Goal: Communication & Community: Answer question/provide support

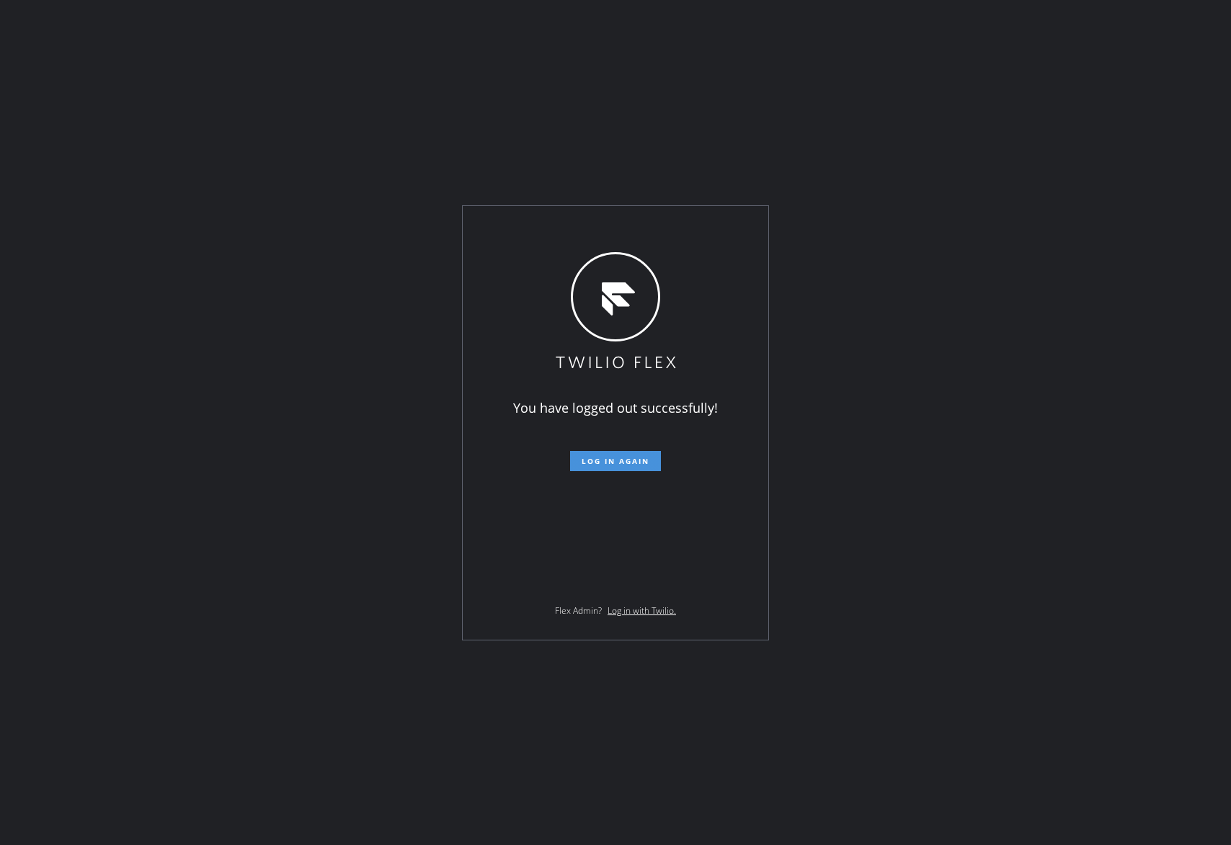
click at [608, 459] on span "Log in again" at bounding box center [615, 461] width 68 height 10
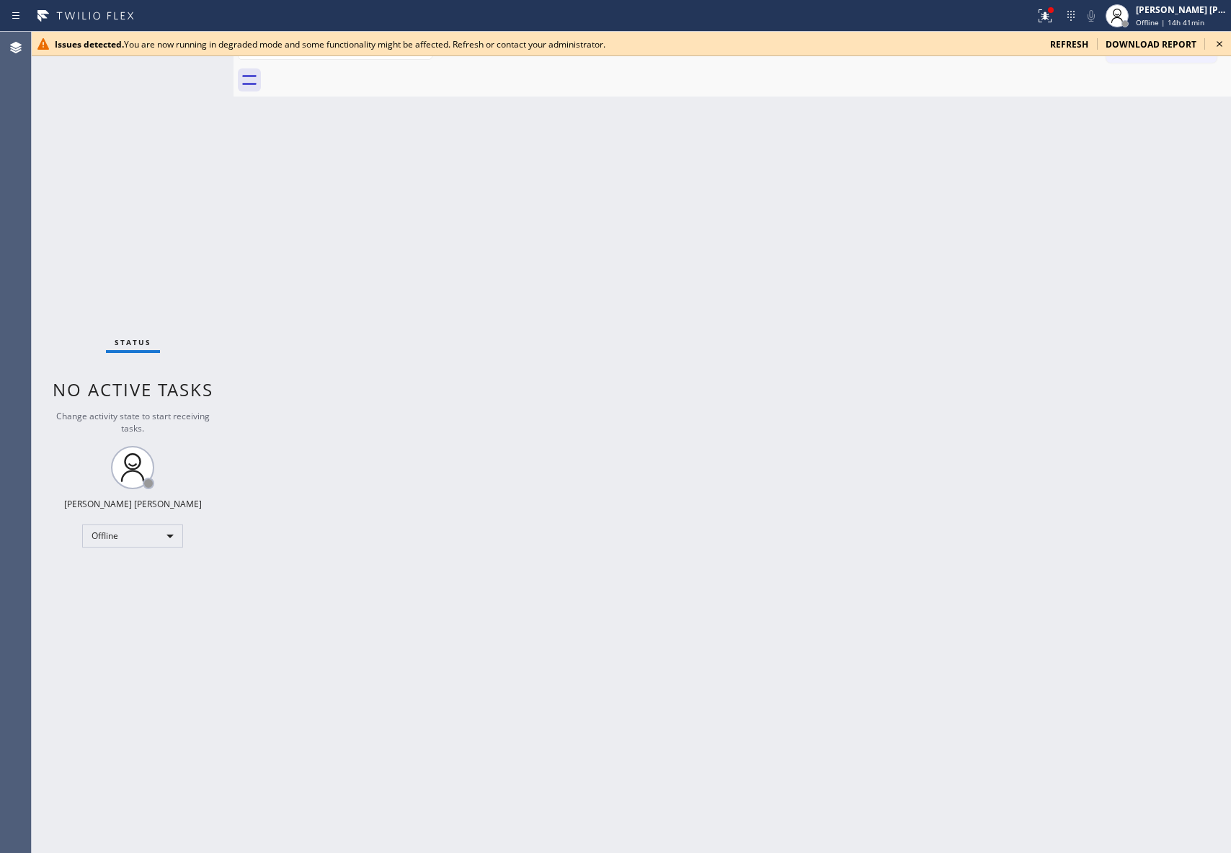
drag, startPoint x: 205, startPoint y: 852, endPoint x: 207, endPoint y: 844, distance: 7.5
click at [207, 844] on div "Status No active tasks Change activity state to start receiving tasks. Keith Jo…" at bounding box center [133, 442] width 202 height 821
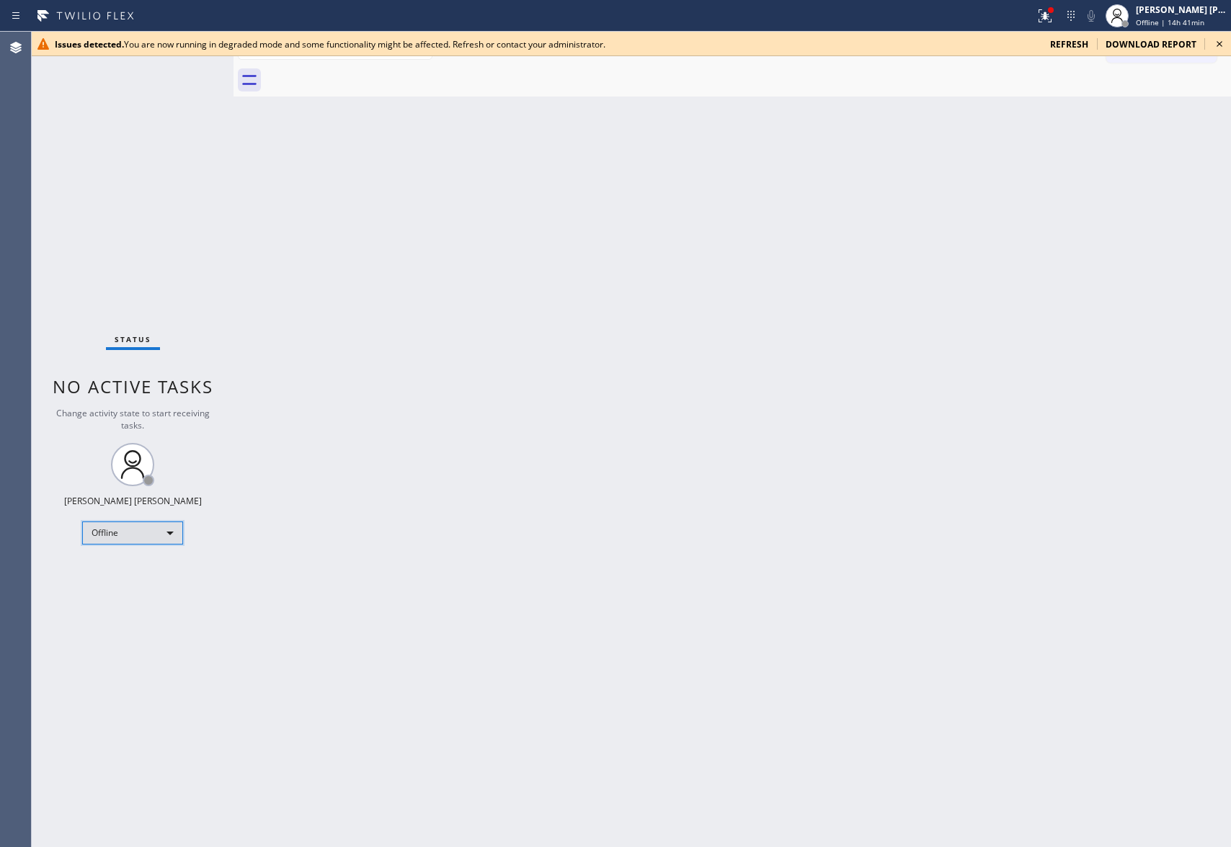
click at [147, 539] on div "Offline" at bounding box center [132, 533] width 101 height 23
click at [130, 591] on li "Unavailable" at bounding box center [131, 589] width 97 height 17
drag, startPoint x: 1223, startPoint y: 46, endPoint x: 1215, endPoint y: 41, distance: 10.0
click at [1223, 45] on icon at bounding box center [1218, 43] width 17 height 17
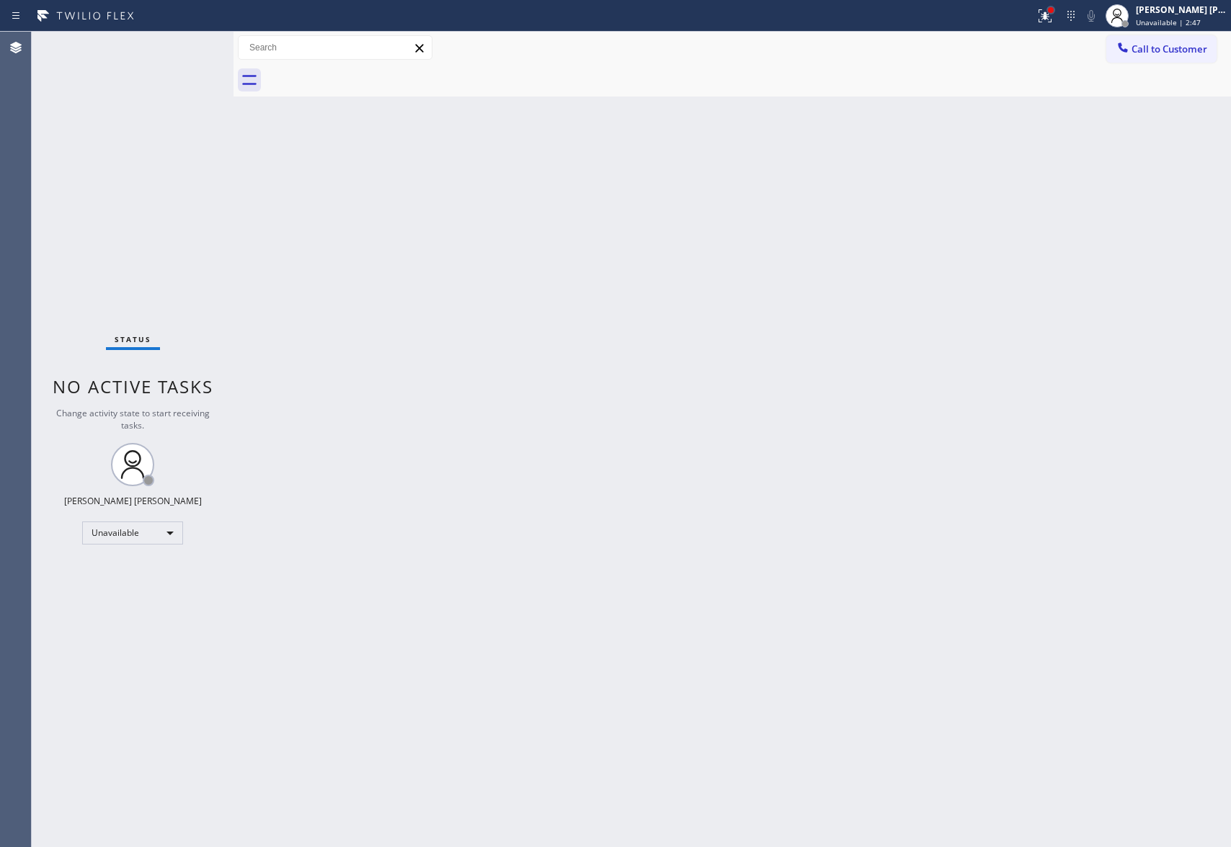
click at [1047, 12] on div at bounding box center [1050, 10] width 9 height 9
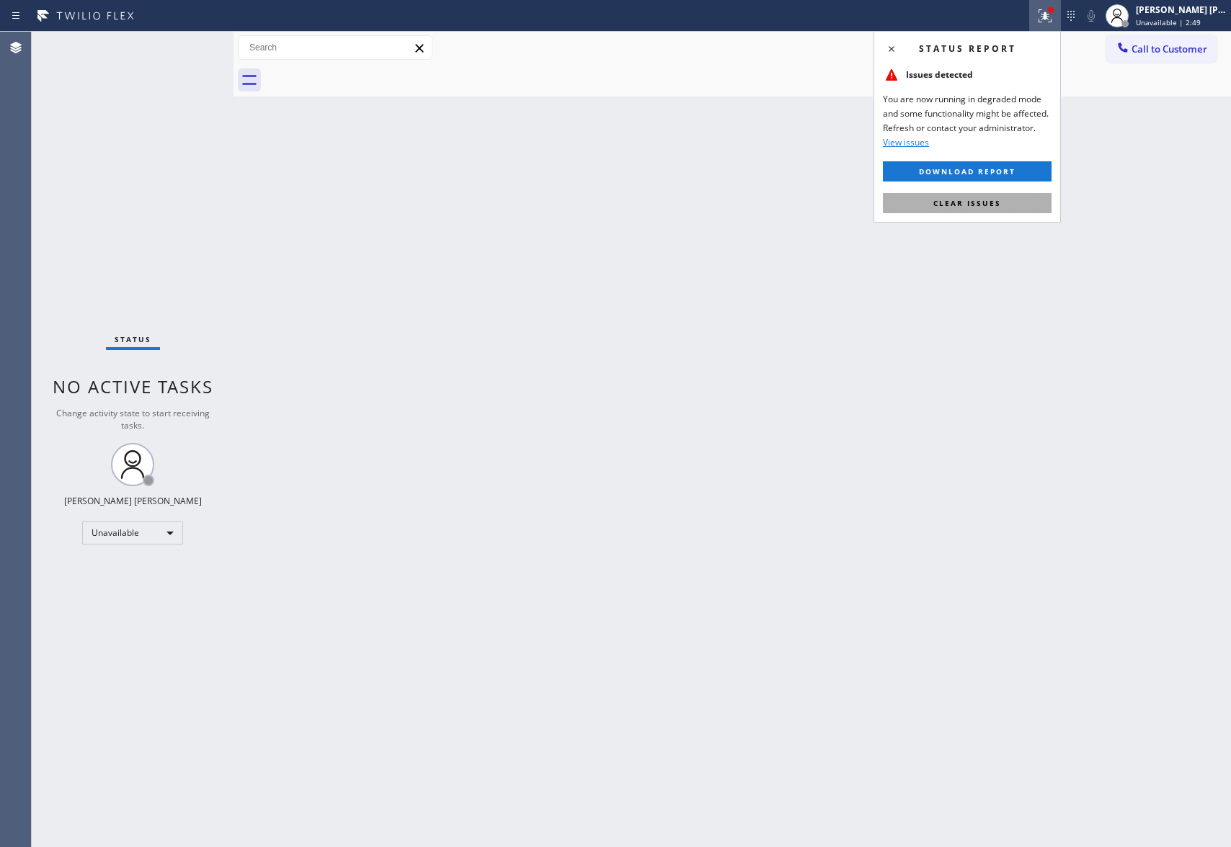
click at [969, 199] on span "Clear issues" at bounding box center [967, 203] width 68 height 10
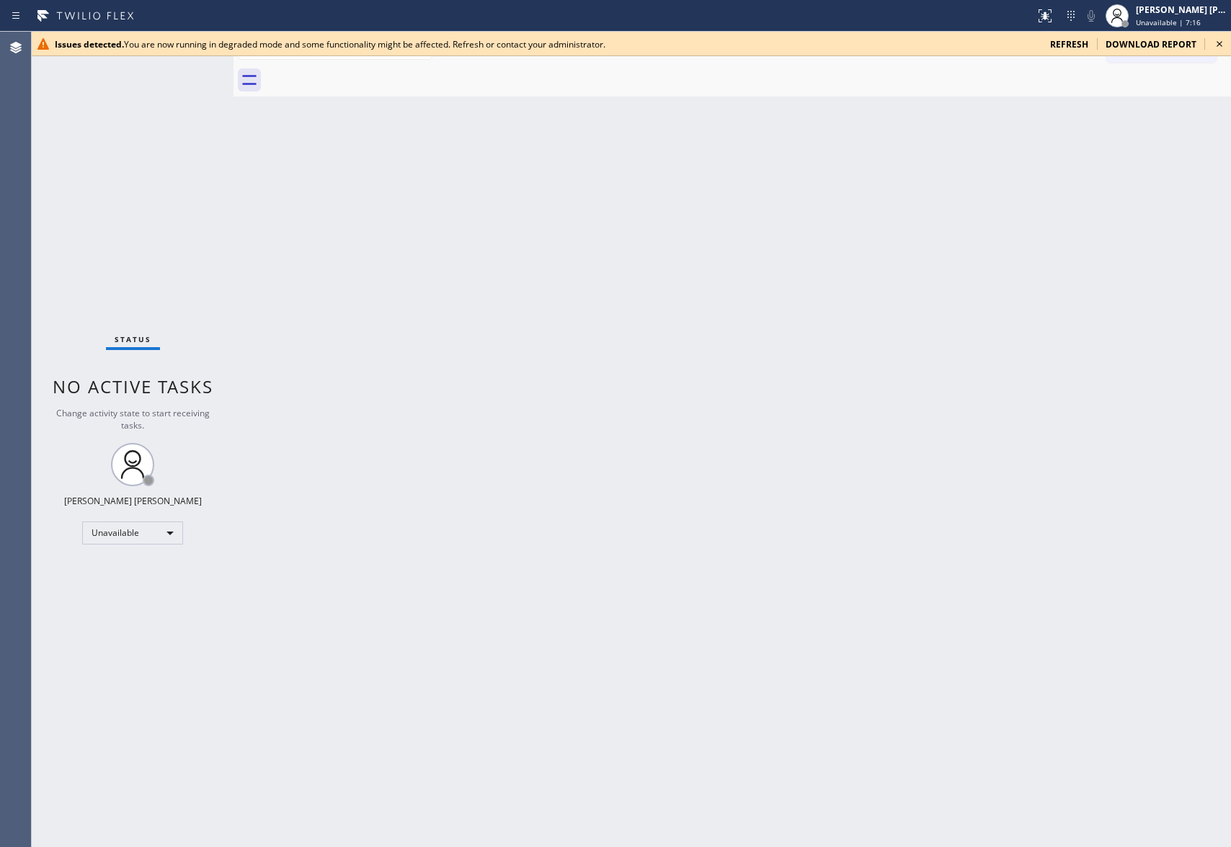
click at [1223, 39] on icon at bounding box center [1218, 43] width 17 height 17
click at [1215, 42] on icon at bounding box center [1218, 43] width 17 height 17
click at [1223, 42] on icon at bounding box center [1218, 43] width 17 height 17
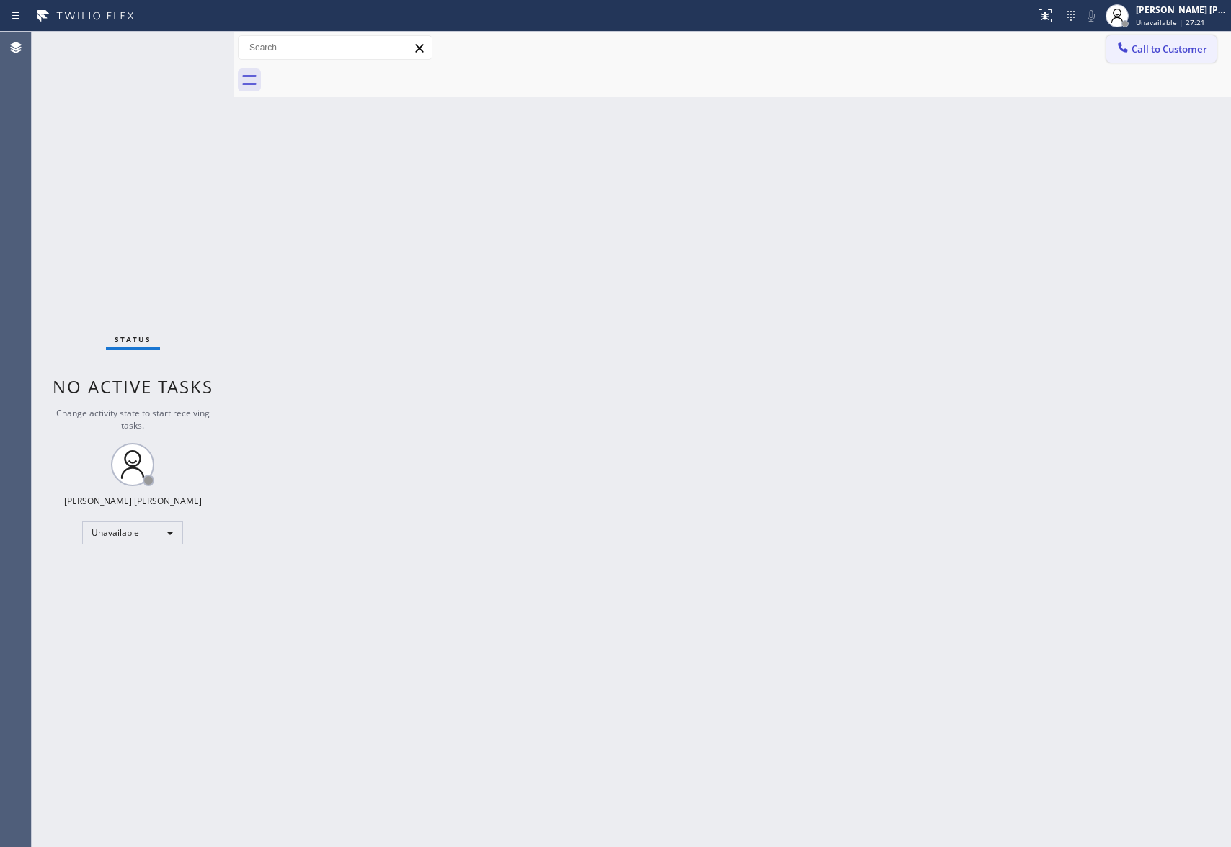
click at [1207, 47] on span "Call to Customer" at bounding box center [1169, 49] width 76 height 13
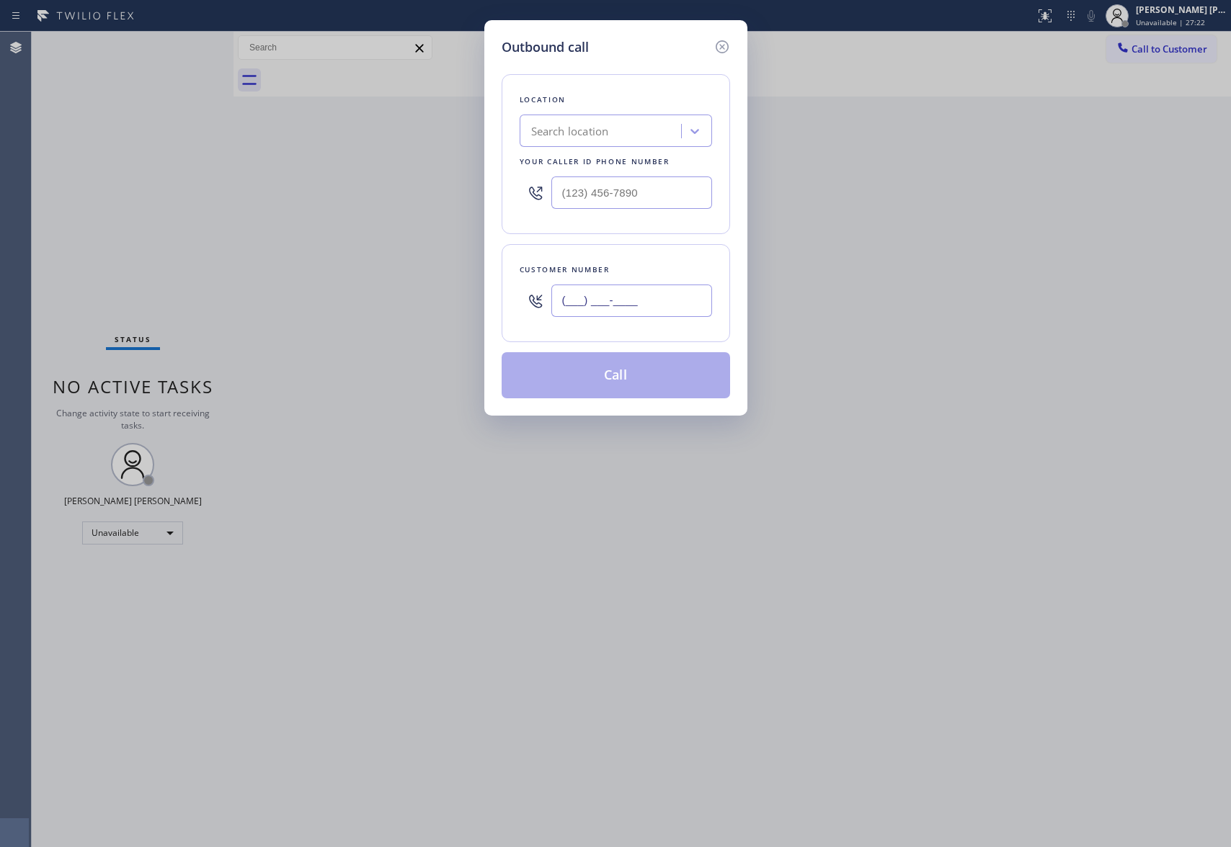
click at [628, 303] on input "(___) ___-____" at bounding box center [631, 301] width 161 height 32
paste input "626) 393-3633"
type input "(626) 393-3633"
click at [626, 127] on div "Search location" at bounding box center [602, 131] width 157 height 25
click at [624, 193] on input "(___) ___-____" at bounding box center [631, 193] width 161 height 32
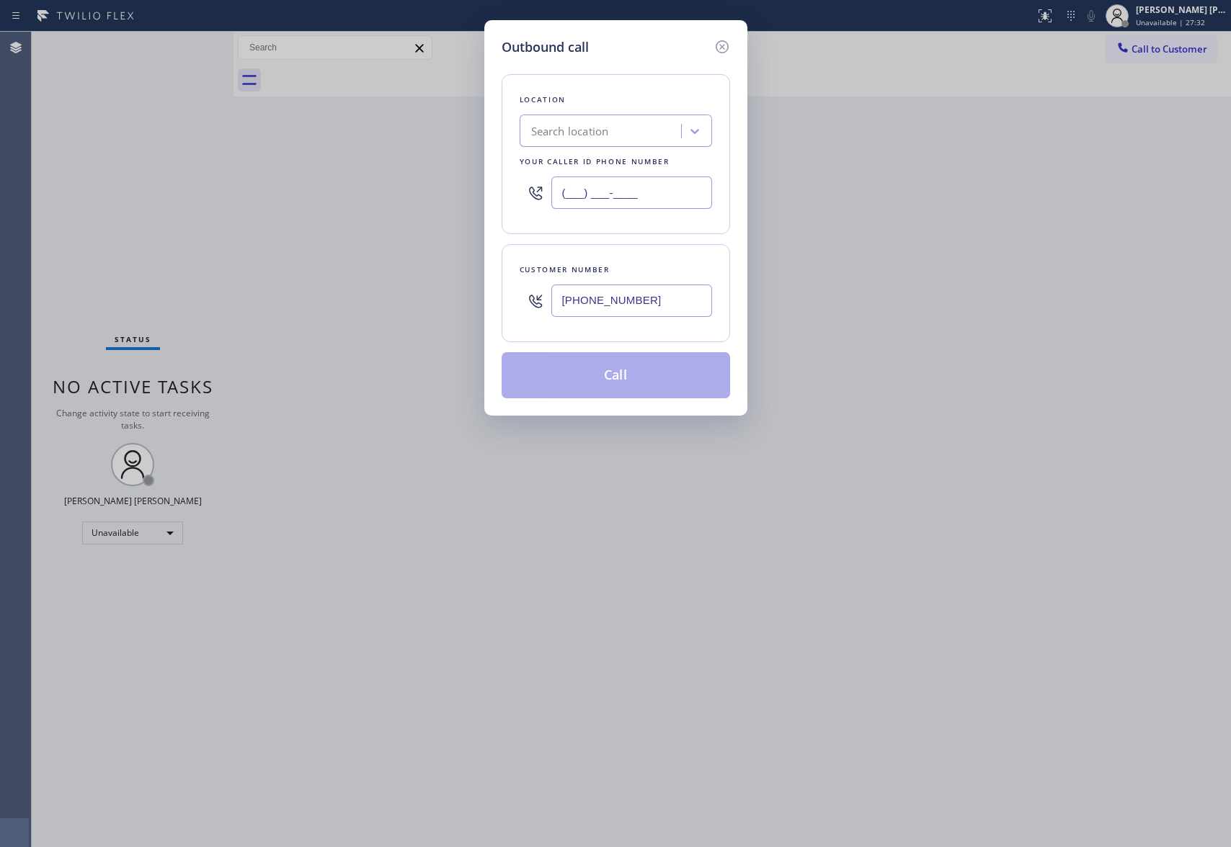
paste input "833) 692-2271"
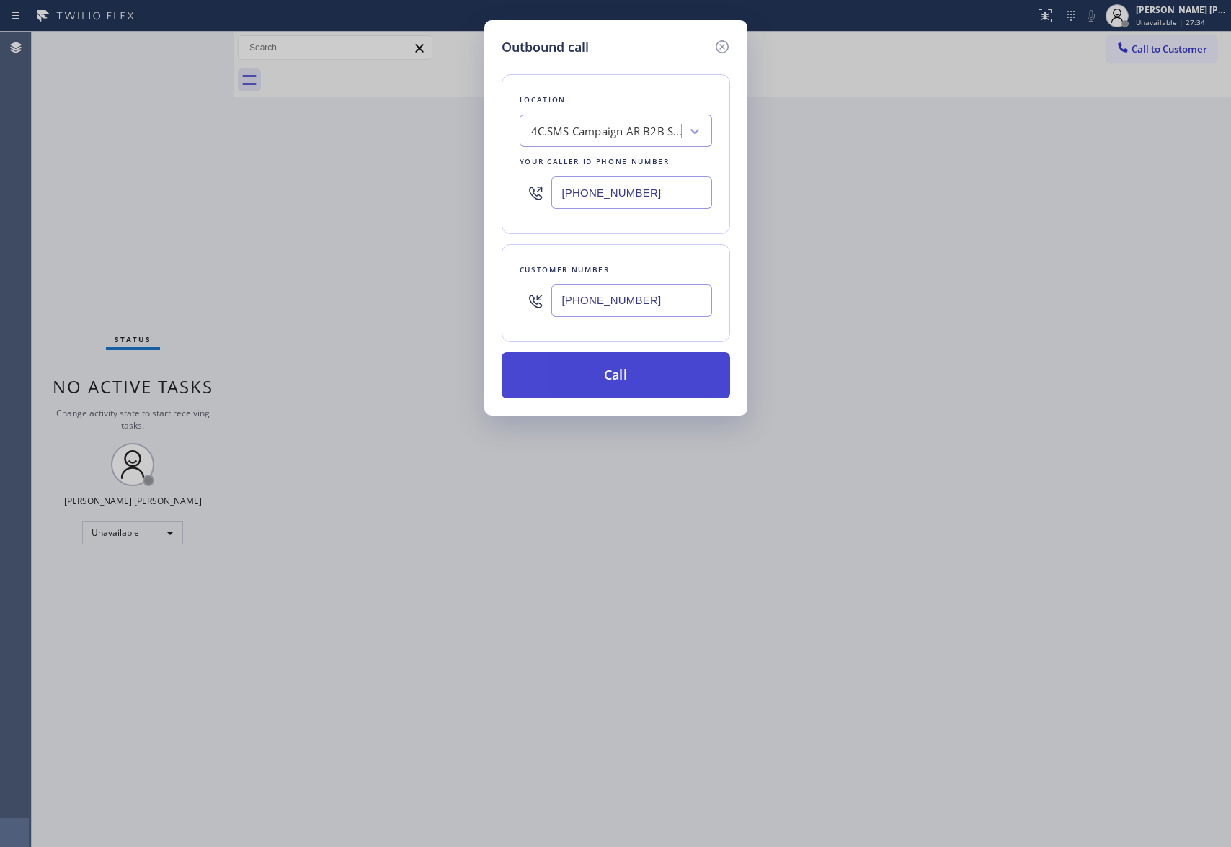
type input "(833) 692-2271"
click at [600, 378] on button "Call" at bounding box center [615, 375] width 228 height 46
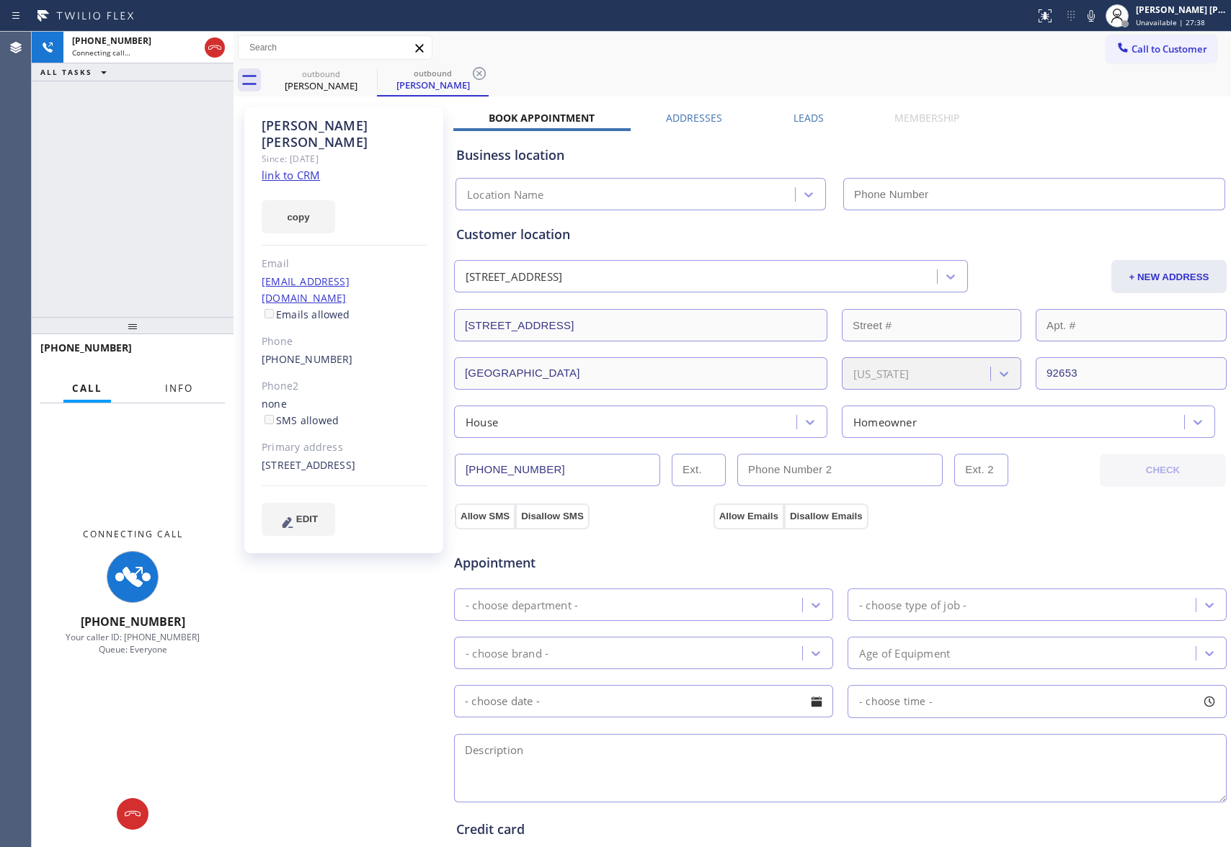
click at [190, 385] on span "Info" at bounding box center [179, 388] width 28 height 13
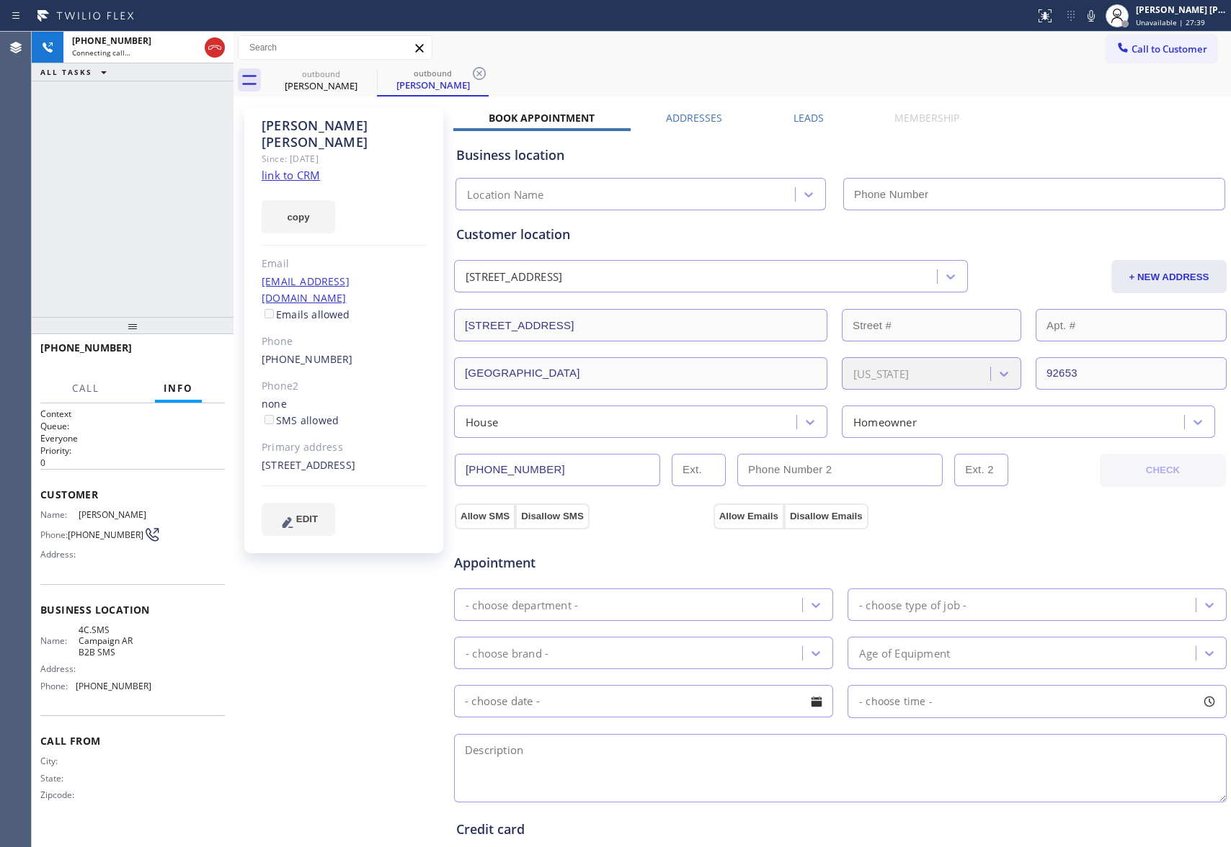
click at [805, 104] on div "Jennifer Chang Since: 20 may 2020 link to CRM copy Email mjjchun01@gmail.com Em…" at bounding box center [732, 581] width 990 height 963
type input "(833) 692-2271"
click at [805, 111] on label "Leads" at bounding box center [808, 118] width 30 height 14
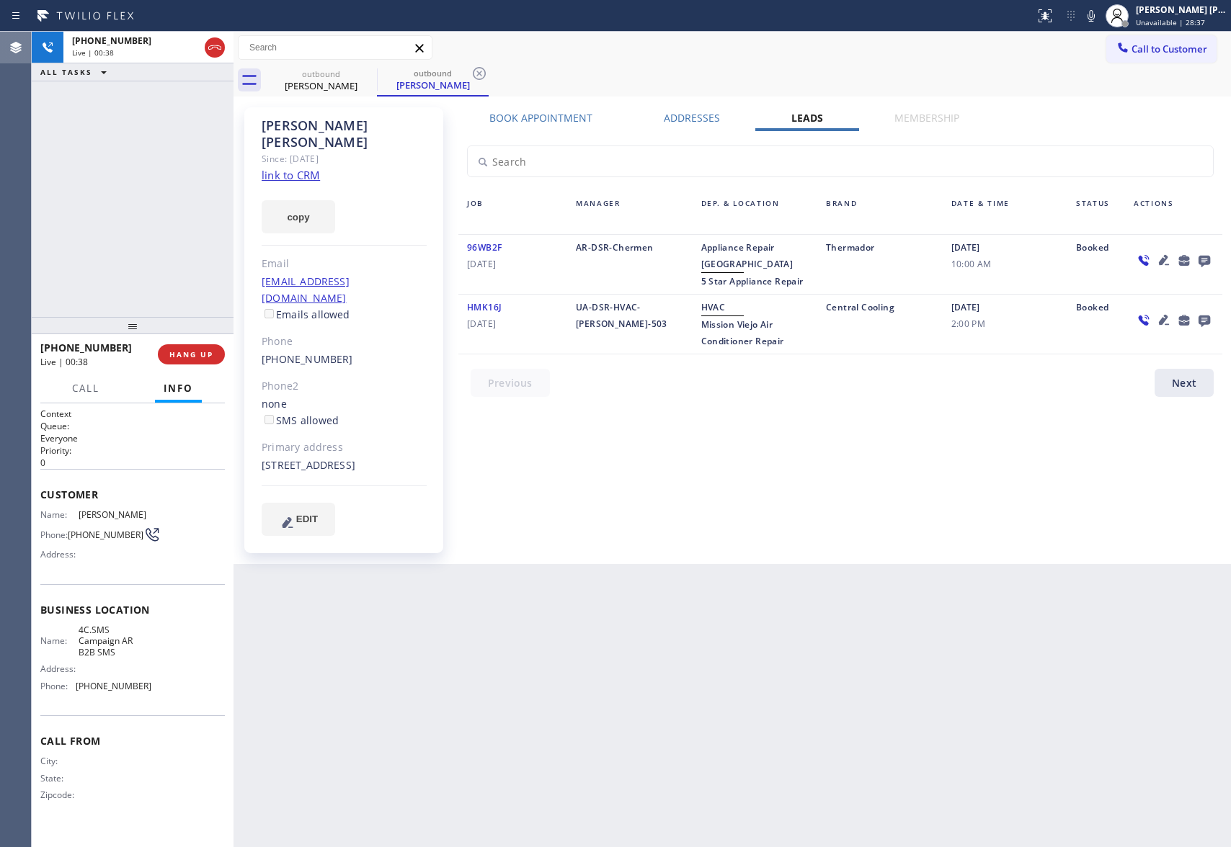
click at [220, 43] on icon at bounding box center [214, 47] width 17 height 17
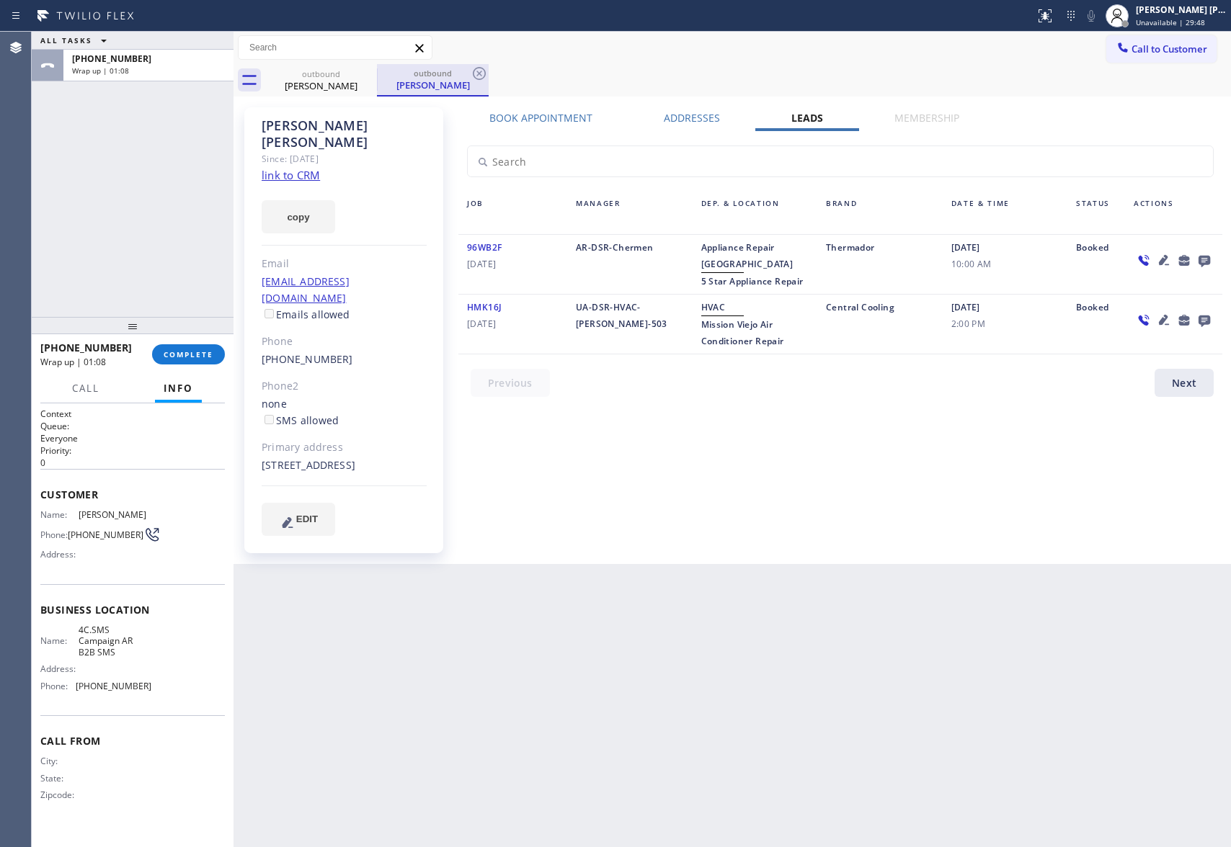
click at [377, 78] on div at bounding box center [377, 79] width 1 height 22
click at [375, 72] on div "outbound Jennifer Chang outbound Jennifer Chang" at bounding box center [747, 80] width 965 height 32
click at [356, 75] on div "outbound" at bounding box center [321, 73] width 109 height 11
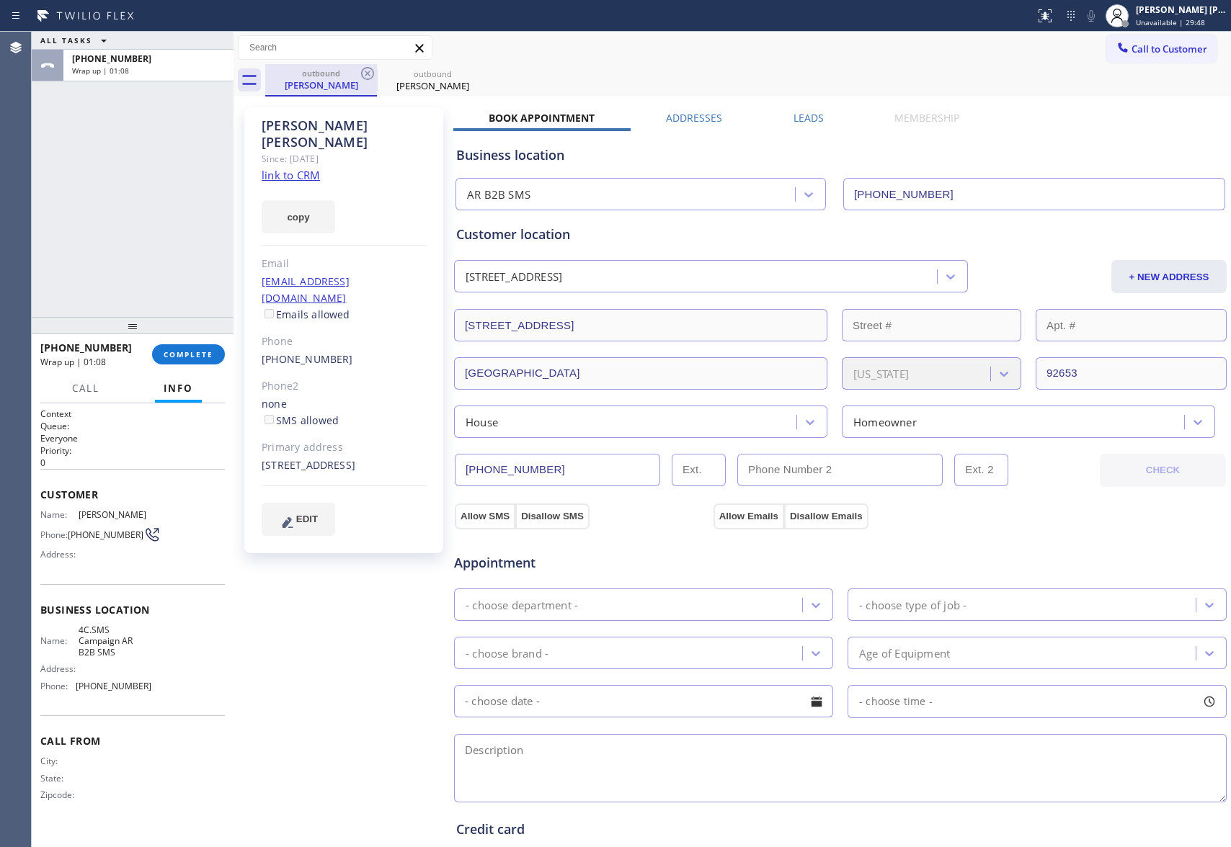
click at [356, 75] on div "outbound" at bounding box center [321, 73] width 109 height 11
click at [372, 76] on icon at bounding box center [367, 73] width 13 height 13
click at [470, 76] on icon at bounding box center [478, 73] width 17 height 17
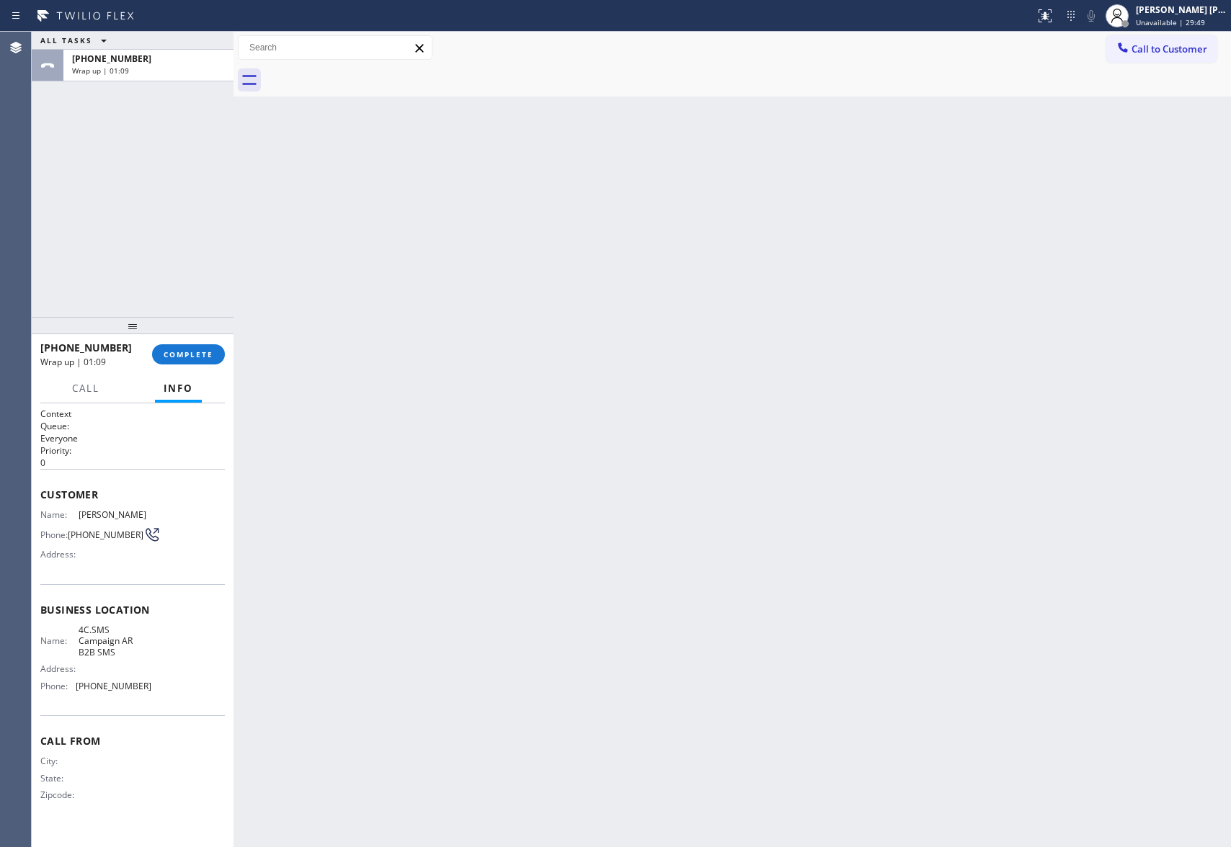
click at [373, 76] on div at bounding box center [747, 80] width 965 height 32
click at [193, 357] on span "COMPLETE" at bounding box center [189, 354] width 50 height 10
click at [143, 61] on div "+16263933633" at bounding box center [148, 59] width 153 height 12
click at [360, 98] on div "Back to Dashboard Change Sender ID Customers Technicians Select a contact Outbo…" at bounding box center [731, 440] width 997 height 816
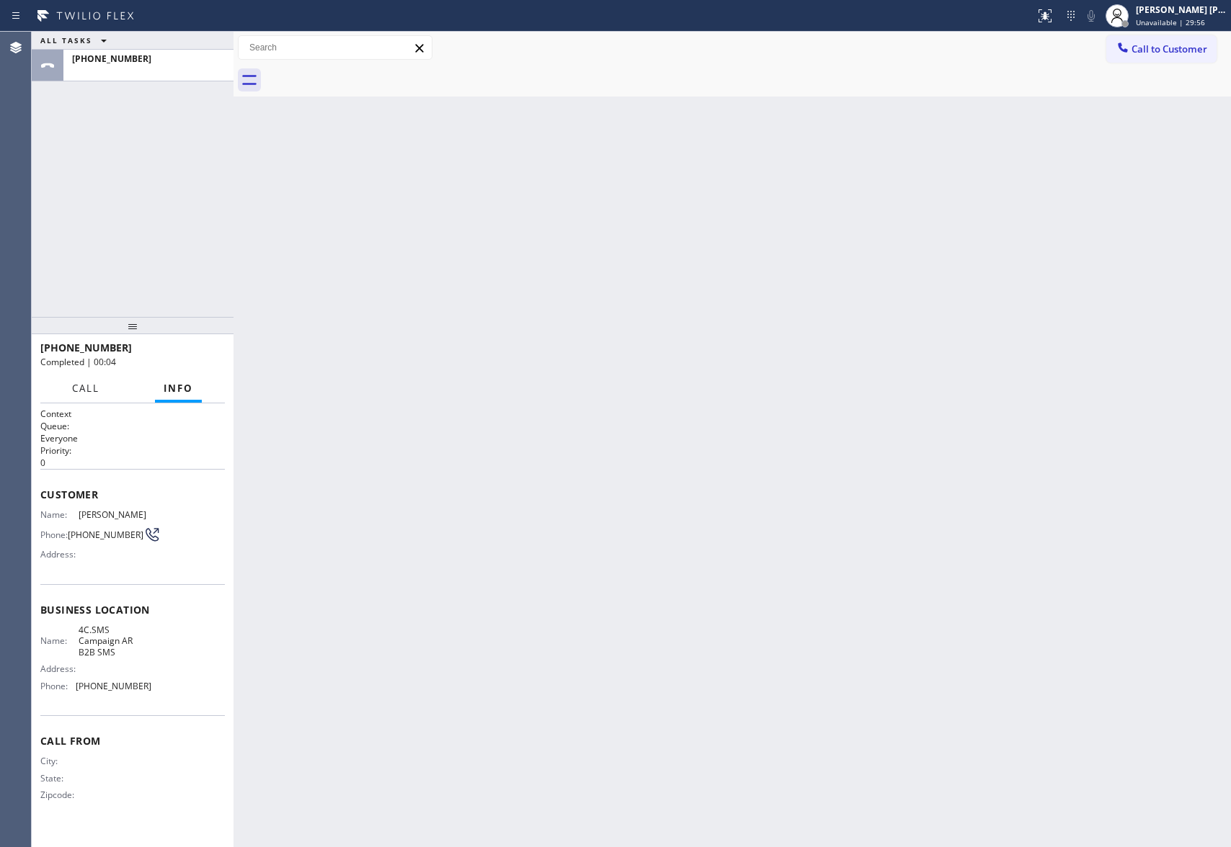
click at [75, 385] on span "Call" at bounding box center [85, 388] width 27 height 13
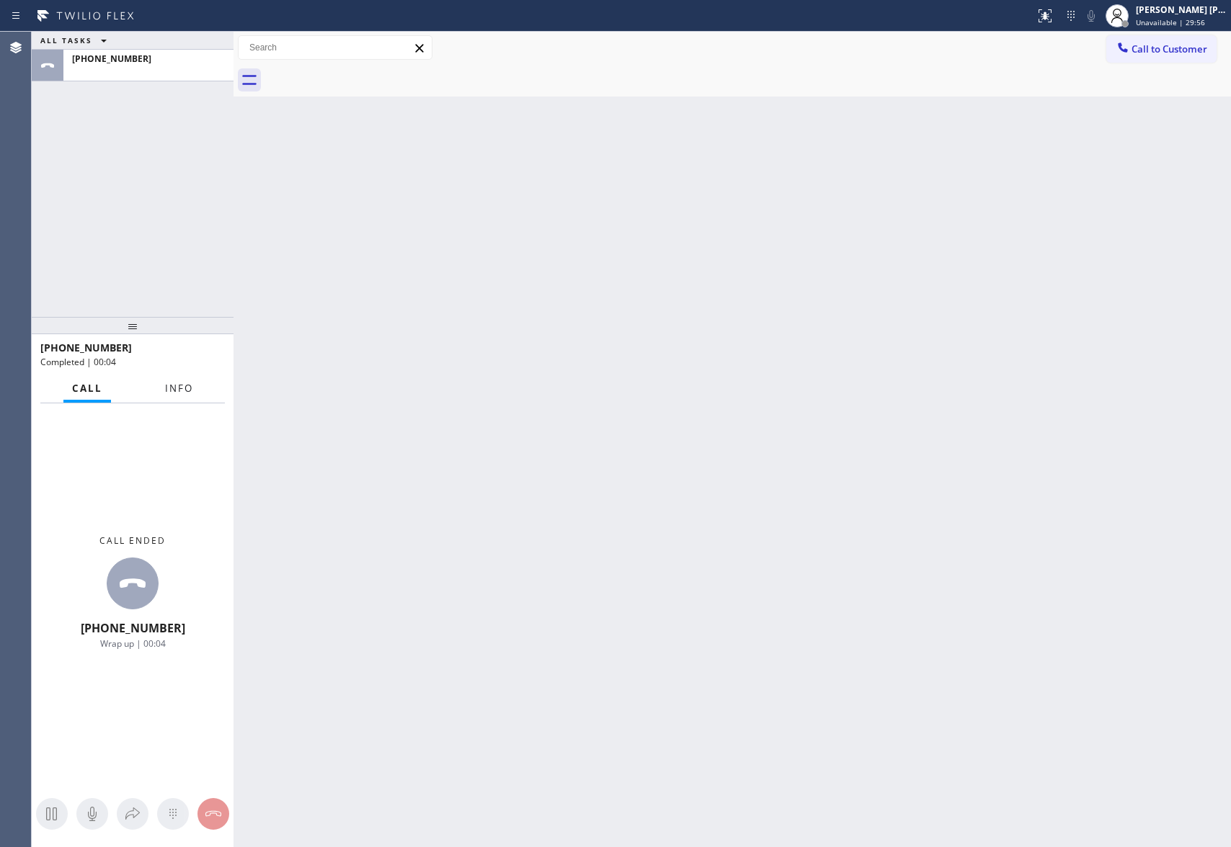
click at [196, 386] on button "Info" at bounding box center [178, 389] width 45 height 28
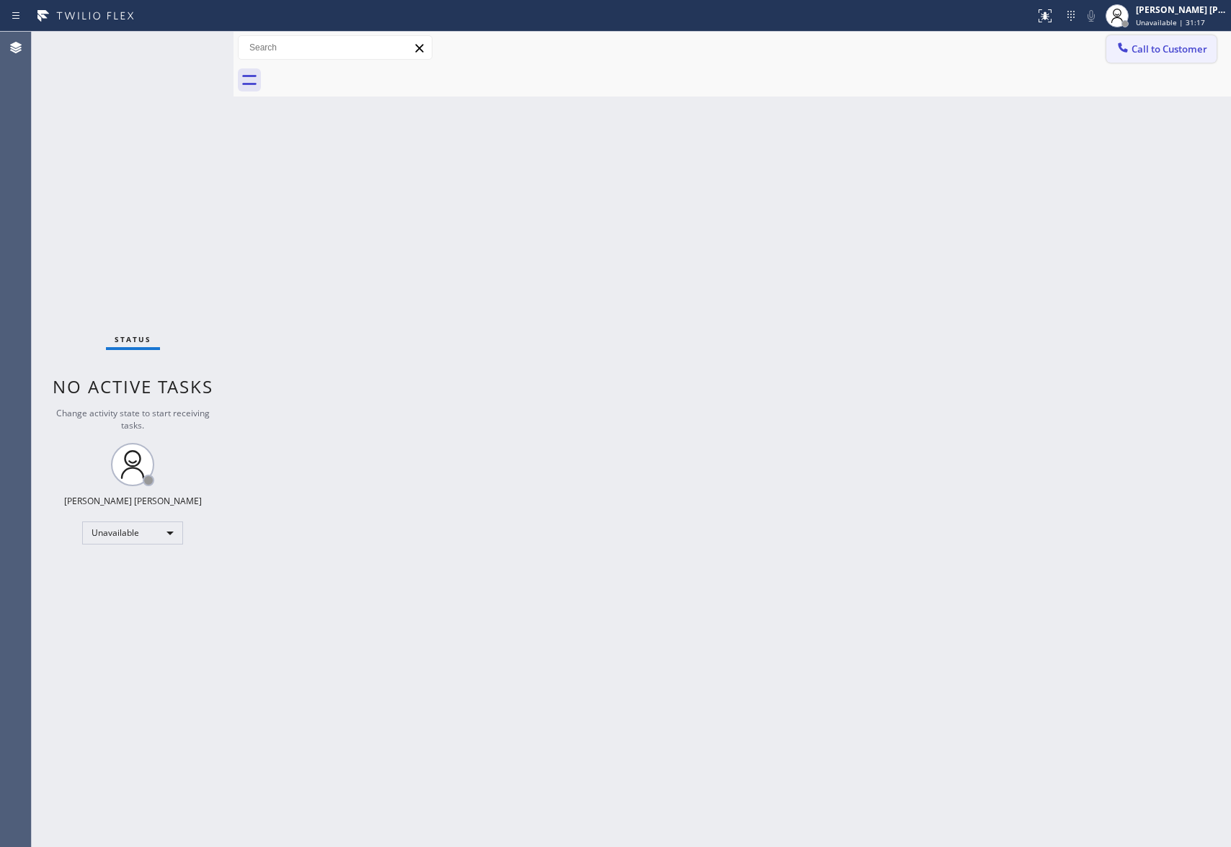
click at [1197, 44] on span "Call to Customer" at bounding box center [1169, 49] width 76 height 13
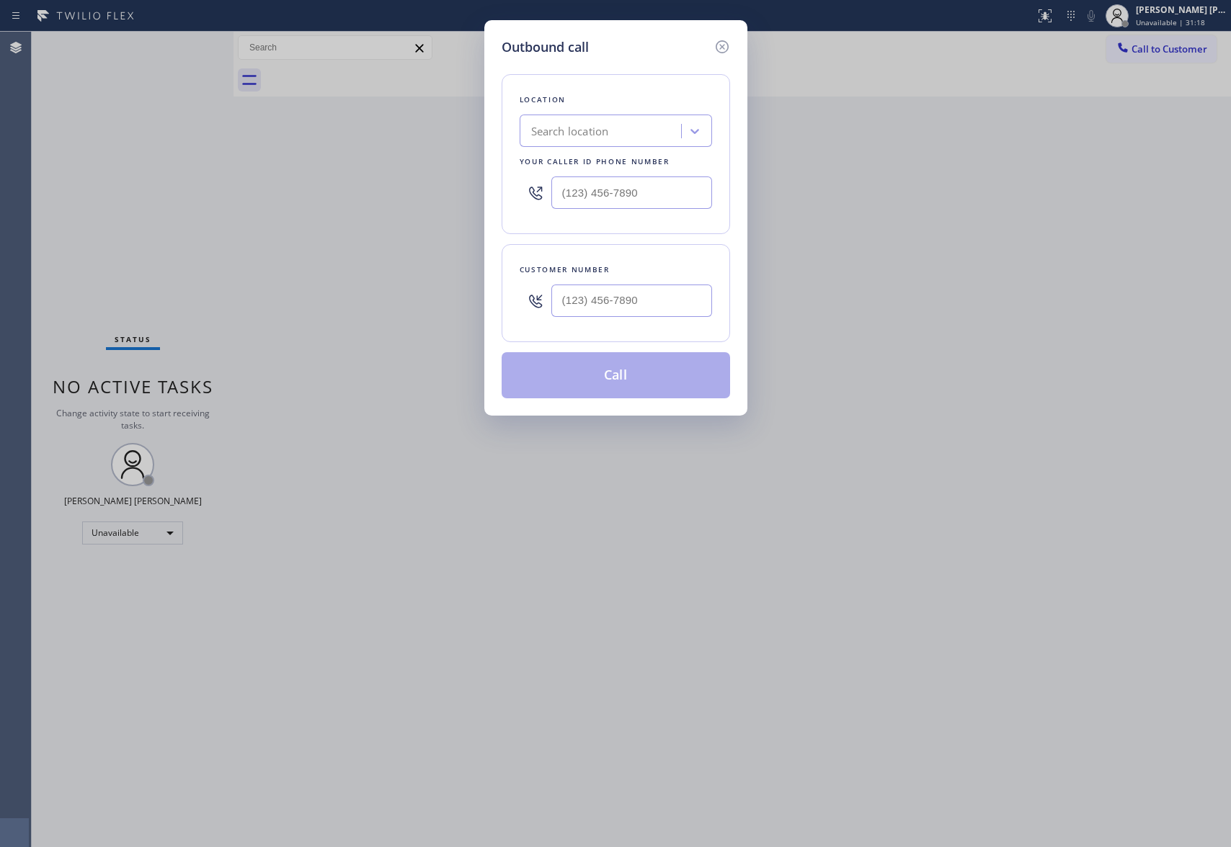
click at [634, 137] on div "Search location" at bounding box center [602, 131] width 157 height 25
type input "5 star appliance repair"
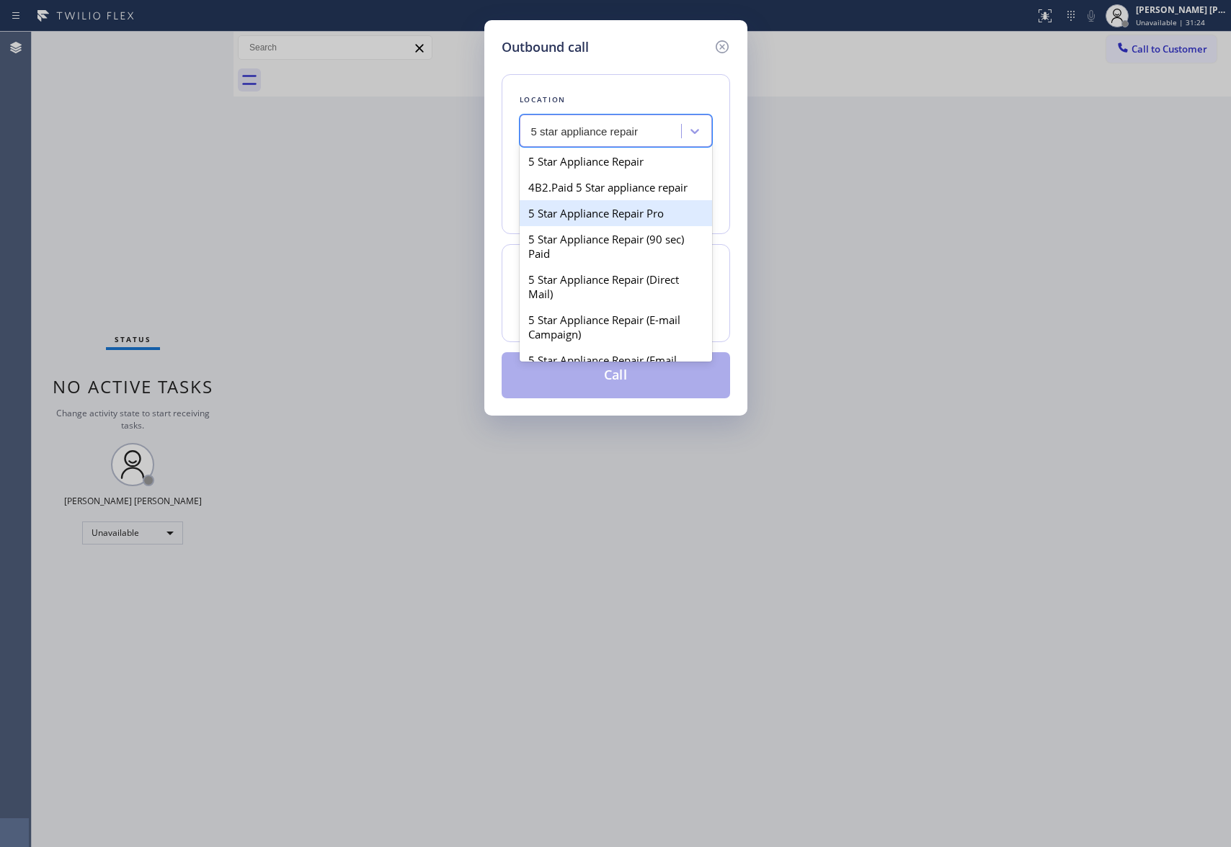
click at [625, 222] on div "5 Star Appliance Repair Pro" at bounding box center [615, 213] width 192 height 26
type input "[PHONE_NUMBER]"
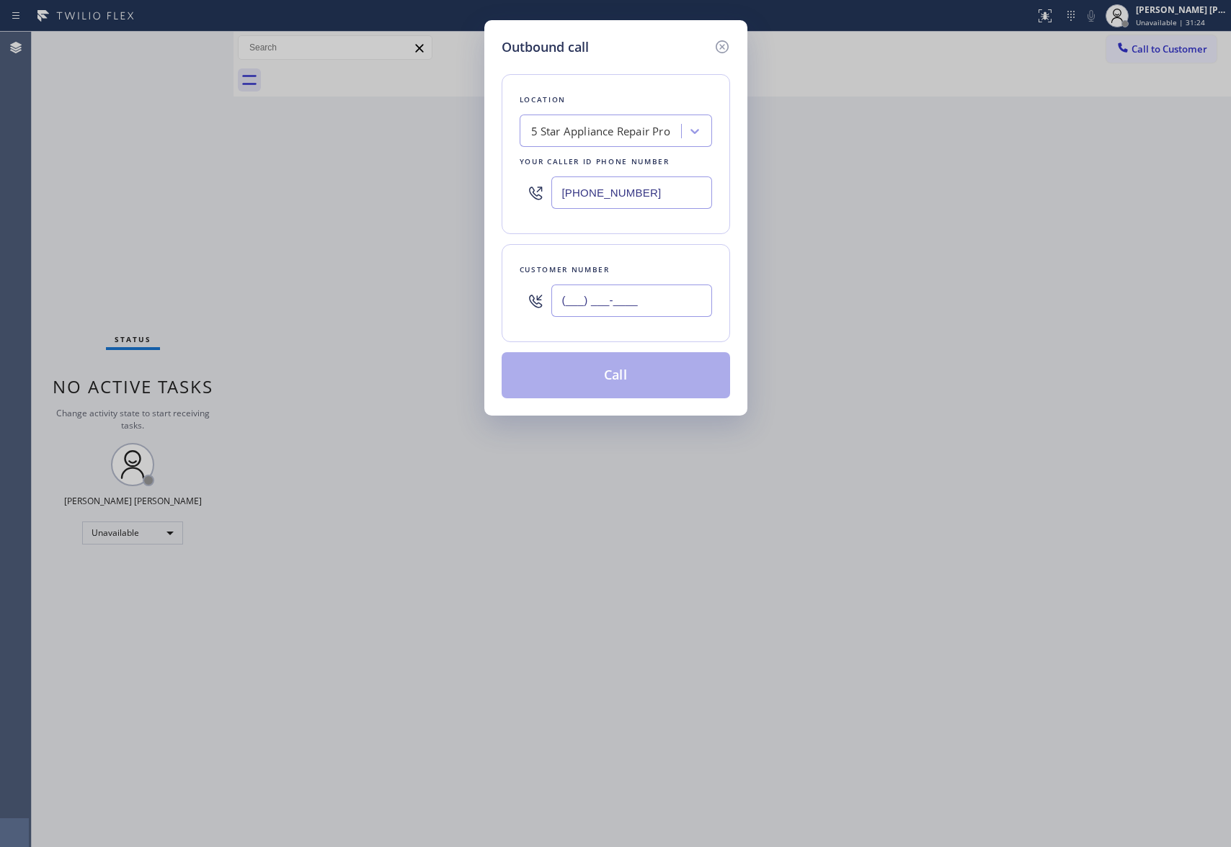
click at [640, 307] on input "(___) ___-____" at bounding box center [631, 301] width 161 height 32
paste input "310) 245-4296"
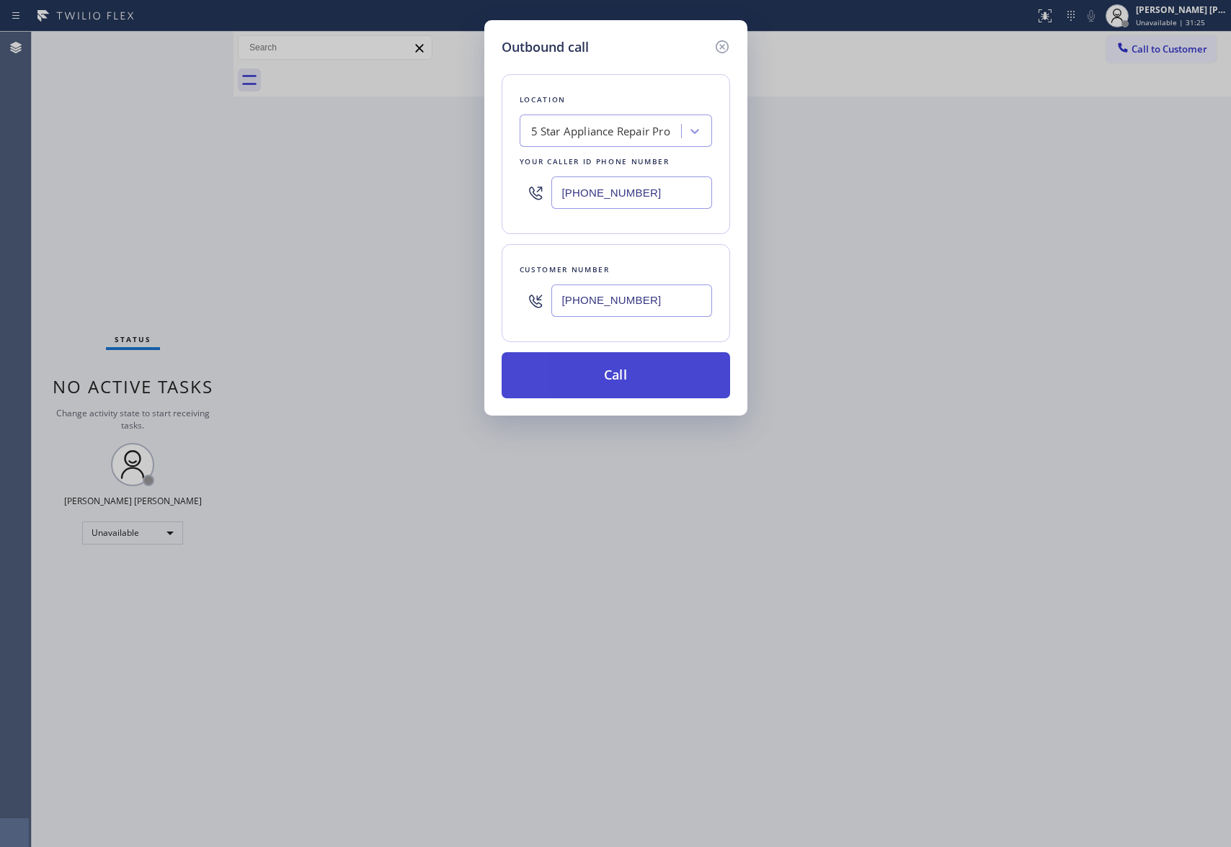
type input "[PHONE_NUMBER]"
click at [658, 379] on button "Call" at bounding box center [615, 375] width 228 height 46
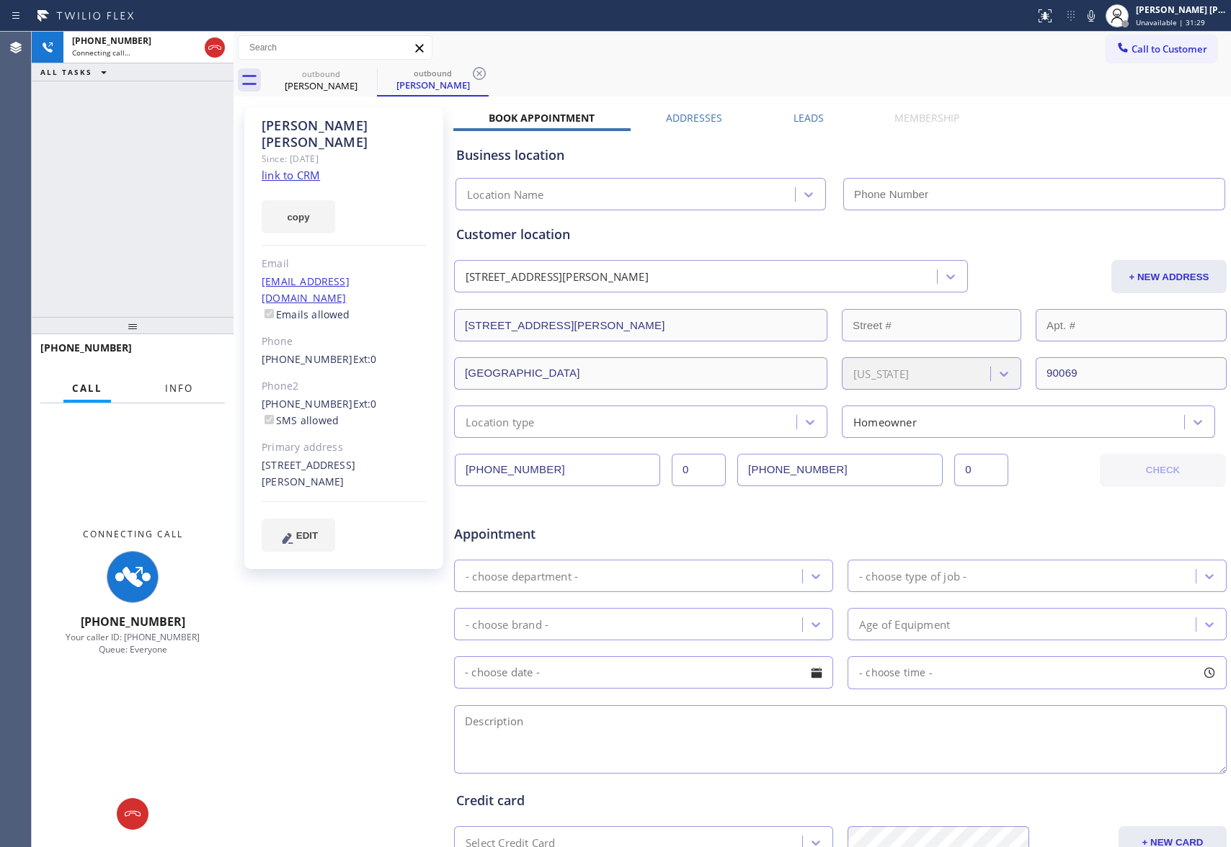
click at [174, 384] on span "Info" at bounding box center [179, 388] width 28 height 13
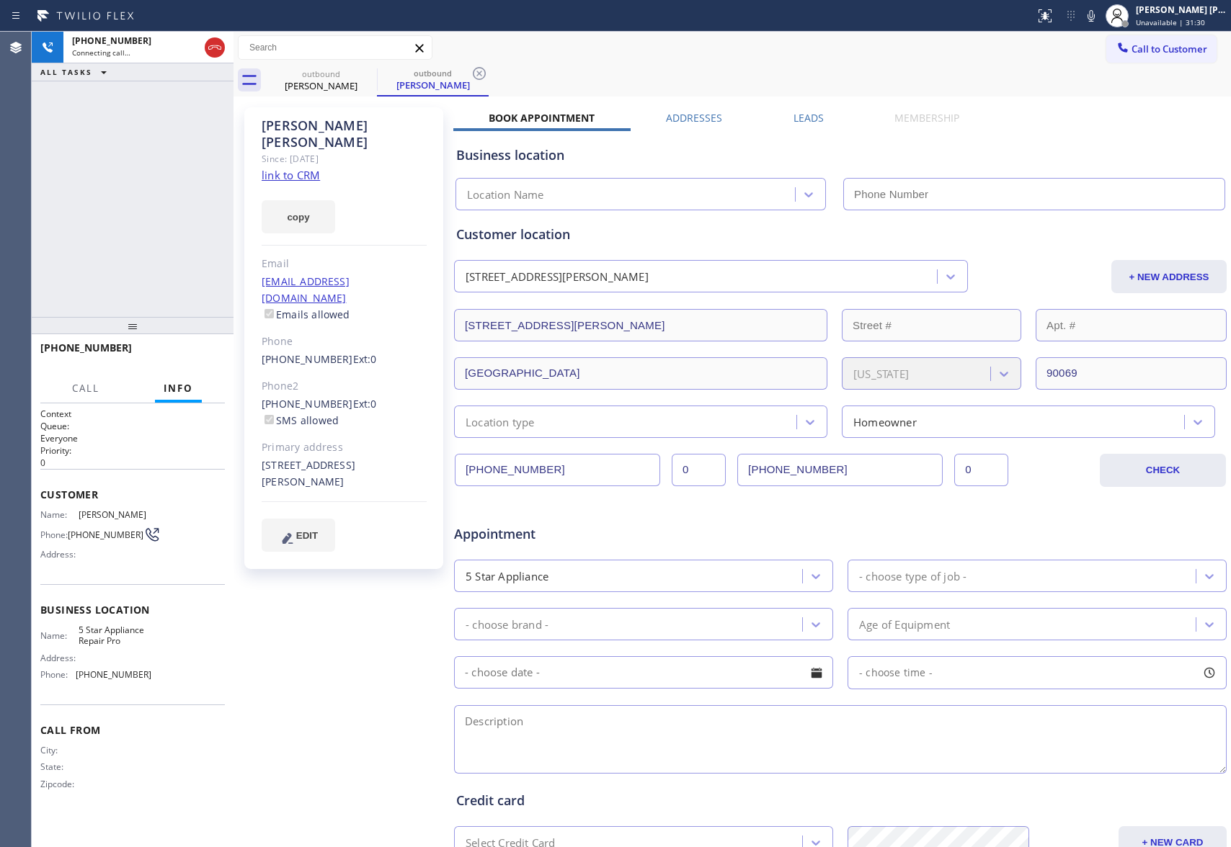
type input "[PHONE_NUMBER]"
click at [217, 49] on icon at bounding box center [214, 47] width 17 height 17
click at [807, 121] on label "Leads" at bounding box center [808, 118] width 30 height 14
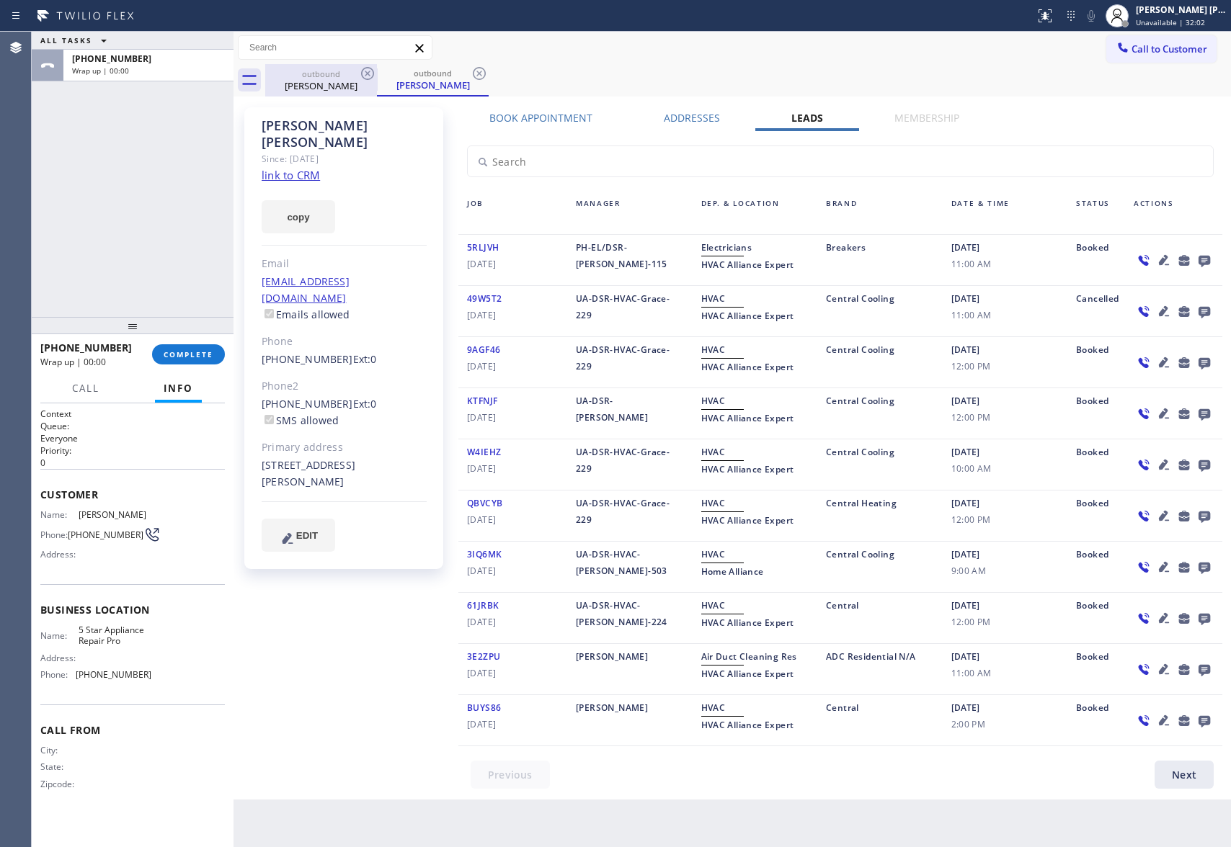
click at [349, 79] on div "Claudia Lewis" at bounding box center [321, 85] width 109 height 13
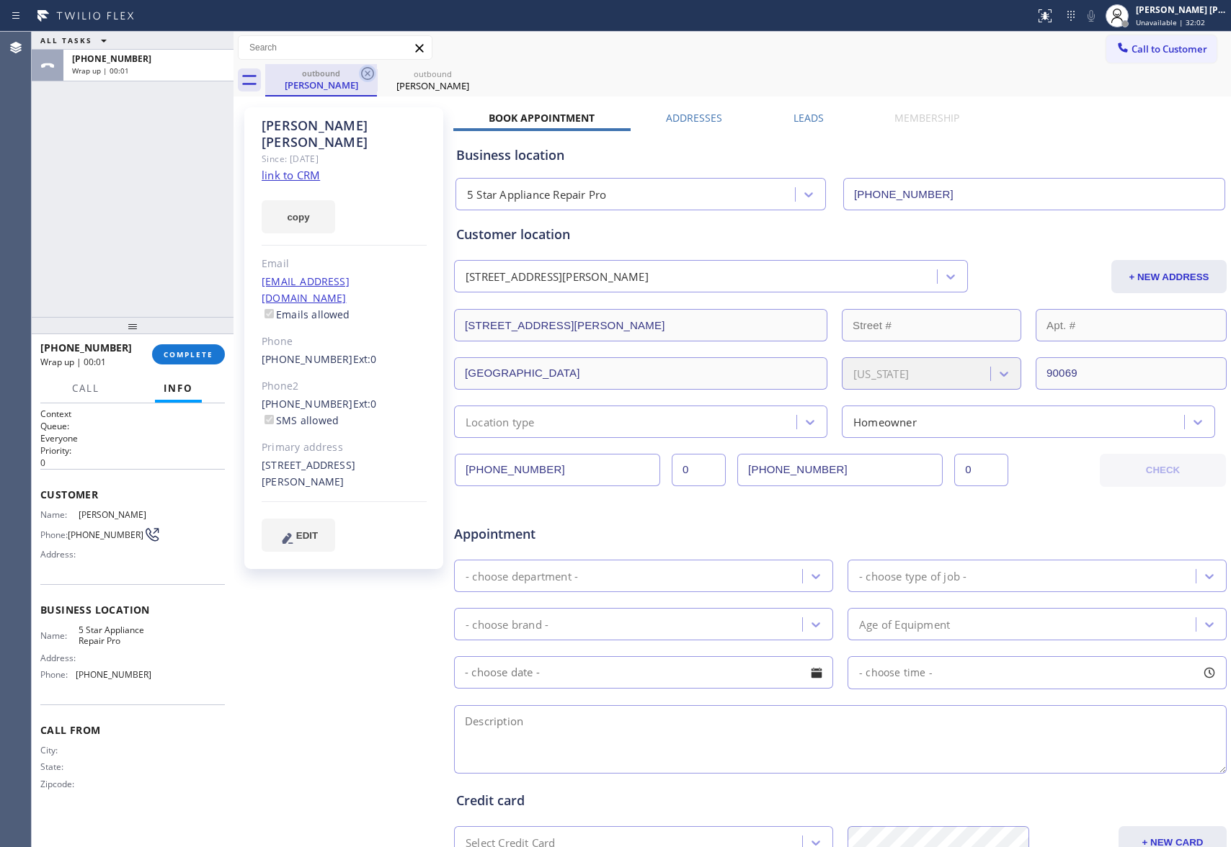
click at [372, 71] on icon at bounding box center [367, 73] width 13 height 13
click at [0, 0] on icon at bounding box center [0, 0] width 0 height 0
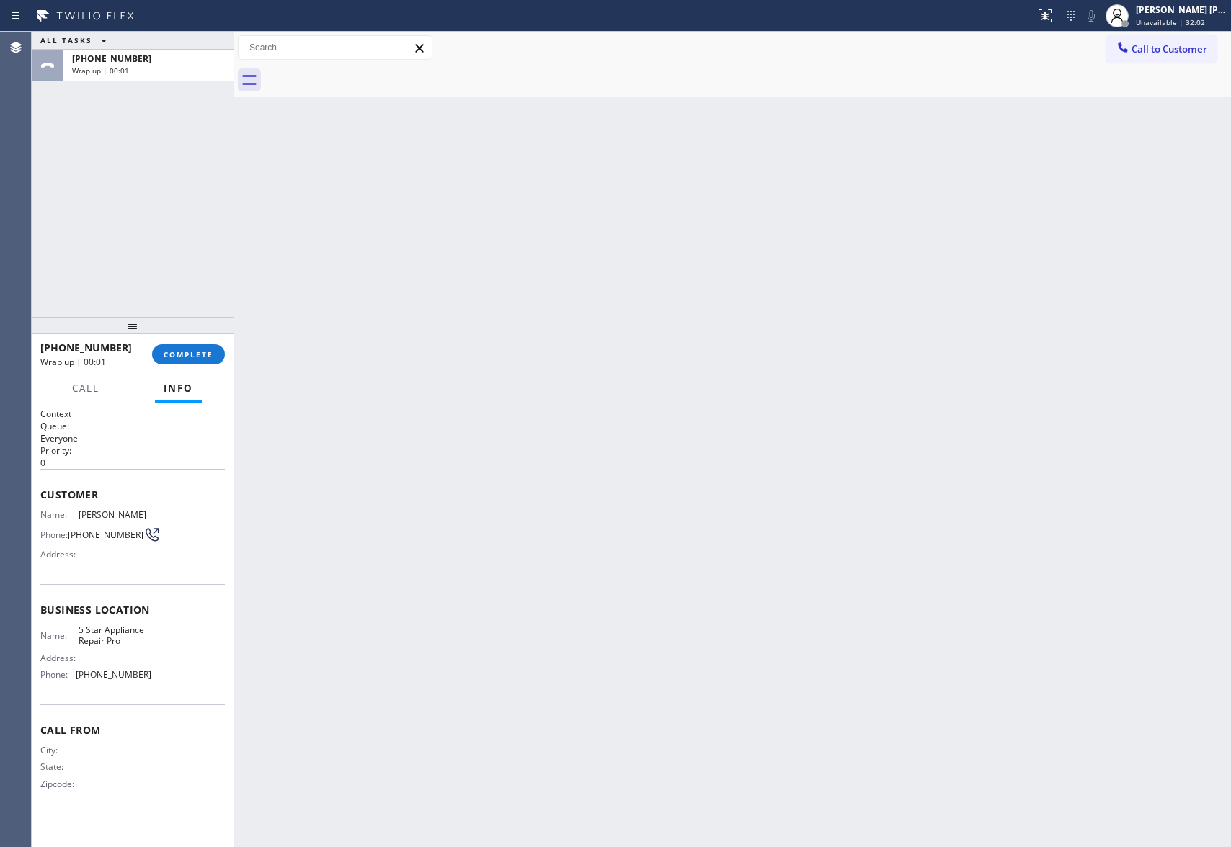
click at [372, 71] on div at bounding box center [747, 80] width 965 height 32
click at [196, 346] on button "COMPLETE" at bounding box center [188, 354] width 73 height 20
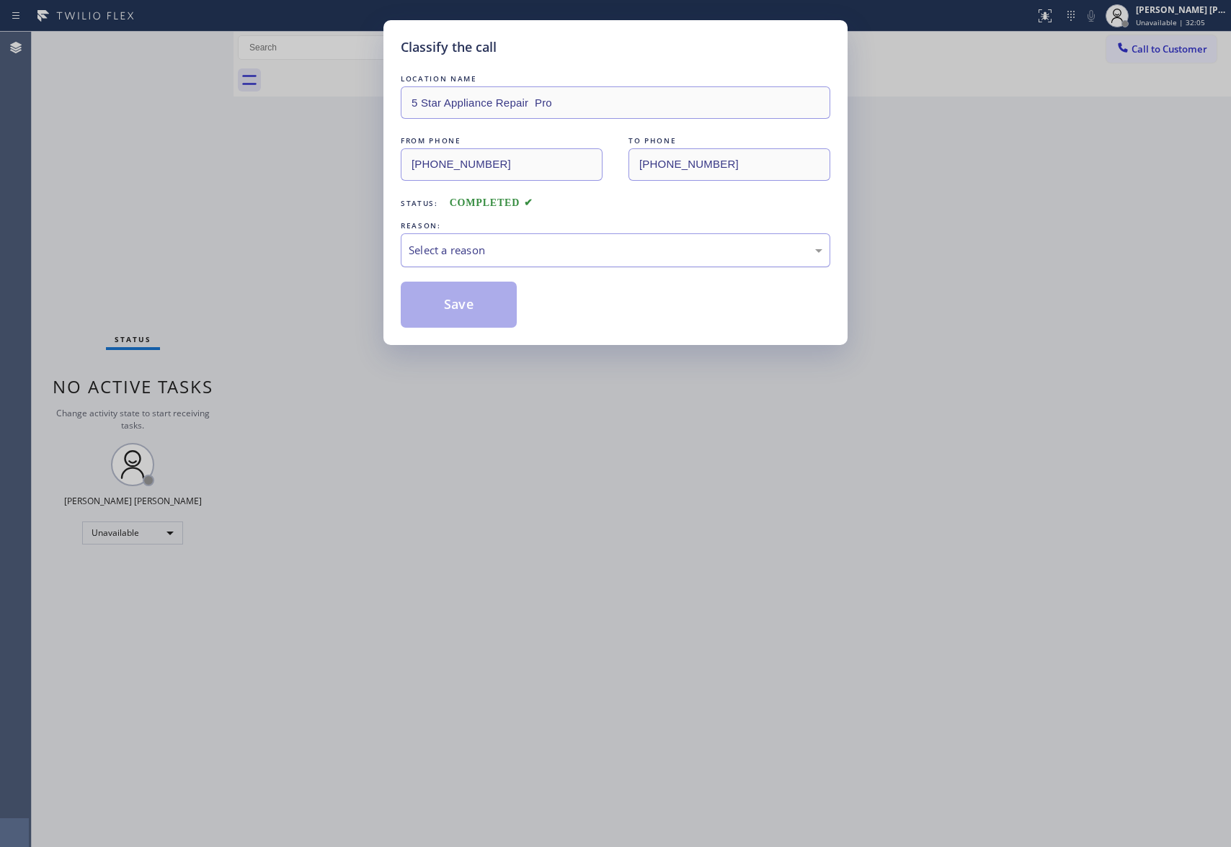
click at [592, 248] on div "Select a reason" at bounding box center [615, 250] width 414 height 17
click at [432, 308] on button "Save" at bounding box center [459, 305] width 116 height 46
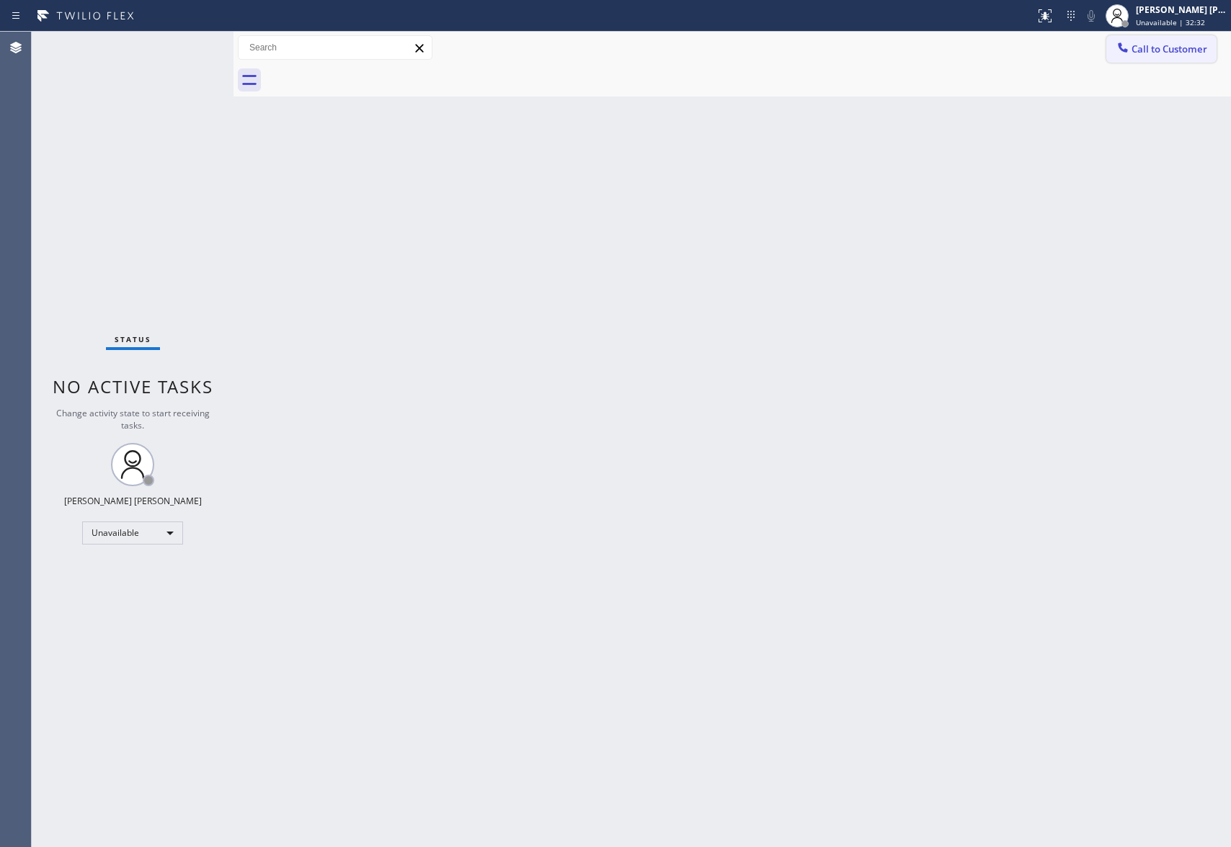
click at [1188, 53] on span "Call to Customer" at bounding box center [1169, 49] width 76 height 13
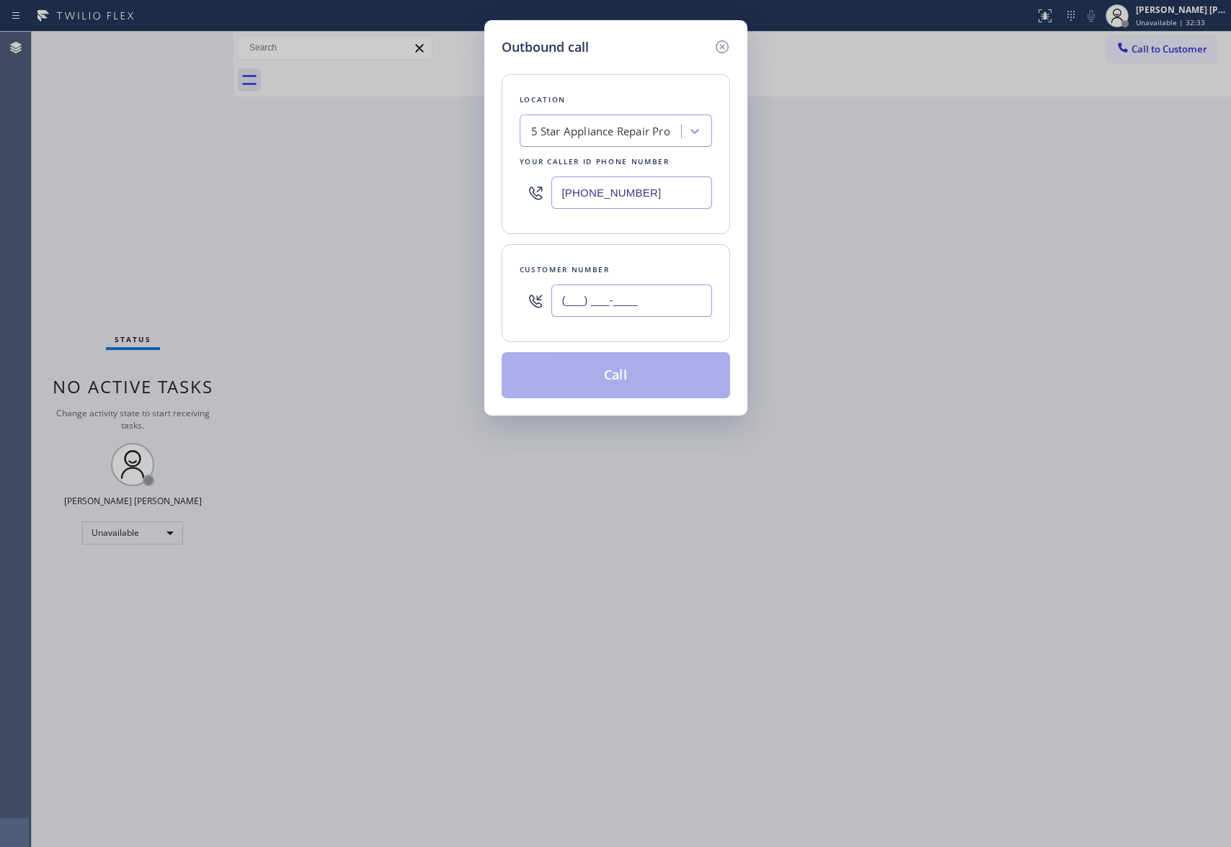
click at [638, 289] on input "(___) ___-____" at bounding box center [631, 301] width 161 height 32
paste input "323) 697-2077"
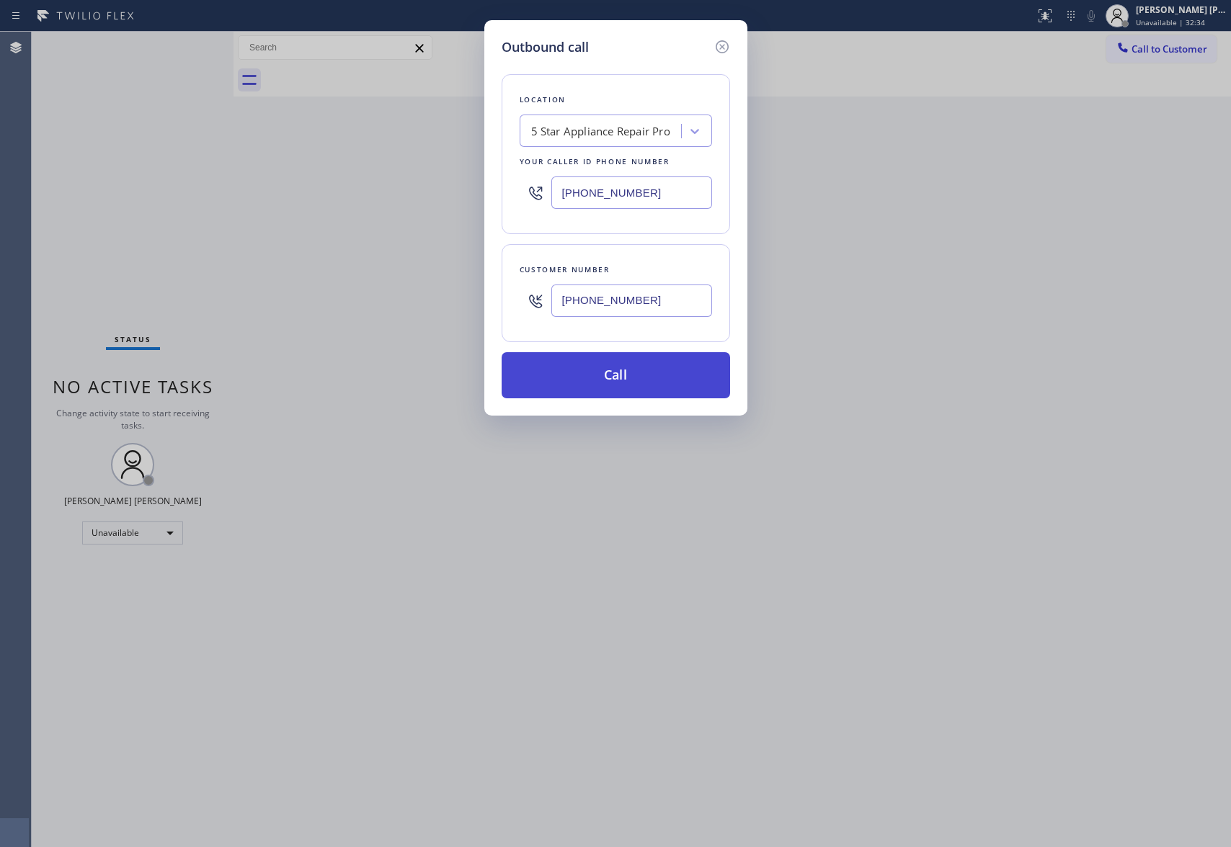
type input "(323) 697-2077"
click at [629, 369] on button "Call" at bounding box center [615, 375] width 228 height 46
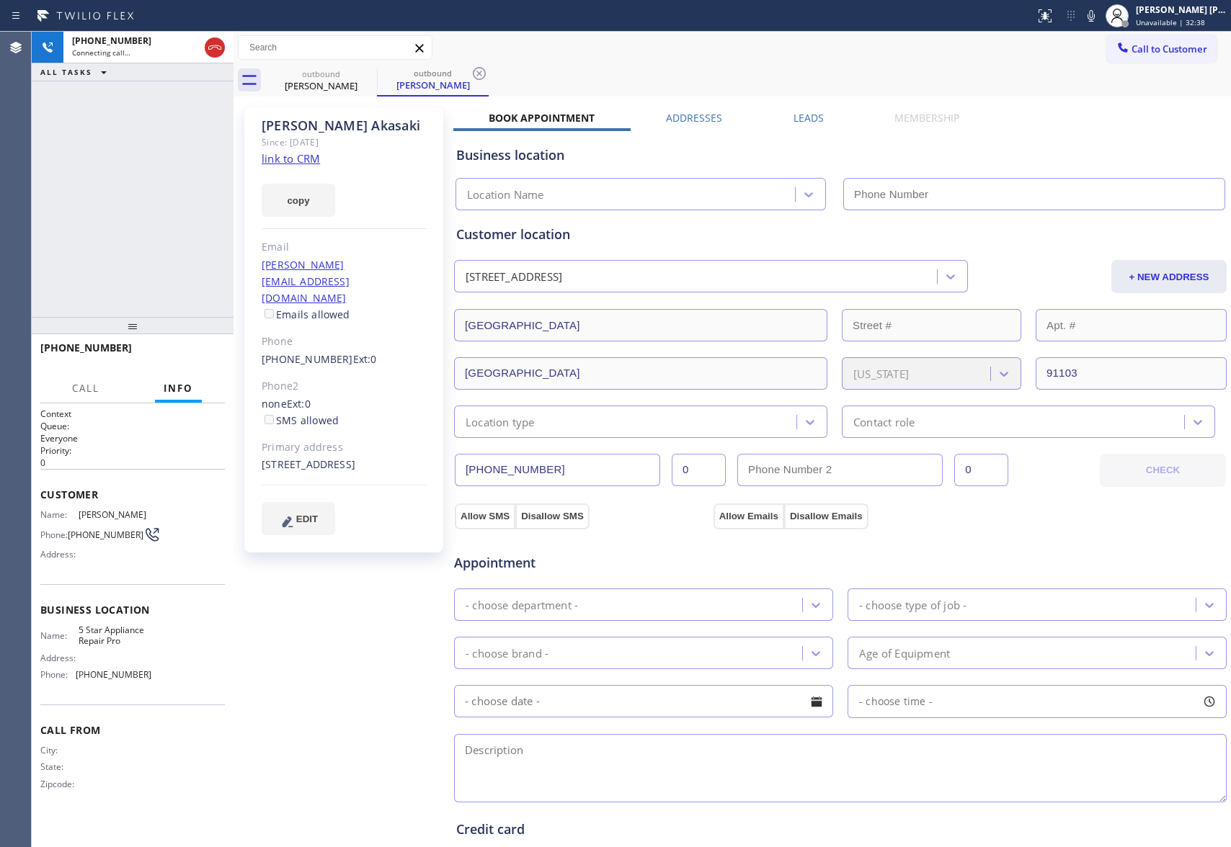
type input "(888) 477-1309"
click at [802, 112] on label "Leads" at bounding box center [808, 118] width 30 height 14
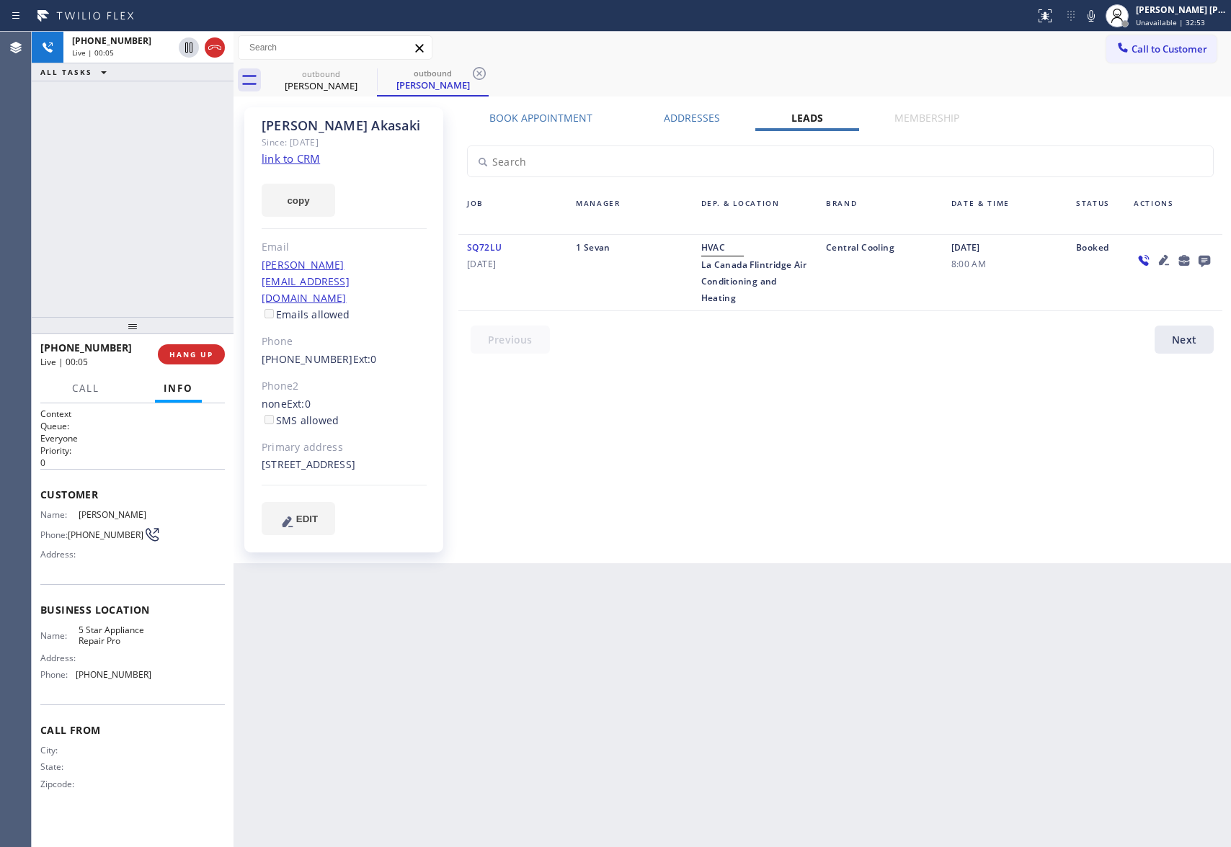
click at [1197, 255] on icon at bounding box center [1203, 260] width 17 height 18
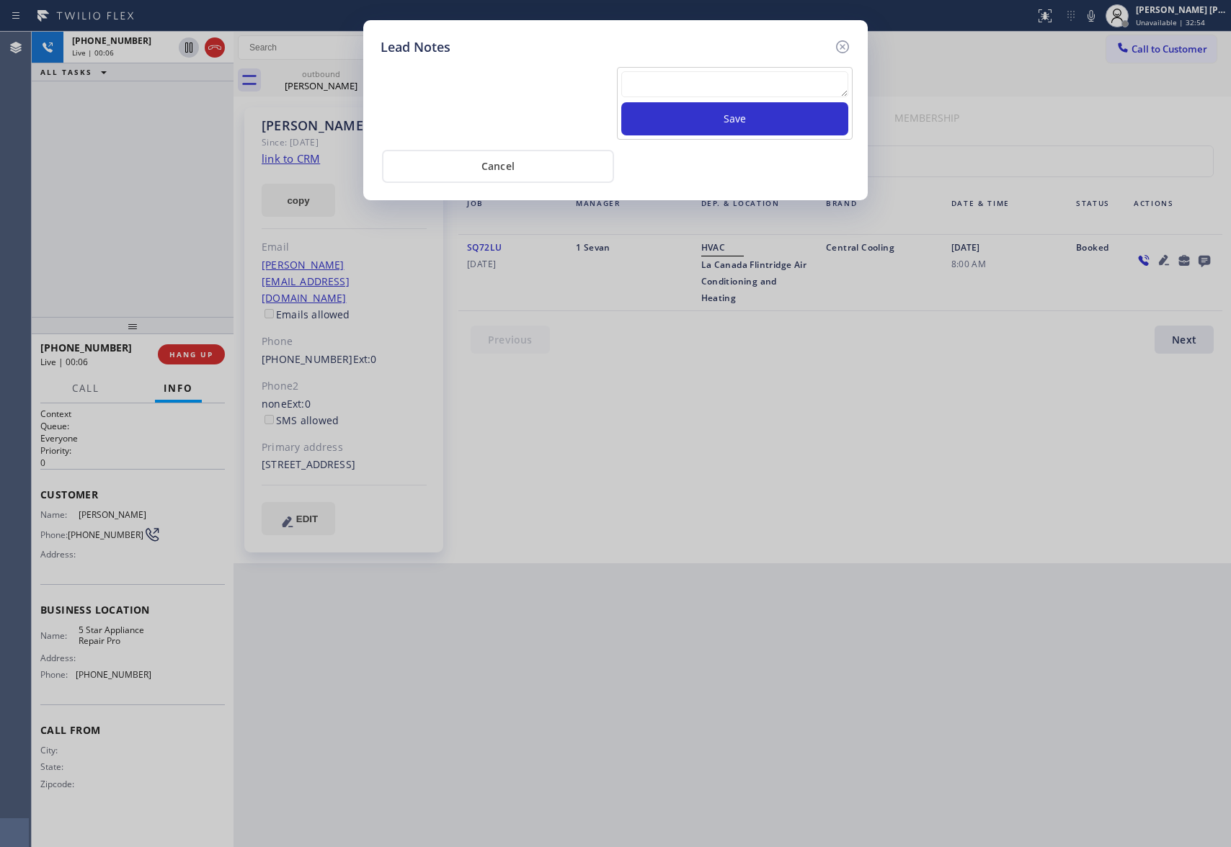
click at [687, 92] on textarea at bounding box center [734, 84] width 227 height 26
paste textarea "VM | please transfer if cx calls back"
type textarea "VM | please transfer if cx calls back"
click at [697, 118] on button "Save" at bounding box center [734, 118] width 227 height 33
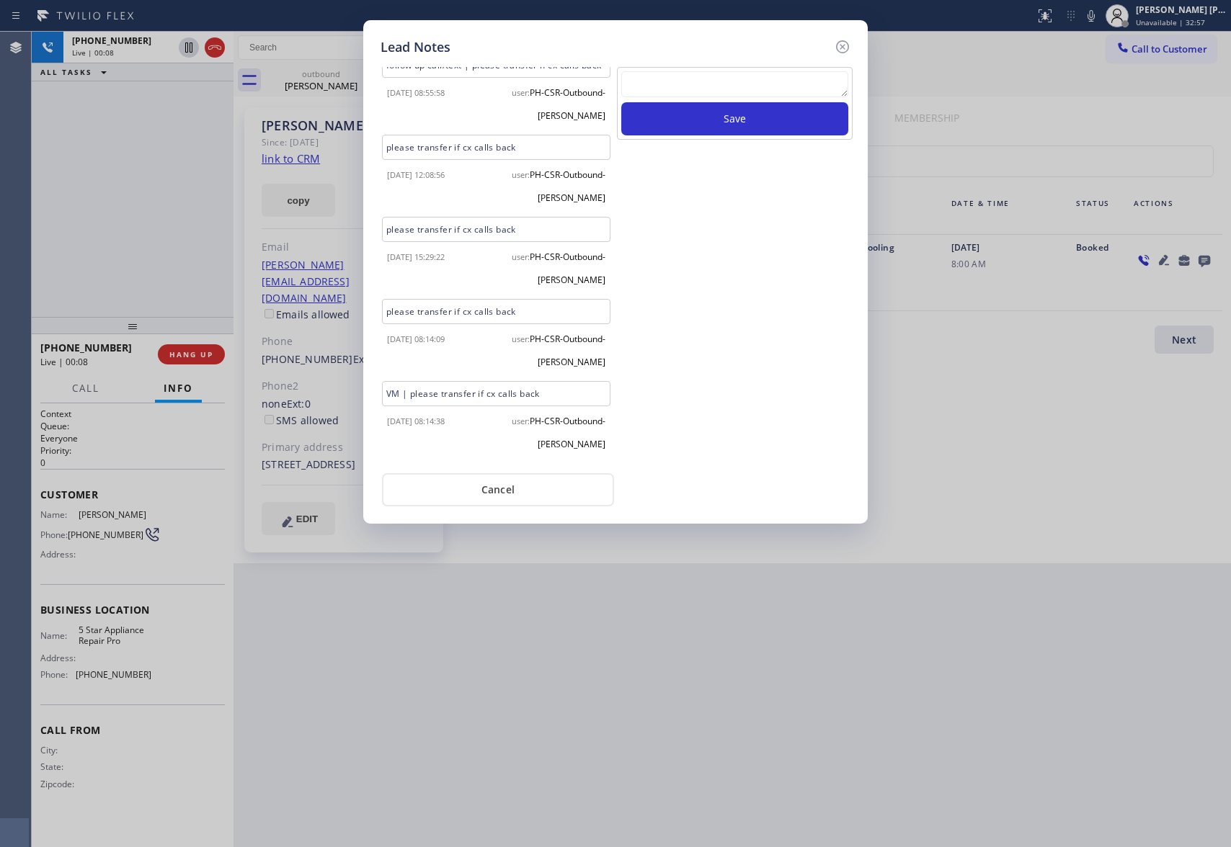
scroll to position [1161, 0]
click at [843, 43] on icon at bounding box center [842, 46] width 17 height 17
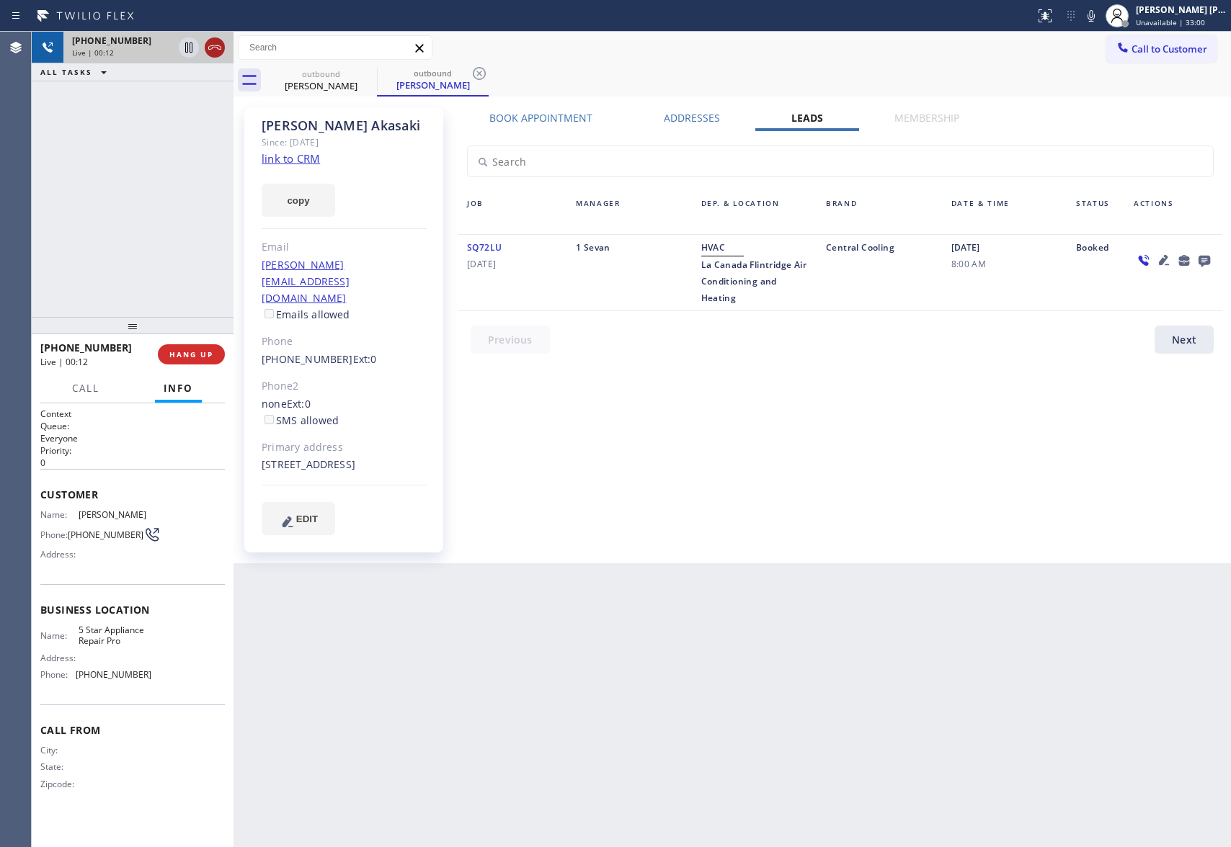
click at [214, 47] on icon at bounding box center [214, 47] width 13 height 4
click at [372, 72] on icon at bounding box center [367, 73] width 17 height 17
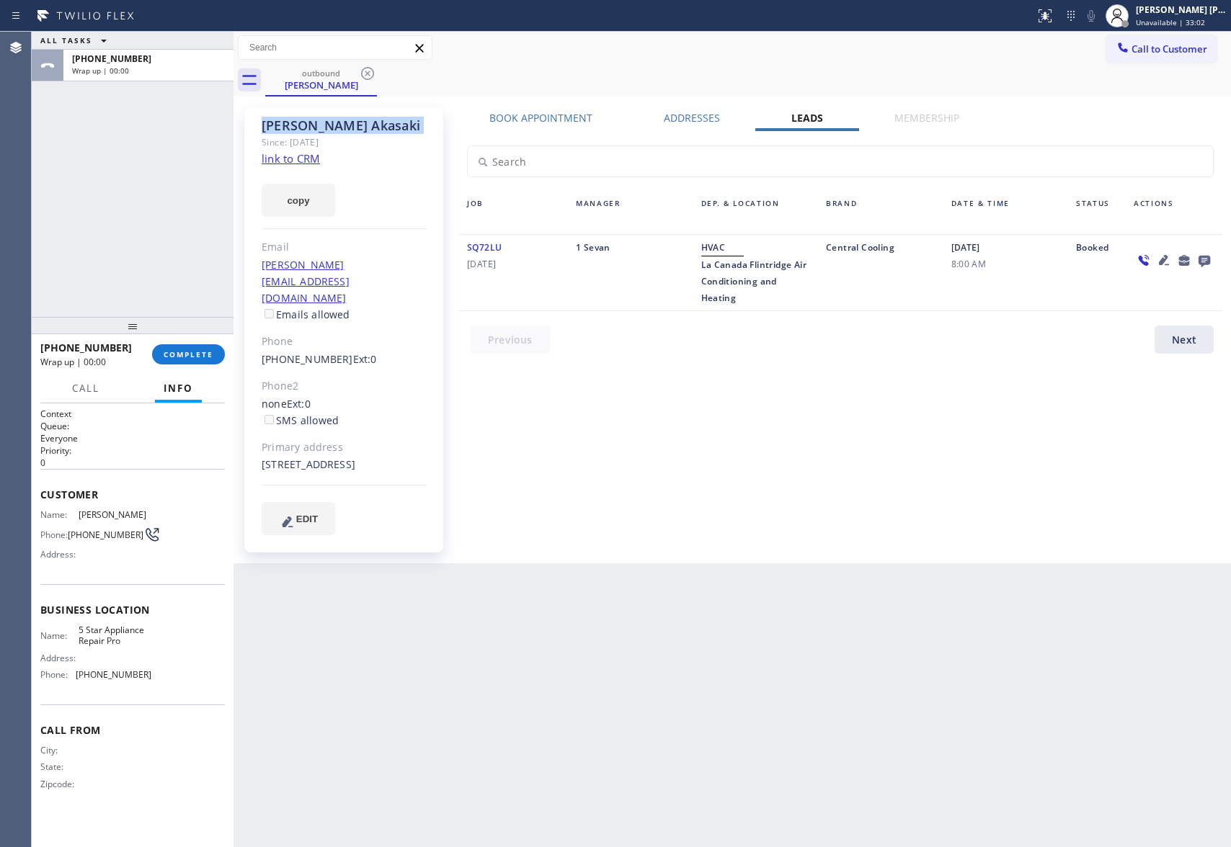
click at [372, 72] on icon at bounding box center [367, 73] width 17 height 17
click at [372, 72] on div "outbound Scott Akasaki" at bounding box center [747, 80] width 965 height 32
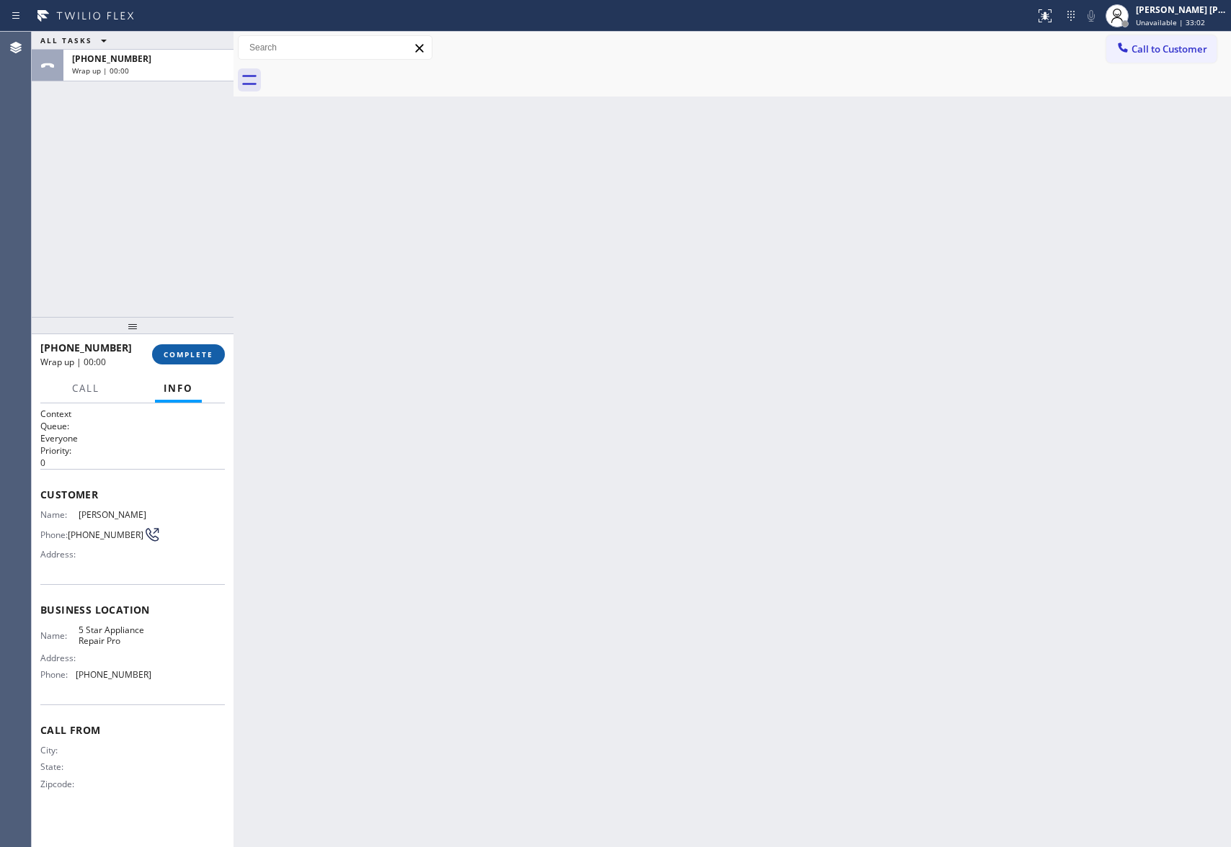
click at [196, 357] on span "COMPLETE" at bounding box center [189, 354] width 50 height 10
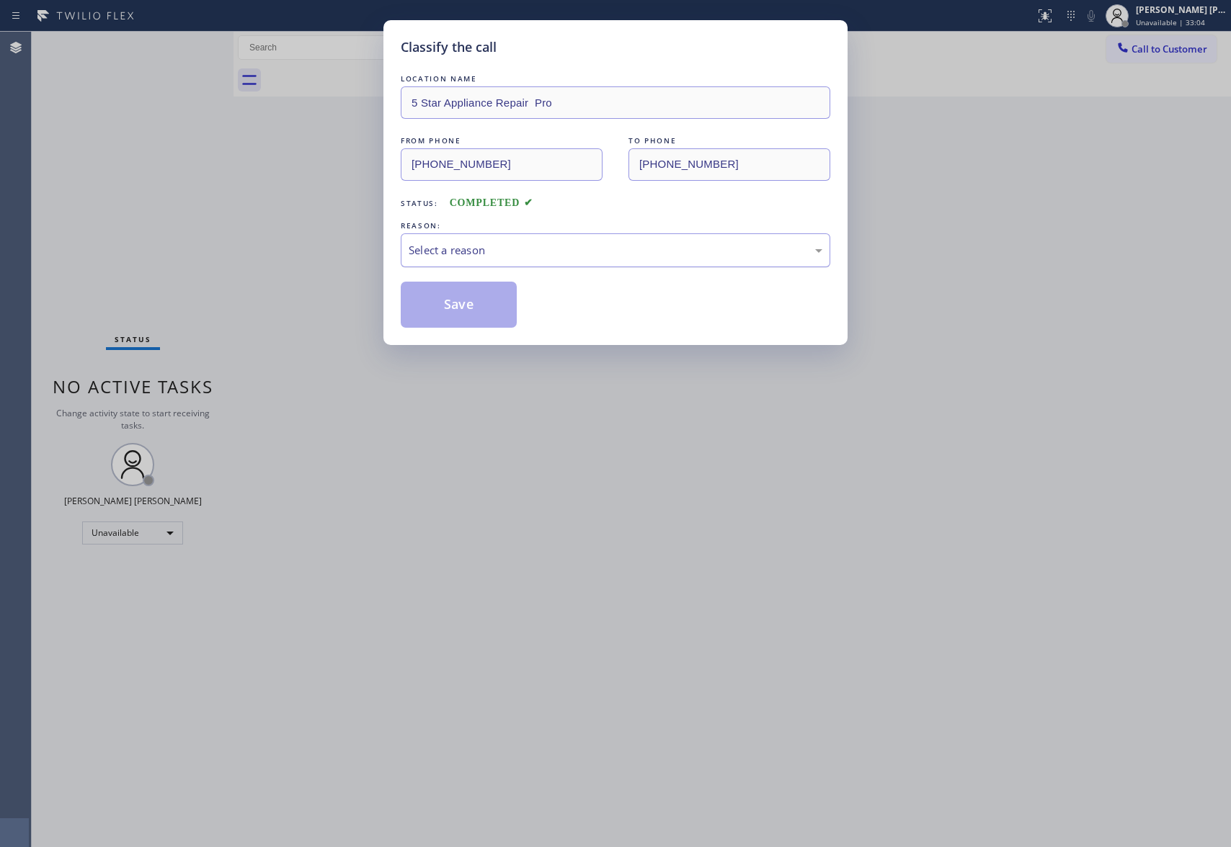
click at [560, 244] on div "Select a reason" at bounding box center [615, 250] width 414 height 17
click at [526, 249] on div "Not Booked - All other reasons" at bounding box center [615, 250] width 414 height 17
click at [476, 308] on button "Save" at bounding box center [459, 305] width 116 height 46
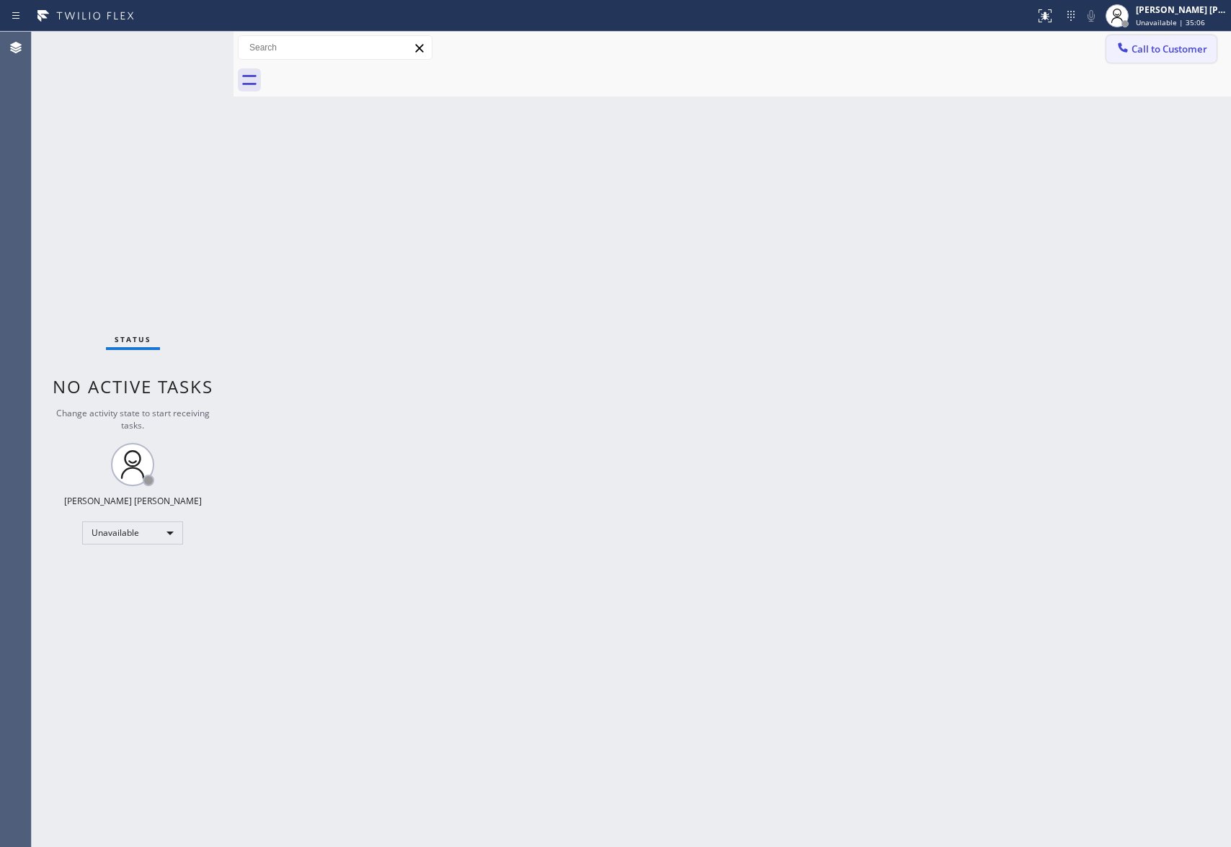
click at [1183, 58] on button "Call to Customer" at bounding box center [1161, 48] width 110 height 27
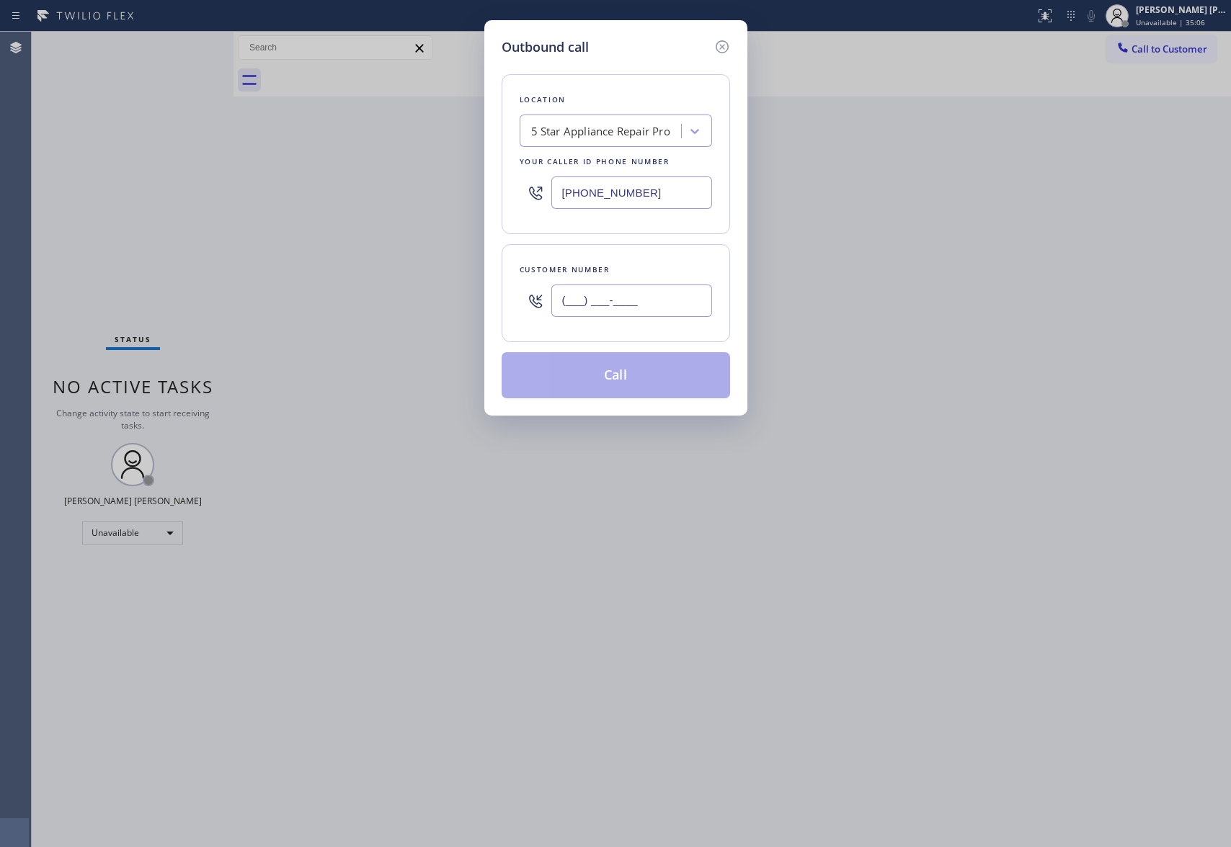
click at [650, 301] on input "(___) ___-____" at bounding box center [631, 301] width 161 height 32
paste input "323) 812-2943"
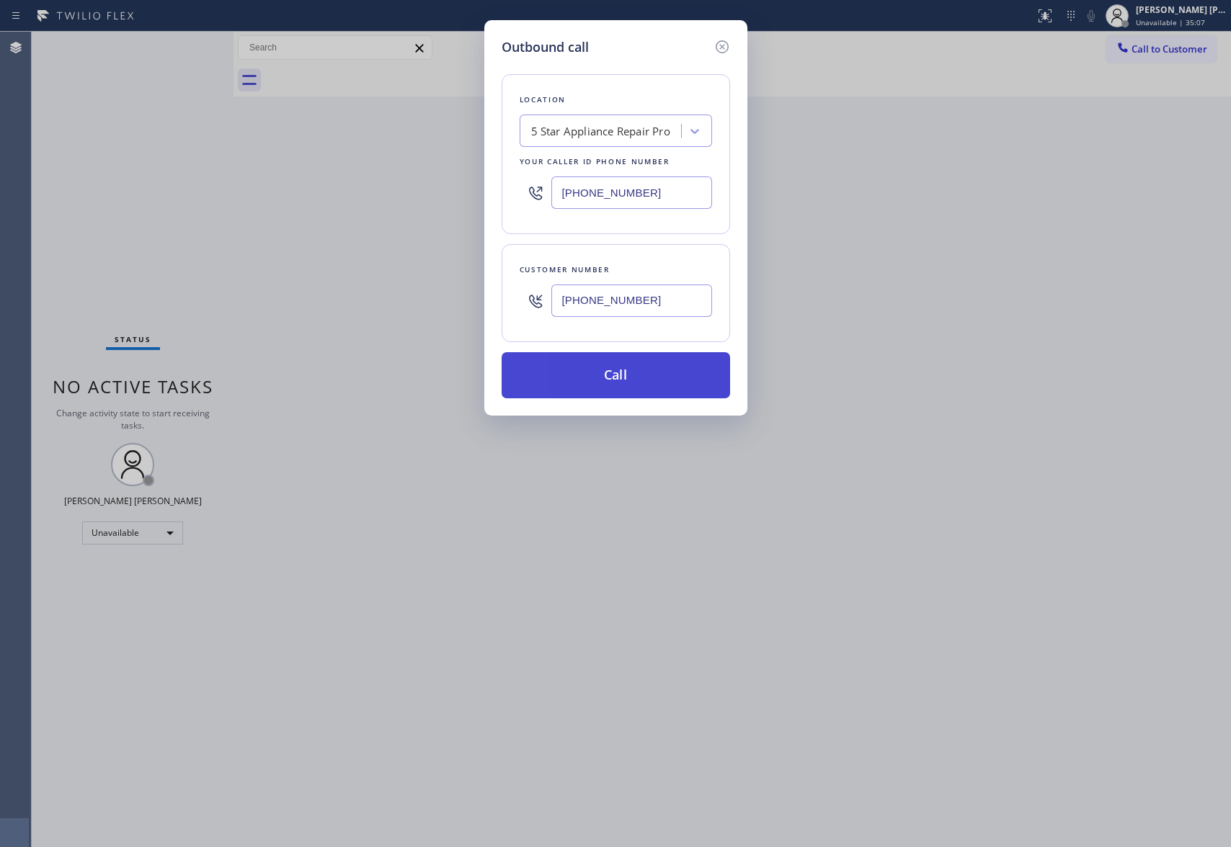
type input "(323) 812-2943"
click at [630, 372] on button "Call" at bounding box center [615, 375] width 228 height 46
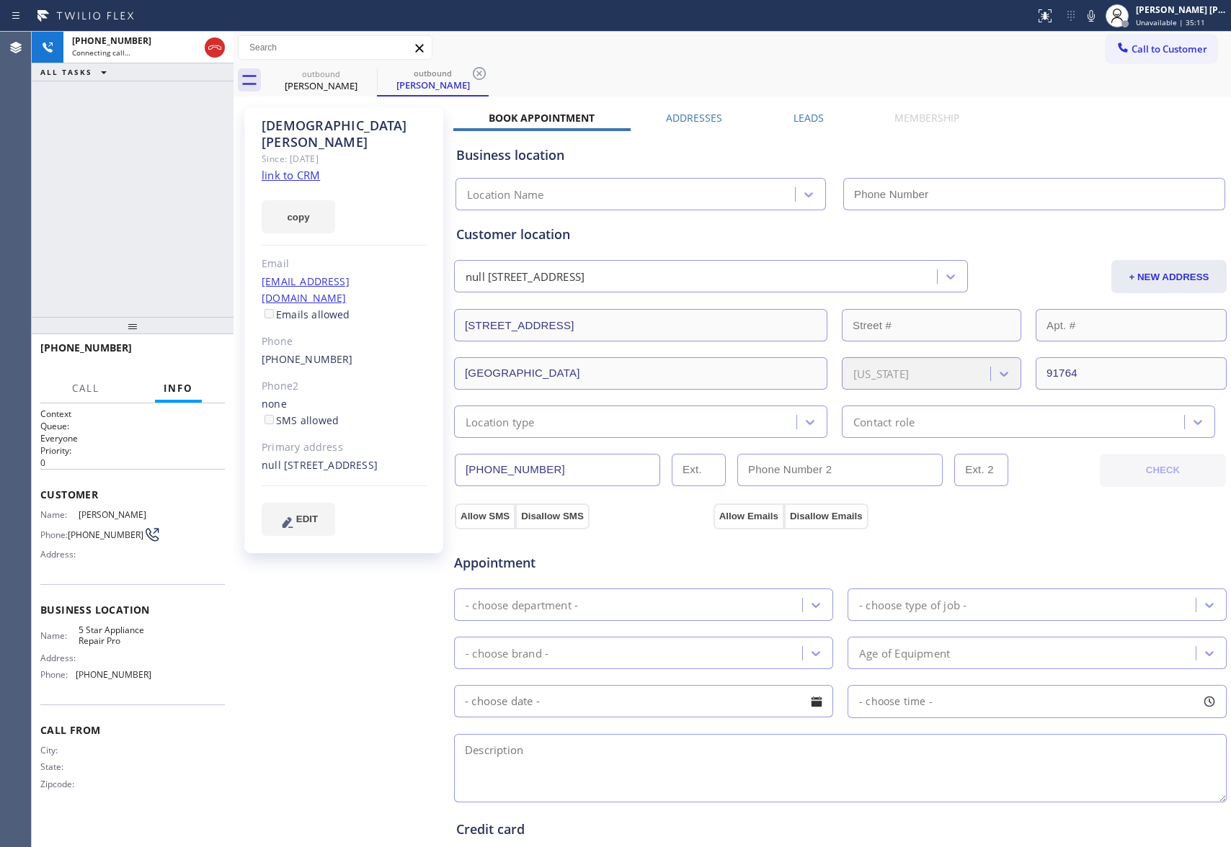
type input "(888) 477-1309"
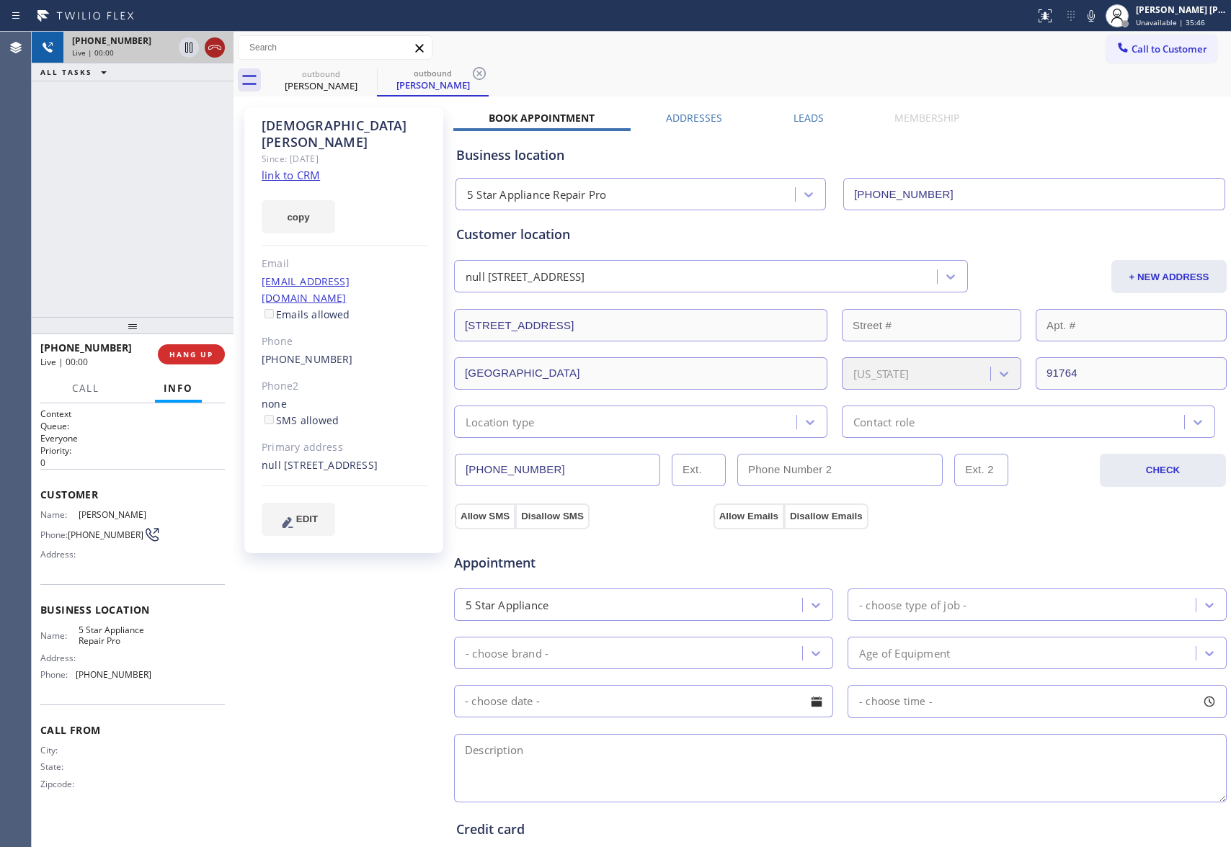
click at [217, 41] on icon at bounding box center [214, 47] width 17 height 17
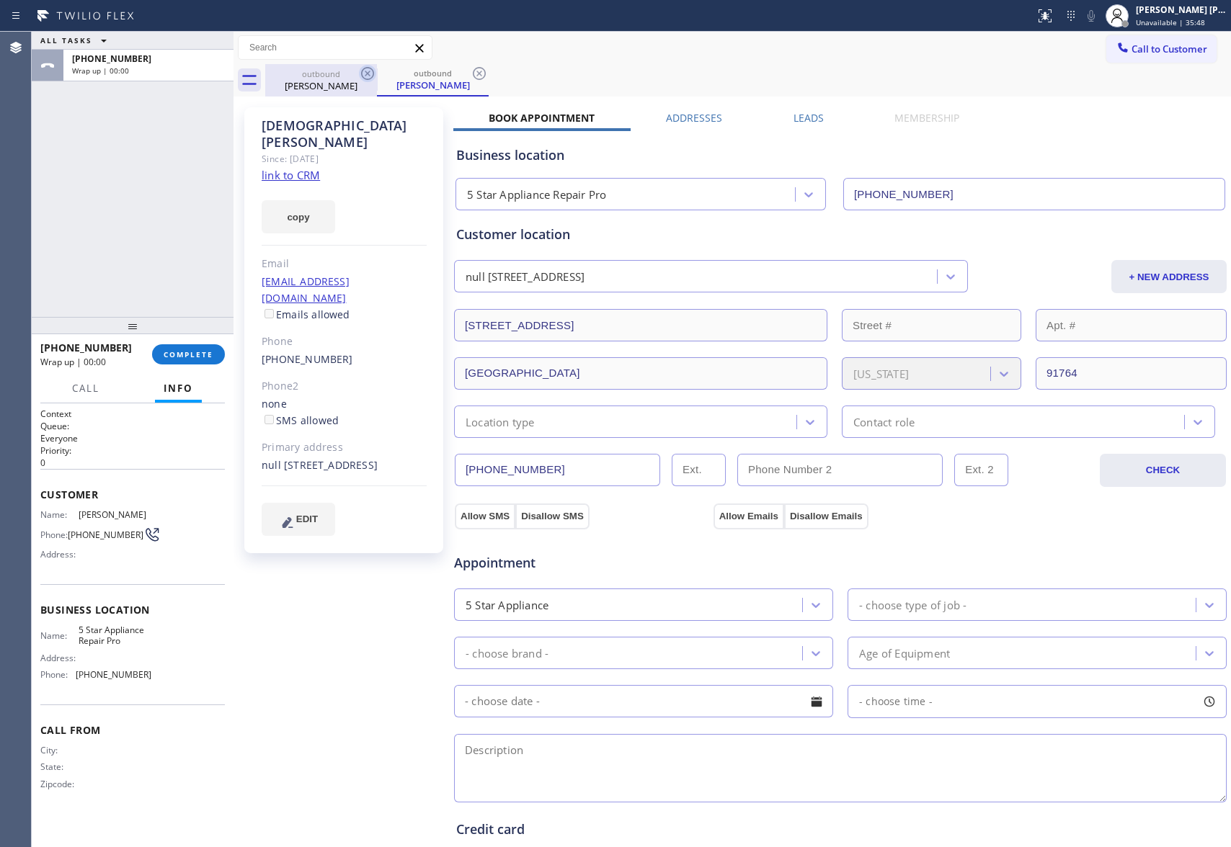
click at [375, 72] on icon at bounding box center [367, 73] width 17 height 17
click at [188, 359] on span "COMPLETE" at bounding box center [189, 354] width 50 height 10
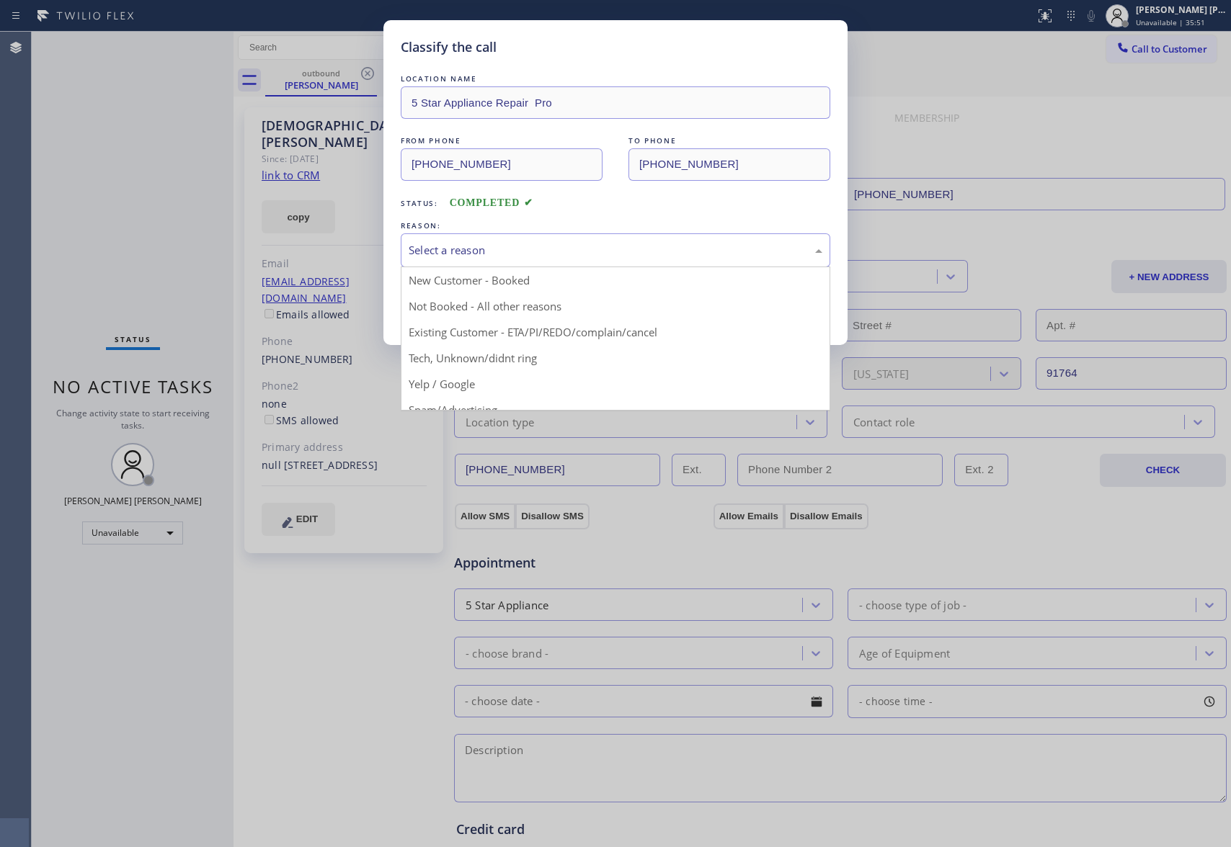
click at [497, 249] on div "Select a reason" at bounding box center [615, 250] width 414 height 17
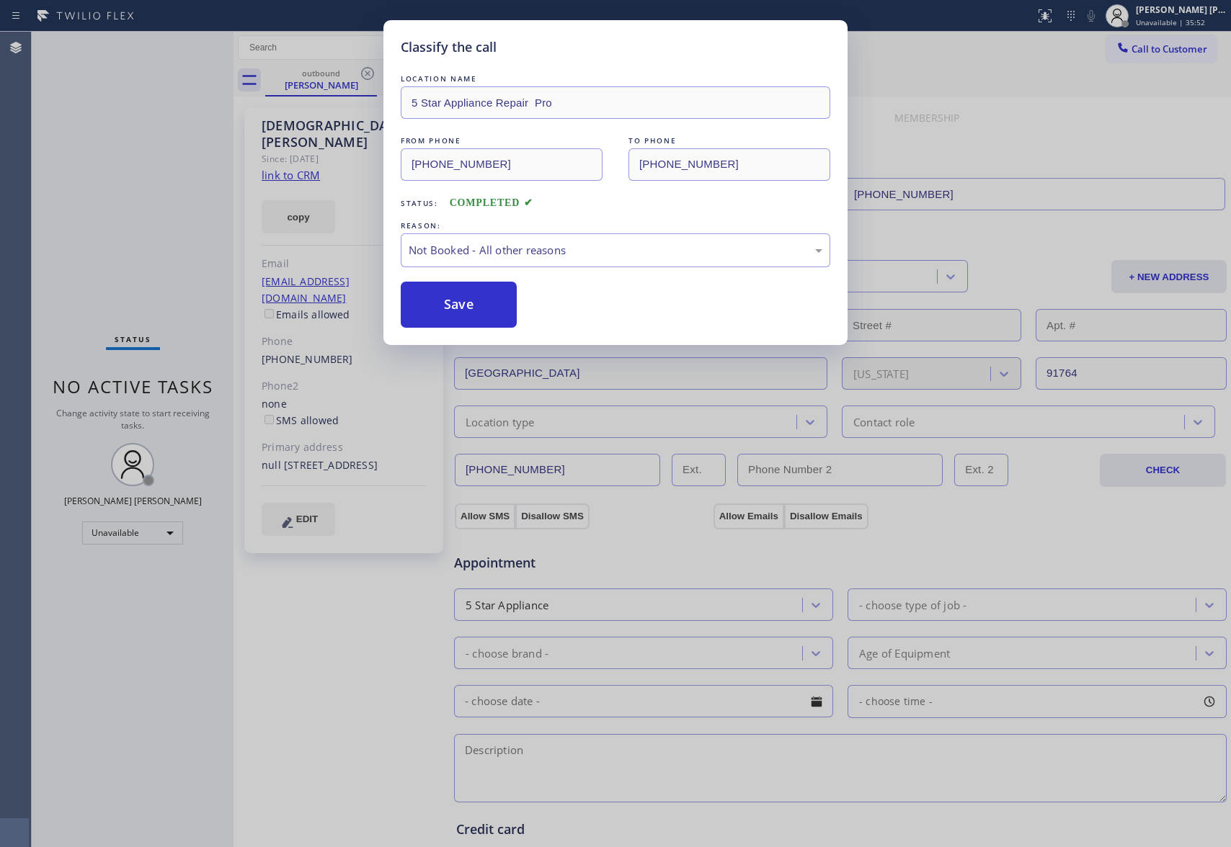
click at [465, 300] on button "Save" at bounding box center [459, 305] width 116 height 46
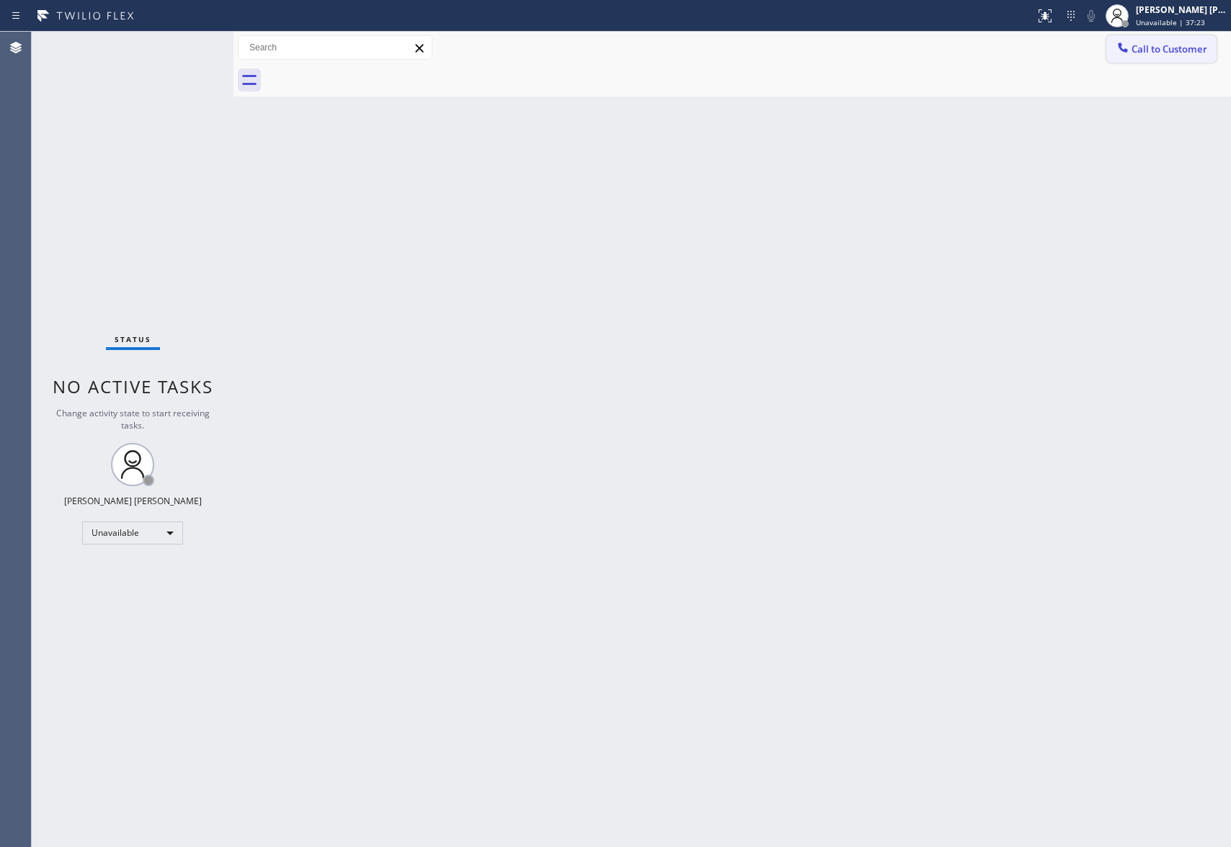
click at [1170, 38] on button "Call to Customer" at bounding box center [1161, 48] width 110 height 27
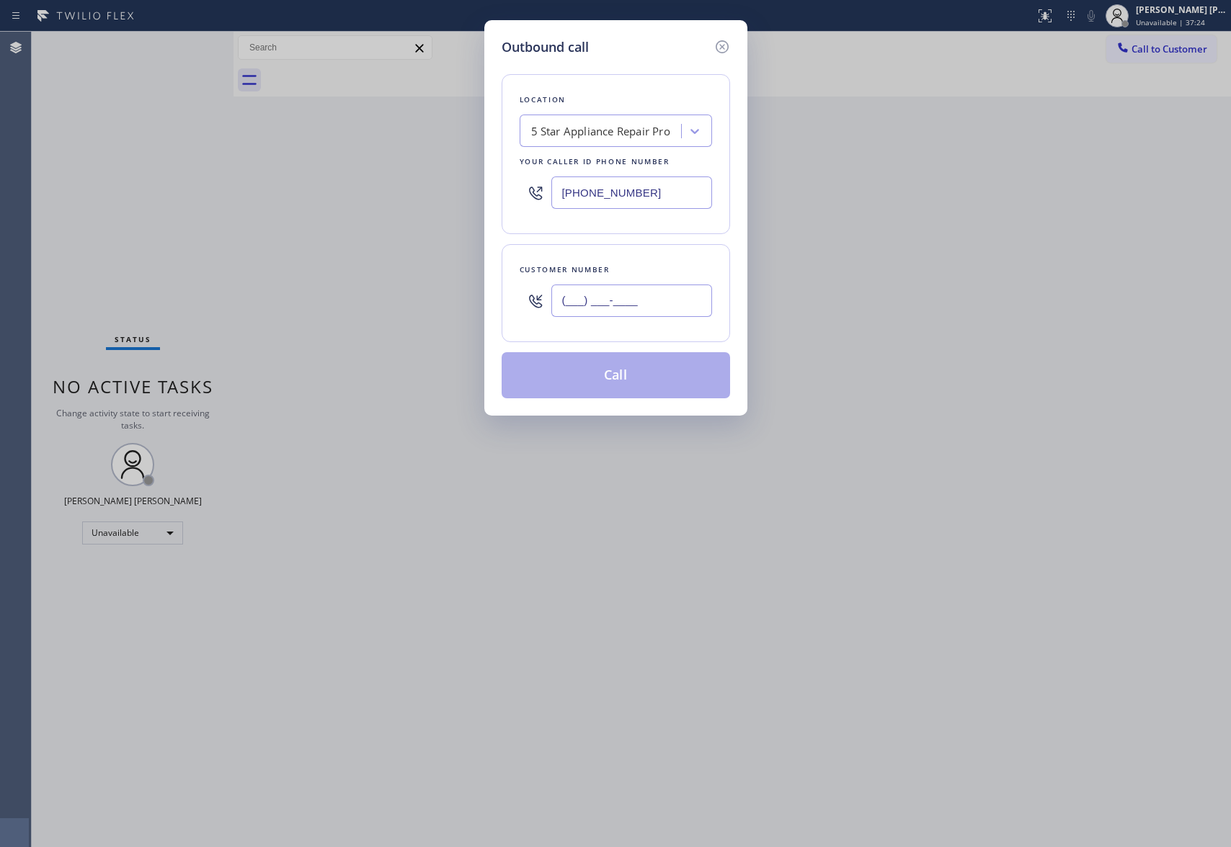
click at [653, 298] on input "(___) ___-____" at bounding box center [631, 301] width 161 height 32
paste input "415) 370-4480"
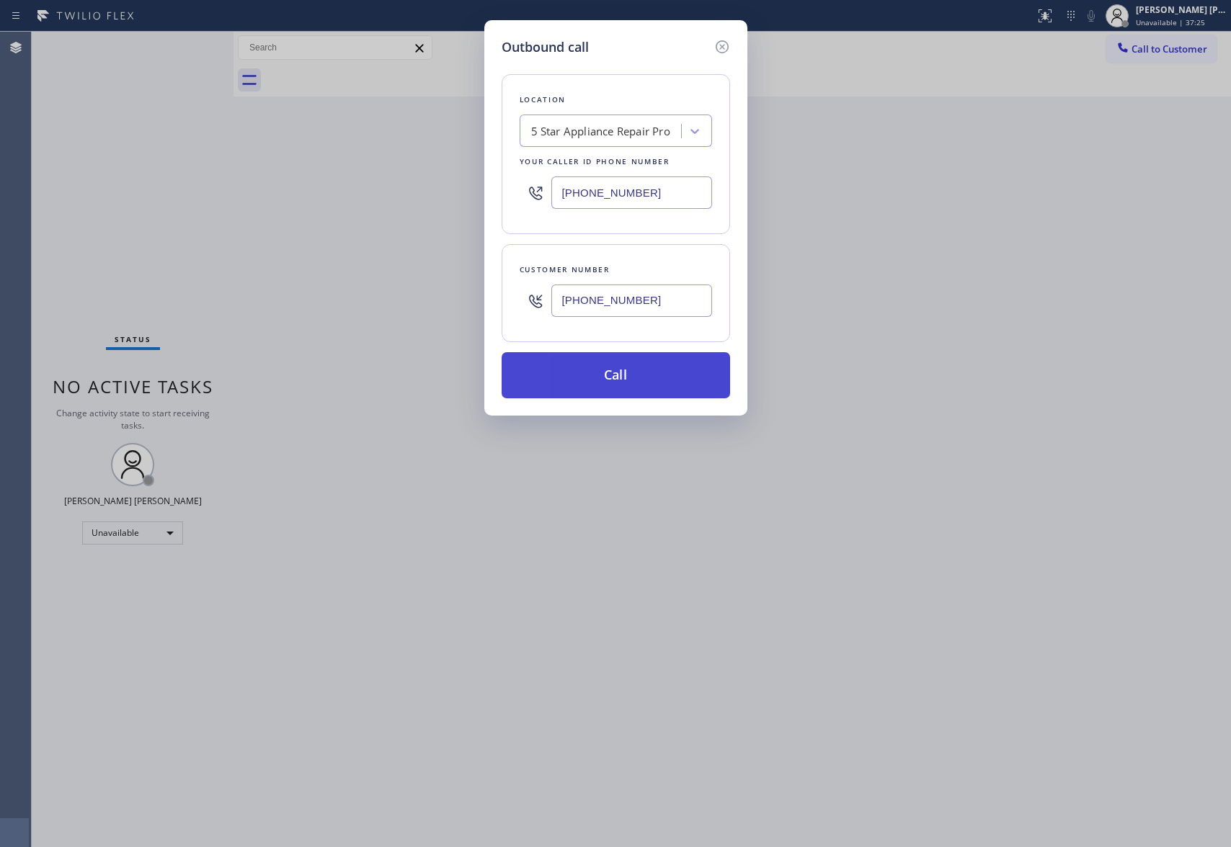
type input "(415) 370-4480"
click at [635, 378] on button "Call" at bounding box center [615, 375] width 228 height 46
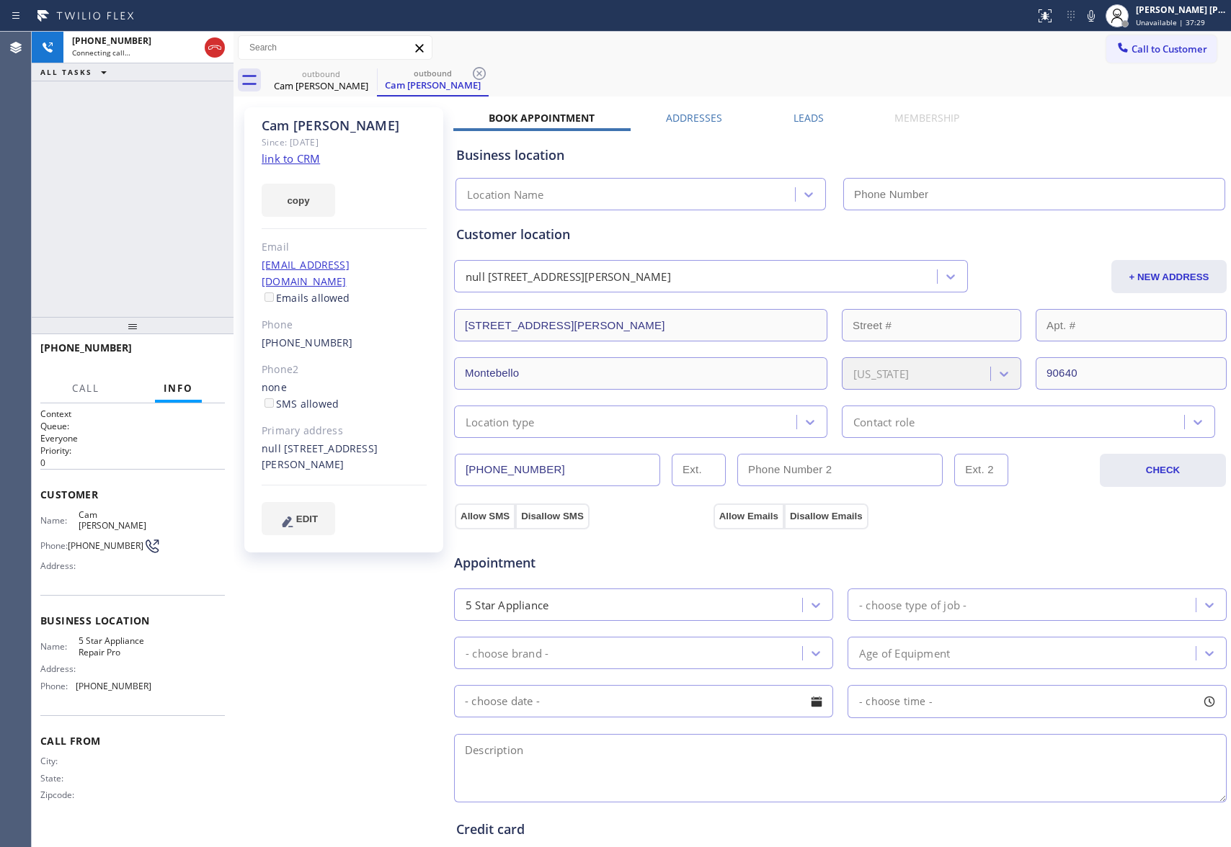
type input "(888) 477-1309"
click at [209, 45] on icon at bounding box center [214, 47] width 17 height 17
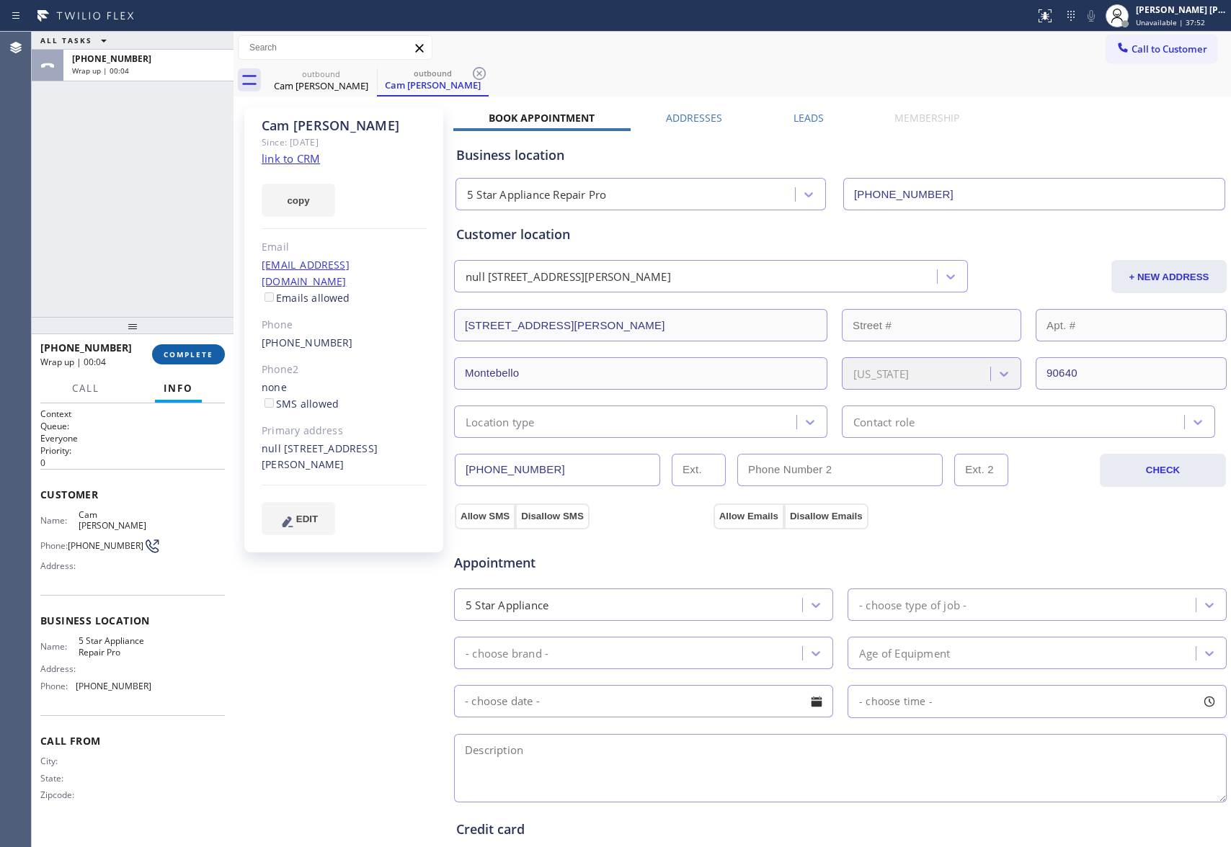
click at [187, 355] on span "COMPLETE" at bounding box center [189, 354] width 50 height 10
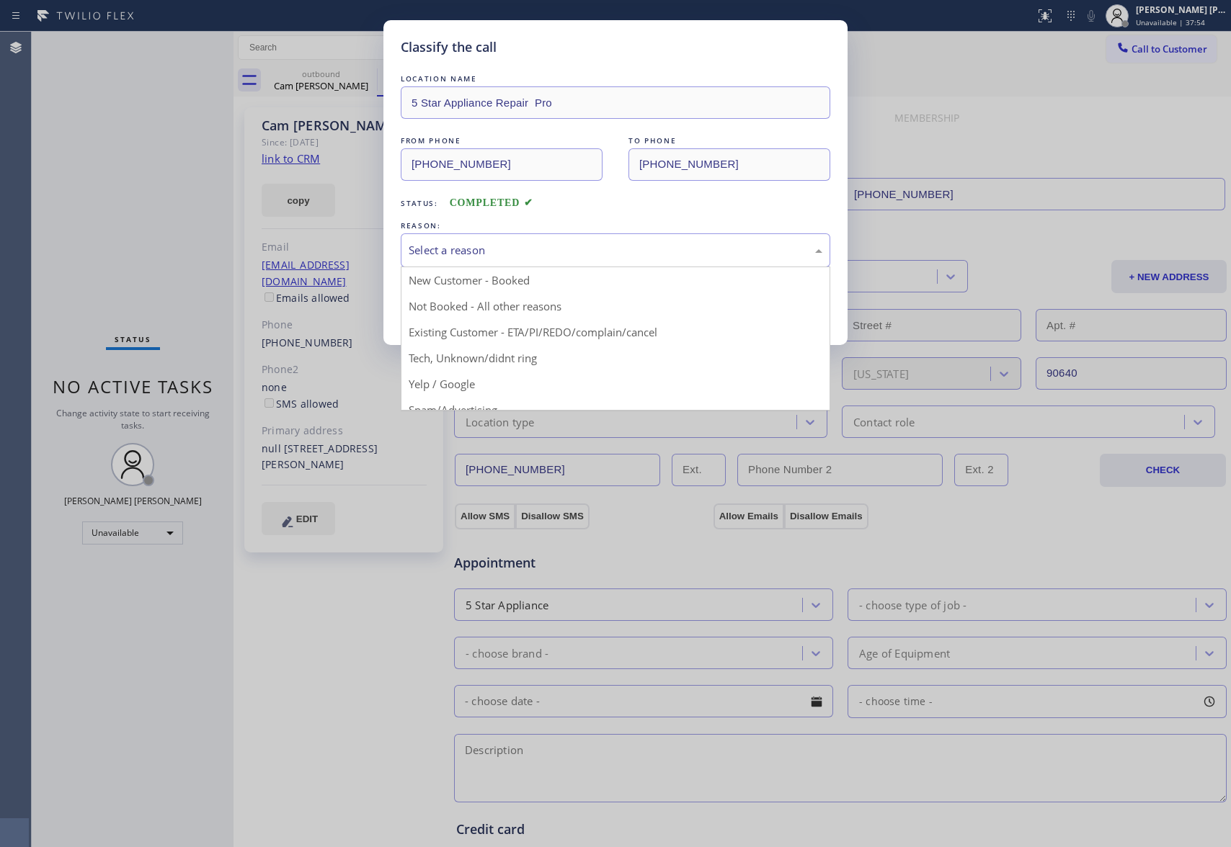
click at [563, 248] on div "Select a reason" at bounding box center [615, 250] width 414 height 17
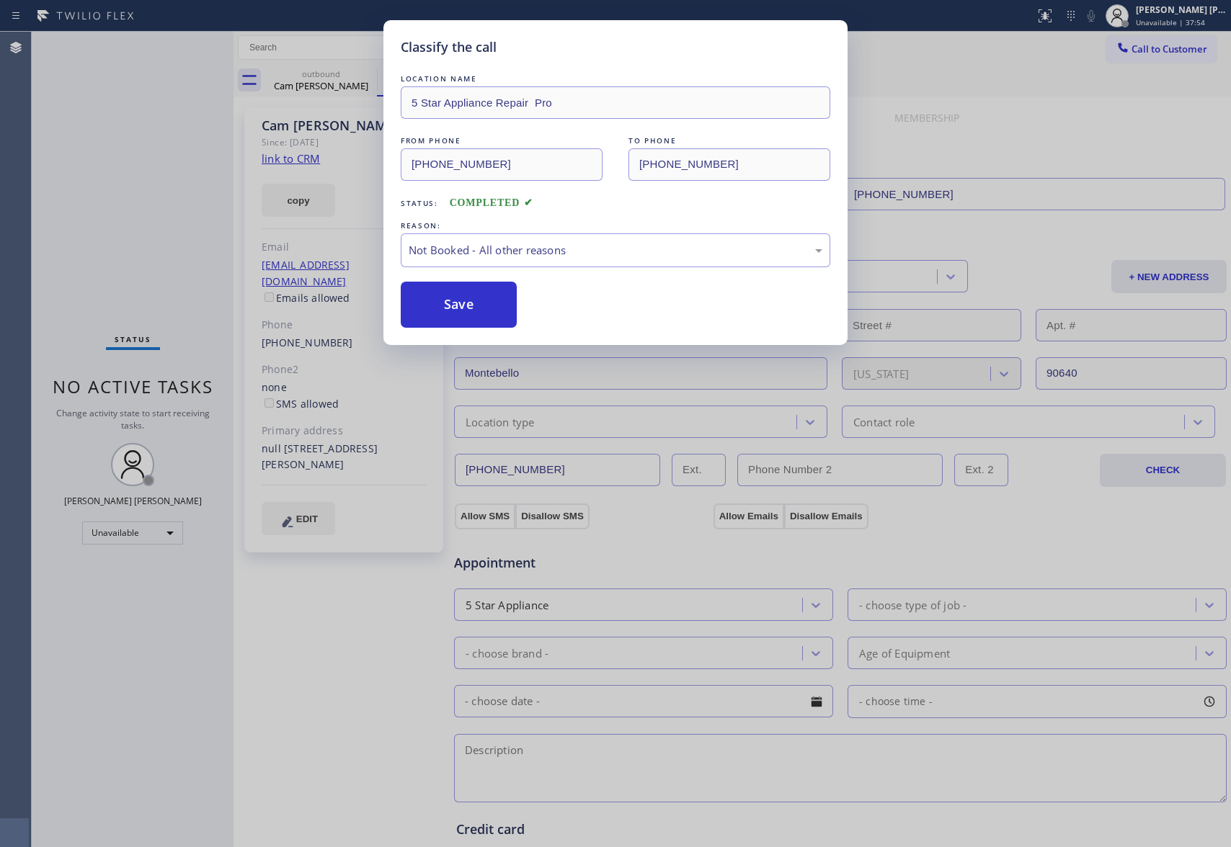
click at [436, 313] on button "Save" at bounding box center [459, 305] width 116 height 46
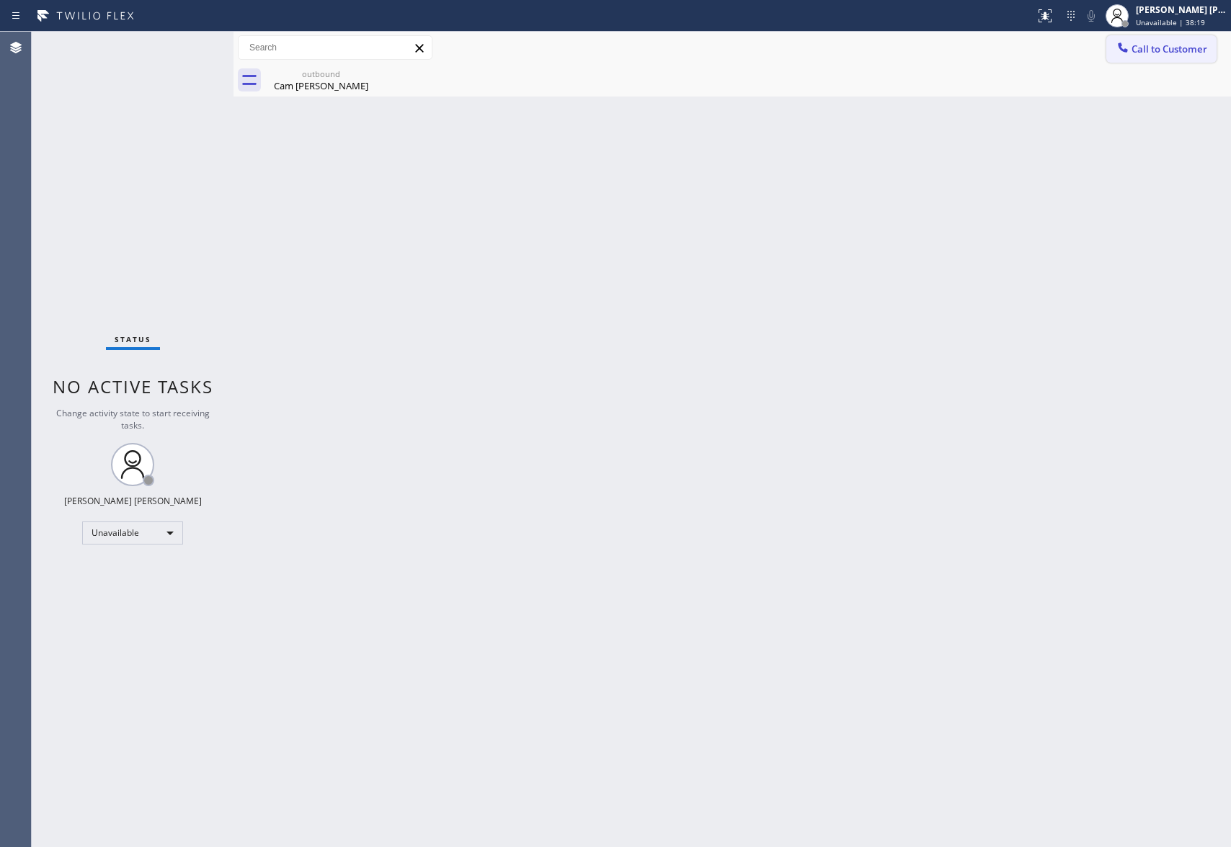
click at [1210, 43] on button "Call to Customer" at bounding box center [1161, 48] width 110 height 27
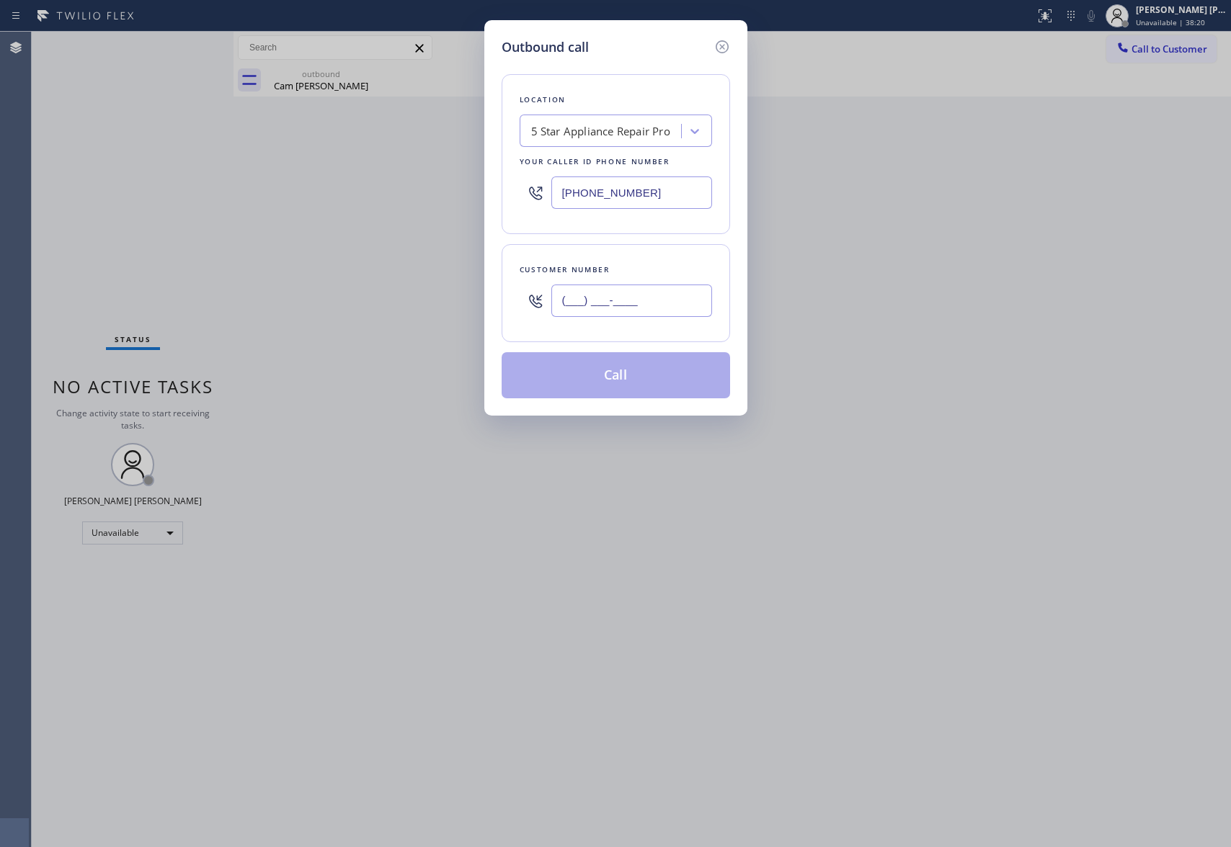
click at [673, 303] on input "(___) ___-____" at bounding box center [631, 301] width 161 height 32
paste input "213) 369-9569"
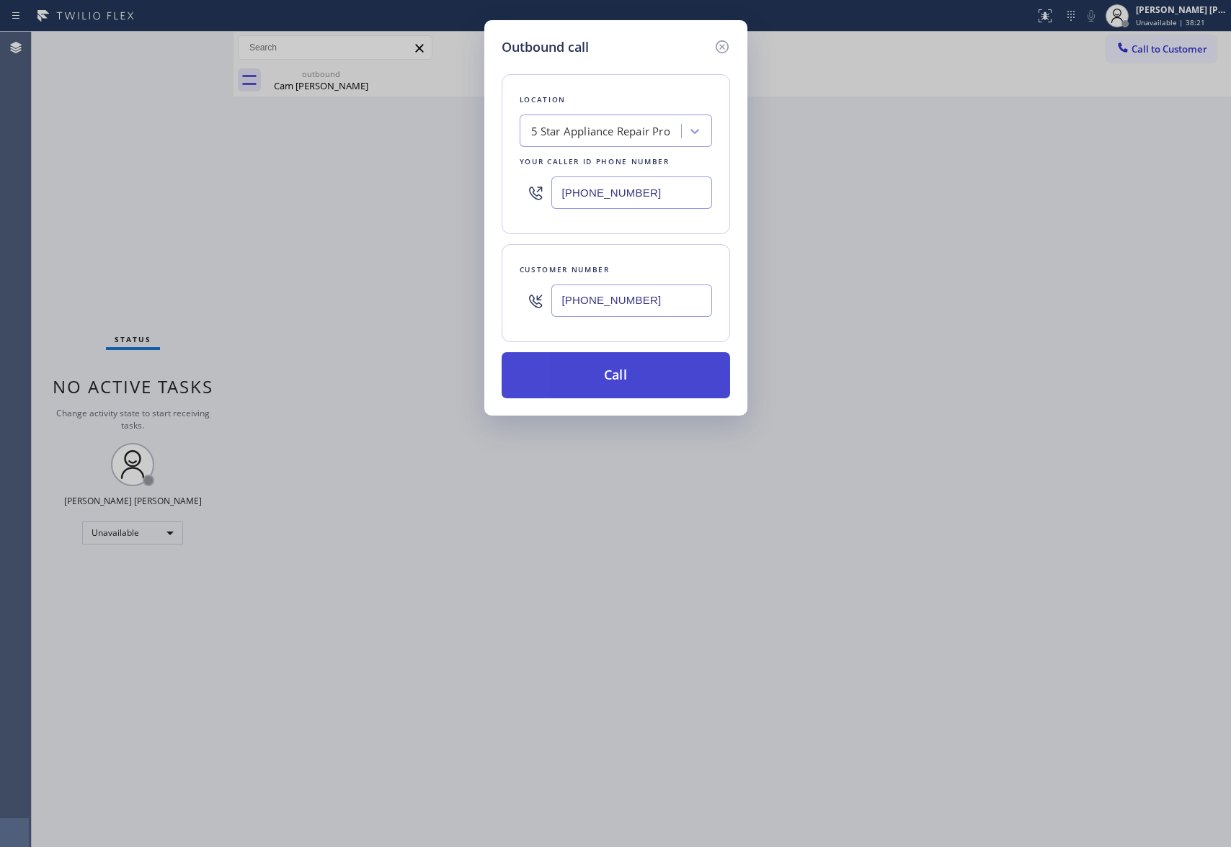
type input "(213) 369-9569"
click at [666, 378] on button "Call" at bounding box center [615, 375] width 228 height 46
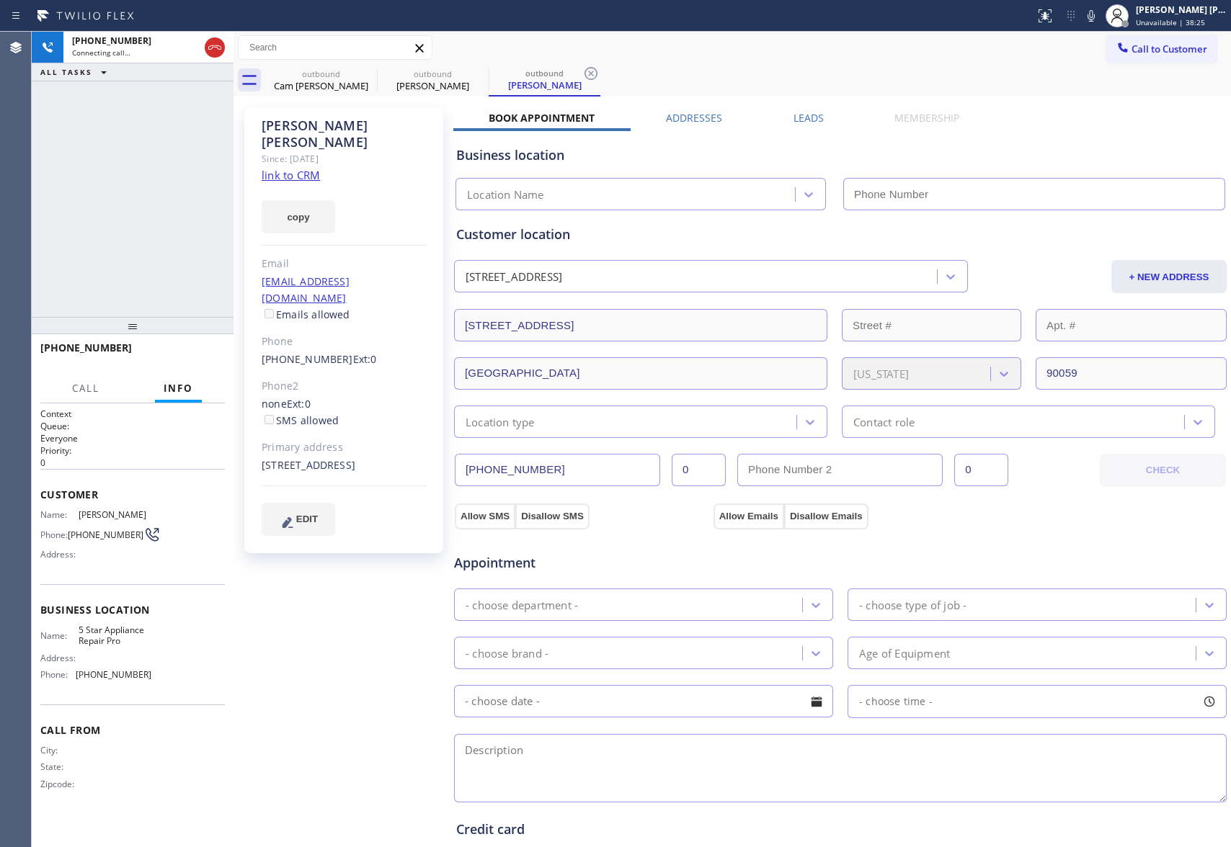
type input "(888) 477-1309"
click at [813, 113] on label "Leads" at bounding box center [808, 118] width 30 height 14
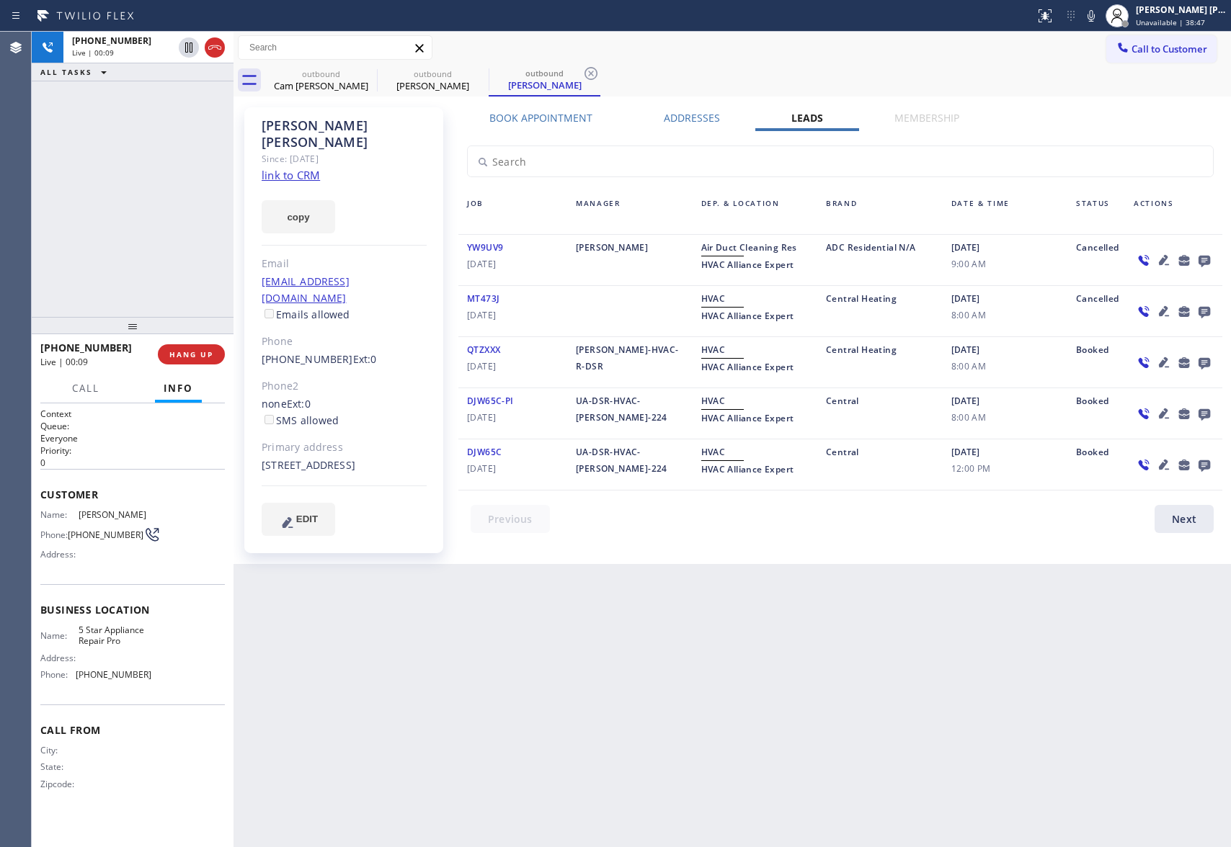
click at [1220, 263] on div at bounding box center [1173, 260] width 97 height 42
click at [1210, 258] on icon at bounding box center [1203, 260] width 17 height 18
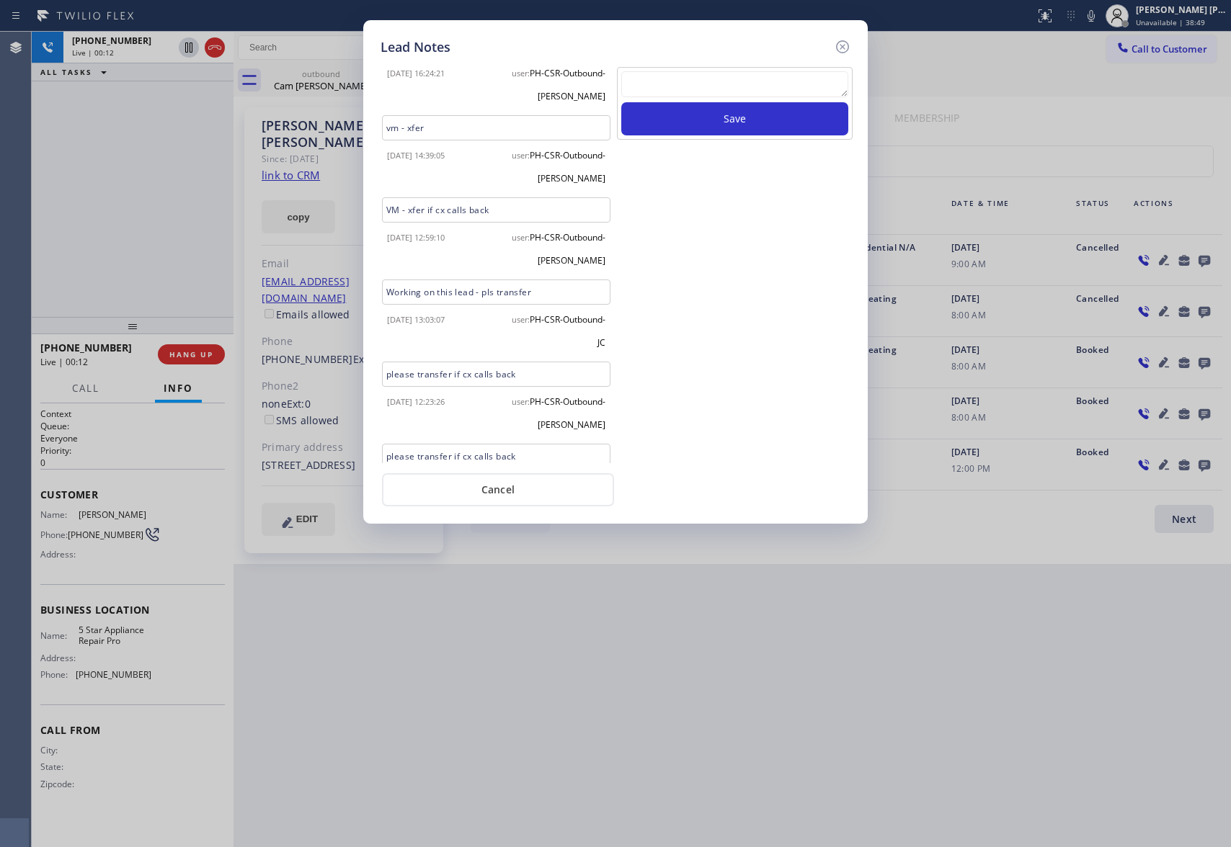
scroll to position [1041, 0]
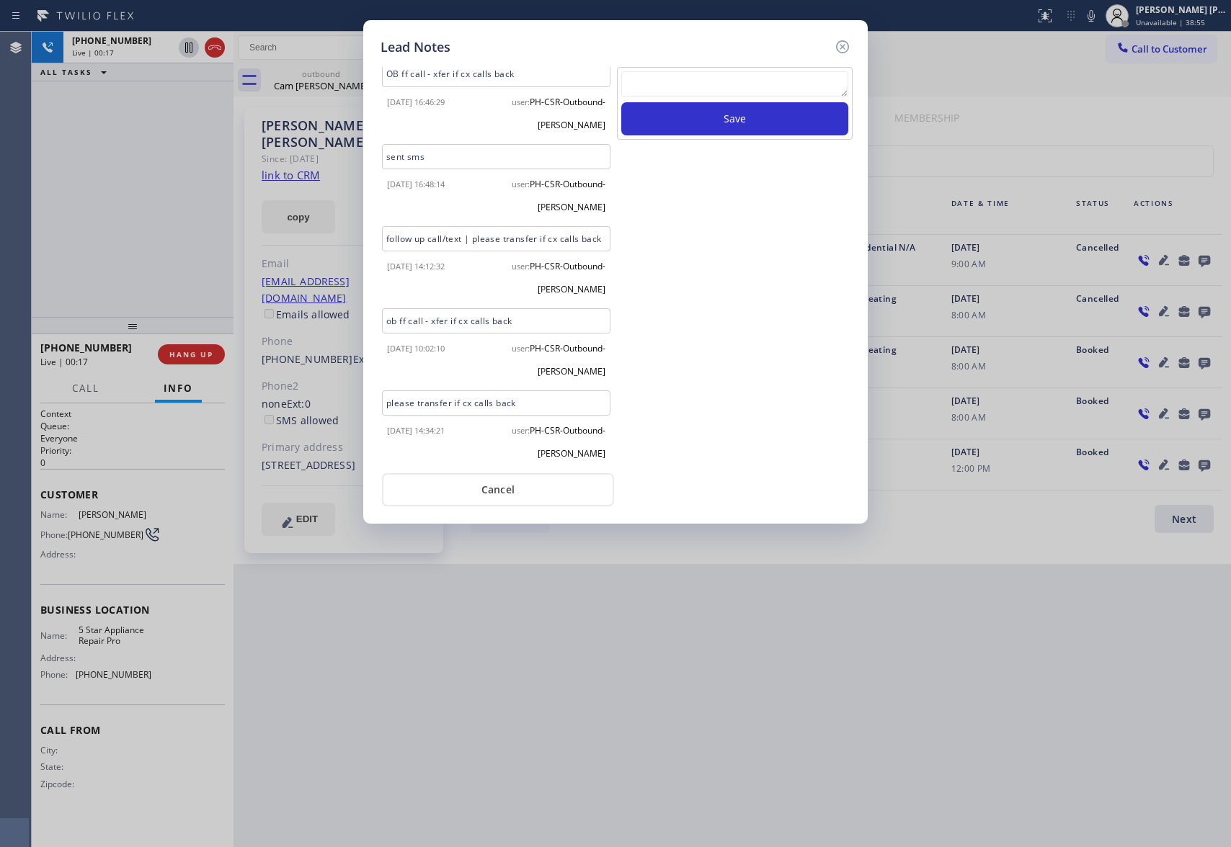
click at [753, 90] on textarea at bounding box center [734, 84] width 227 height 26
paste textarea "please transfer if cx calls back"
type textarea "please transfer if cx calls back"
click at [759, 120] on button "Save" at bounding box center [734, 118] width 227 height 33
click at [845, 46] on icon at bounding box center [842, 46] width 17 height 17
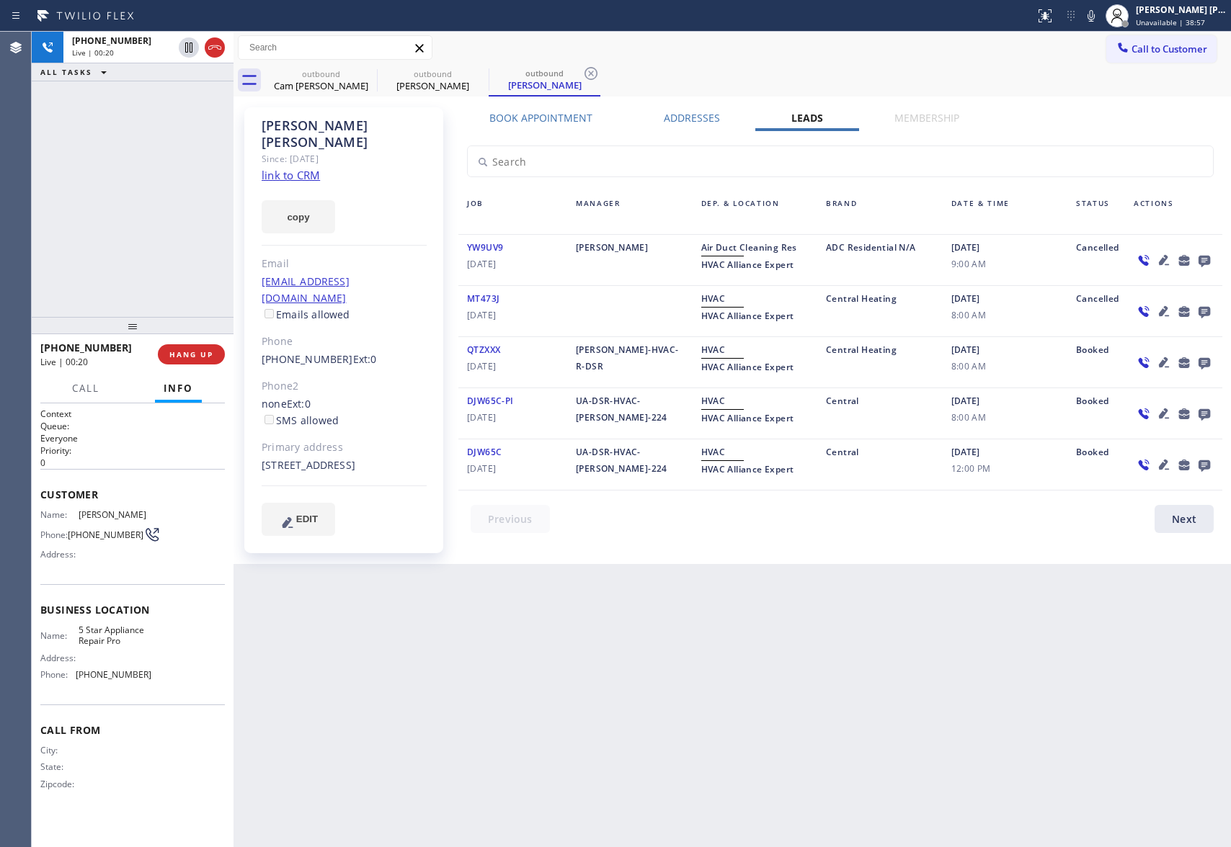
drag, startPoint x: 213, startPoint y: 50, endPoint x: 324, endPoint y: 50, distance: 111.0
click at [215, 50] on icon at bounding box center [214, 47] width 17 height 17
click at [367, 79] on icon at bounding box center [367, 73] width 13 height 13
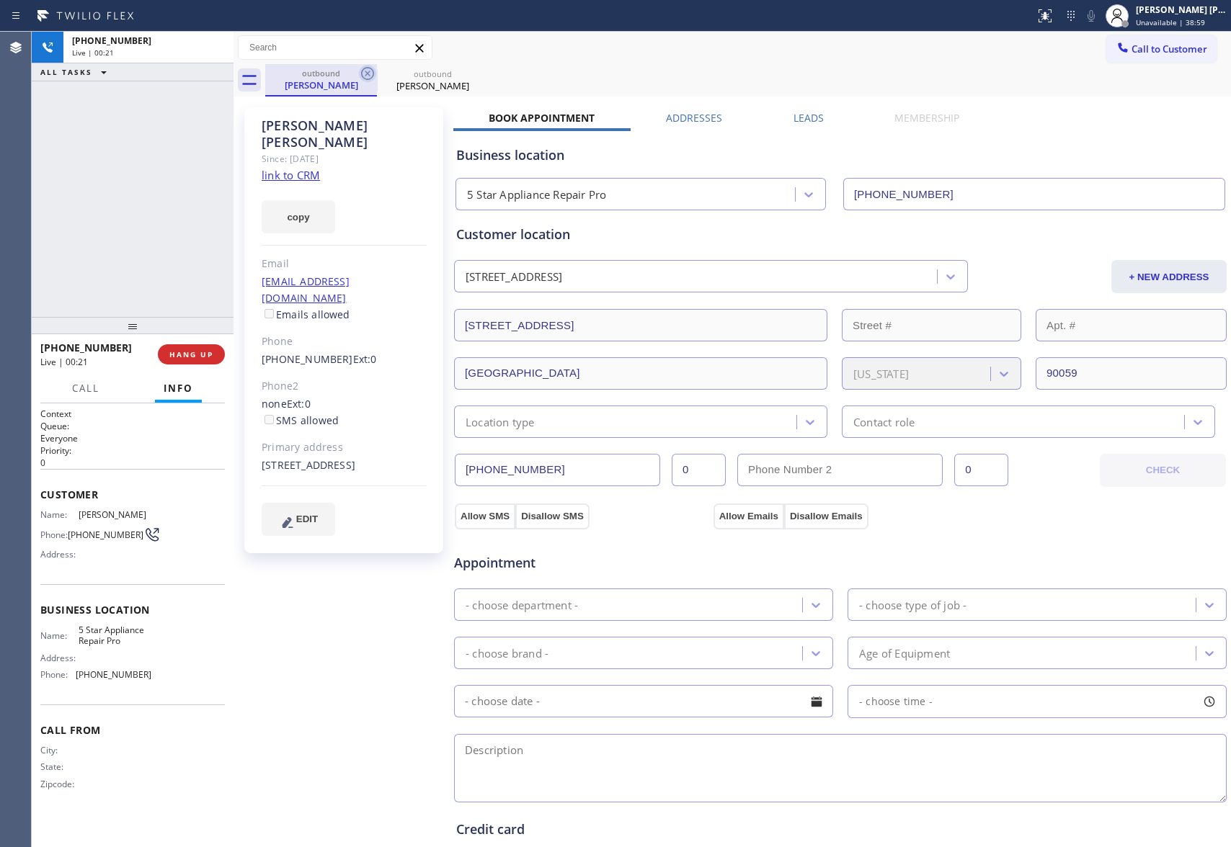
click at [370, 73] on icon at bounding box center [367, 73] width 17 height 17
click at [0, 0] on icon at bounding box center [0, 0] width 0 height 0
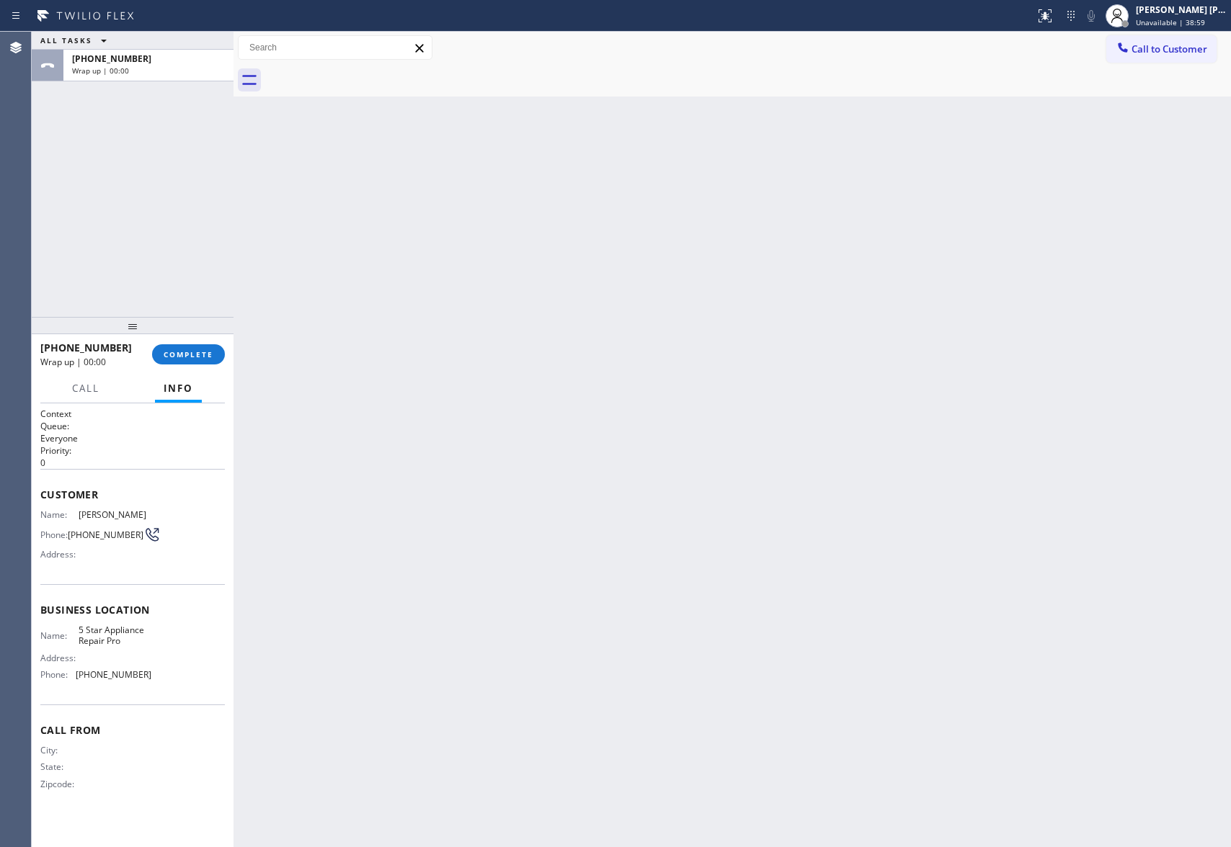
click at [370, 73] on div at bounding box center [747, 80] width 965 height 32
drag, startPoint x: 370, startPoint y: 73, endPoint x: 352, endPoint y: 90, distance: 25.0
click at [370, 73] on div at bounding box center [747, 80] width 965 height 32
click at [203, 355] on span "COMPLETE" at bounding box center [189, 354] width 50 height 10
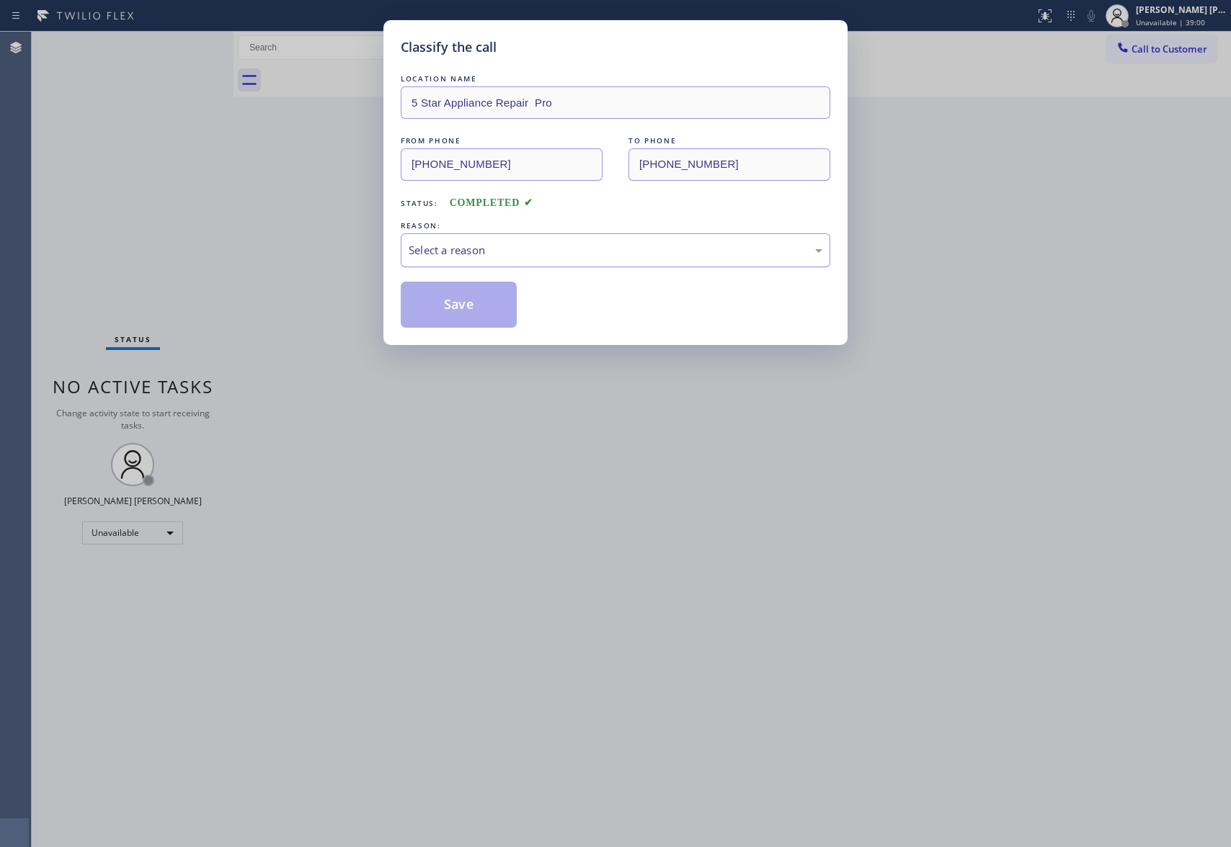
click at [591, 245] on div "Select a reason" at bounding box center [615, 250] width 414 height 17
drag, startPoint x: 490, startPoint y: 312, endPoint x: 597, endPoint y: 23, distance: 308.0
click at [490, 311] on button "Save" at bounding box center [459, 305] width 116 height 46
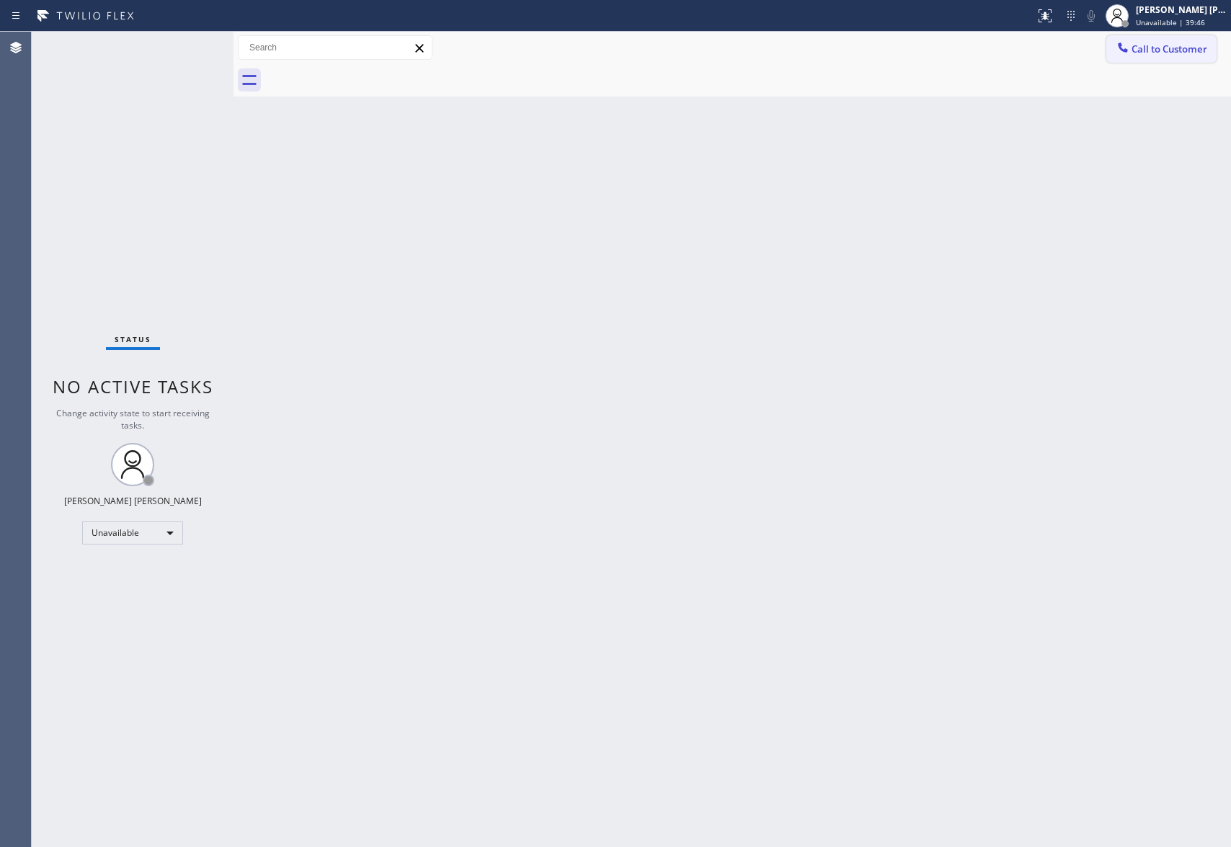
click at [1171, 52] on span "Call to Customer" at bounding box center [1169, 49] width 76 height 13
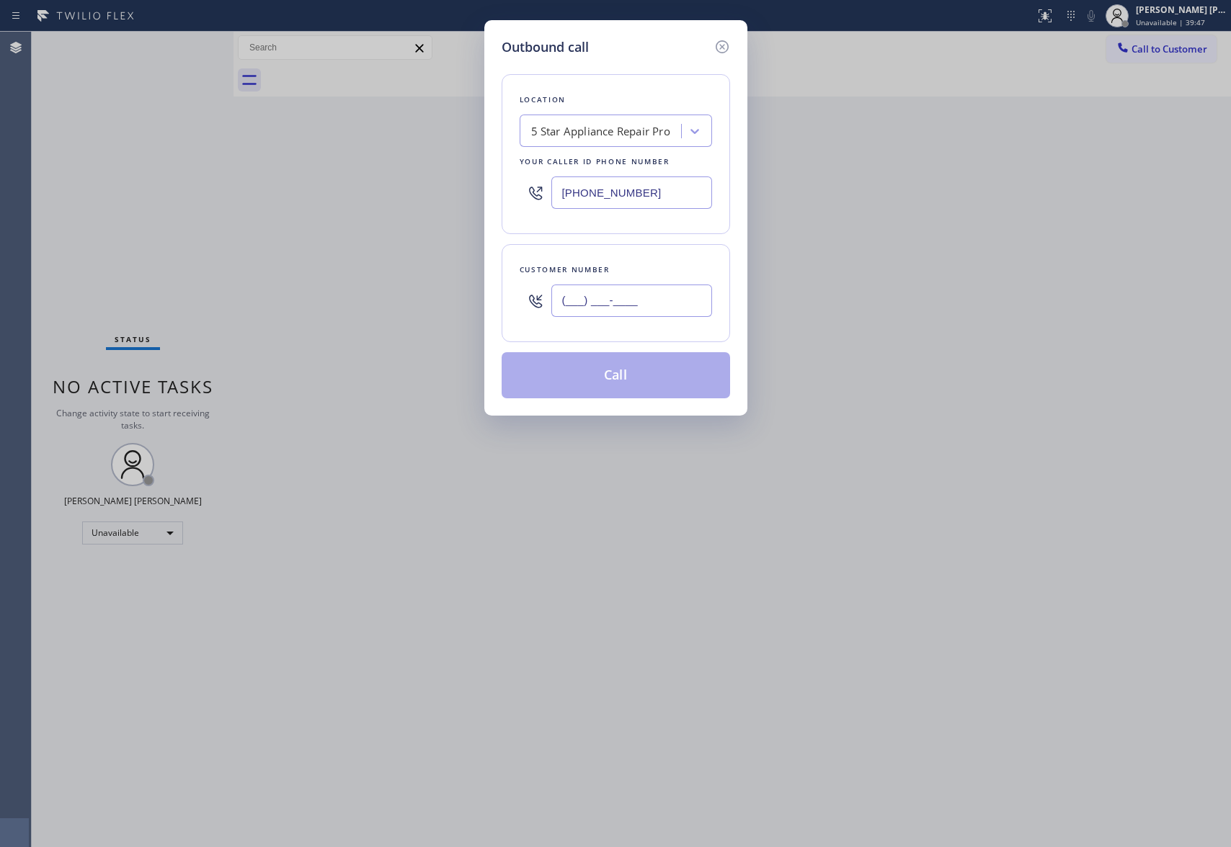
click at [661, 298] on input "(___) ___-____" at bounding box center [631, 301] width 161 height 32
paste input "310) 994-9134"
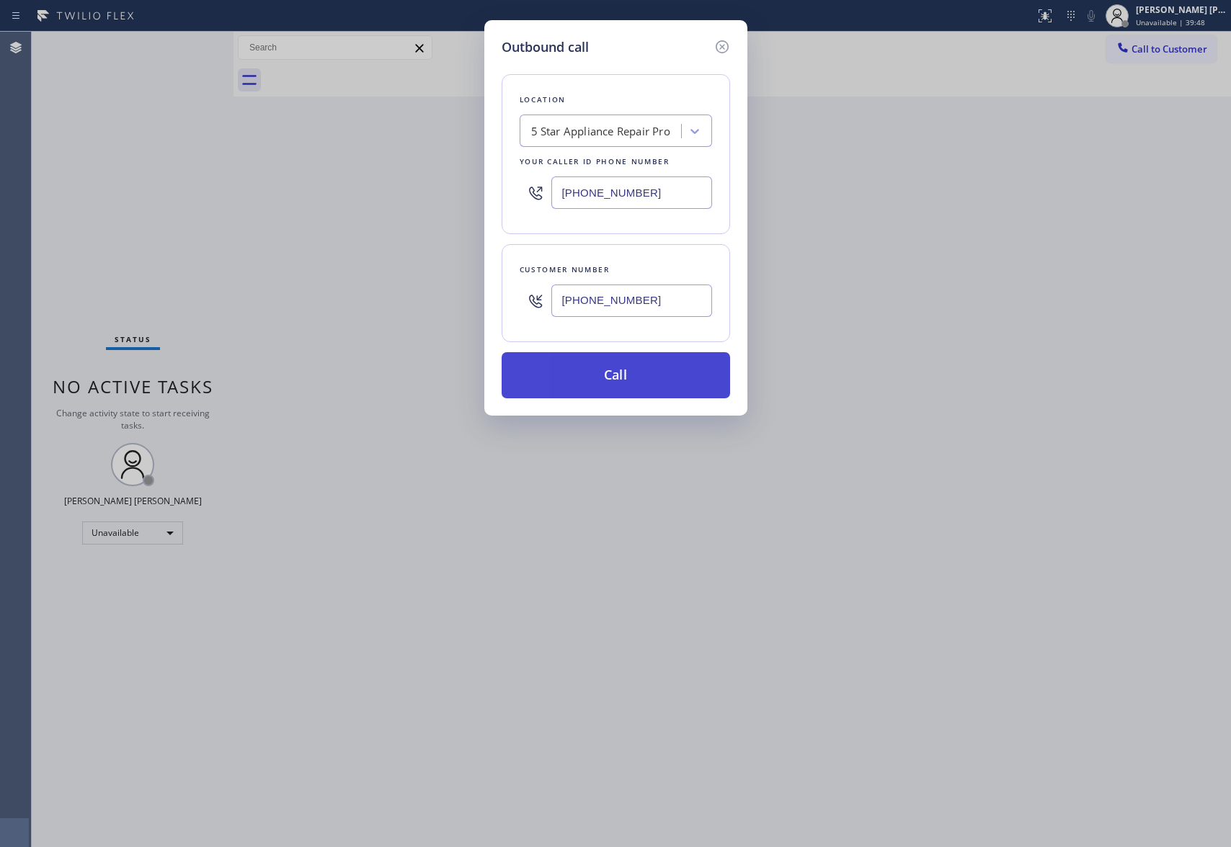
type input "(310) 994-9134"
click at [640, 376] on button "Call" at bounding box center [615, 375] width 228 height 46
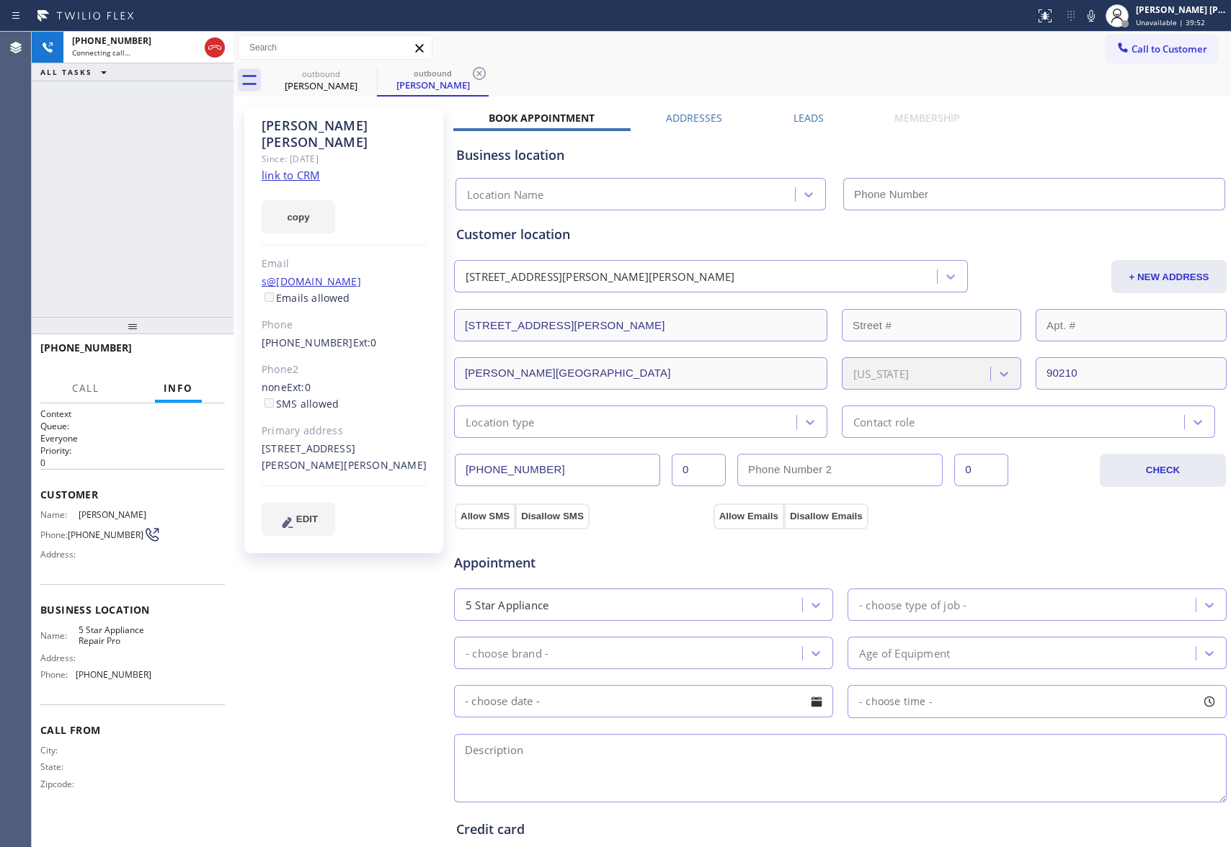
type input "(888) 477-1309"
click at [216, 43] on icon at bounding box center [214, 47] width 17 height 17
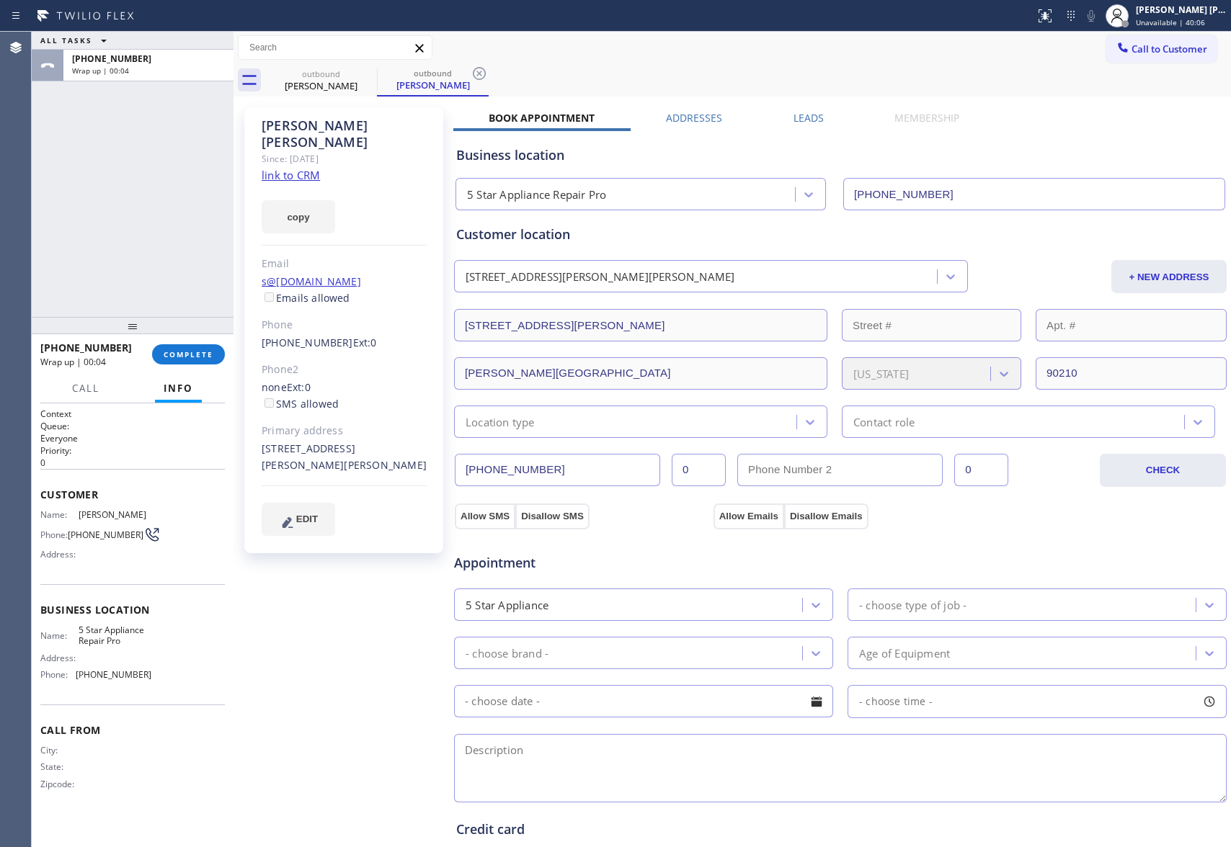
click at [805, 119] on label "Leads" at bounding box center [808, 118] width 30 height 14
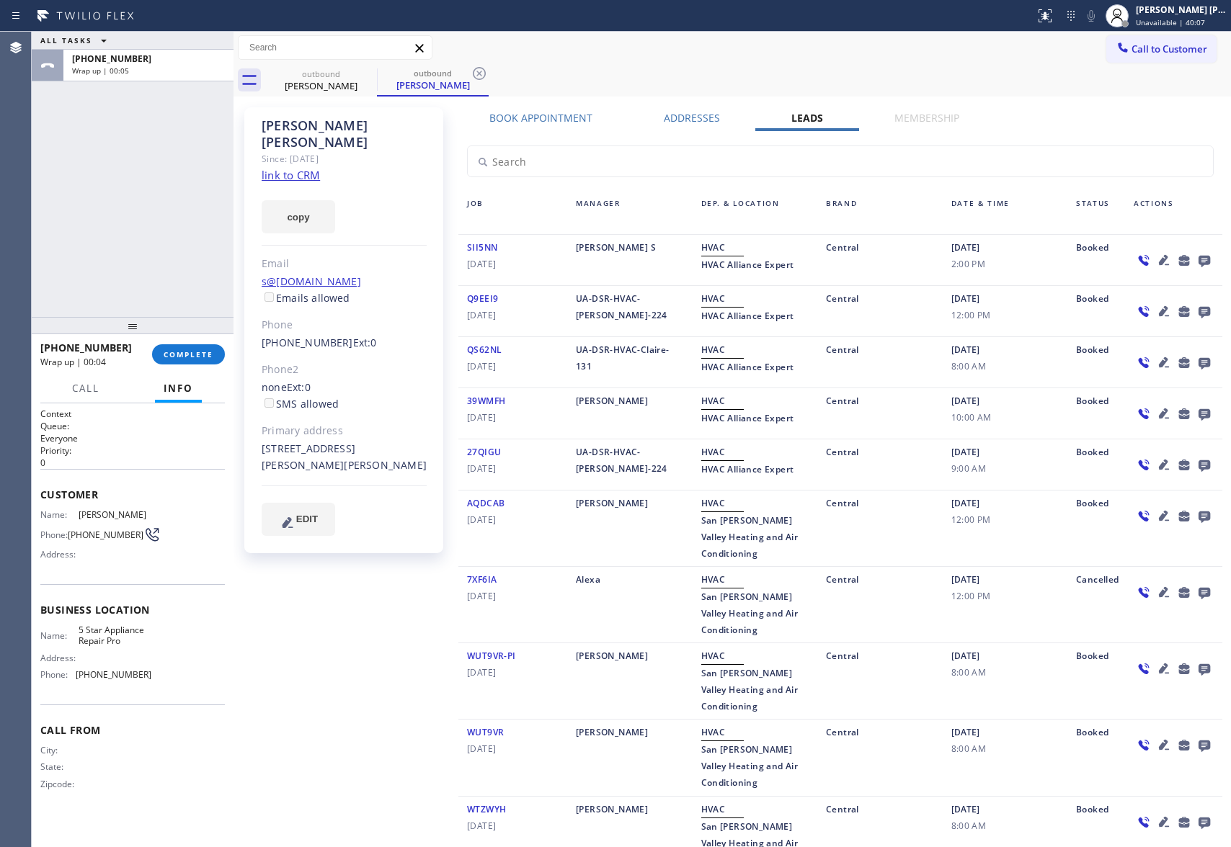
click at [1195, 255] on icon at bounding box center [1203, 260] width 17 height 18
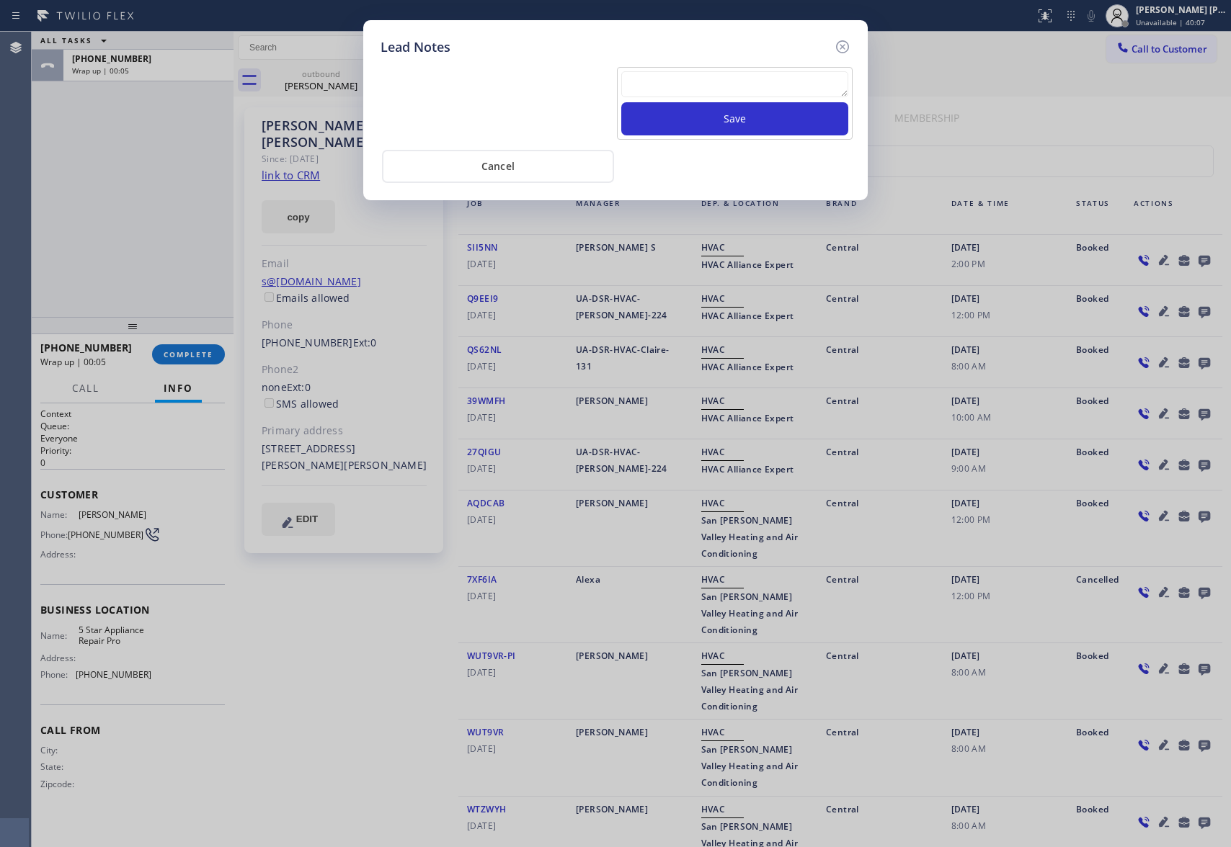
click at [709, 89] on textarea at bounding box center [734, 84] width 227 height 26
paste textarea "VM | please transfer if cx calls back"
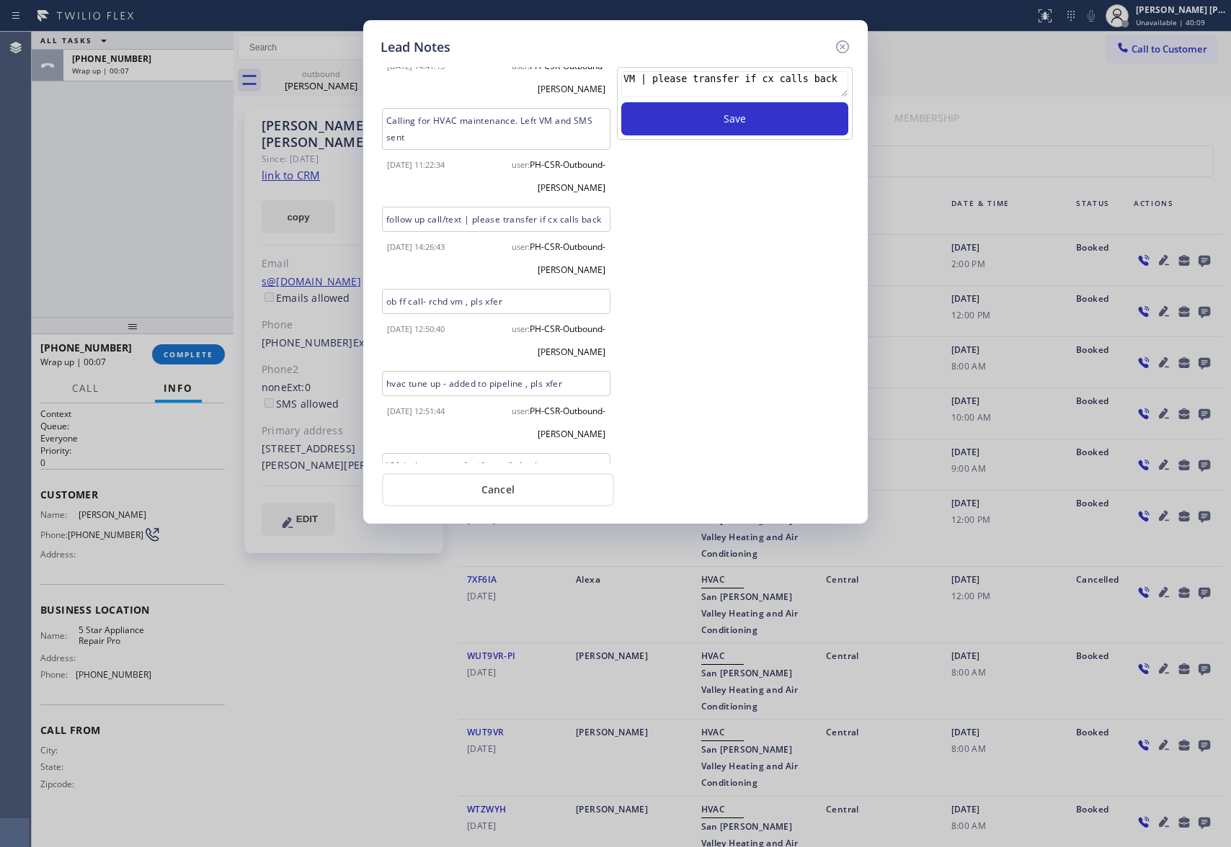
scroll to position [496, 0]
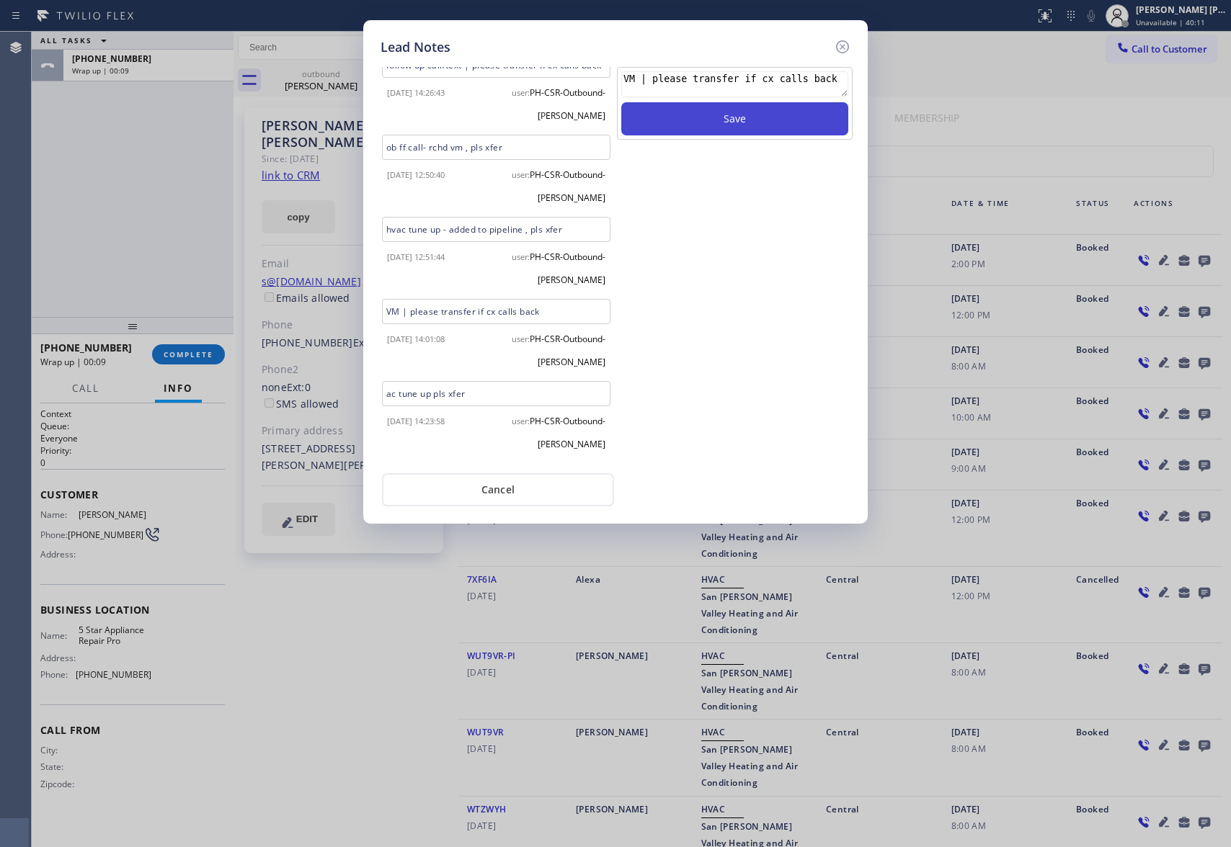
type textarea "VM | please transfer if cx calls back"
click at [692, 122] on button "Save" at bounding box center [734, 118] width 227 height 33
click at [843, 47] on icon at bounding box center [842, 46] width 13 height 13
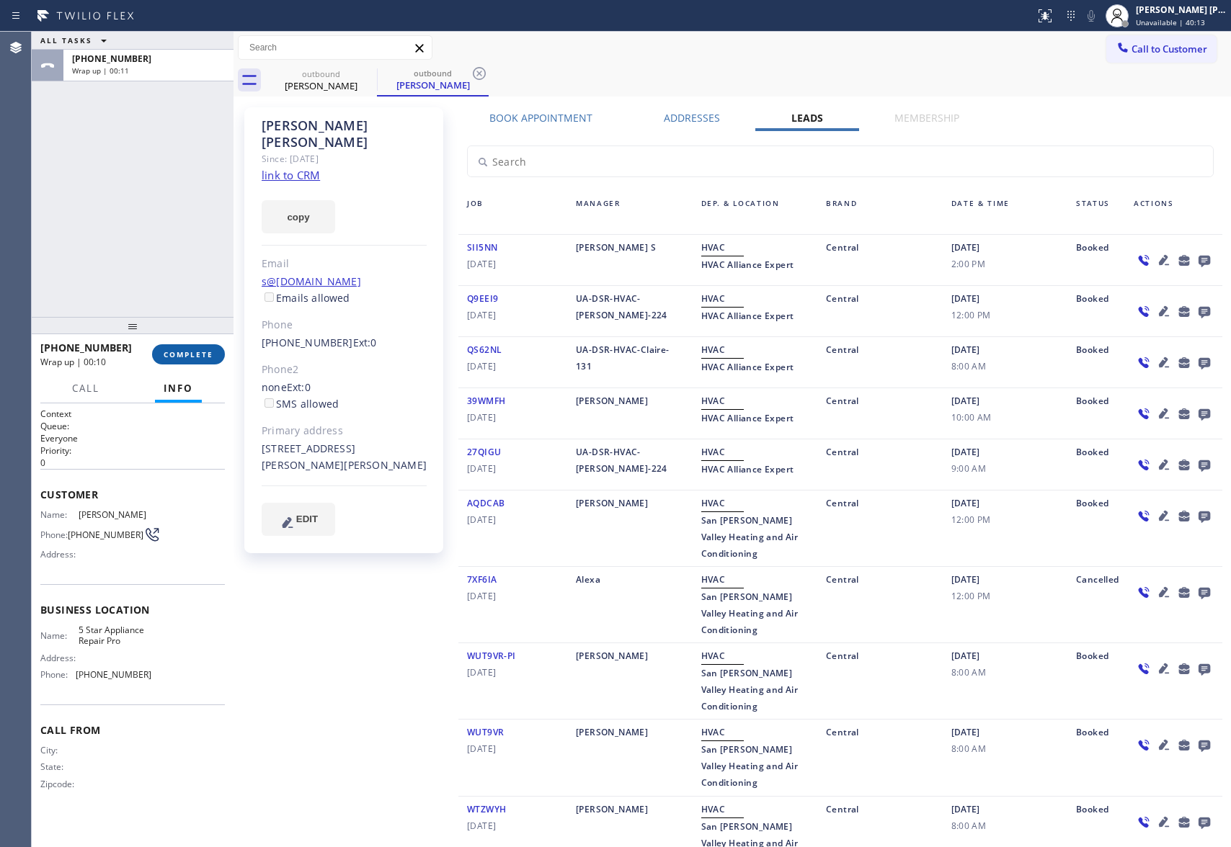
click at [192, 349] on button "COMPLETE" at bounding box center [188, 354] width 73 height 20
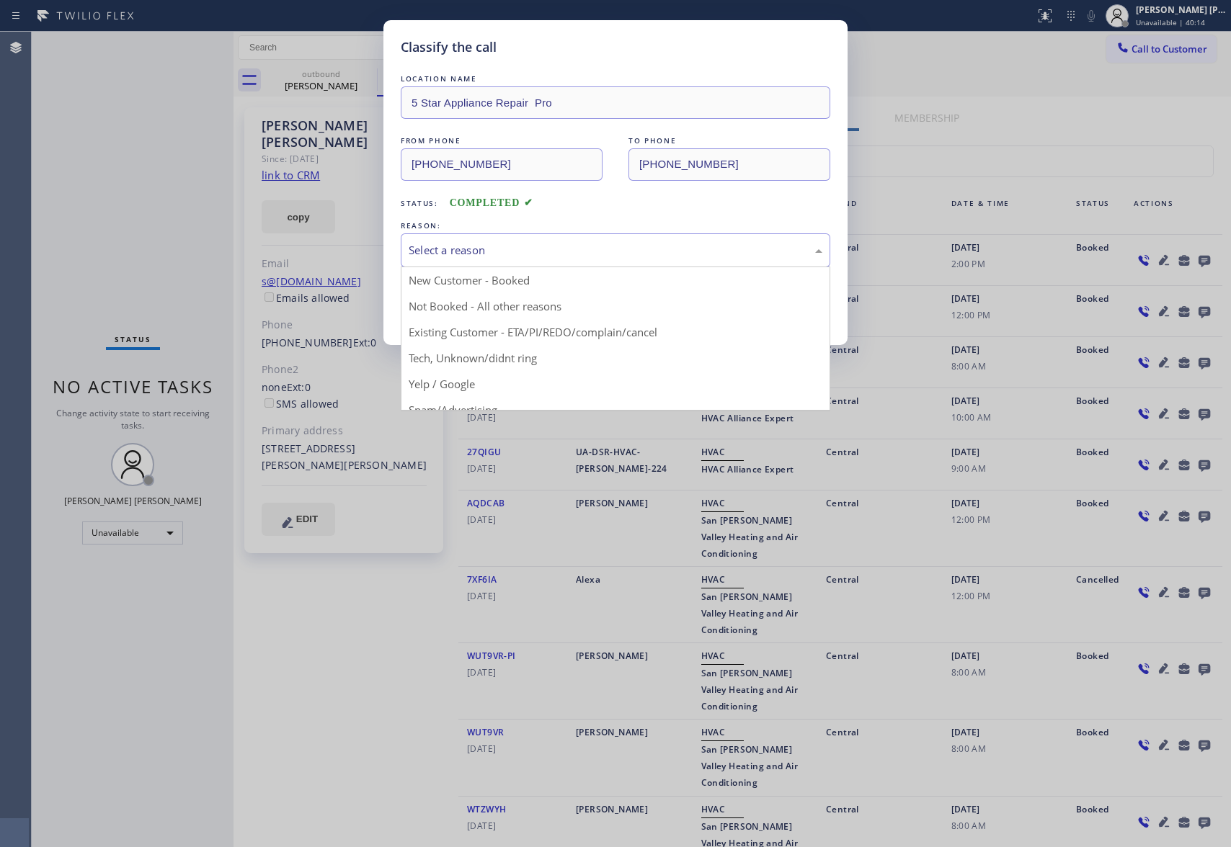
click at [490, 251] on div "Select a reason" at bounding box center [615, 250] width 414 height 17
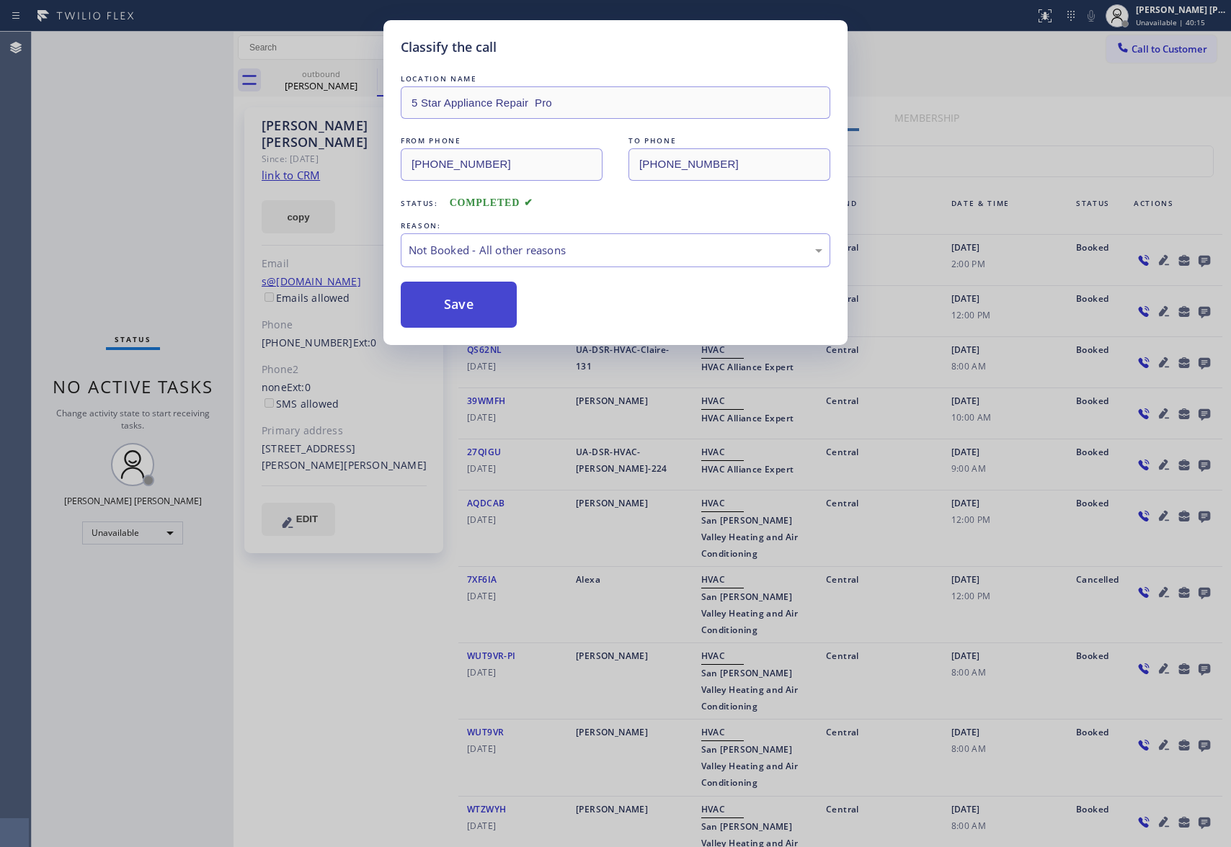
click at [461, 300] on button "Save" at bounding box center [459, 305] width 116 height 46
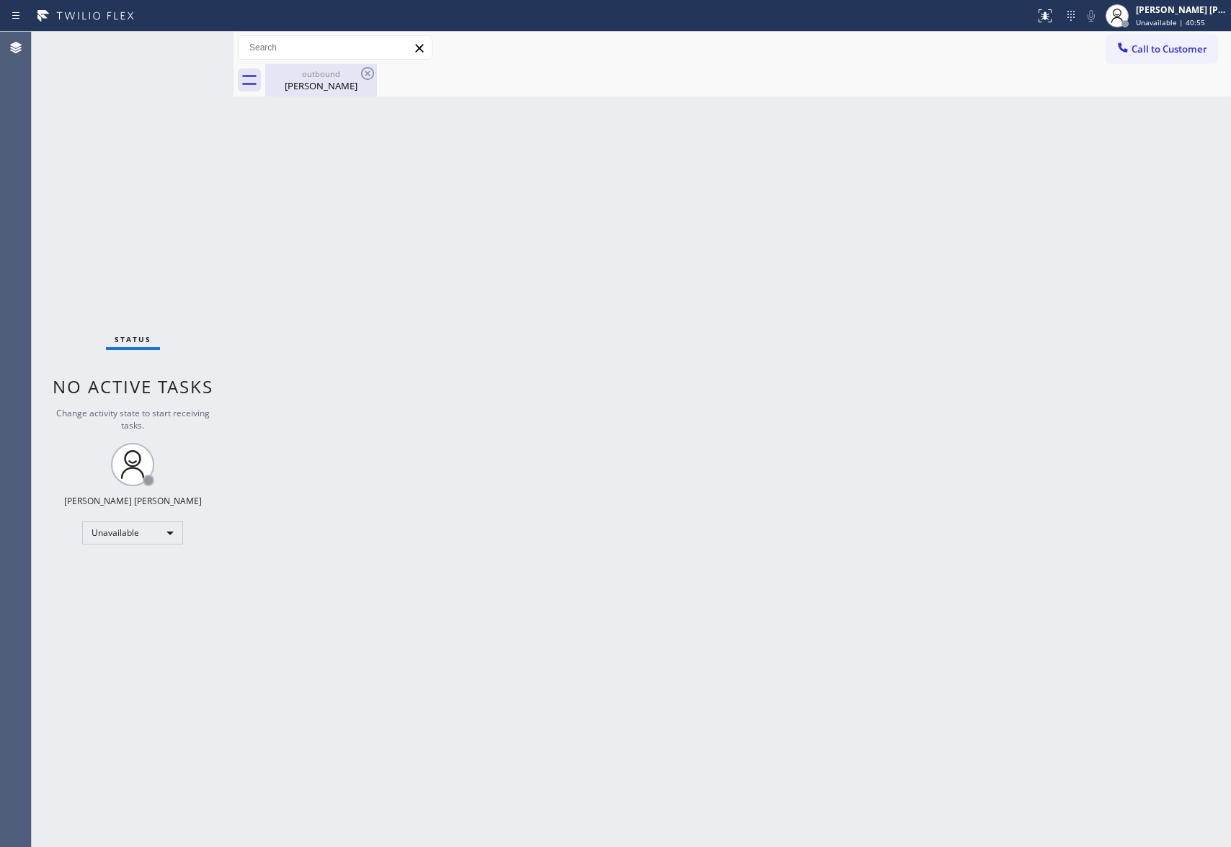
drag, startPoint x: 336, startPoint y: 87, endPoint x: 356, endPoint y: 75, distance: 23.6
click at [337, 84] on div "Denis Sanchez" at bounding box center [321, 85] width 109 height 13
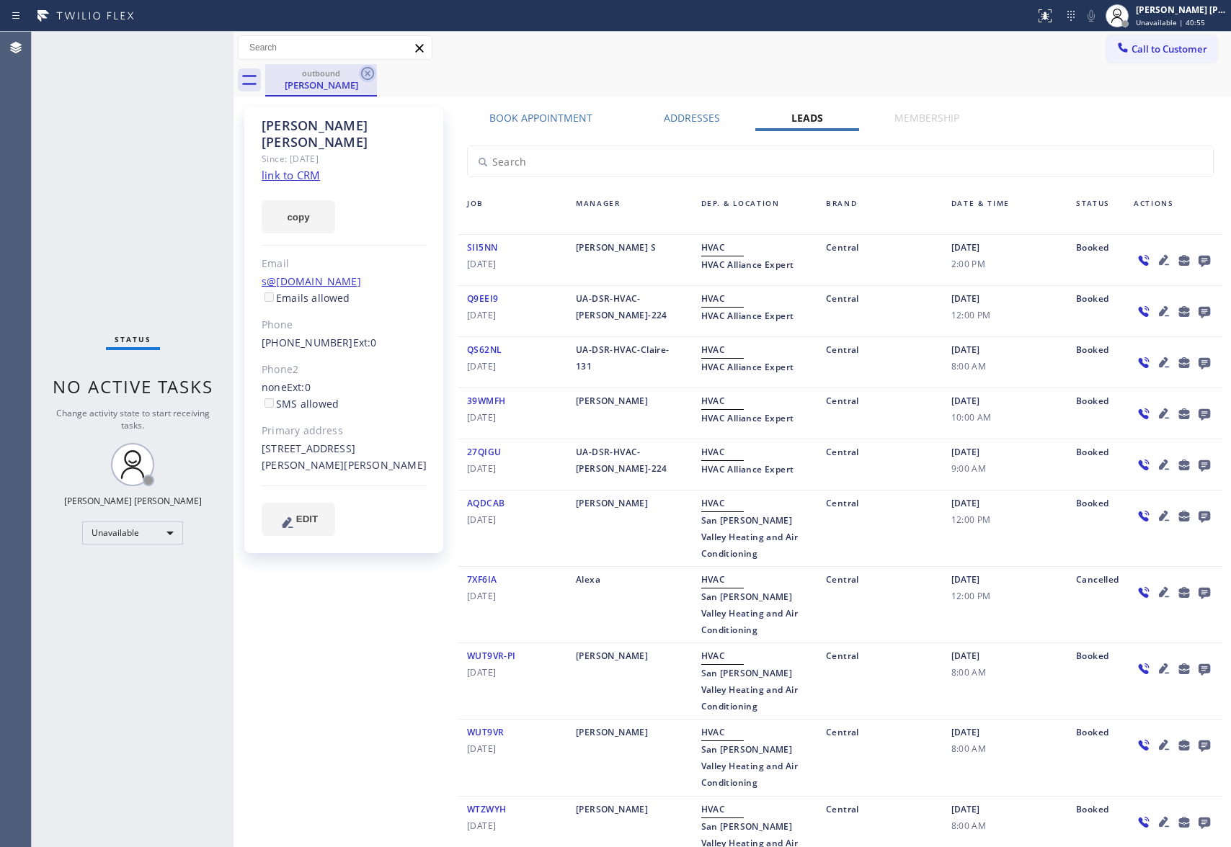
click at [359, 72] on icon at bounding box center [367, 73] width 17 height 17
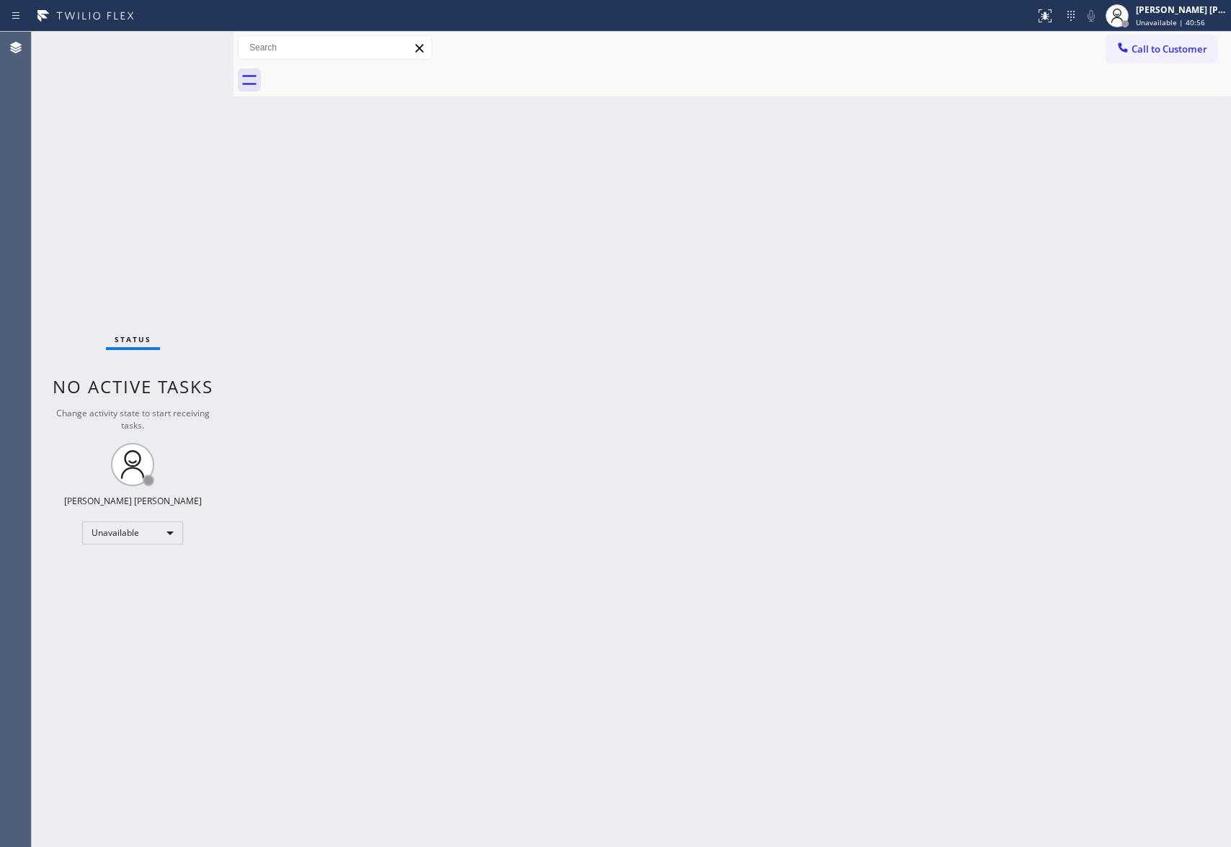
click at [358, 72] on div at bounding box center [747, 80] width 965 height 32
drag, startPoint x: 358, startPoint y: 72, endPoint x: 1138, endPoint y: 55, distance: 780.4
click at [369, 72] on div at bounding box center [747, 80] width 965 height 32
click at [1164, 48] on span "Call to Customer" at bounding box center [1169, 49] width 76 height 13
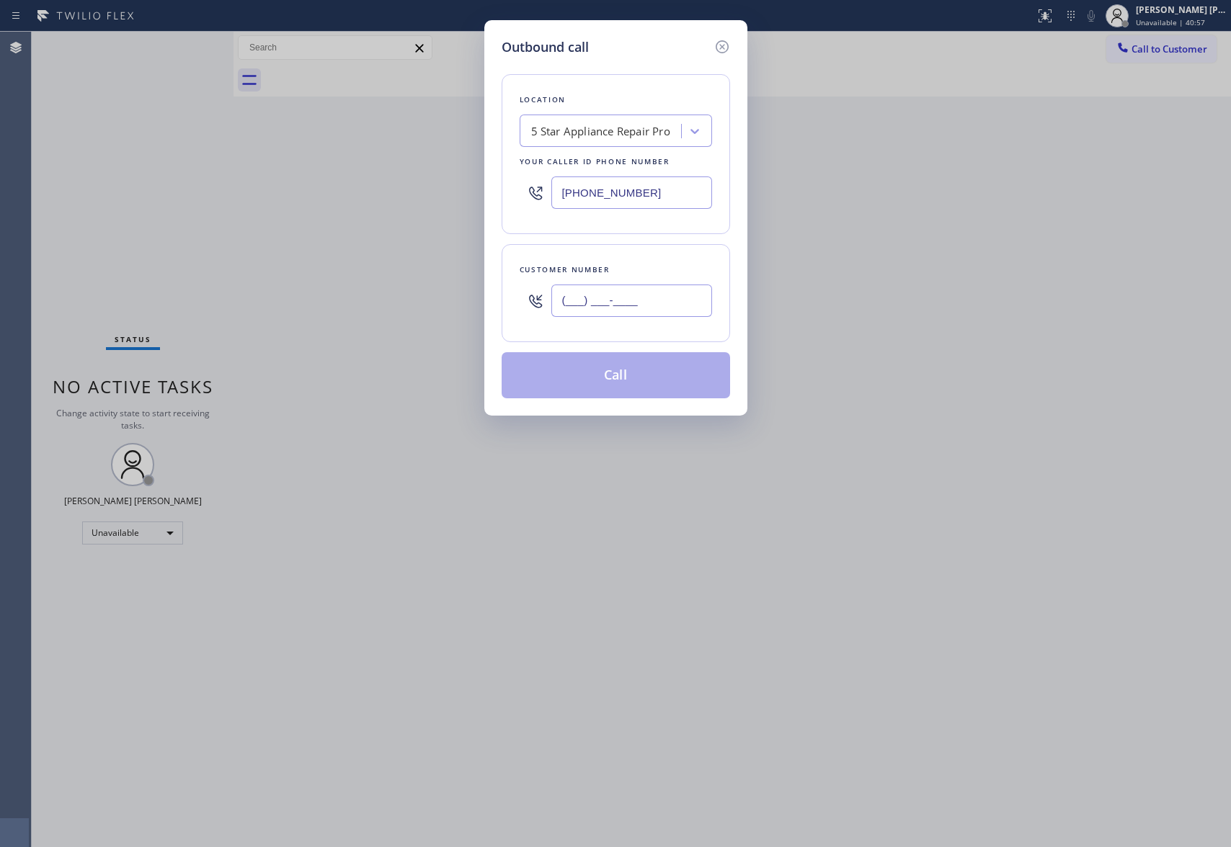
click at [650, 317] on input "(___) ___-____" at bounding box center [631, 301] width 161 height 32
paste input "770) 605-1507"
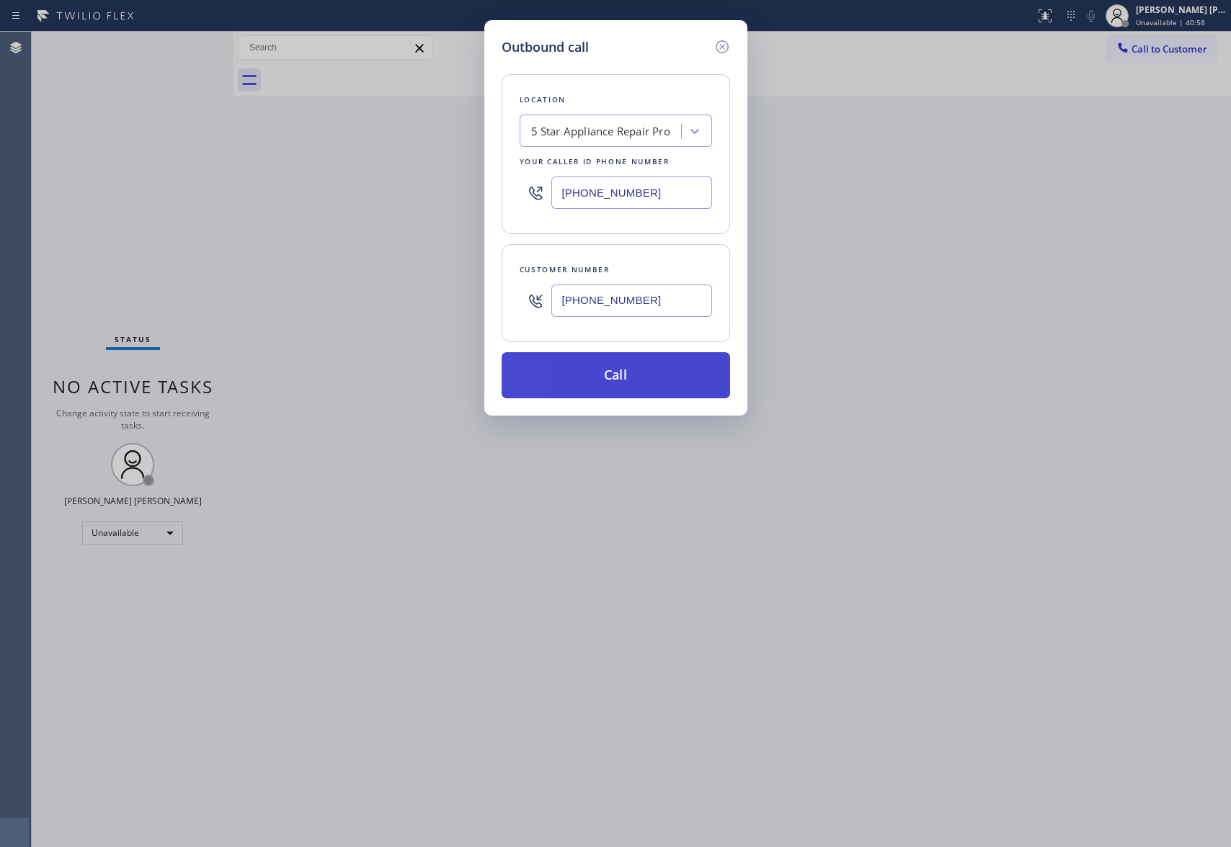
type input "(770) 605-1507"
click at [628, 372] on button "Call" at bounding box center [615, 375] width 228 height 46
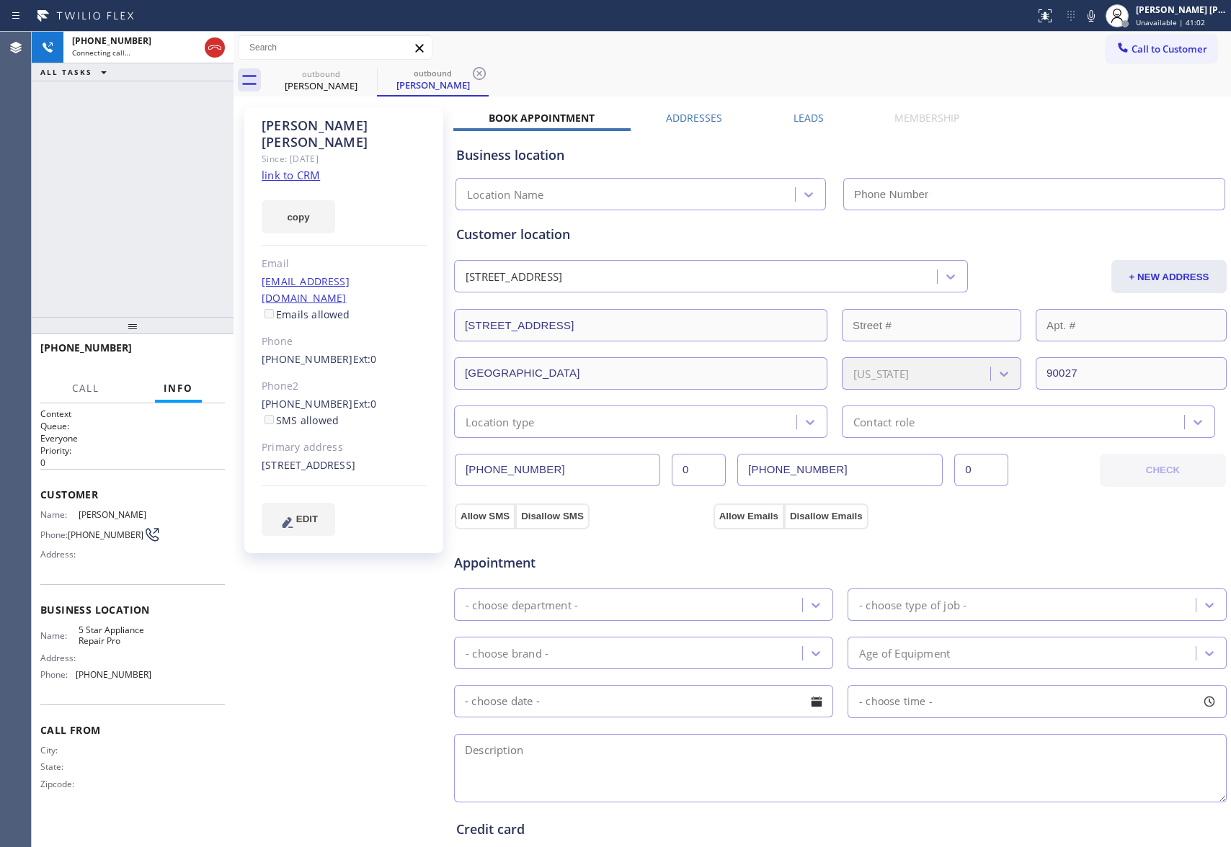
type input "(888) 477-1309"
drag, startPoint x: 188, startPoint y: 347, endPoint x: 754, endPoint y: 156, distance: 596.9
click at [197, 346] on button "HANG UP" at bounding box center [191, 354] width 67 height 20
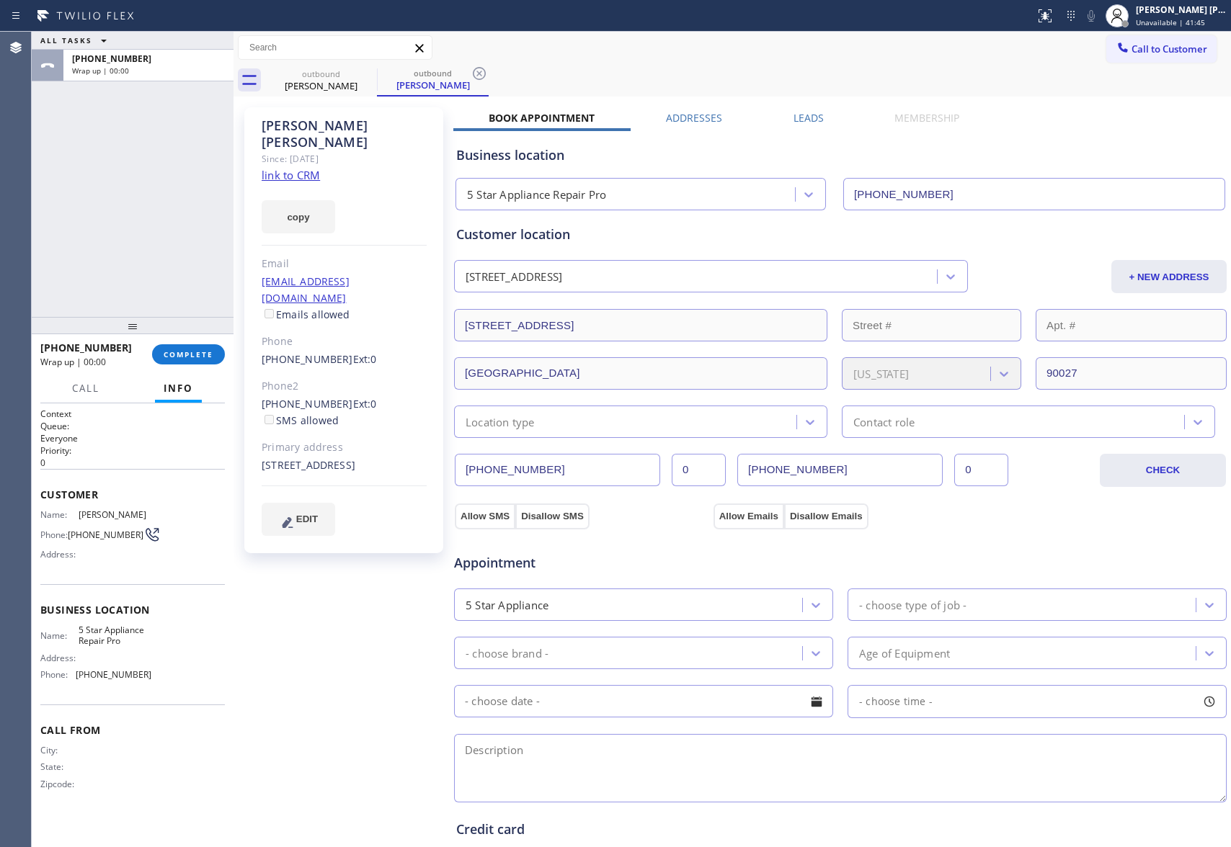
click at [802, 118] on label "Leads" at bounding box center [808, 118] width 30 height 14
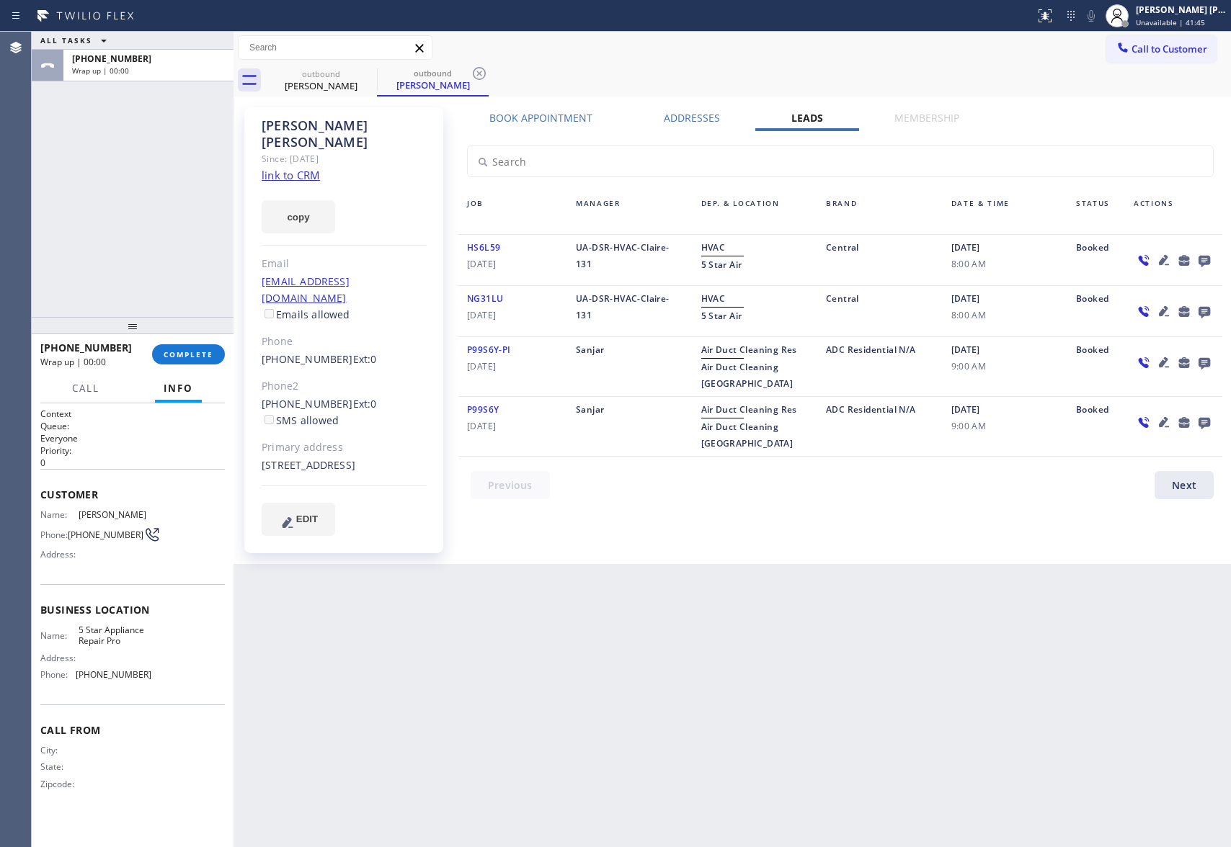
click at [1213, 255] on div at bounding box center [1204, 259] width 20 height 17
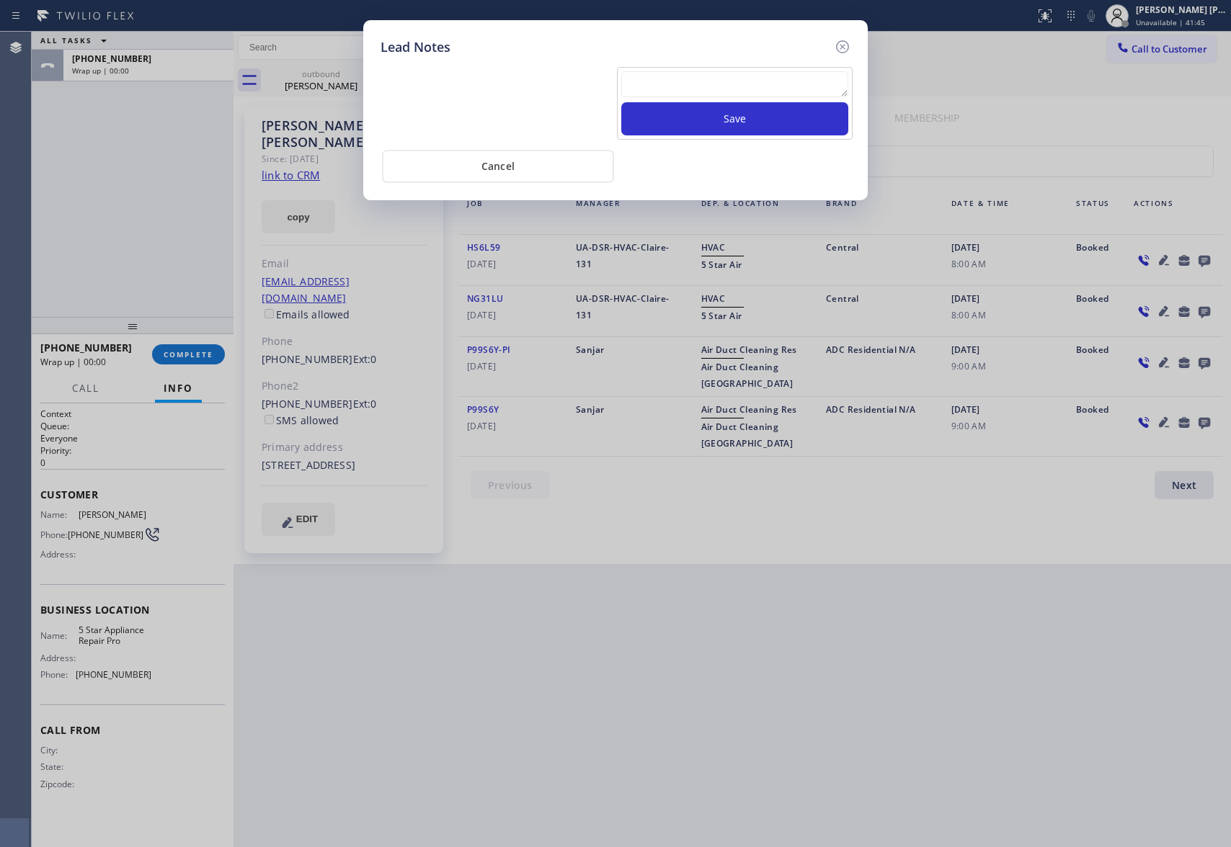
click at [1200, 255] on div "Lead Notes Save Cancel" at bounding box center [615, 423] width 1231 height 847
click at [689, 84] on textarea at bounding box center [734, 84] width 227 height 26
paste textarea "VM | please transfer if cx calls back"
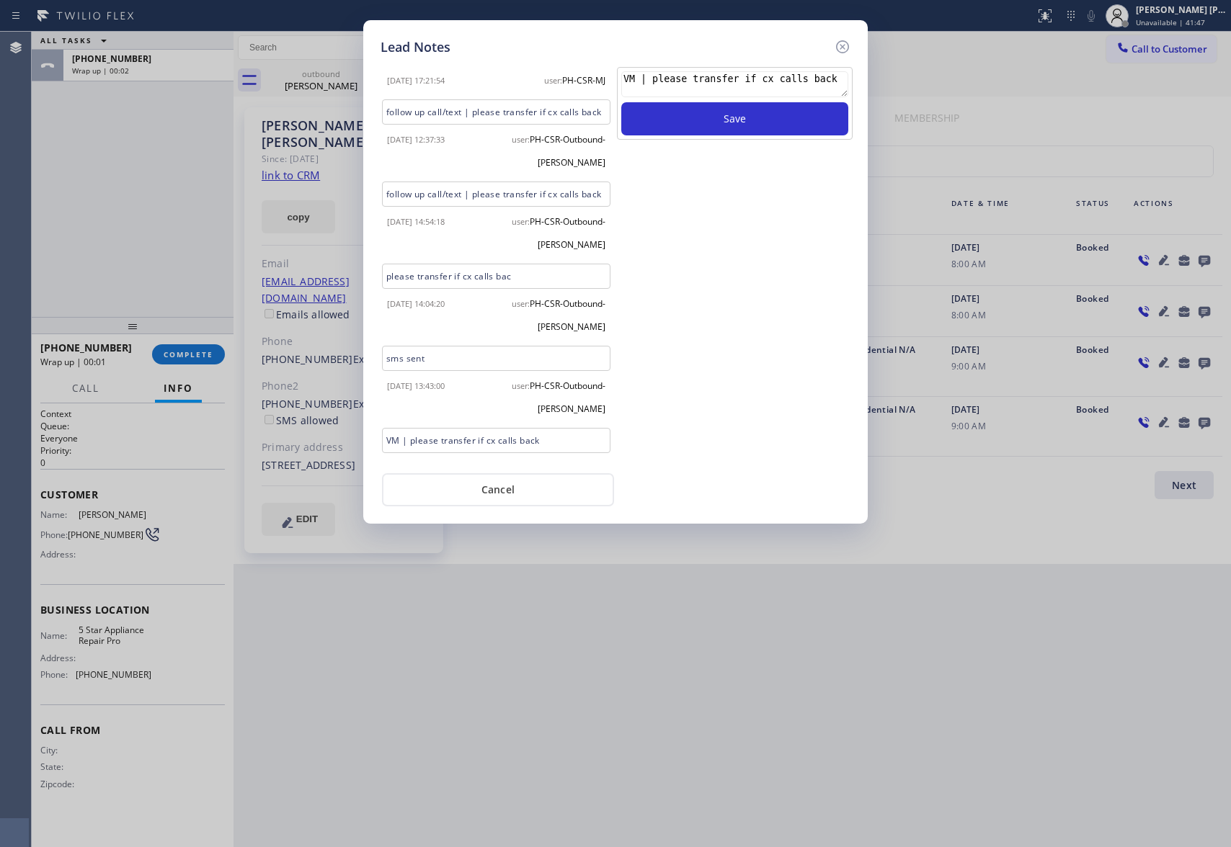
scroll to position [190, 0]
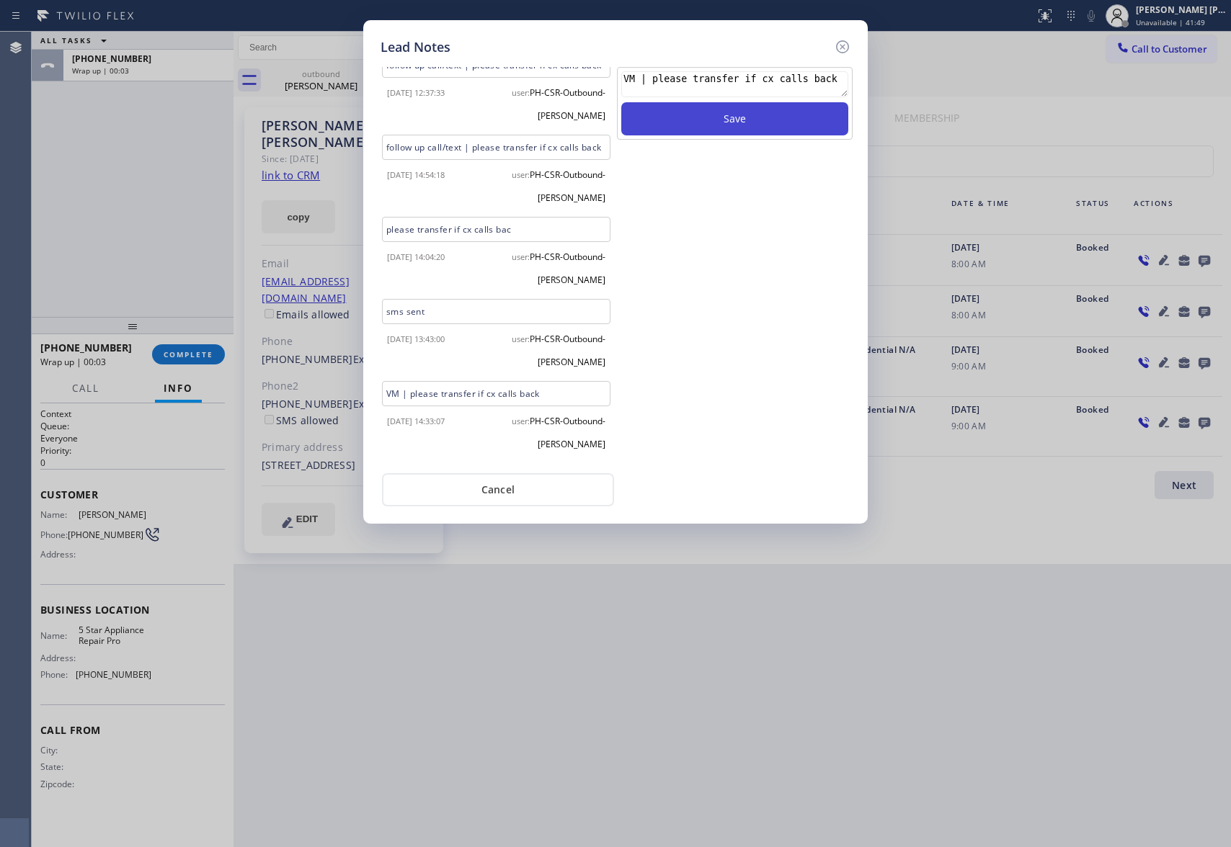
type textarea "VM | please transfer if cx calls back"
click at [704, 130] on button "Save" at bounding box center [734, 118] width 227 height 33
click at [845, 44] on icon at bounding box center [842, 46] width 17 height 17
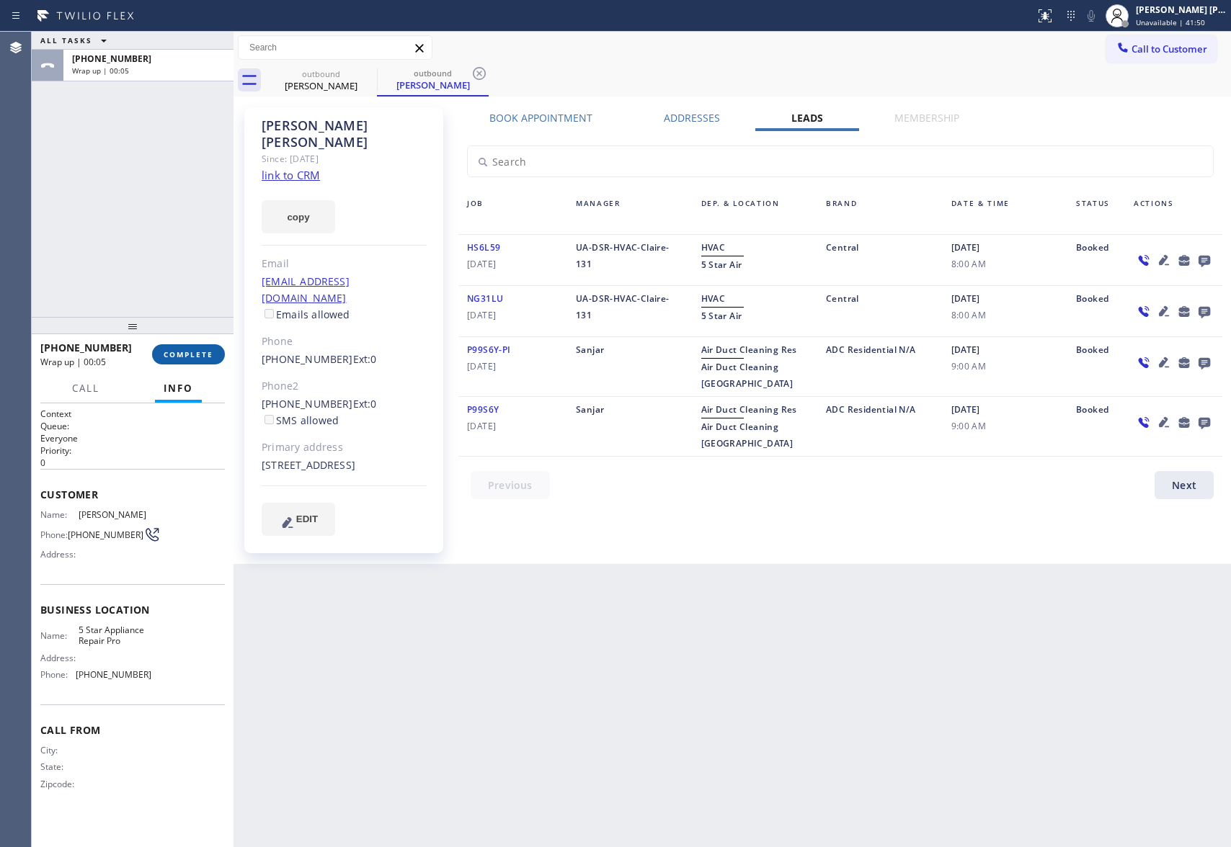
click at [212, 353] on span "COMPLETE" at bounding box center [189, 354] width 50 height 10
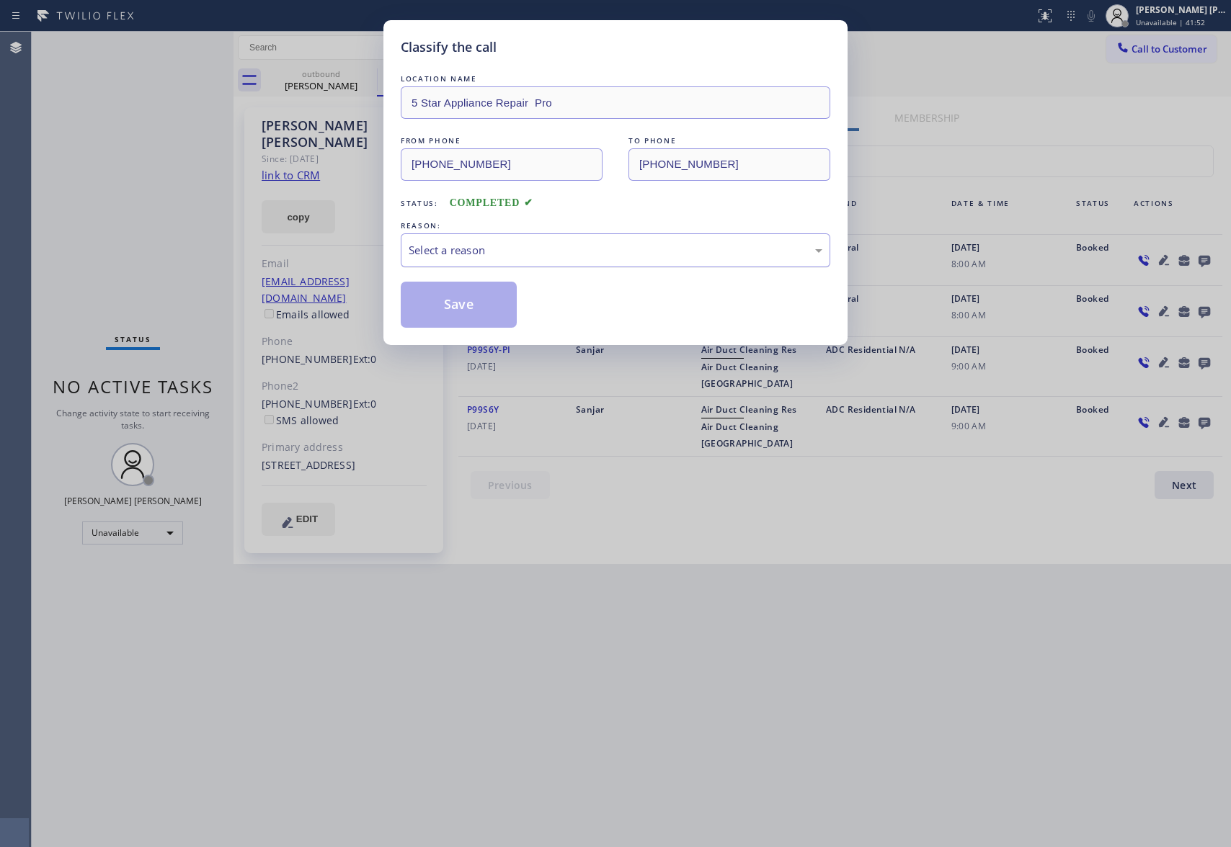
click at [512, 246] on div "Select a reason" at bounding box center [615, 250] width 414 height 17
click at [455, 306] on button "Save" at bounding box center [459, 305] width 116 height 46
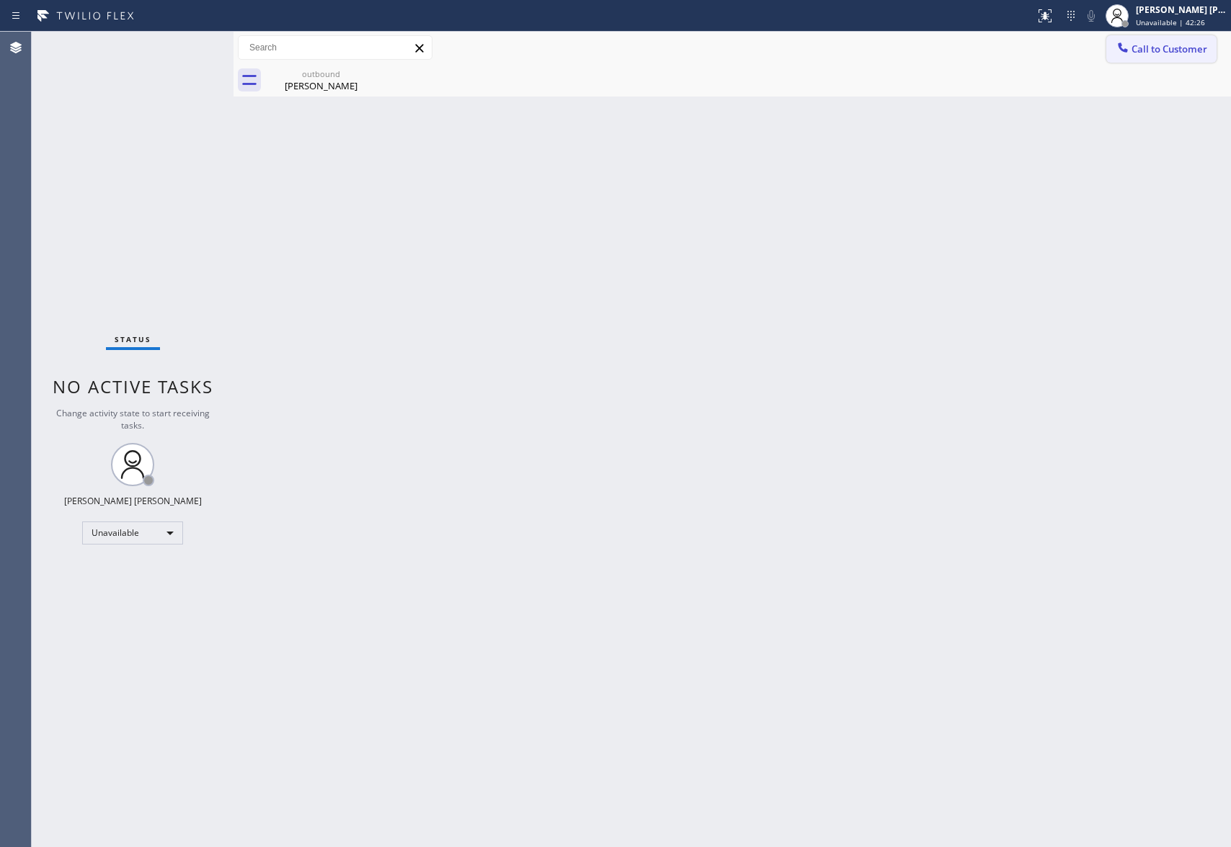
click at [1159, 40] on button "Call to Customer" at bounding box center [1161, 48] width 110 height 27
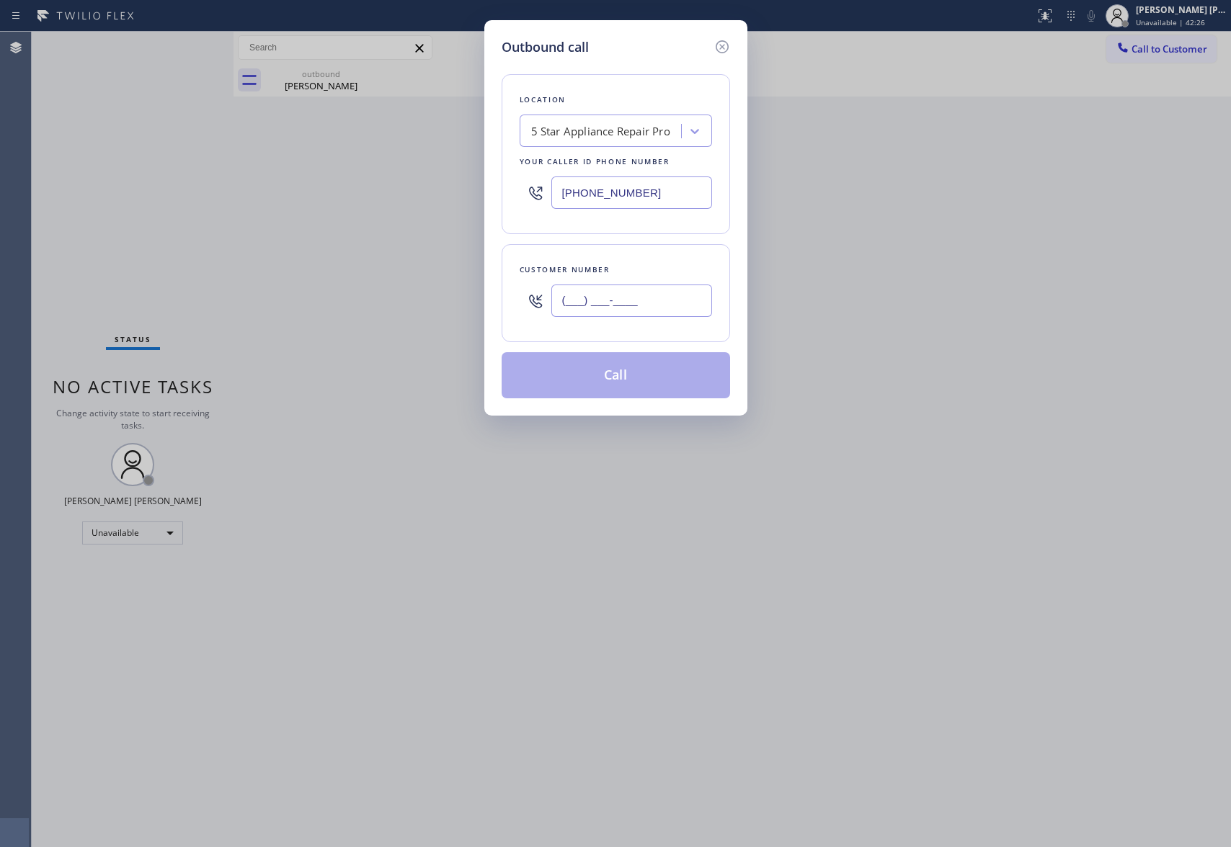
click at [652, 298] on input "(___) ___-____" at bounding box center [631, 301] width 161 height 32
paste input "310) 418-4694"
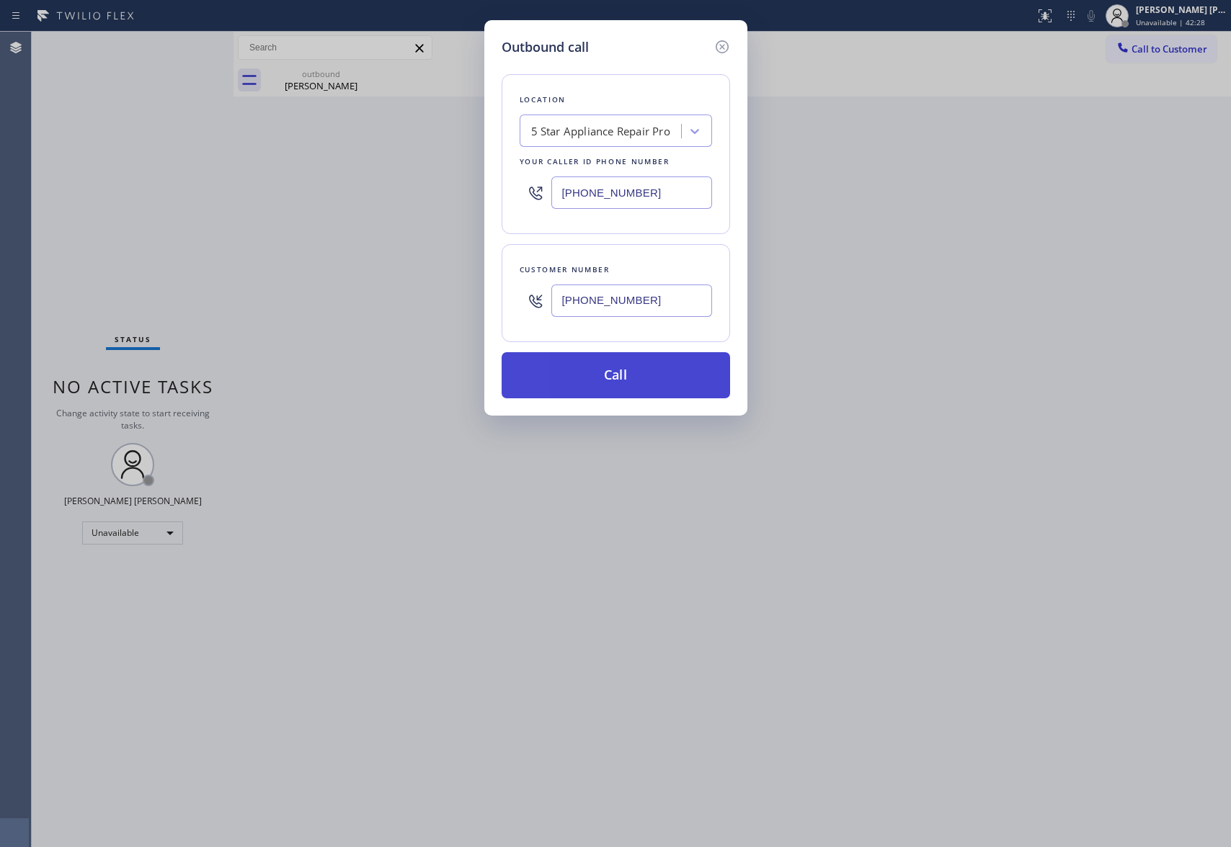
type input "(310) 418-4694"
click at [638, 380] on button "Call" at bounding box center [615, 375] width 228 height 46
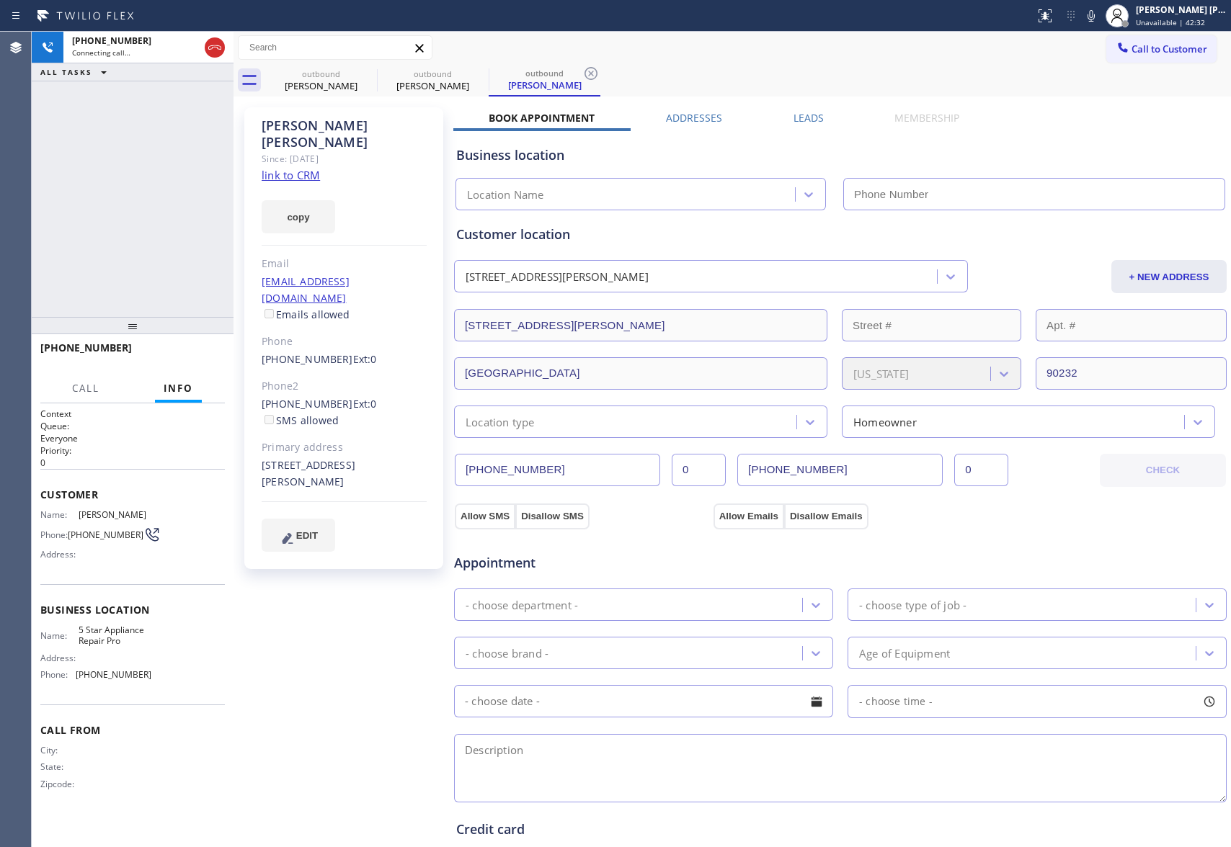
type input "(888) 477-1309"
click at [339, 79] on div "Tracy Lewis" at bounding box center [321, 85] width 109 height 13
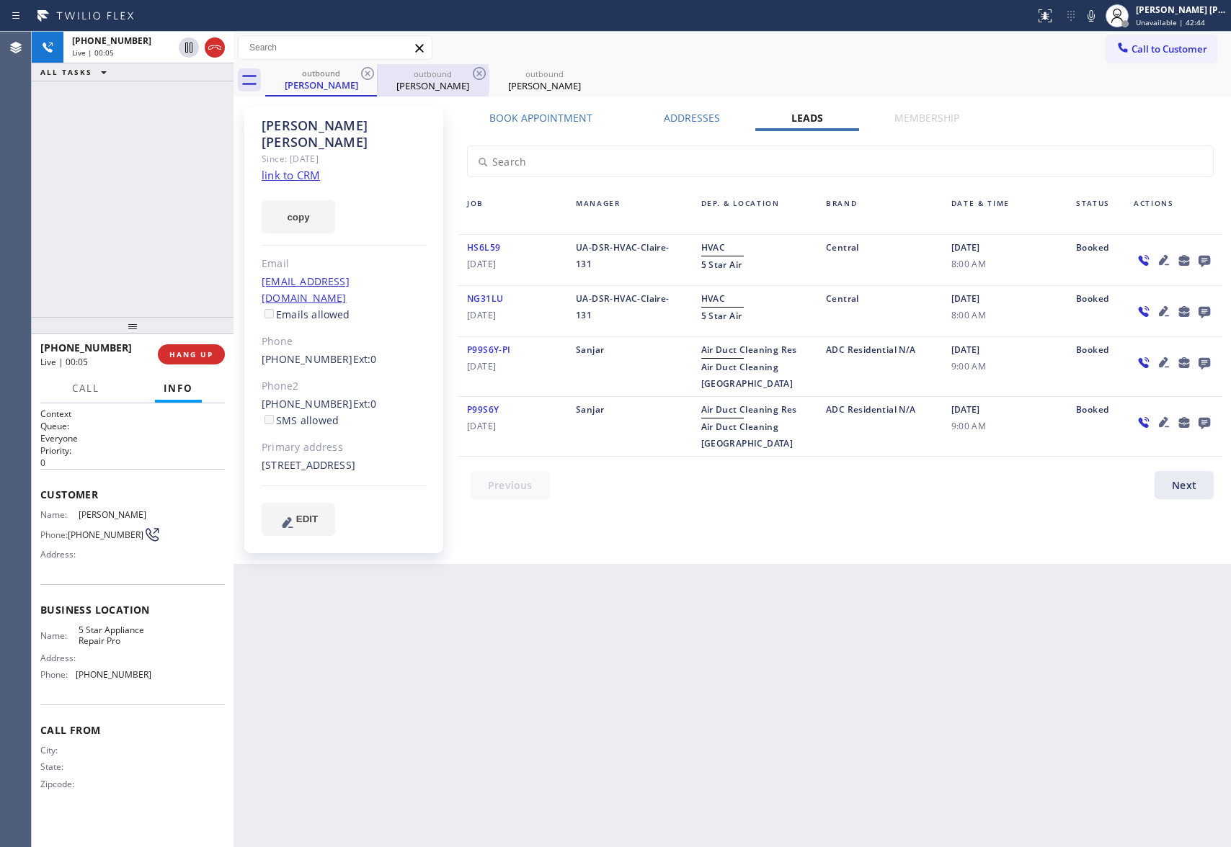
click at [378, 71] on div "outbound" at bounding box center [432, 73] width 109 height 11
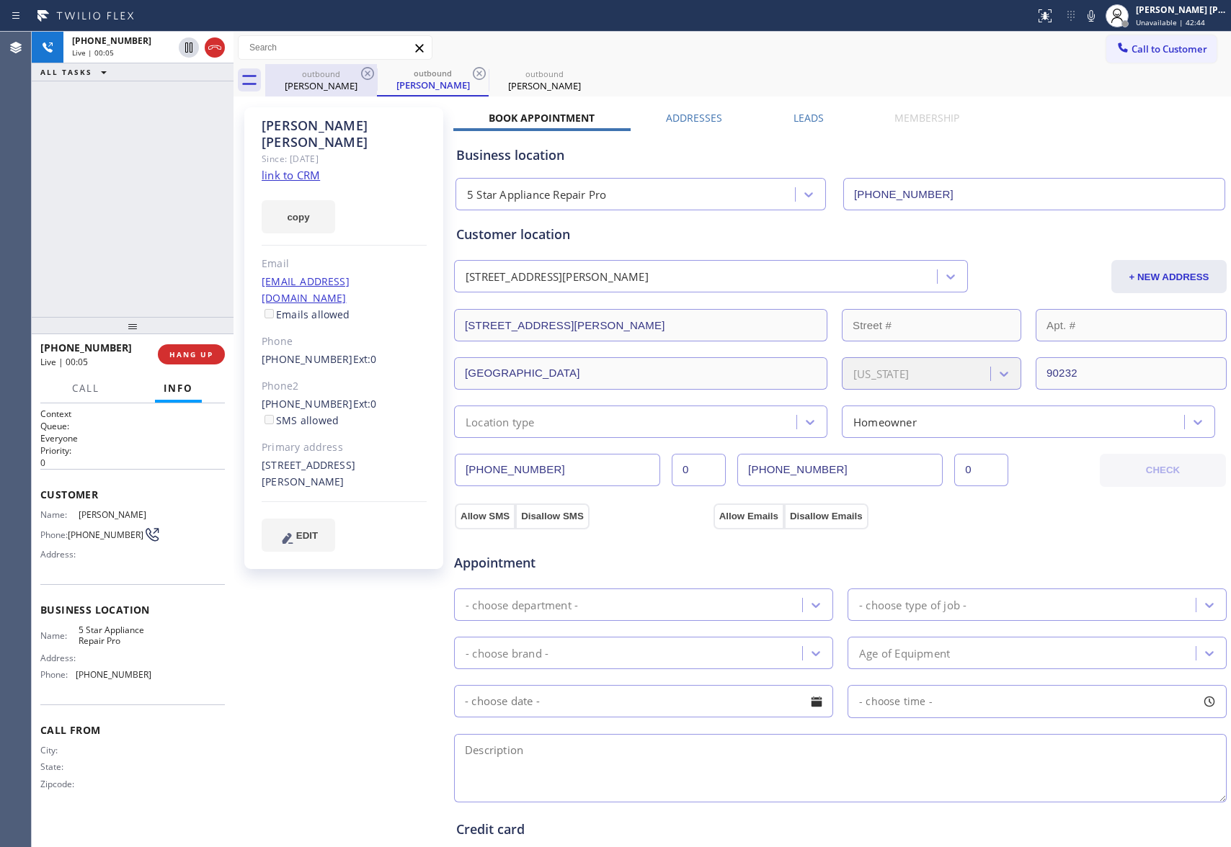
click at [370, 72] on icon at bounding box center [367, 73] width 17 height 17
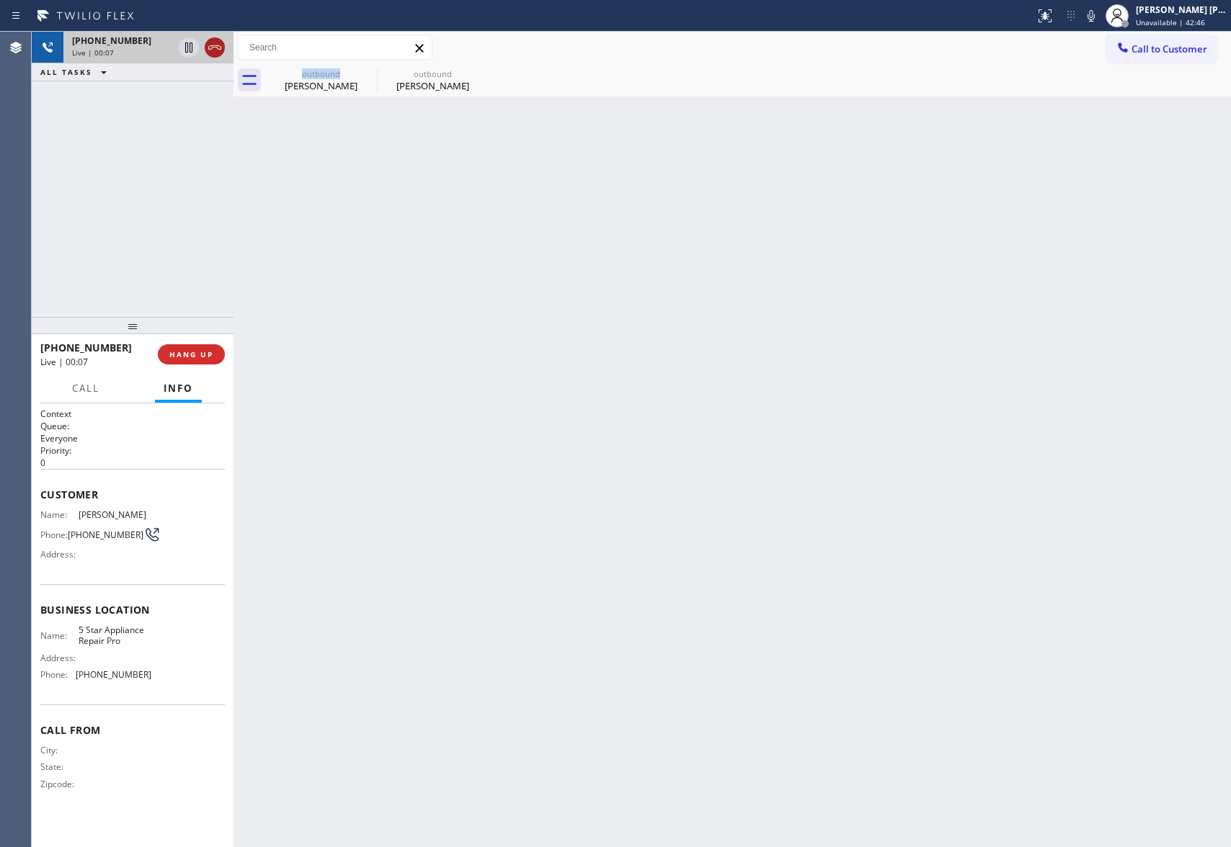
click at [223, 46] on div at bounding box center [215, 47] width 20 height 17
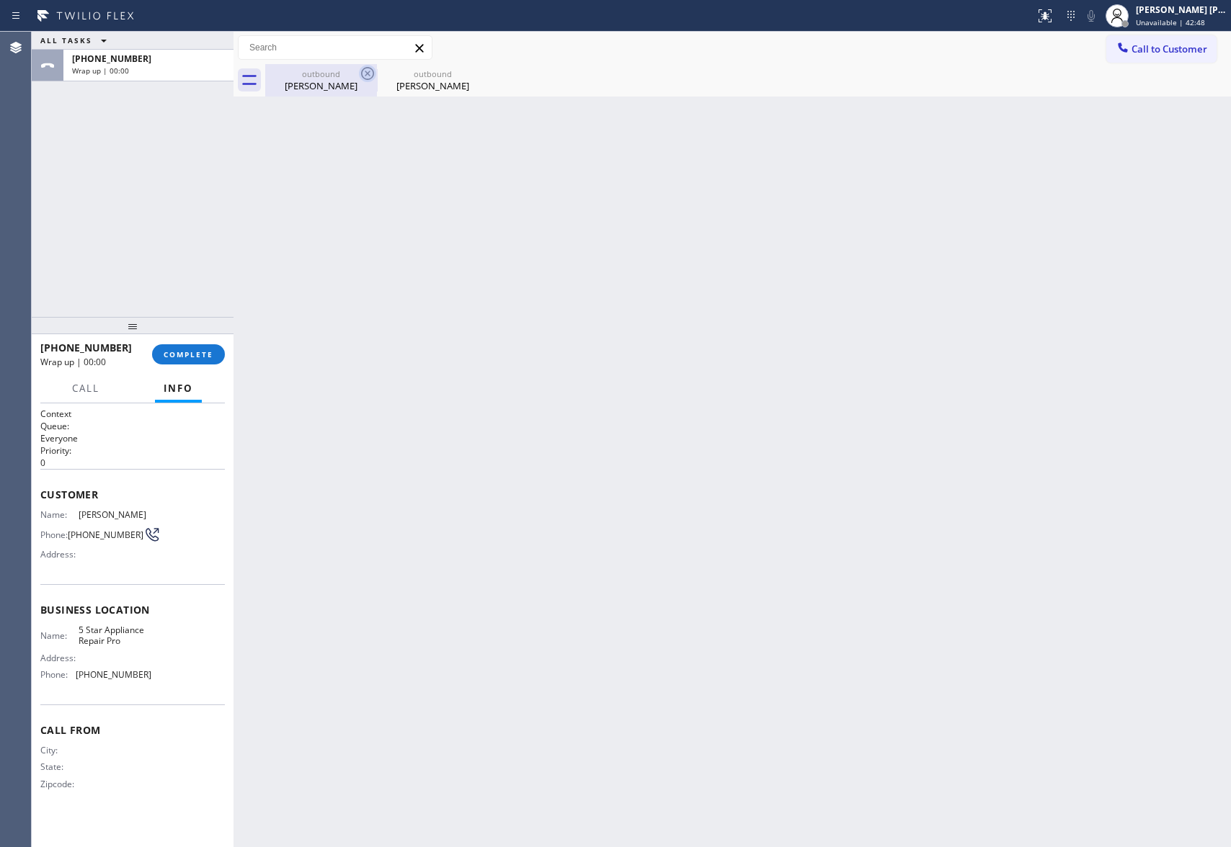
click at [370, 73] on icon at bounding box center [367, 73] width 17 height 17
click at [0, 0] on icon at bounding box center [0, 0] width 0 height 0
click at [370, 73] on div at bounding box center [747, 80] width 965 height 32
click at [189, 352] on span "COMPLETE" at bounding box center [189, 354] width 50 height 10
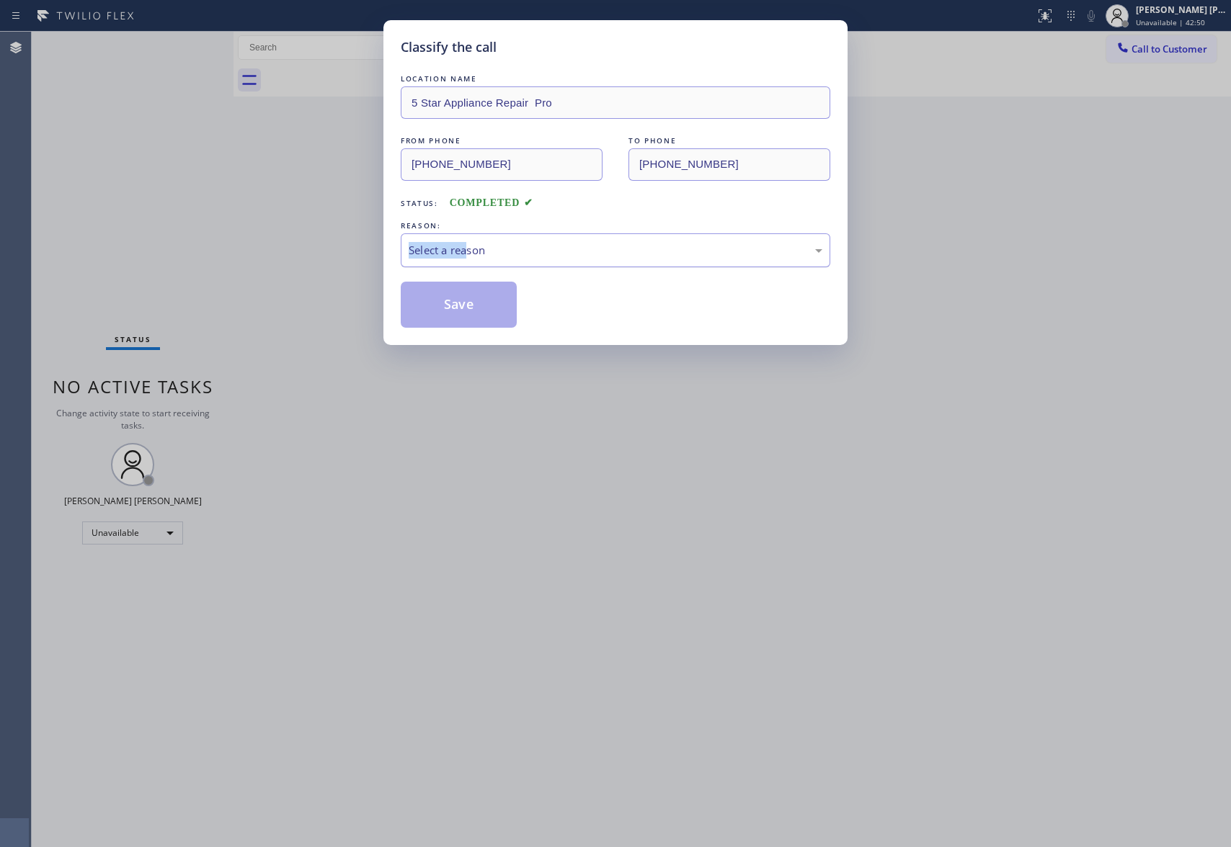
click at [468, 233] on div "REASON: Select a reason" at bounding box center [615, 242] width 429 height 49
click at [476, 249] on div "Select a reason" at bounding box center [615, 250] width 414 height 17
click at [474, 303] on button "Save" at bounding box center [459, 305] width 116 height 46
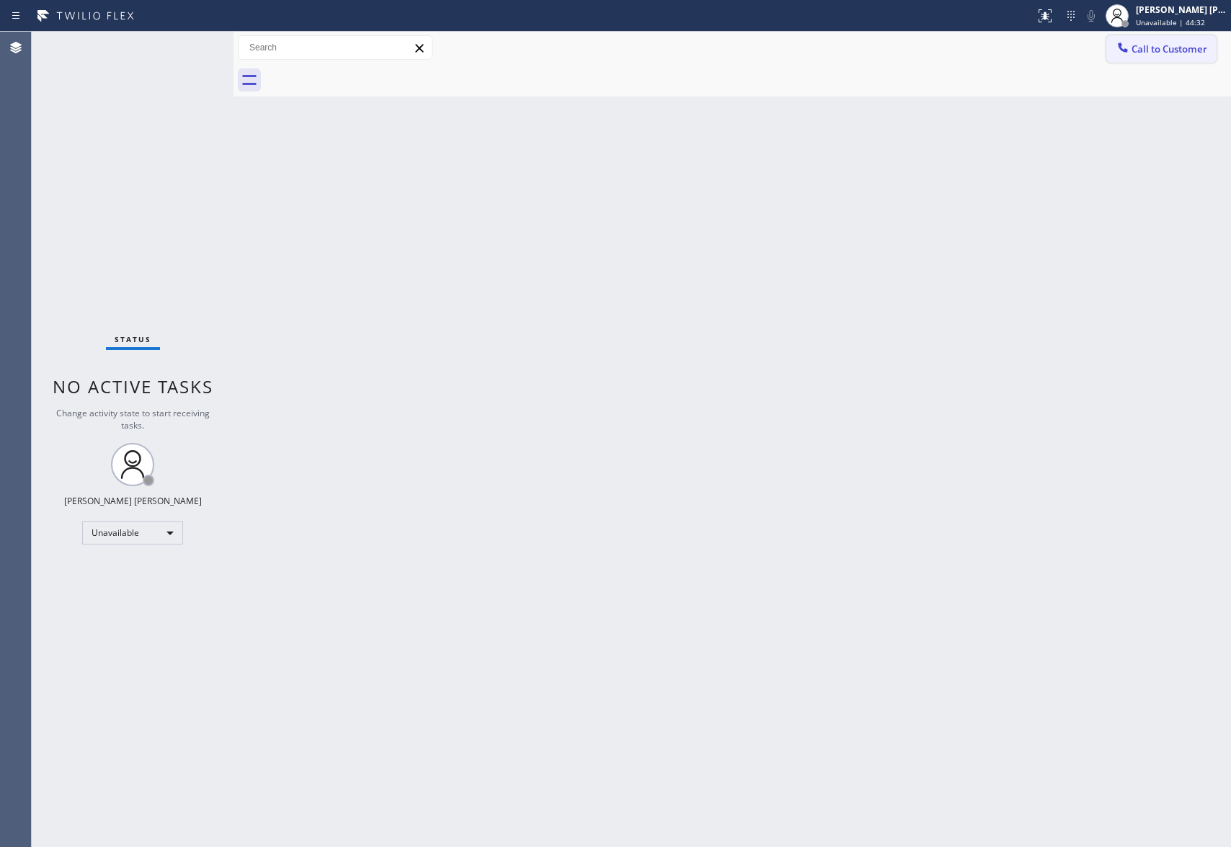
click at [1200, 45] on span "Call to Customer" at bounding box center [1169, 49] width 76 height 13
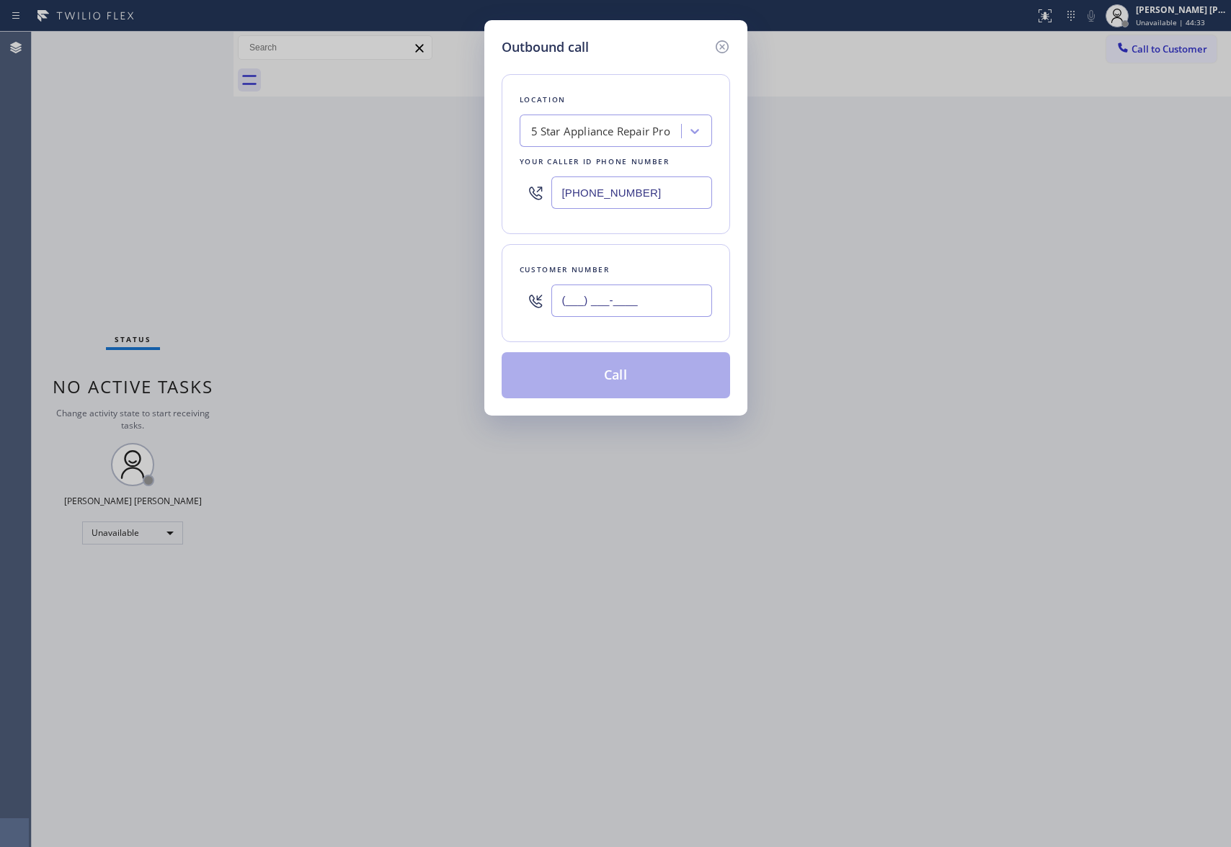
click at [666, 287] on input "(___) ___-____" at bounding box center [631, 301] width 161 height 32
paste input "310) 467-3295"
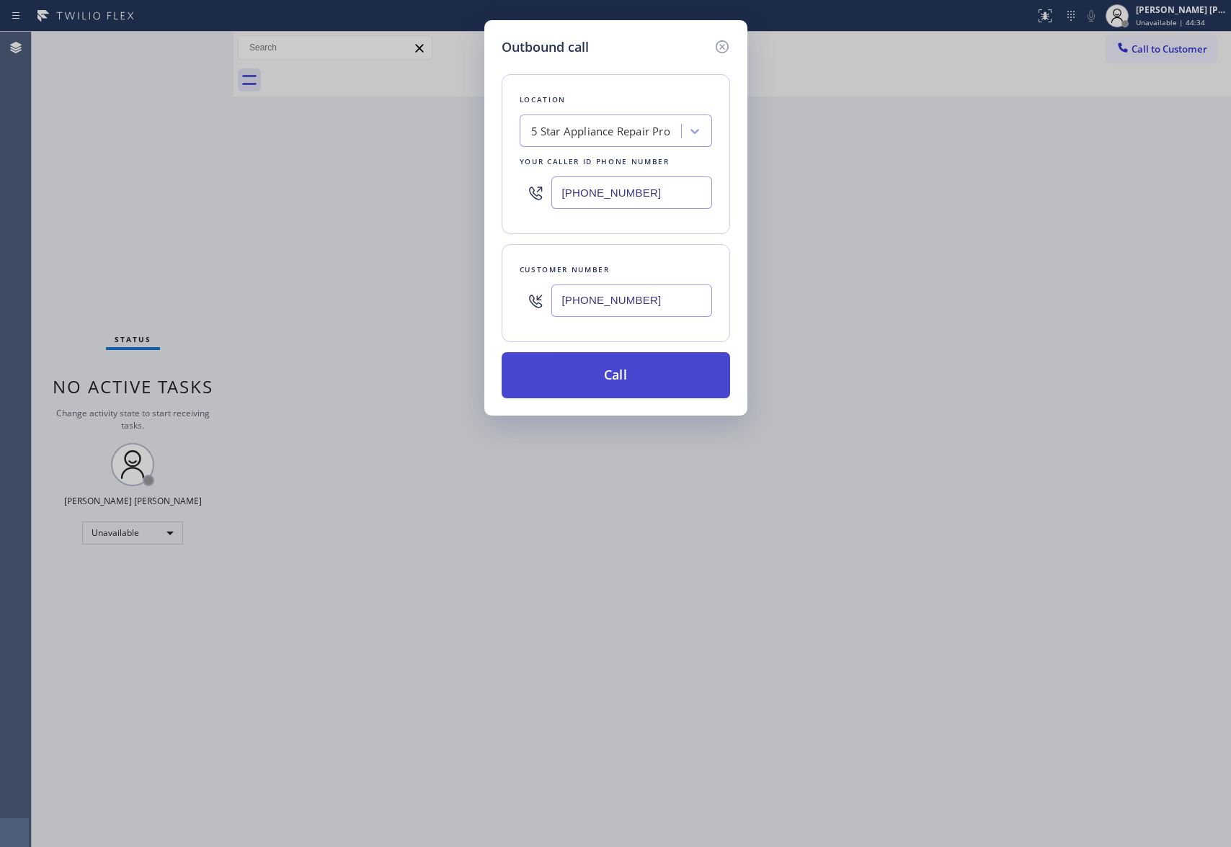
type input "(310) 467-3295"
click at [658, 375] on button "Call" at bounding box center [615, 375] width 228 height 46
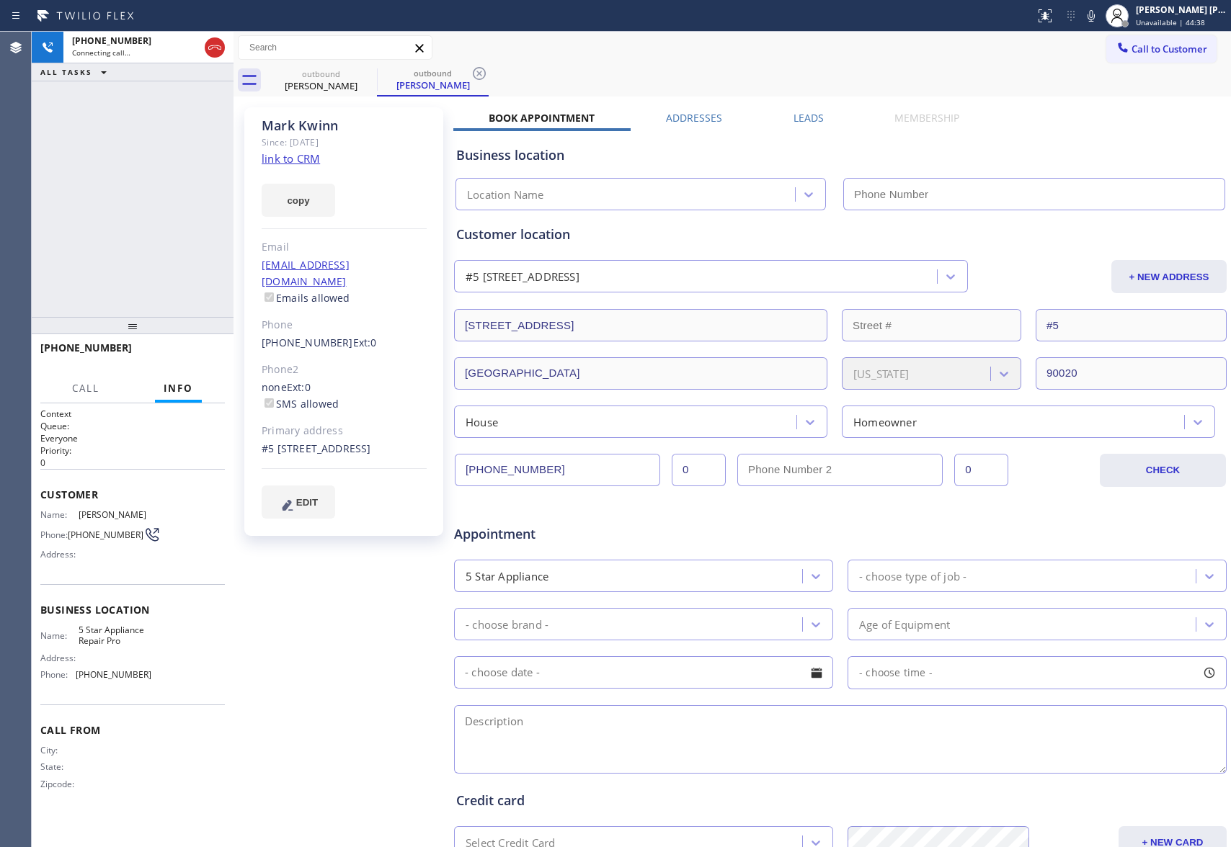
type input "(888) 477-1309"
click at [186, 354] on span "HANG UP" at bounding box center [191, 354] width 44 height 10
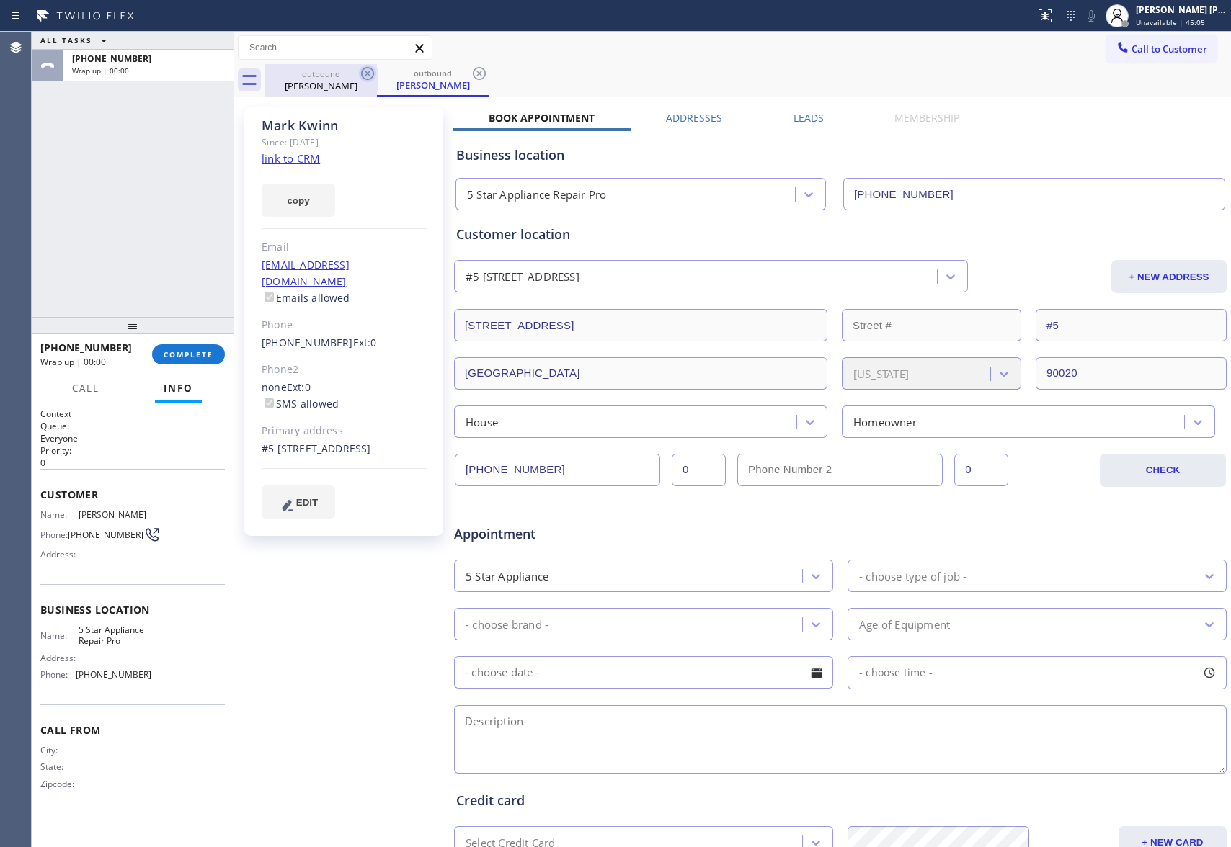
click at [360, 82] on div at bounding box center [367, 73] width 17 height 17
click at [370, 78] on icon at bounding box center [367, 73] width 17 height 17
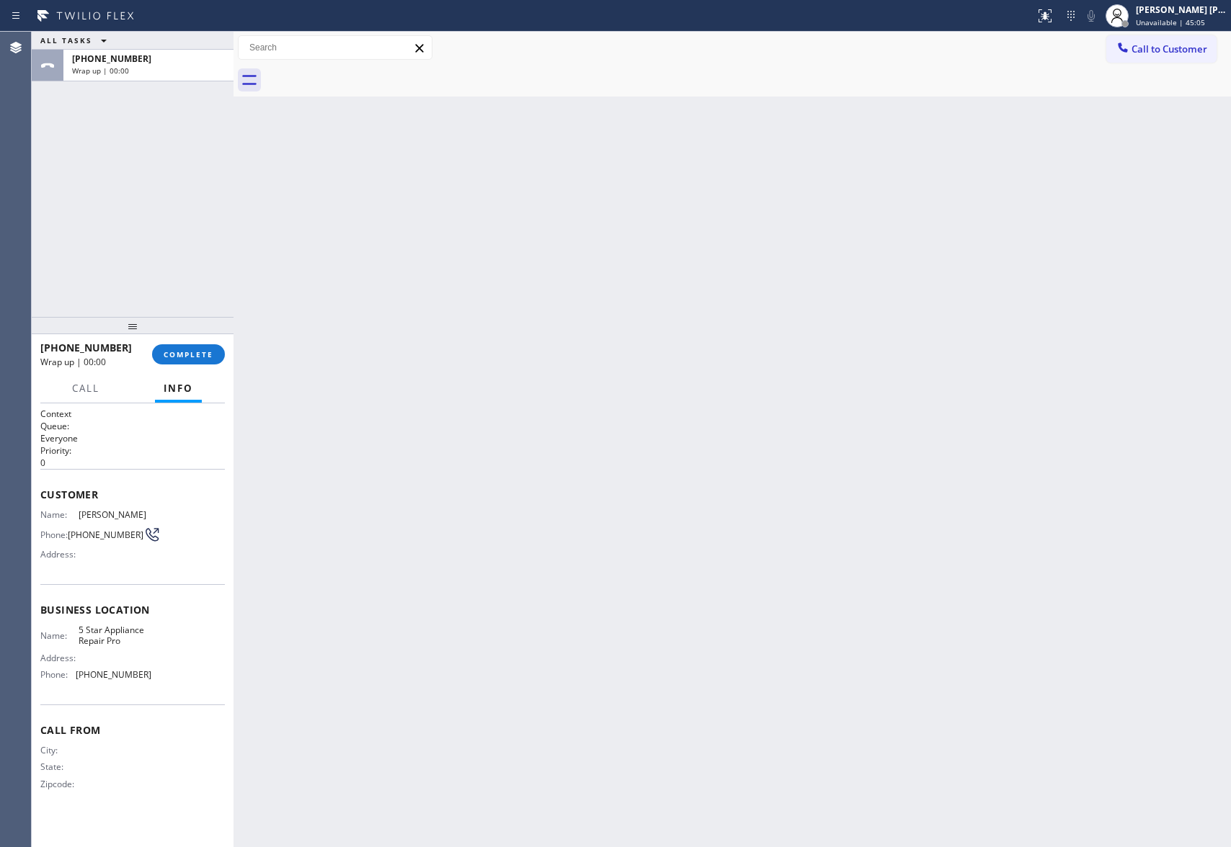
click at [370, 78] on div at bounding box center [747, 80] width 965 height 32
click at [191, 353] on span "COMPLETE" at bounding box center [189, 354] width 50 height 10
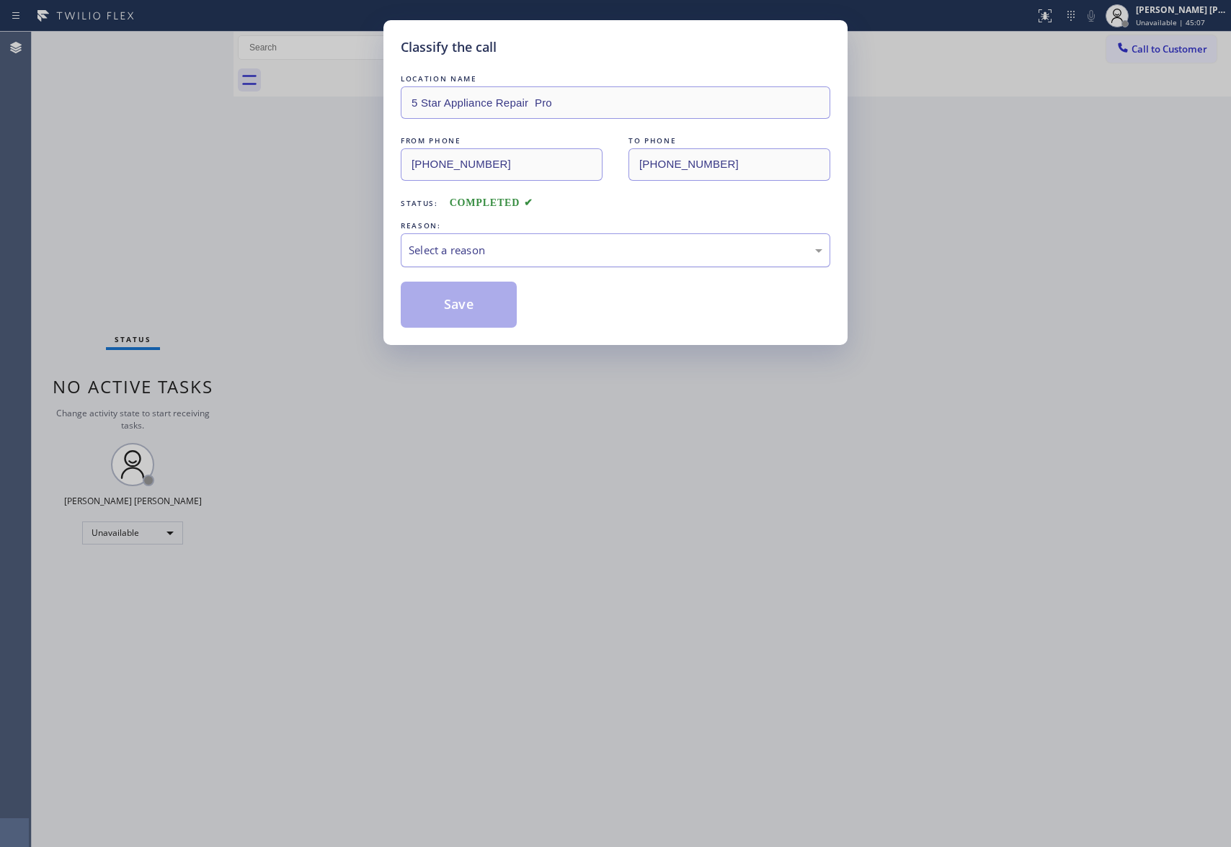
click at [643, 252] on div "Select a reason" at bounding box center [615, 250] width 414 height 17
click at [479, 307] on button "Save" at bounding box center [459, 305] width 116 height 46
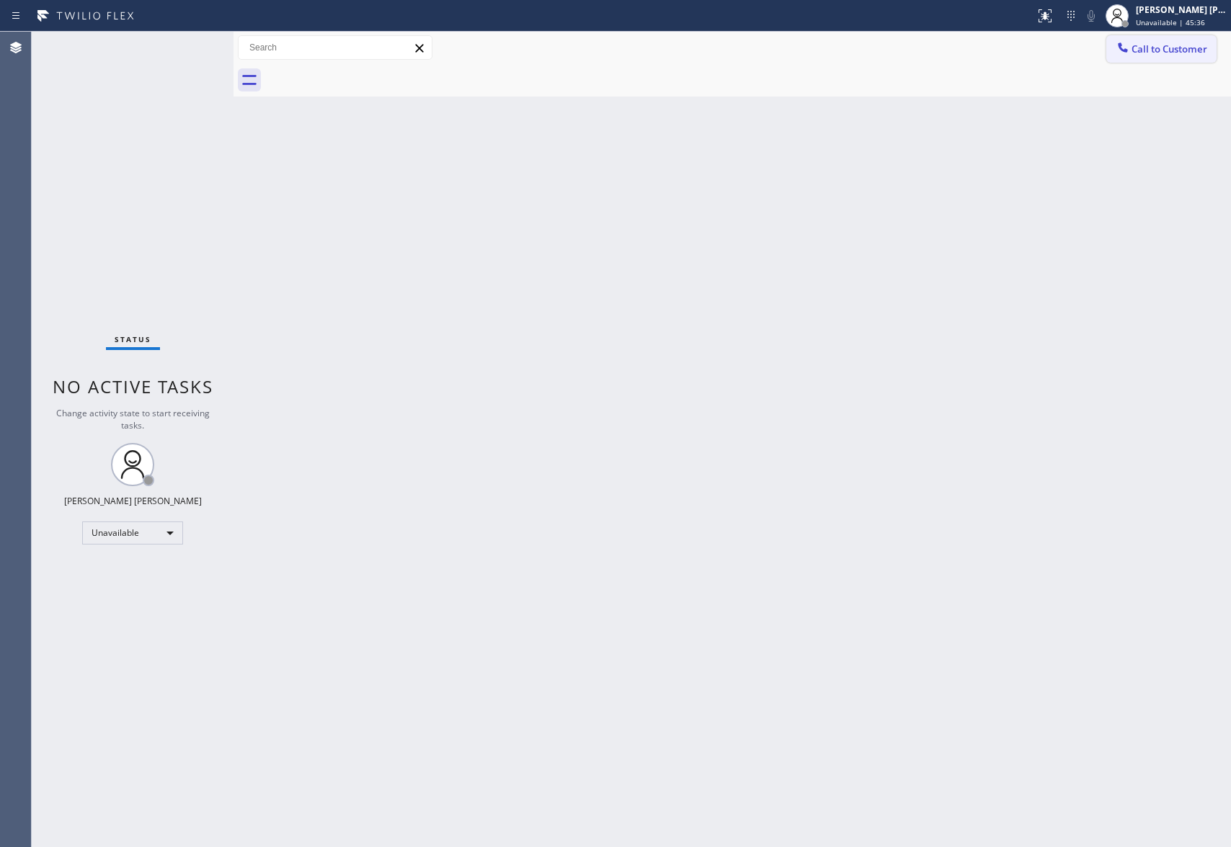
click at [1199, 39] on button "Call to Customer" at bounding box center [1161, 48] width 110 height 27
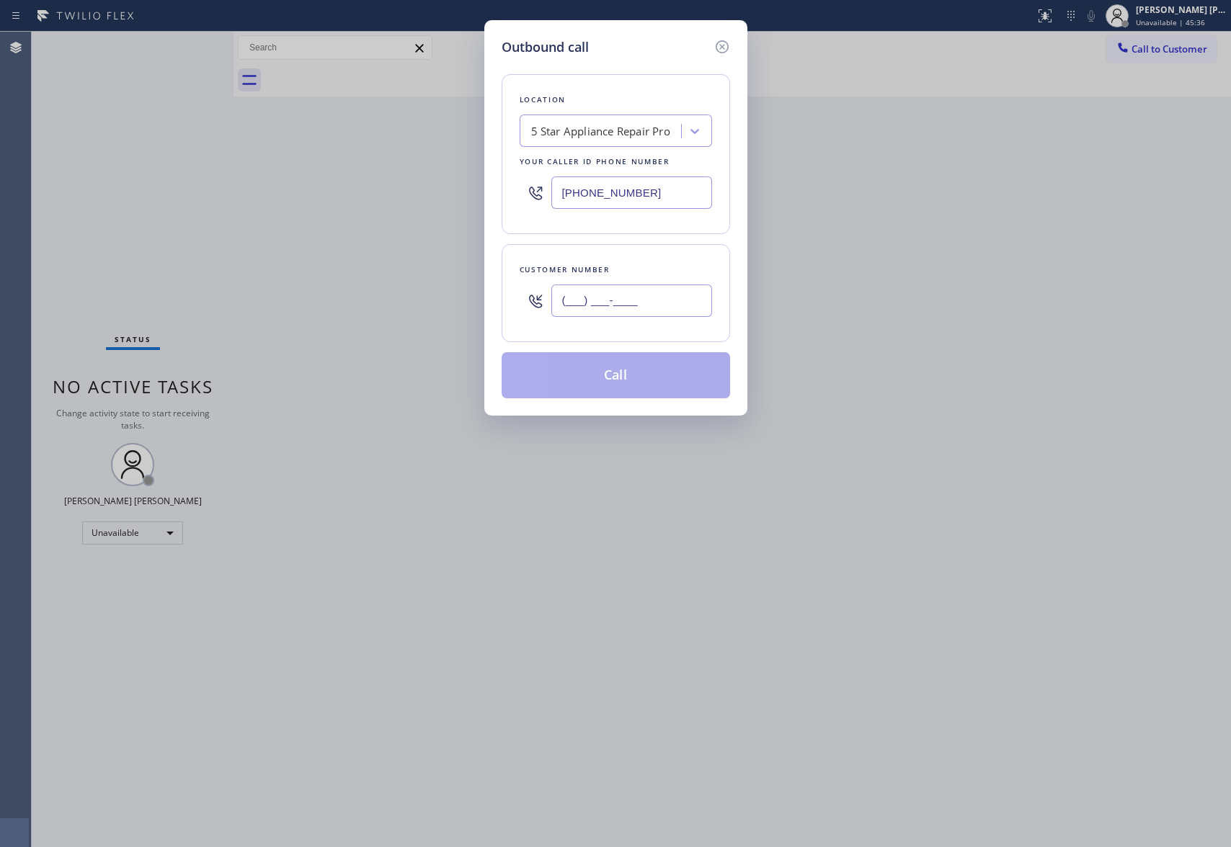
click at [669, 293] on input "(___) ___-____" at bounding box center [631, 301] width 161 height 32
paste input "213) 949-3713"
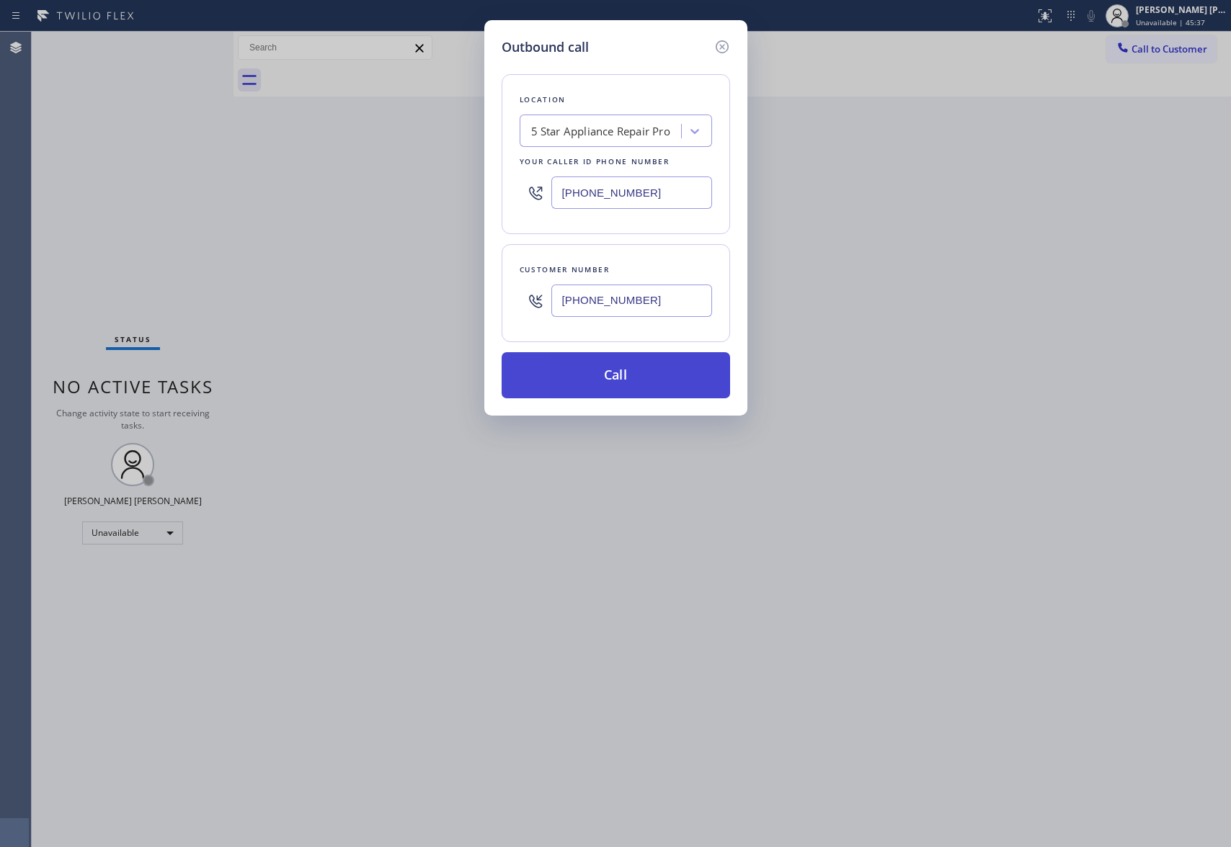
type input "(213) 949-3713"
click at [669, 388] on button "Call" at bounding box center [615, 375] width 228 height 46
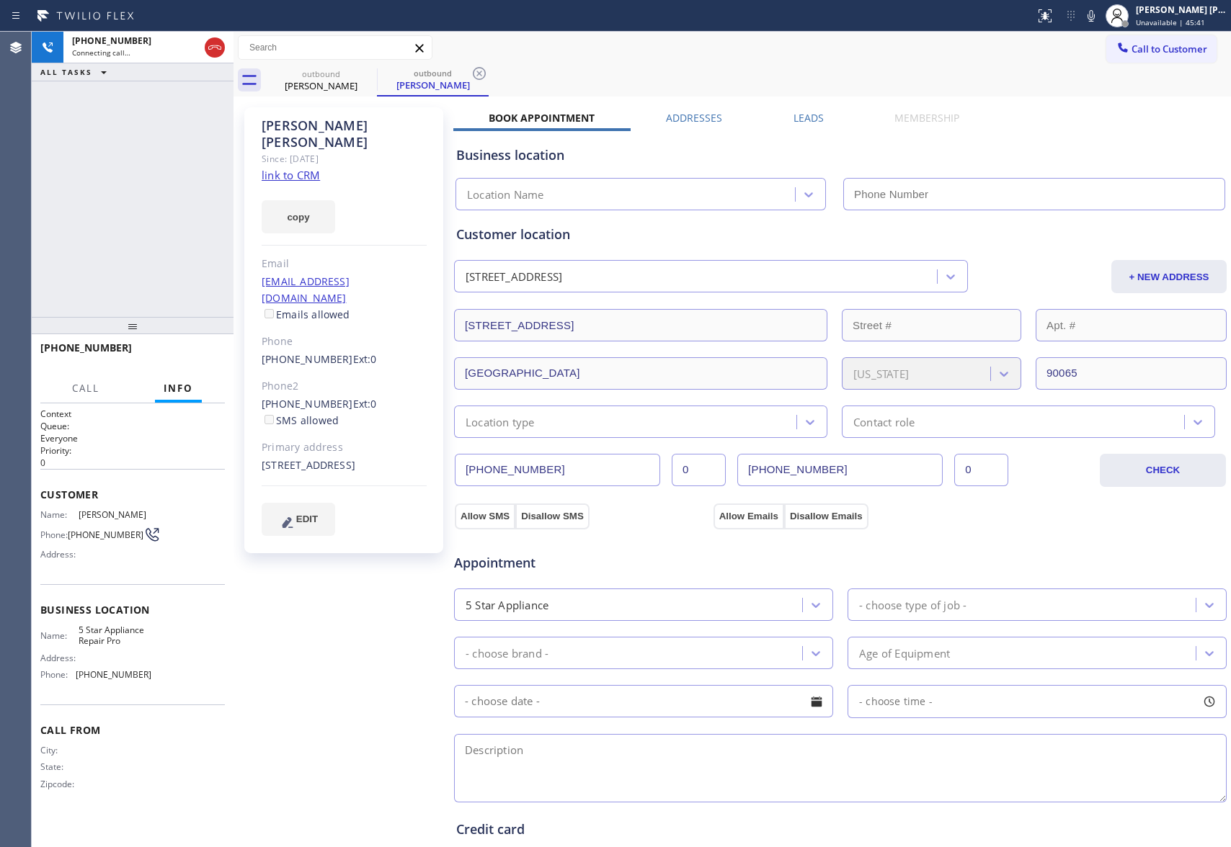
type input "(888) 477-1309"
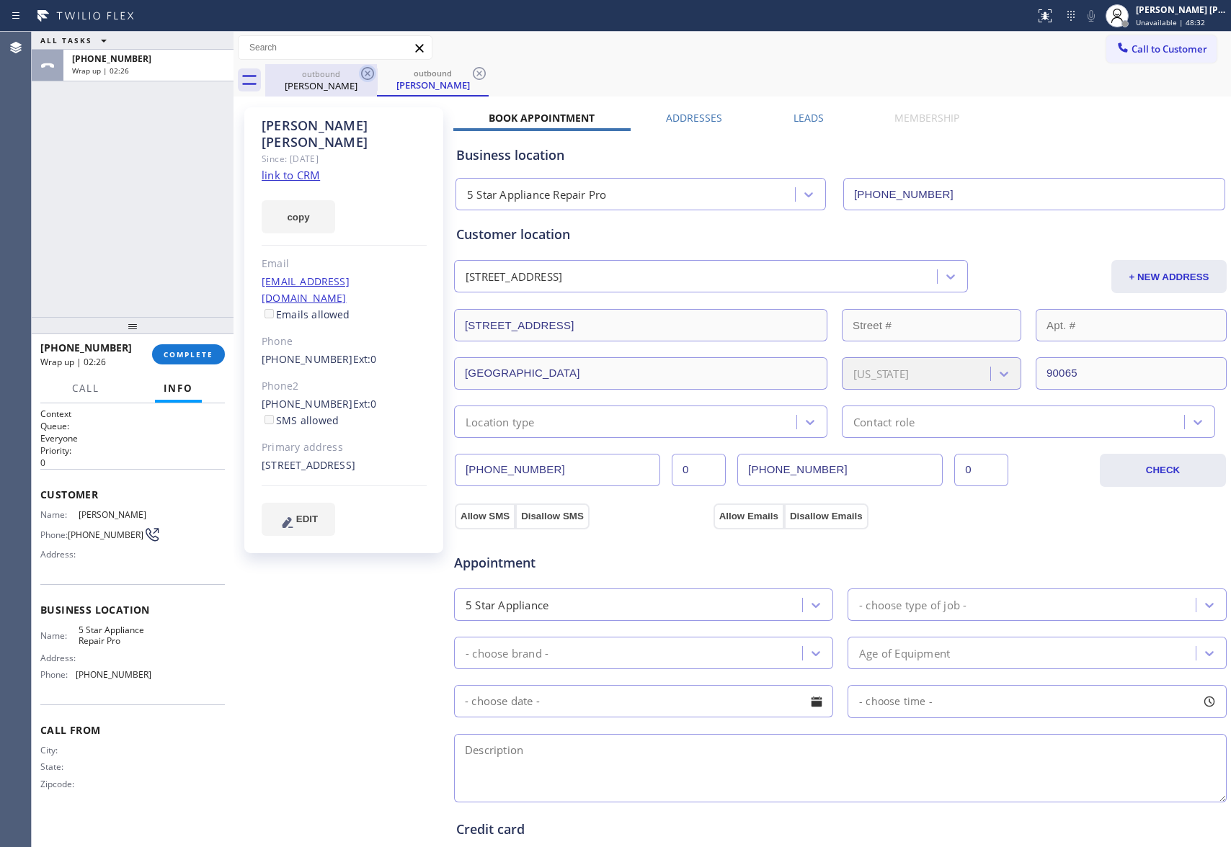
click at [359, 73] on icon at bounding box center [367, 73] width 17 height 17
click at [367, 70] on icon at bounding box center [367, 73] width 17 height 17
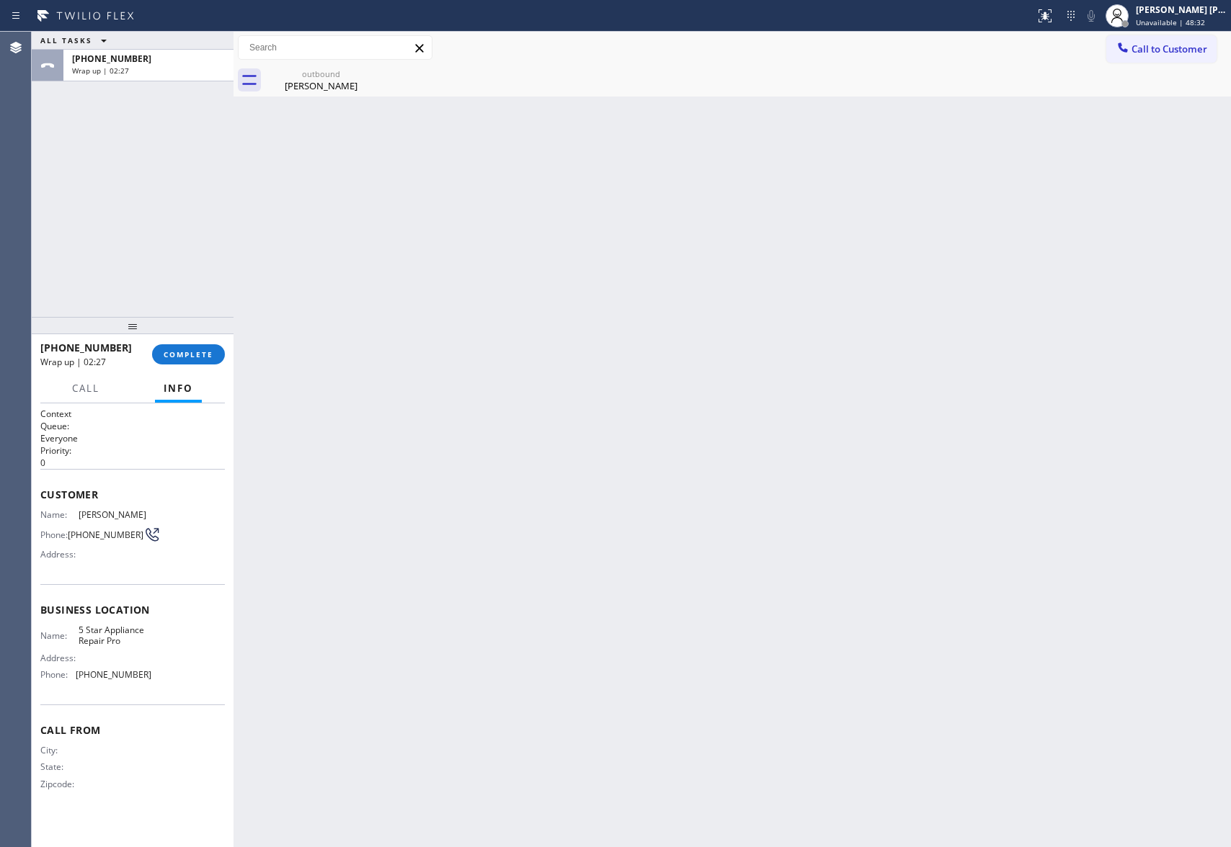
click at [367, 70] on div "outbound Jessica Hoffmann" at bounding box center [321, 80] width 112 height 32
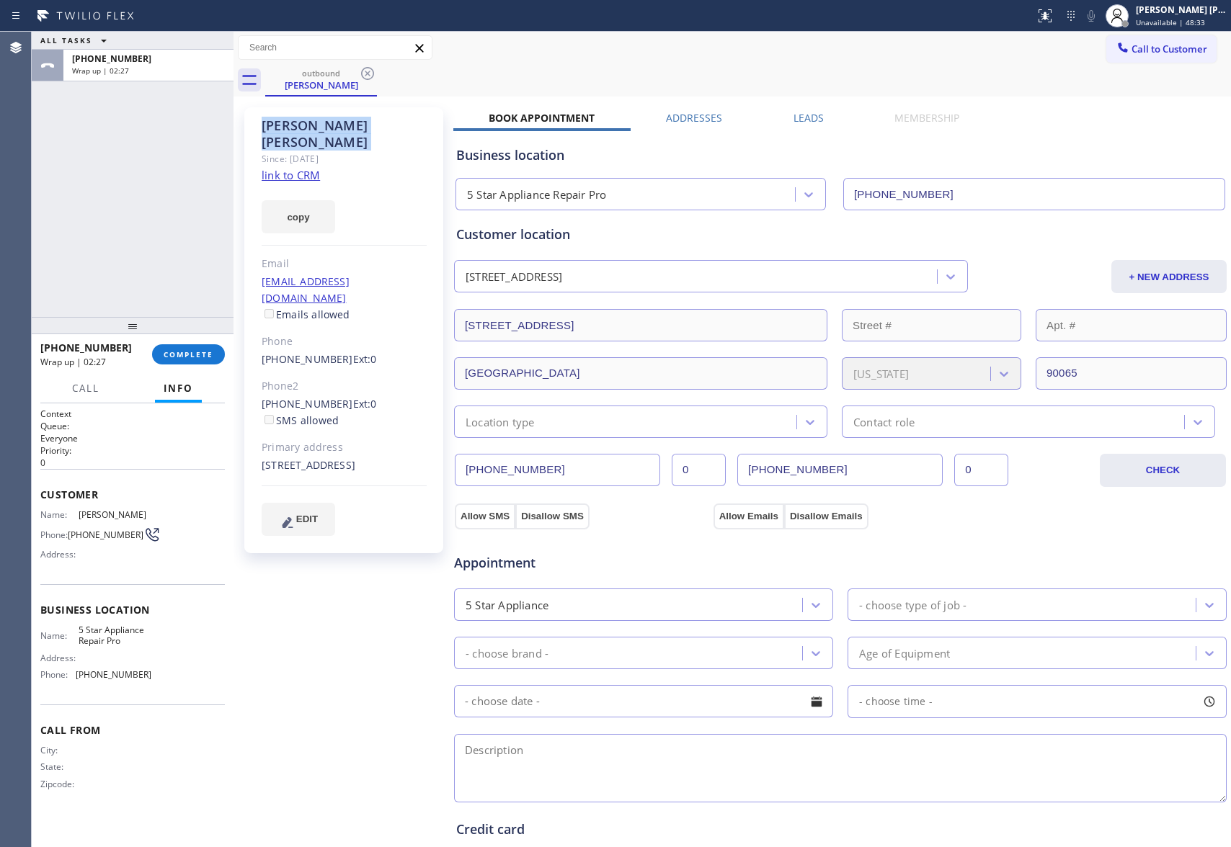
click at [367, 70] on icon at bounding box center [367, 73] width 17 height 17
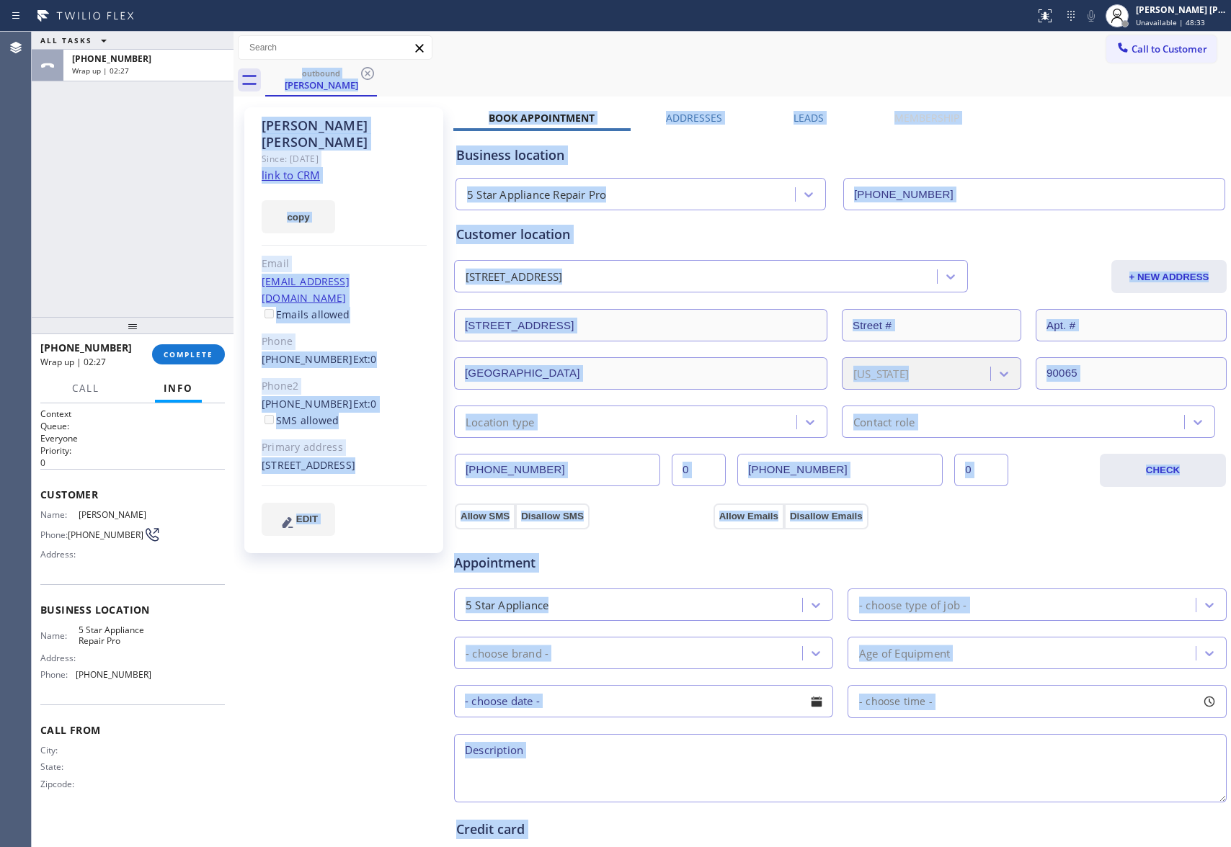
click at [367, 70] on div "outbound Jessica Hoffmann" at bounding box center [747, 80] width 965 height 32
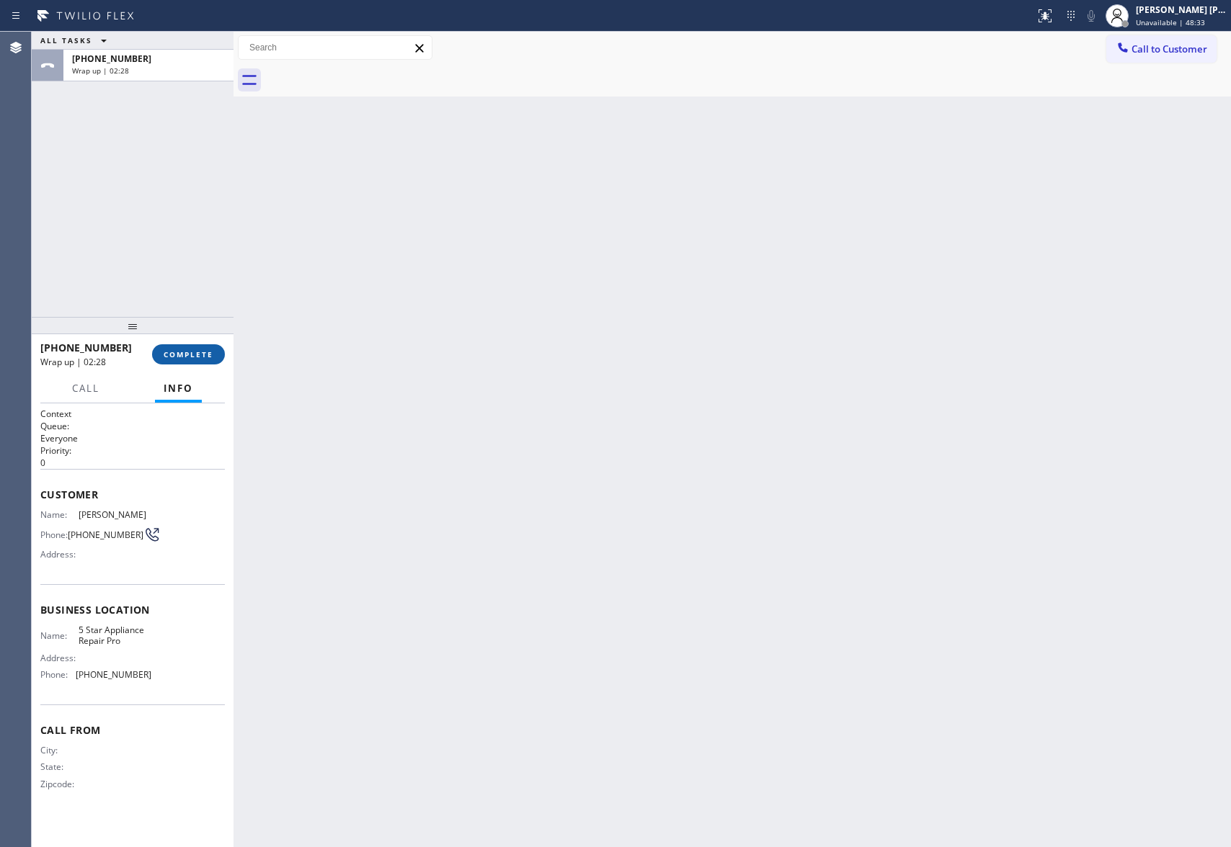
click at [203, 352] on span "COMPLETE" at bounding box center [189, 354] width 50 height 10
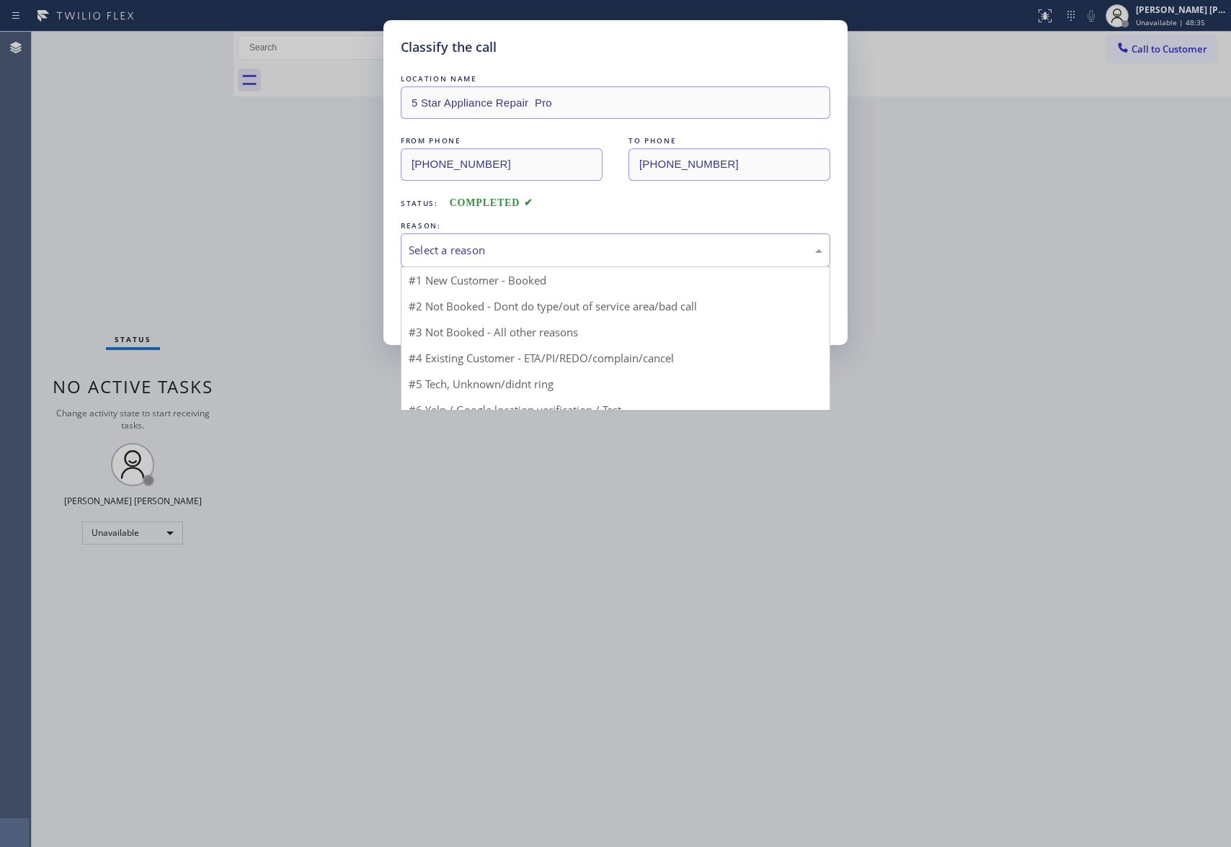
click at [505, 255] on div "Select a reason" at bounding box center [615, 250] width 414 height 17
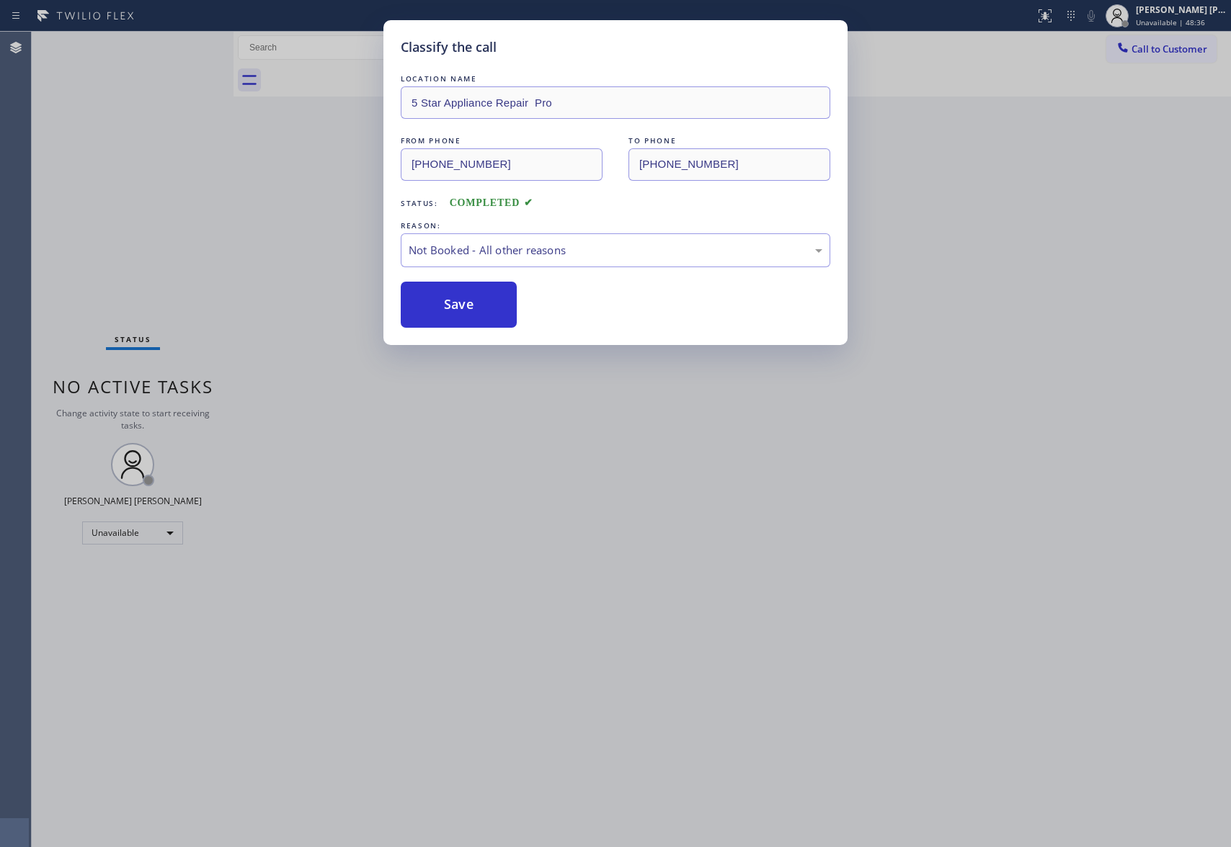
click at [459, 303] on button "Save" at bounding box center [459, 305] width 116 height 46
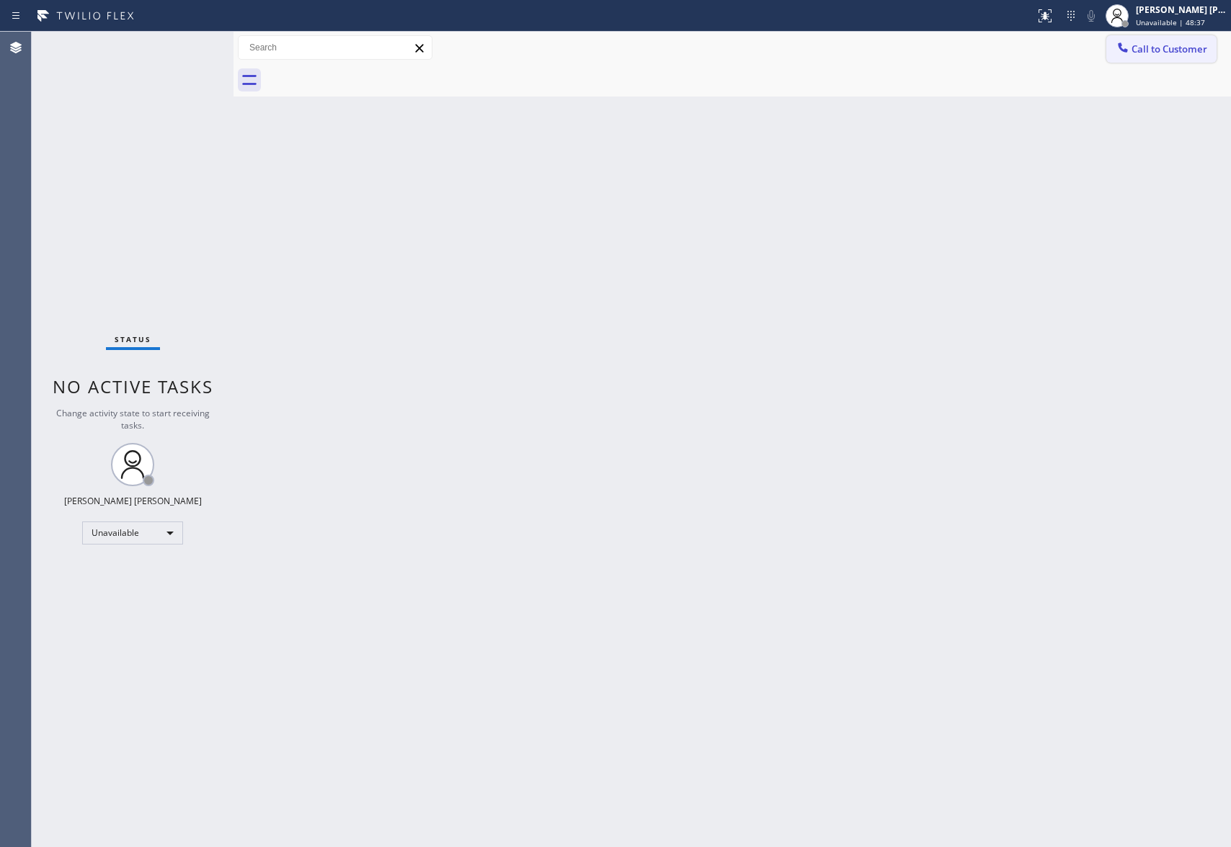
click at [1176, 47] on span "Call to Customer" at bounding box center [1169, 49] width 76 height 13
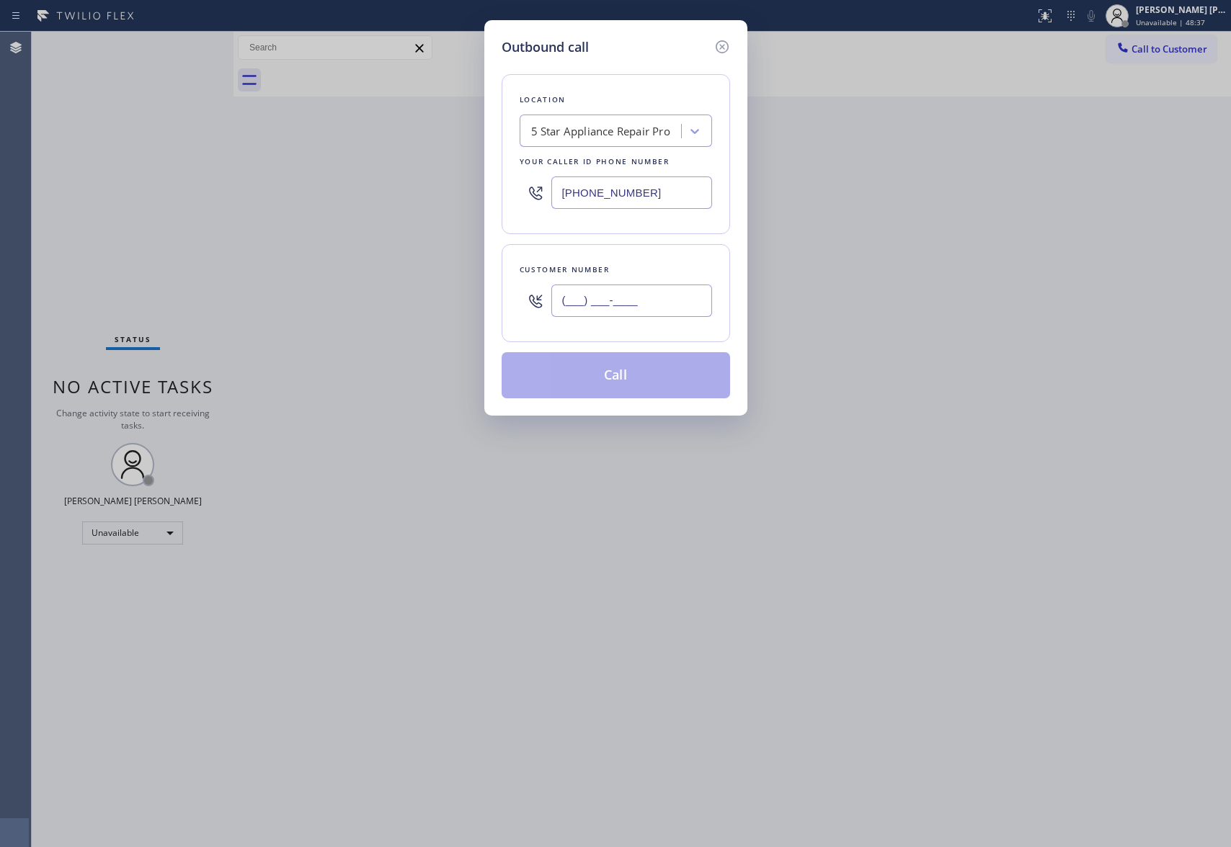
click at [650, 305] on input "(___) ___-____" at bounding box center [631, 301] width 161 height 32
paste input "323) 252-9084"
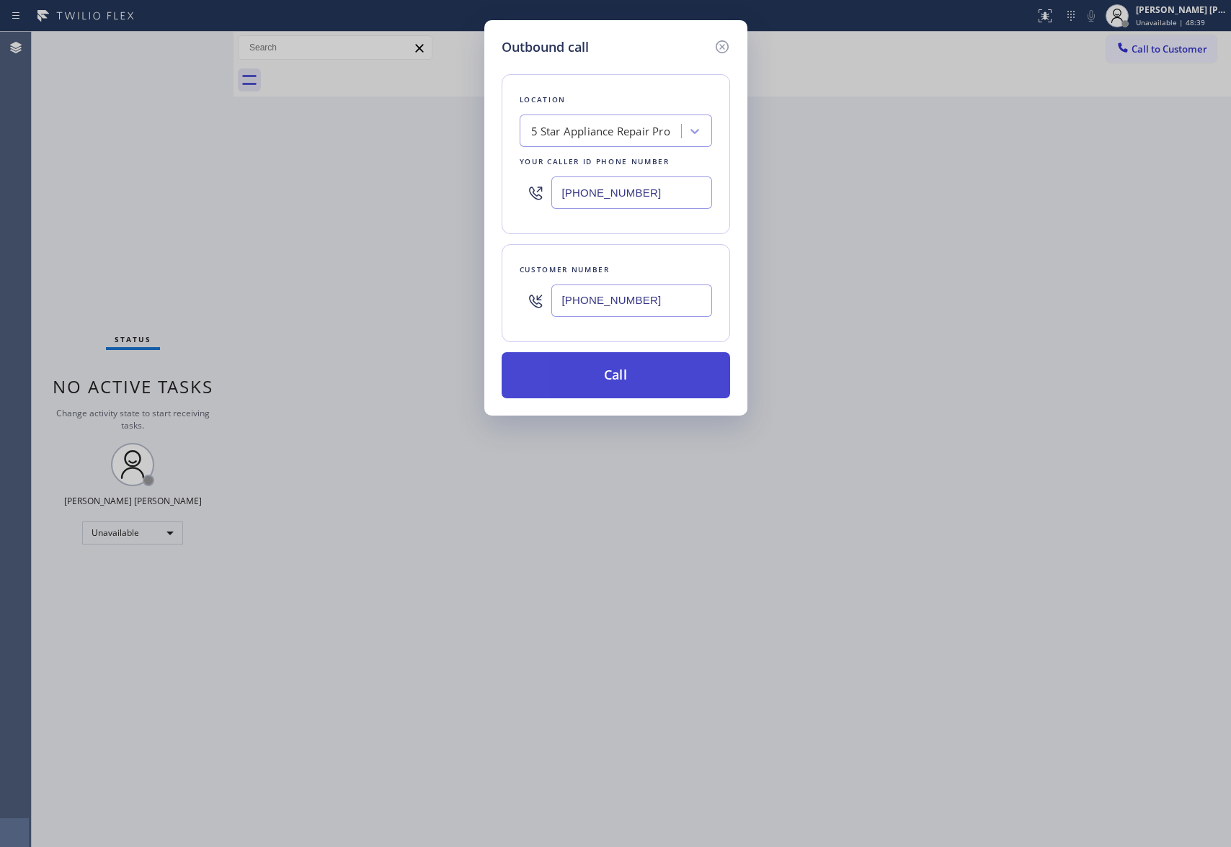
type input "(323) 252-9084"
click at [654, 378] on button "Call" at bounding box center [615, 375] width 228 height 46
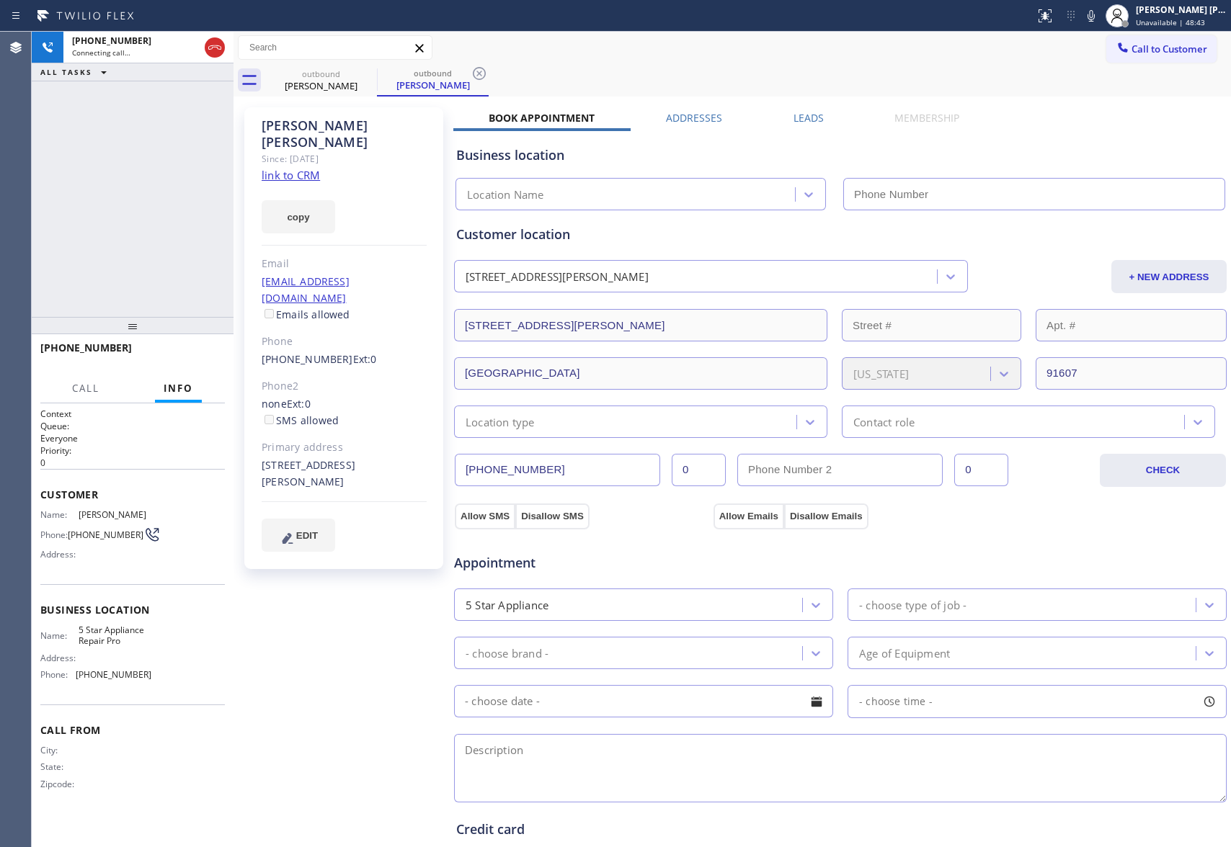
type input "(888) 477-1309"
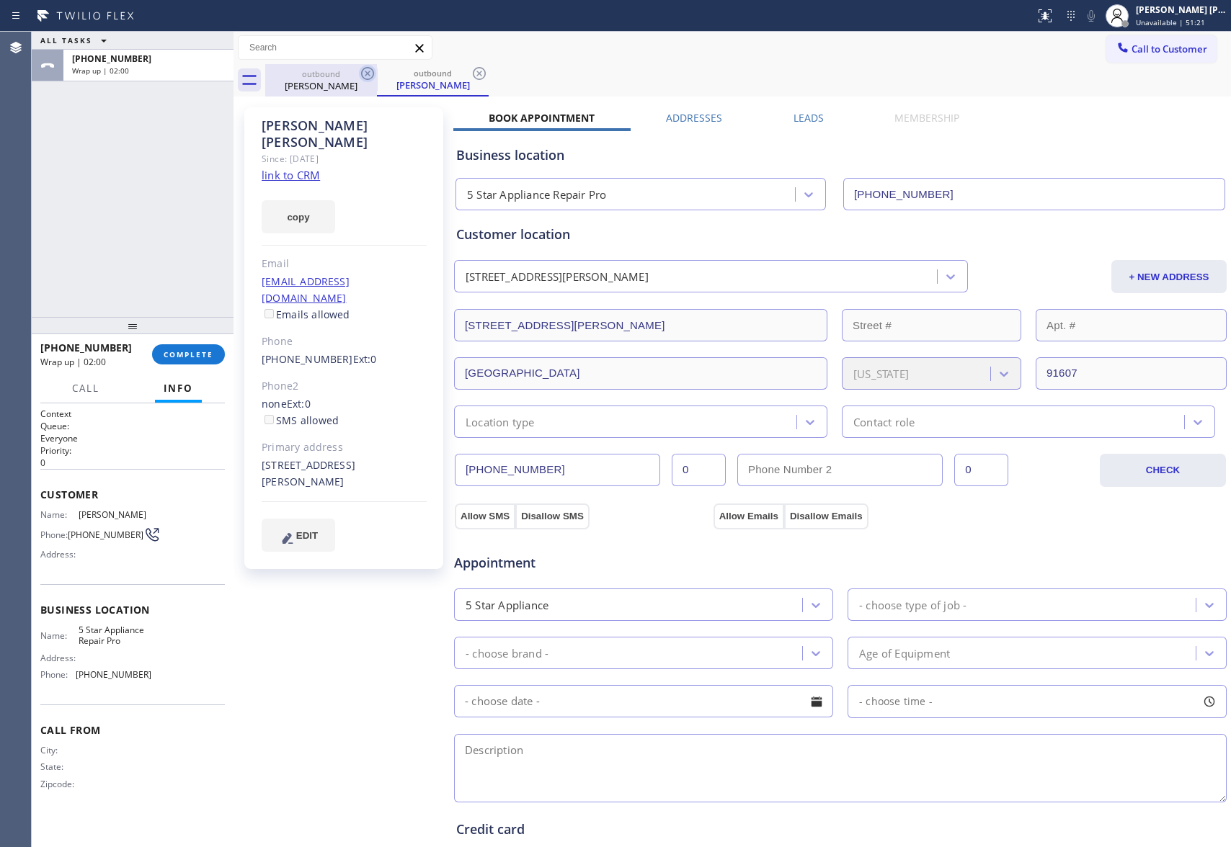
drag, startPoint x: 344, startPoint y: 91, endPoint x: 370, endPoint y: 81, distance: 26.9
click at [347, 88] on div "Collen Goldberg" at bounding box center [321, 85] width 109 height 13
click at [370, 79] on icon at bounding box center [367, 73] width 13 height 13
click at [370, 72] on icon at bounding box center [367, 73] width 17 height 17
click at [370, 72] on div "outbound Collen Goldberg" at bounding box center [747, 80] width 965 height 32
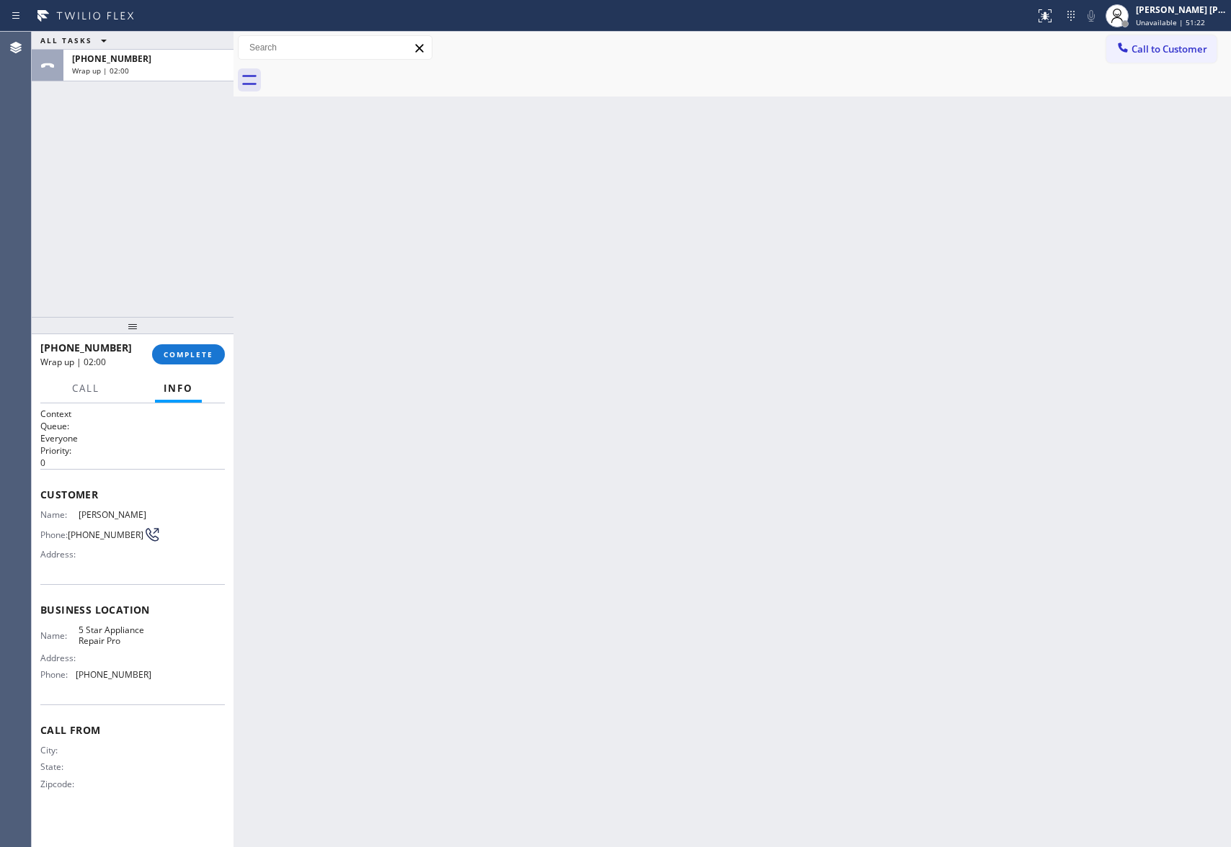
click at [370, 72] on div at bounding box center [747, 80] width 965 height 32
click at [200, 355] on span "COMPLETE" at bounding box center [189, 354] width 50 height 10
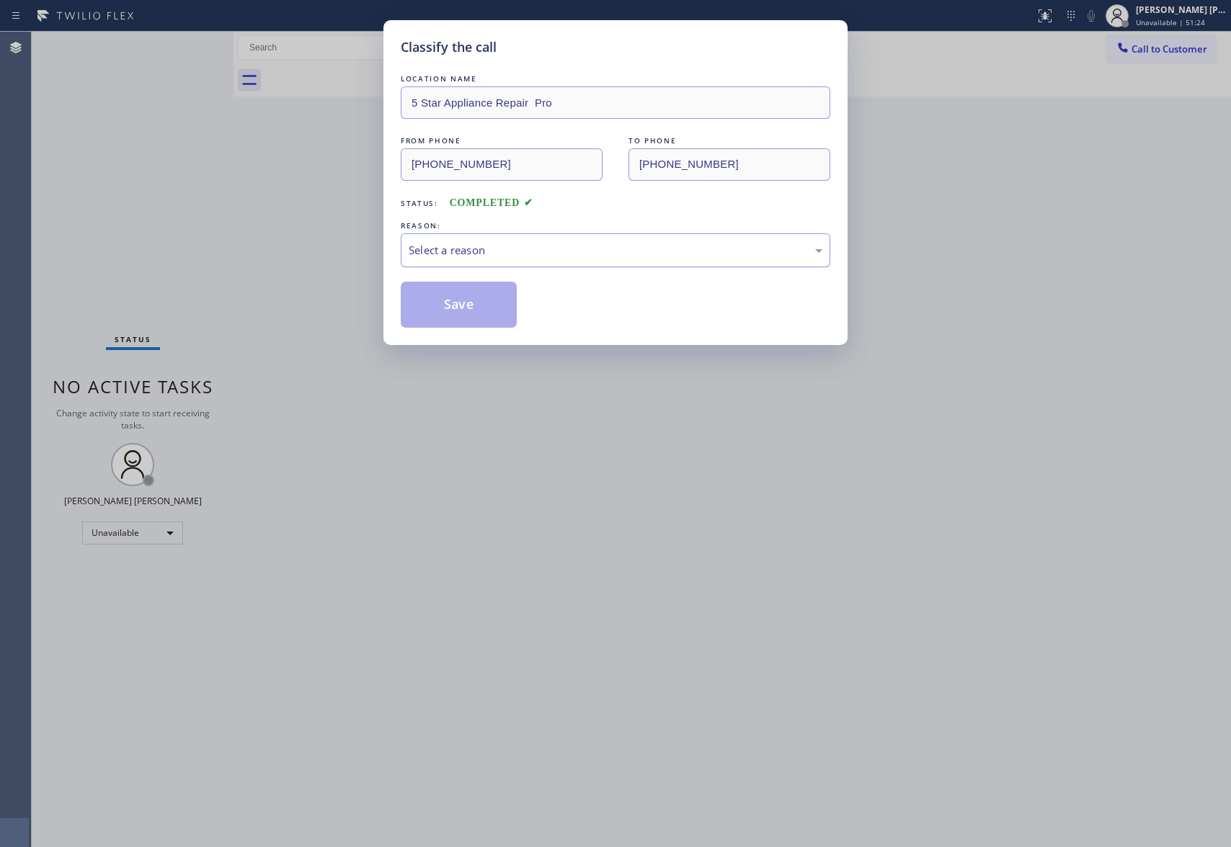
drag, startPoint x: 605, startPoint y: 246, endPoint x: 594, endPoint y: 246, distance: 11.5
click at [605, 245] on div "Select a reason" at bounding box center [615, 250] width 414 height 17
click at [450, 304] on button "Save" at bounding box center [459, 305] width 116 height 46
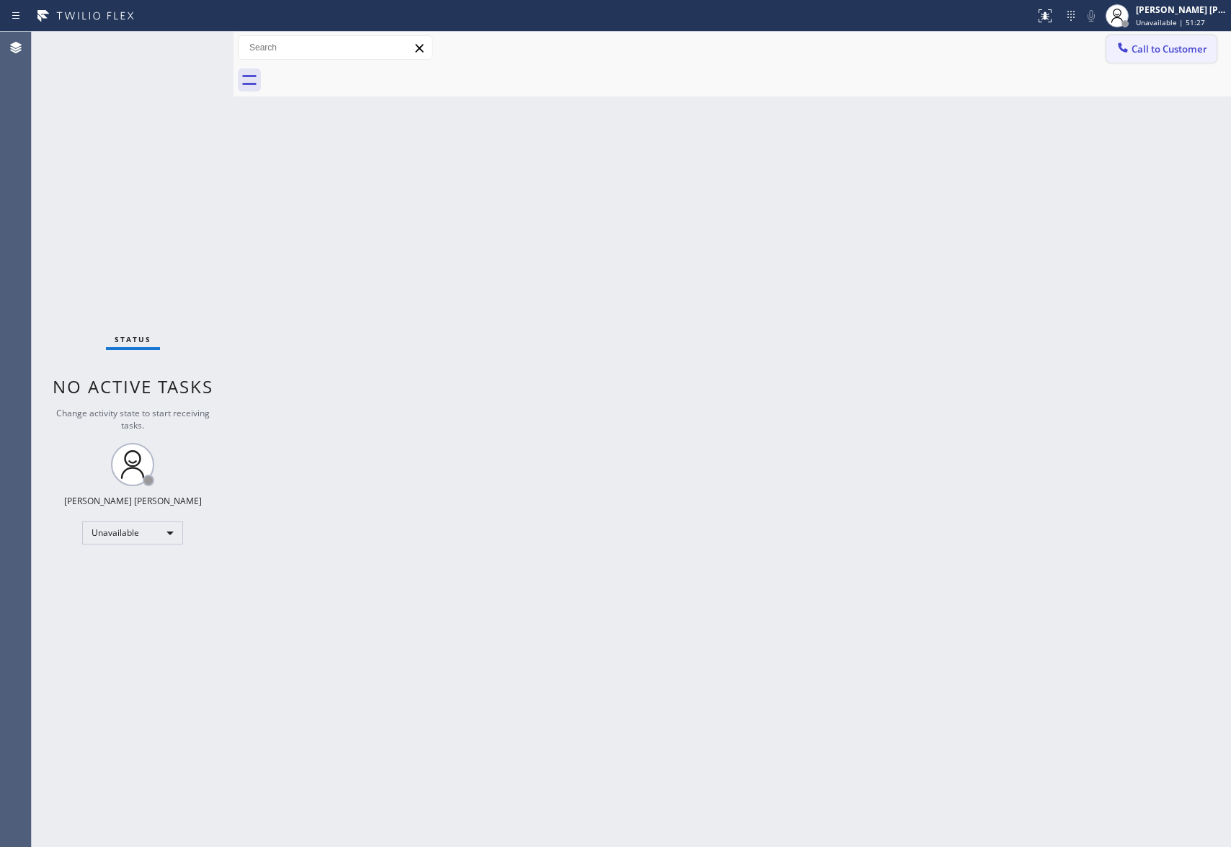
click at [1176, 55] on span "Call to Customer" at bounding box center [1169, 49] width 76 height 13
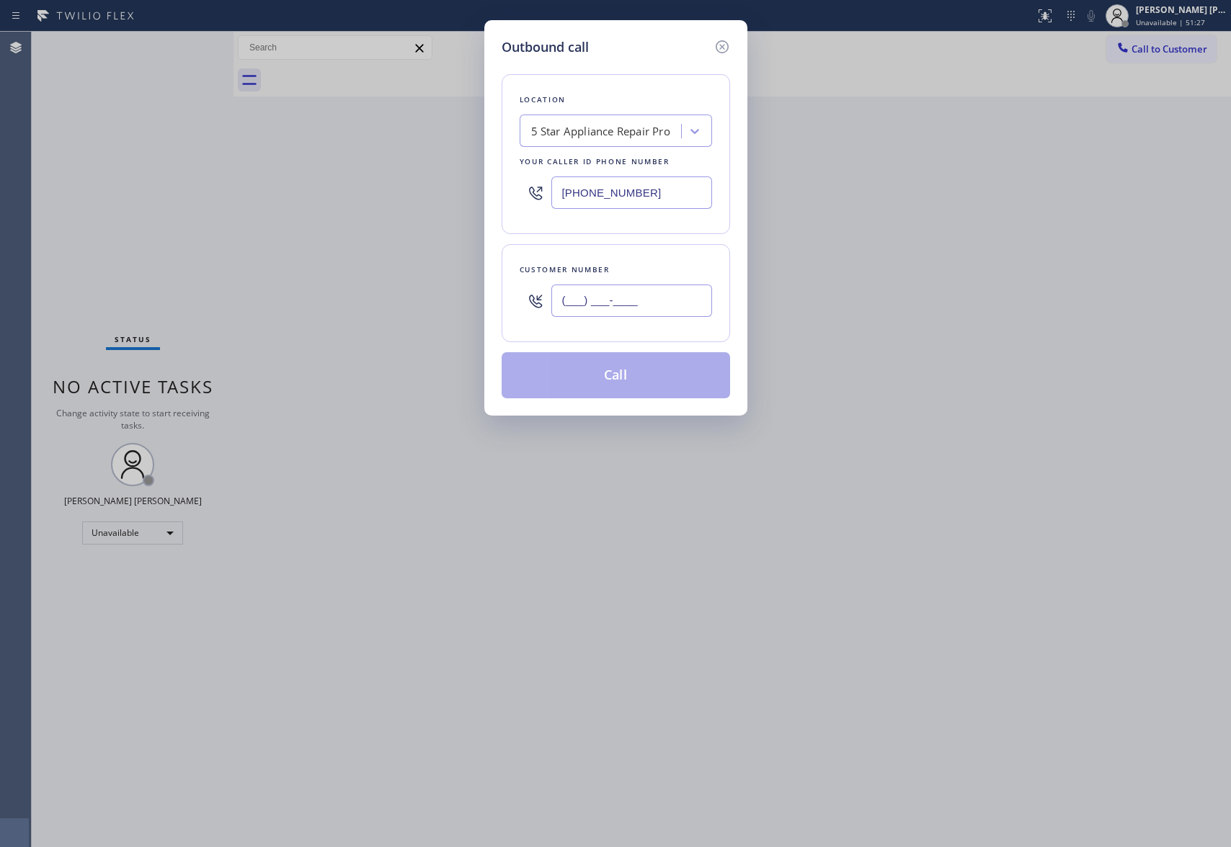
click at [644, 303] on input "(___) ___-____" at bounding box center [631, 301] width 161 height 32
paste input "408) 348-2889"
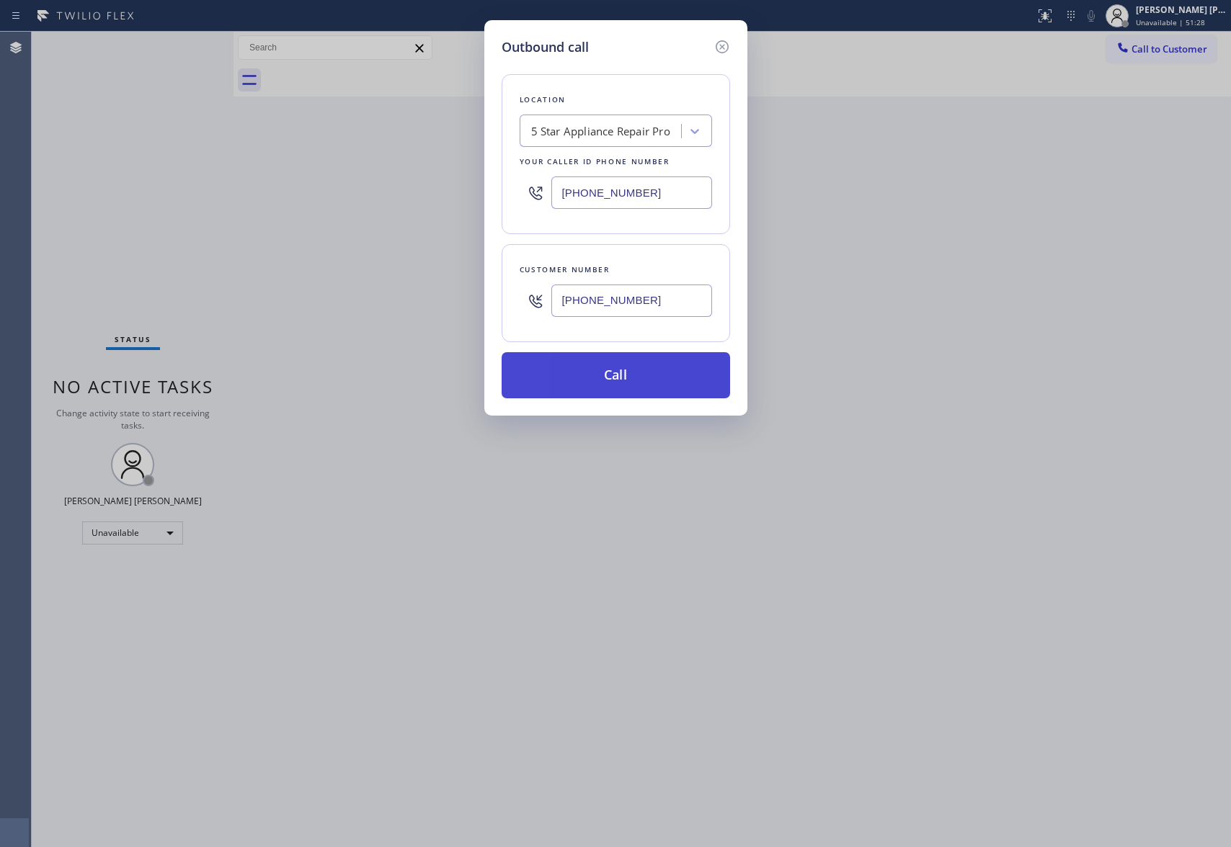
type input "(408) 348-2889"
click at [649, 383] on button "Call" at bounding box center [615, 375] width 228 height 46
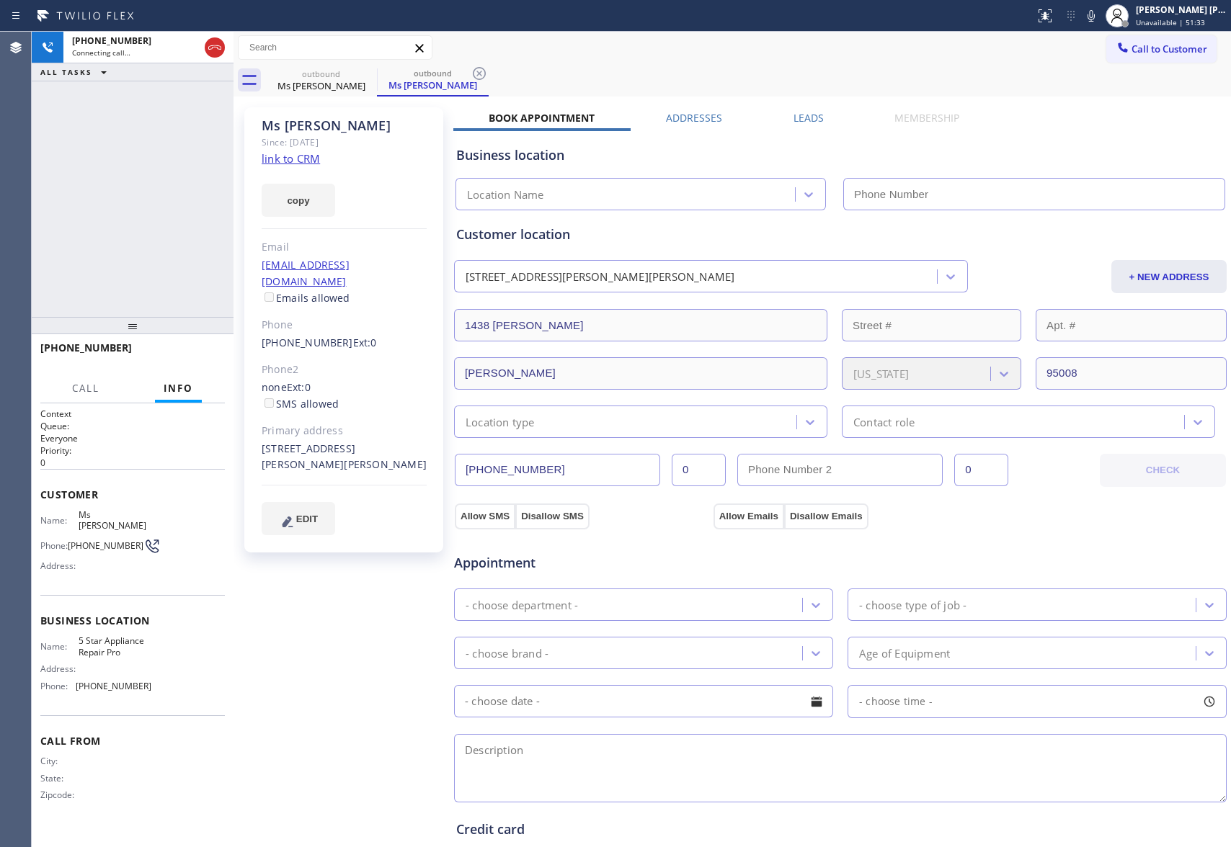
type input "(888) 477-1309"
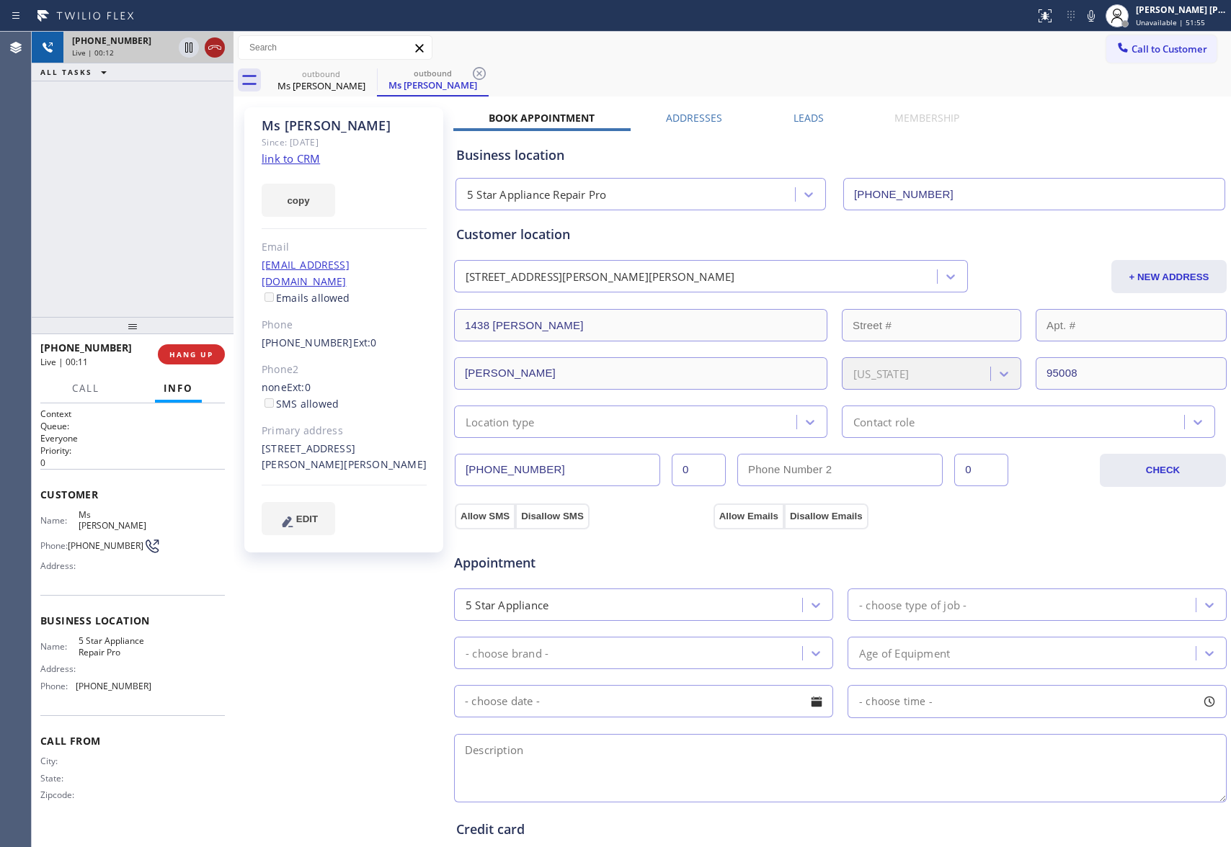
click at [208, 44] on icon at bounding box center [214, 47] width 17 height 17
click at [811, 111] on label "Leads" at bounding box center [808, 118] width 30 height 14
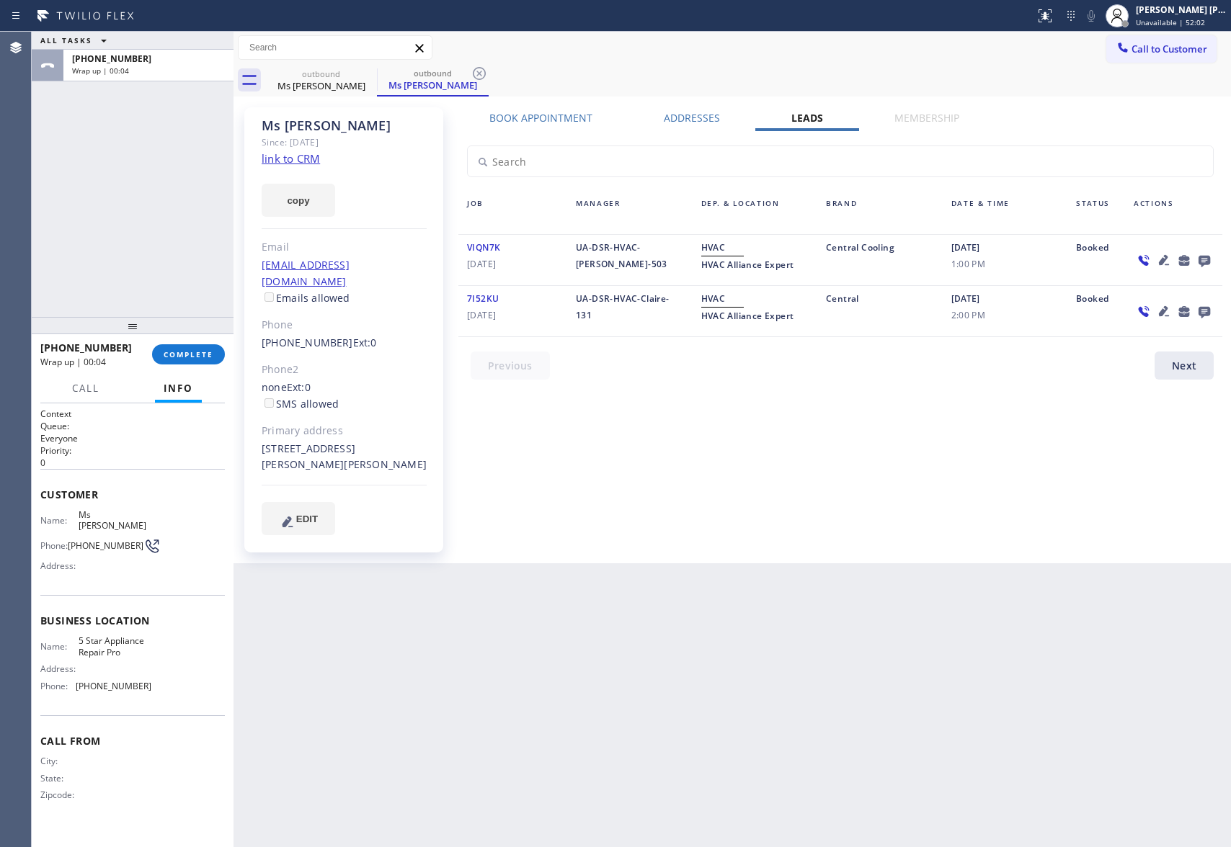
click at [1205, 257] on icon at bounding box center [1204, 262] width 12 height 12
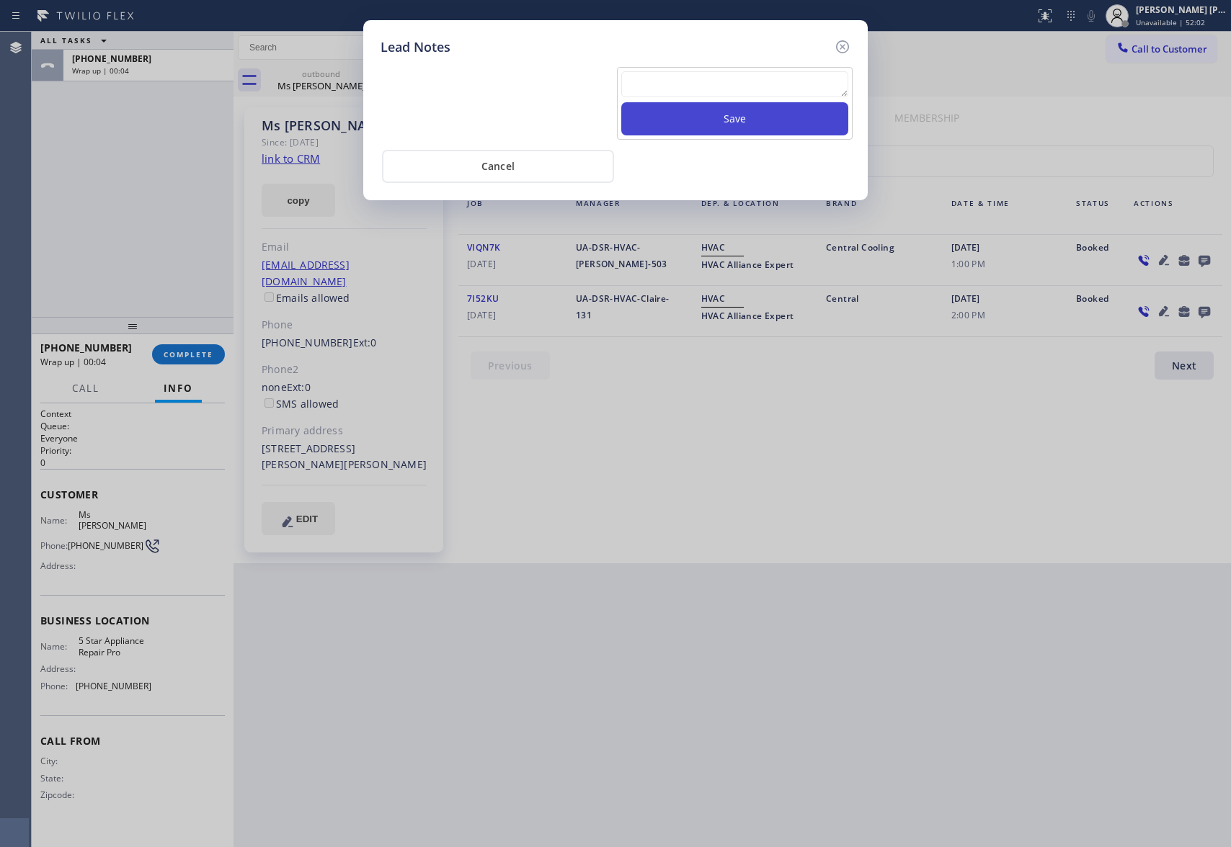
click at [697, 110] on button "Save" at bounding box center [734, 118] width 227 height 33
click at [701, 96] on textarea at bounding box center [734, 84] width 227 height 26
paste textarea "VM | please transfer if cx calls back"
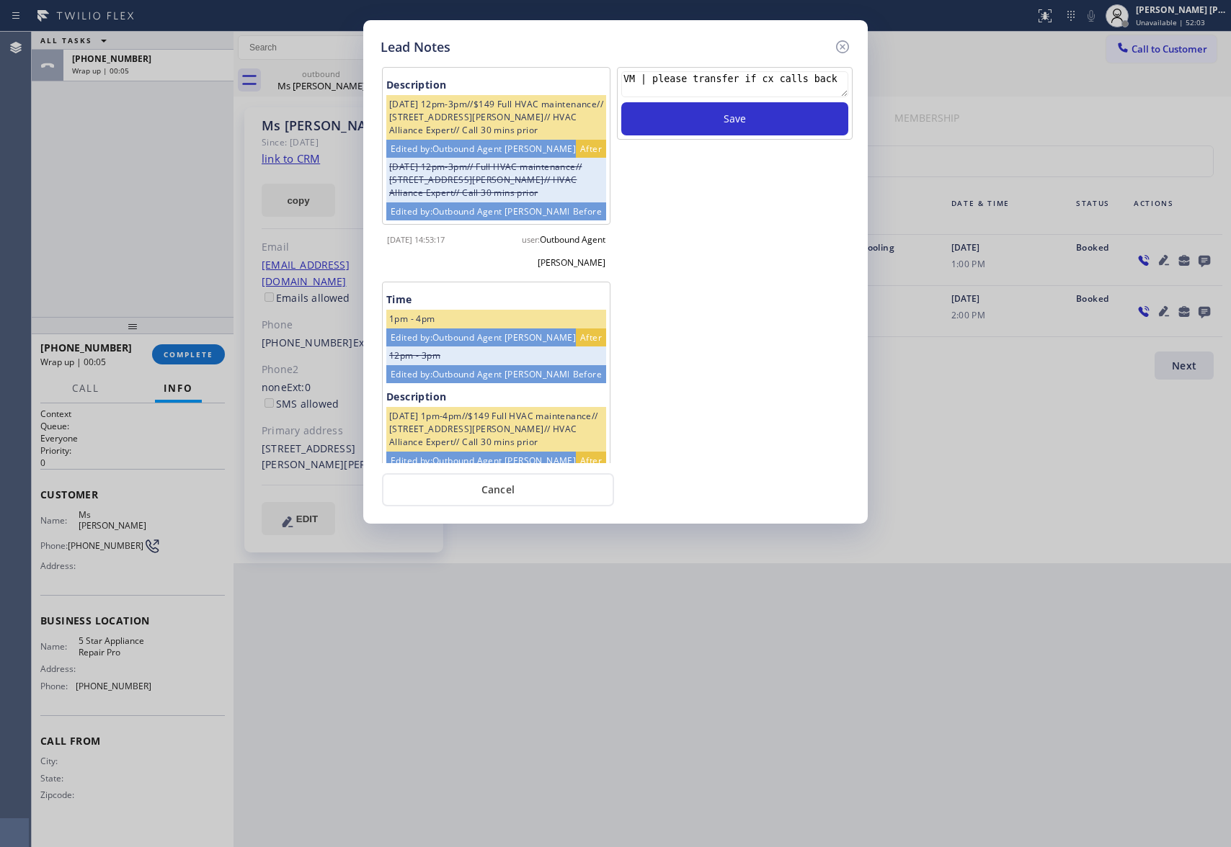
scroll to position [576, 0]
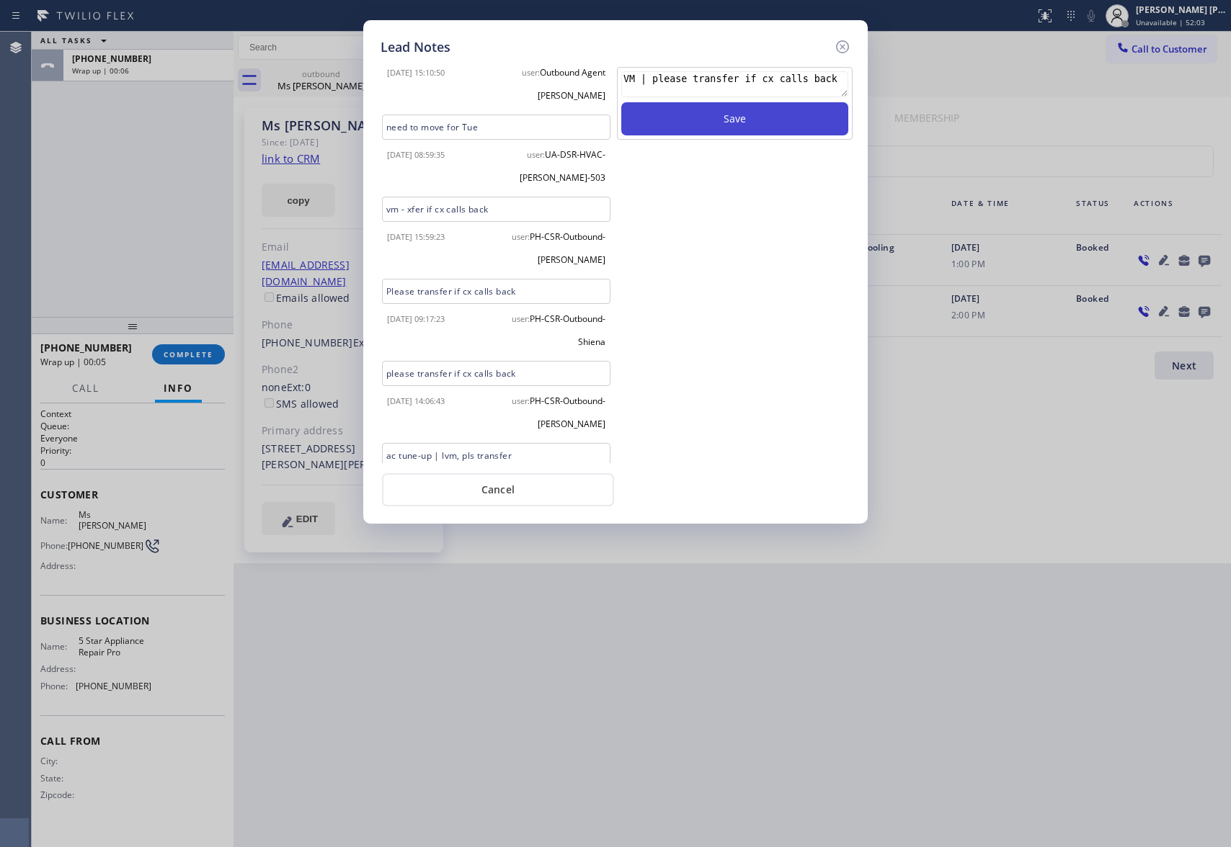
type textarea "VM | please transfer if cx calls back"
click at [796, 125] on button "Save" at bounding box center [734, 118] width 227 height 33
click at [845, 36] on div "Lead Notes Description 8/18/22 12pm-3pm//$149 Full HVAC maintenance// 1438 Hoff…" at bounding box center [615, 272] width 504 height 504
click at [840, 47] on icon at bounding box center [842, 46] width 13 height 13
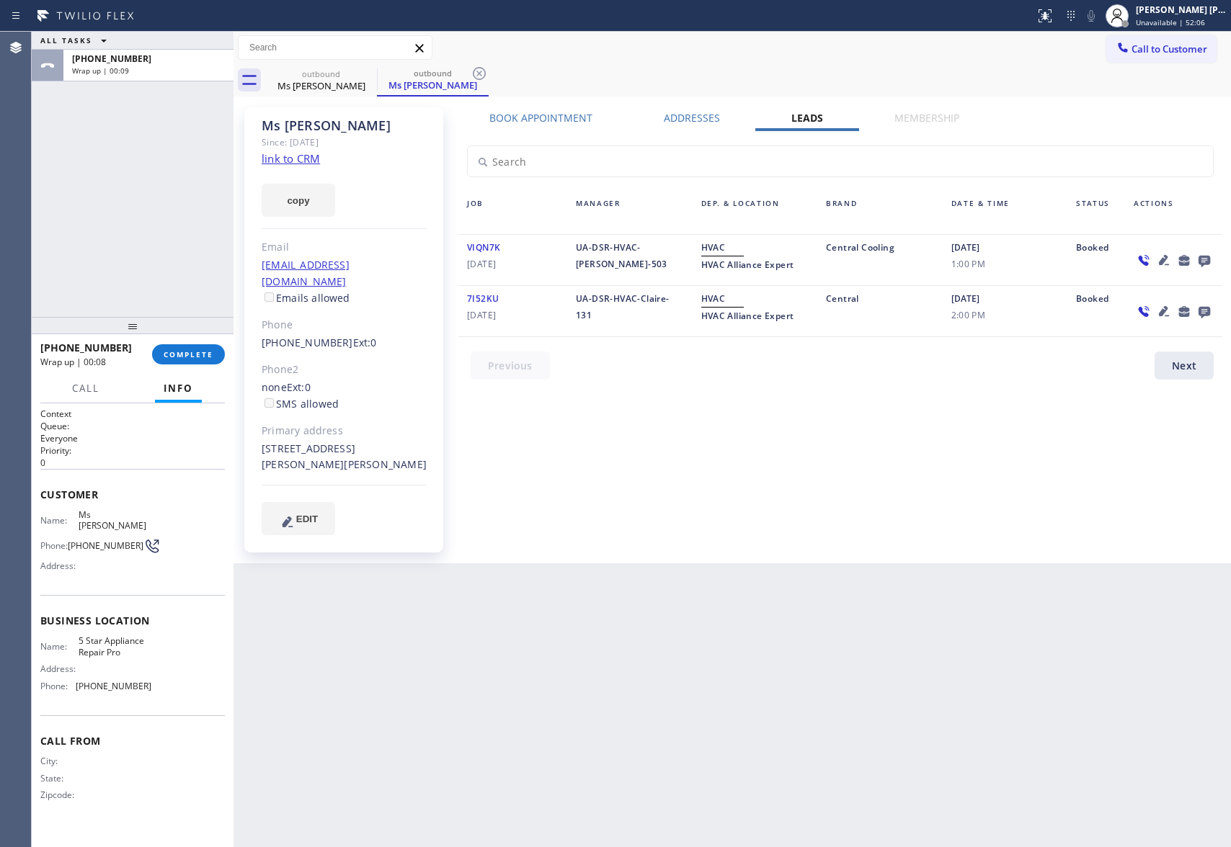
click at [192, 334] on div at bounding box center [133, 325] width 202 height 17
click at [192, 355] on span "COMPLETE" at bounding box center [189, 354] width 50 height 10
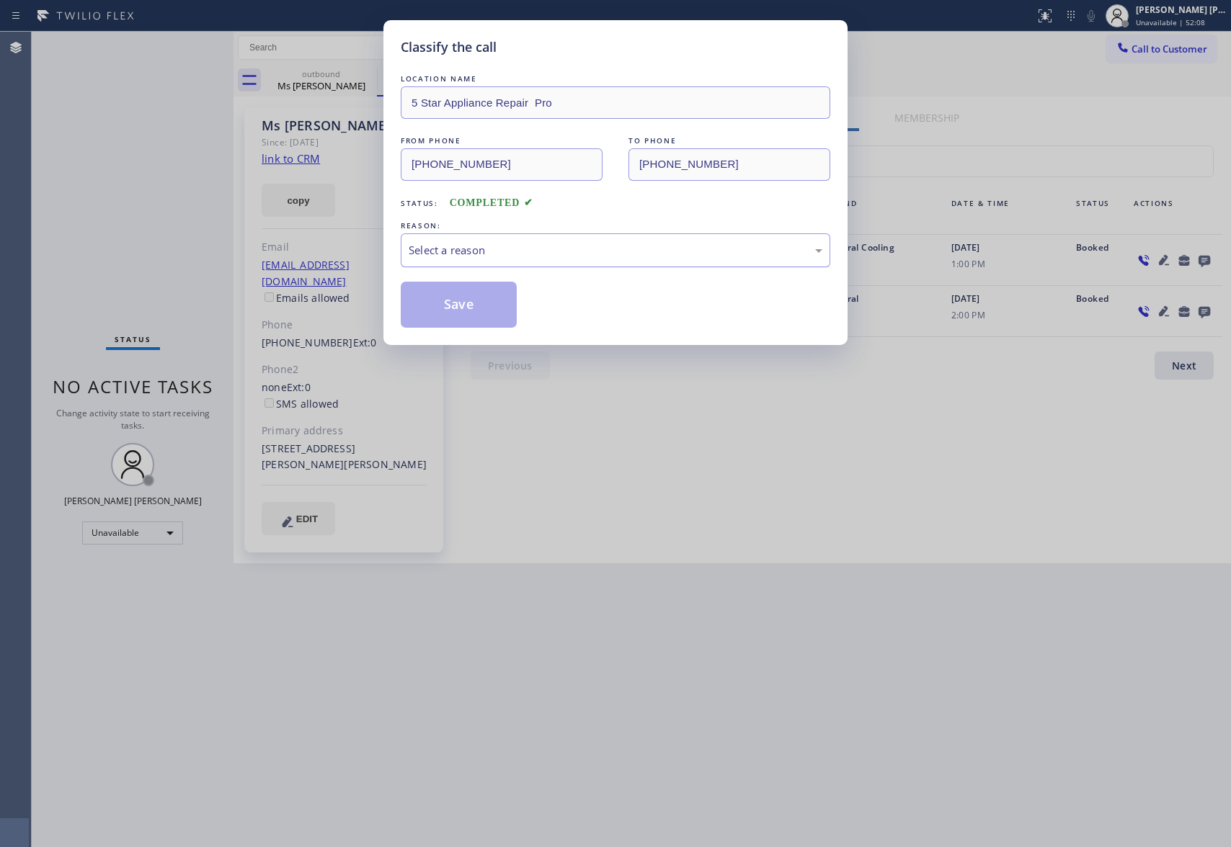
click at [534, 254] on div "Select a reason" at bounding box center [615, 250] width 414 height 17
click at [459, 304] on button "Save" at bounding box center [459, 305] width 116 height 46
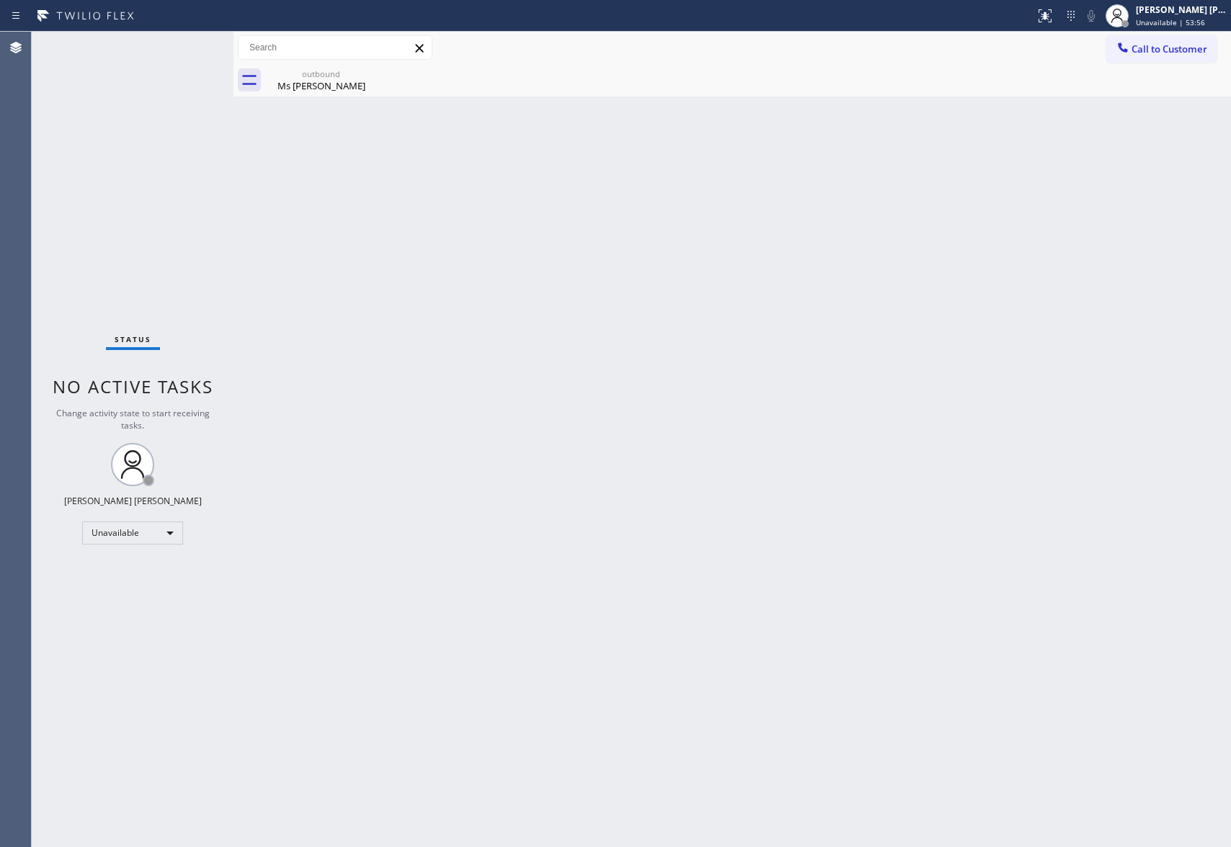
drag, startPoint x: 378, startPoint y: 81, endPoint x: 362, endPoint y: 79, distance: 16.8
click at [378, 81] on div "outbound Ms Barbara" at bounding box center [747, 80] width 965 height 32
click at [362, 79] on icon at bounding box center [367, 73] width 17 height 17
click at [361, 78] on icon at bounding box center [367, 73] width 17 height 17
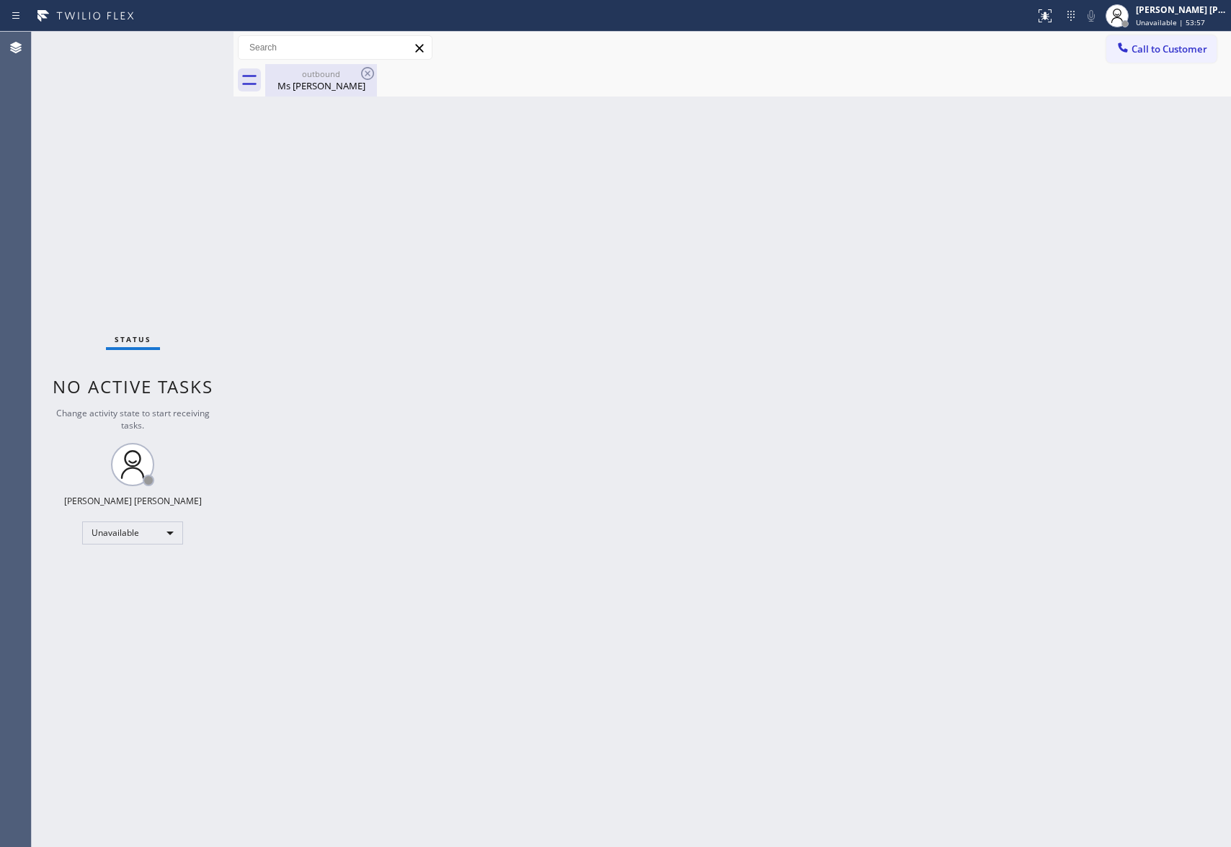
click at [316, 82] on div "Ms Barbara" at bounding box center [321, 85] width 109 height 13
click at [349, 76] on div at bounding box center [747, 80] width 965 height 32
click at [1124, 37] on button "Call to Customer" at bounding box center [1161, 48] width 110 height 27
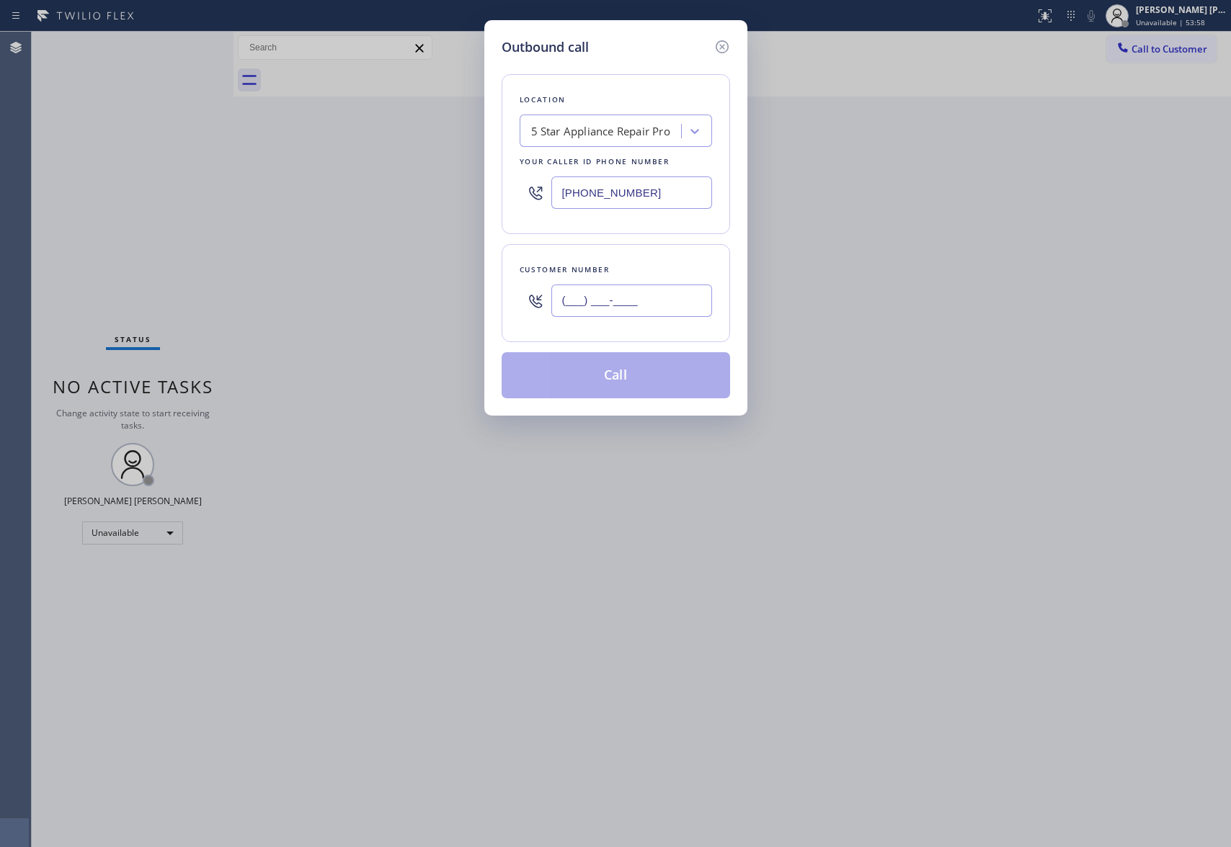
click at [648, 300] on input "(___) ___-____" at bounding box center [631, 301] width 161 height 32
paste input "213) 706-1007"
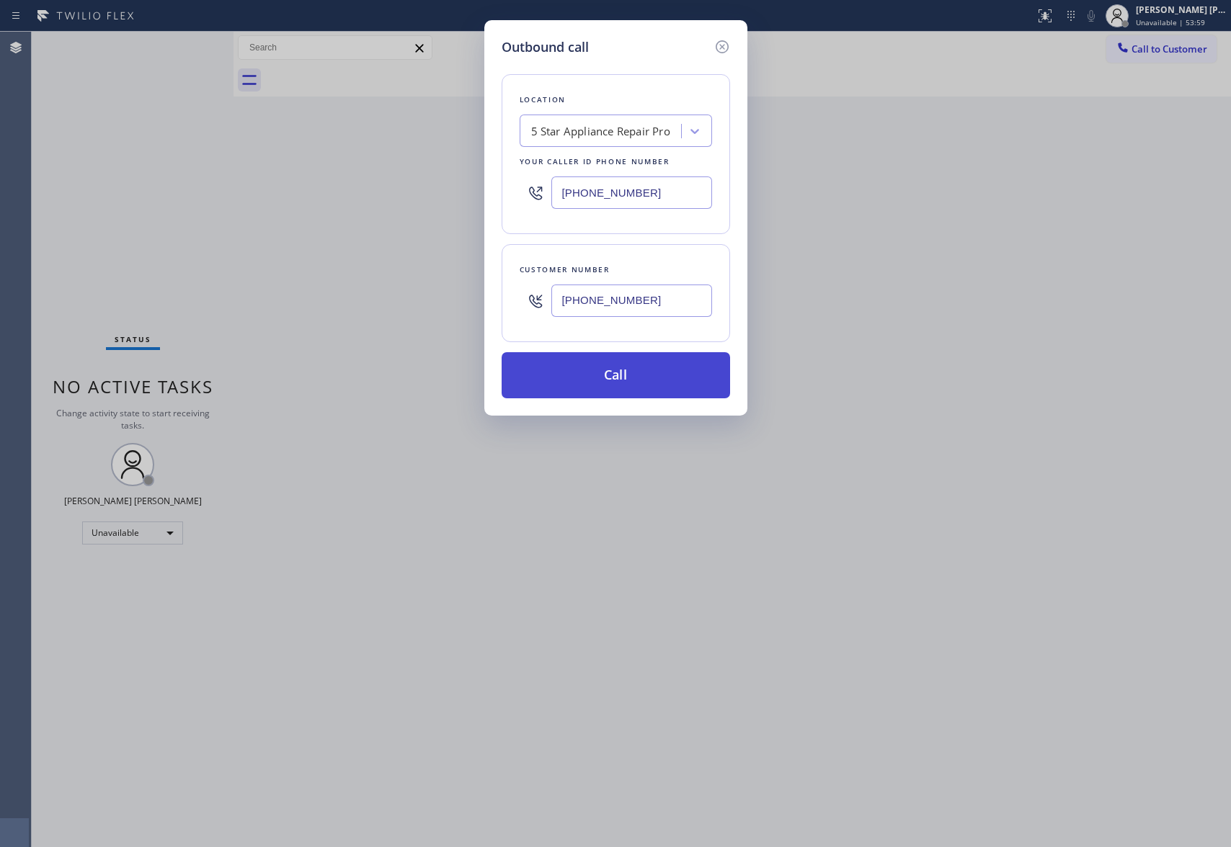
type input "(213) 706-1007"
click at [630, 383] on button "Call" at bounding box center [615, 375] width 228 height 46
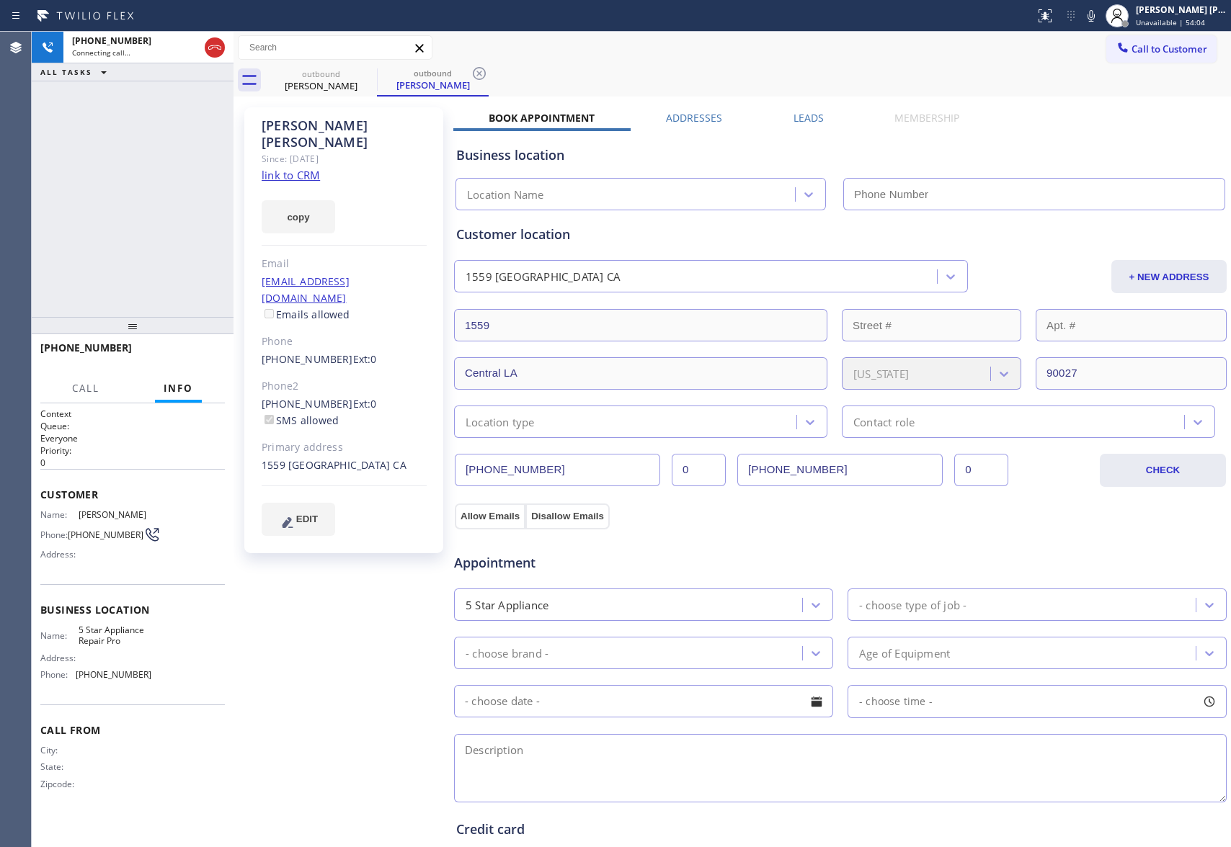
type input "(888) 477-1309"
drag, startPoint x: 831, startPoint y: 108, endPoint x: 813, endPoint y: 117, distance: 20.0
click at [829, 111] on div "Nancy Adler Since: 20 may 2020 link to CRM copy Email legendsll@hotmail.com Ema…" at bounding box center [732, 581] width 990 height 963
drag, startPoint x: 813, startPoint y: 117, endPoint x: 780, endPoint y: 125, distance: 34.3
click at [811, 118] on label "Leads" at bounding box center [808, 118] width 30 height 14
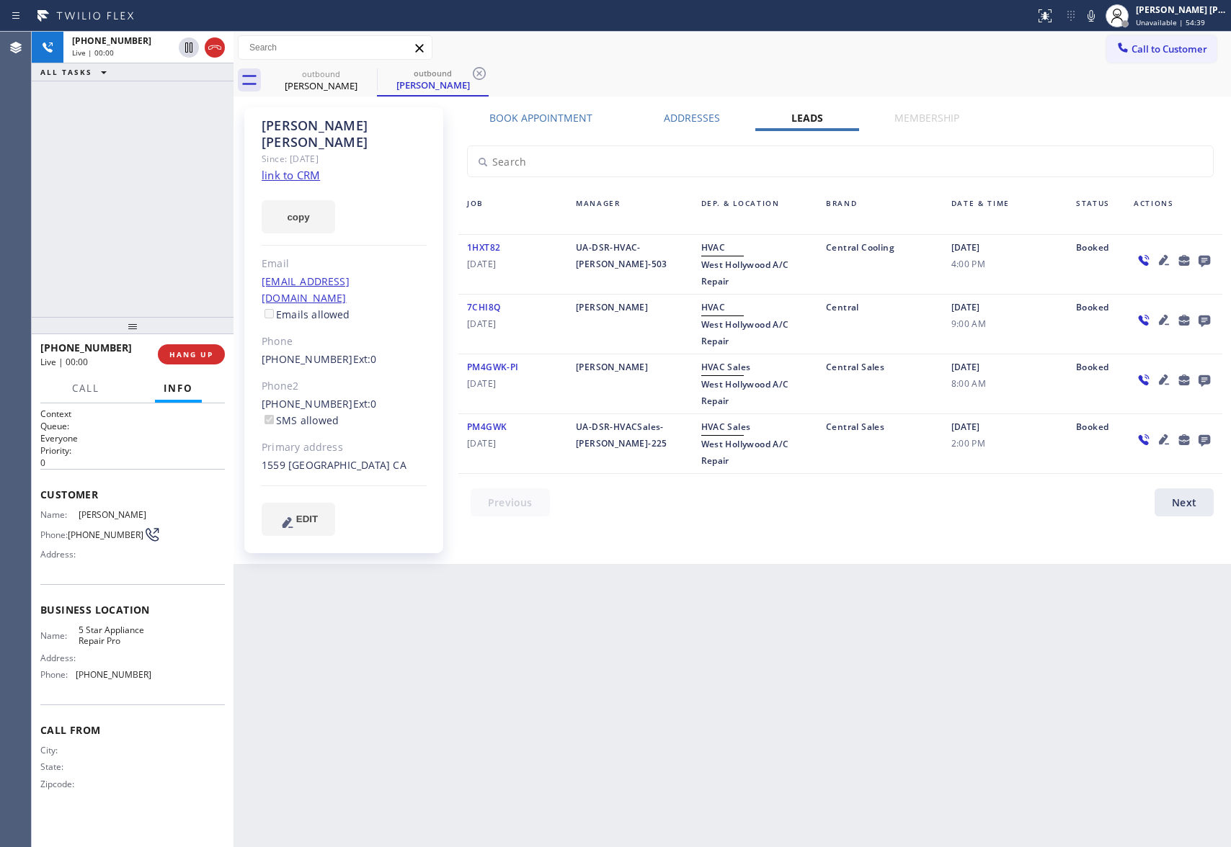
click at [1212, 257] on icon at bounding box center [1203, 260] width 17 height 18
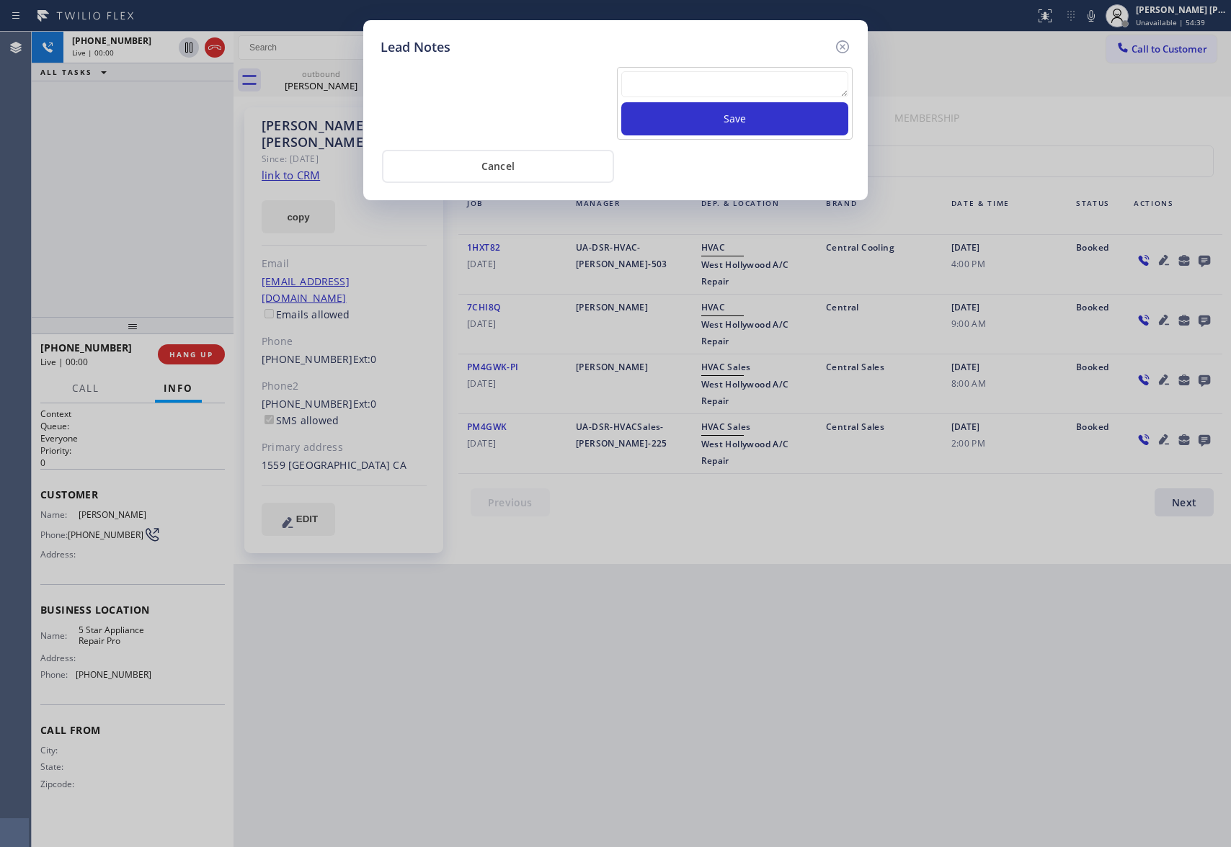
click at [751, 90] on textarea at bounding box center [734, 84] width 227 height 26
paste textarea "please transfer if cx calls back"
type textarea "please transfer if cx calls back"
click at [753, 124] on button "Save" at bounding box center [734, 118] width 227 height 33
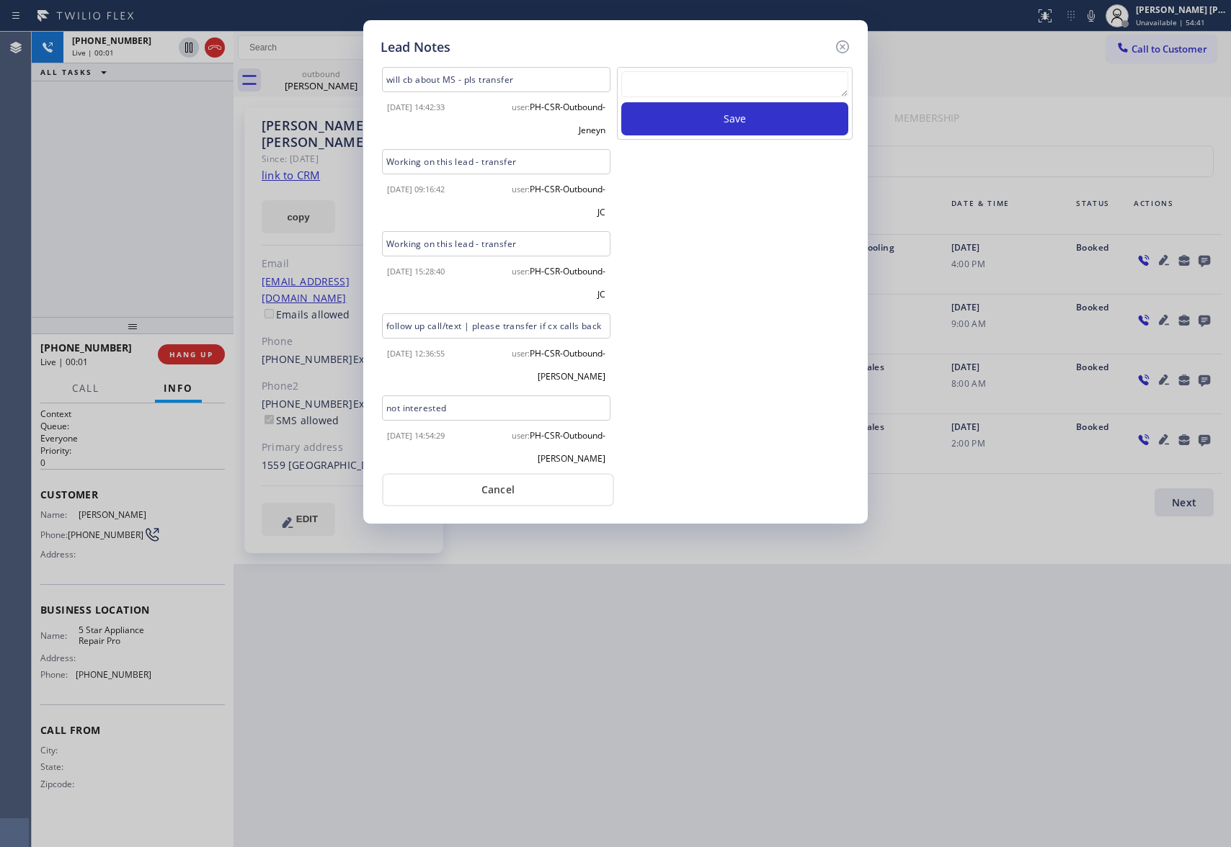
scroll to position [104, 0]
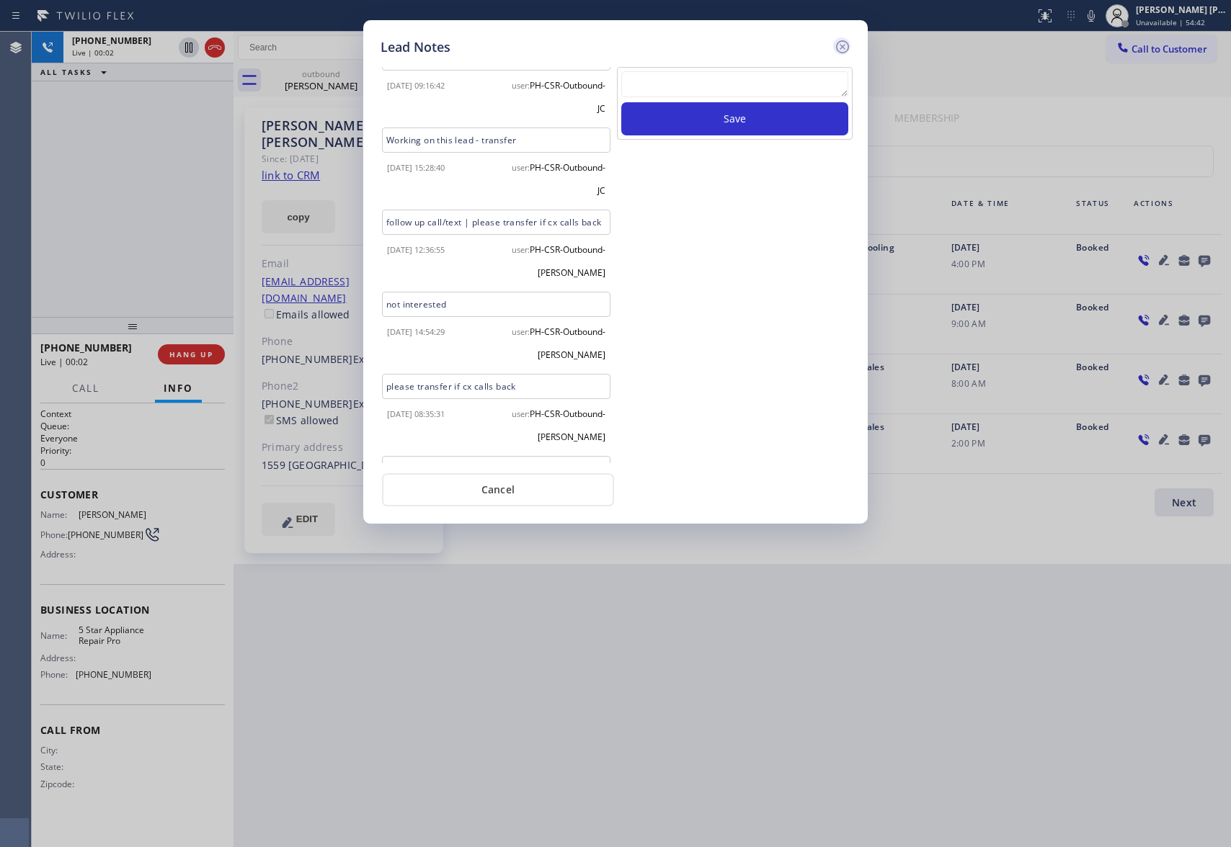
click at [839, 50] on icon at bounding box center [842, 46] width 17 height 17
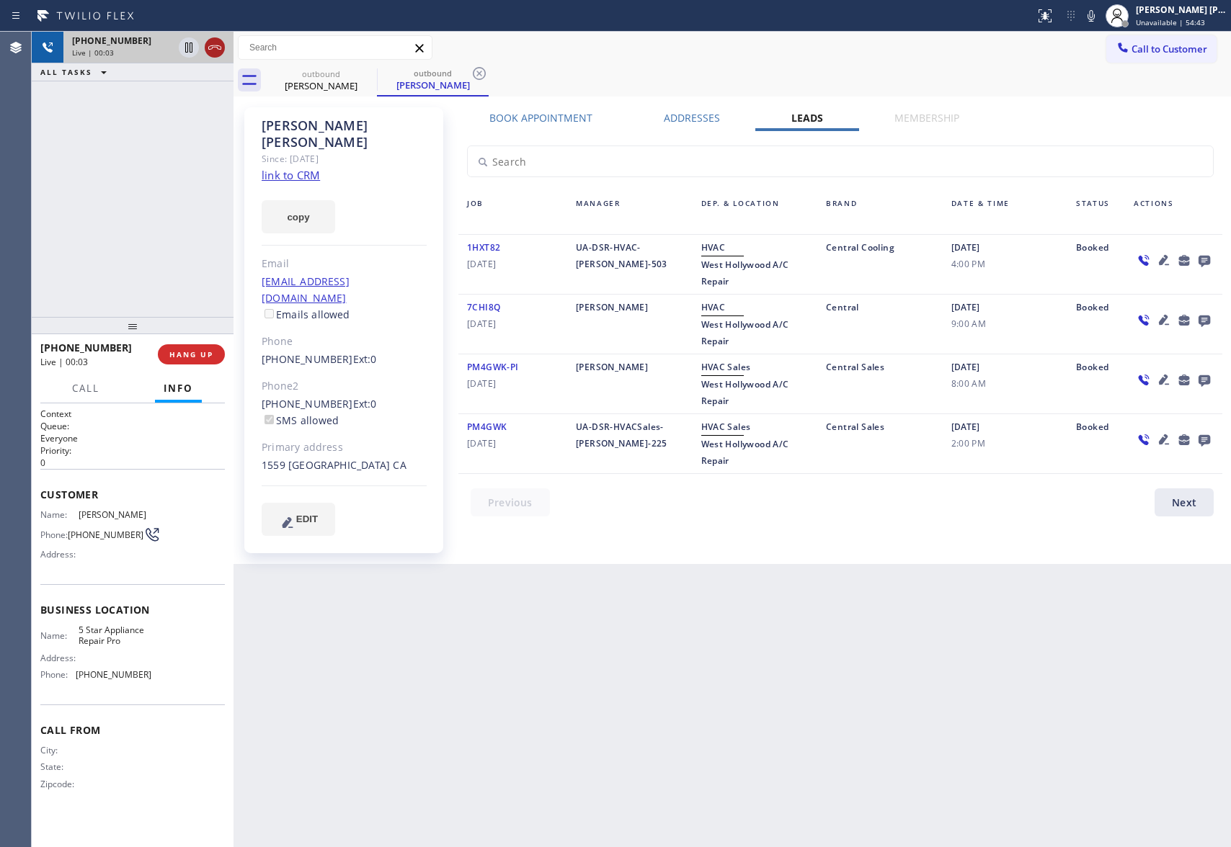
click at [217, 49] on icon at bounding box center [214, 47] width 17 height 17
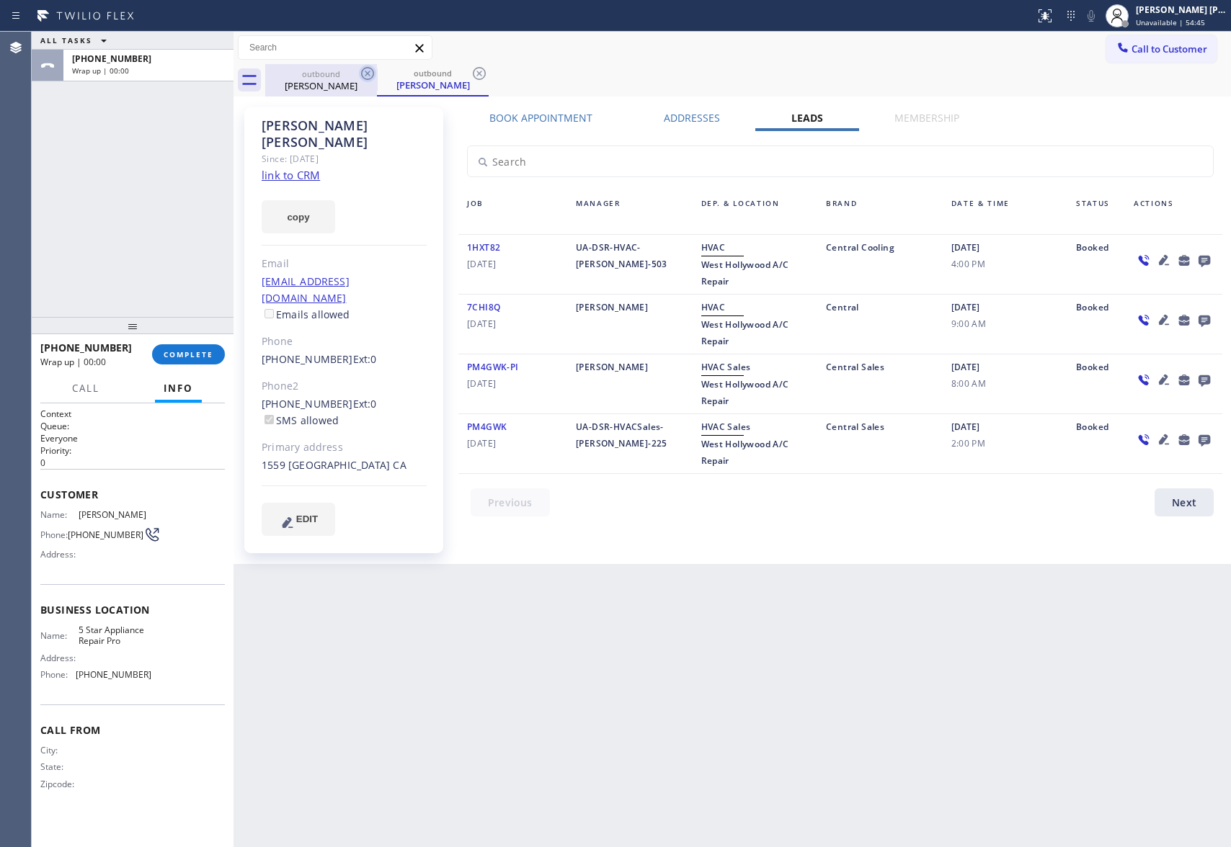
click at [367, 76] on icon at bounding box center [367, 73] width 17 height 17
click at [470, 76] on icon at bounding box center [478, 73] width 17 height 17
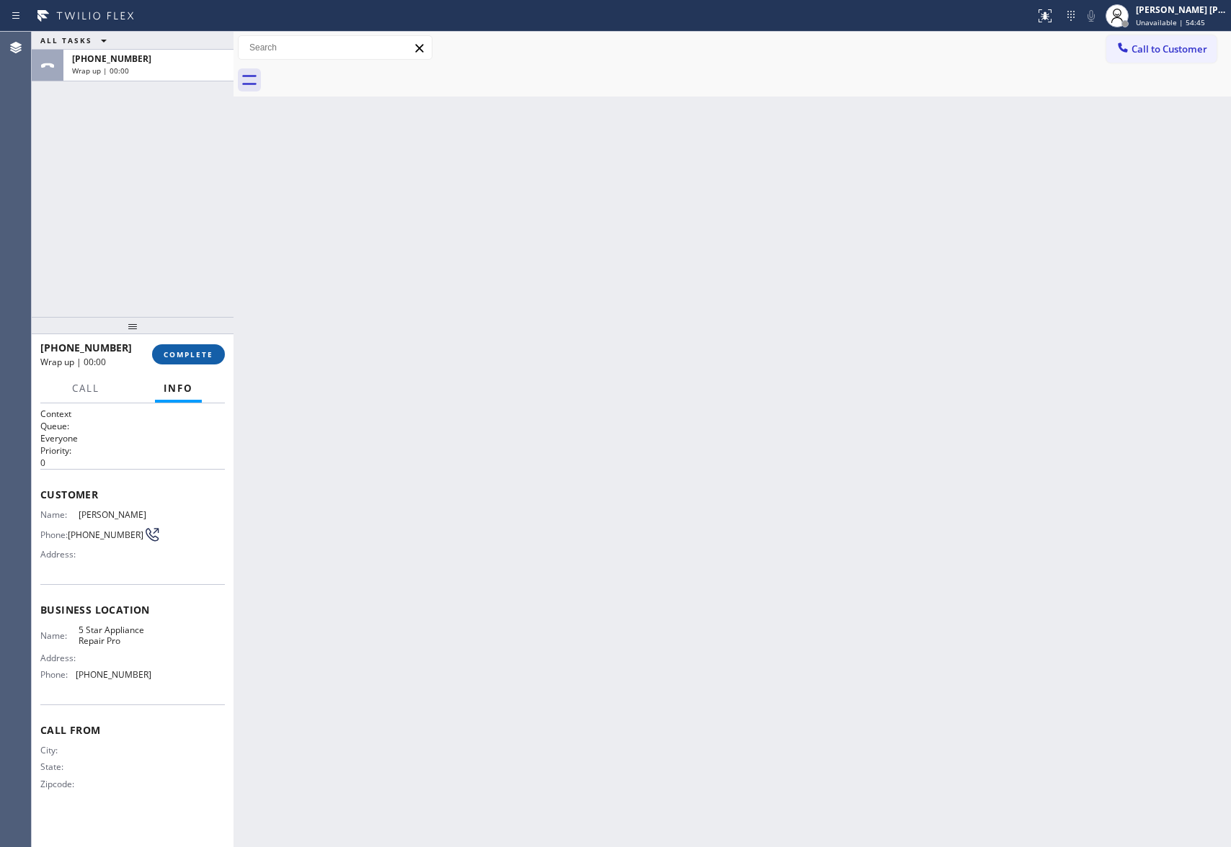
click at [179, 352] on span "COMPLETE" at bounding box center [189, 354] width 50 height 10
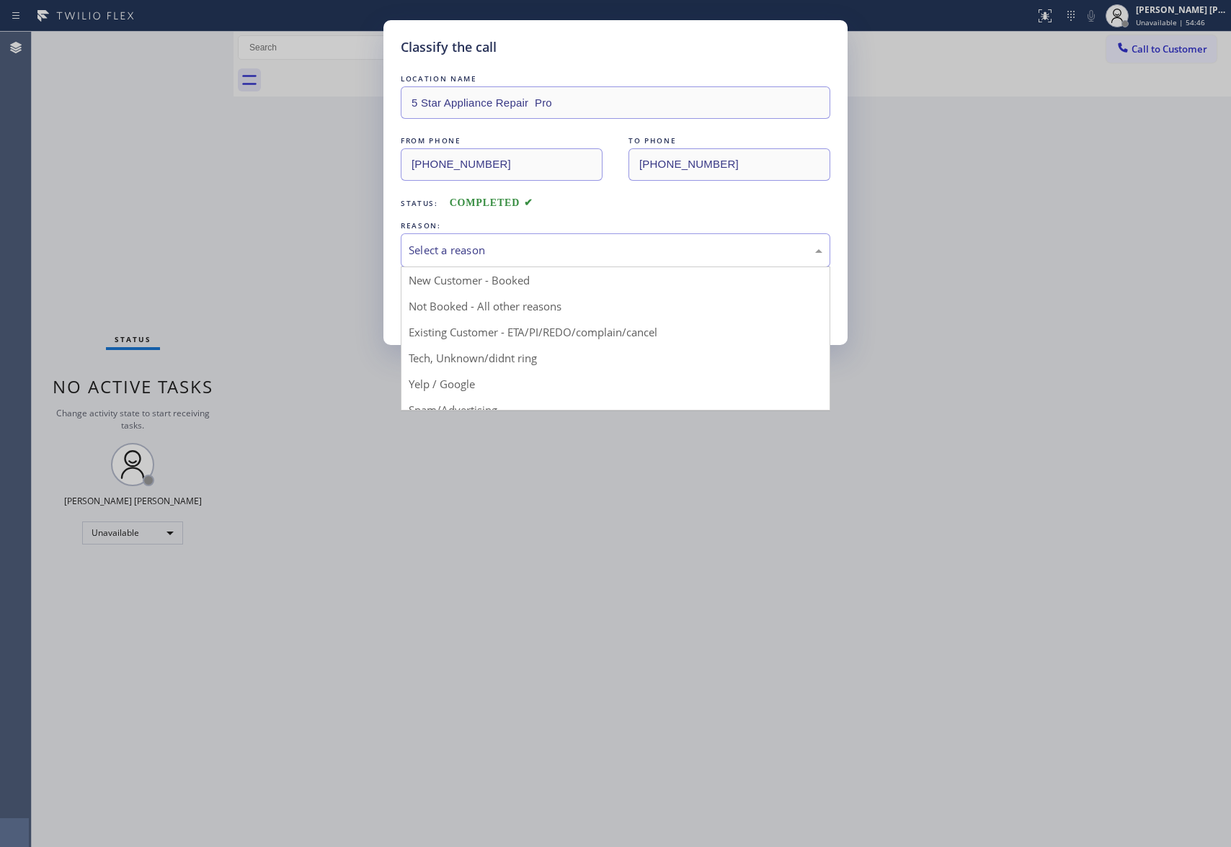
click at [651, 251] on div "Select a reason" at bounding box center [615, 250] width 414 height 17
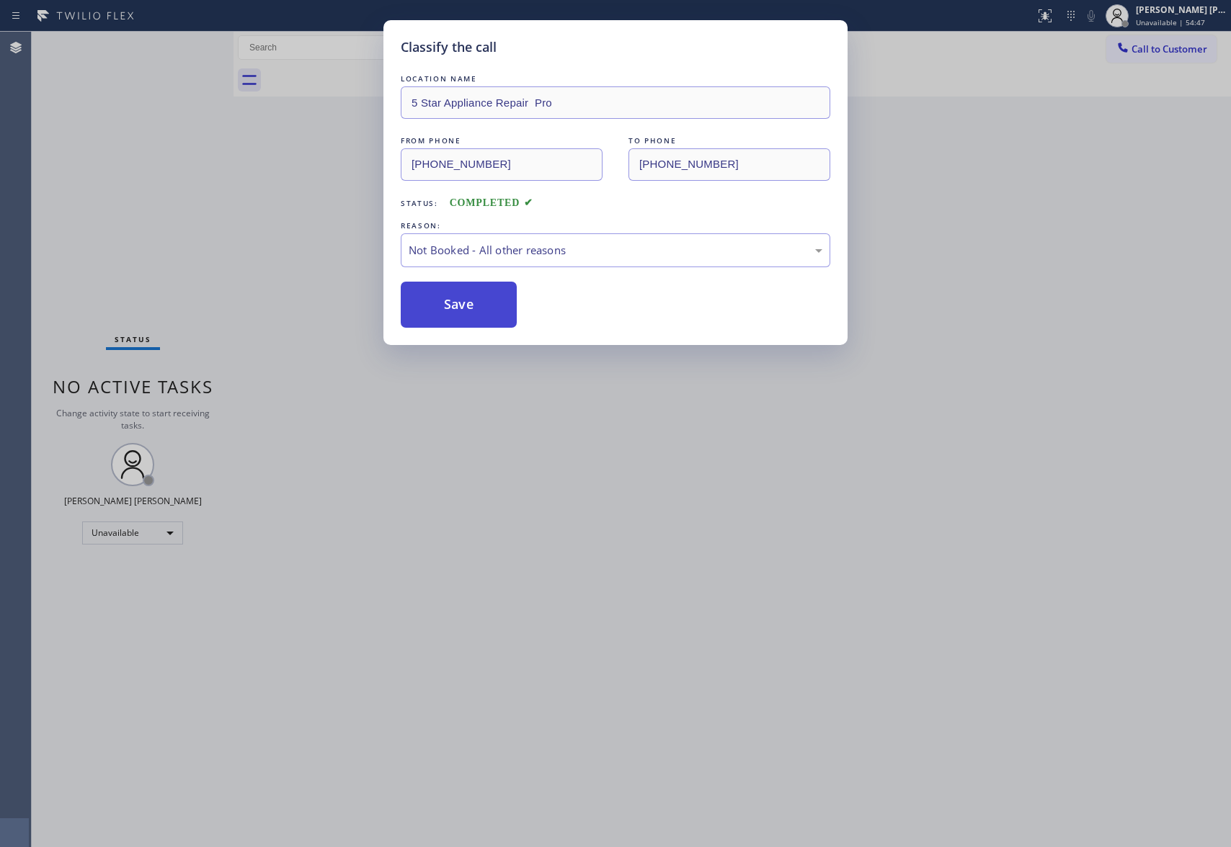
click at [476, 303] on button "Save" at bounding box center [459, 305] width 116 height 46
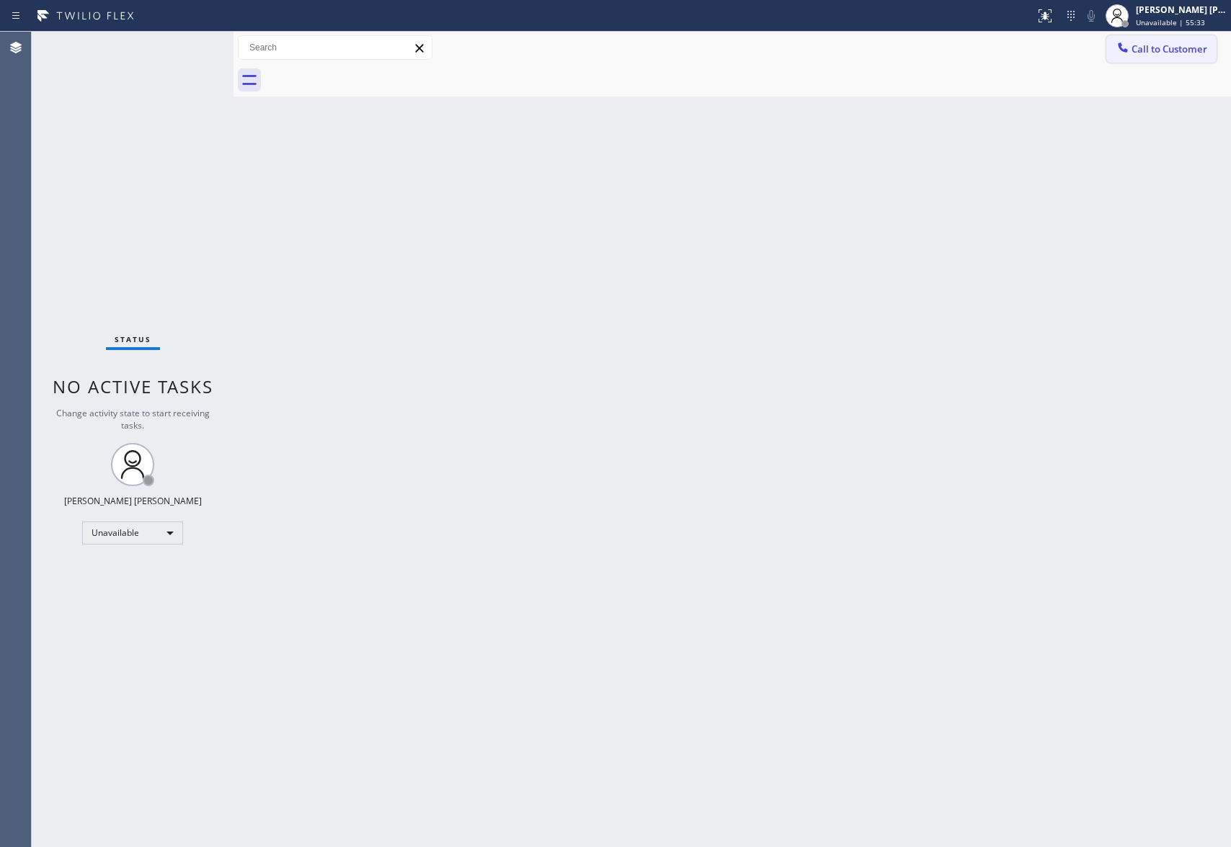
click at [1154, 45] on span "Call to Customer" at bounding box center [1169, 49] width 76 height 13
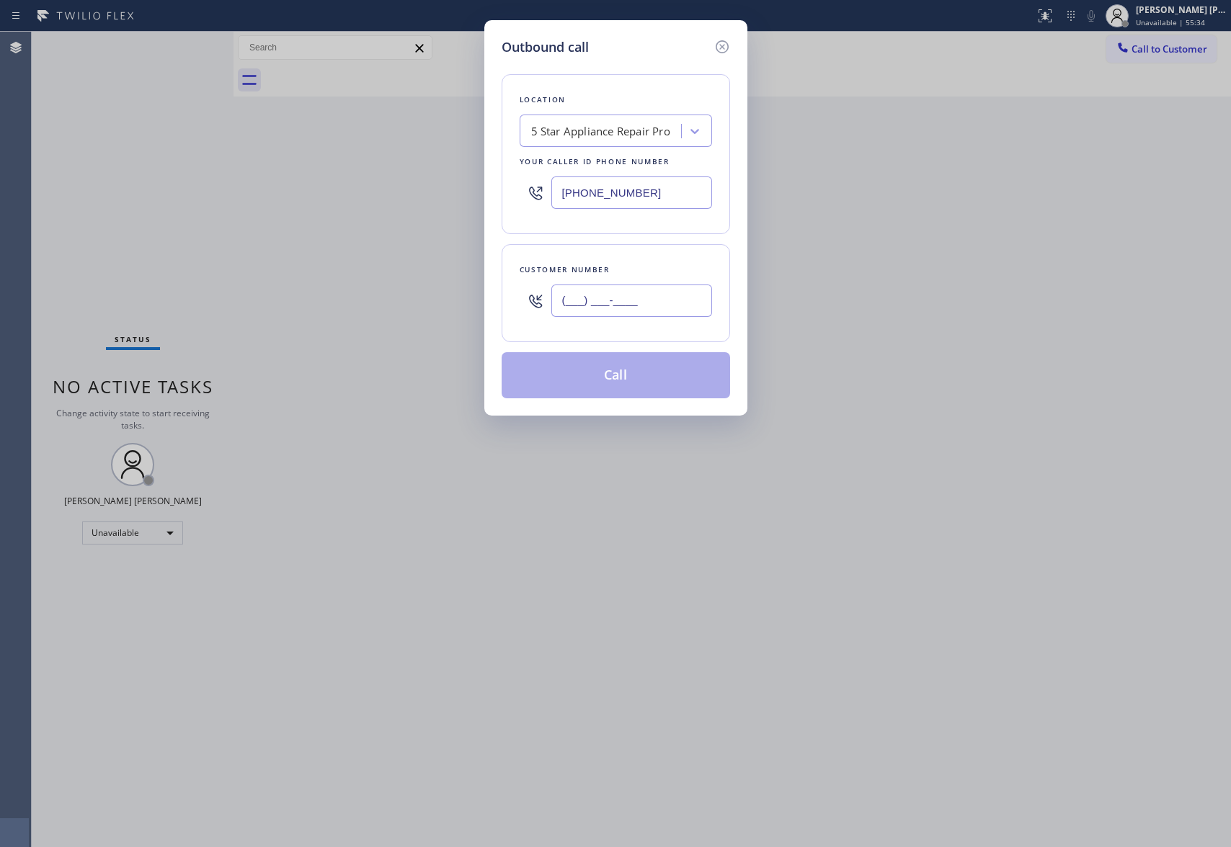
click at [644, 312] on input "(___) ___-____" at bounding box center [631, 301] width 161 height 32
paste input "818) 781-0562"
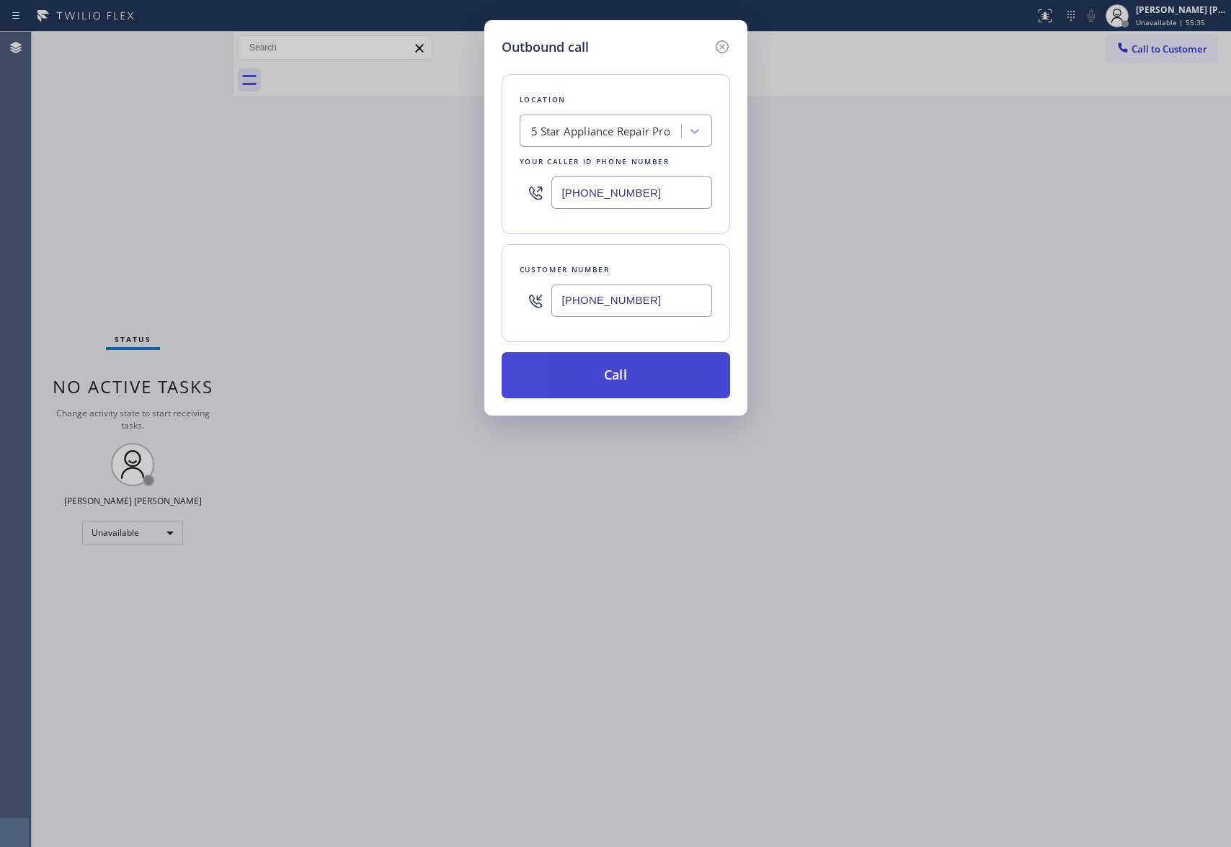
type input "(818) 781-0562"
click at [620, 384] on button "Call" at bounding box center [615, 375] width 228 height 46
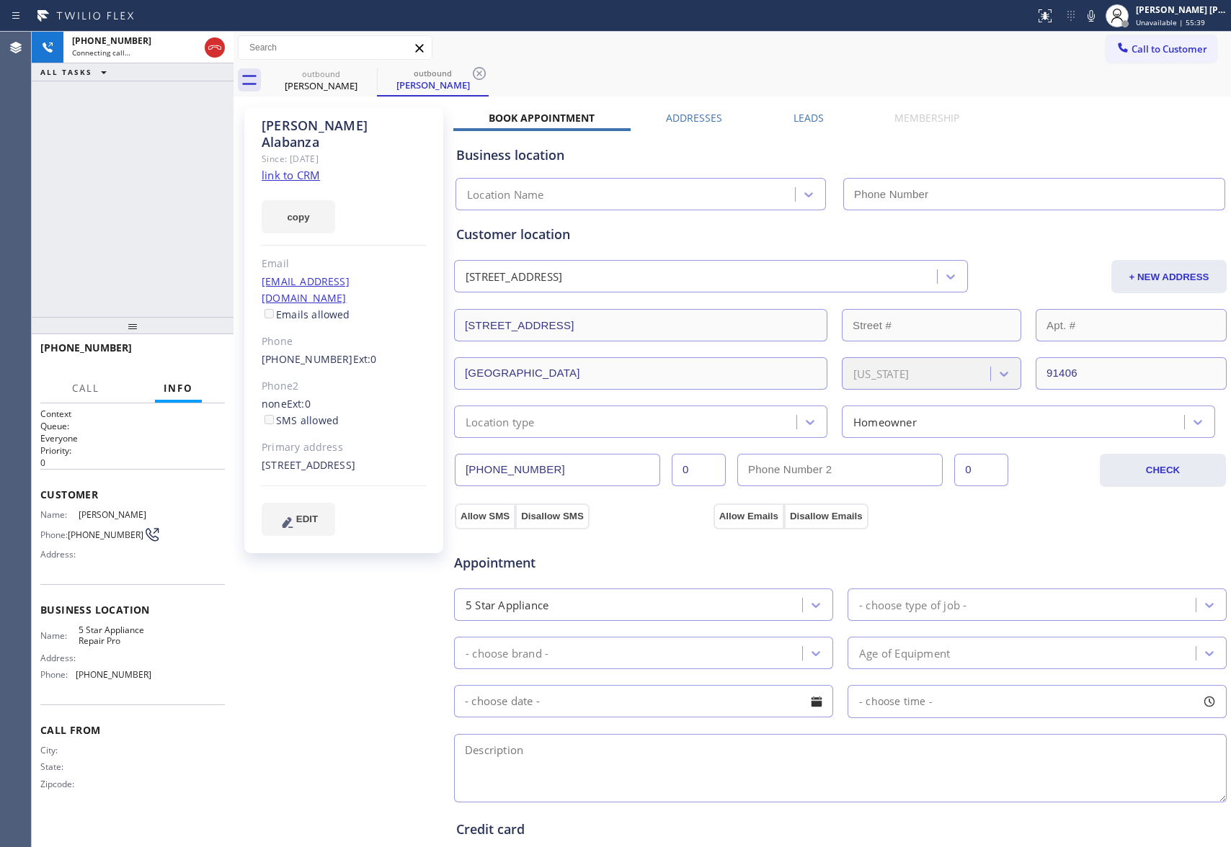
type input "(888) 477-1309"
click at [214, 44] on icon at bounding box center [214, 47] width 17 height 17
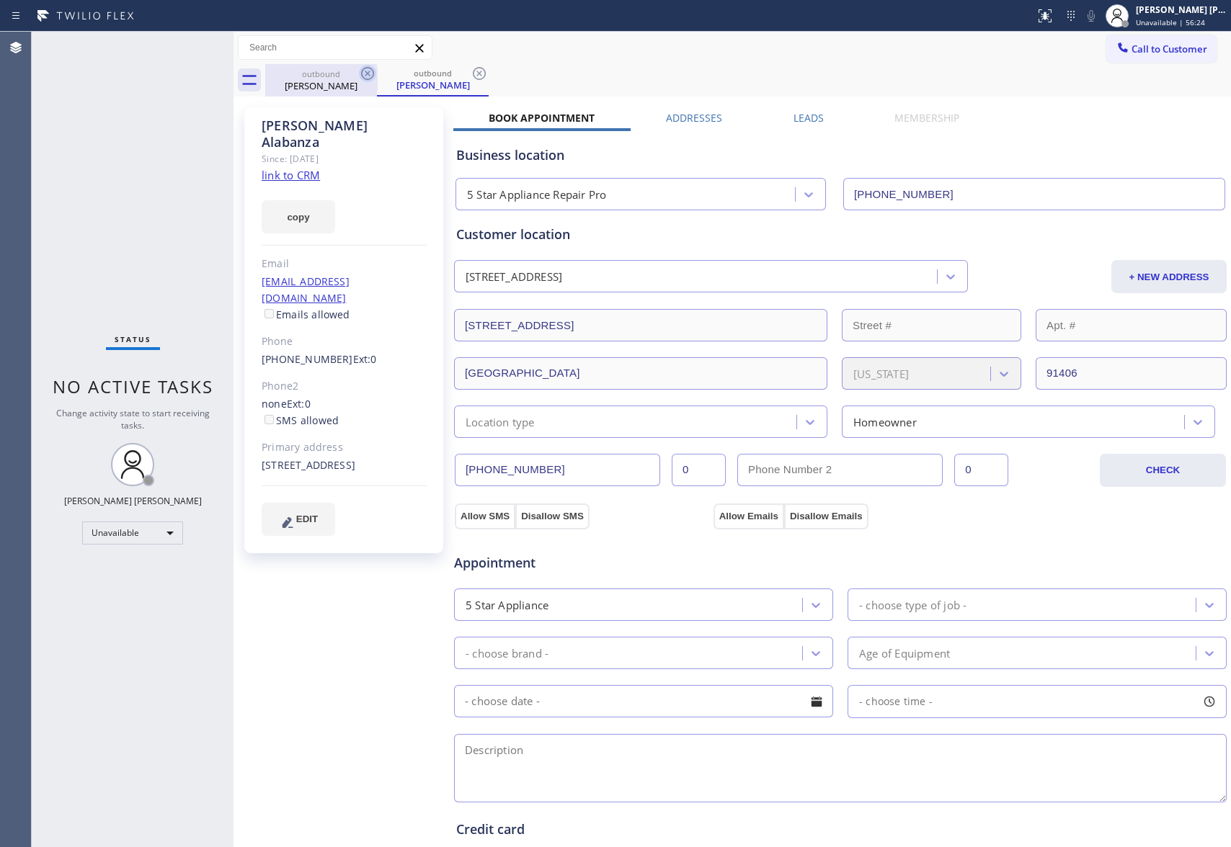
click at [363, 79] on icon at bounding box center [367, 73] width 17 height 17
click at [362, 78] on icon at bounding box center [367, 73] width 17 height 17
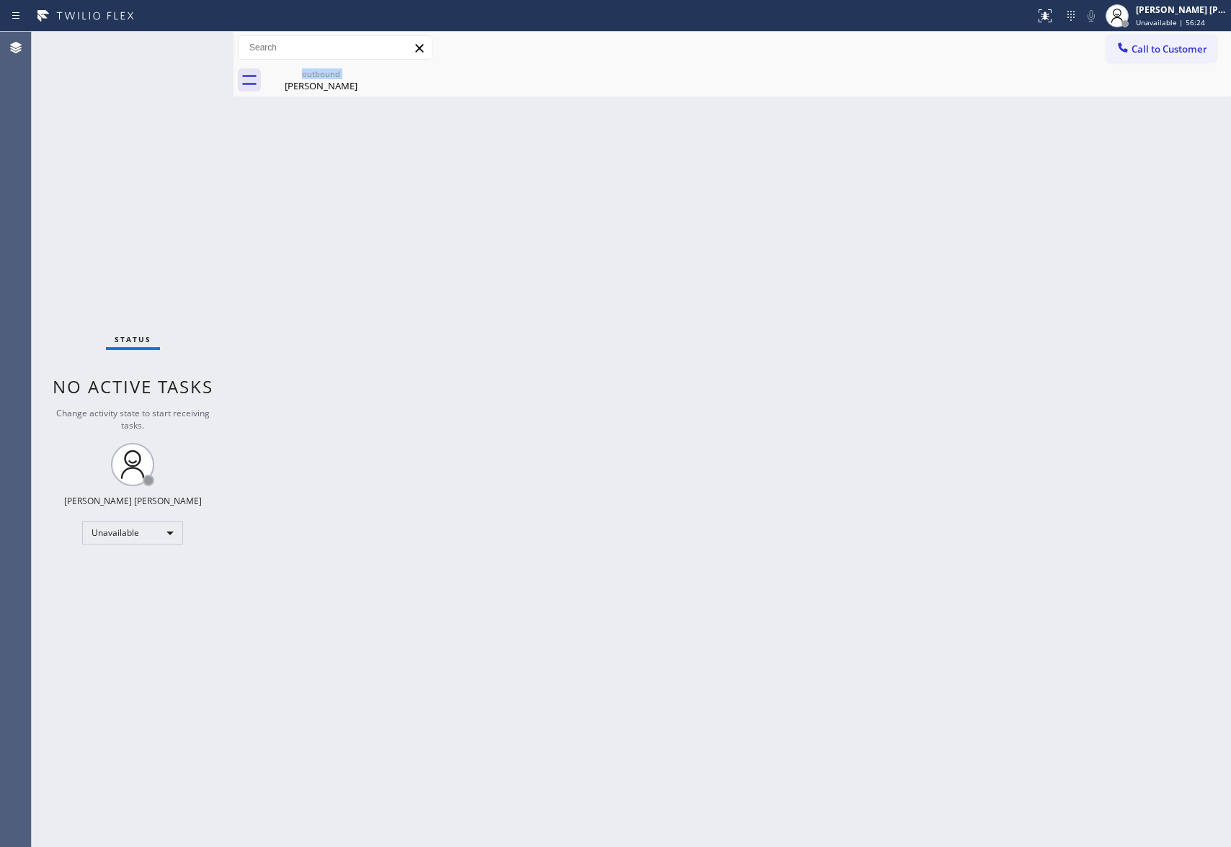
click at [362, 78] on div "outbound Marc Alabanza" at bounding box center [321, 80] width 112 height 32
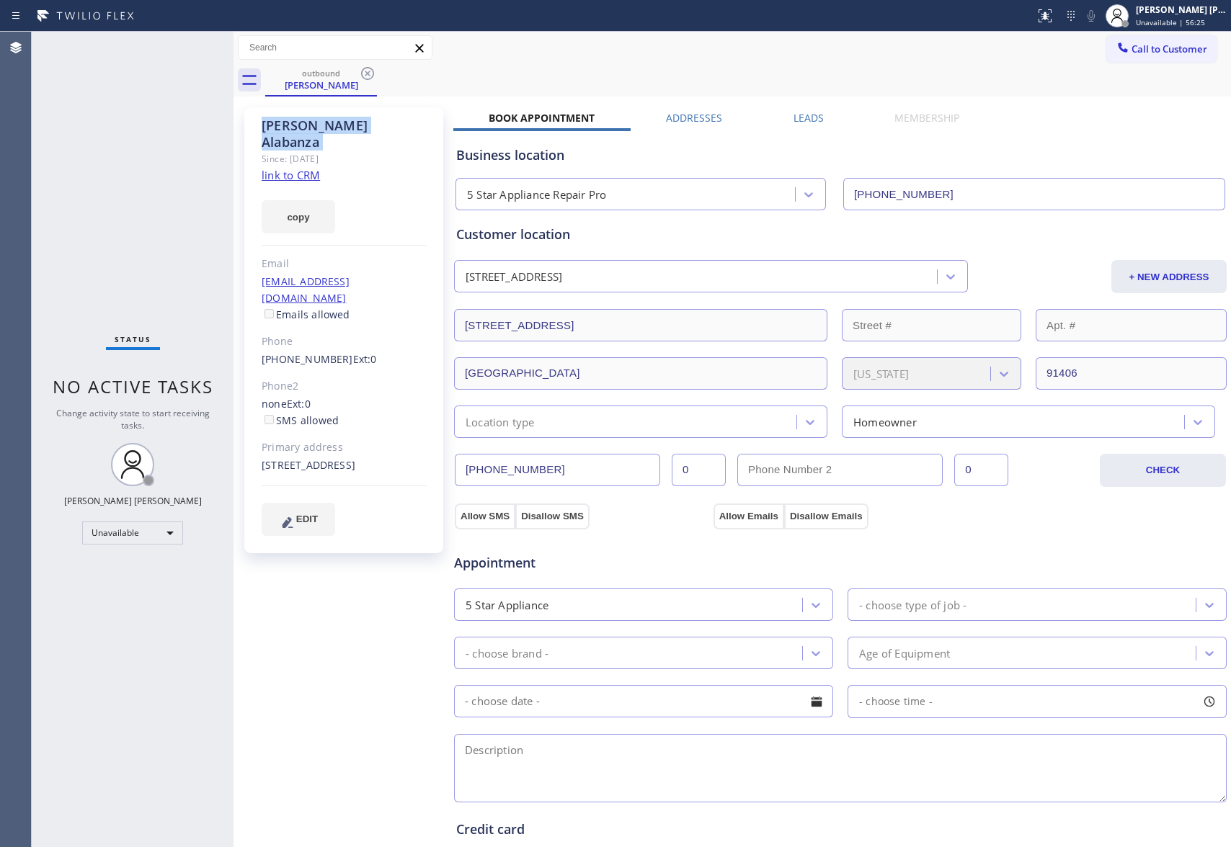
click at [362, 78] on icon at bounding box center [367, 73] width 17 height 17
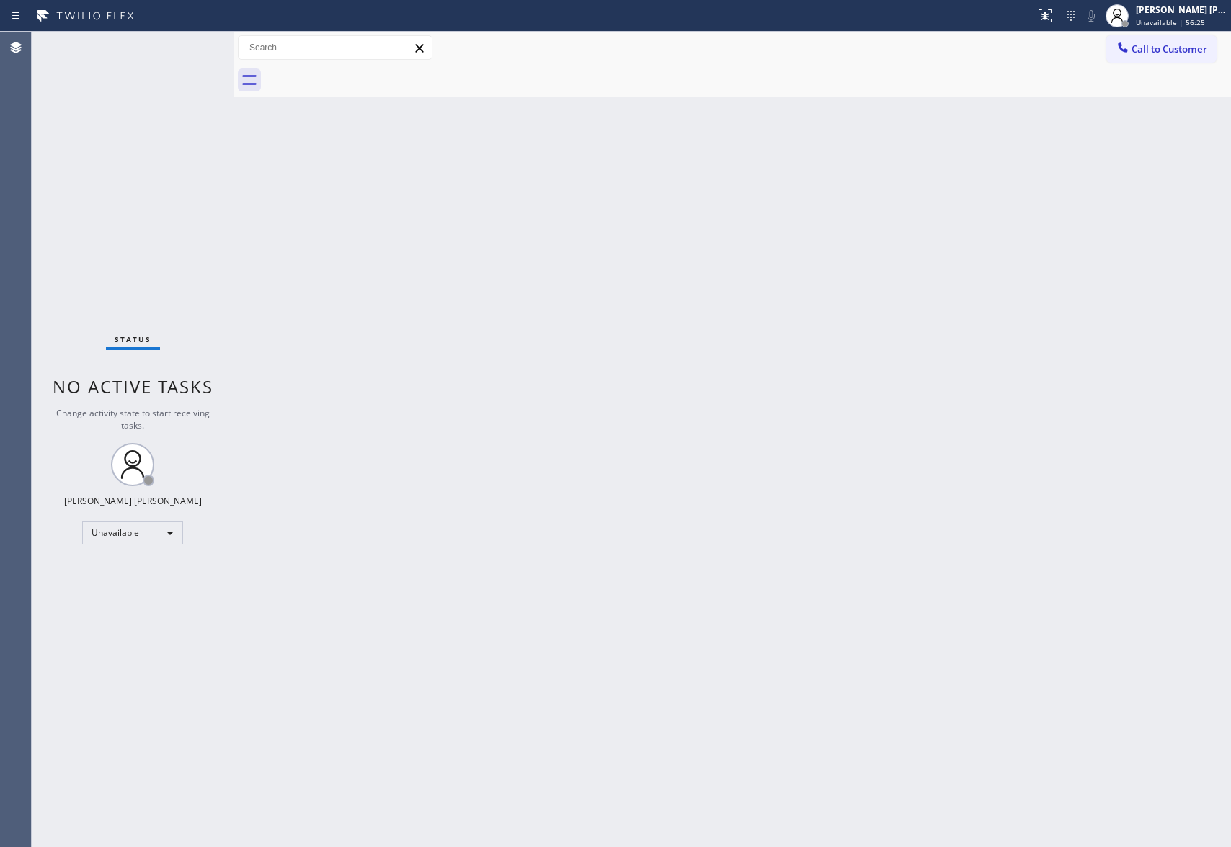
click at [362, 78] on div at bounding box center [747, 80] width 965 height 32
click at [1174, 52] on span "Call to Customer" at bounding box center [1169, 49] width 76 height 13
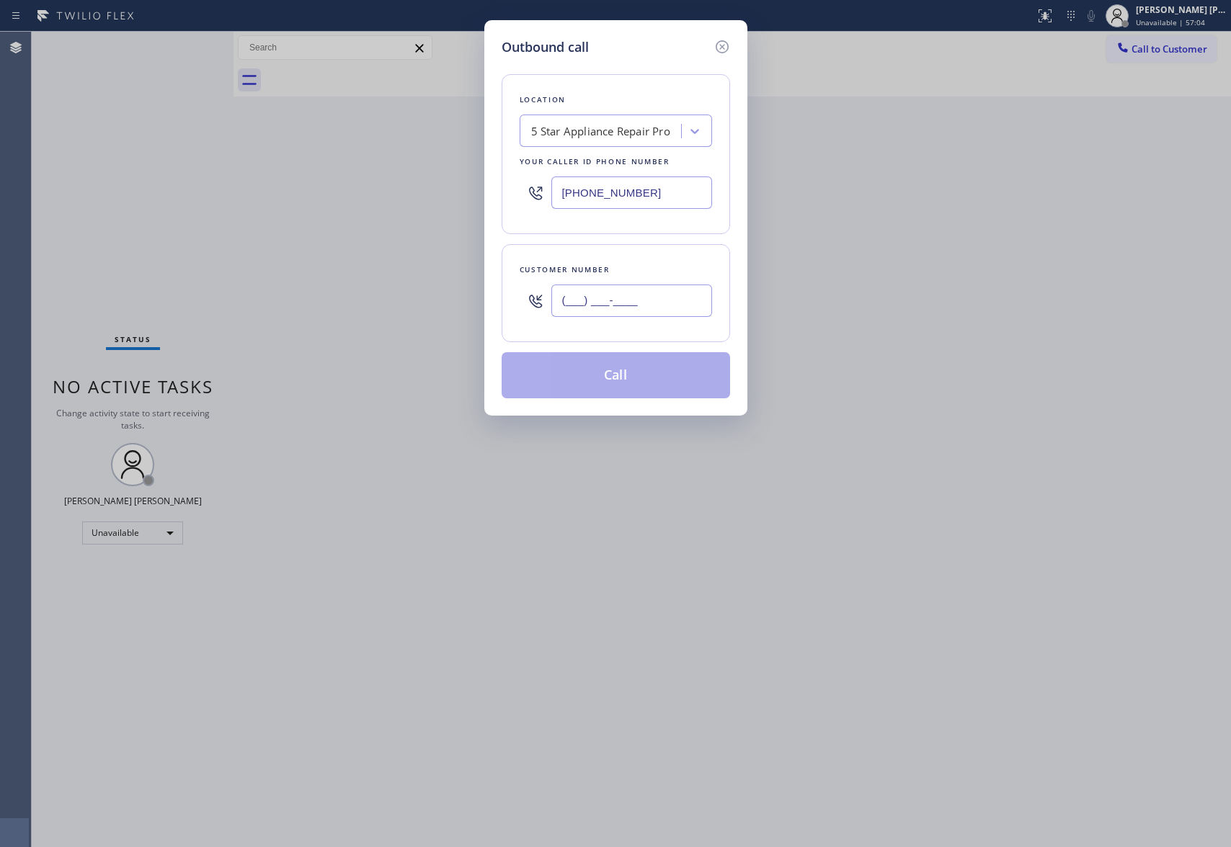
click at [607, 315] on input "(___) ___-____" at bounding box center [631, 301] width 161 height 32
paste input "310) 869-7880"
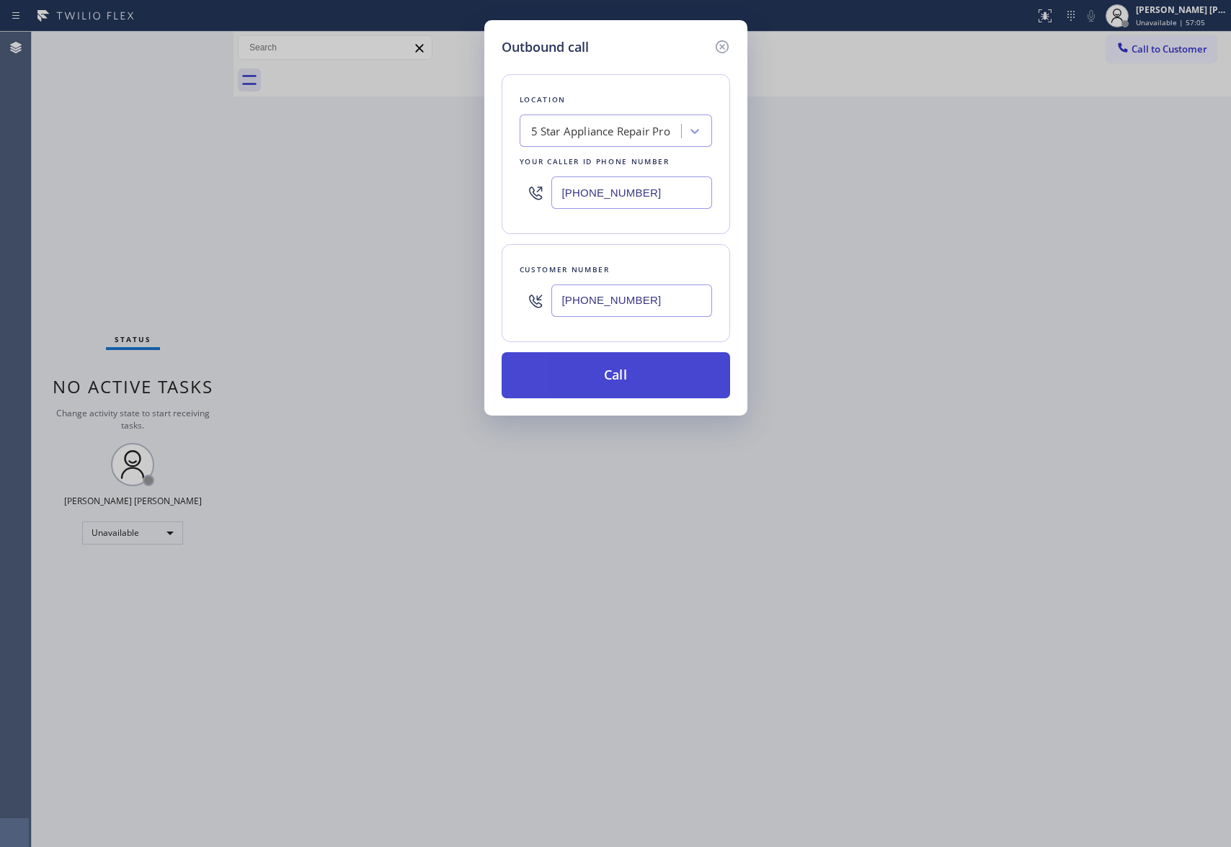
type input "(310) 869-7880"
click at [651, 363] on button "Call" at bounding box center [615, 375] width 228 height 46
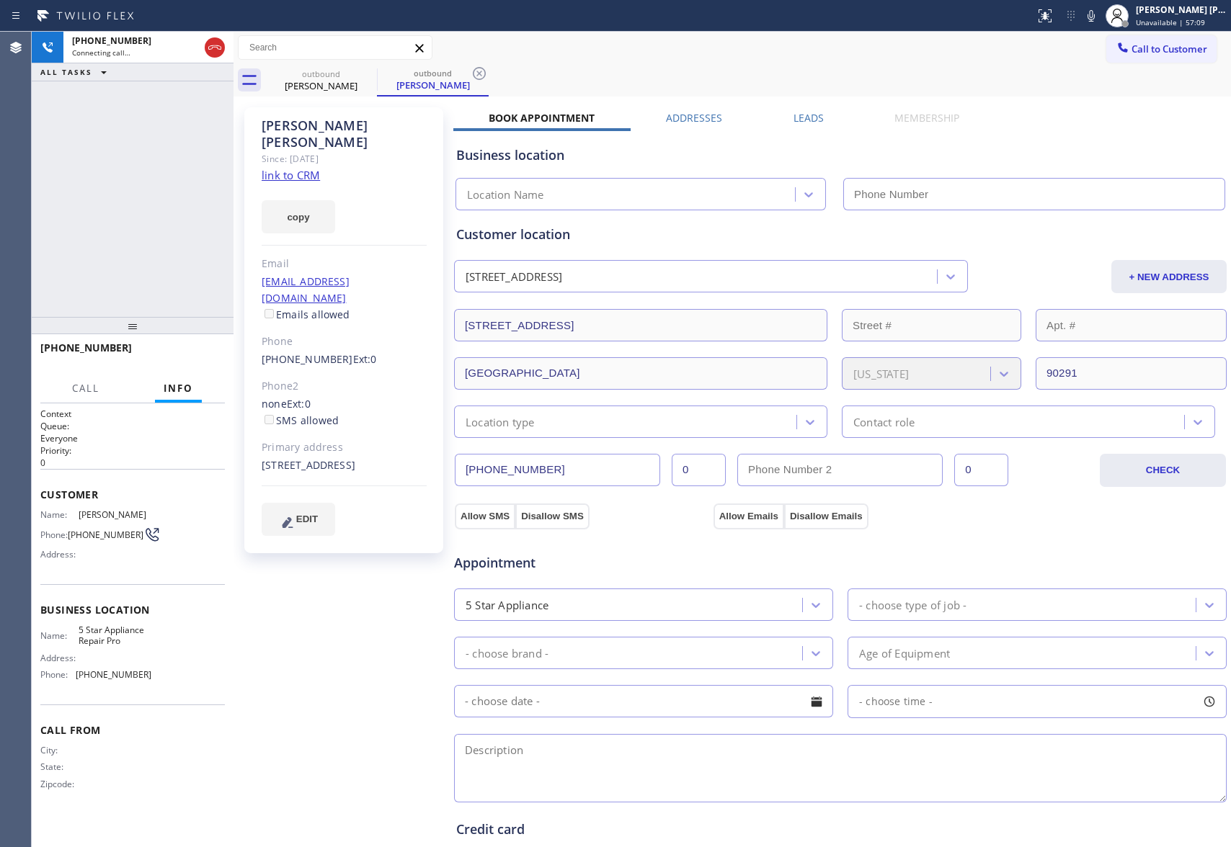
type input "(888) 477-1309"
click at [798, 114] on label "Leads" at bounding box center [808, 118] width 30 height 14
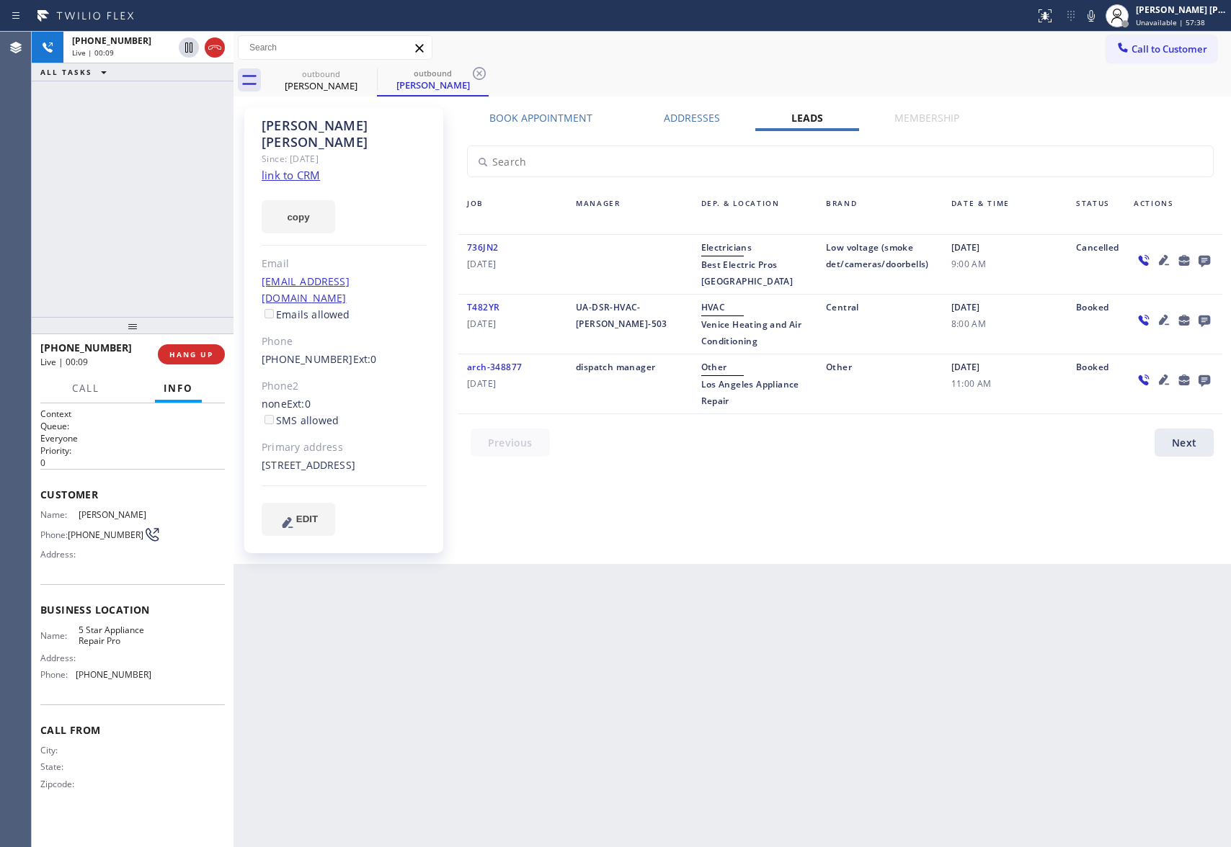
click at [1200, 259] on icon at bounding box center [1204, 262] width 12 height 12
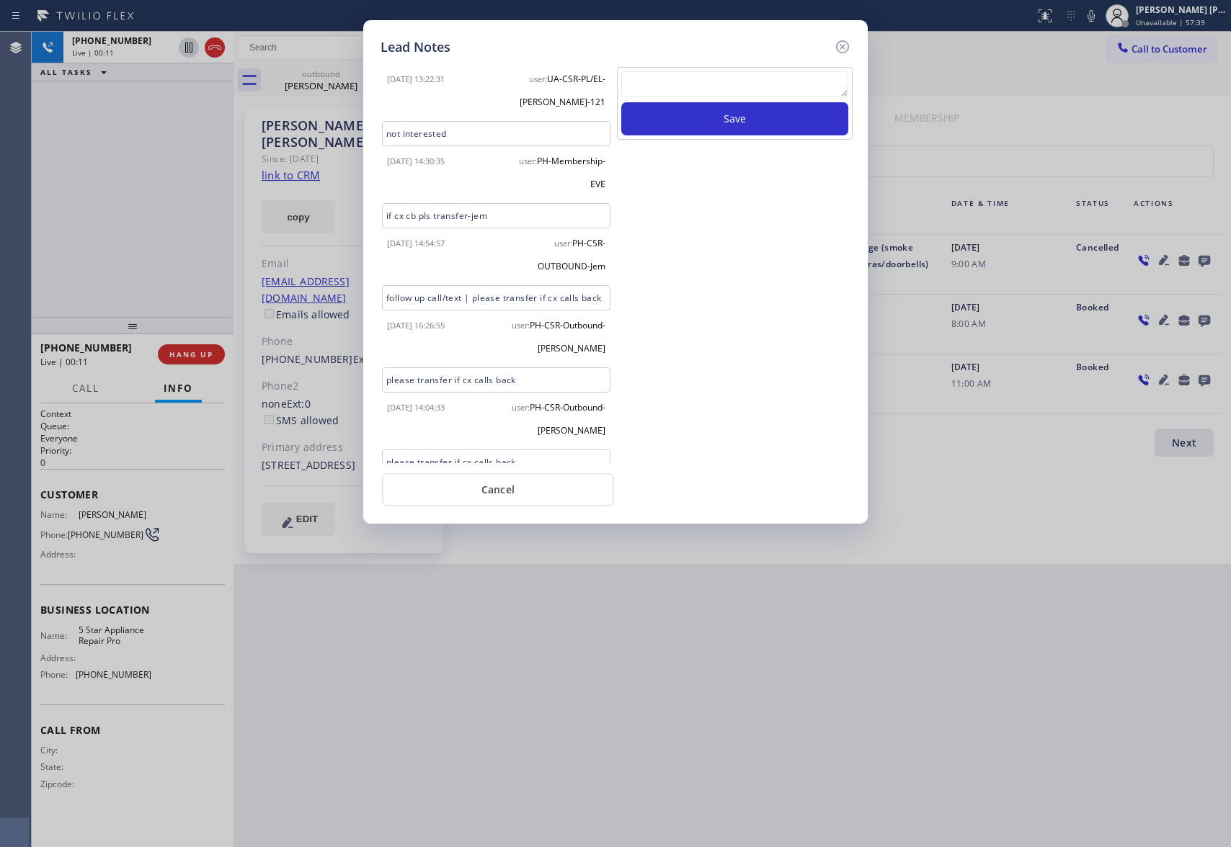
scroll to position [202, 0]
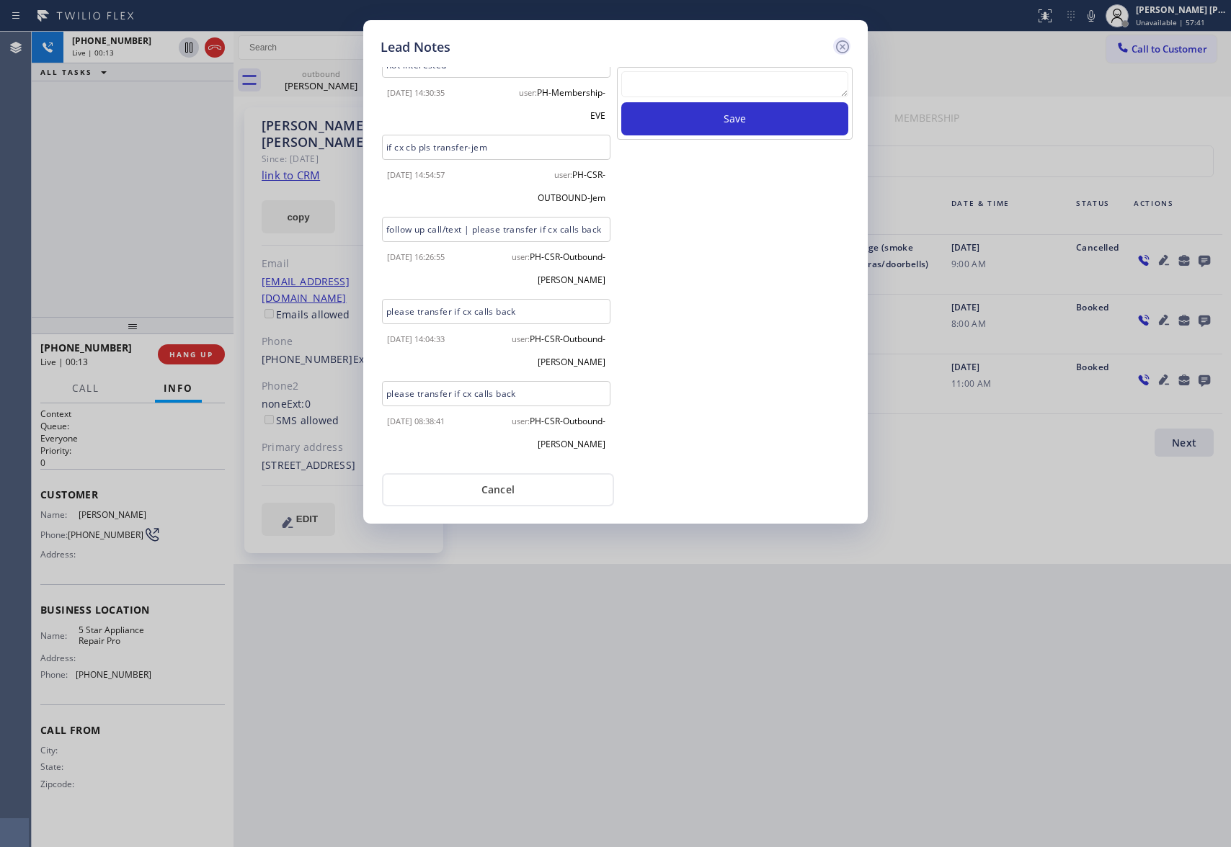
click at [837, 42] on icon at bounding box center [842, 46] width 13 height 13
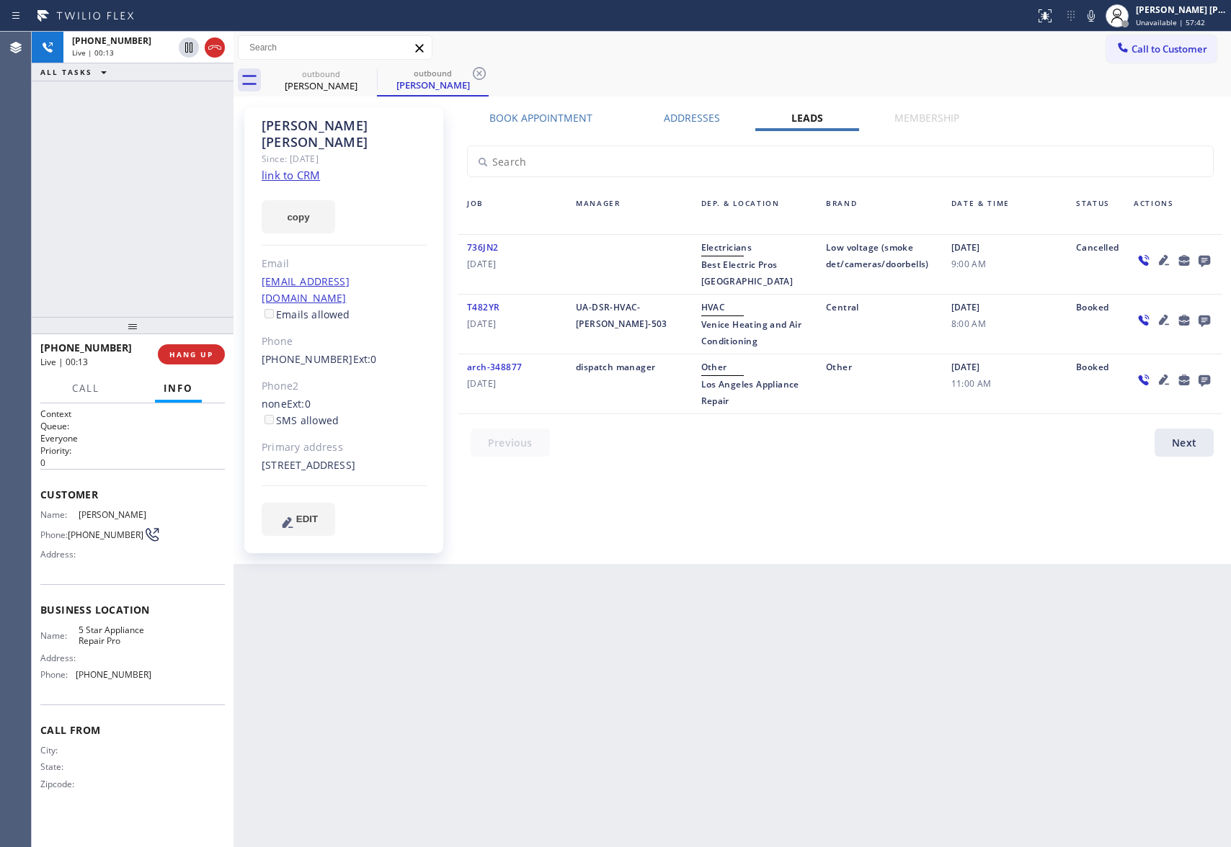
click at [233, 45] on div at bounding box center [233, 440] width 0 height 816
click at [220, 45] on icon at bounding box center [214, 47] width 17 height 17
click at [346, 67] on div "outbound Heidi Roberts" at bounding box center [321, 80] width 109 height 32
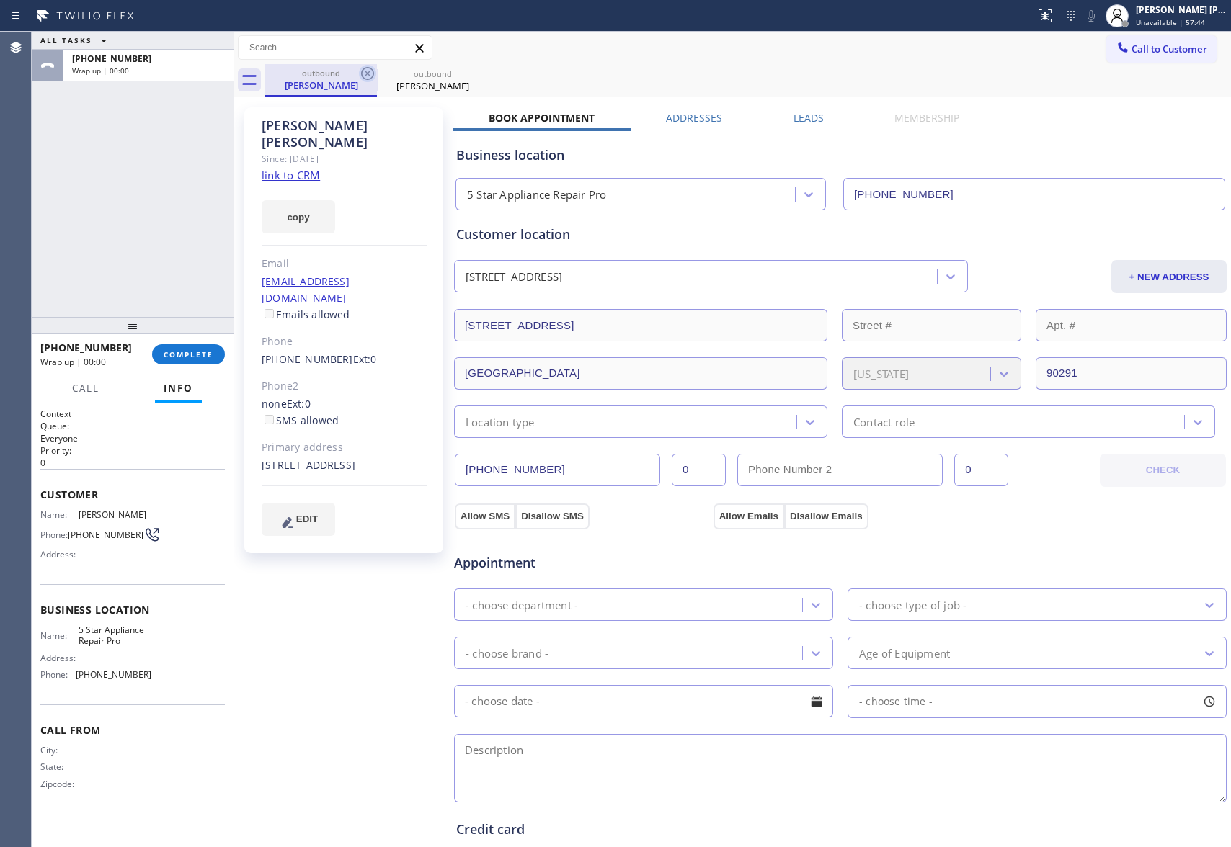
click at [365, 67] on icon at bounding box center [367, 73] width 17 height 17
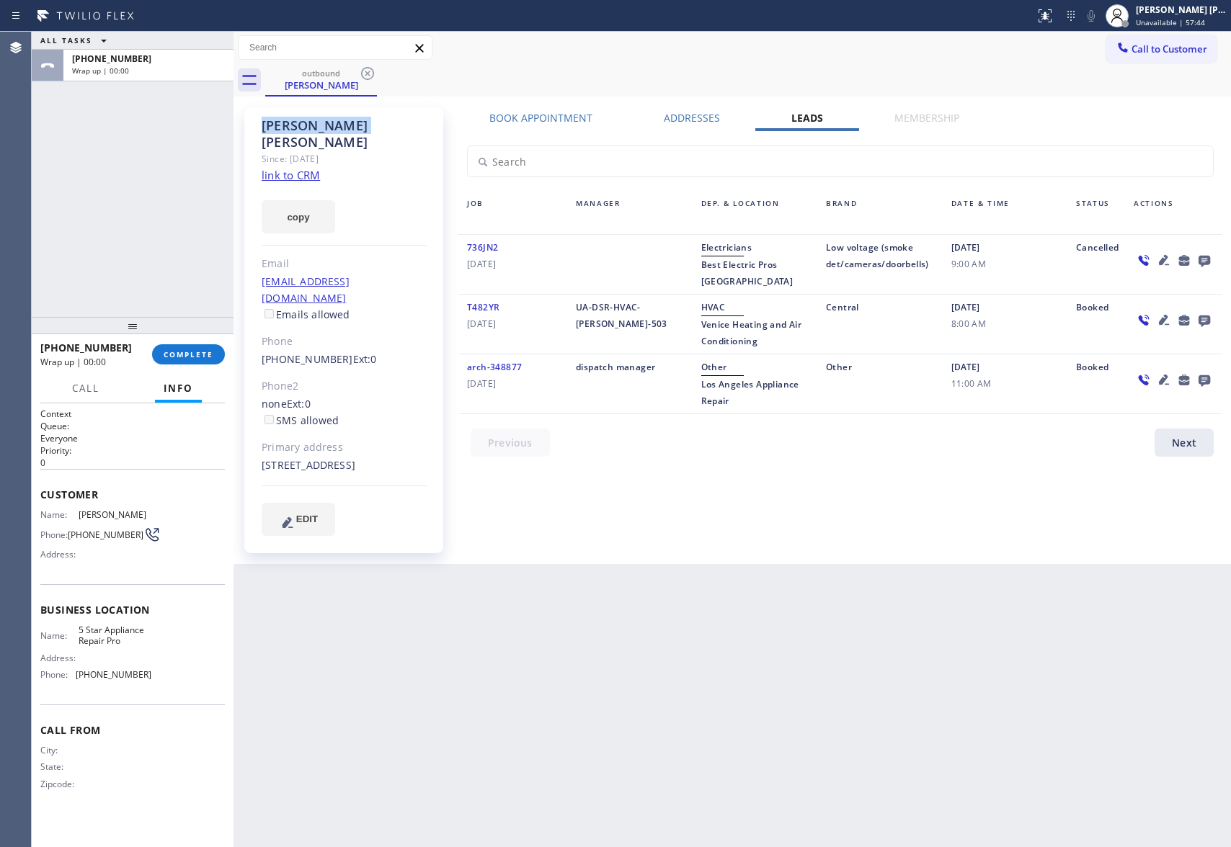
click at [365, 67] on icon at bounding box center [367, 73] width 17 height 17
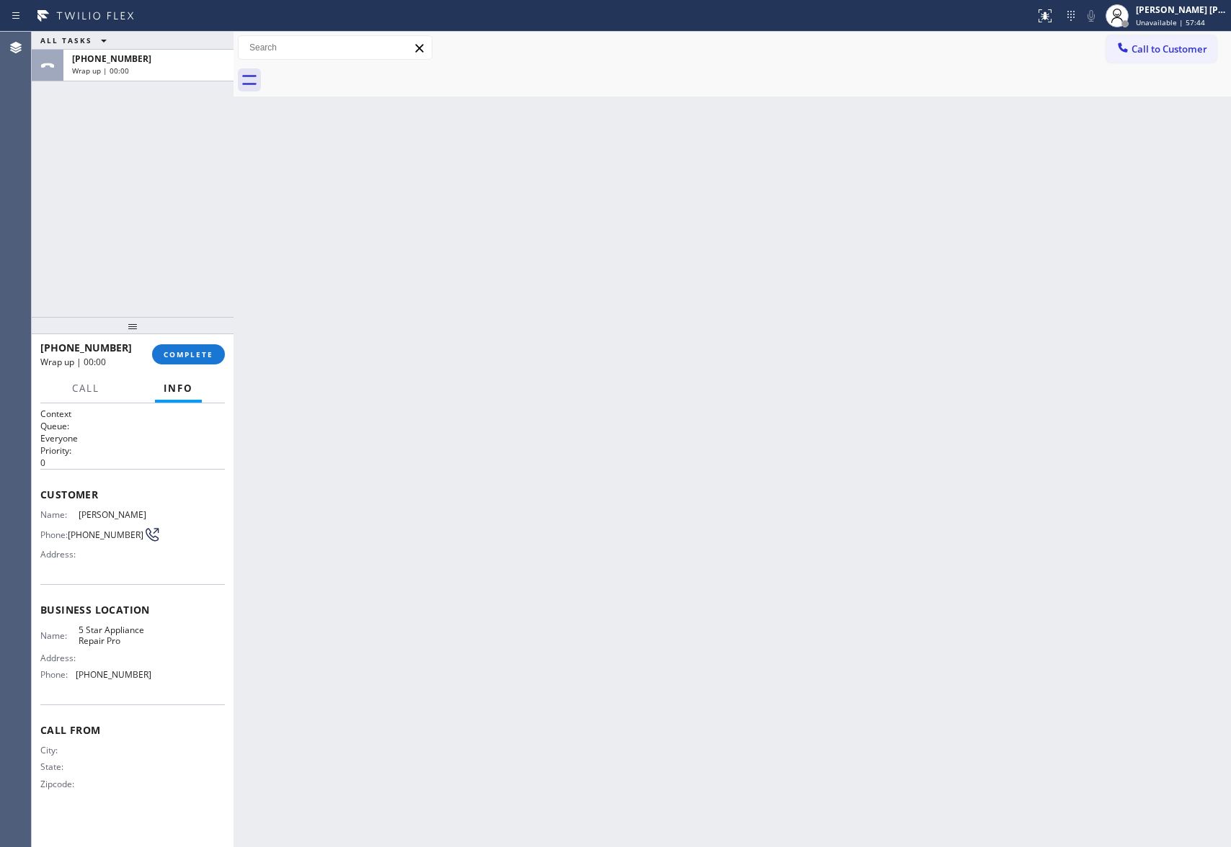
drag, startPoint x: 365, startPoint y: 67, endPoint x: 186, endPoint y: 378, distance: 358.9
click at [365, 67] on div at bounding box center [747, 80] width 965 height 32
click at [188, 361] on button "COMPLETE" at bounding box center [188, 354] width 73 height 20
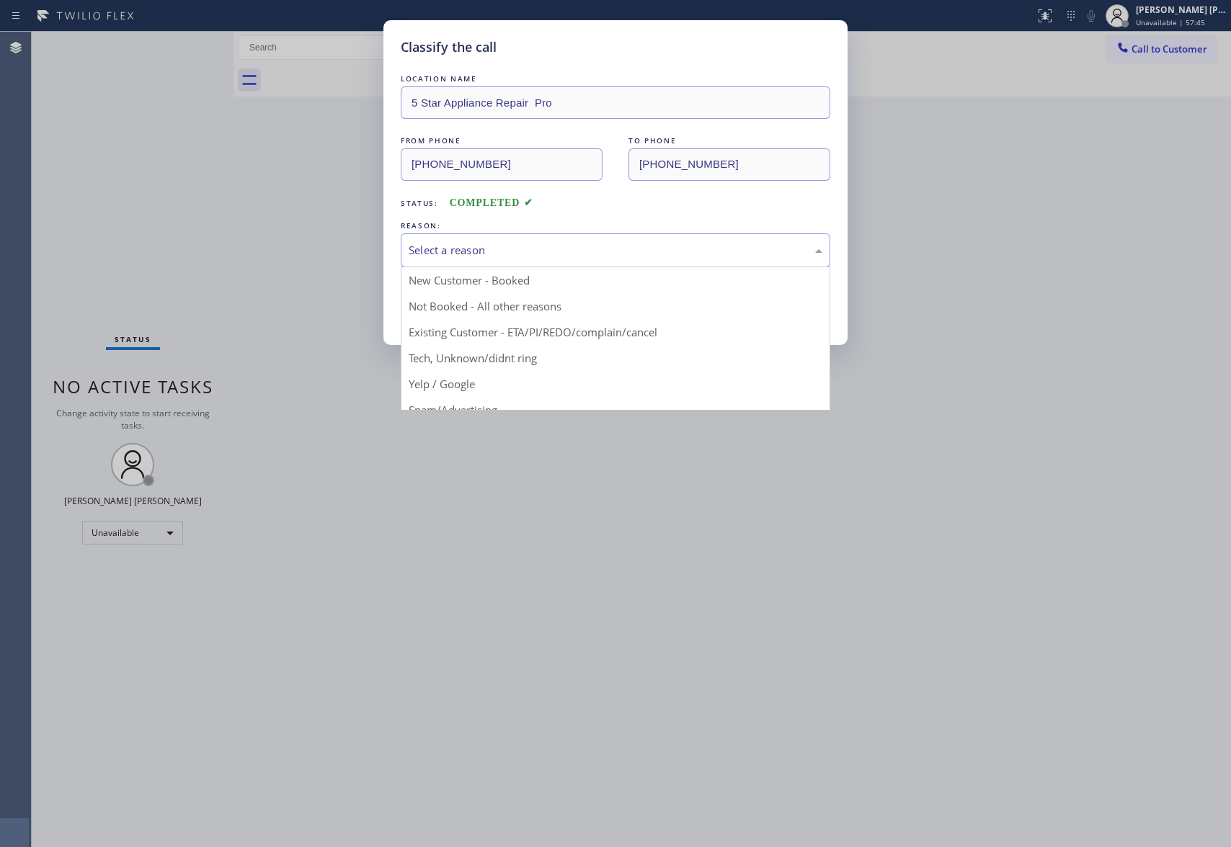
click at [450, 244] on div "Select a reason" at bounding box center [615, 250] width 414 height 17
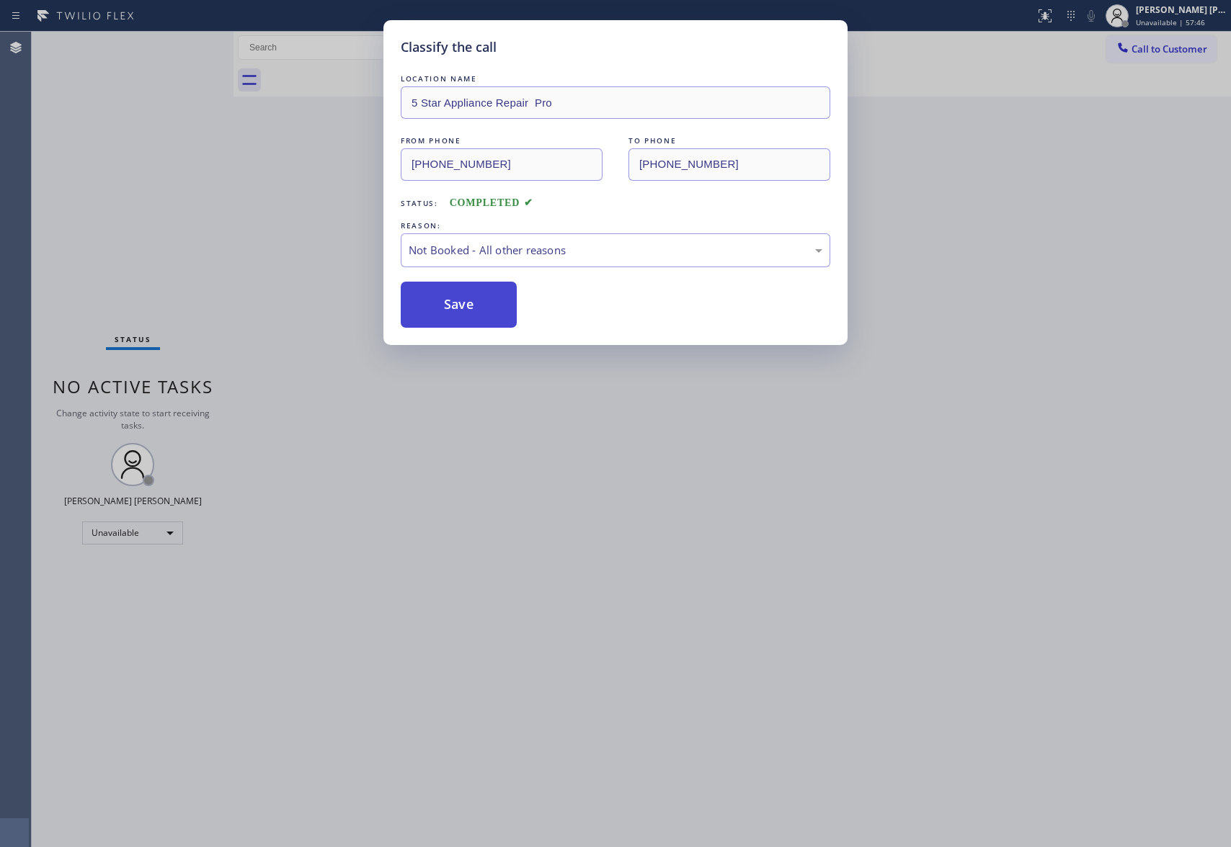
click at [438, 308] on button "Save" at bounding box center [459, 305] width 116 height 46
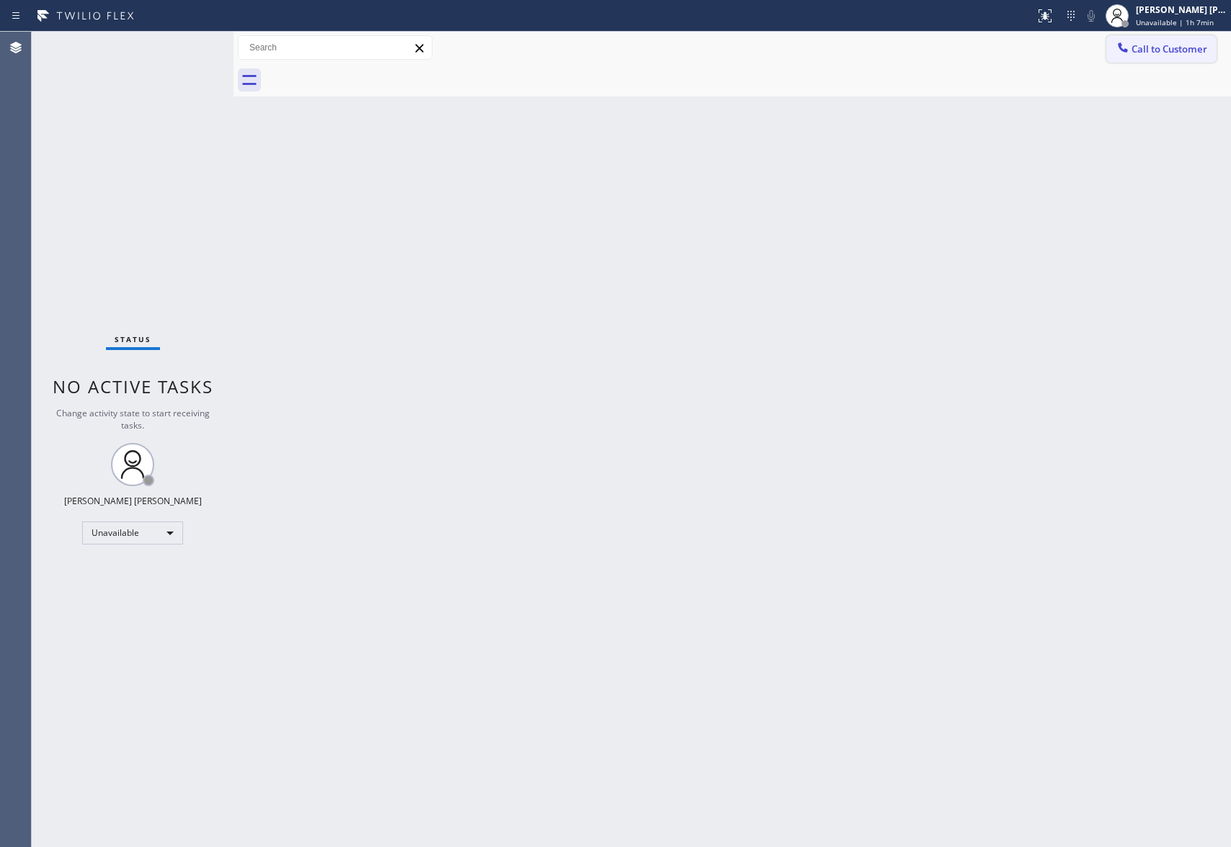
click at [1196, 44] on span "Call to Customer" at bounding box center [1169, 49] width 76 height 13
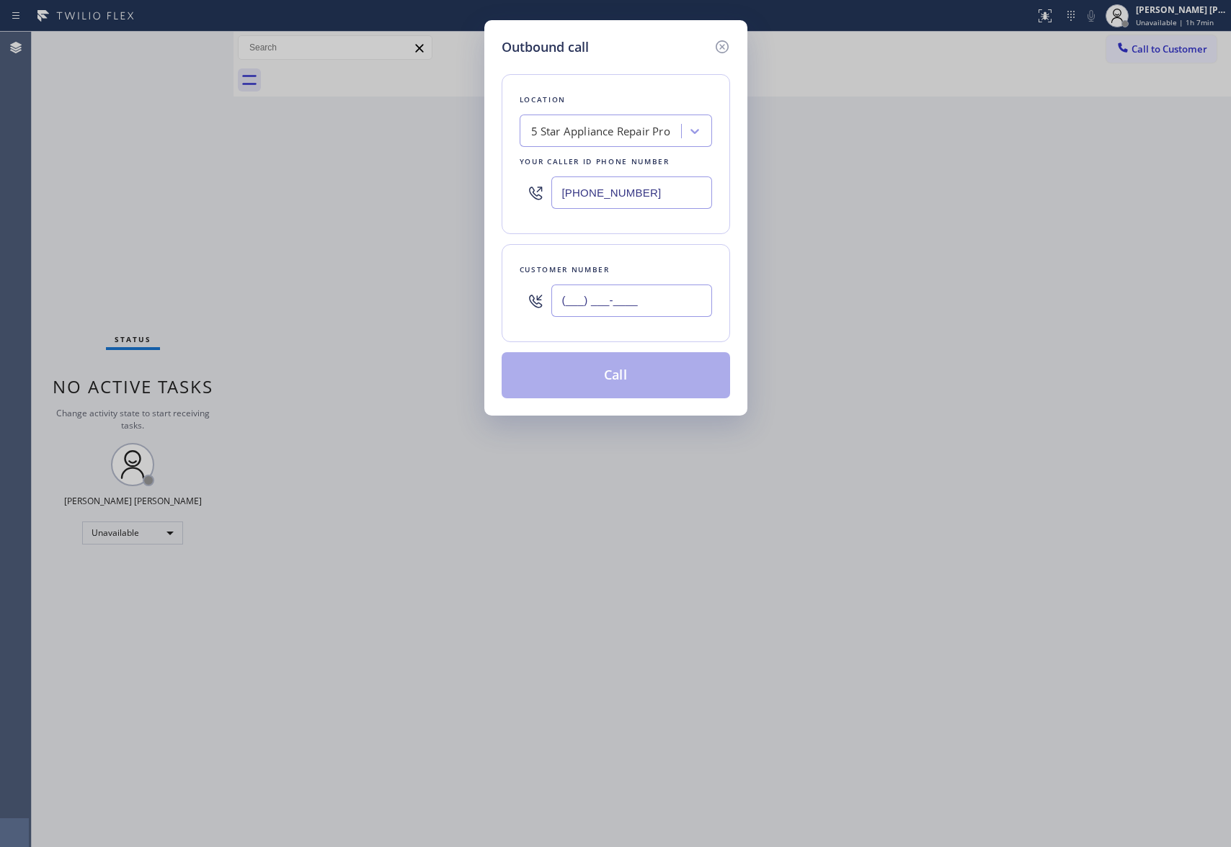
click at [650, 301] on input "(___) ___-____" at bounding box center [631, 301] width 161 height 32
paste input "562) 241-6301"
type input "(562) 241-6301"
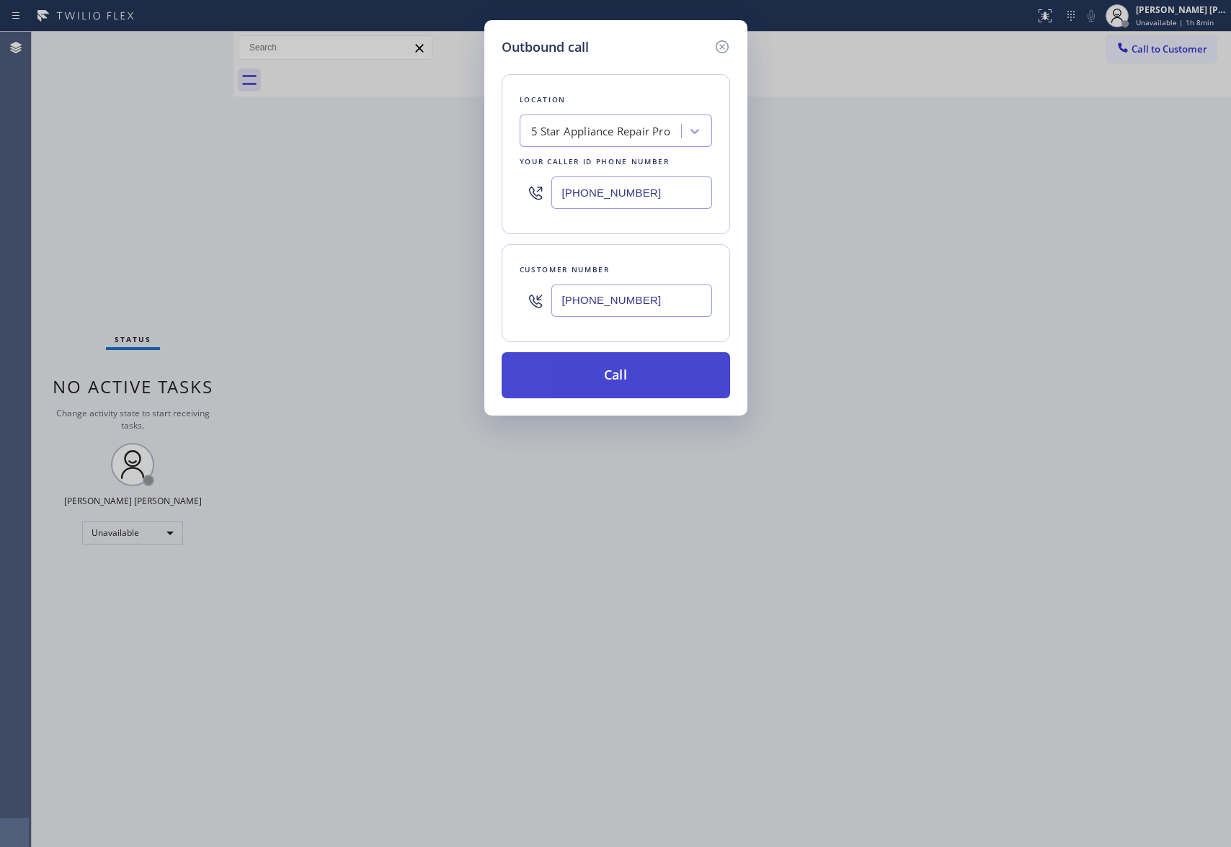
click at [631, 383] on button "Call" at bounding box center [615, 375] width 228 height 46
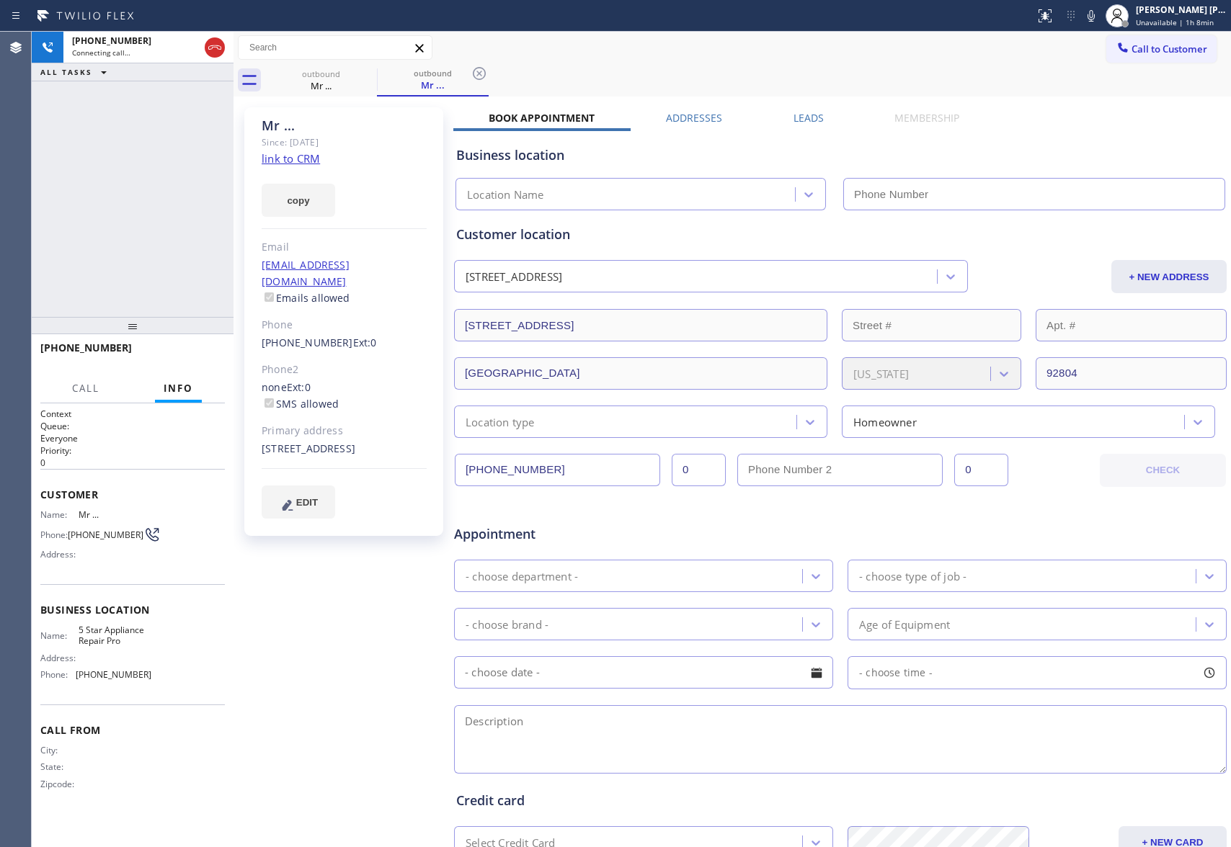
type input "(888) 477-1309"
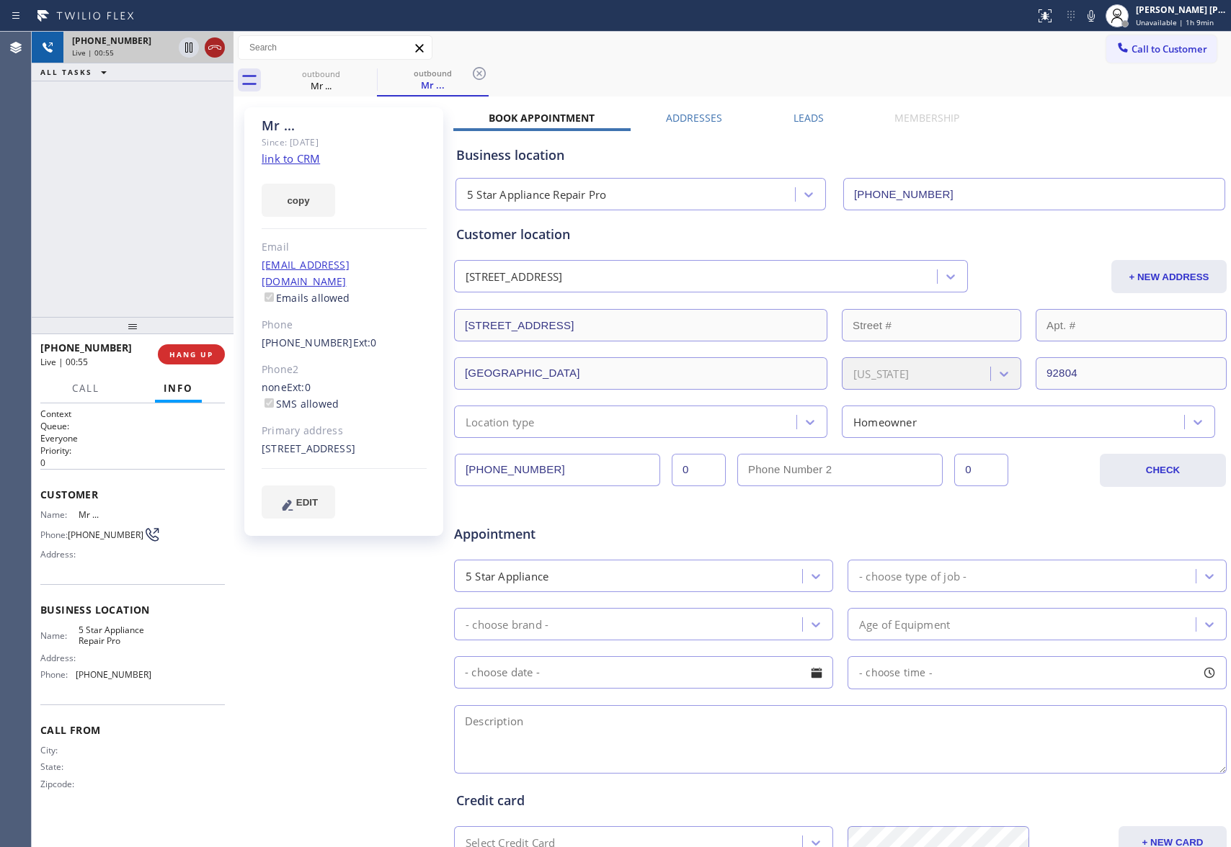
click at [209, 48] on icon at bounding box center [214, 47] width 17 height 17
click at [196, 356] on span "COMPLETE" at bounding box center [189, 354] width 50 height 10
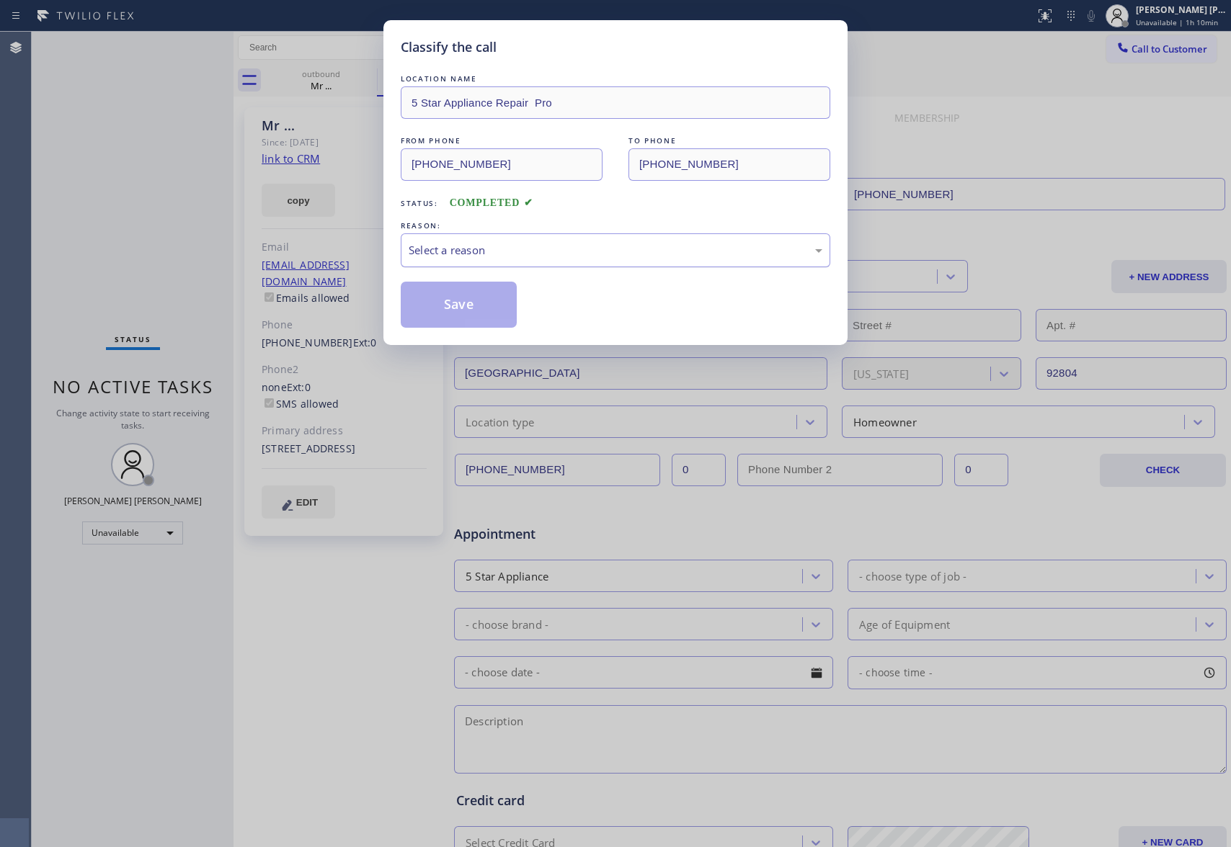
click at [579, 251] on div "Select a reason" at bounding box center [615, 250] width 414 height 17
drag, startPoint x: 463, startPoint y: 303, endPoint x: 684, endPoint y: 29, distance: 352.5
click at [467, 298] on button "Save" at bounding box center [459, 305] width 116 height 46
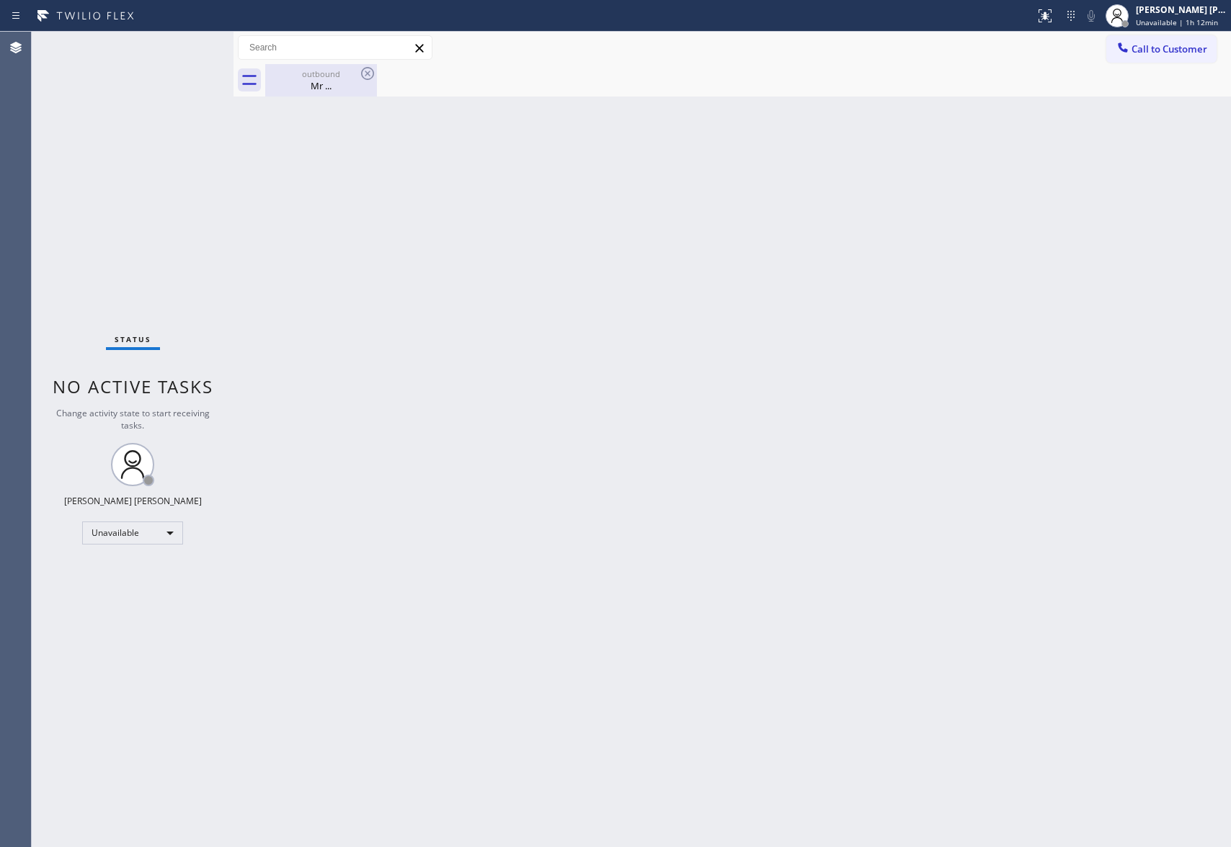
click at [316, 81] on div "Mr ..." at bounding box center [321, 85] width 109 height 13
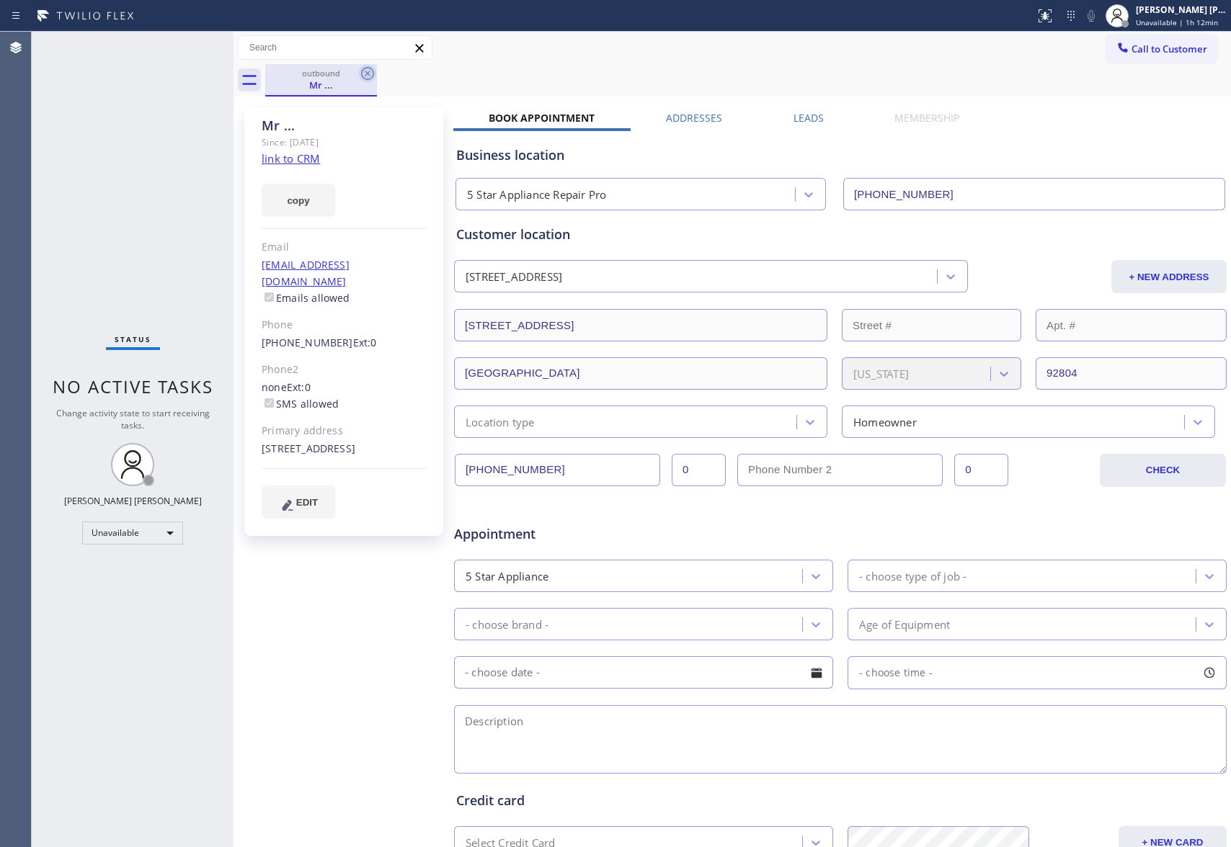
click at [372, 70] on icon at bounding box center [367, 73] width 13 height 13
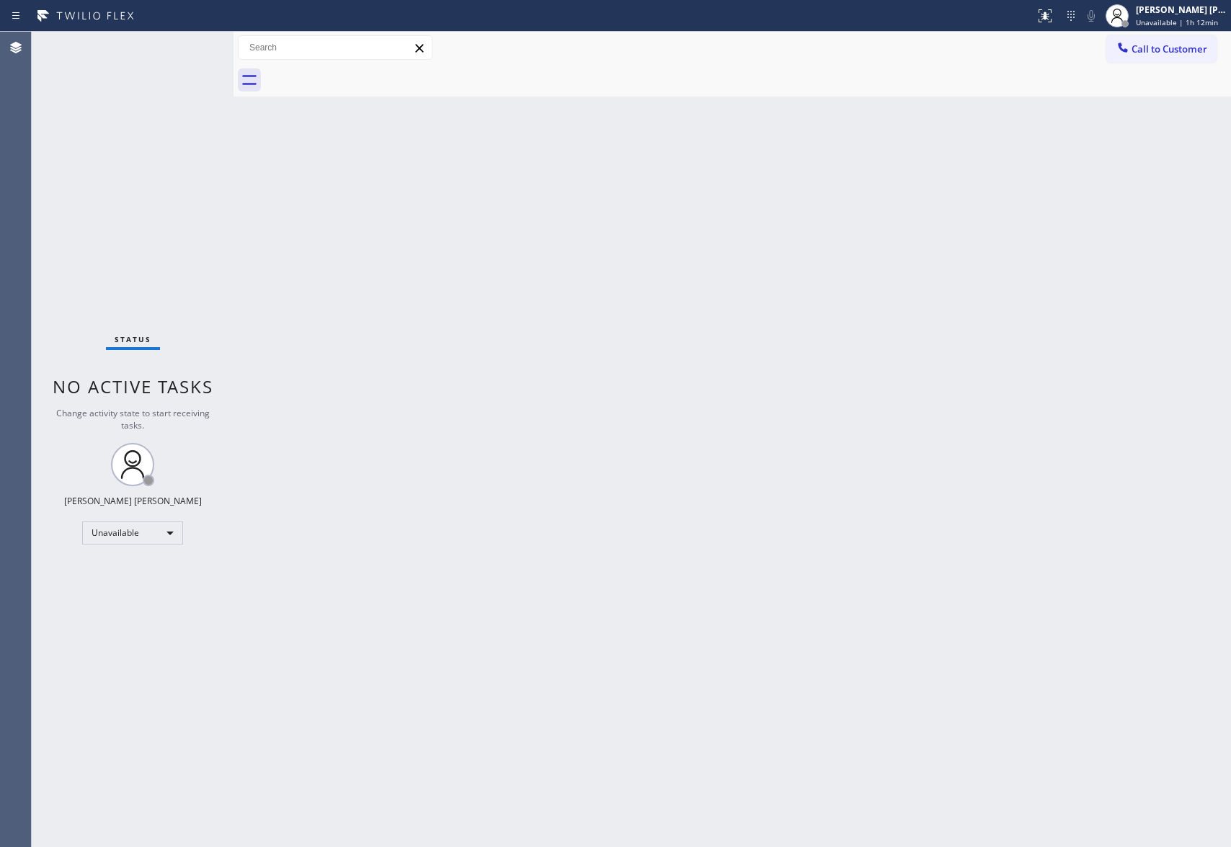
click at [372, 70] on div at bounding box center [747, 80] width 965 height 32
click at [1182, 58] on button "Call to Customer" at bounding box center [1161, 48] width 110 height 27
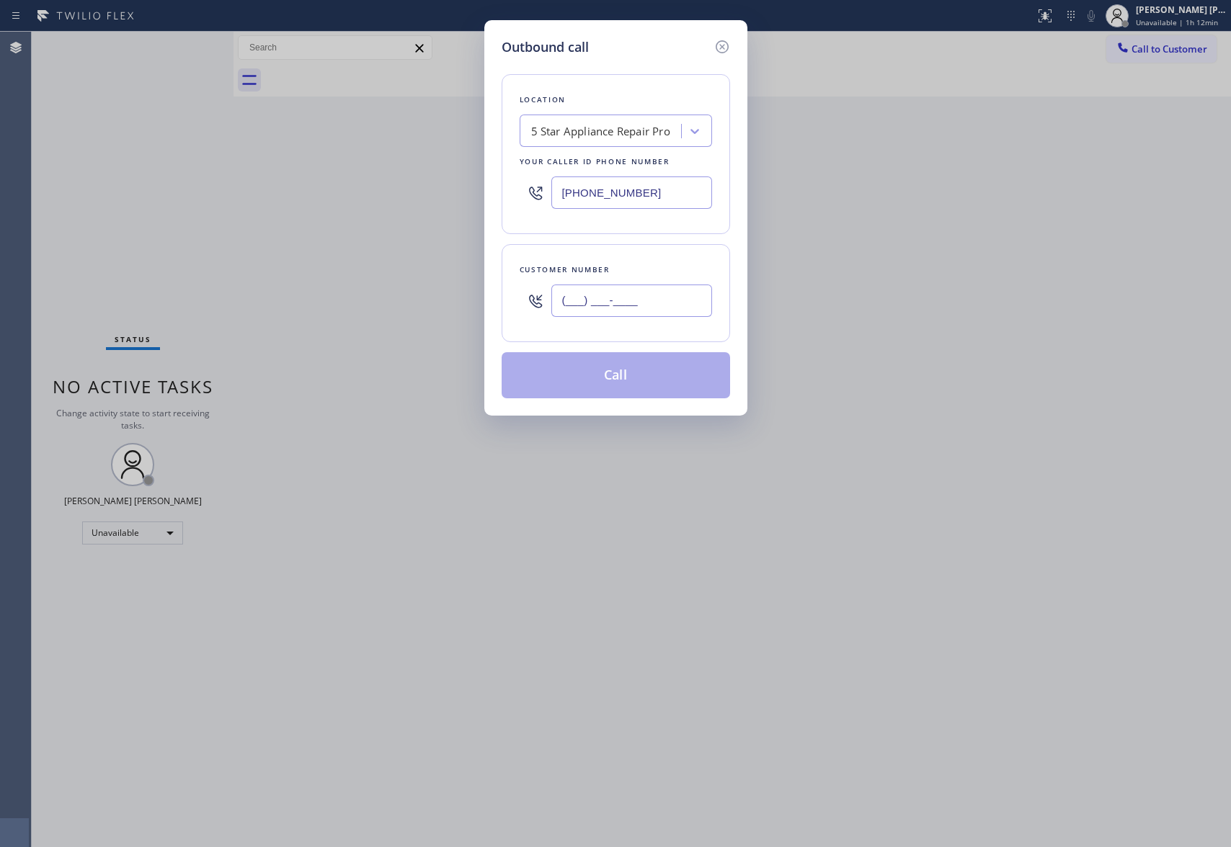
click at [683, 297] on input "(___) ___-____" at bounding box center [631, 301] width 161 height 32
paste input "310) 213-2613"
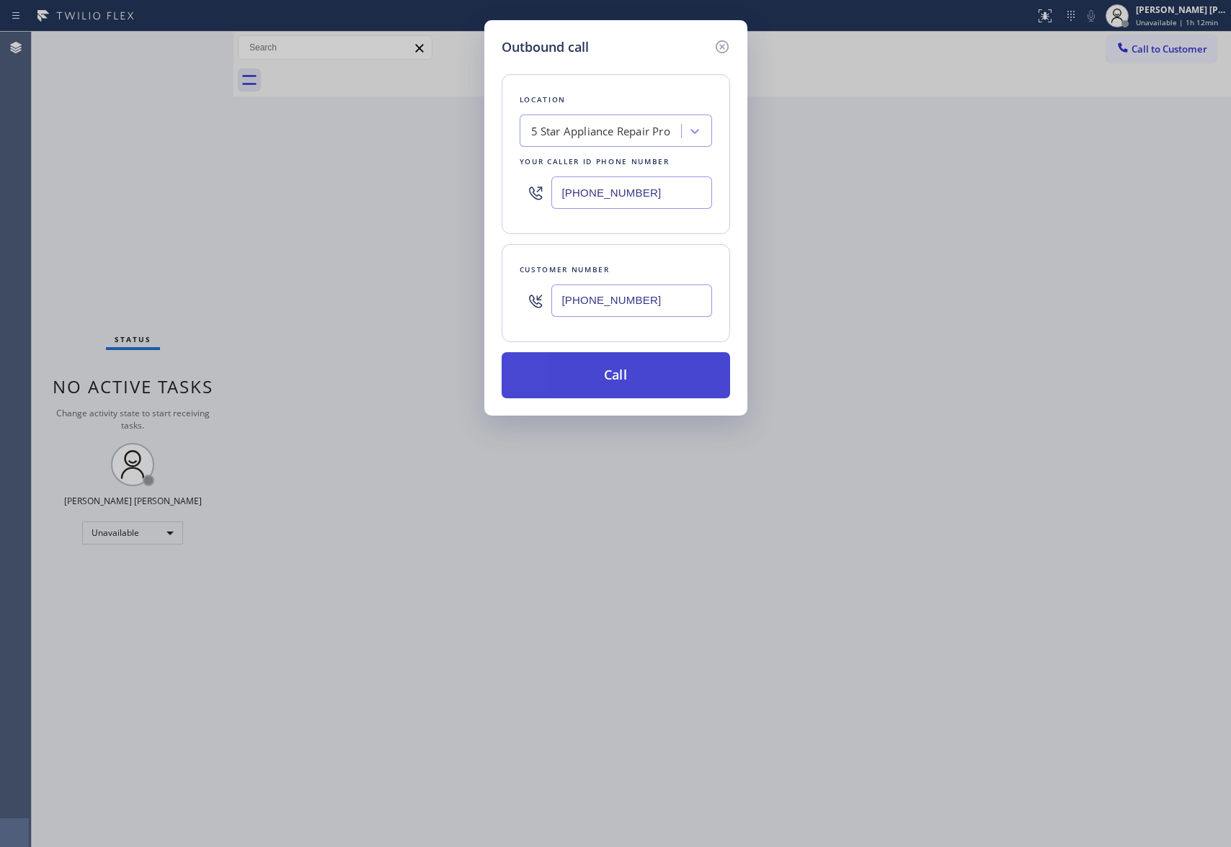
type input "(310) 213-2613"
click at [640, 384] on button "Call" at bounding box center [615, 375] width 228 height 46
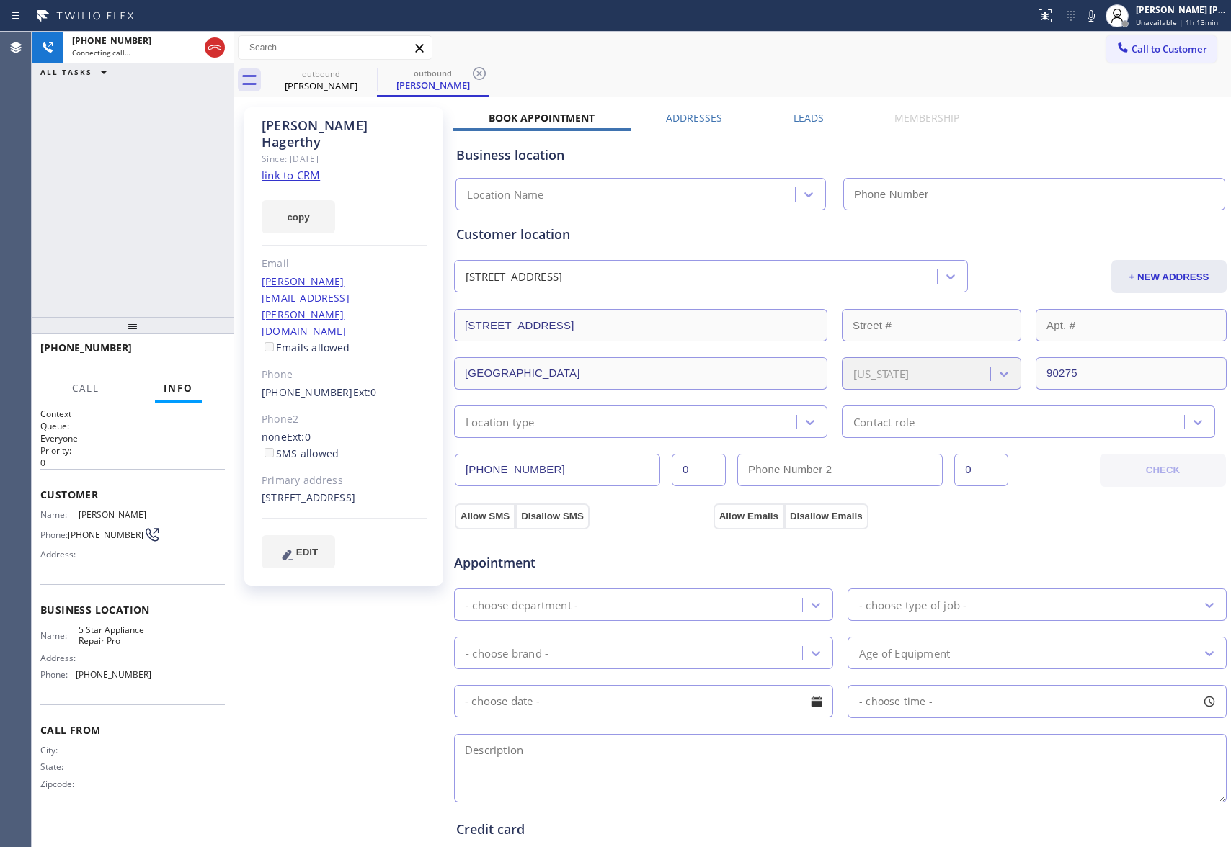
type input "(888) 477-1309"
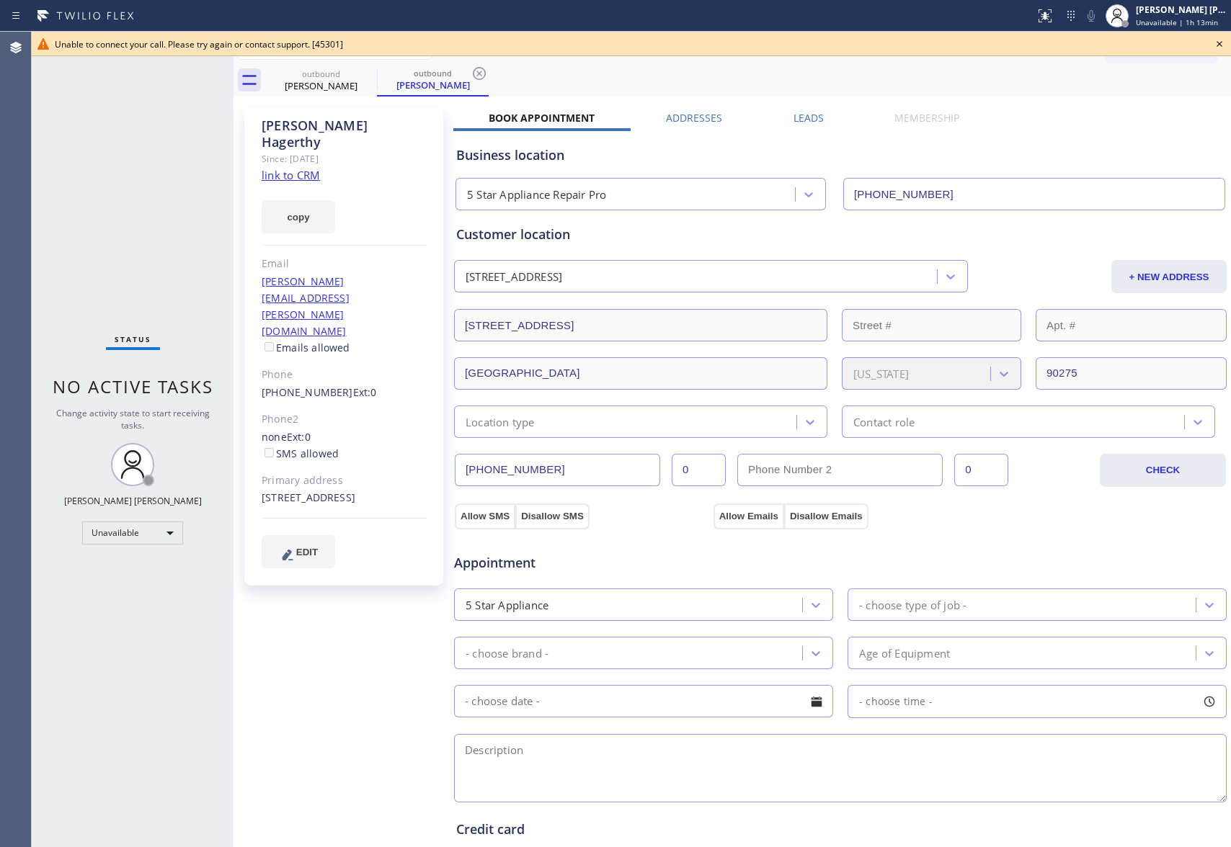
click at [1214, 36] on icon at bounding box center [1218, 43] width 17 height 17
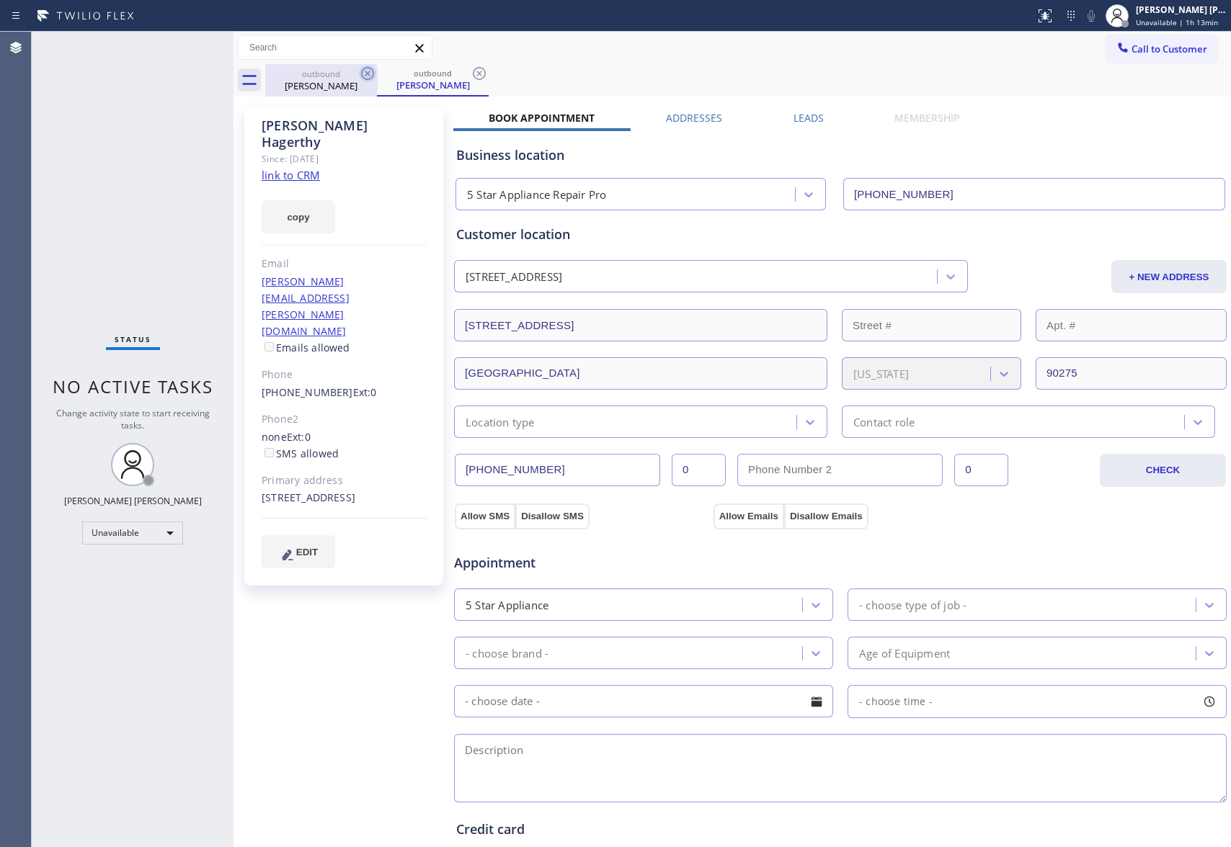
drag, startPoint x: 372, startPoint y: 84, endPoint x: 372, endPoint y: 66, distance: 17.3
click at [372, 81] on div "outbound Marilee Hagerthy" at bounding box center [321, 80] width 112 height 32
click at [372, 65] on icon at bounding box center [367, 73] width 17 height 17
click at [363, 79] on icon at bounding box center [367, 73] width 17 height 17
click at [363, 79] on div "outbound Marilee Hagerthy" at bounding box center [747, 80] width 965 height 32
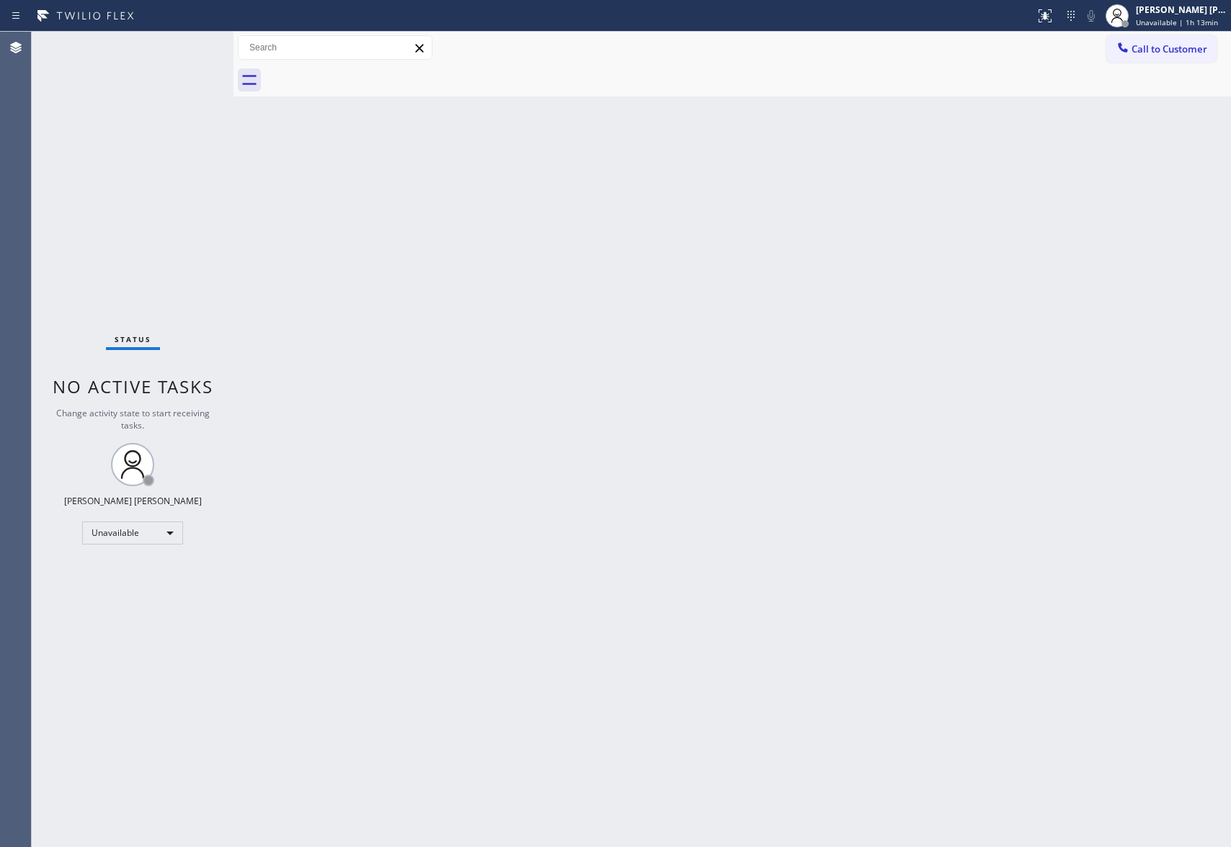
click at [363, 79] on div at bounding box center [747, 80] width 965 height 32
click at [1166, 50] on span "Call to Customer" at bounding box center [1169, 49] width 76 height 13
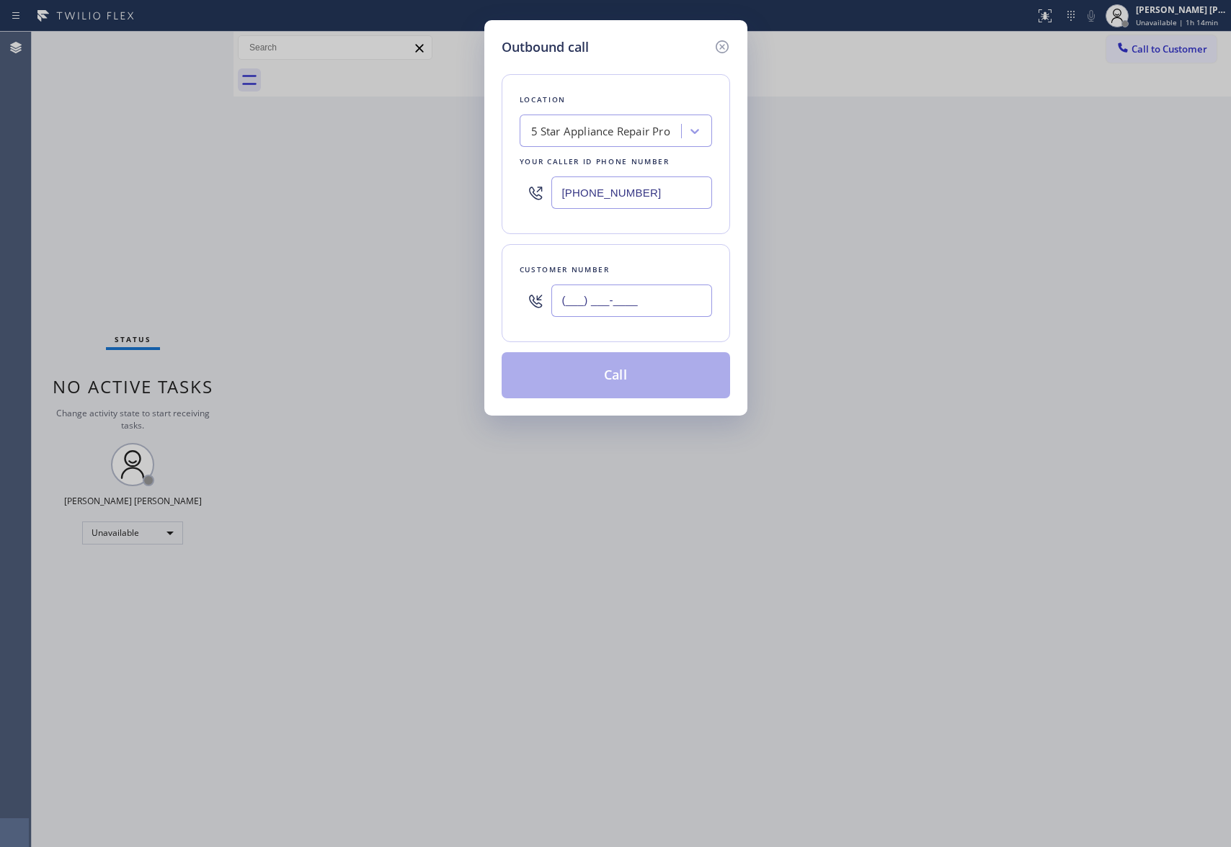
click at [670, 308] on input "(___) ___-____" at bounding box center [631, 301] width 161 height 32
paste input "413) 218-7897"
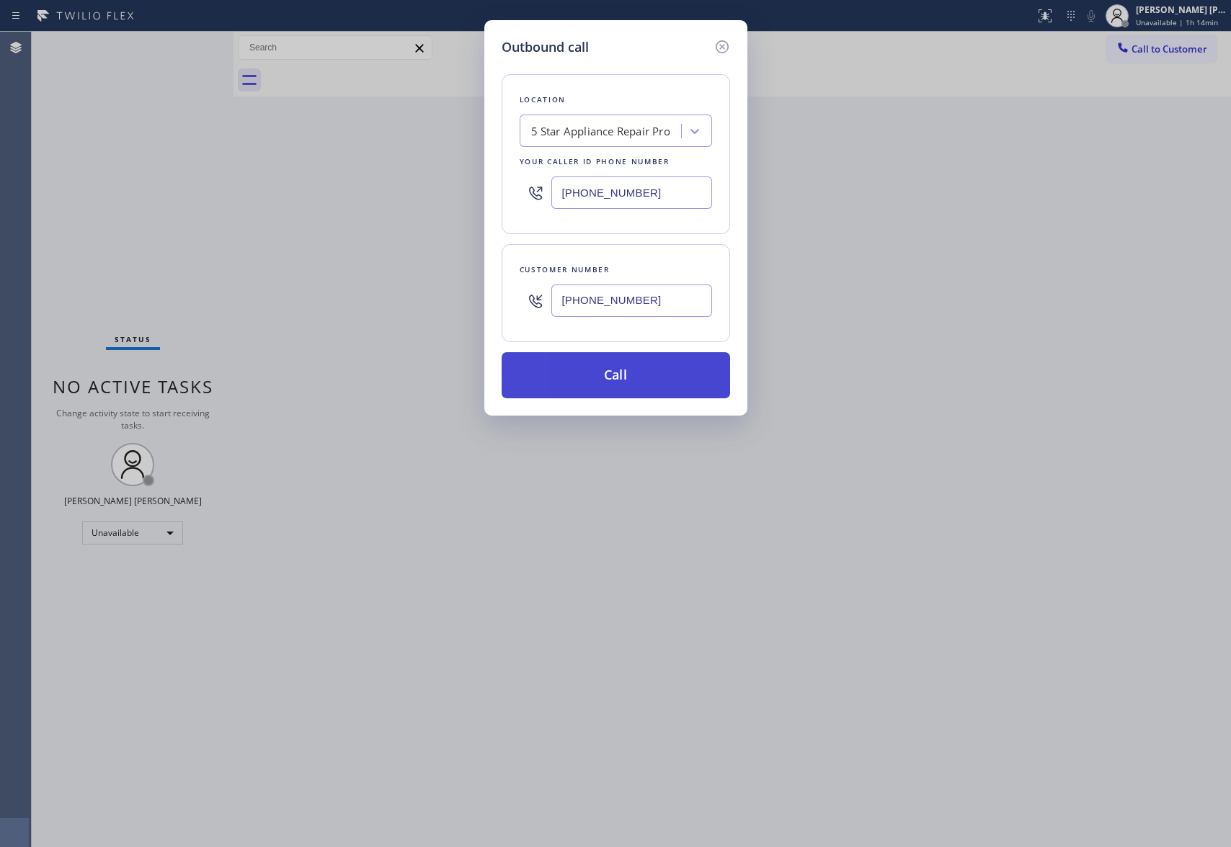
type input "(413) 218-7897"
click at [654, 373] on button "Call" at bounding box center [615, 375] width 228 height 46
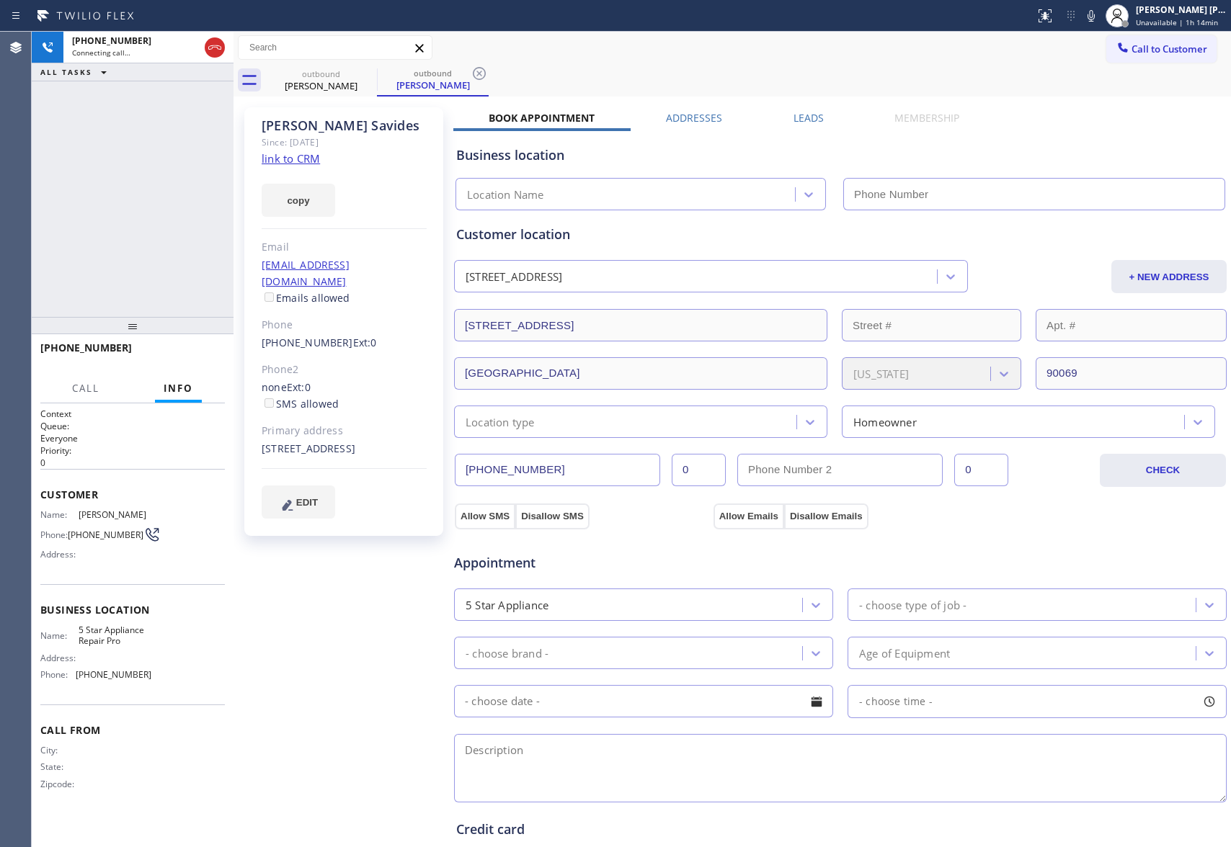
type input "(888) 477-1309"
click at [195, 347] on button "HANG UP" at bounding box center [191, 354] width 67 height 20
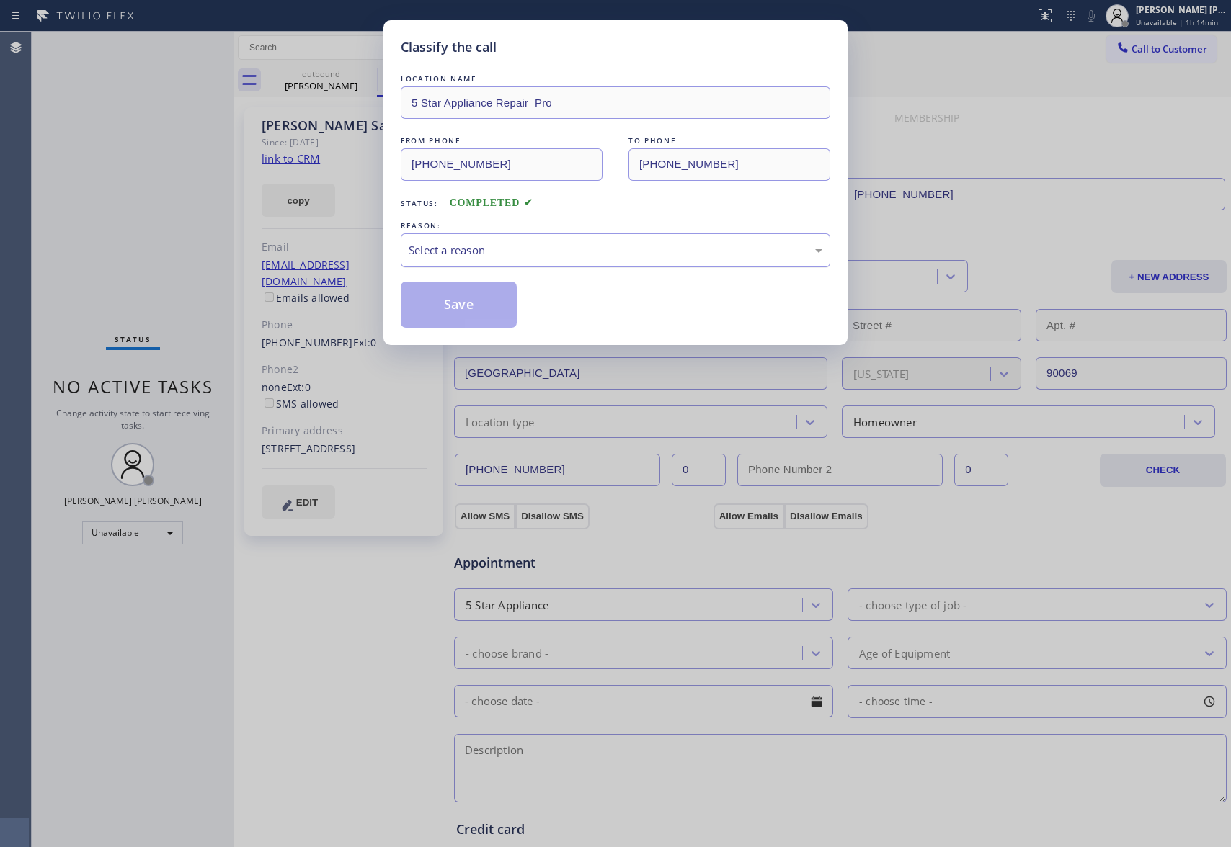
click at [568, 249] on div "Select a reason" at bounding box center [615, 250] width 414 height 17
click at [476, 303] on button "Save" at bounding box center [459, 305] width 116 height 46
click at [326, 73] on div "Classify the call LOCATION NAME 5 Star Appliance Repair Pro FROM PHONE (888) 47…" at bounding box center [615, 423] width 1231 height 847
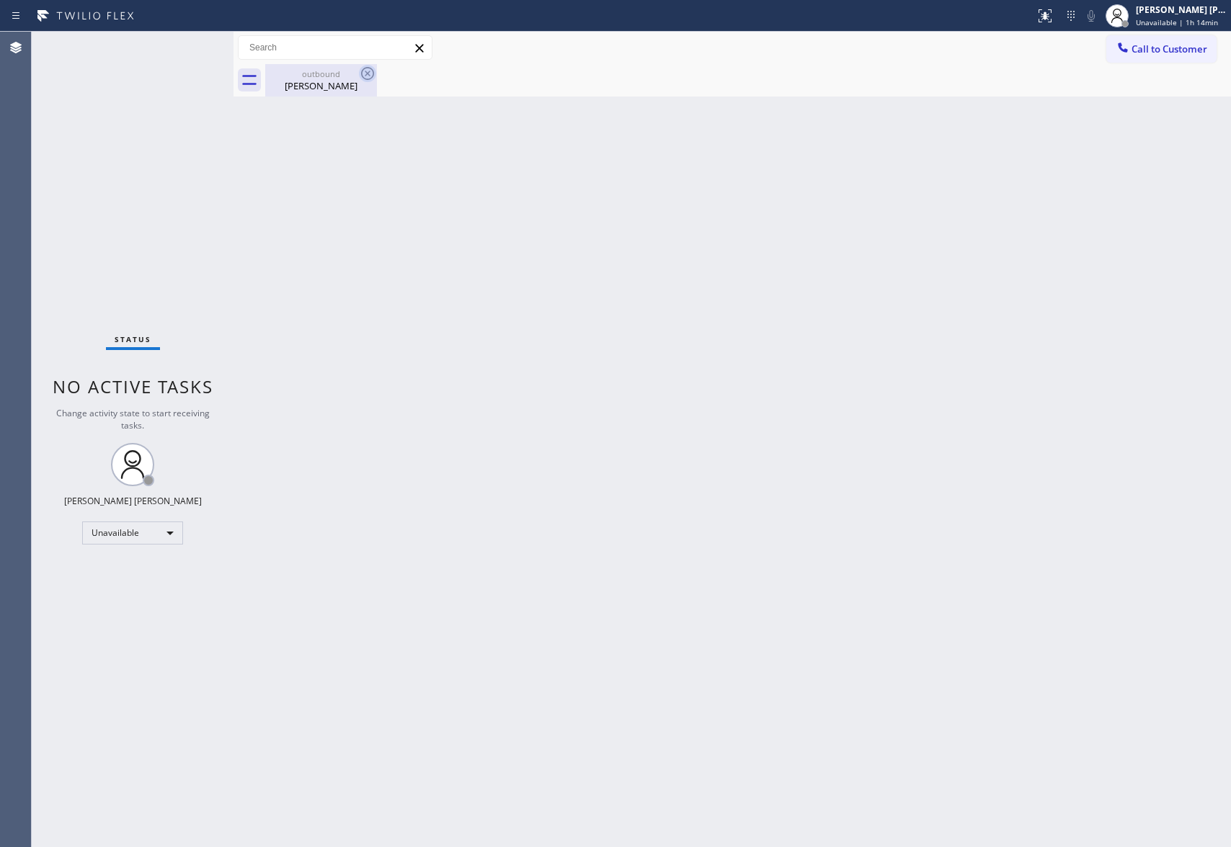
click at [367, 70] on icon at bounding box center [367, 73] width 17 height 17
click at [1164, 56] on button "Call to Customer" at bounding box center [1161, 48] width 110 height 27
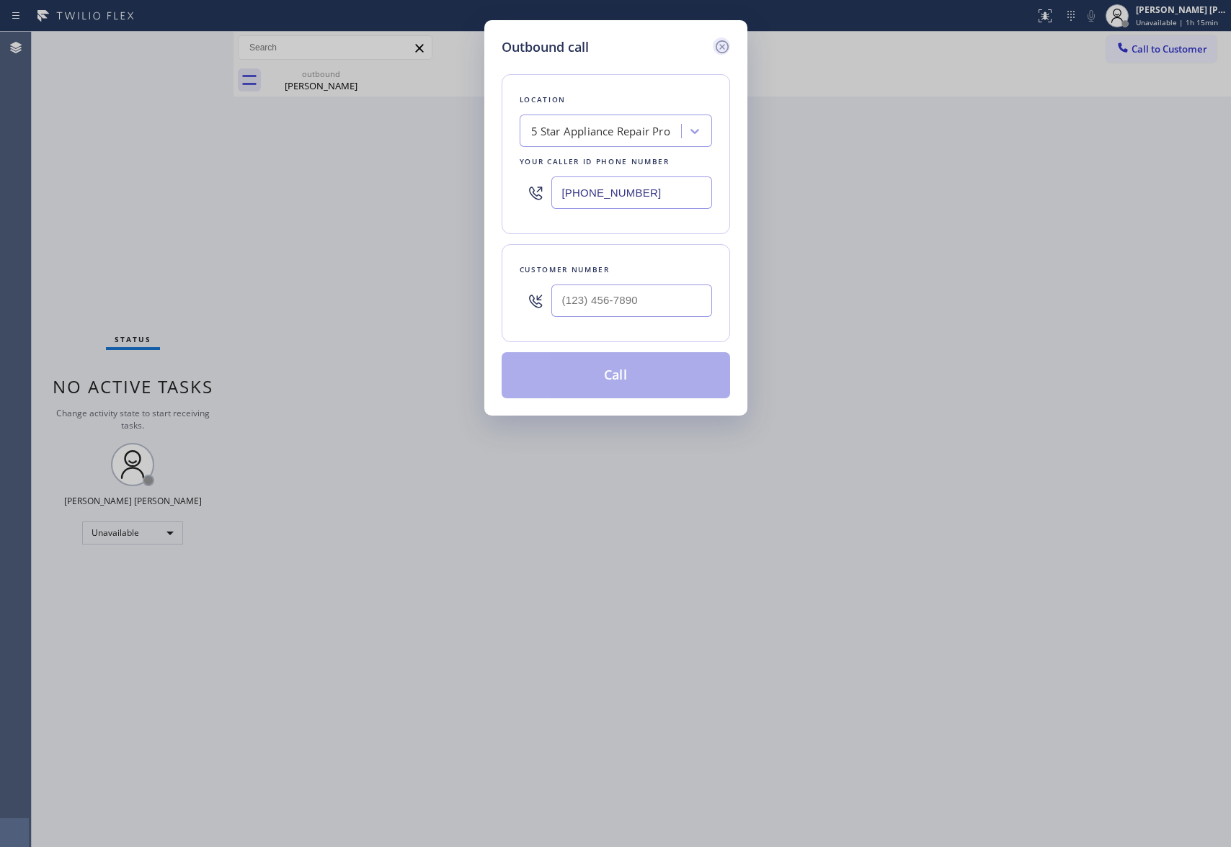
click at [722, 45] on icon at bounding box center [721, 46] width 13 height 13
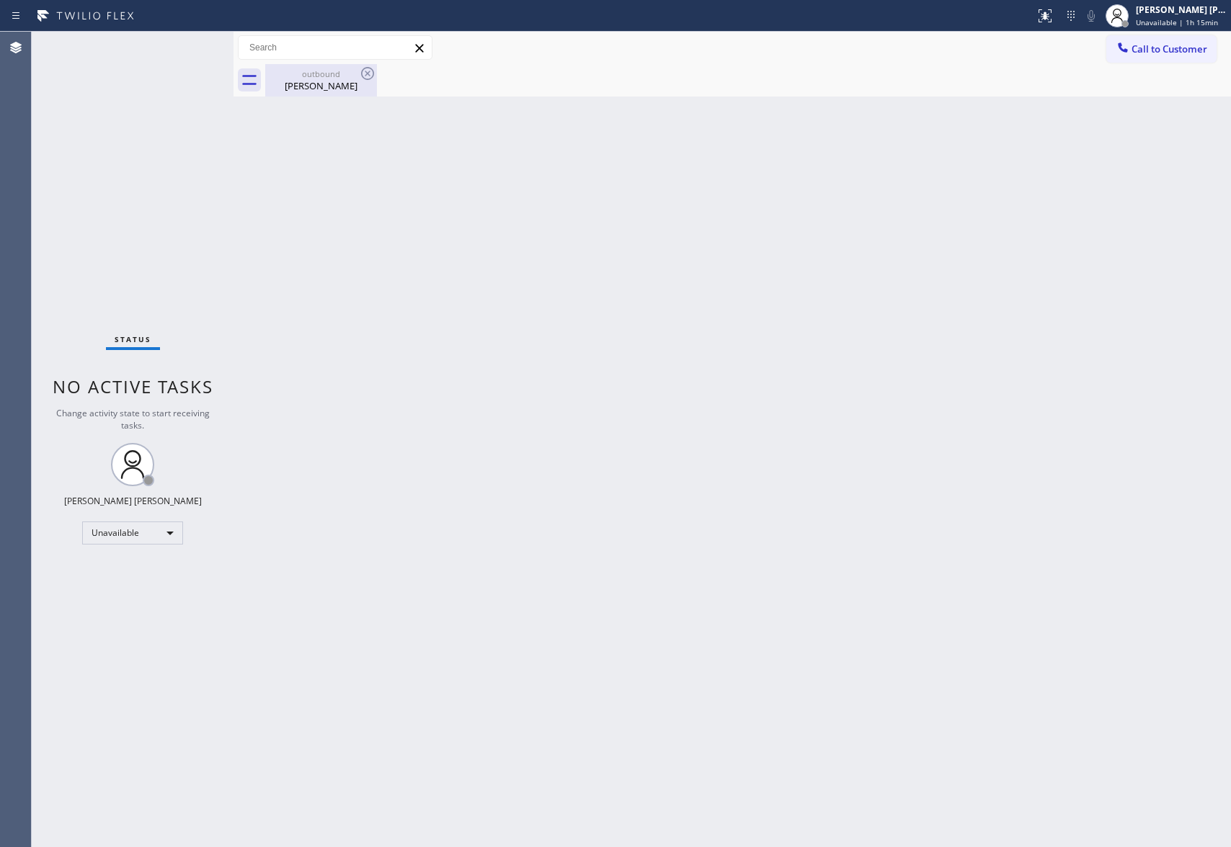
type input "(888) 477-1309"
click at [317, 85] on div "Domenic Savides" at bounding box center [321, 85] width 109 height 13
drag, startPoint x: 347, startPoint y: 73, endPoint x: 361, endPoint y: 70, distance: 14.2
click at [349, 73] on div at bounding box center [747, 80] width 965 height 32
drag, startPoint x: 367, startPoint y: 70, endPoint x: 1197, endPoint y: 67, distance: 830.7
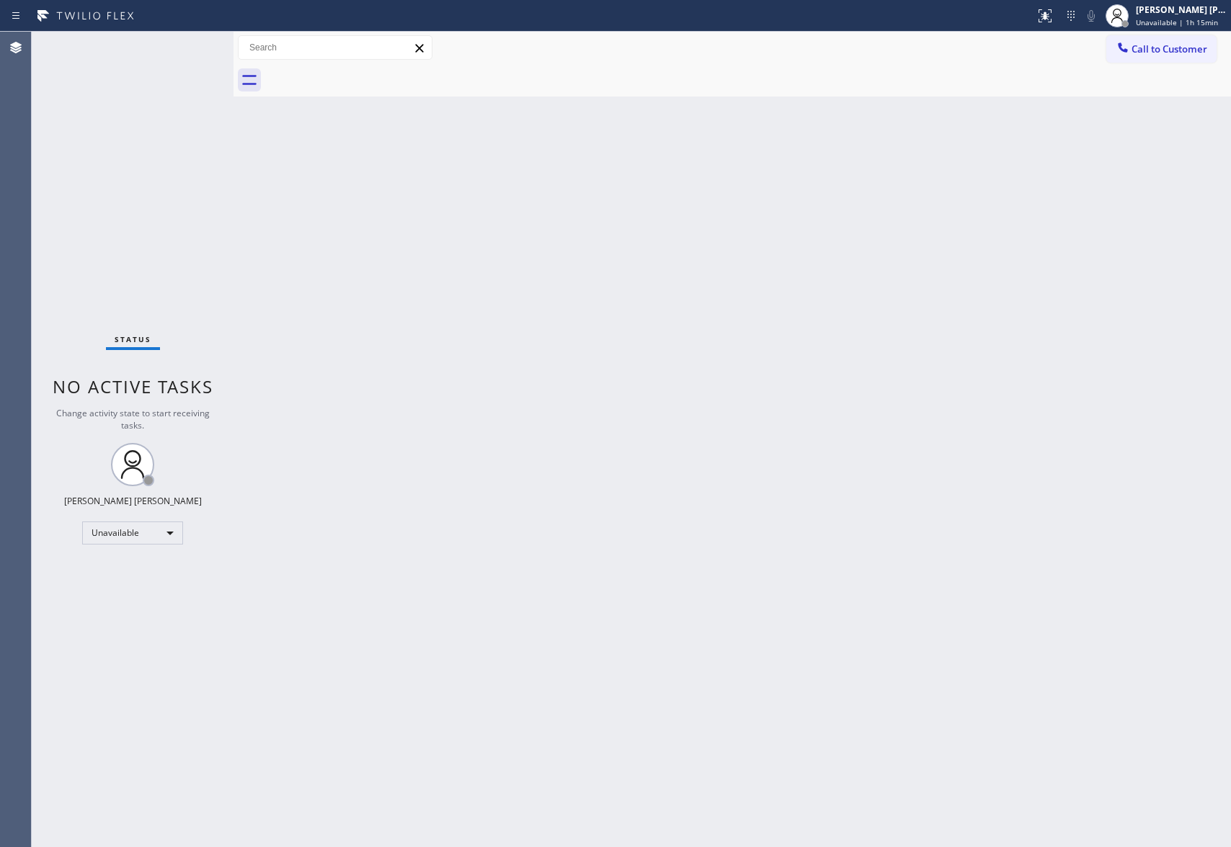
click at [396, 70] on div at bounding box center [747, 80] width 965 height 32
click at [1193, 50] on span "Call to Customer" at bounding box center [1169, 49] width 76 height 13
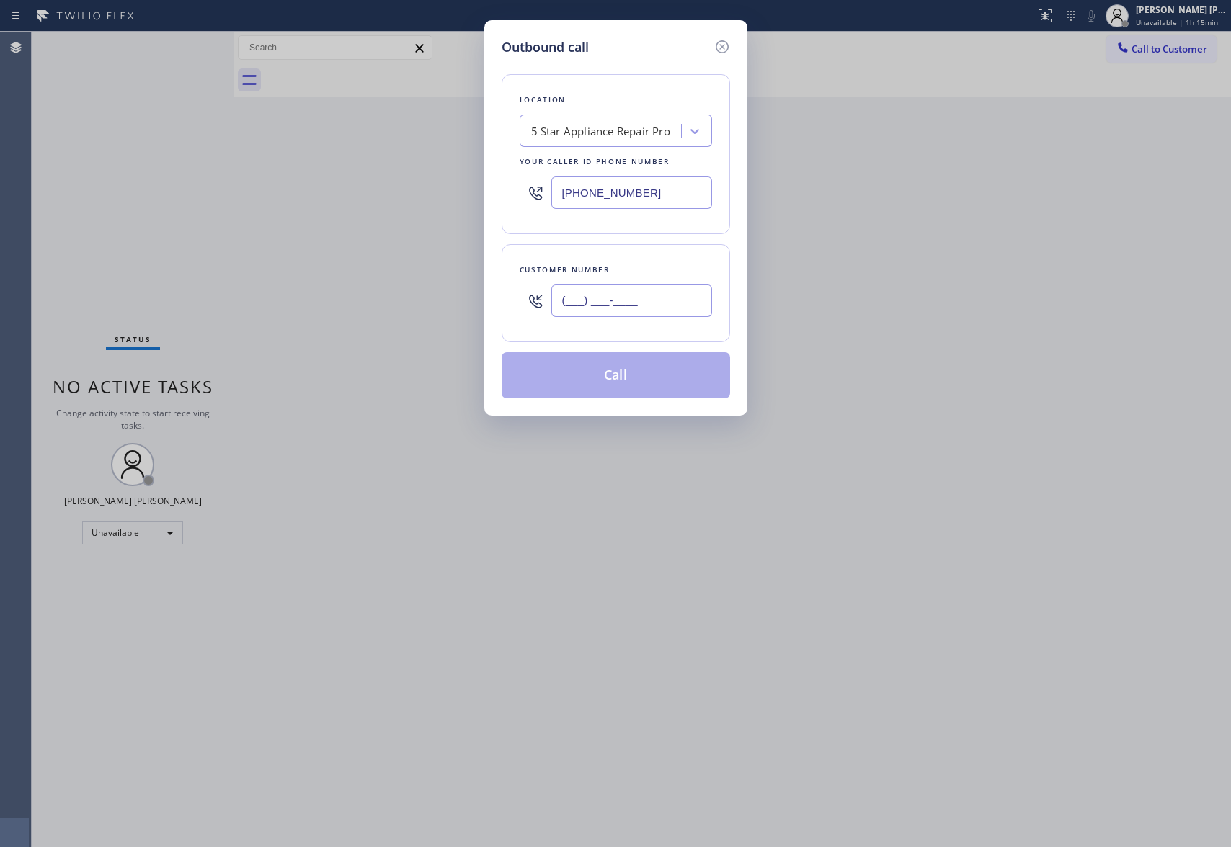
click at [679, 306] on input "(___) ___-____" at bounding box center [631, 301] width 161 height 32
paste input "312) 995-2382"
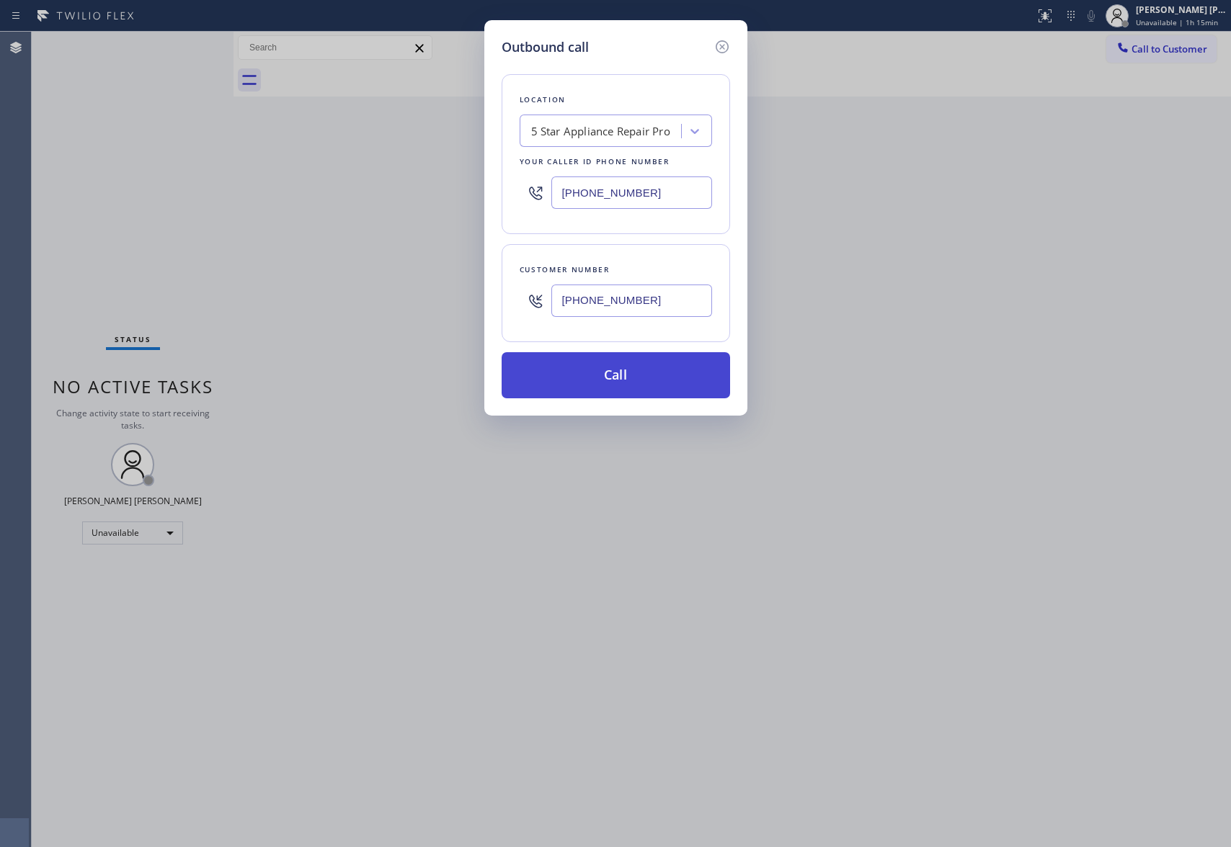
type input "(312) 995-2382"
click at [612, 381] on button "Call" at bounding box center [615, 375] width 228 height 46
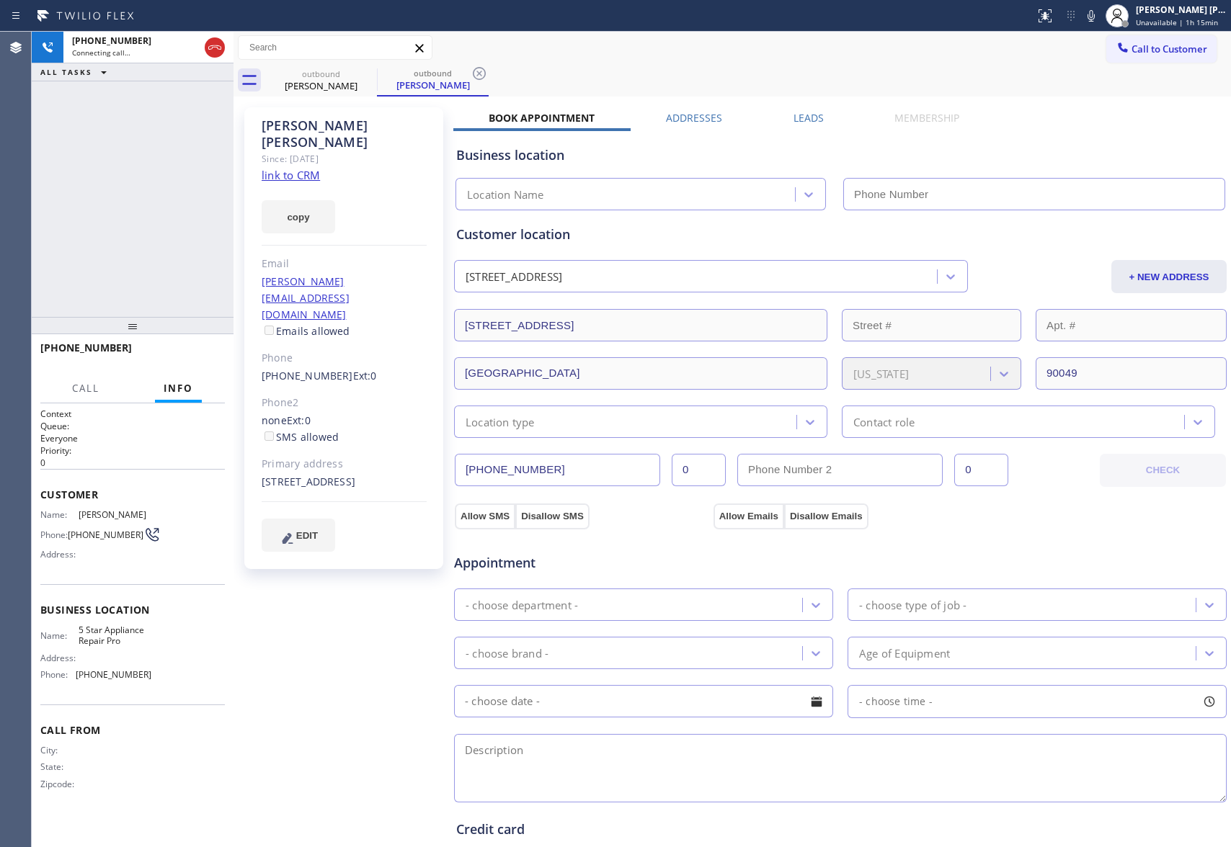
type input "(888) 477-1309"
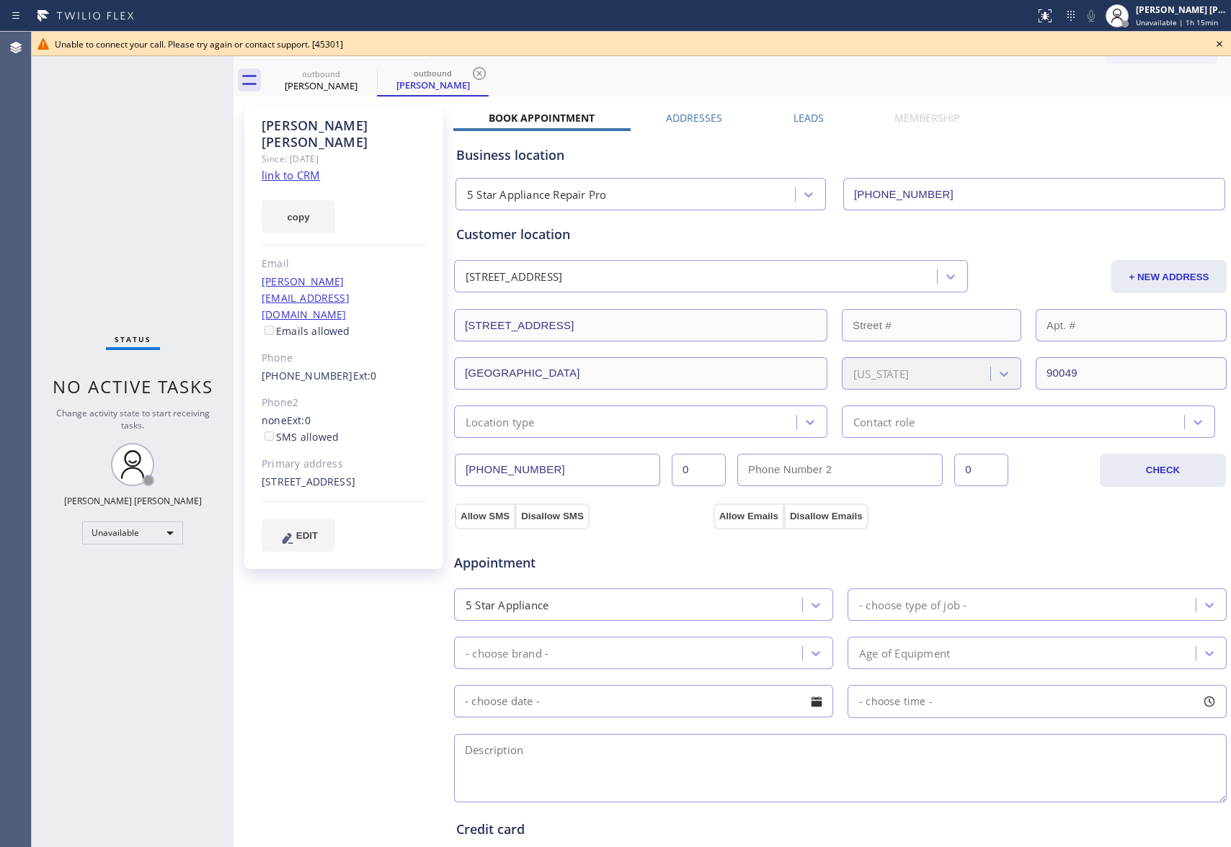
drag, startPoint x: 1223, startPoint y: 43, endPoint x: 408, endPoint y: 52, distance: 815.6
click at [1223, 43] on icon at bounding box center [1218, 43] width 17 height 17
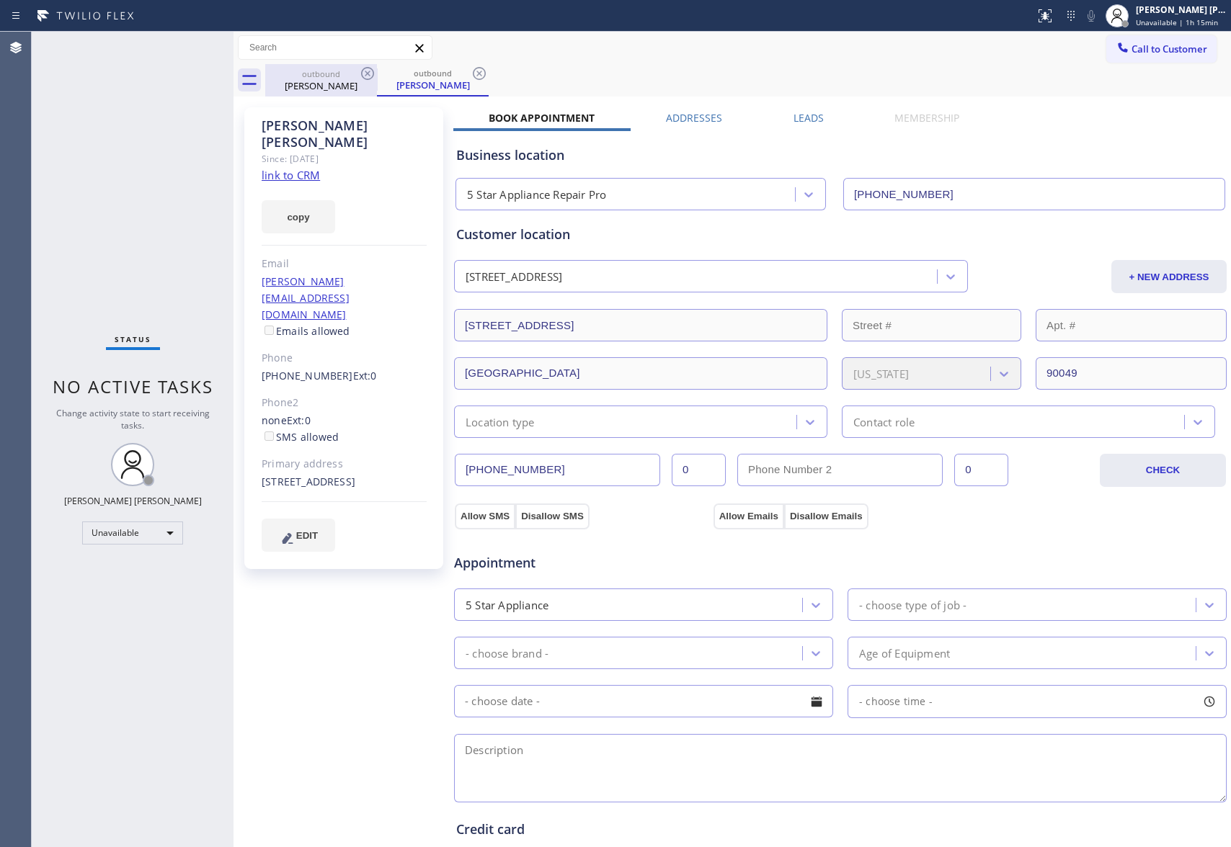
click at [352, 86] on div "Albert Zisook" at bounding box center [321, 85] width 109 height 13
click at [360, 78] on icon at bounding box center [367, 73] width 17 height 17
click at [362, 76] on icon at bounding box center [367, 73] width 13 height 13
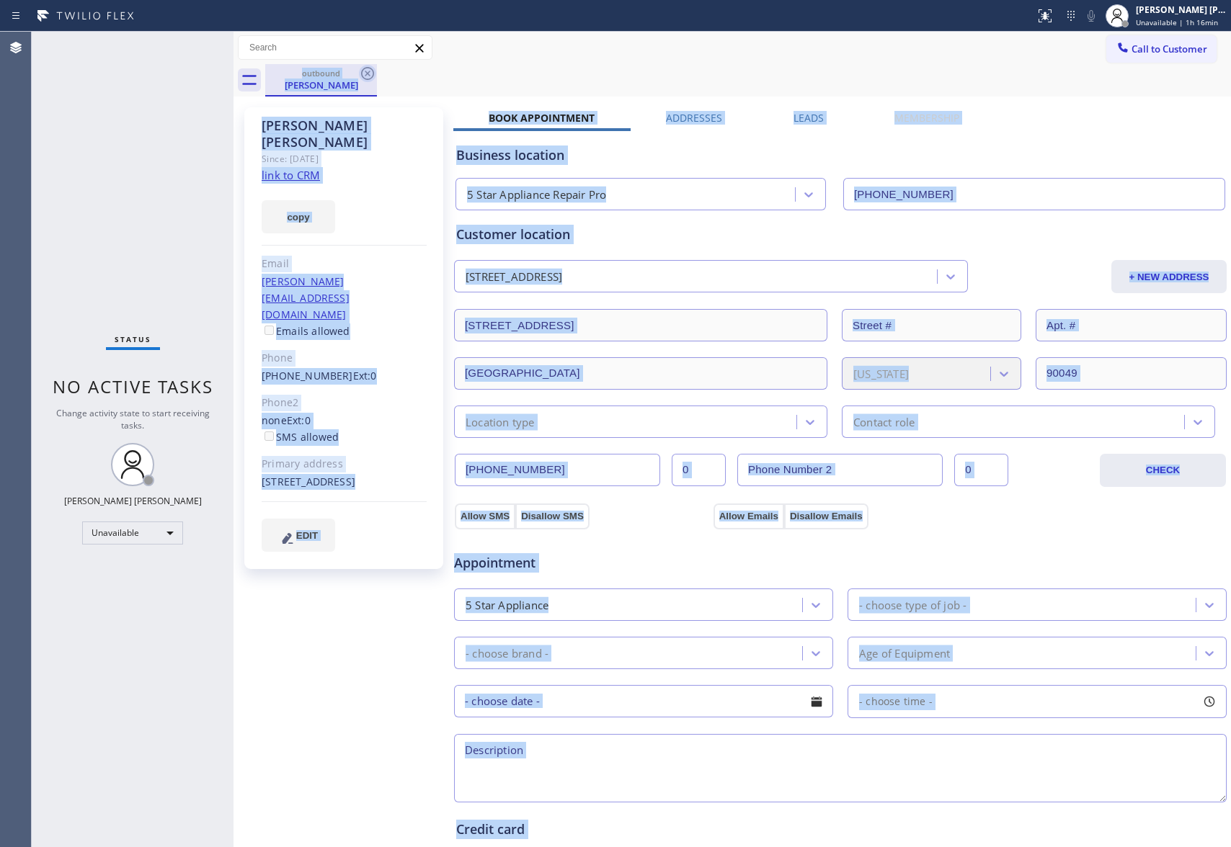
click at [362, 76] on div "outbound Albert Zisook" at bounding box center [747, 80] width 965 height 32
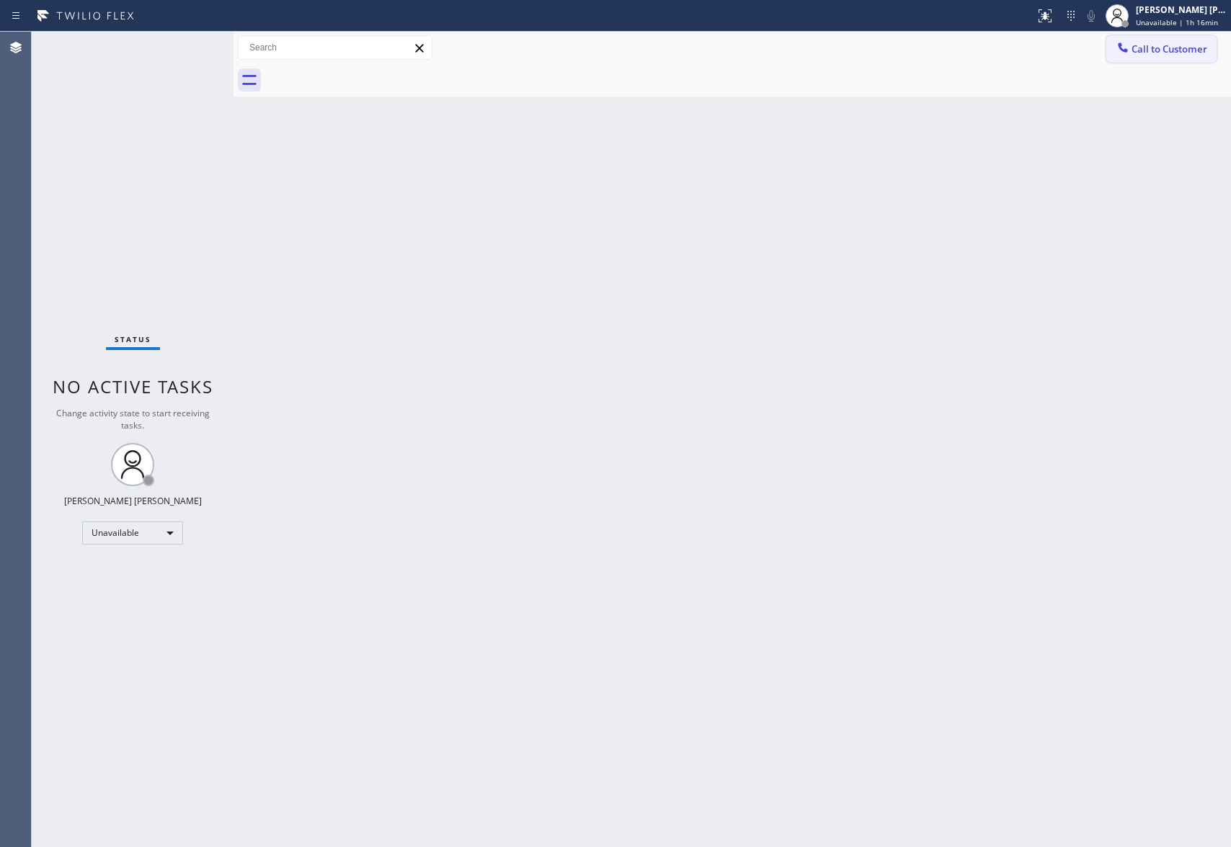
click at [1185, 46] on span "Call to Customer" at bounding box center [1169, 49] width 76 height 13
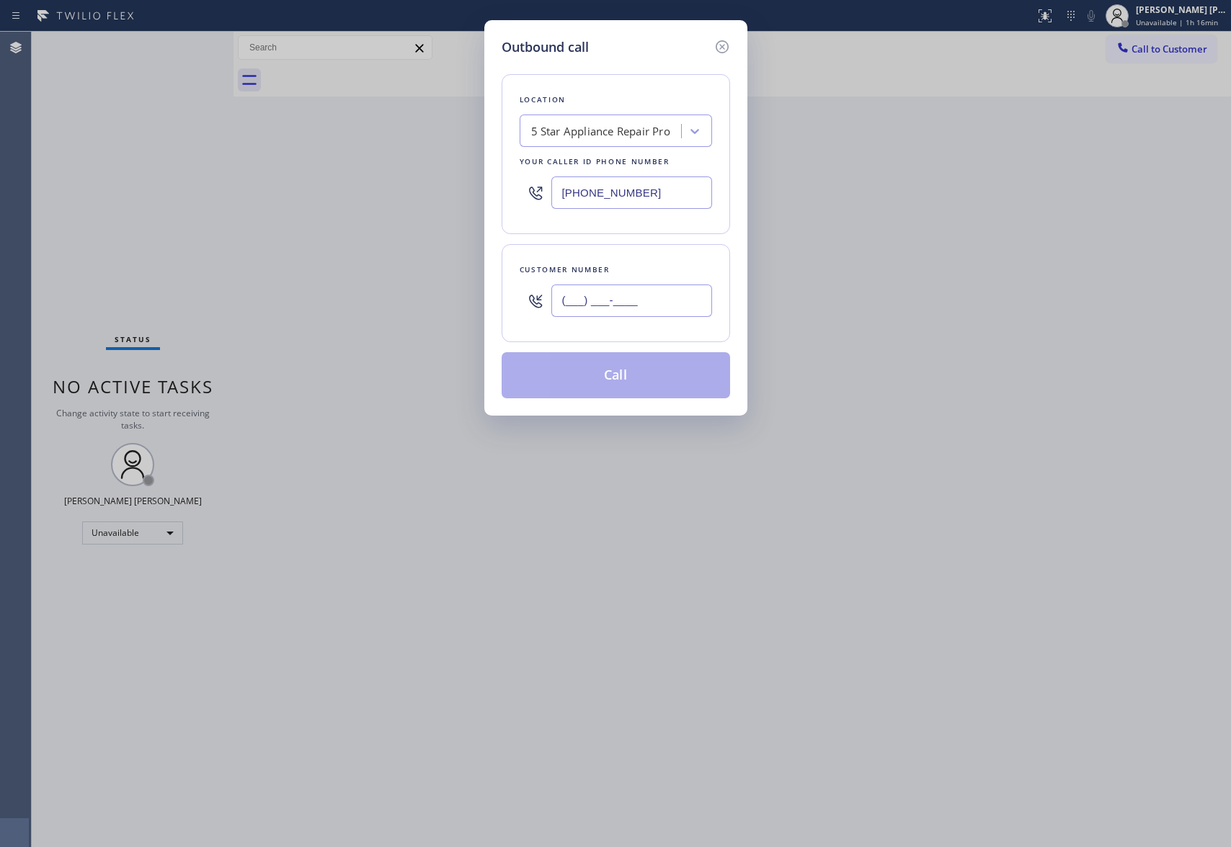
click at [650, 297] on input "(___) ___-____" at bounding box center [631, 301] width 161 height 32
paste input "949) 383-6741"
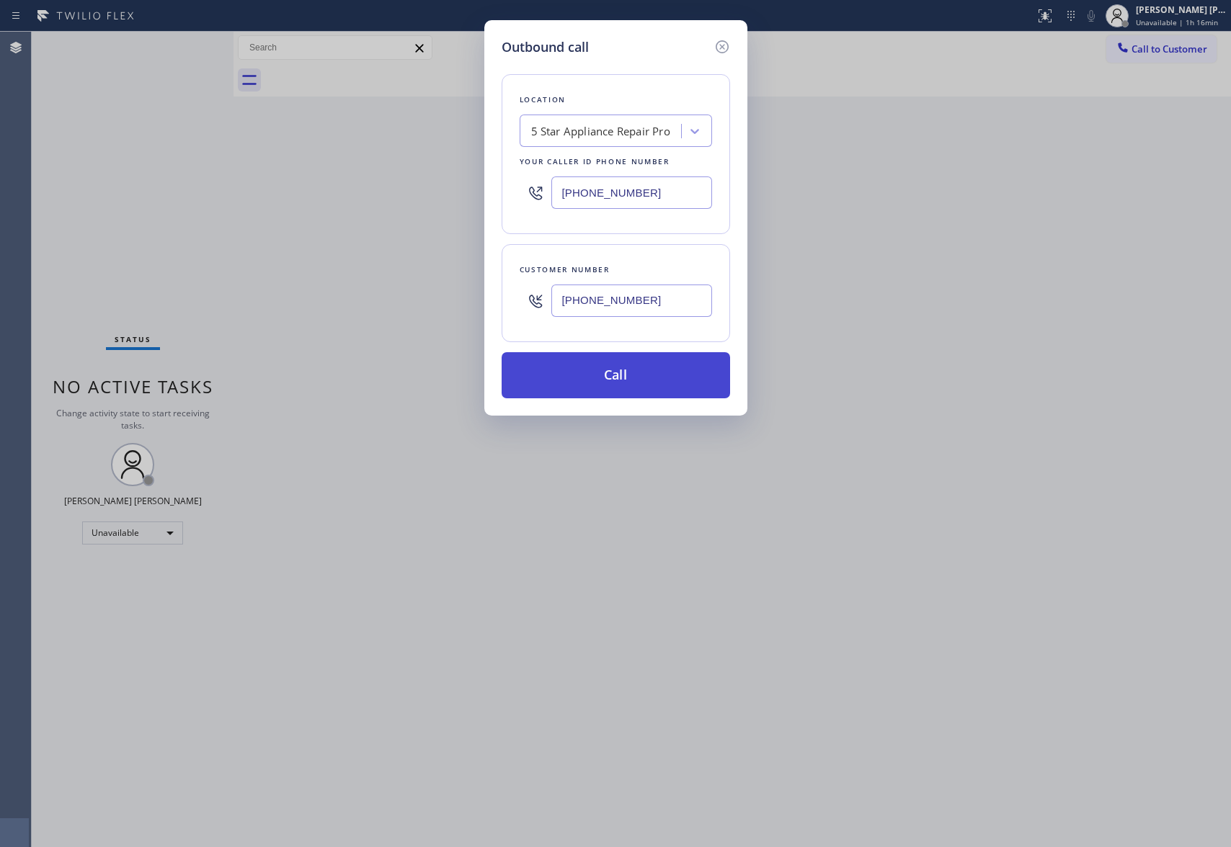
type input "(949) 383-6741"
click at [632, 375] on button "Call" at bounding box center [615, 375] width 228 height 46
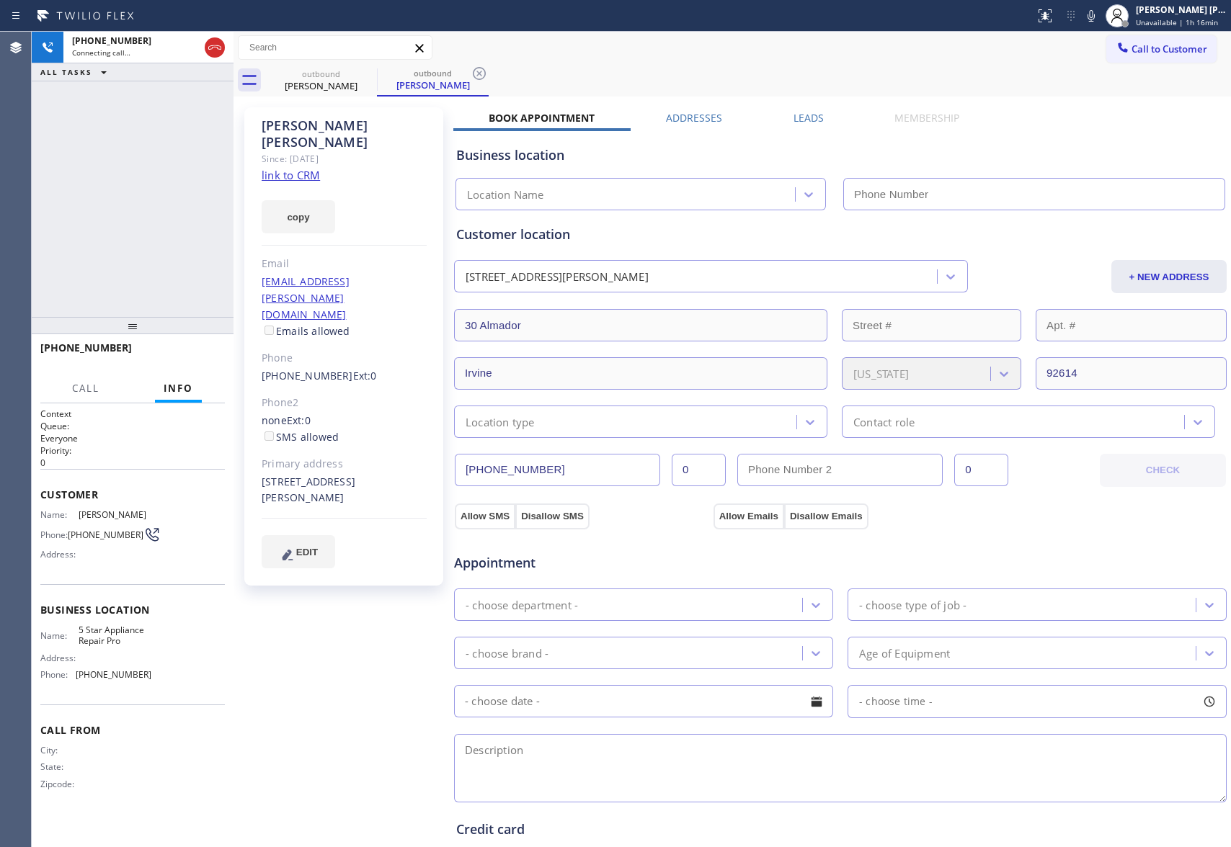
type input "(888) 477-1309"
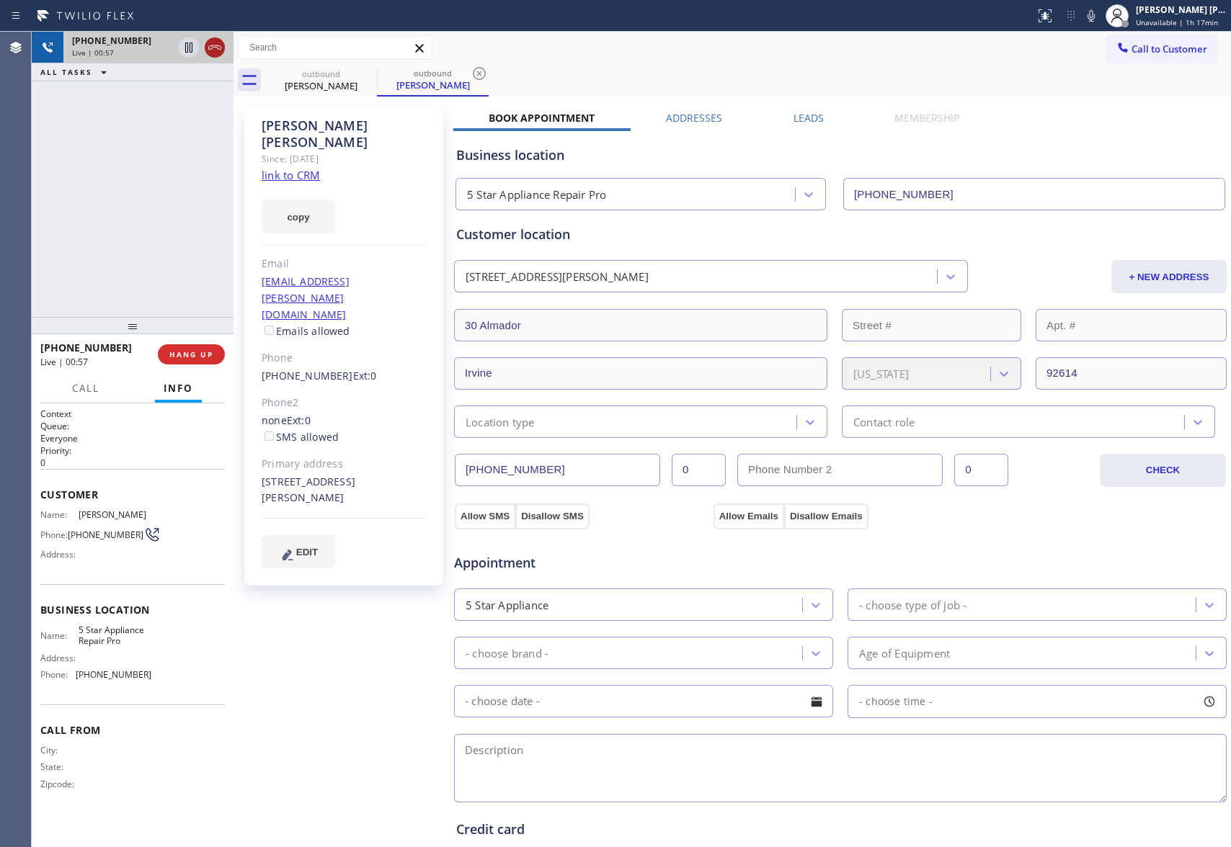
click at [220, 50] on icon at bounding box center [214, 47] width 17 height 17
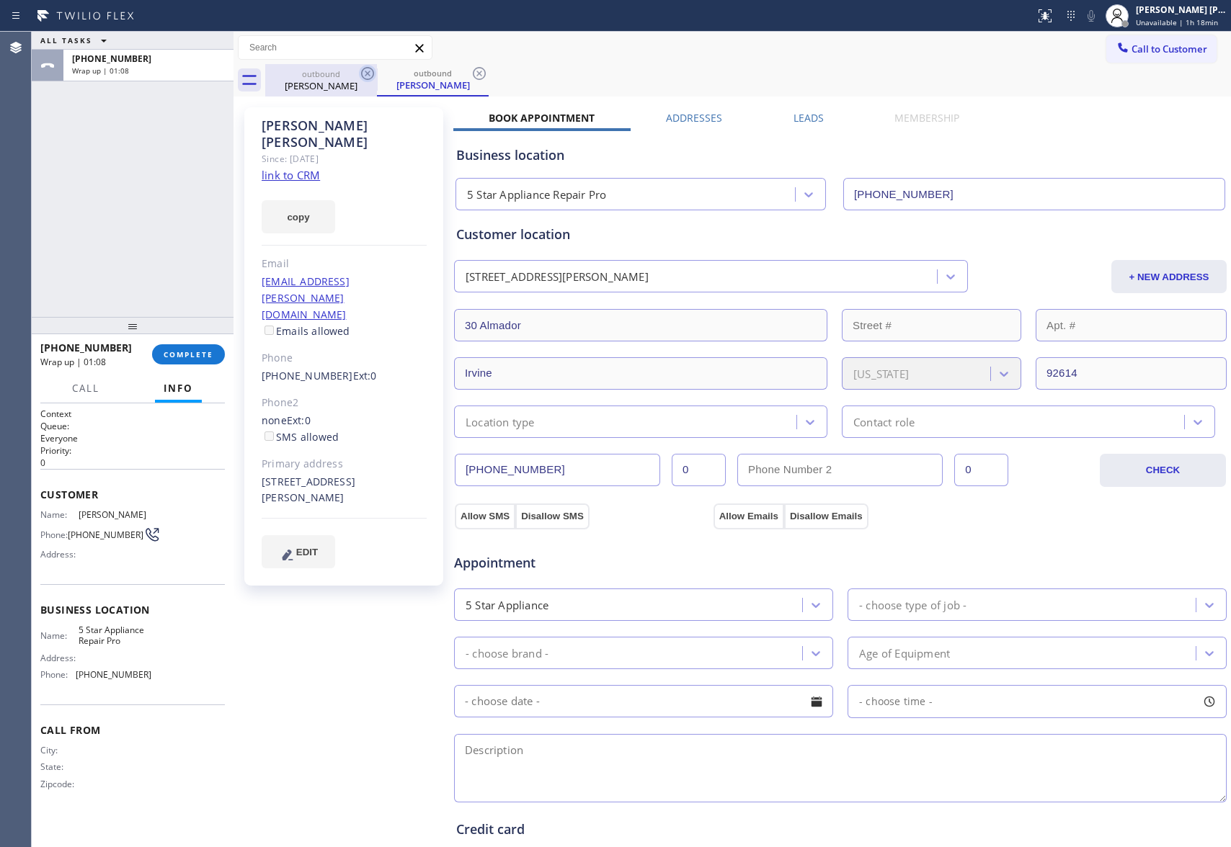
click at [363, 76] on icon at bounding box center [367, 73] width 17 height 17
click at [363, 76] on icon at bounding box center [367, 73] width 13 height 13
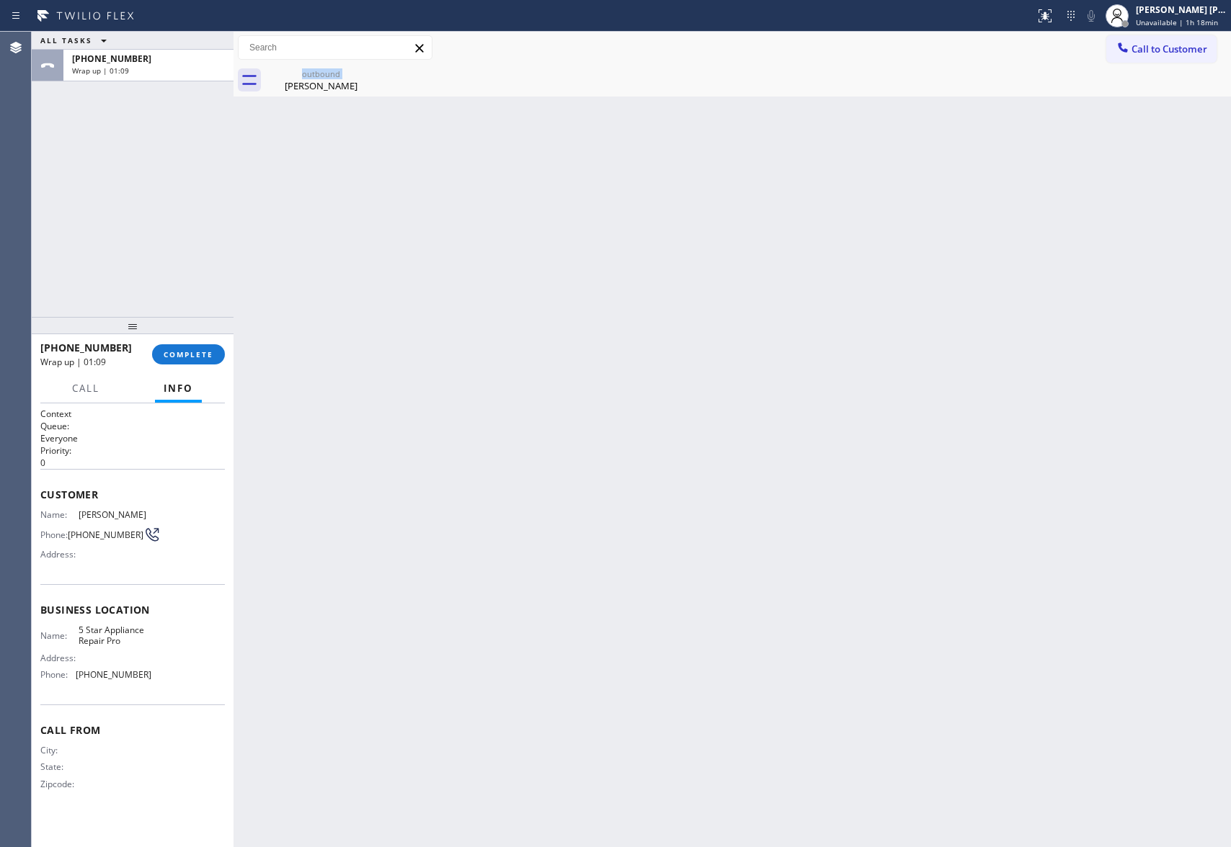
click at [363, 76] on div "outbound Edgar Deleon" at bounding box center [321, 80] width 112 height 32
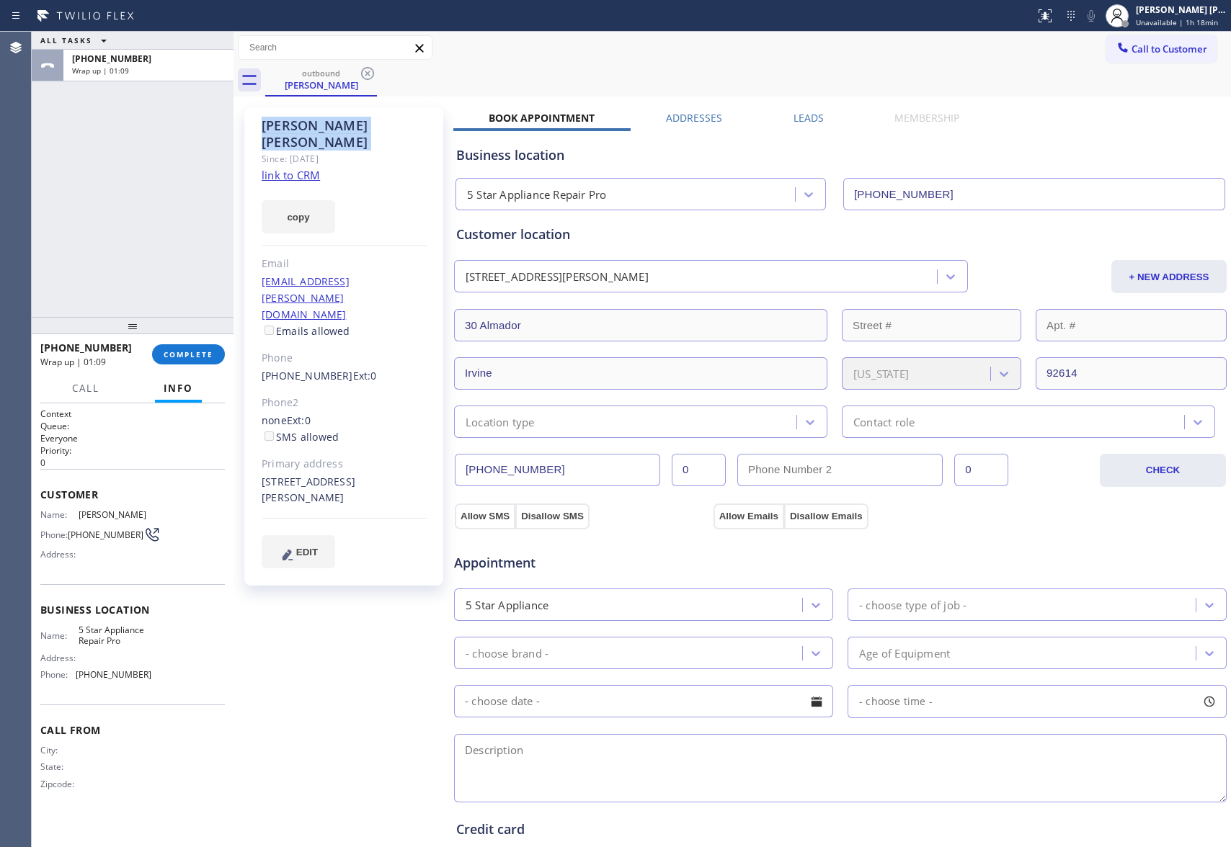
click at [363, 76] on icon at bounding box center [367, 73] width 13 height 13
click at [363, 76] on div "outbound Edgar Deleon" at bounding box center [747, 80] width 965 height 32
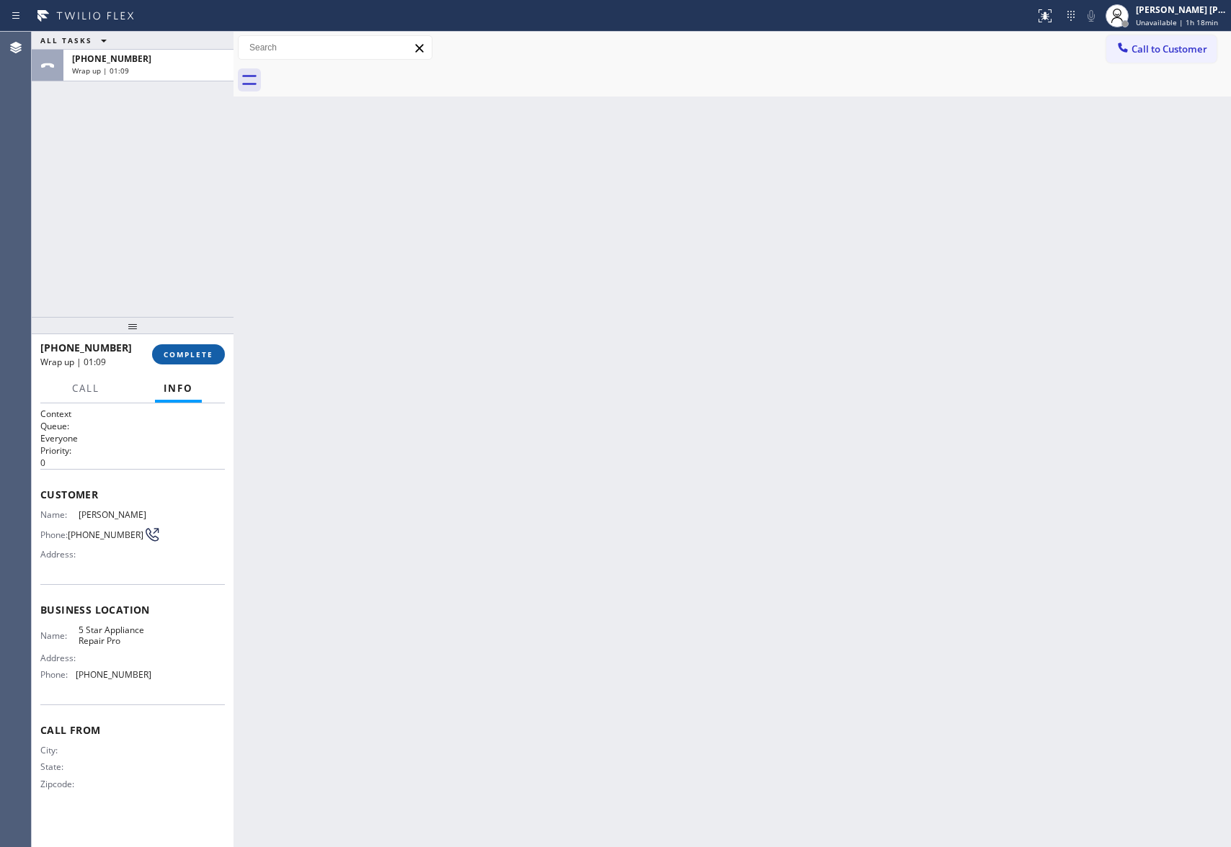
click at [185, 356] on span "COMPLETE" at bounding box center [189, 354] width 50 height 10
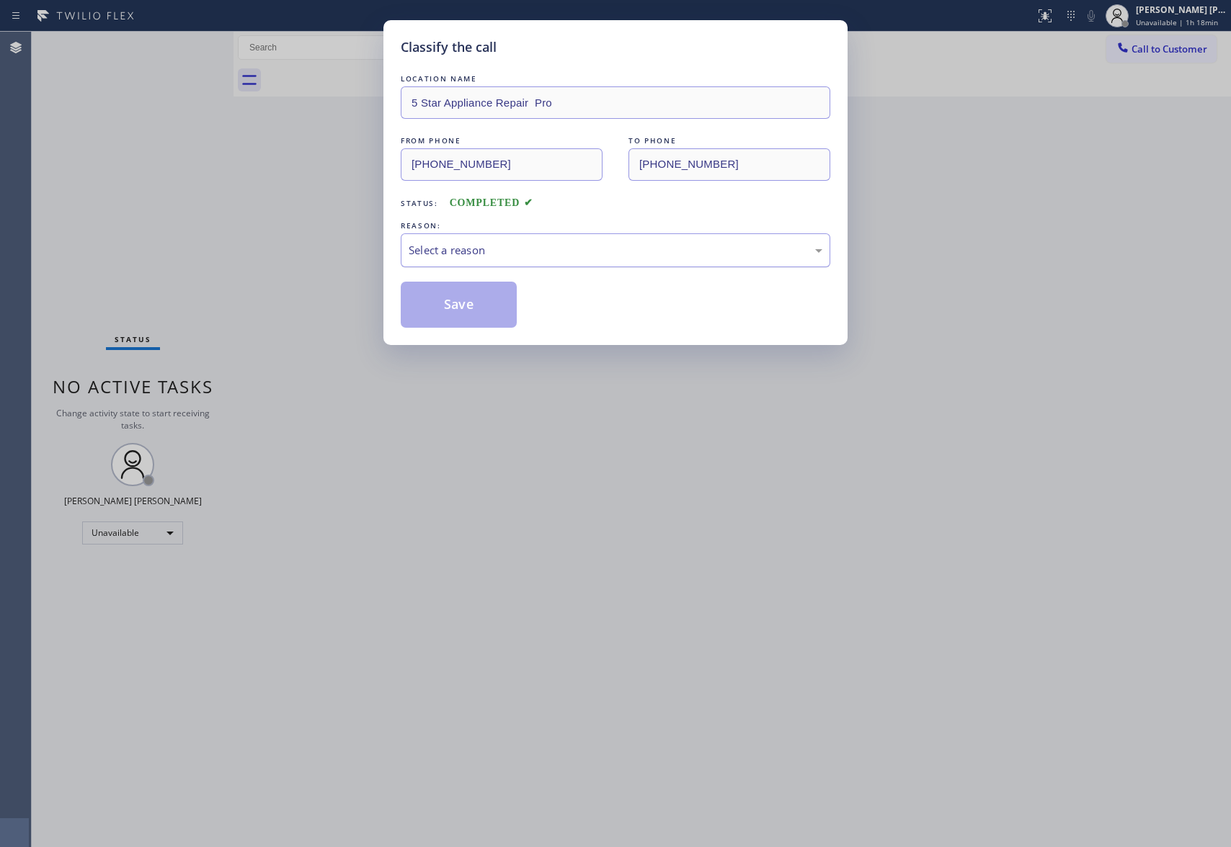
click at [509, 248] on div "Select a reason" at bounding box center [615, 250] width 414 height 17
click at [457, 301] on button "Save" at bounding box center [459, 305] width 116 height 46
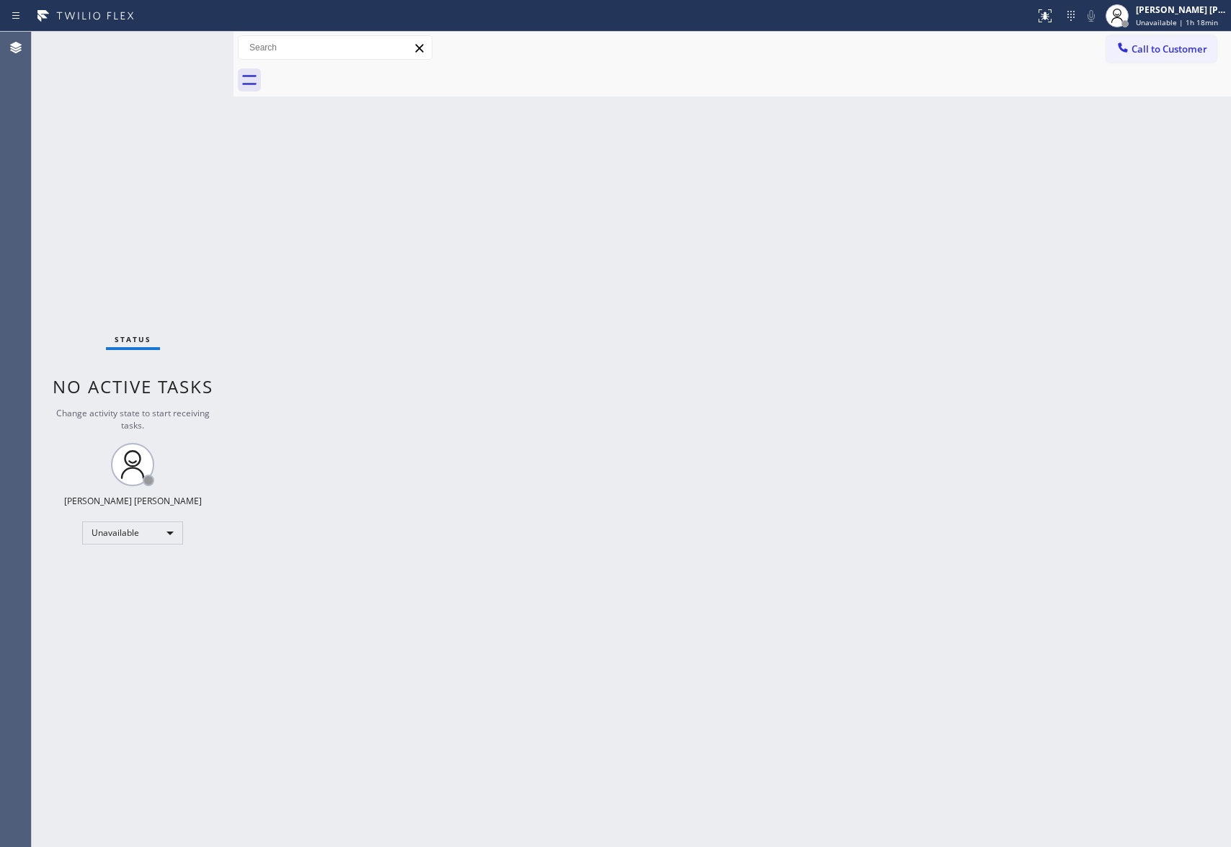
click at [1163, 53] on span "Call to Customer" at bounding box center [1169, 49] width 76 height 13
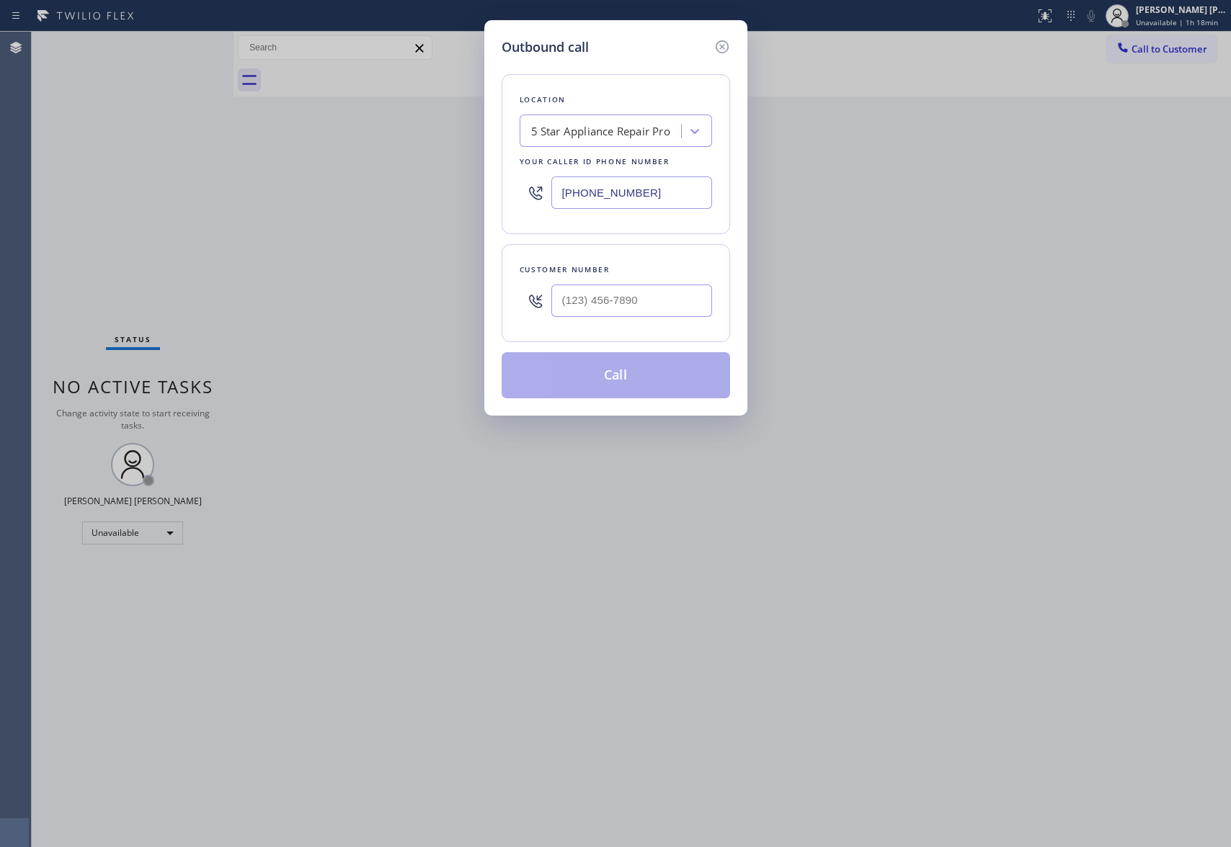
click at [673, 281] on div at bounding box center [631, 300] width 161 height 47
click at [666, 324] on div at bounding box center [631, 300] width 161 height 47
click at [676, 298] on input "(___) ___-____" at bounding box center [631, 301] width 161 height 32
paste input "310) 401-7264"
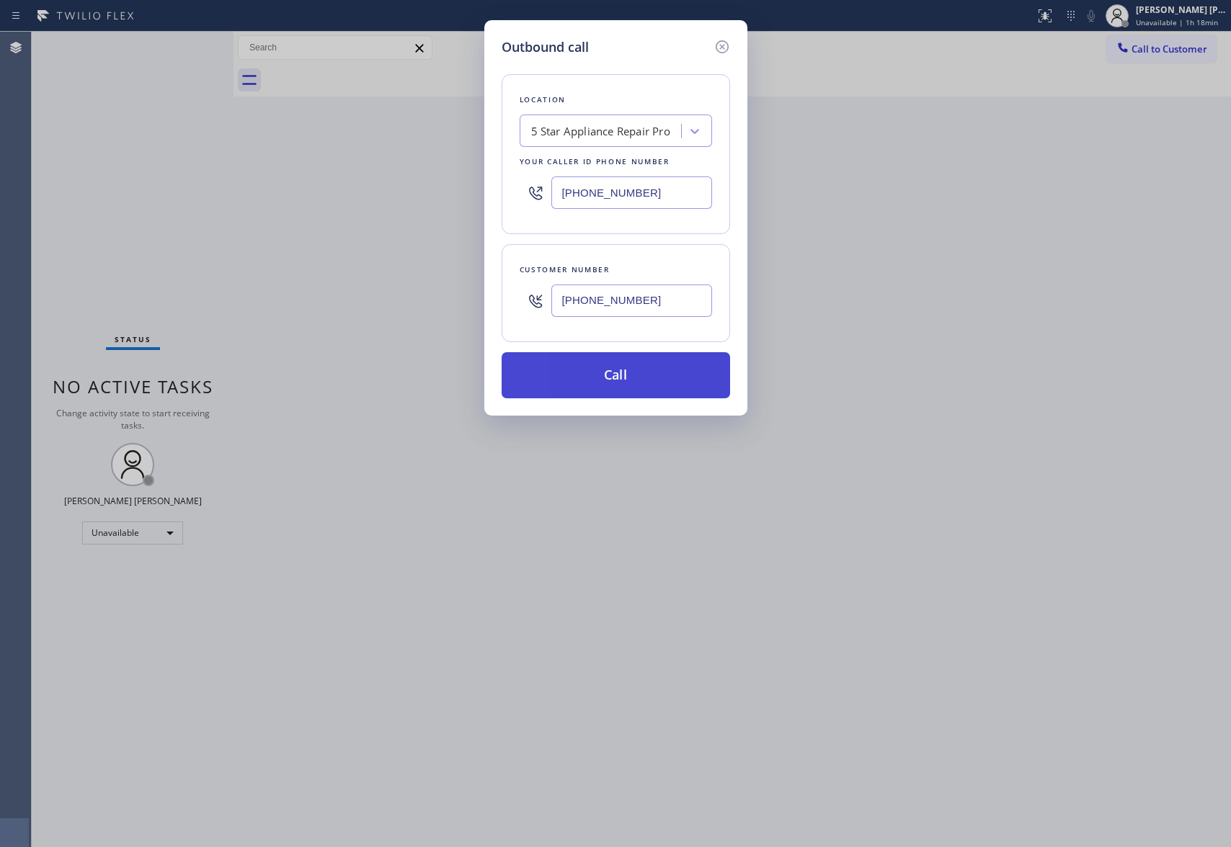
type input "(310) 401-7264"
click at [641, 378] on button "Call" at bounding box center [615, 375] width 228 height 46
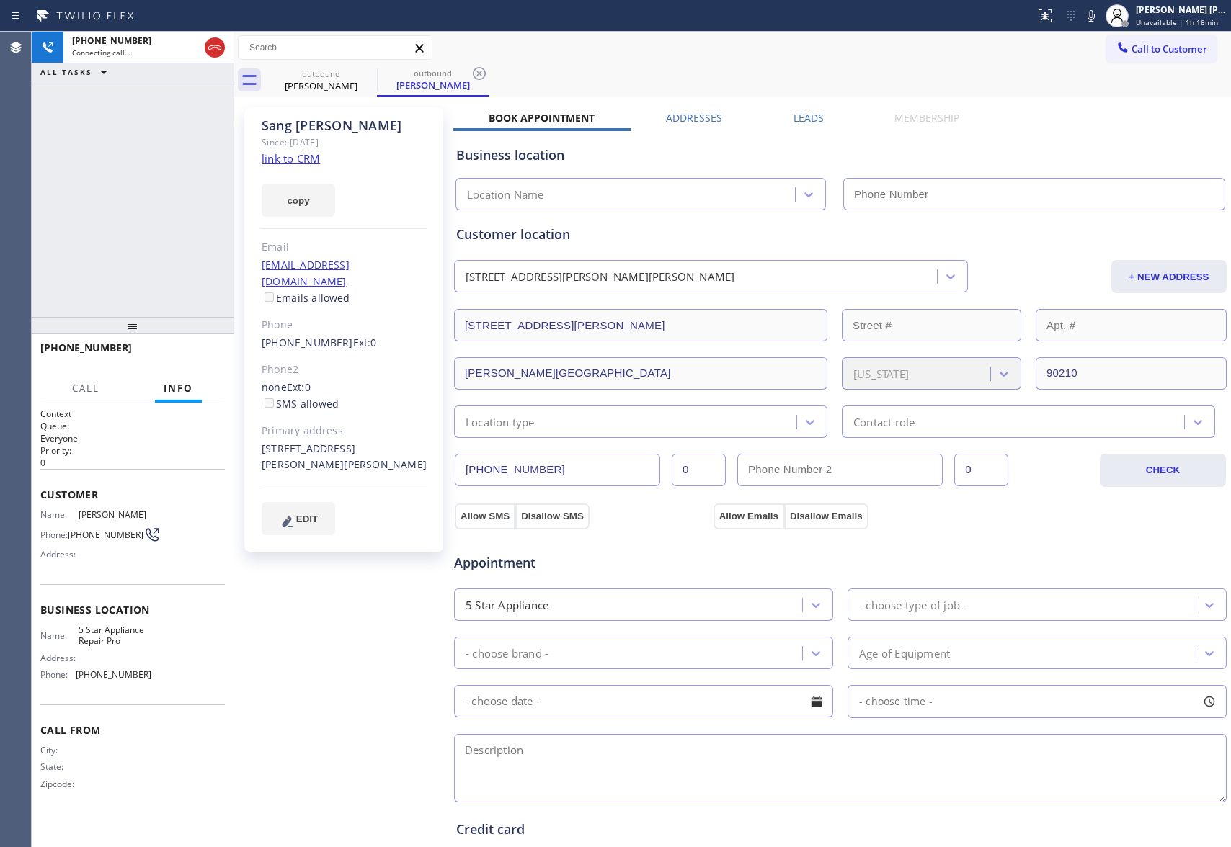
type input "(888) 477-1309"
click at [196, 363] on button "HANG UP" at bounding box center [191, 354] width 67 height 20
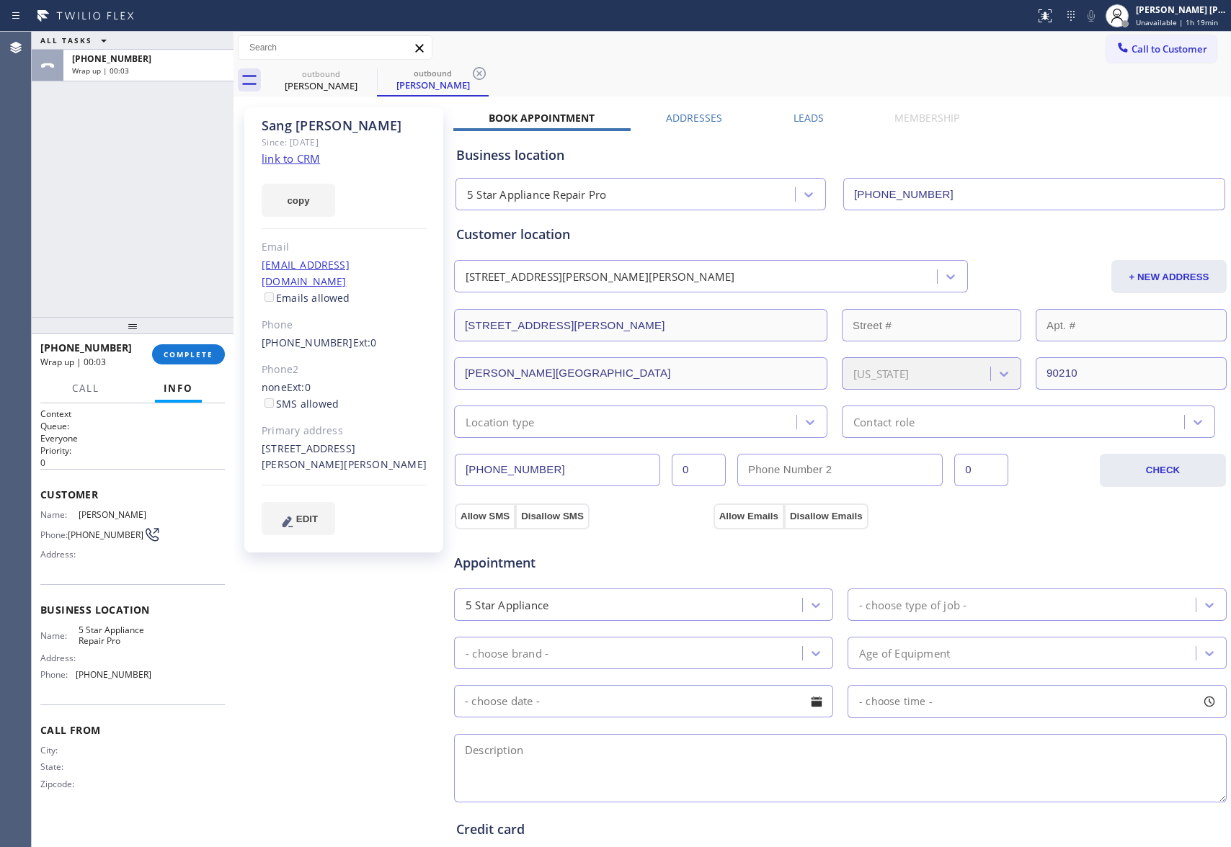
drag, startPoint x: 795, startPoint y: 119, endPoint x: 779, endPoint y: 119, distance: 16.6
click at [795, 119] on label "Leads" at bounding box center [808, 118] width 30 height 14
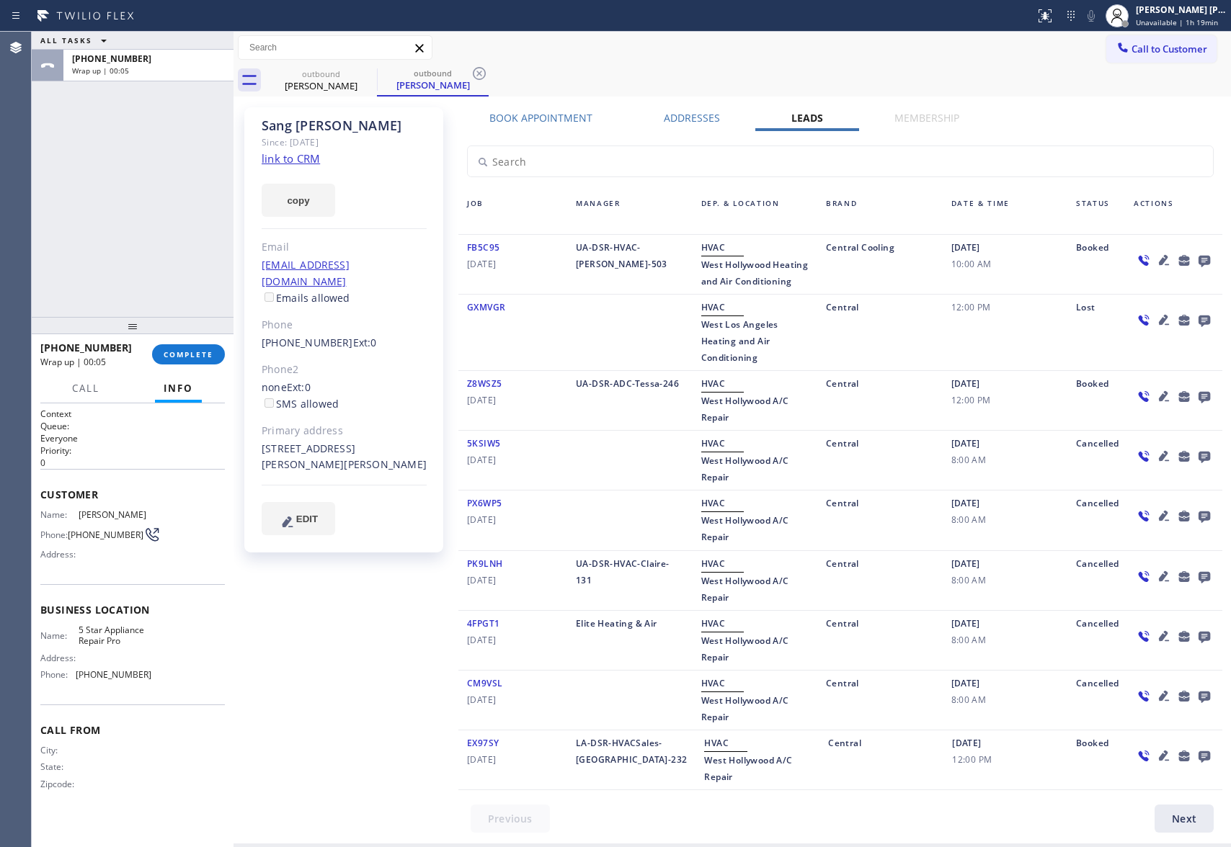
click at [1198, 264] on icon at bounding box center [1204, 262] width 12 height 12
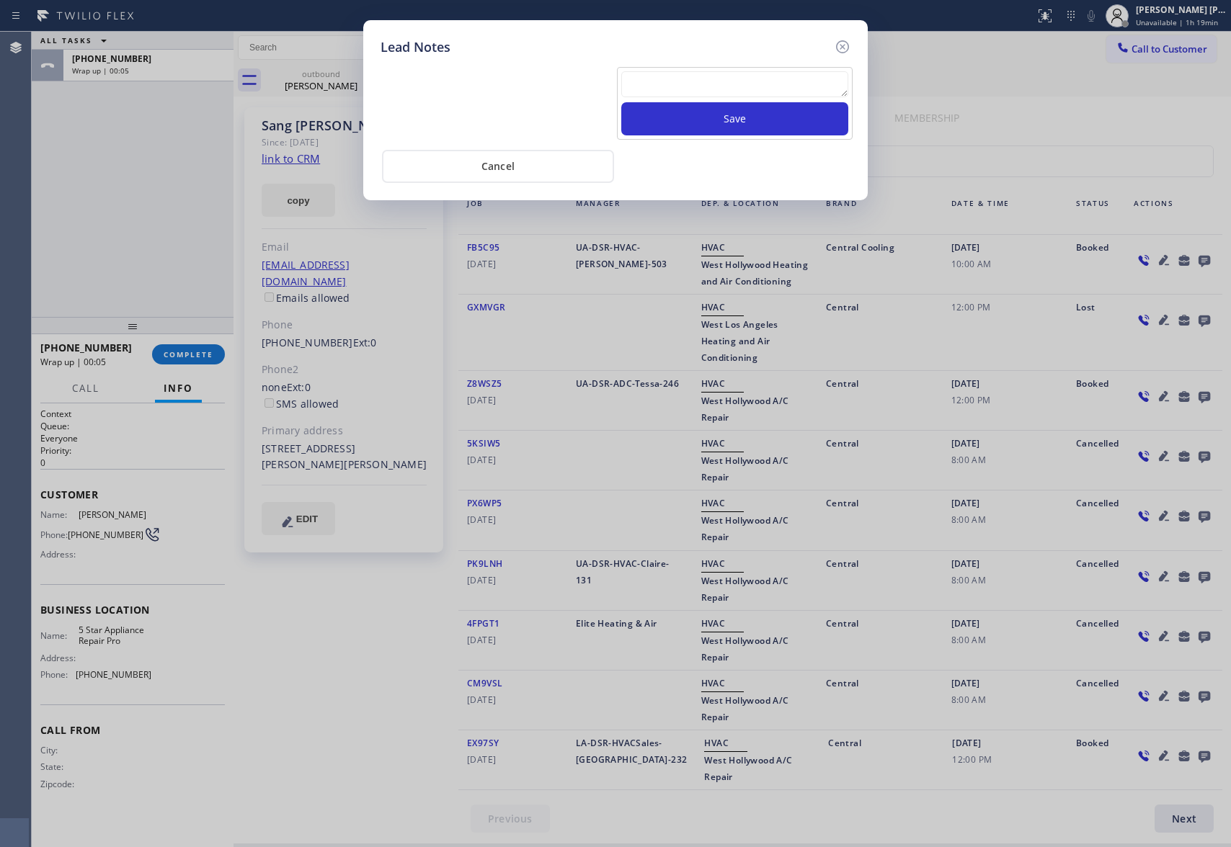
click at [700, 84] on textarea at bounding box center [734, 84] width 227 height 26
paste textarea "VM | please transfer if cx calls back"
type textarea "VM | please transfer if cx calls back"
click at [735, 125] on button "Save" at bounding box center [734, 118] width 227 height 33
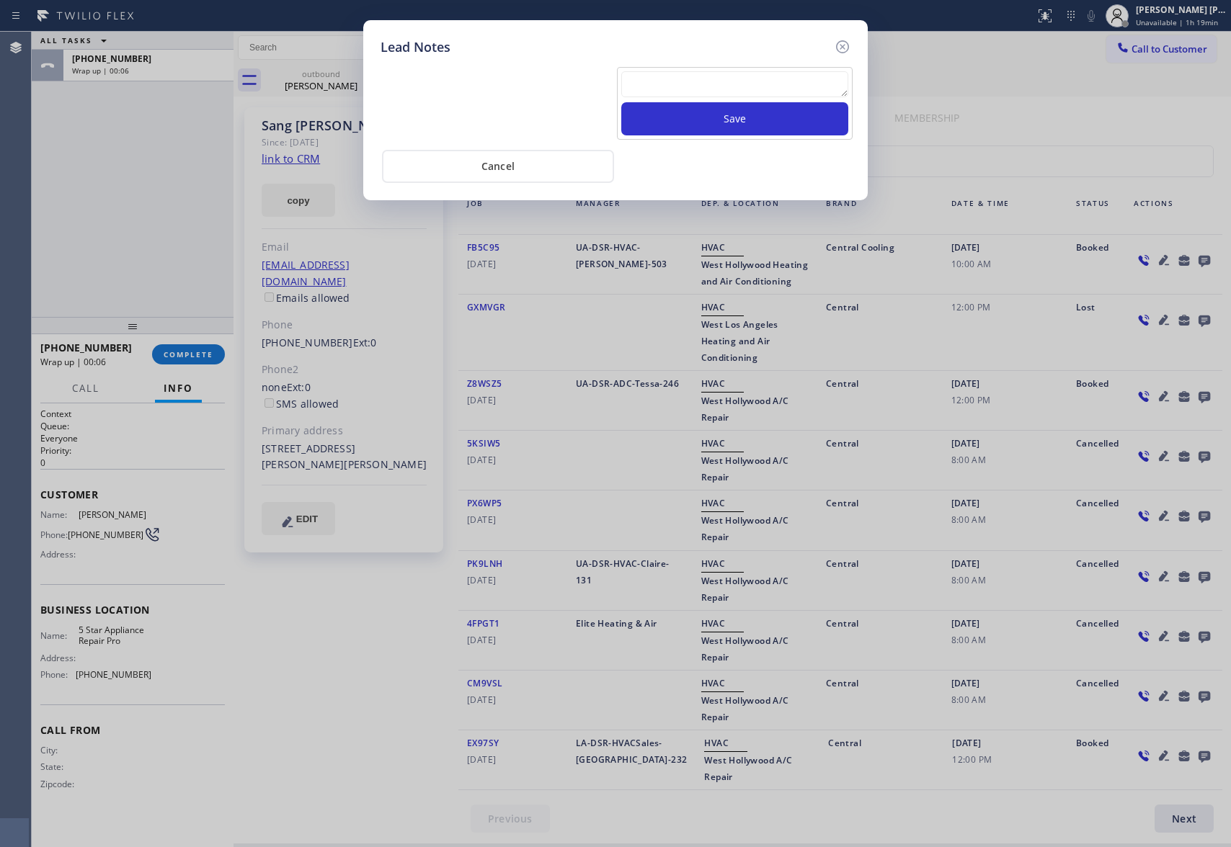
scroll to position [0, 0]
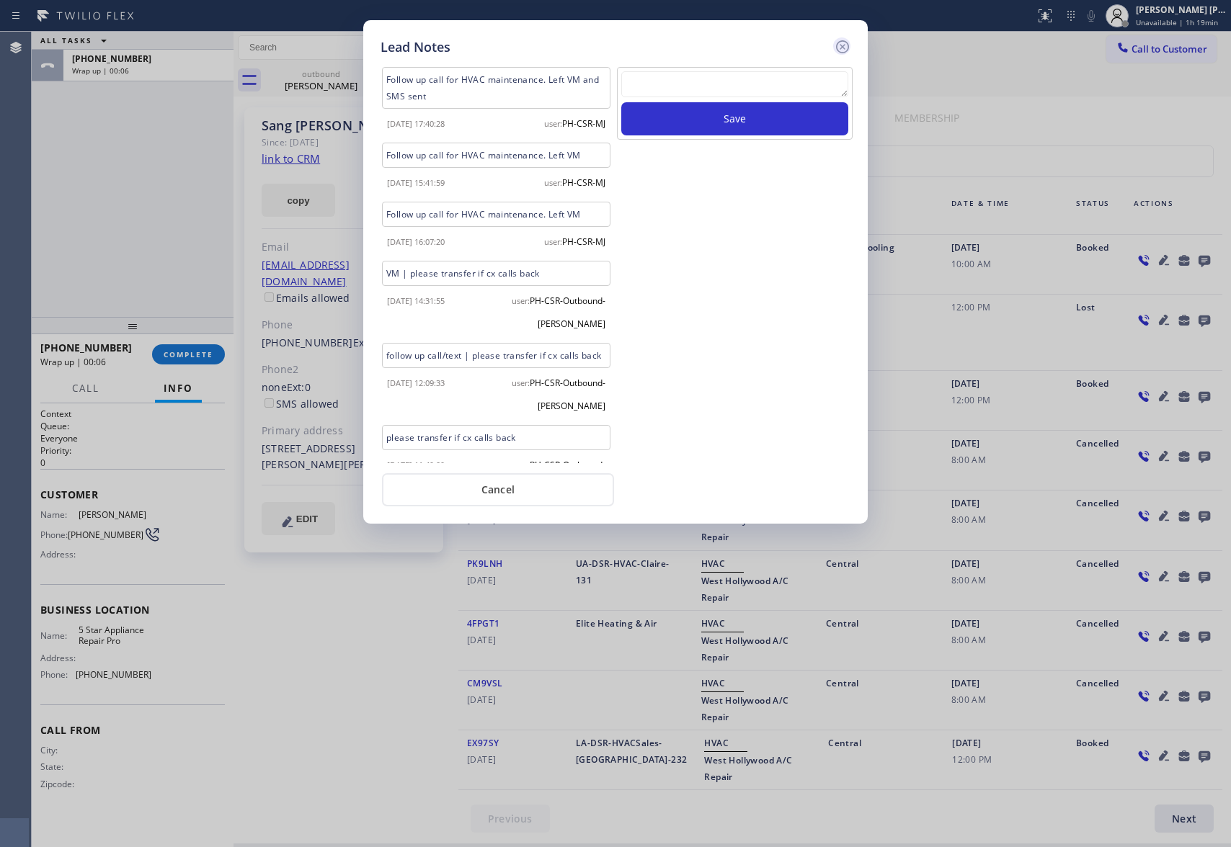
click at [842, 41] on icon at bounding box center [842, 46] width 17 height 17
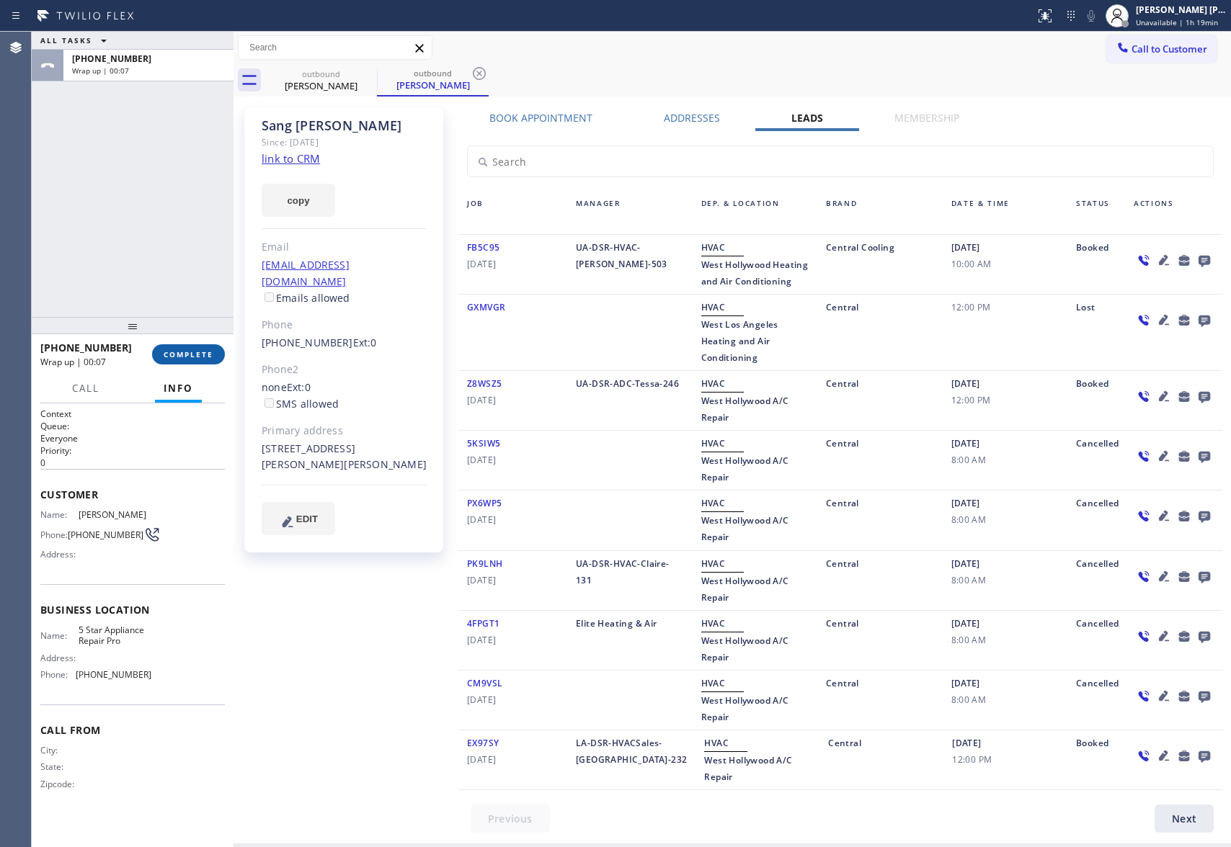
drag, startPoint x: 194, startPoint y: 350, endPoint x: 199, endPoint y: 357, distance: 8.8
click at [193, 350] on span "COMPLETE" at bounding box center [189, 354] width 50 height 10
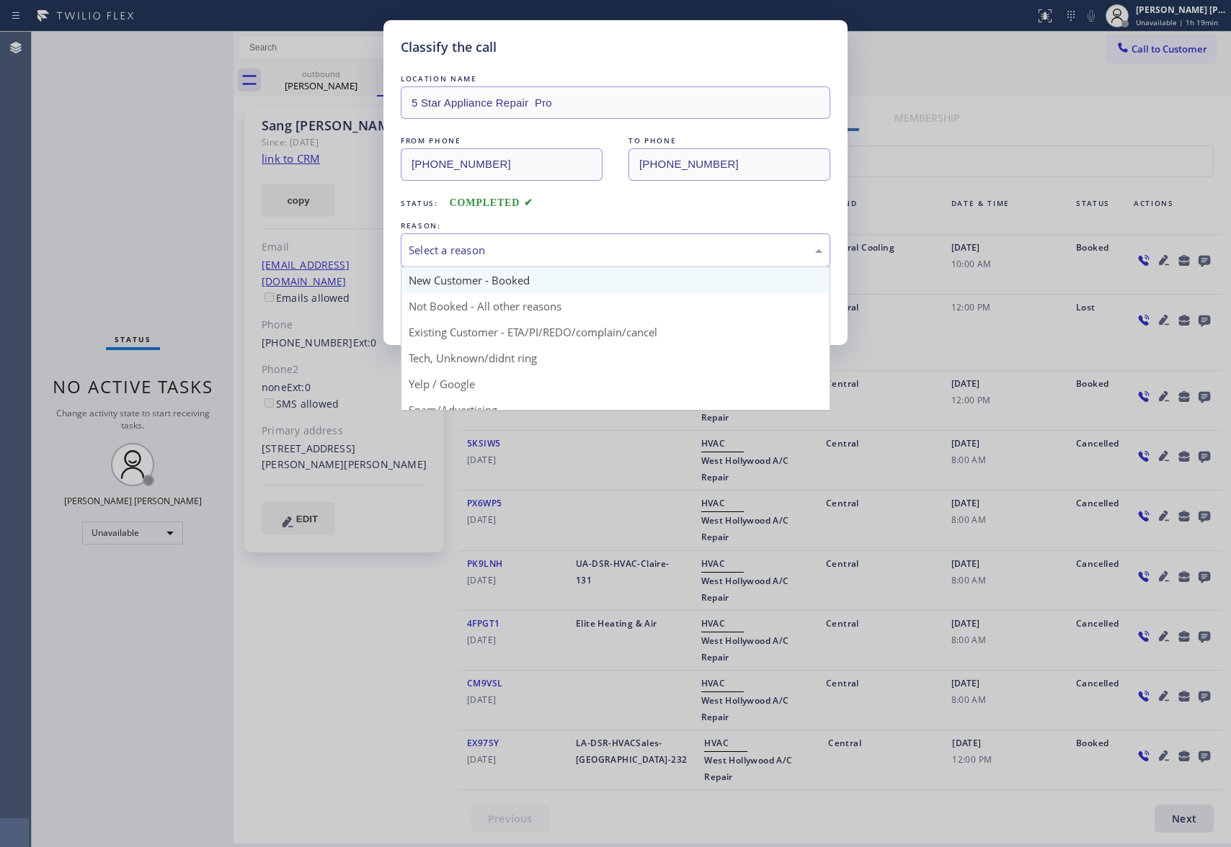
drag, startPoint x: 491, startPoint y: 248, endPoint x: 452, endPoint y: 286, distance: 54.5
click at [491, 246] on div "Select a reason" at bounding box center [615, 250] width 414 height 17
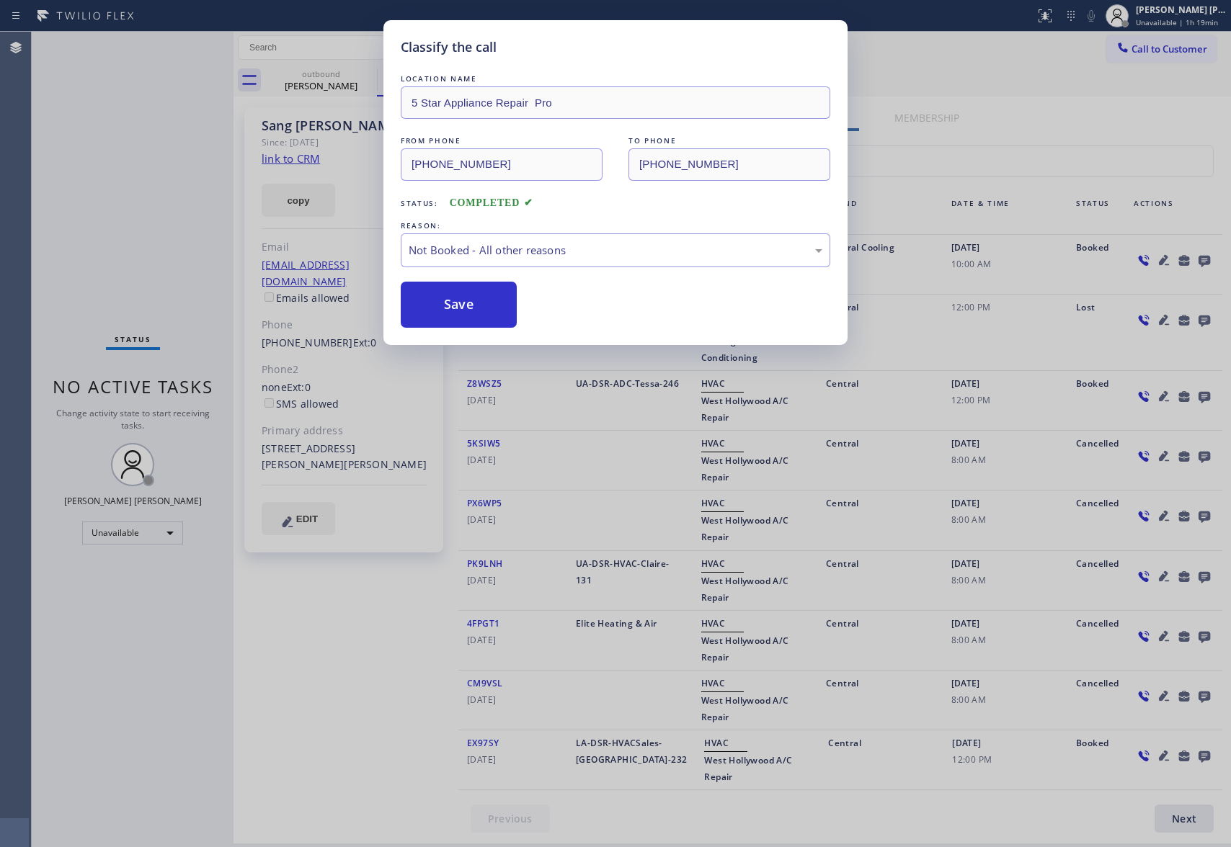
click at [445, 307] on button "Save" at bounding box center [459, 305] width 116 height 46
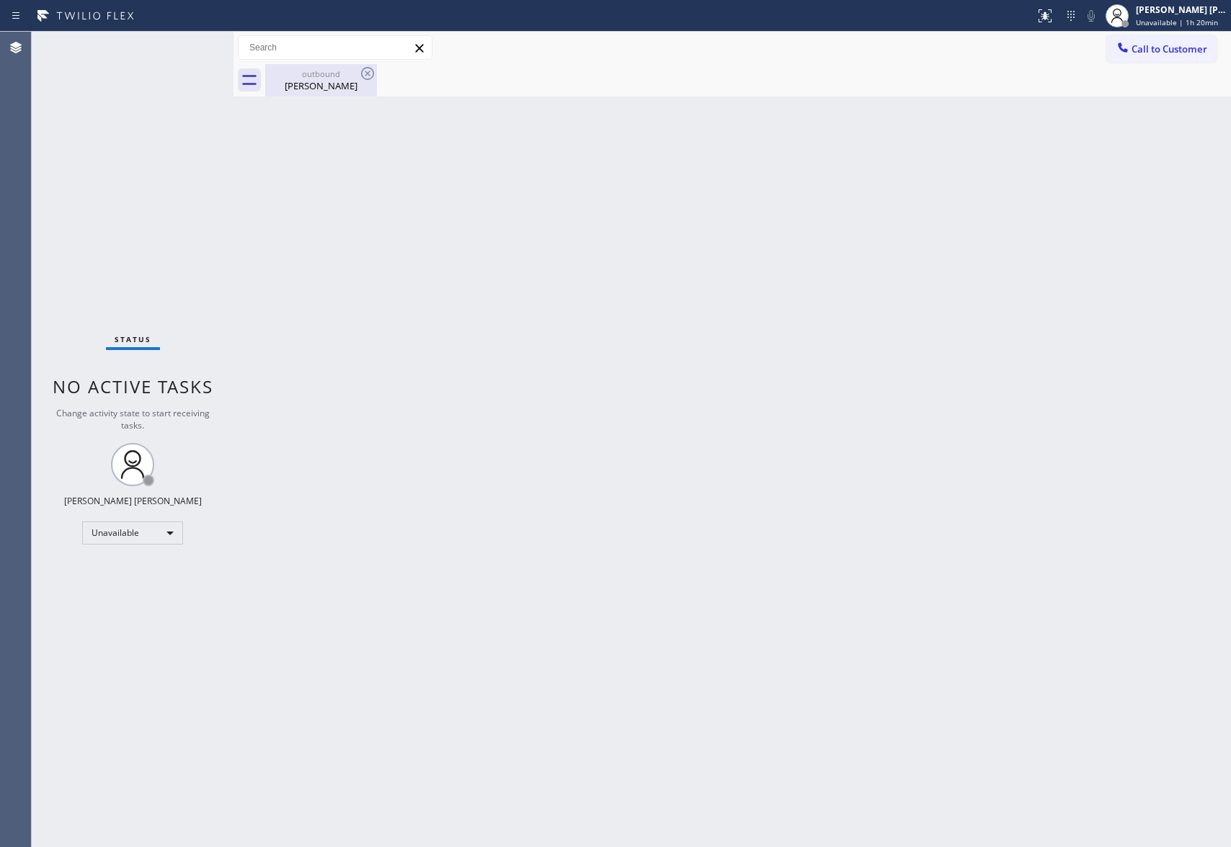
click at [329, 67] on div "outbound Sang Yoon" at bounding box center [321, 80] width 109 height 32
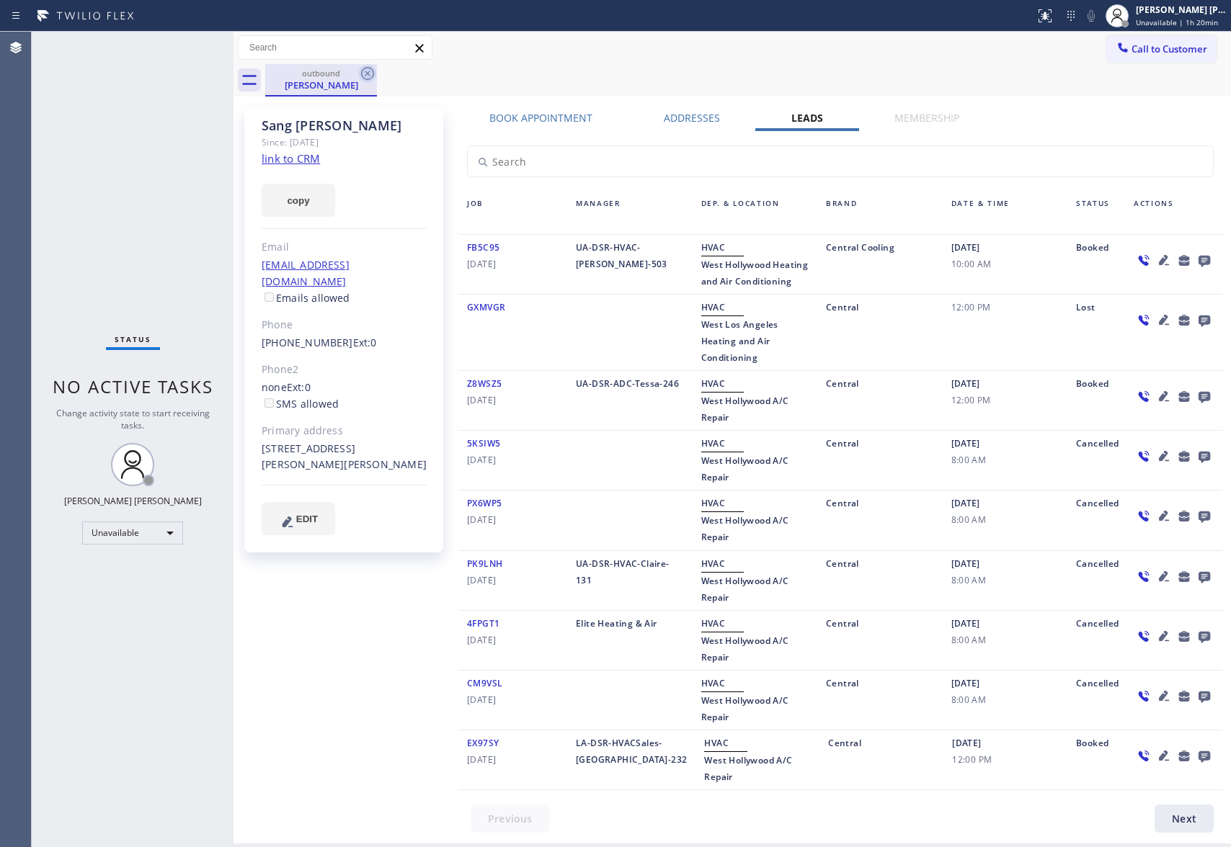
click at [367, 79] on icon at bounding box center [367, 73] width 13 height 13
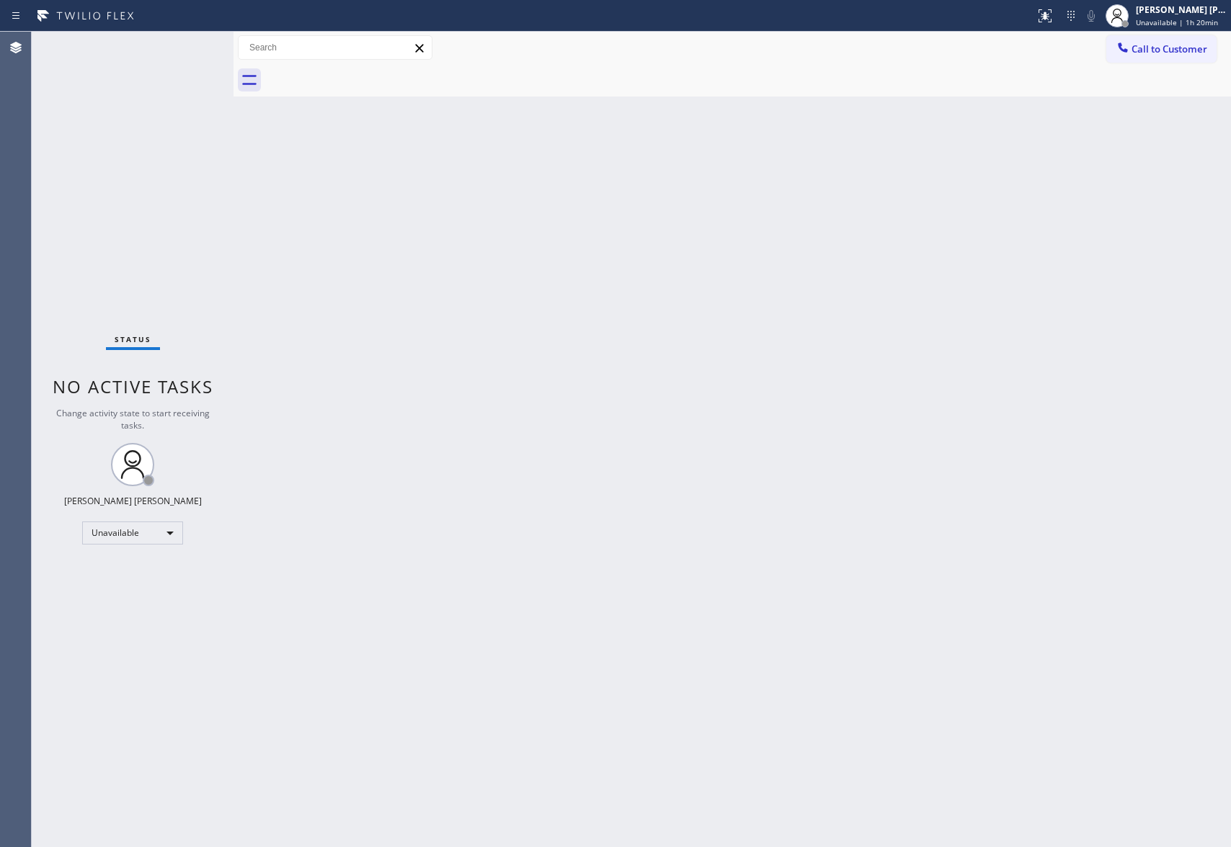
click at [367, 78] on div at bounding box center [747, 80] width 965 height 32
drag, startPoint x: 367, startPoint y: 78, endPoint x: 1116, endPoint y: 55, distance: 748.9
click at [375, 76] on div at bounding box center [747, 80] width 965 height 32
click at [1142, 50] on span "Call to Customer" at bounding box center [1169, 49] width 76 height 13
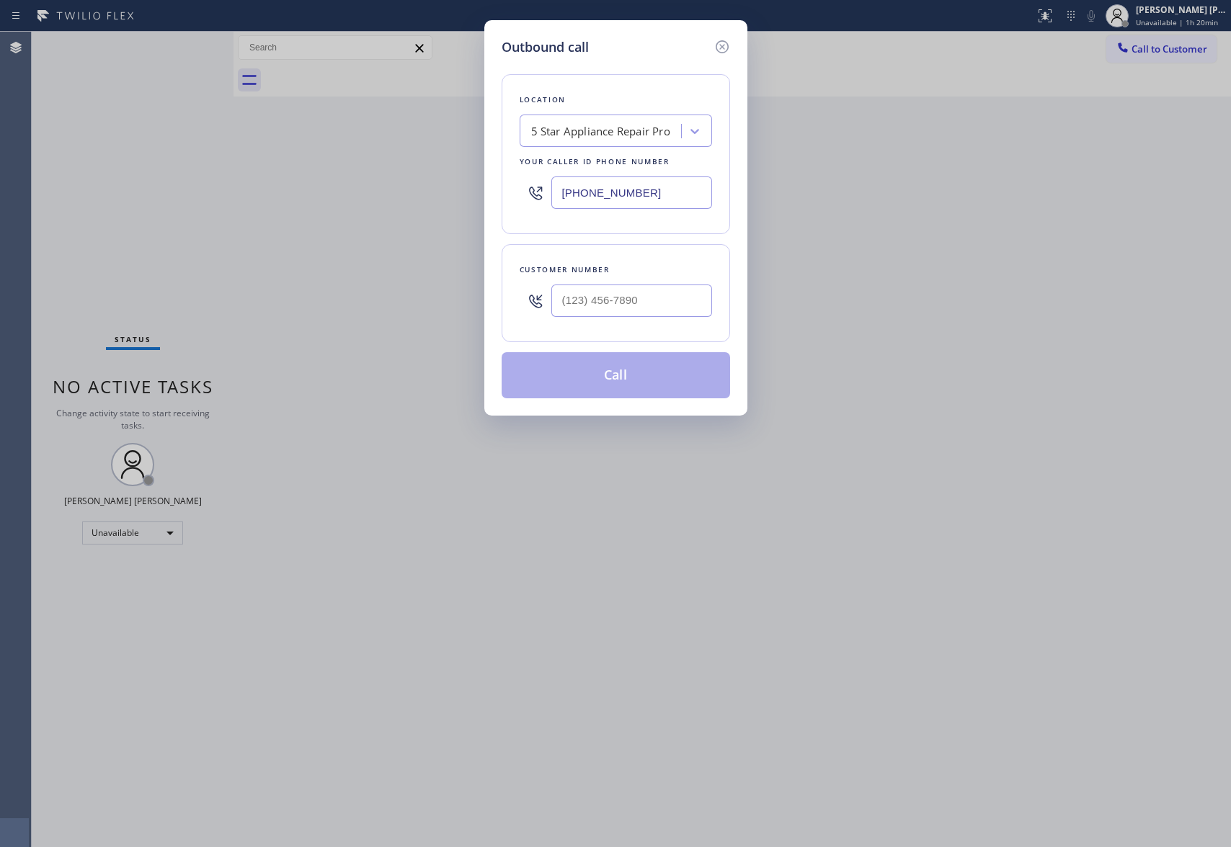
click at [640, 321] on div at bounding box center [631, 300] width 161 height 47
click at [643, 316] on input "(___) ___-____" at bounding box center [631, 301] width 161 height 32
paste input "206) 724-7494"
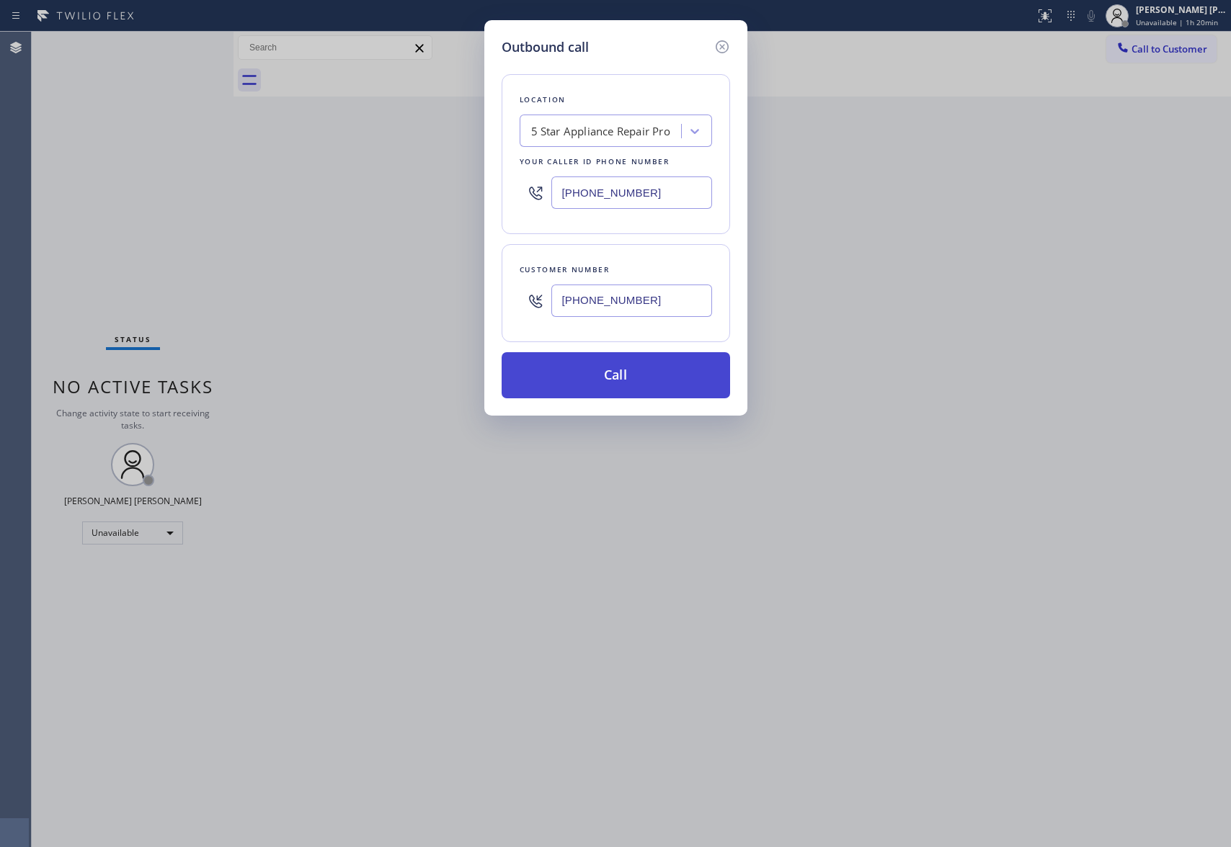
type input "(206) 724-7494"
click at [626, 382] on button "Call" at bounding box center [615, 375] width 228 height 46
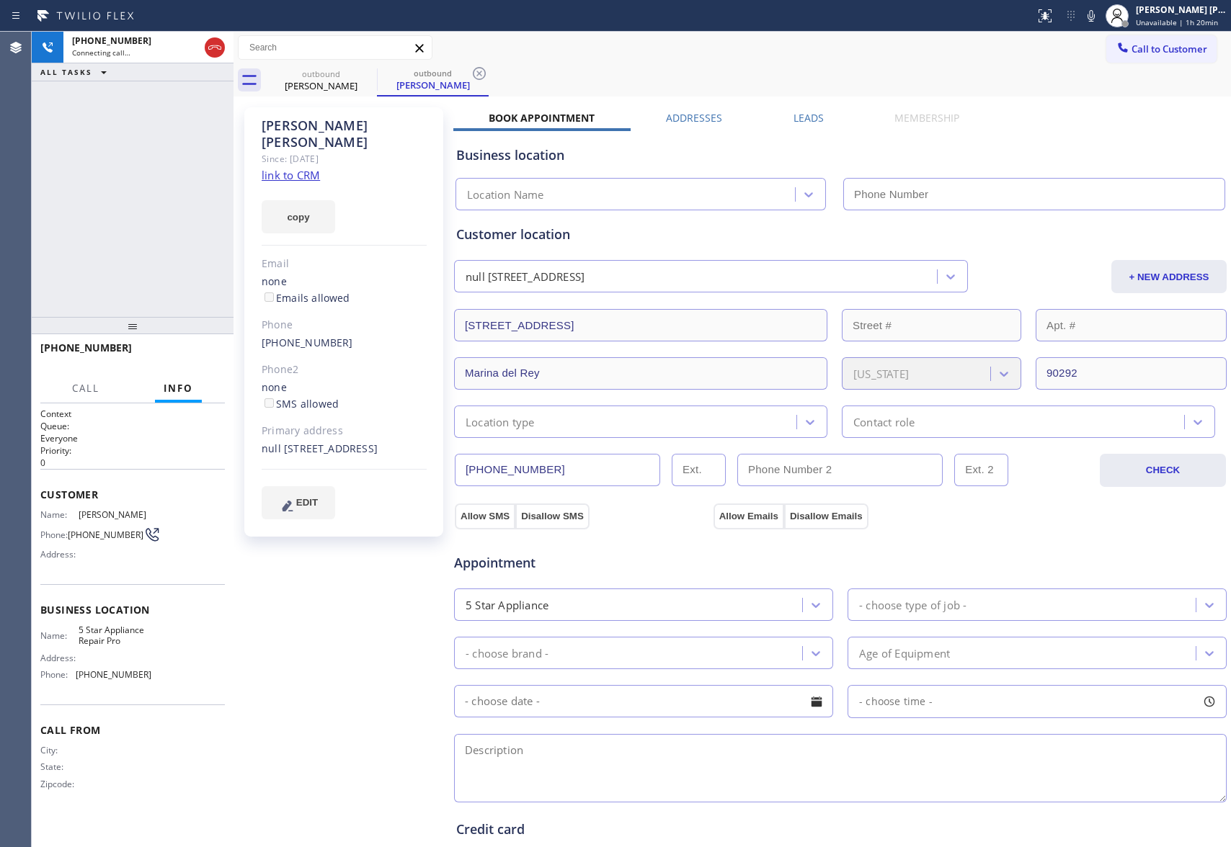
type input "(888) 477-1309"
click at [211, 50] on icon at bounding box center [214, 47] width 17 height 17
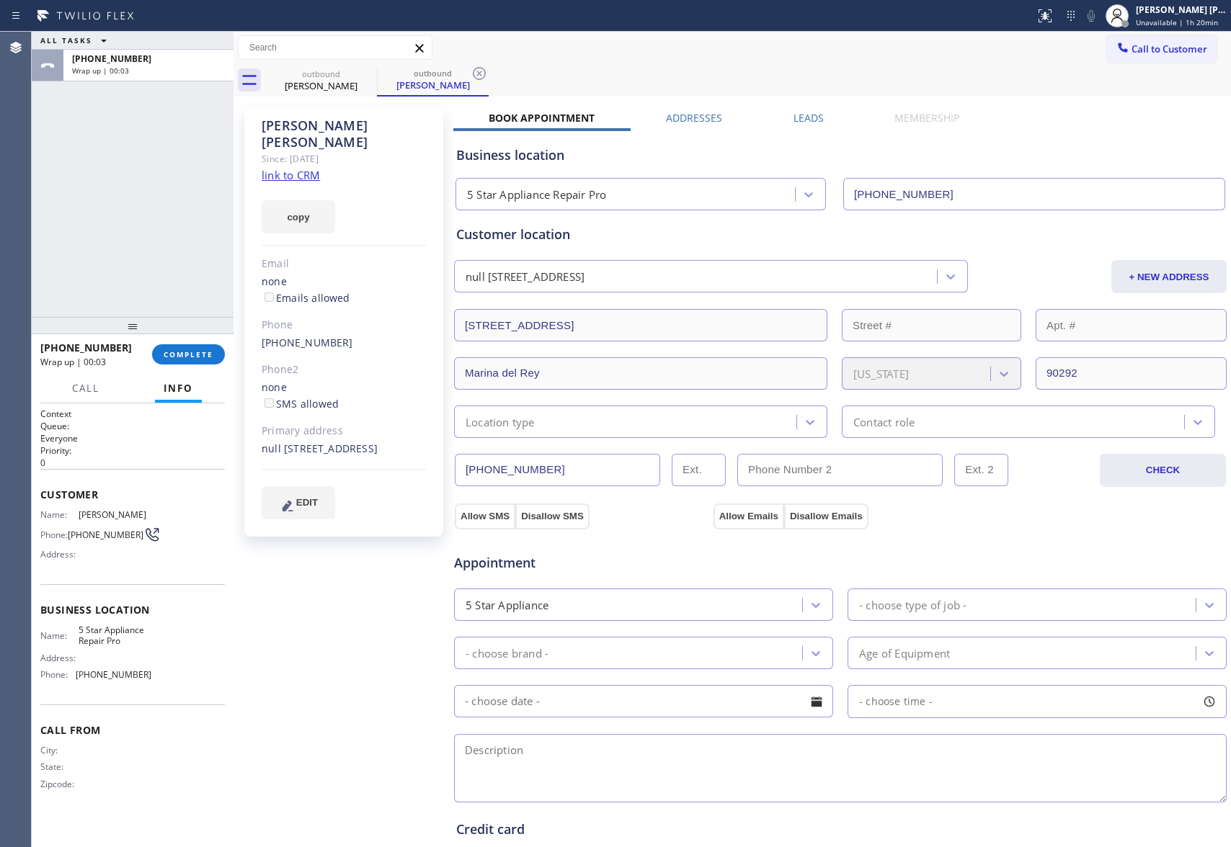
click at [802, 125] on div "Business location 5 Star Appliance Repair Pro (888) 477-1309" at bounding box center [840, 167] width 774 height 85
click at [802, 118] on label "Leads" at bounding box center [808, 118] width 30 height 14
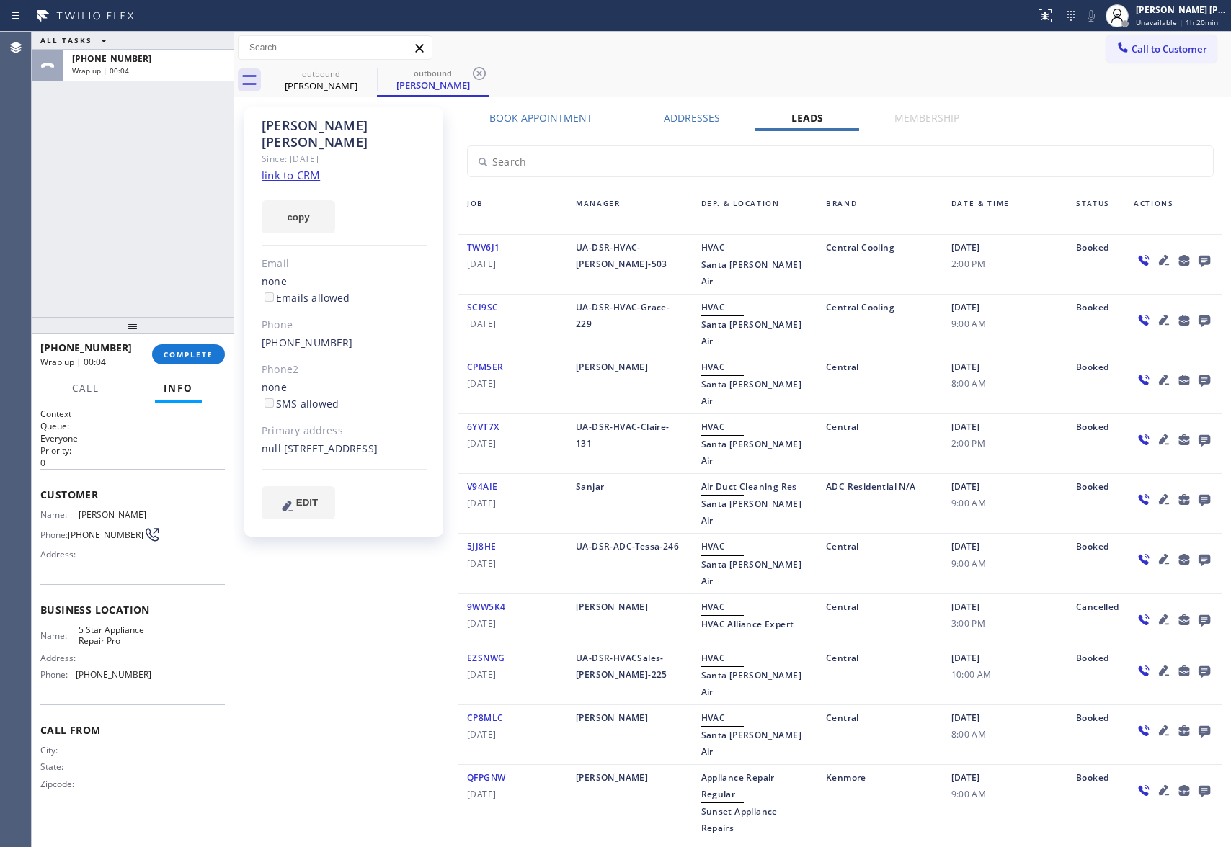
click at [1198, 257] on icon at bounding box center [1204, 262] width 12 height 12
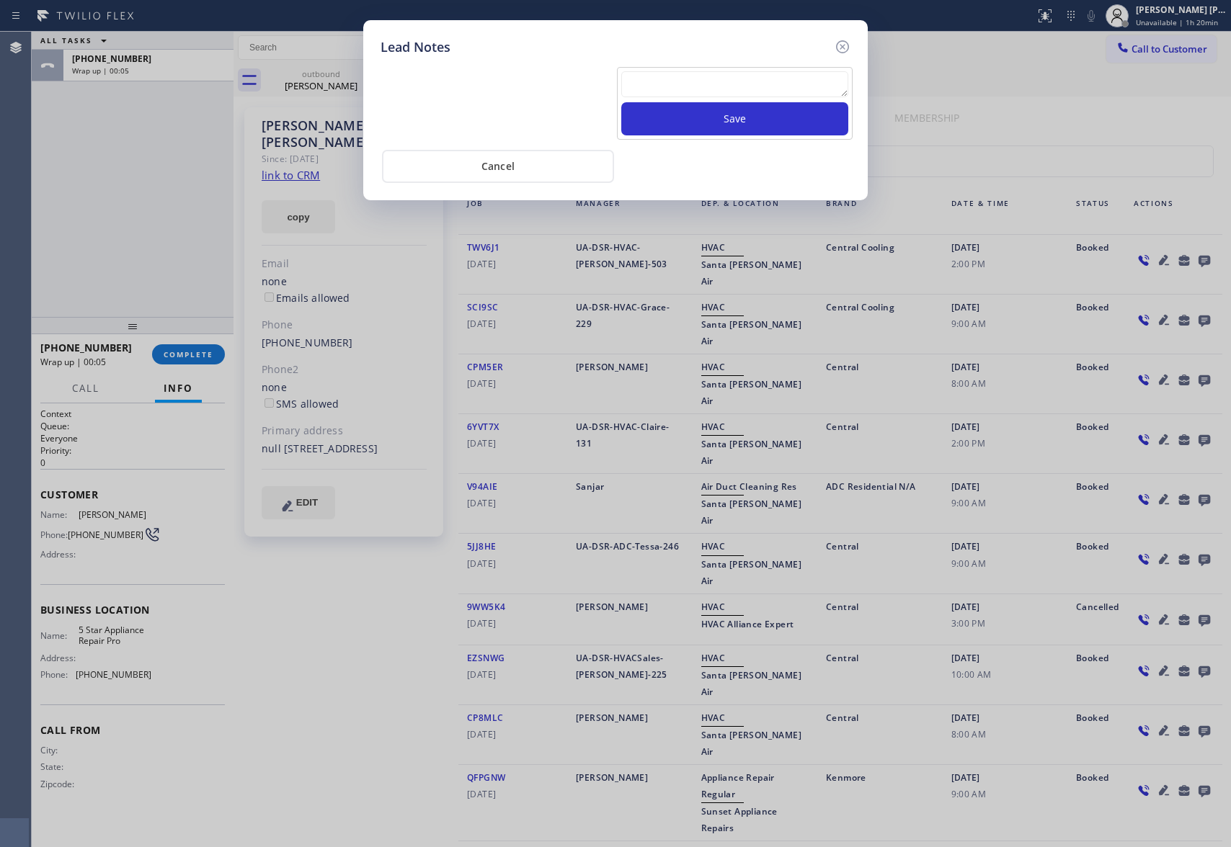
click at [683, 93] on textarea at bounding box center [734, 84] width 227 height 26
paste textarea "VM | please transfer if cx calls back"
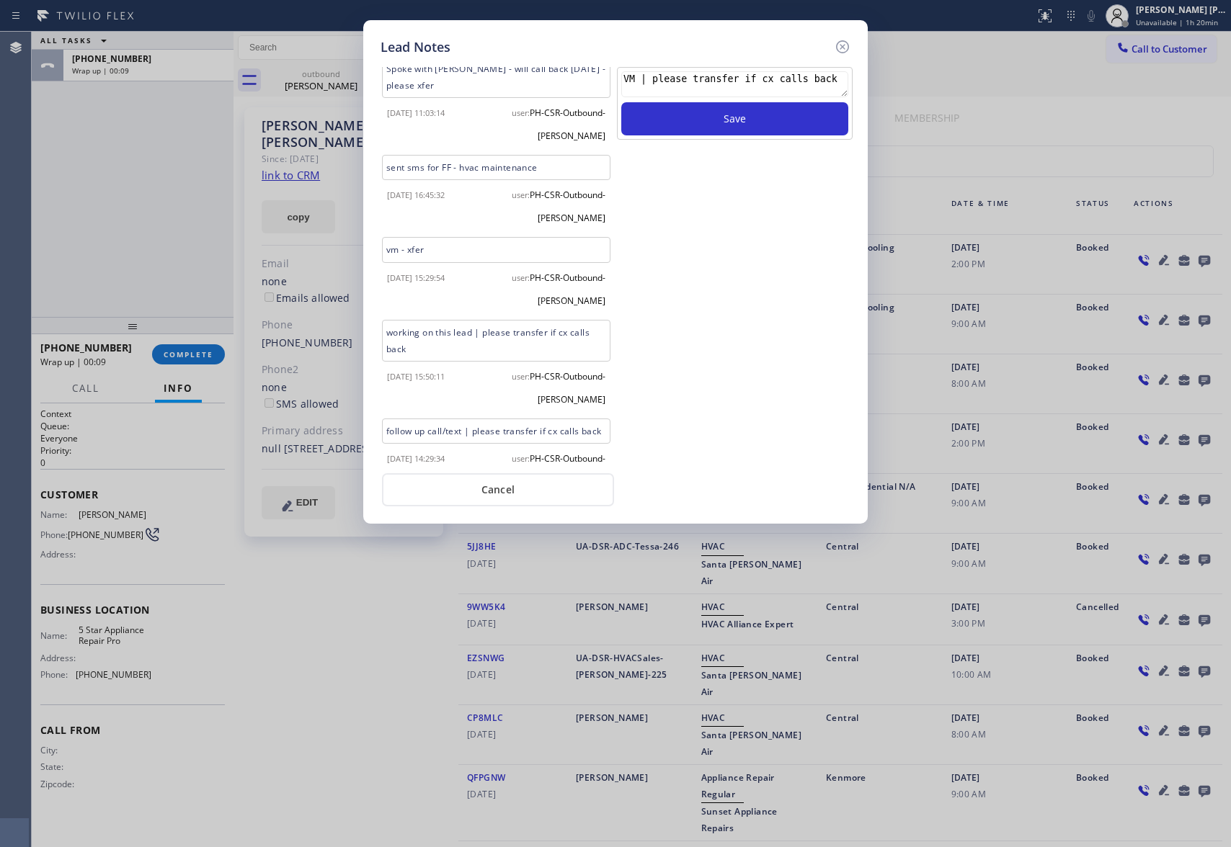
scroll to position [1019, 0]
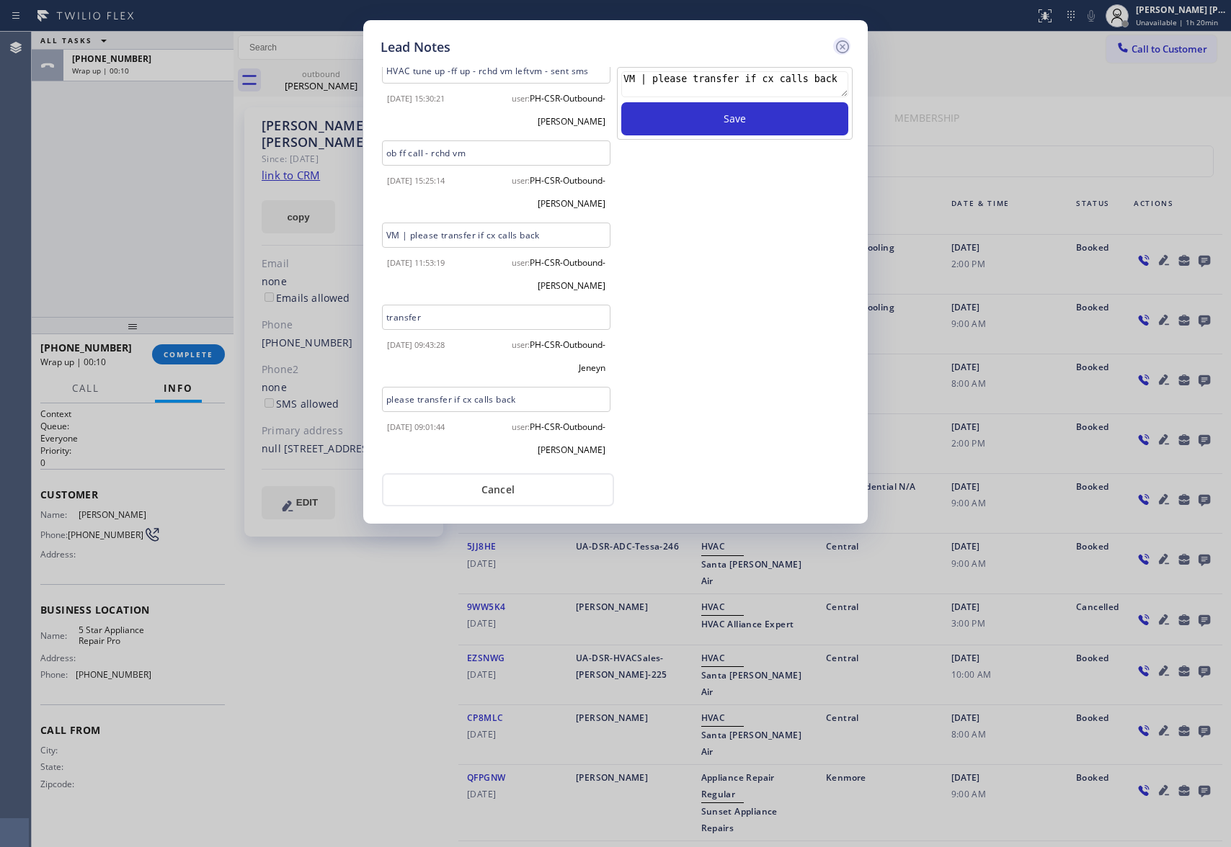
type textarea "VM | please transfer if cx calls back"
click at [847, 44] on icon at bounding box center [842, 46] width 13 height 13
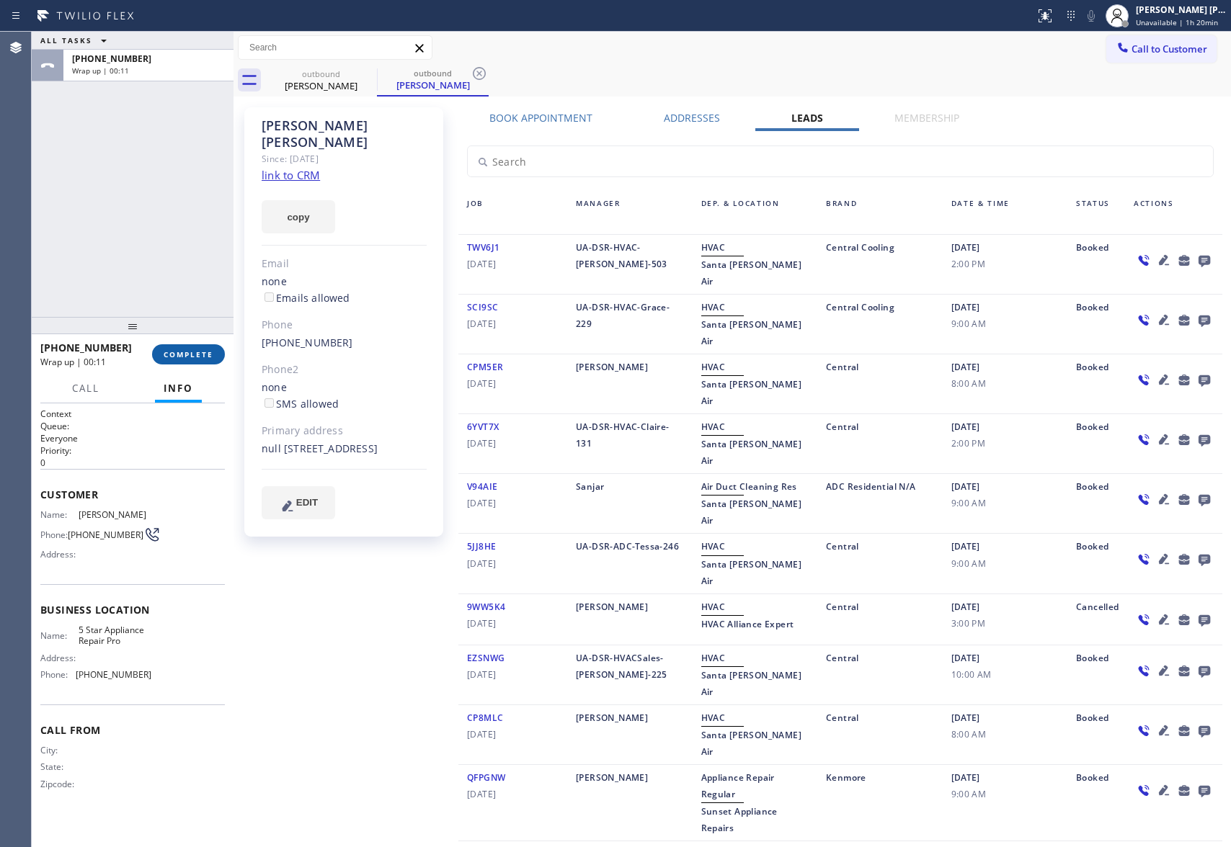
click at [195, 357] on span "COMPLETE" at bounding box center [189, 354] width 50 height 10
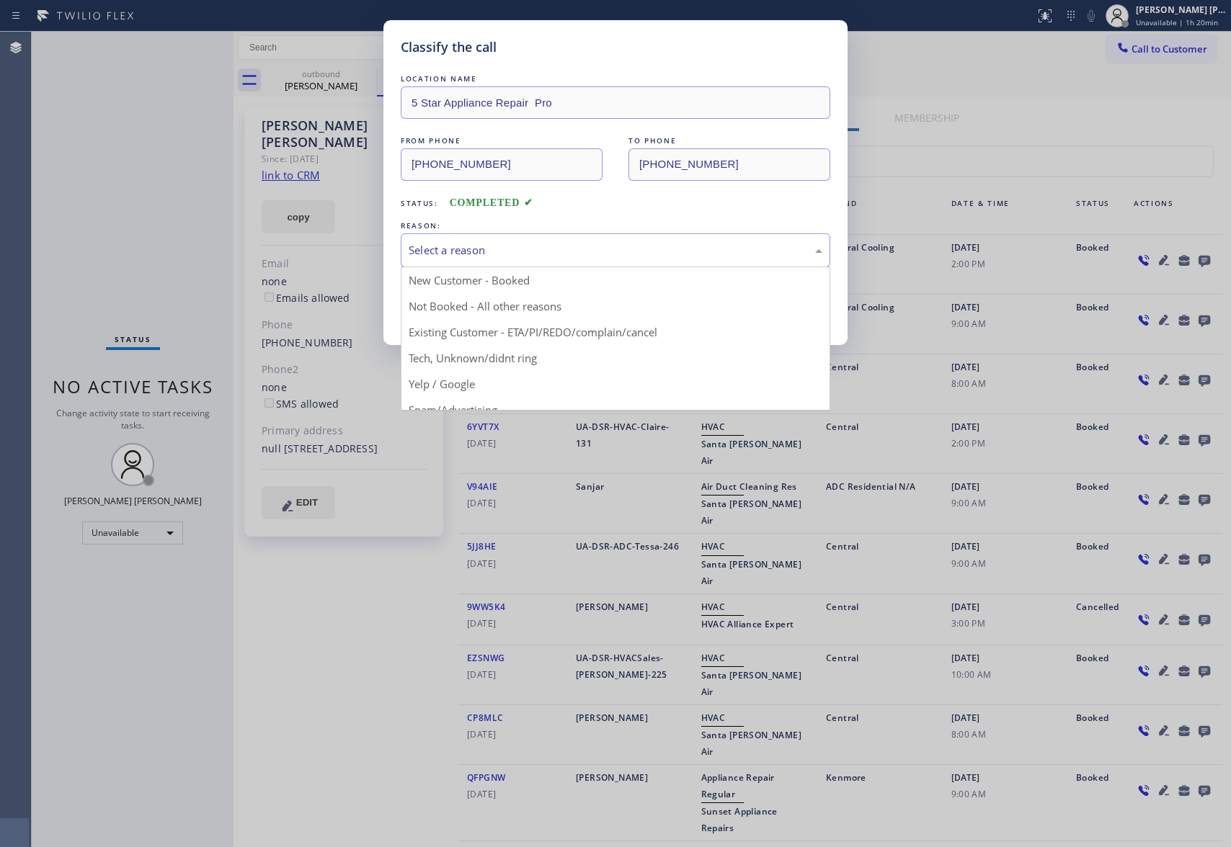
click at [580, 241] on div "Select a reason" at bounding box center [615, 250] width 429 height 34
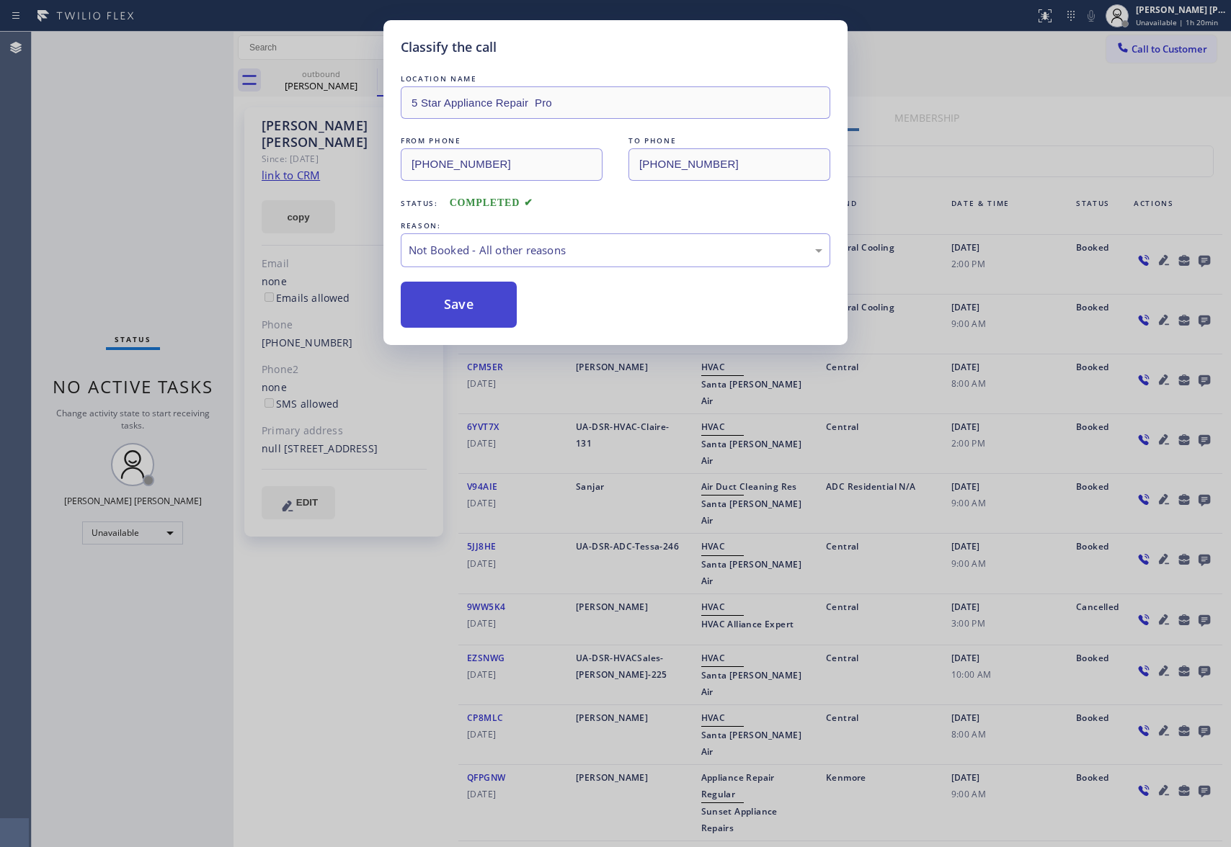
click at [447, 307] on button "Save" at bounding box center [459, 305] width 116 height 46
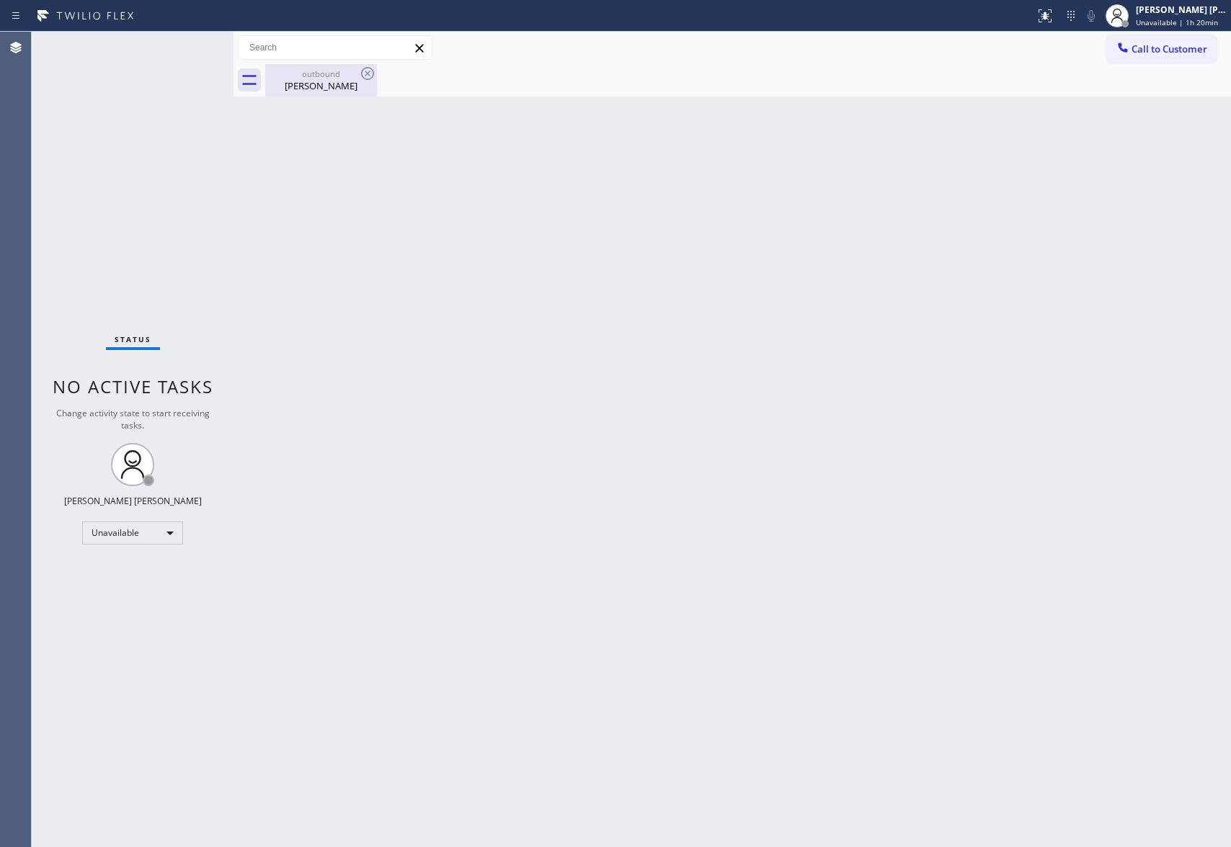
click at [330, 82] on div "Shelby Kemper" at bounding box center [321, 85] width 109 height 13
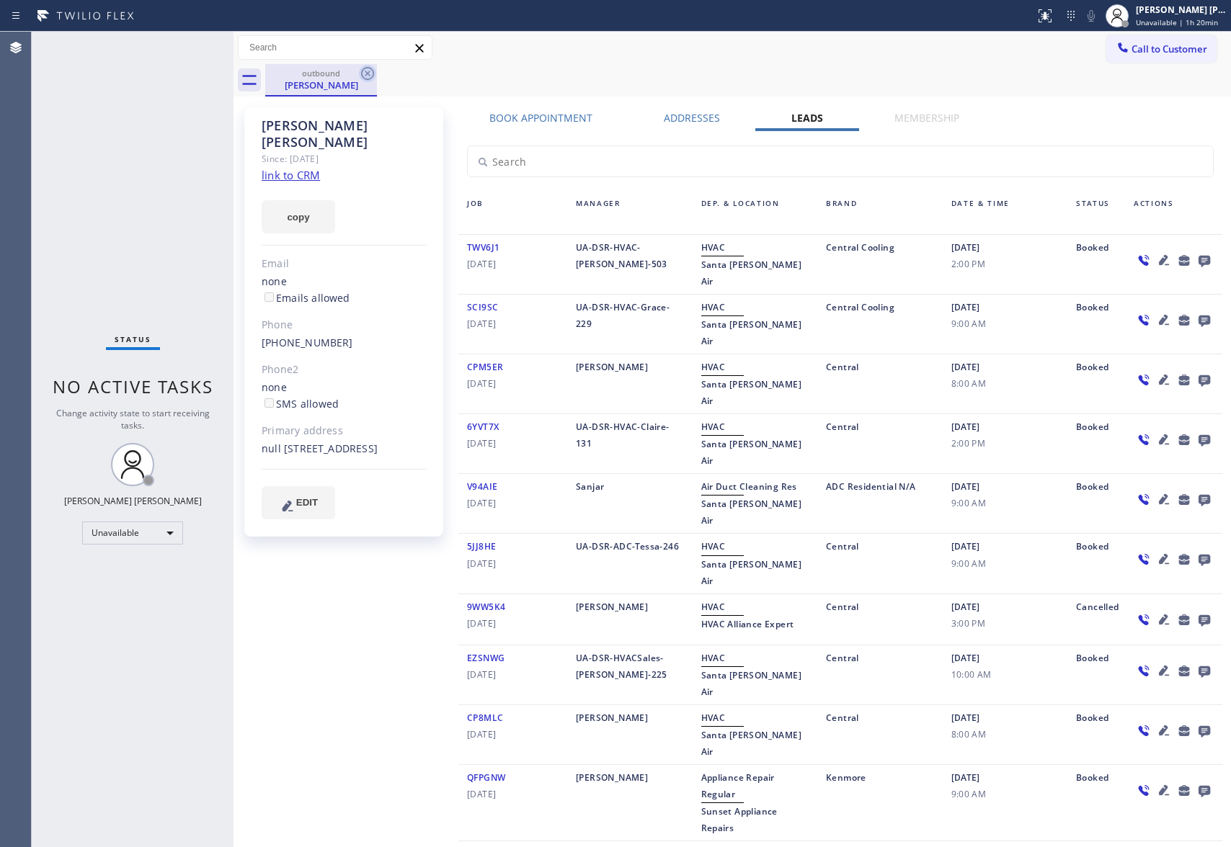
click at [367, 76] on icon at bounding box center [367, 73] width 17 height 17
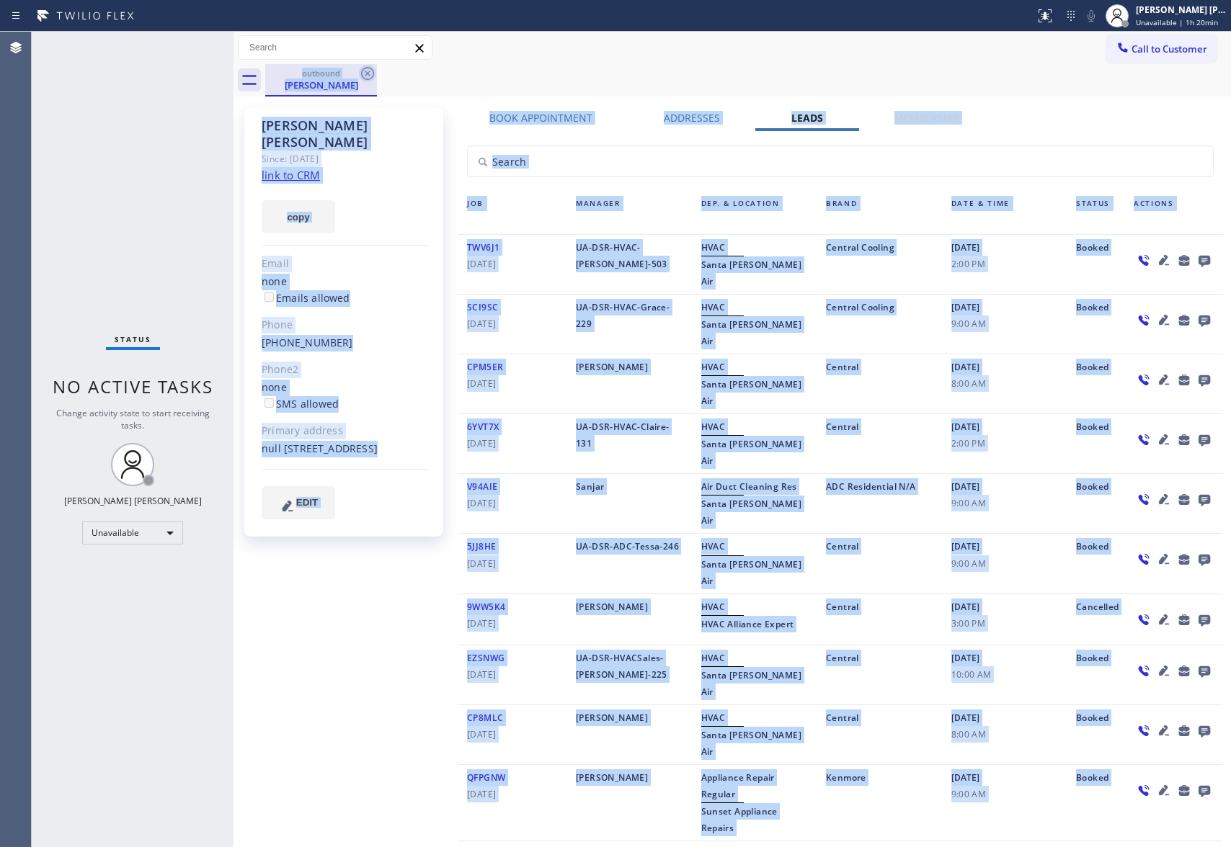
click at [367, 76] on div "outbound Shelby Kemper" at bounding box center [747, 80] width 965 height 32
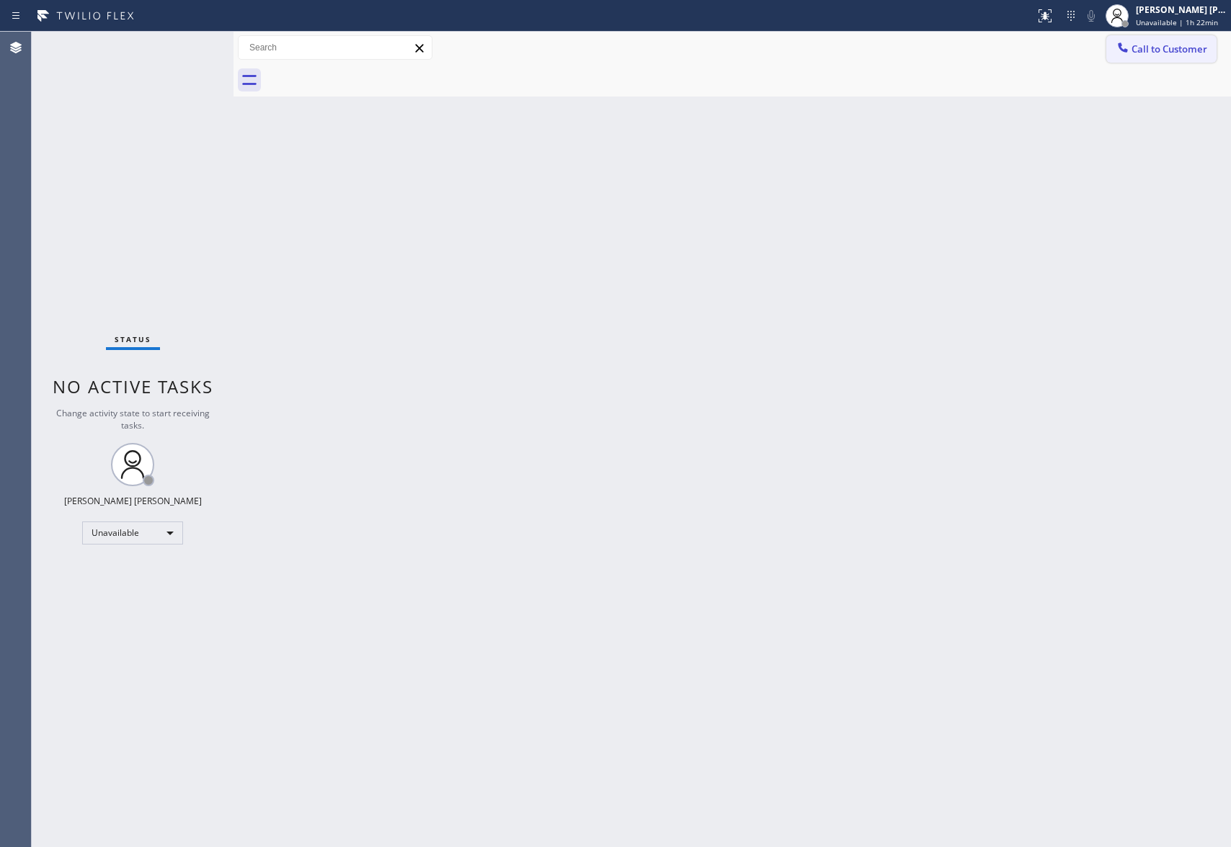
click at [1186, 44] on span "Call to Customer" at bounding box center [1169, 49] width 76 height 13
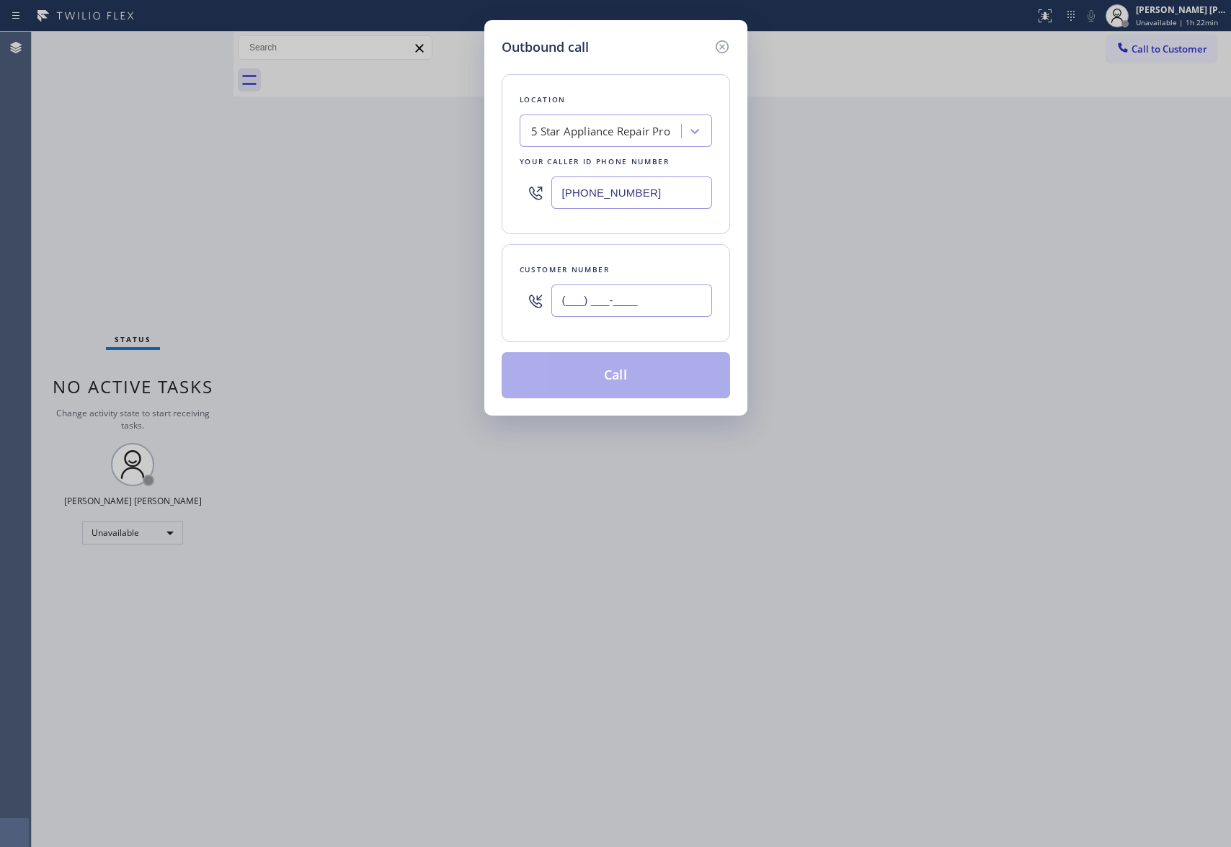
click at [661, 307] on input "(___) ___-____" at bounding box center [631, 301] width 161 height 32
paste input "323) 848-9682"
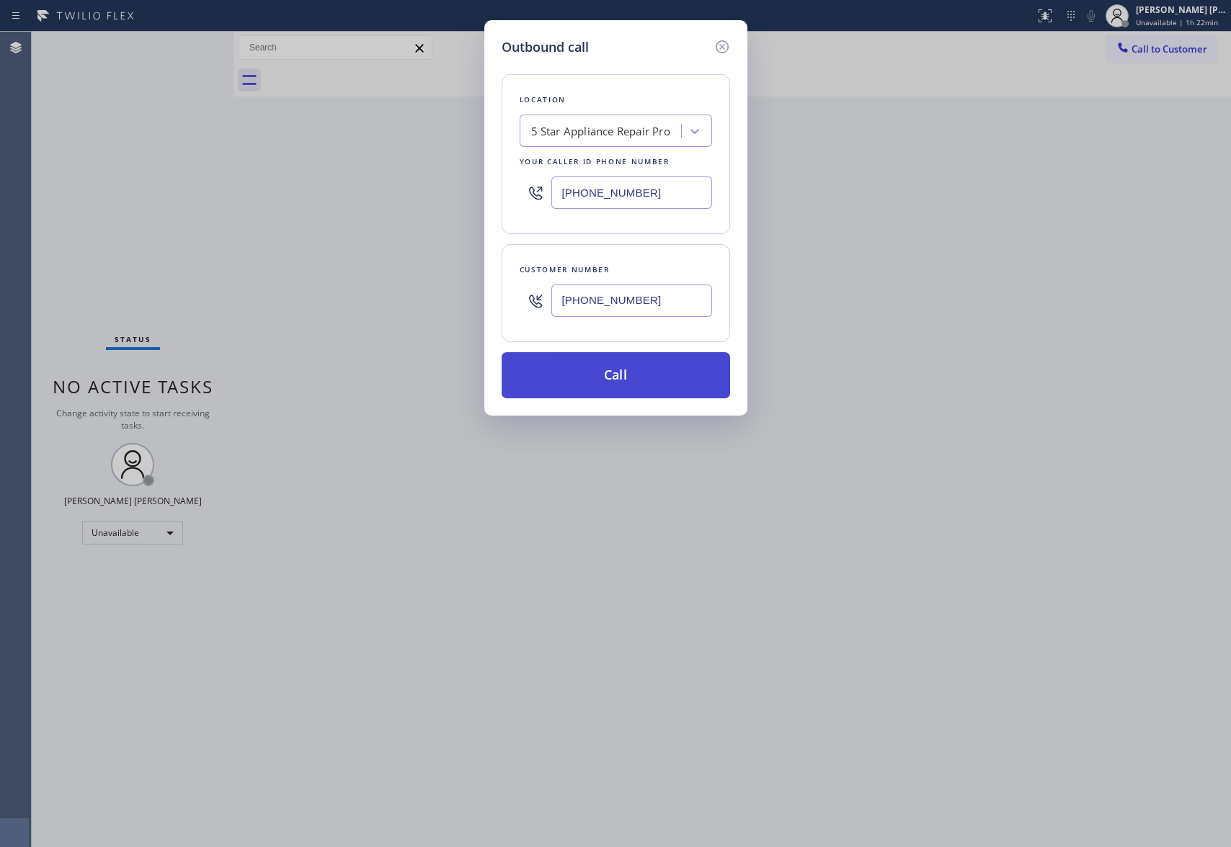
type input "(323) 848-9682"
click at [635, 383] on button "Call" at bounding box center [615, 375] width 228 height 46
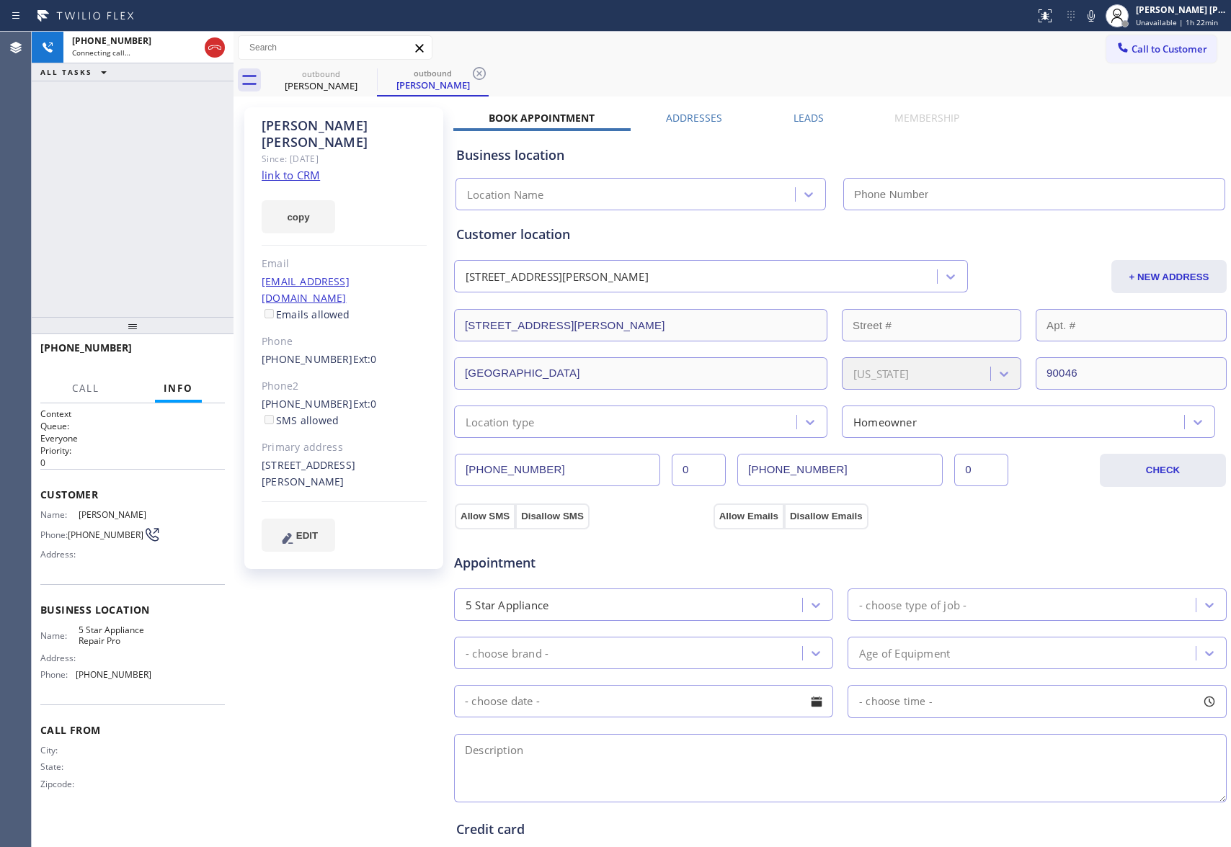
type input "(888) 477-1309"
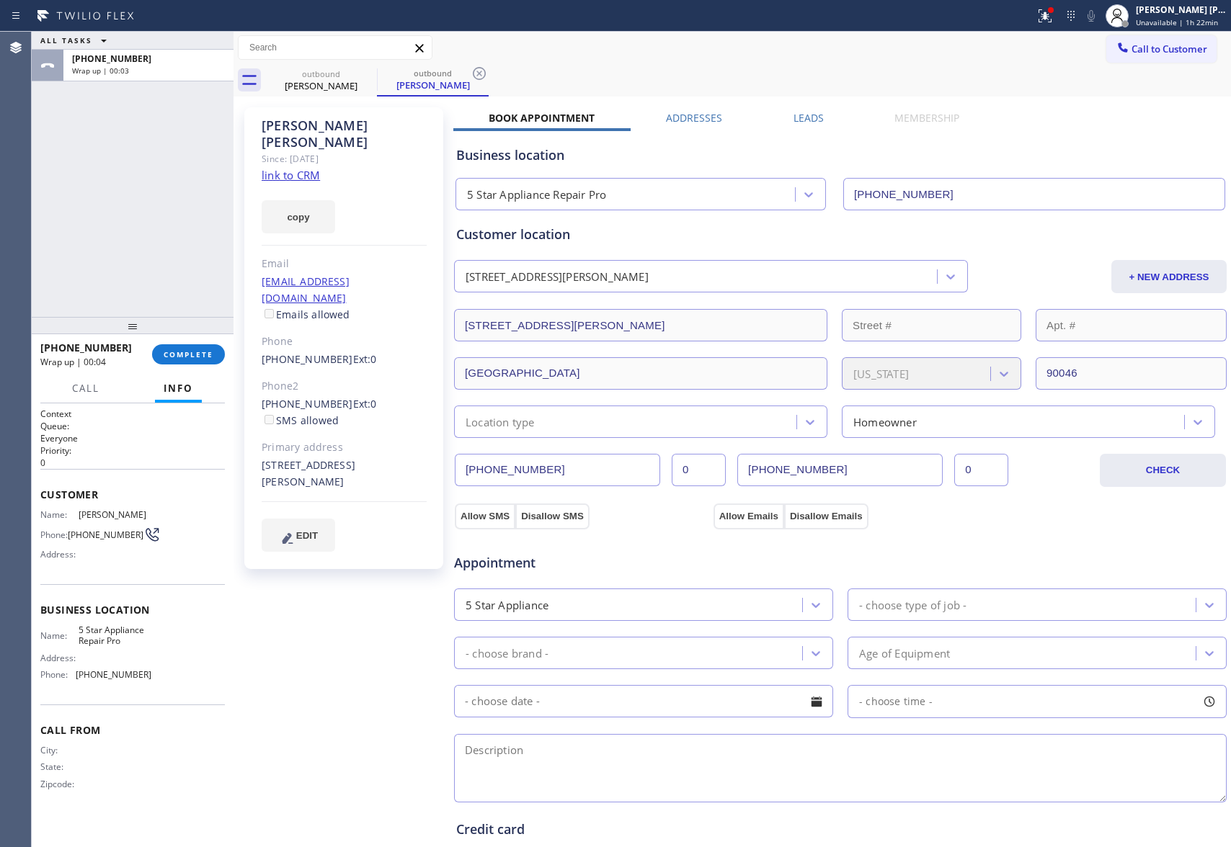
click at [810, 118] on label "Leads" at bounding box center [808, 118] width 30 height 14
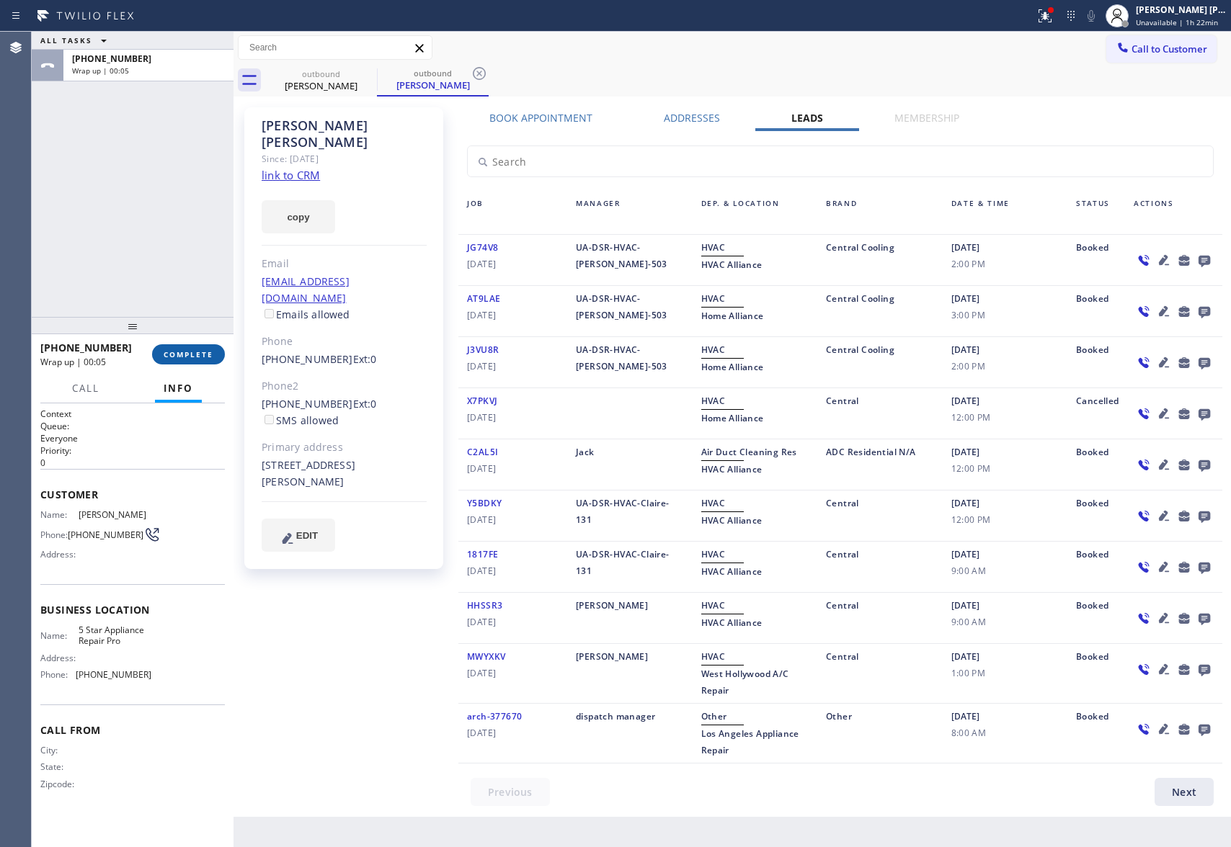
click at [177, 350] on span "COMPLETE" at bounding box center [189, 354] width 50 height 10
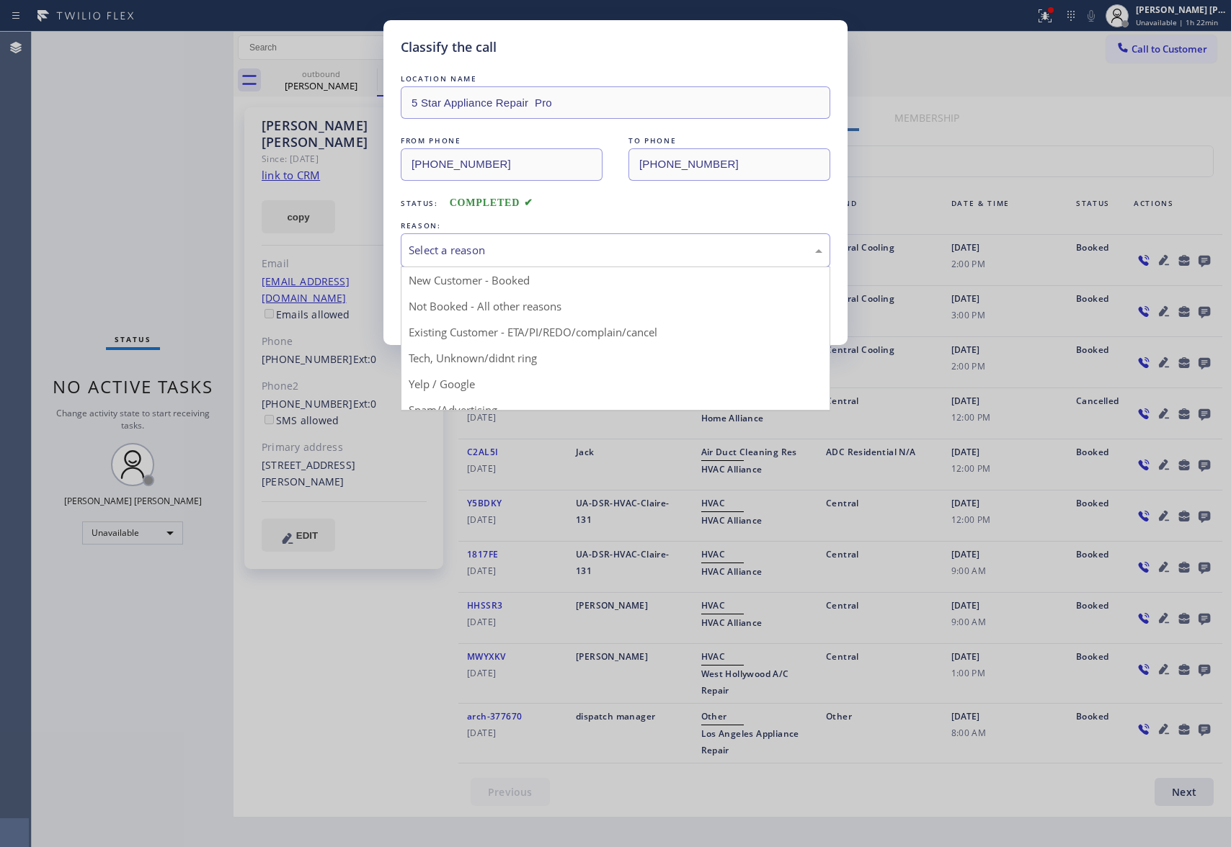
click at [624, 252] on div "Select a reason" at bounding box center [615, 250] width 414 height 17
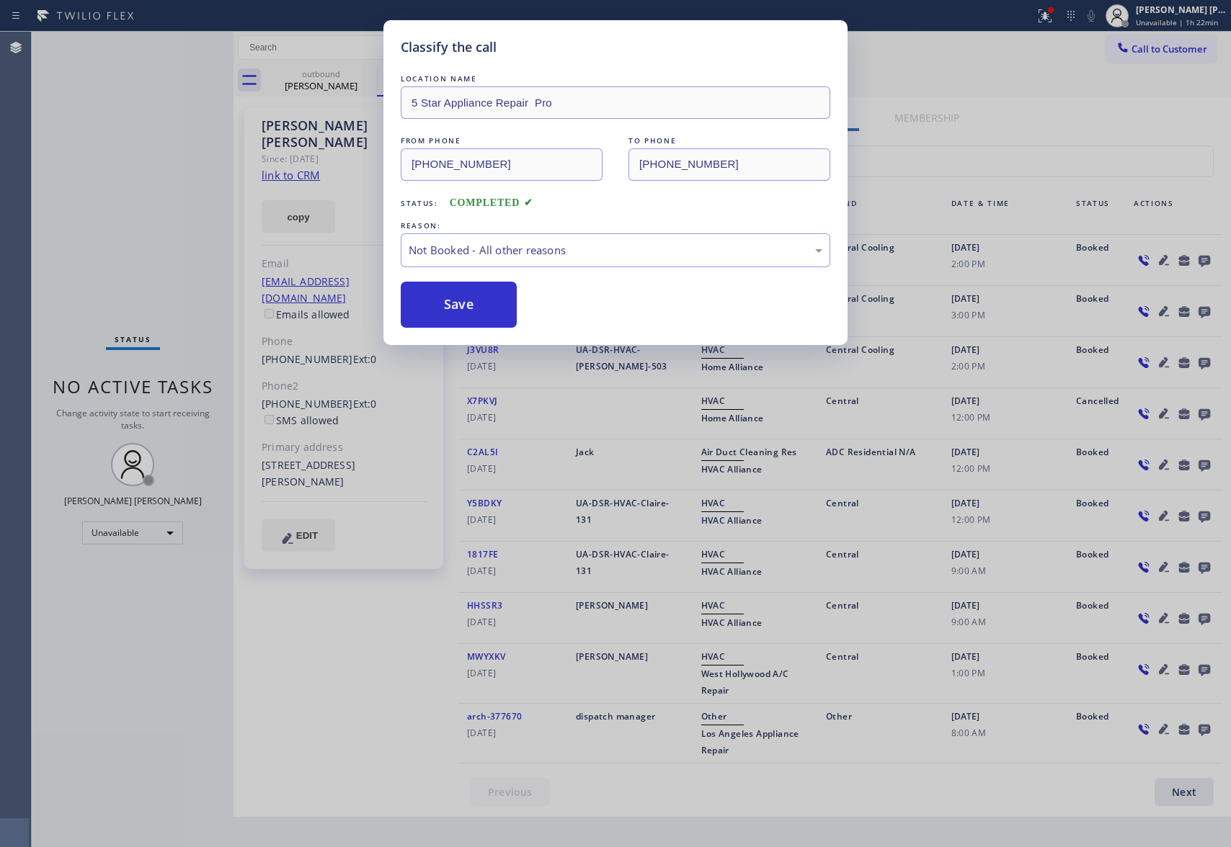
click at [500, 303] on button "Save" at bounding box center [459, 305] width 116 height 46
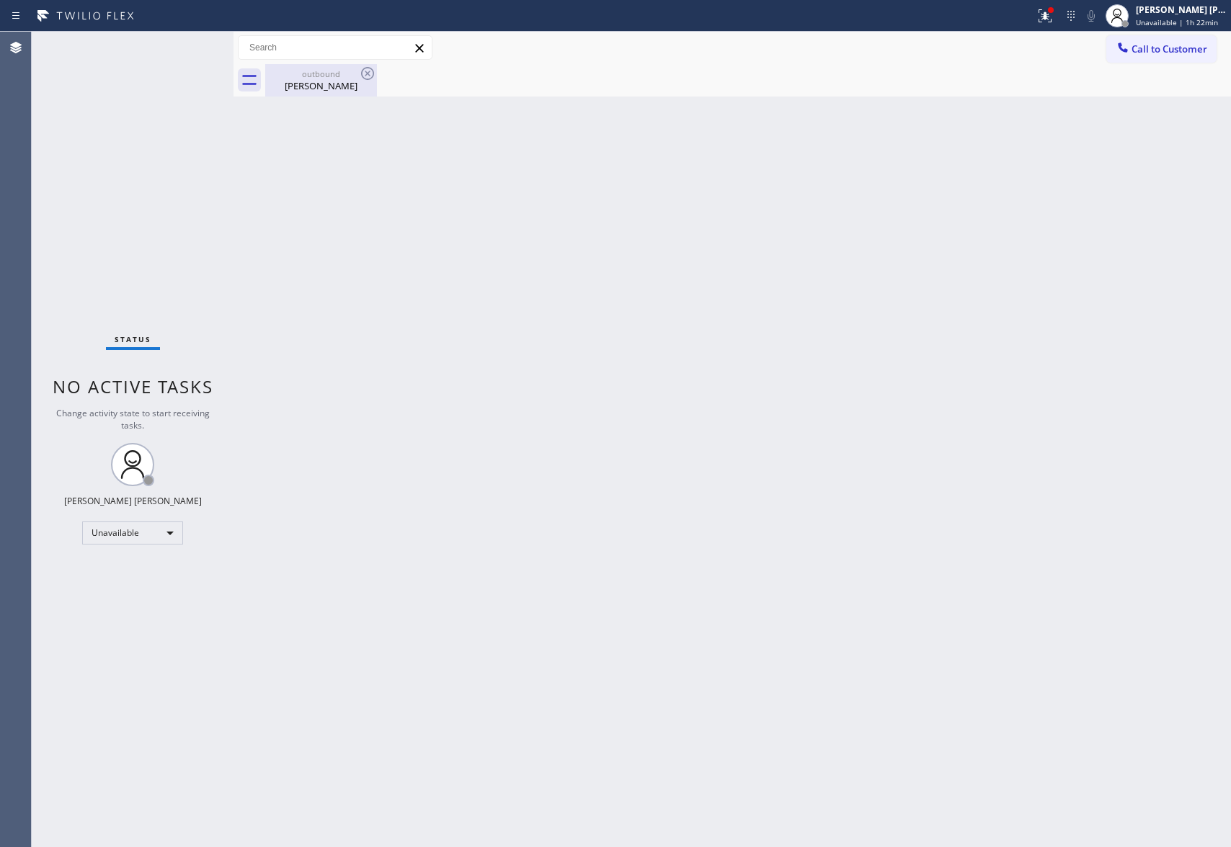
drag, startPoint x: 347, startPoint y: 75, endPoint x: 367, endPoint y: 72, distance: 19.7
click at [349, 75] on div "outbound" at bounding box center [321, 73] width 109 height 11
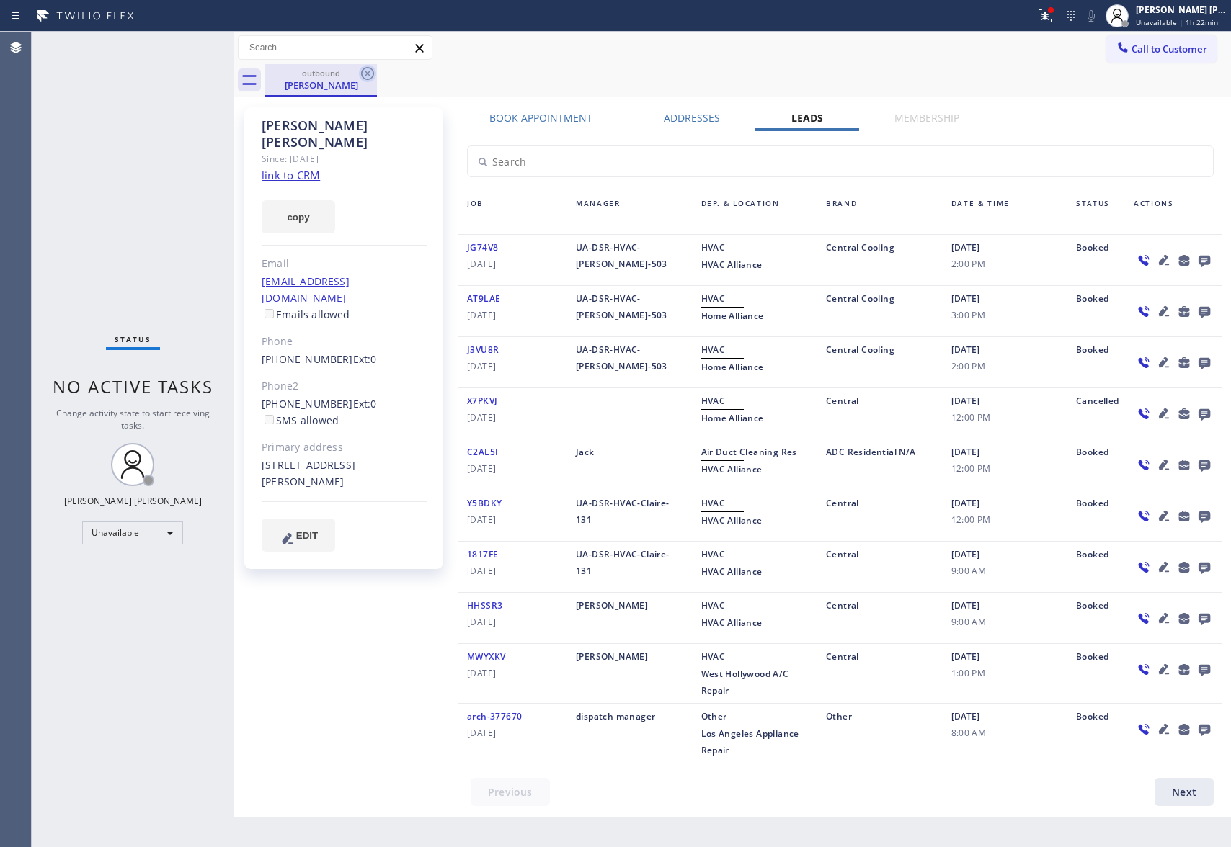
click at [367, 72] on icon at bounding box center [367, 73] width 17 height 17
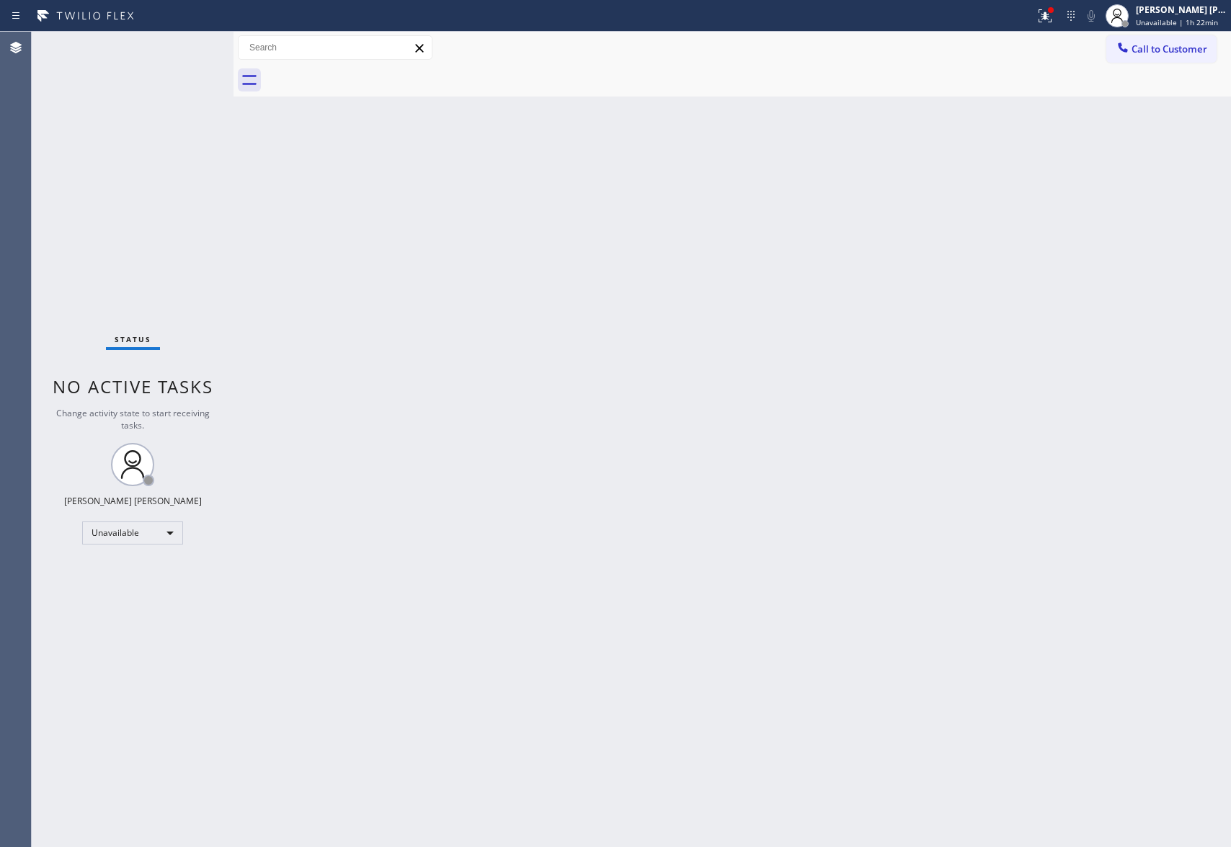
click at [367, 72] on div at bounding box center [747, 80] width 965 height 32
click at [1039, 16] on icon at bounding box center [1044, 15] width 17 height 17
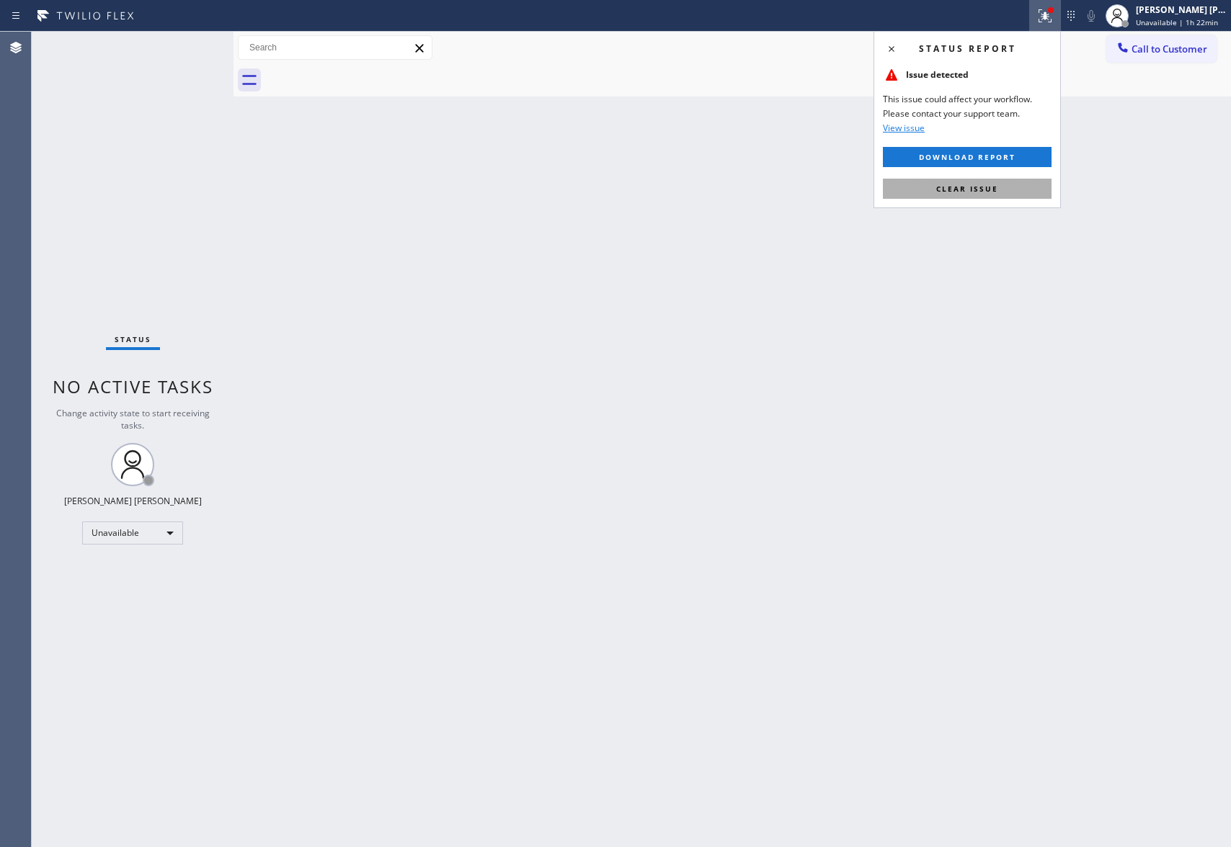
click at [971, 179] on button "Clear issue" at bounding box center [967, 189] width 169 height 20
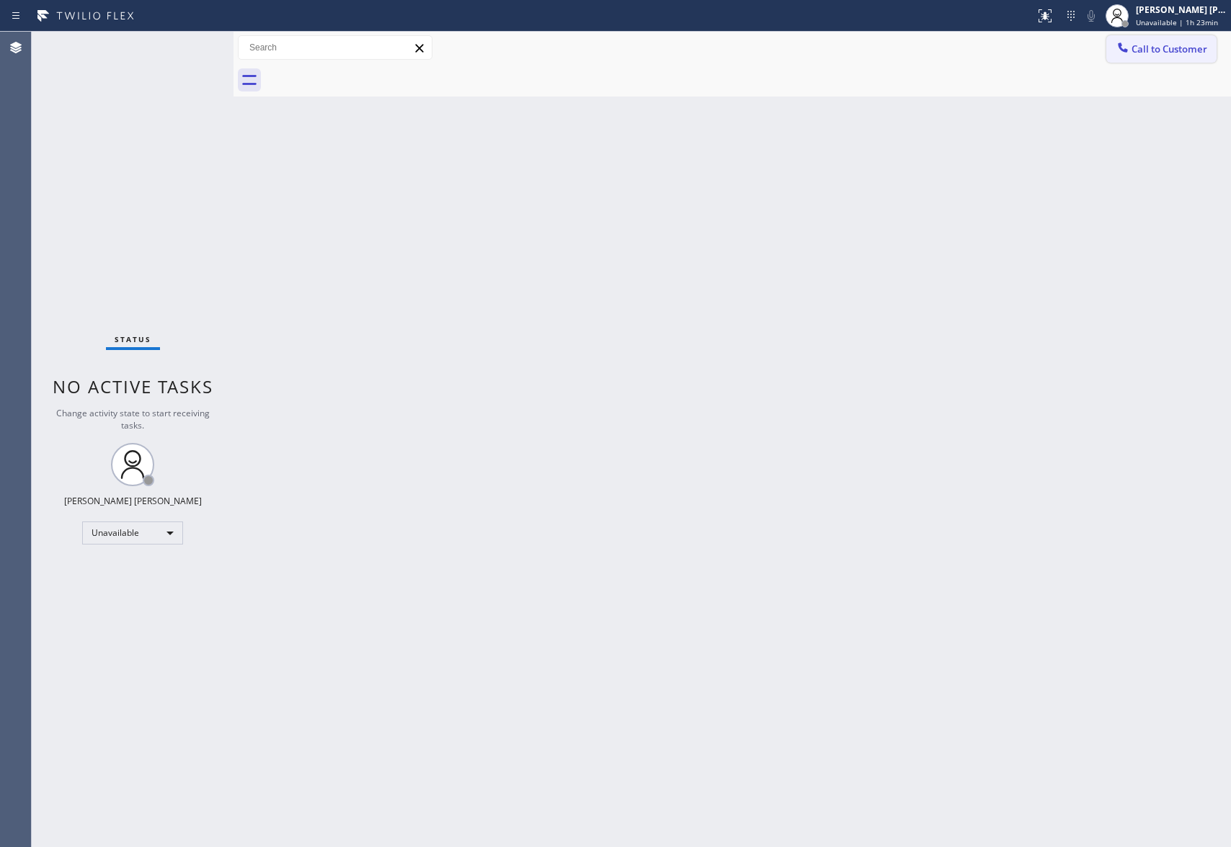
click at [1196, 45] on span "Call to Customer" at bounding box center [1169, 49] width 76 height 13
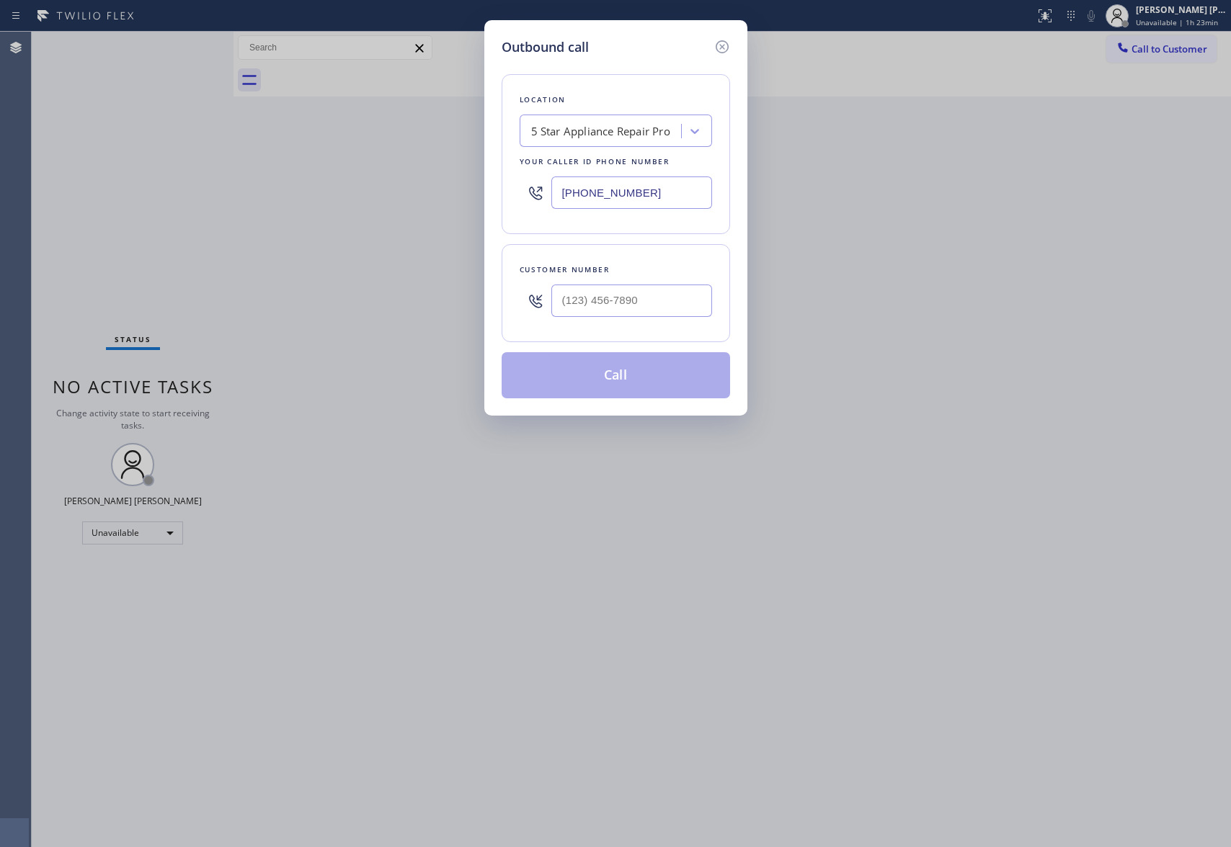
drag, startPoint x: 652, startPoint y: 280, endPoint x: 652, endPoint y: 300, distance: 20.2
click at [652, 291] on div at bounding box center [631, 300] width 161 height 47
click at [652, 300] on input "(___) ___-____" at bounding box center [631, 301] width 161 height 32
paste input "818) 793-3775"
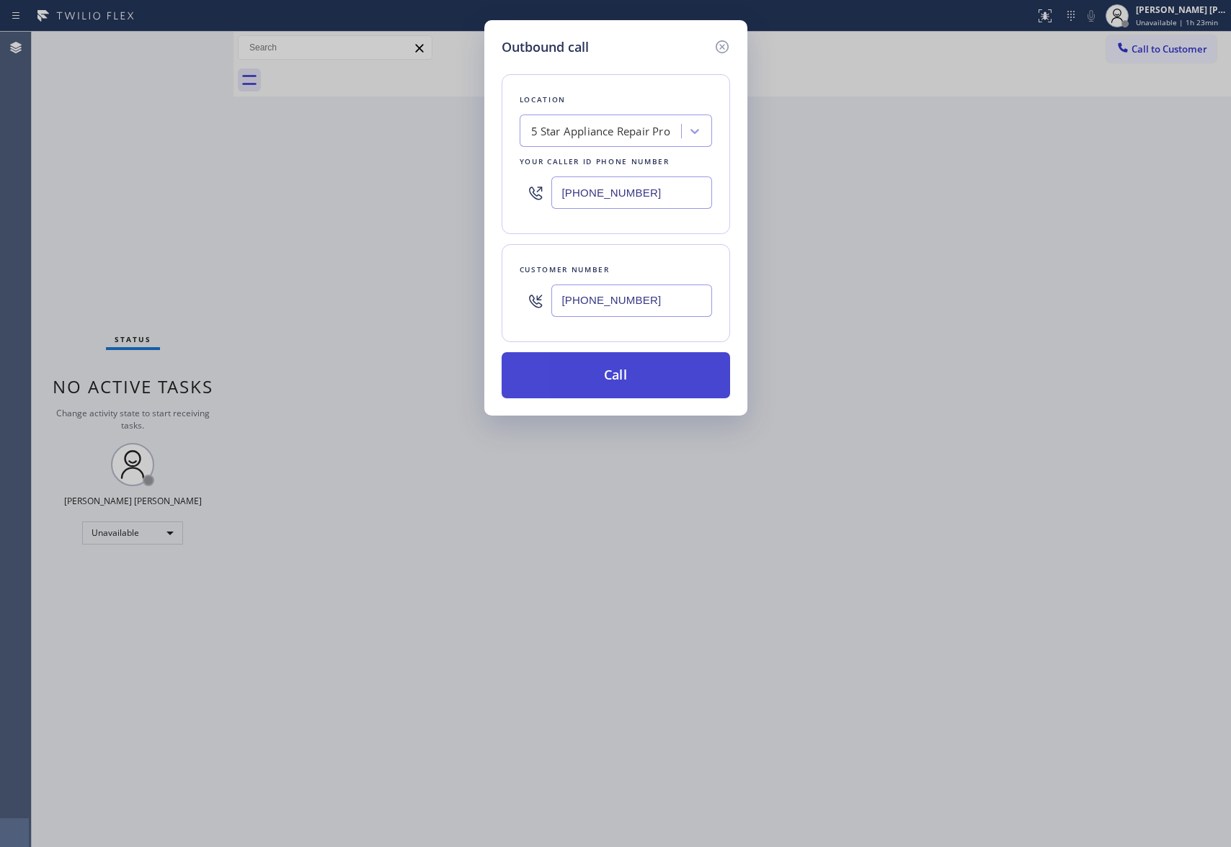
type input "(818) 793-3775"
click at [638, 375] on button "Call" at bounding box center [615, 375] width 228 height 46
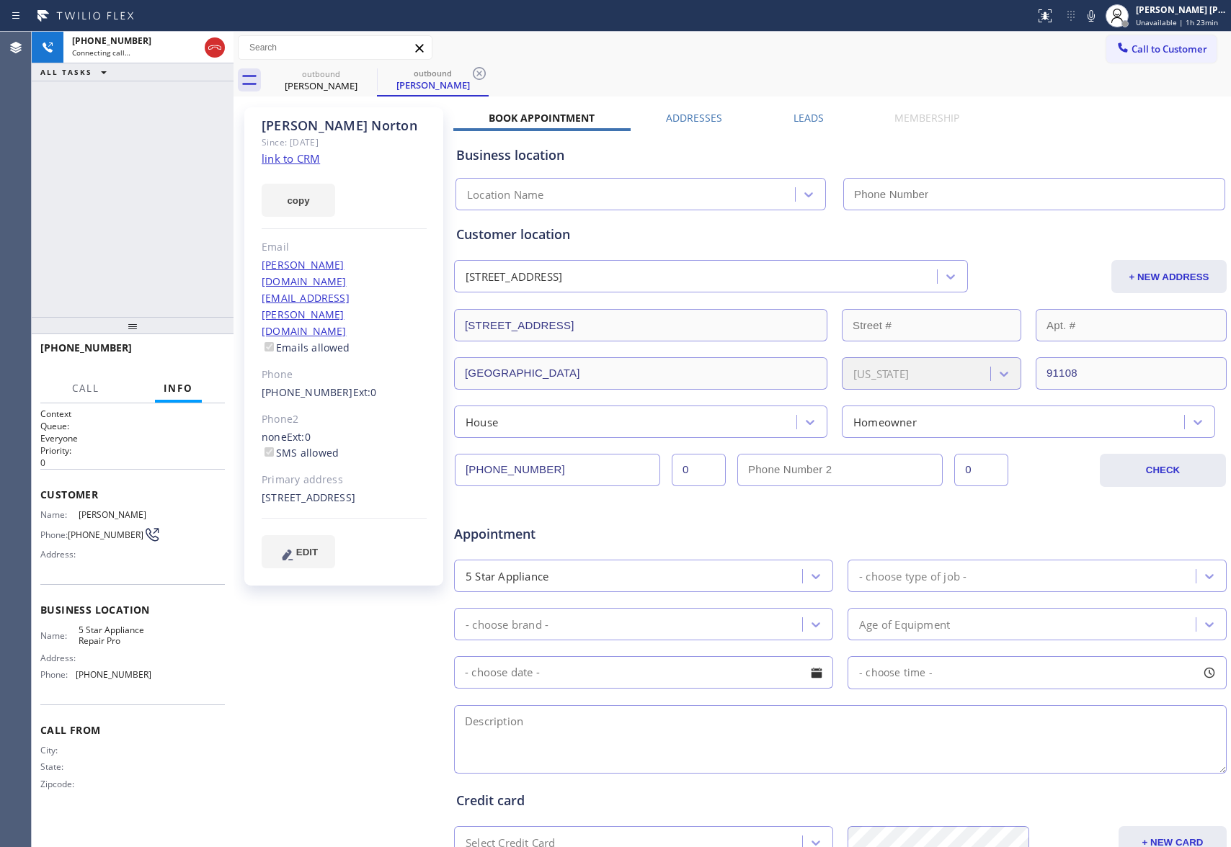
type input "(888) 477-1309"
click at [212, 49] on icon at bounding box center [214, 47] width 17 height 17
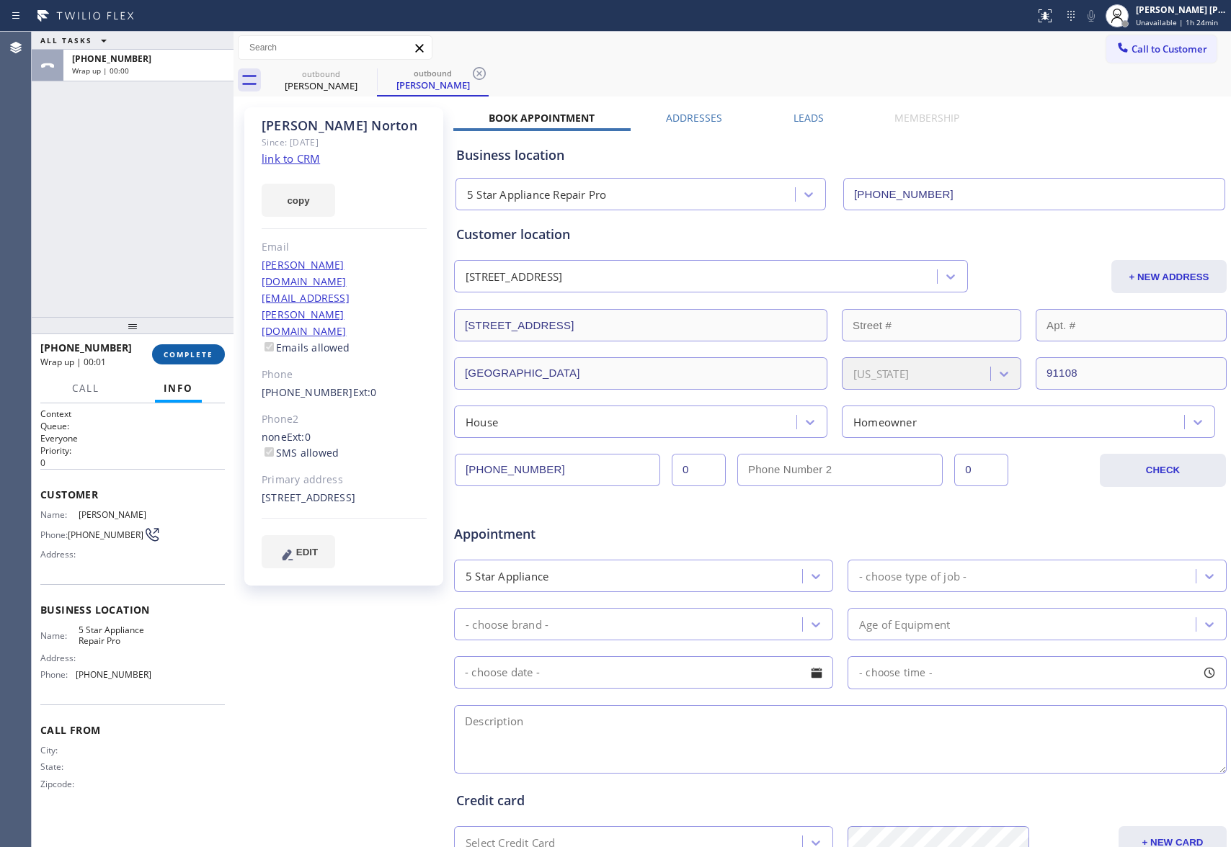
click at [200, 353] on span "COMPLETE" at bounding box center [189, 354] width 50 height 10
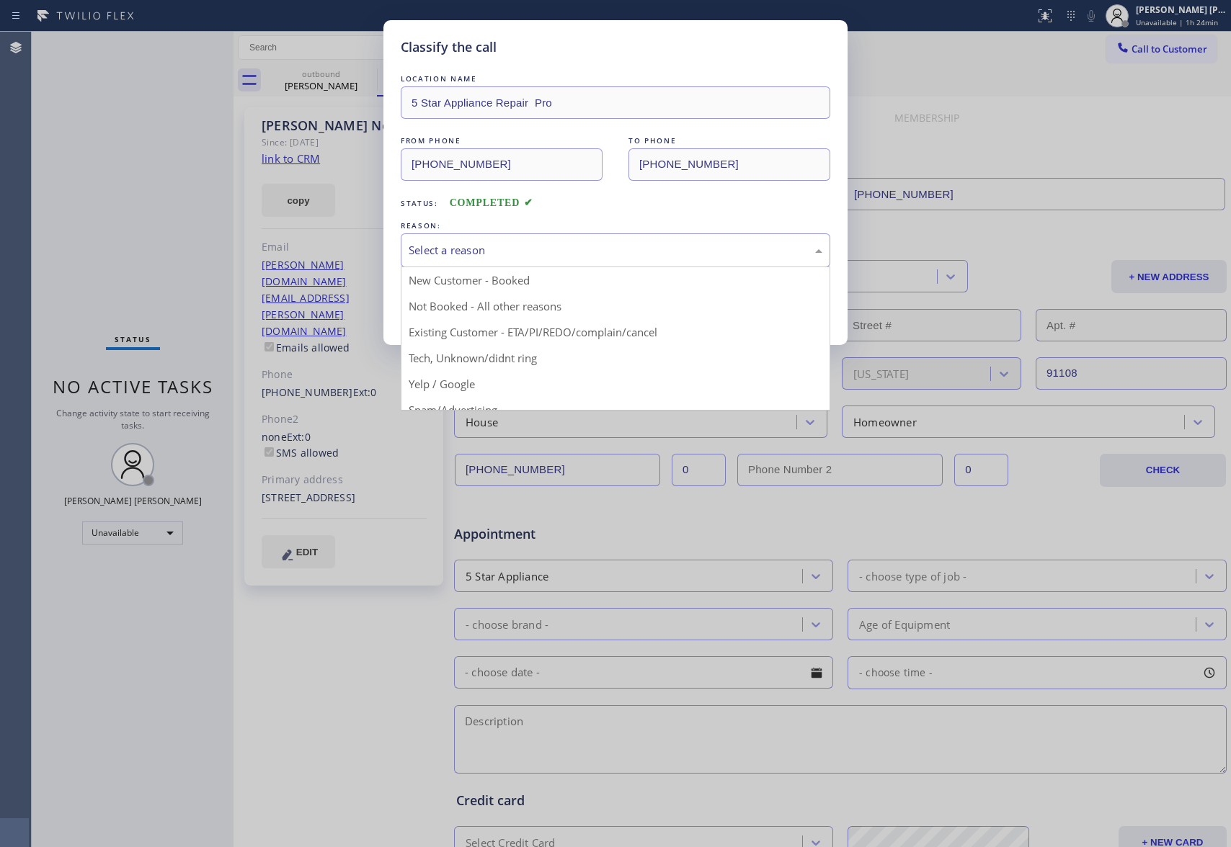
click at [658, 255] on div "Select a reason" at bounding box center [615, 250] width 414 height 17
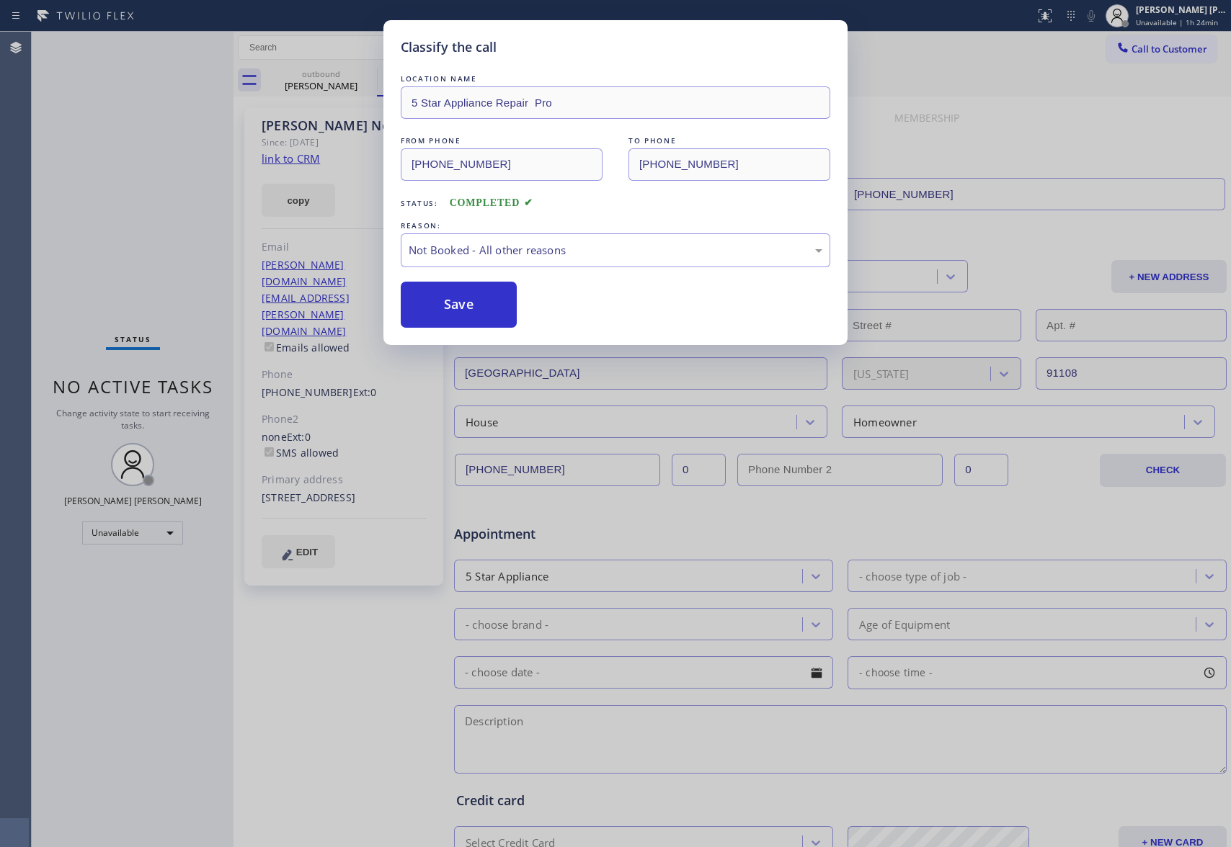
click at [473, 312] on button "Save" at bounding box center [459, 305] width 116 height 46
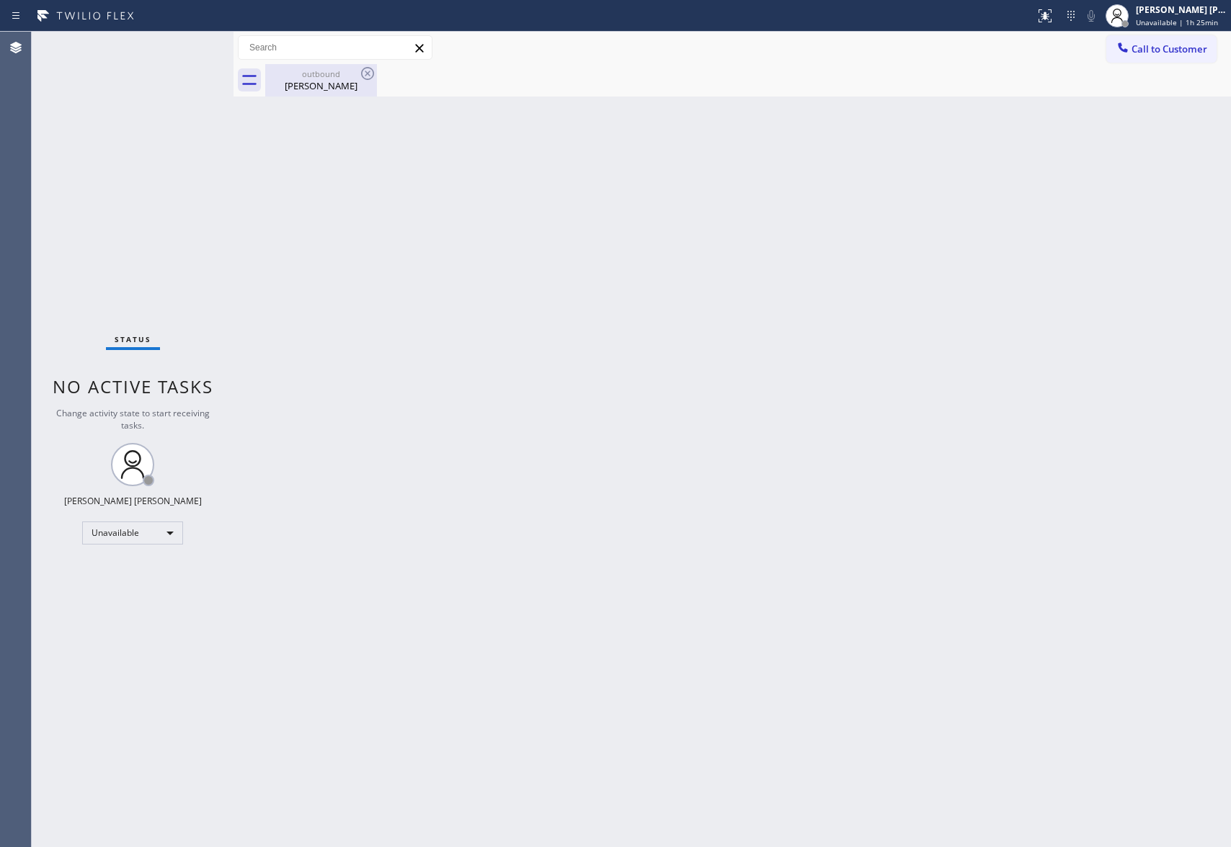
click at [336, 84] on div "Charles Norton" at bounding box center [321, 85] width 109 height 13
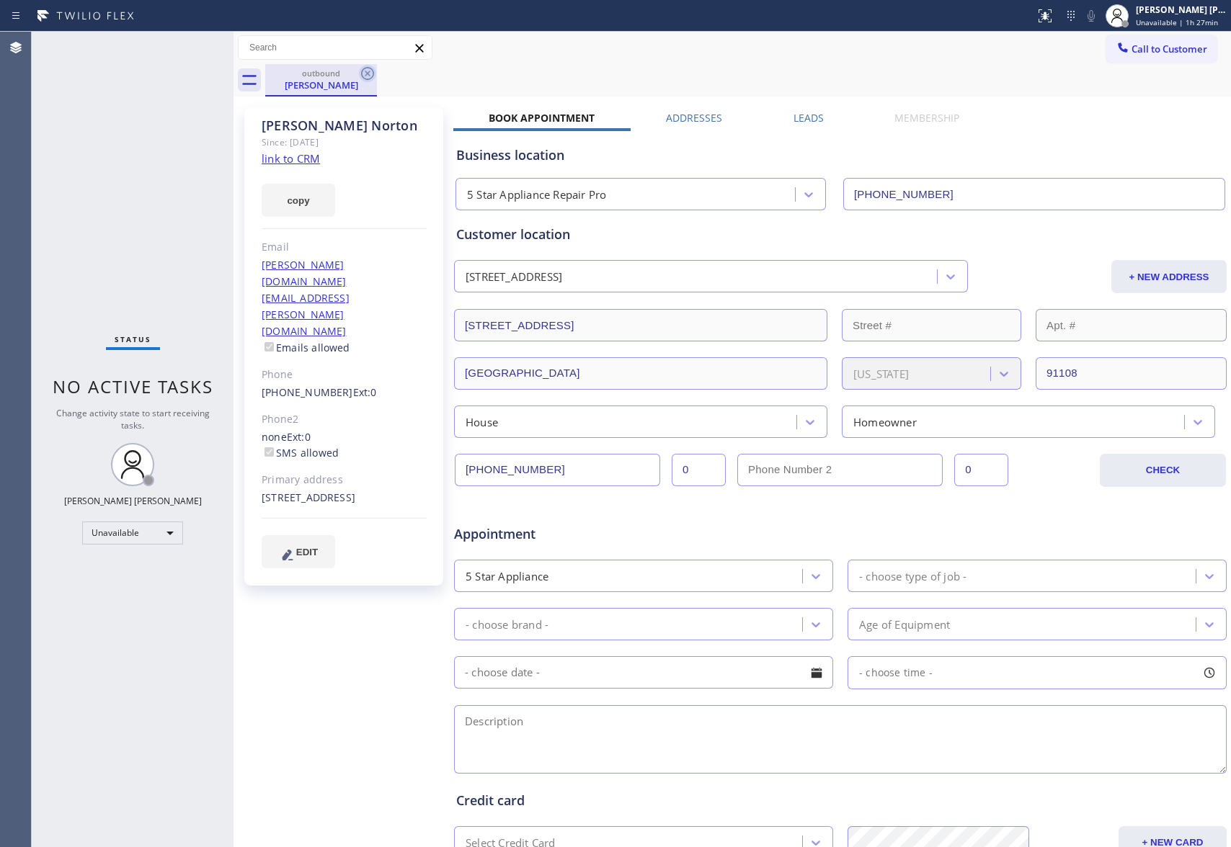
drag, startPoint x: 344, startPoint y: 81, endPoint x: 364, endPoint y: 72, distance: 21.3
click at [349, 79] on div "Charles Norton" at bounding box center [321, 85] width 109 height 13
click at [364, 72] on icon at bounding box center [367, 73] width 17 height 17
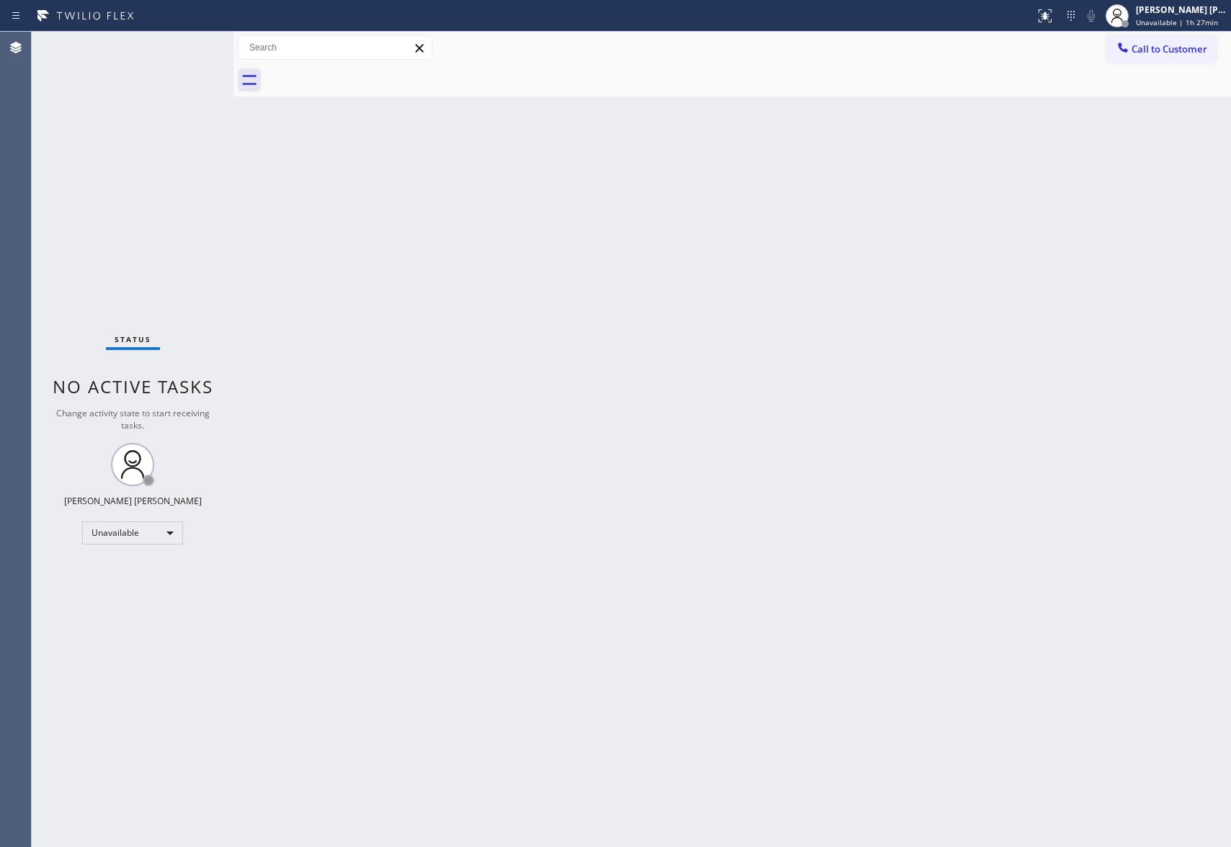
click at [364, 72] on div at bounding box center [747, 80] width 965 height 32
click at [1174, 43] on span "Call to Customer" at bounding box center [1169, 49] width 76 height 13
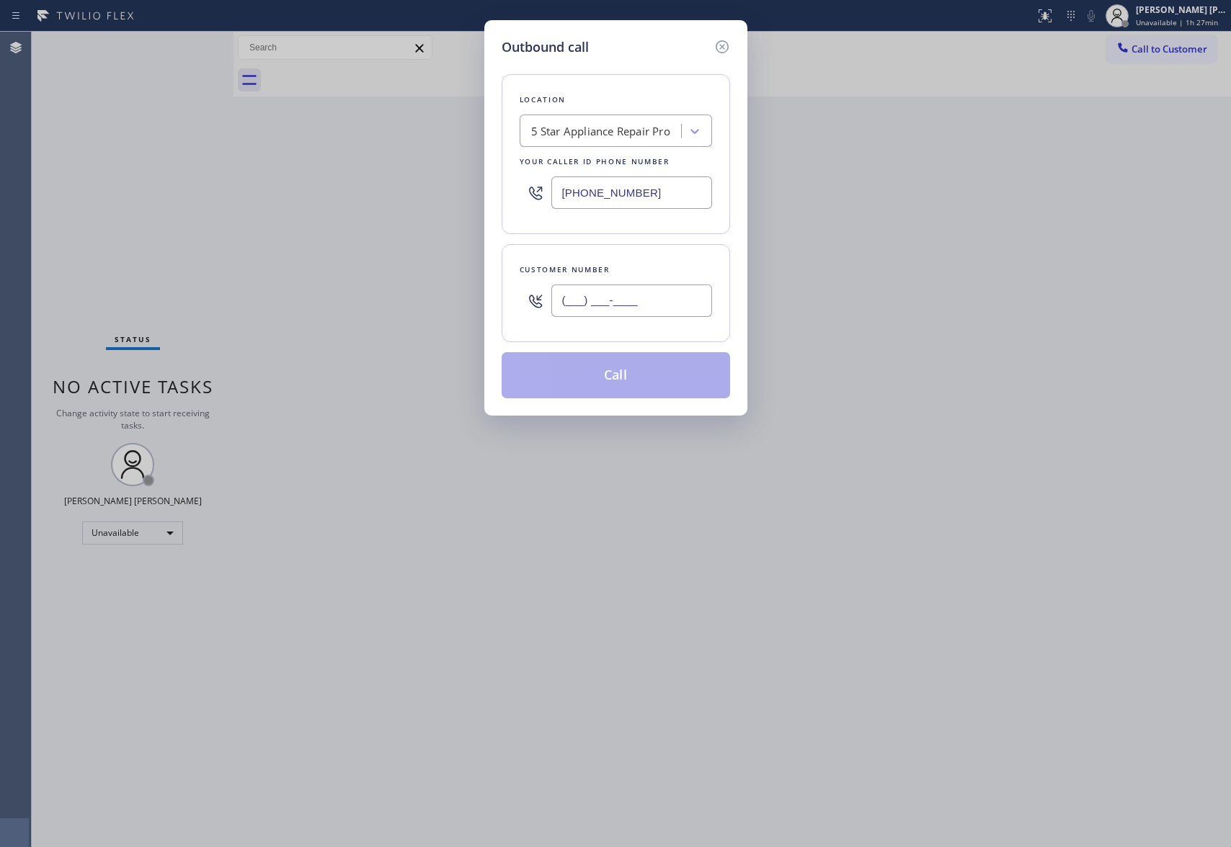
click at [676, 315] on input "(___) ___-____" at bounding box center [631, 301] width 161 height 32
paste input "510) 848-5167"
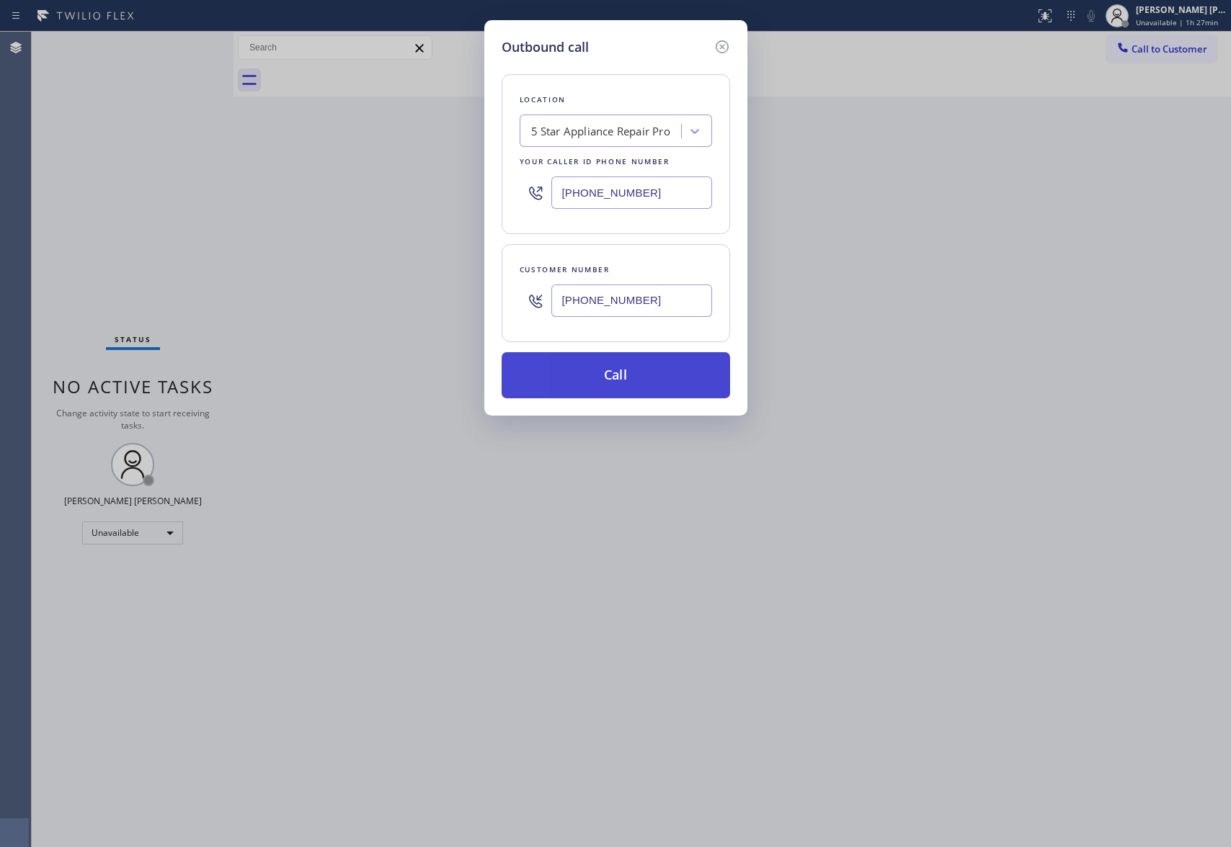
type input "(510) 848-5167"
click at [641, 378] on button "Call" at bounding box center [615, 375] width 228 height 46
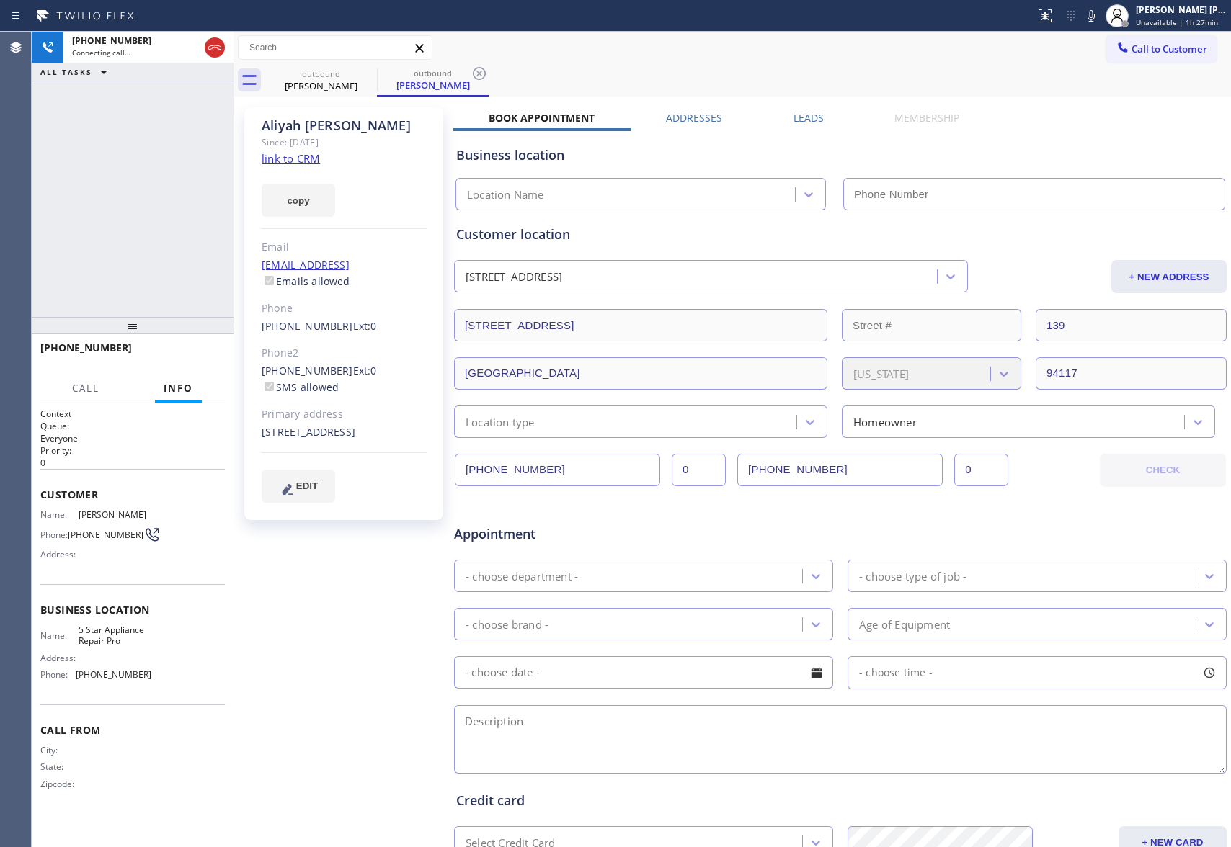
type input "(888) 477-1309"
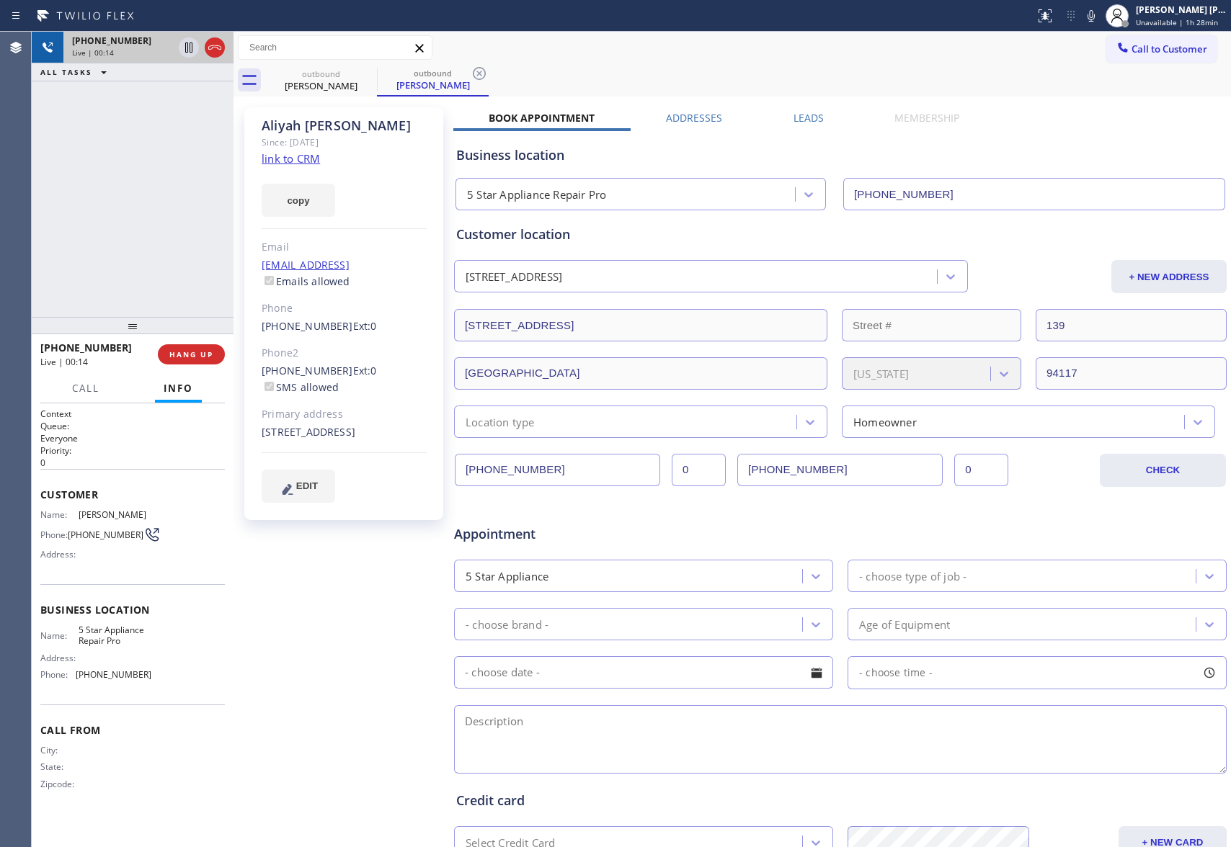
drag, startPoint x: 207, startPoint y: 38, endPoint x: 223, endPoint y: 42, distance: 15.6
click at [207, 39] on icon at bounding box center [214, 47] width 17 height 17
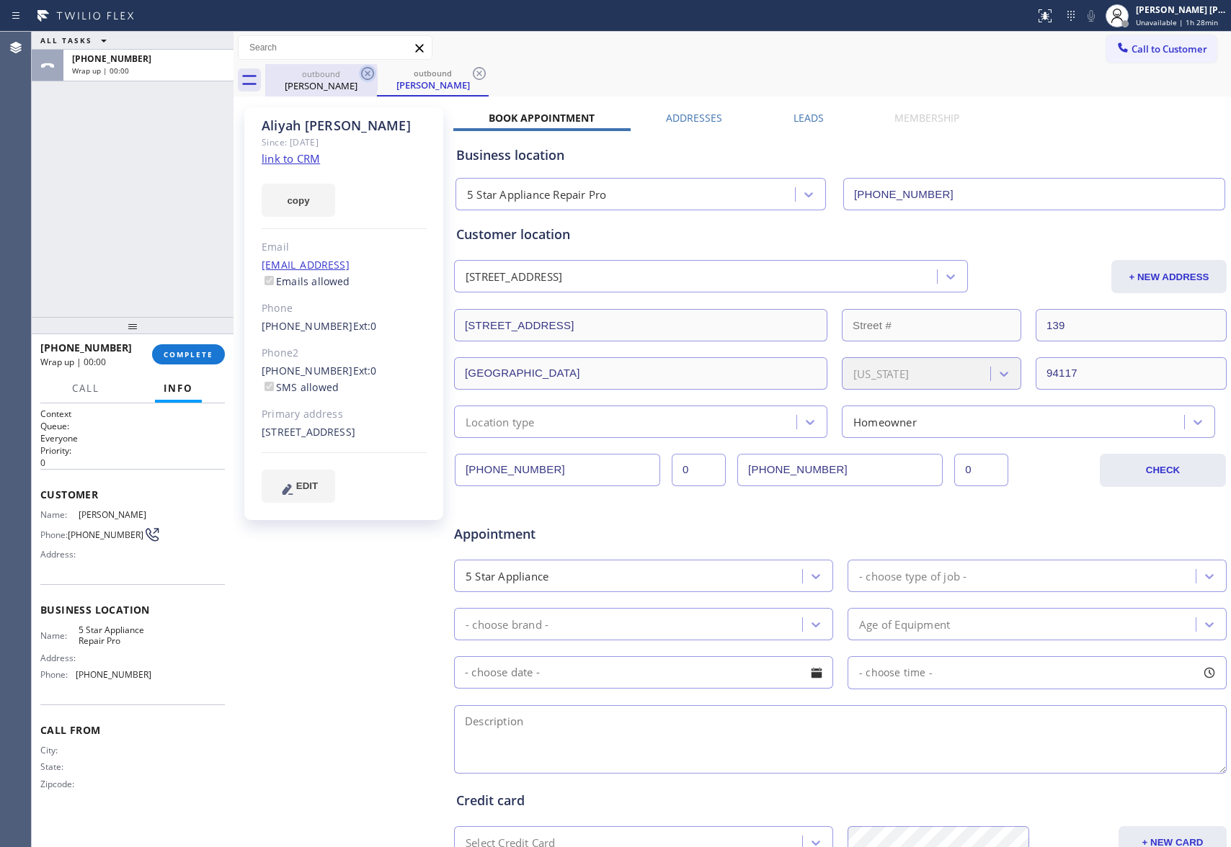
click at [369, 70] on icon at bounding box center [367, 73] width 17 height 17
click at [377, 70] on div "outbound Aliyah Stein" at bounding box center [433, 80] width 112 height 32
click at [369, 70] on icon at bounding box center [367, 73] width 17 height 17
click at [369, 70] on div "outbound Aliyah Stein" at bounding box center [747, 80] width 965 height 32
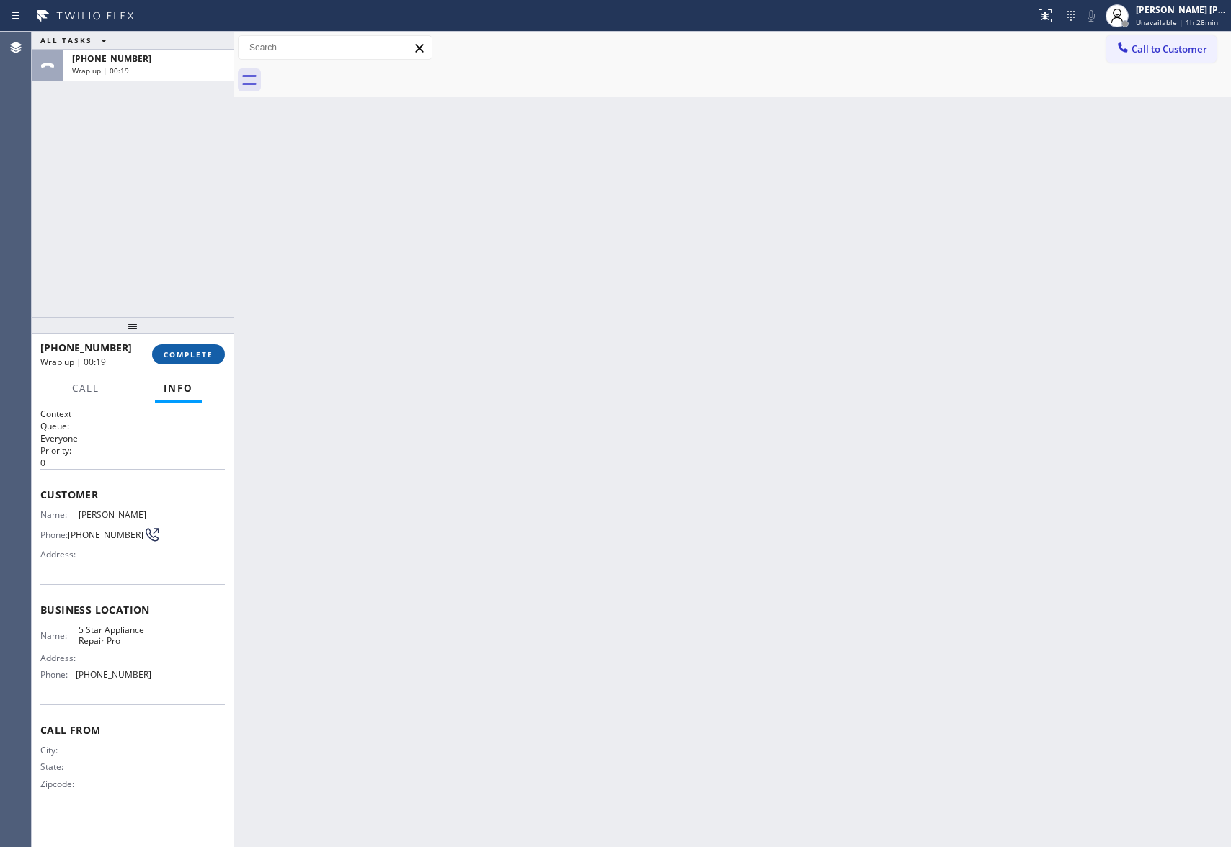
drag, startPoint x: 200, startPoint y: 347, endPoint x: 219, endPoint y: 354, distance: 20.3
click at [200, 349] on button "COMPLETE" at bounding box center [188, 354] width 73 height 20
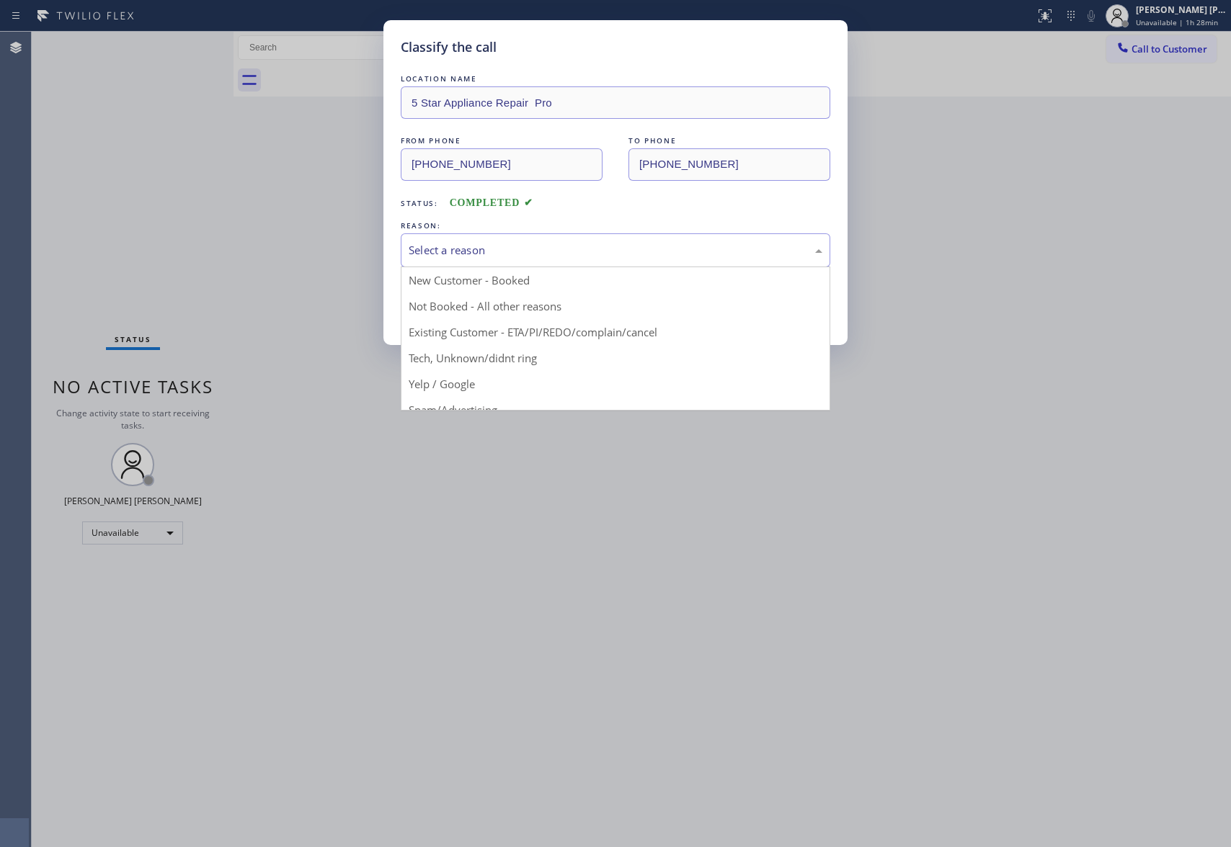
click at [566, 249] on div "Select a reason" at bounding box center [615, 250] width 414 height 17
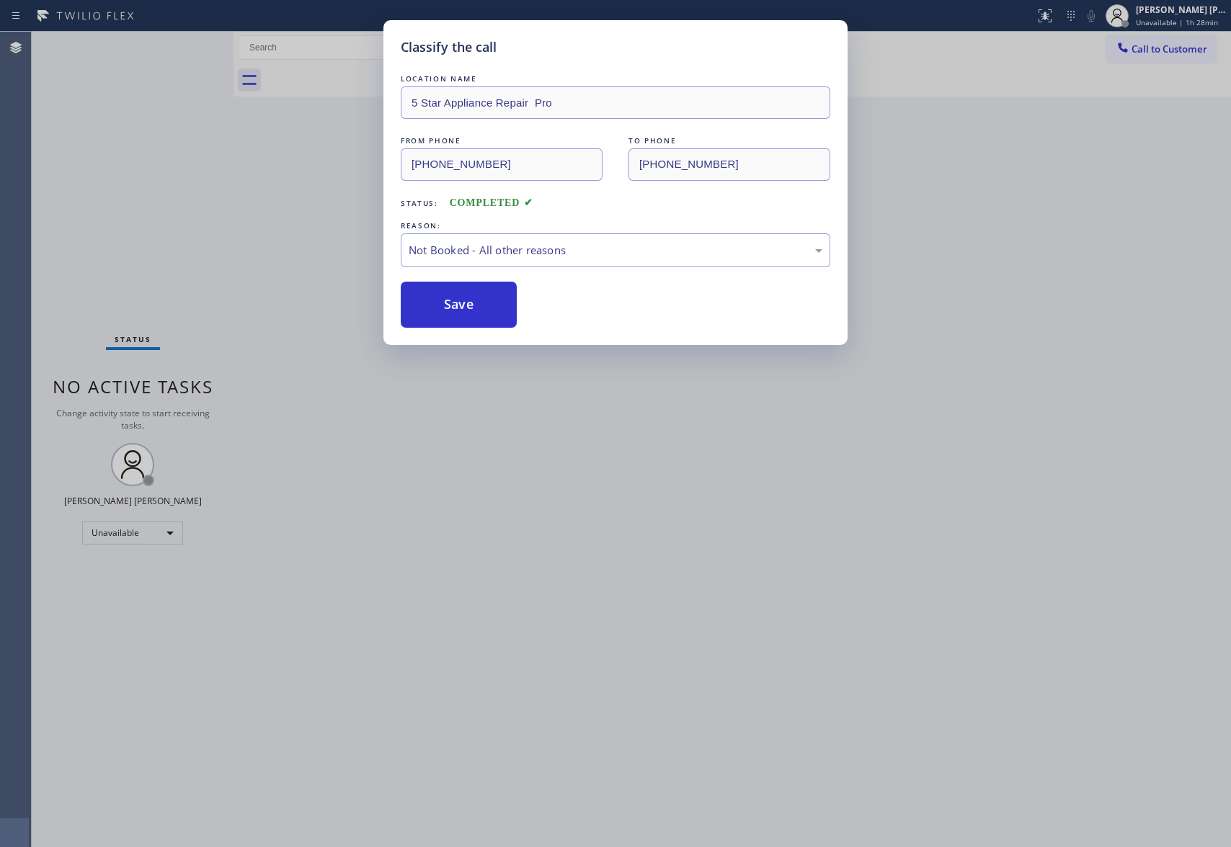
click at [458, 309] on button "Save" at bounding box center [459, 305] width 116 height 46
click at [1185, 48] on div "Classify the call LOCATION NAME 5 Star Appliance Repair Pro FROM PHONE (888) 47…" at bounding box center [615, 423] width 1231 height 847
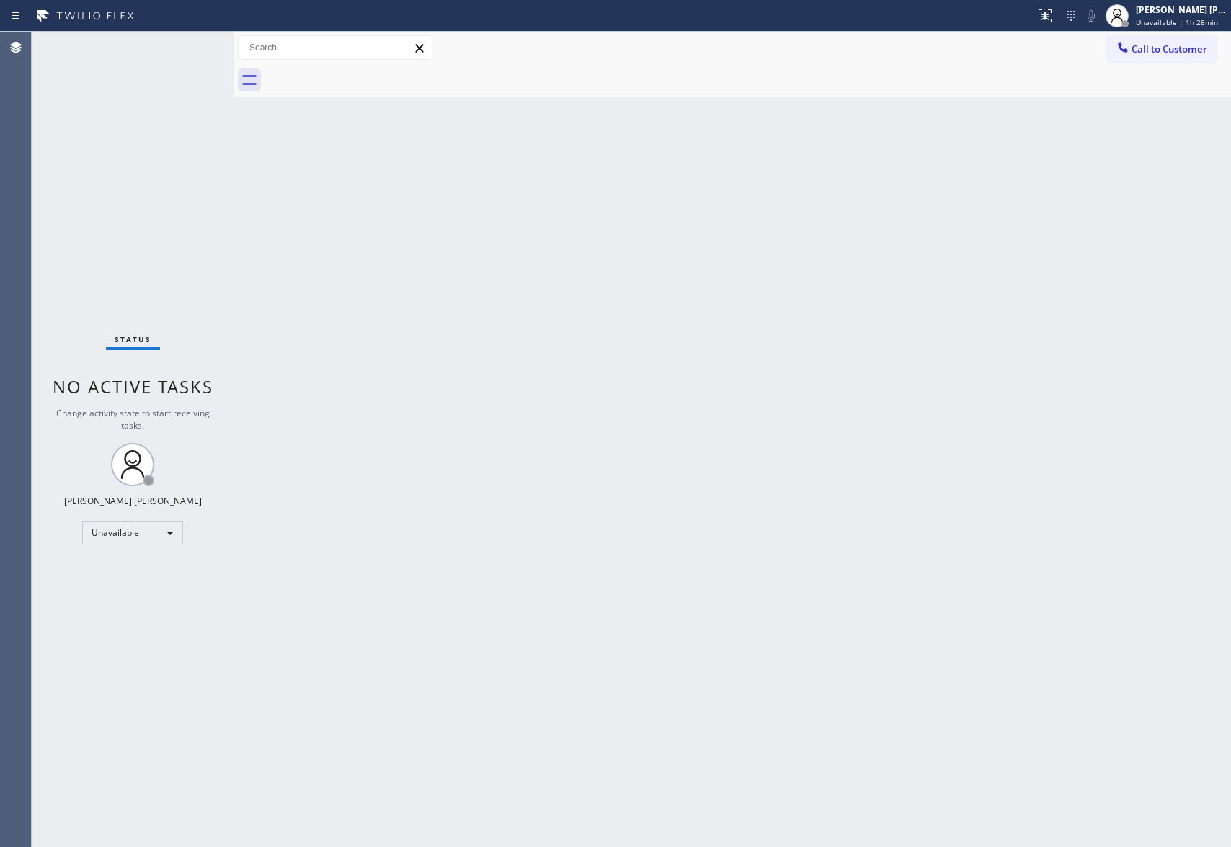
click at [1216, 43] on div "Call to Customer Outbound call Location 5 Star Appliance Repair Pro Your caller…" at bounding box center [1168, 47] width 125 height 25
click at [1197, 50] on span "Call to Customer" at bounding box center [1169, 49] width 76 height 13
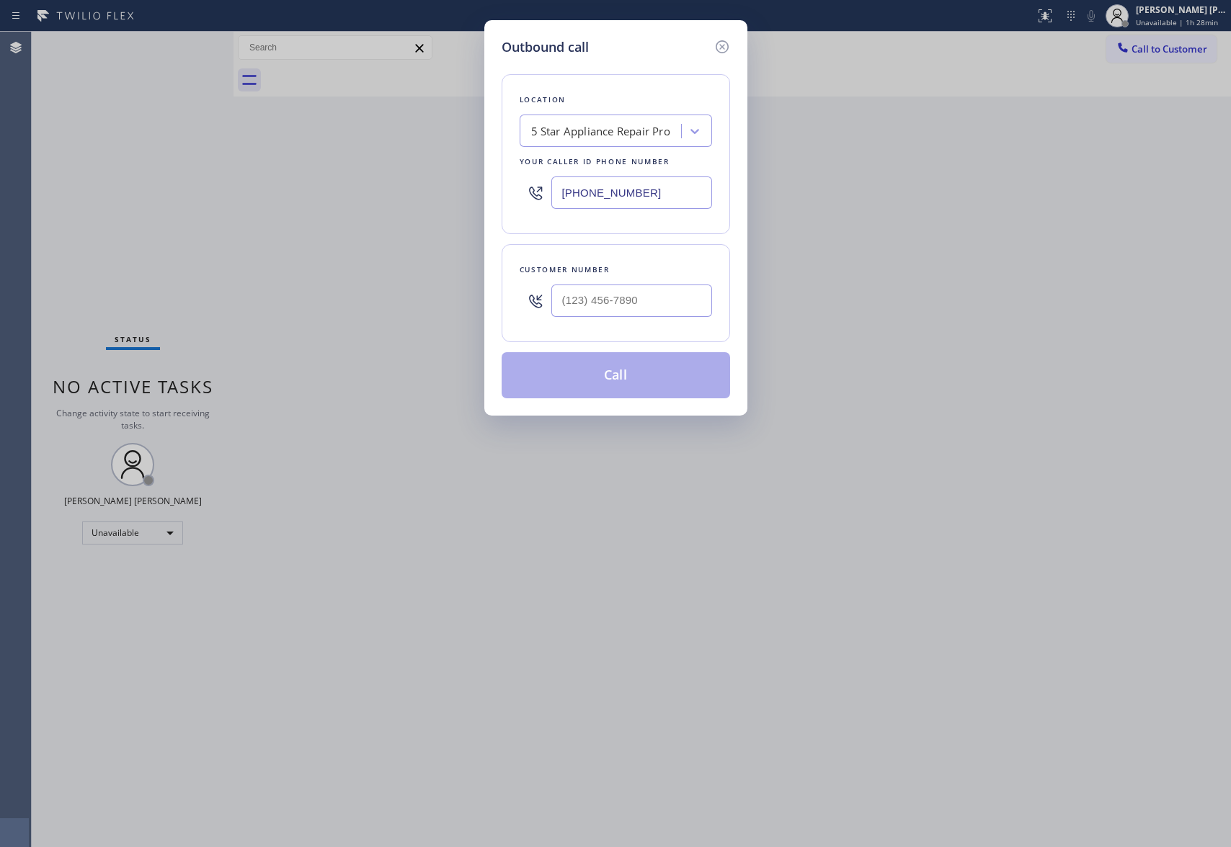
click at [721, 295] on div "Customer number" at bounding box center [615, 293] width 228 height 98
click at [676, 307] on input "(___) ___-____" at bounding box center [631, 301] width 161 height 32
paste input "310) 567-1247"
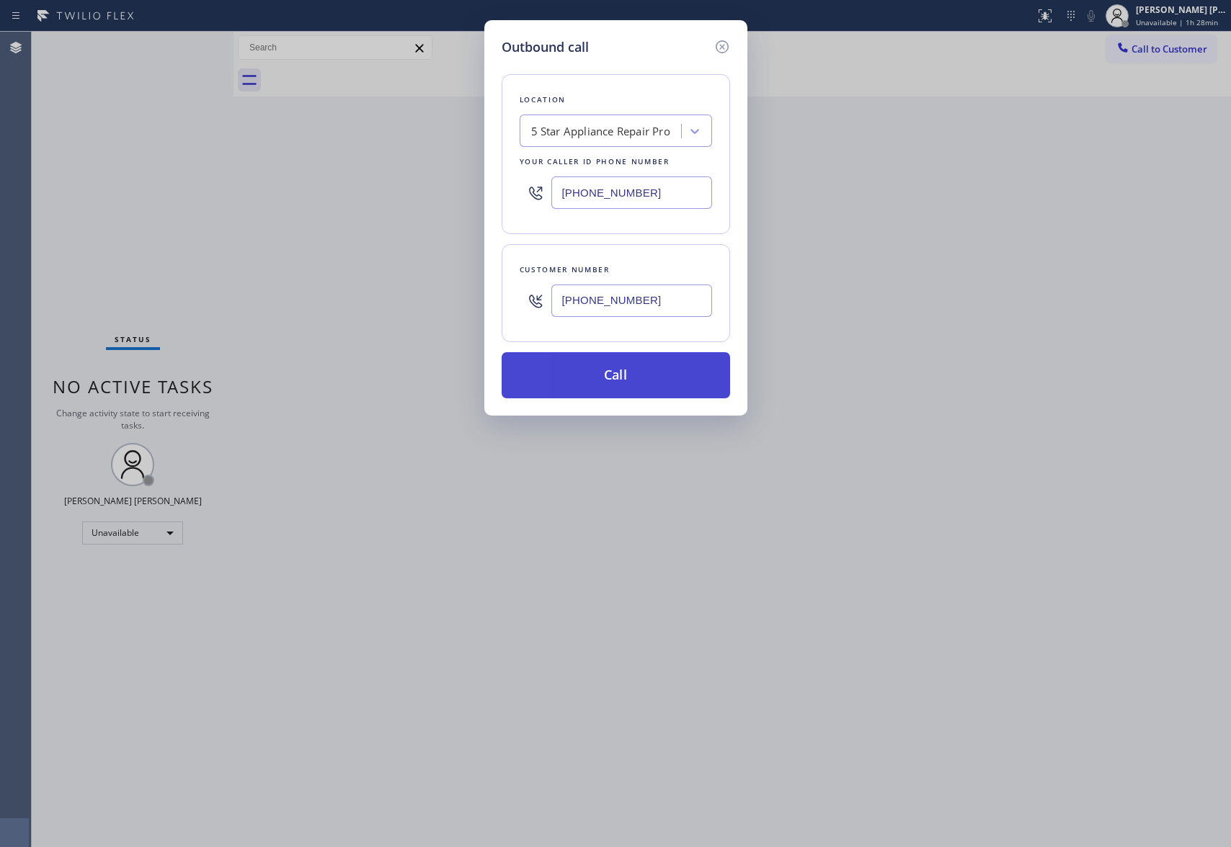
type input "(310) 567-1247"
click at [635, 384] on button "Call" at bounding box center [615, 375] width 228 height 46
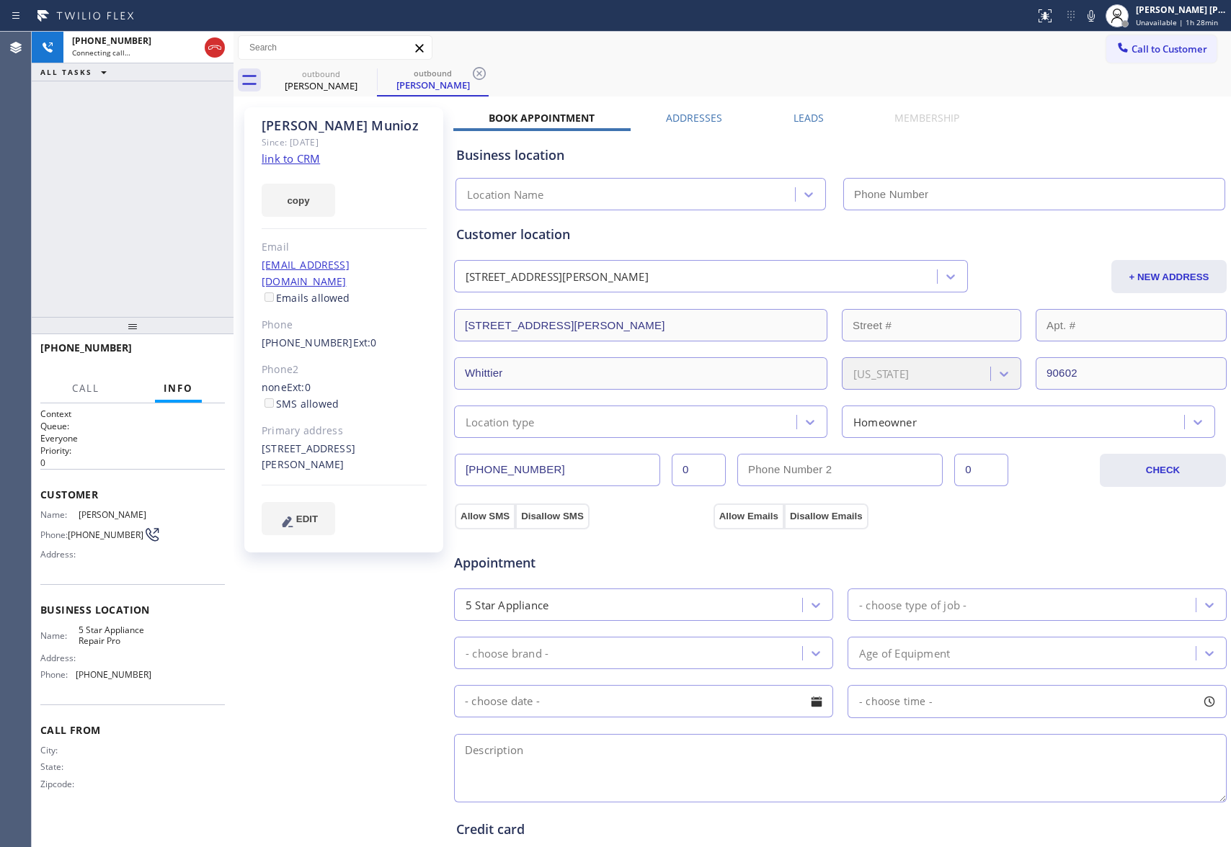
type input "(888) 477-1309"
drag, startPoint x: 183, startPoint y: 350, endPoint x: 173, endPoint y: 378, distance: 29.2
click at [183, 352] on span "HANG UP" at bounding box center [191, 354] width 44 height 10
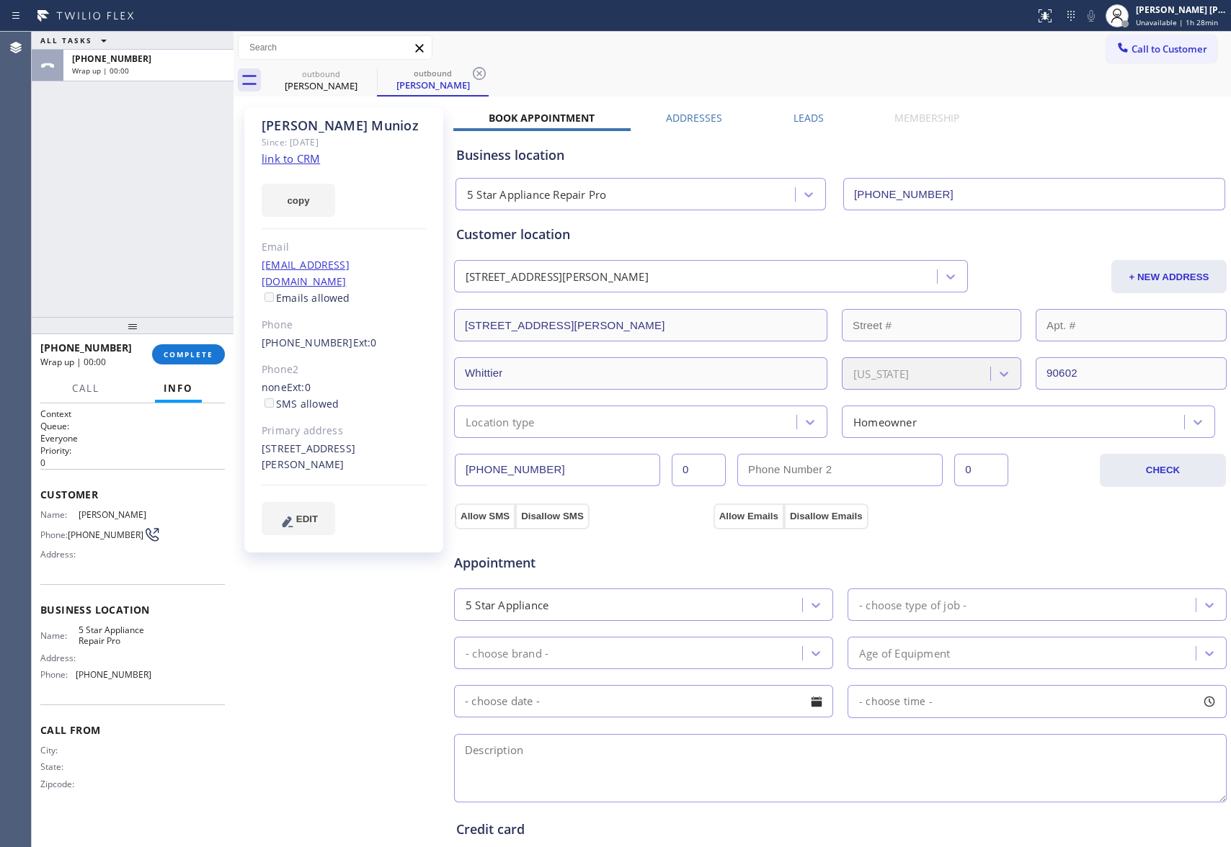
click at [805, 110] on div "Rosa Munioz Since: 20 may 2020 link to CRM copy Email rosag0708@icloud.com Emai…" at bounding box center [732, 581] width 990 height 963
click at [805, 114] on label "Leads" at bounding box center [808, 118] width 30 height 14
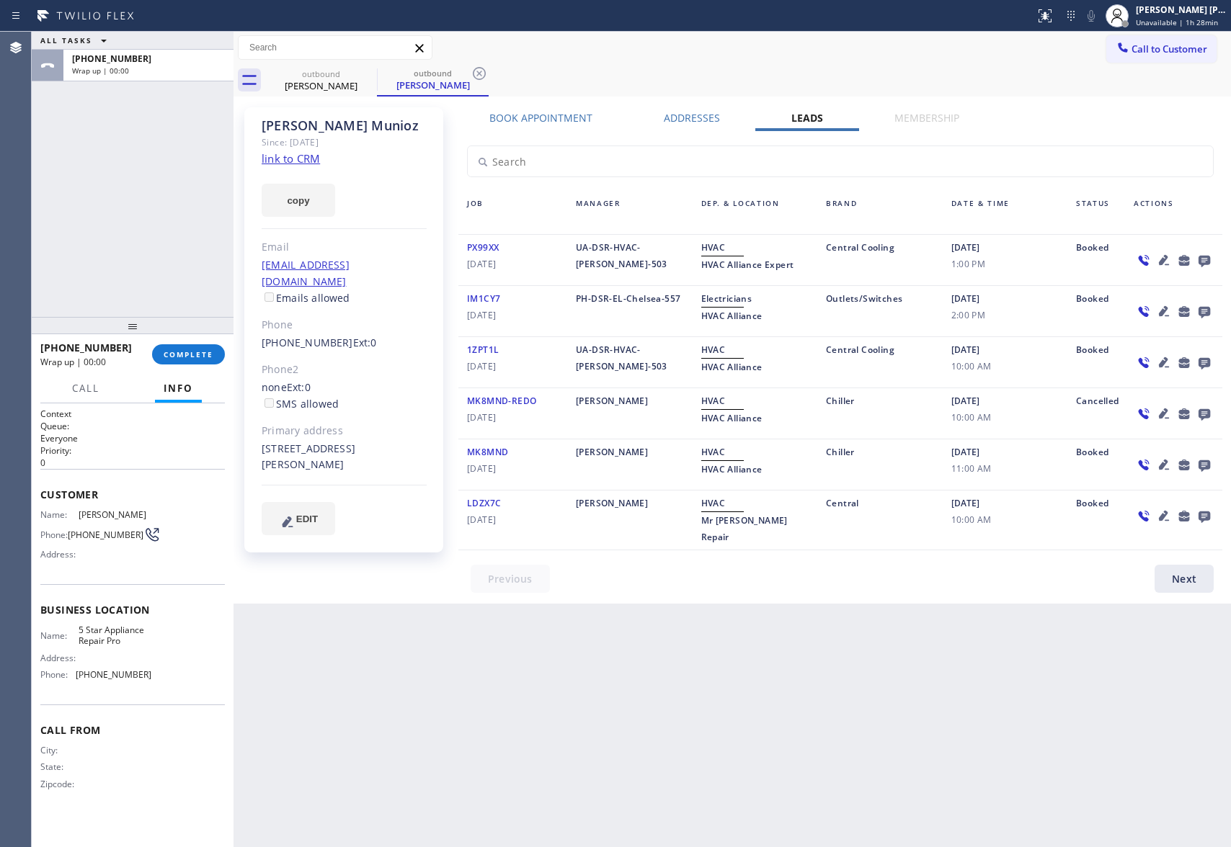
click at [1202, 257] on icon at bounding box center [1204, 262] width 12 height 12
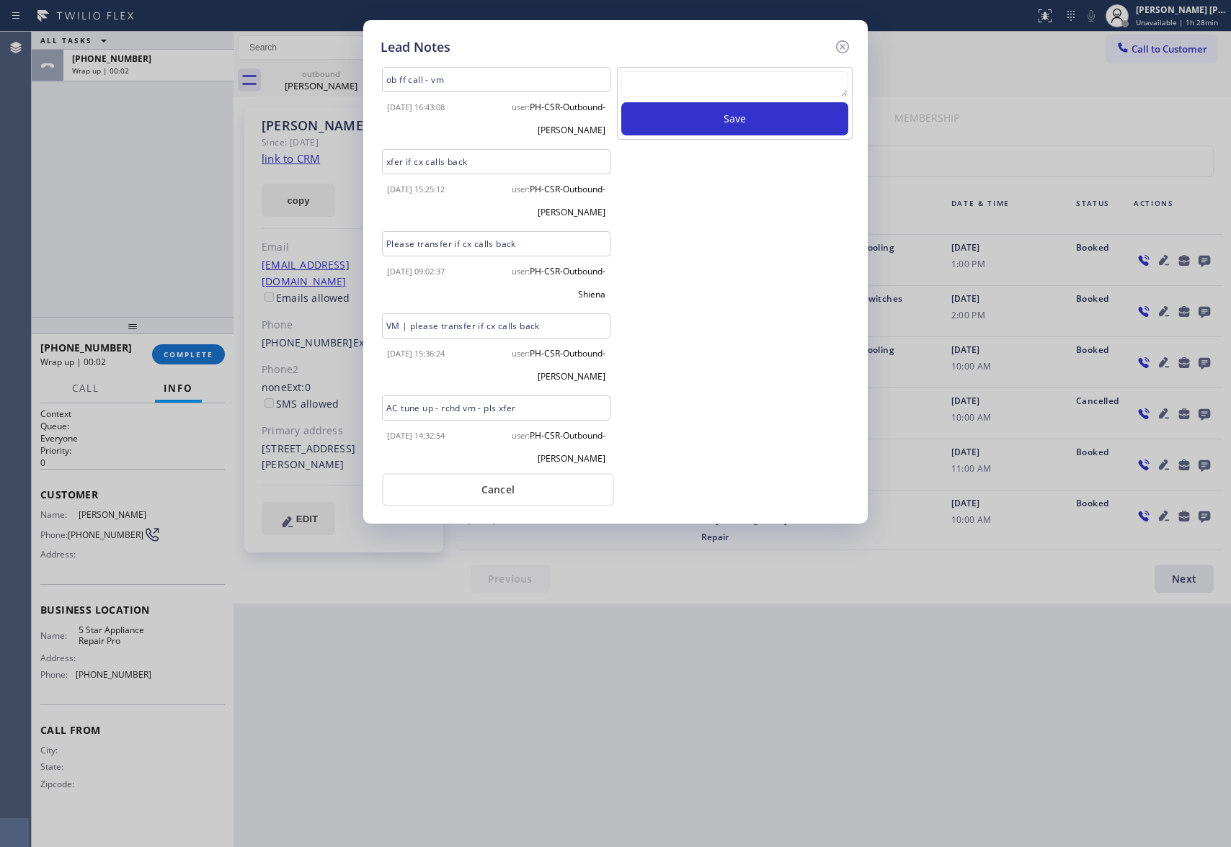
scroll to position [6, 0]
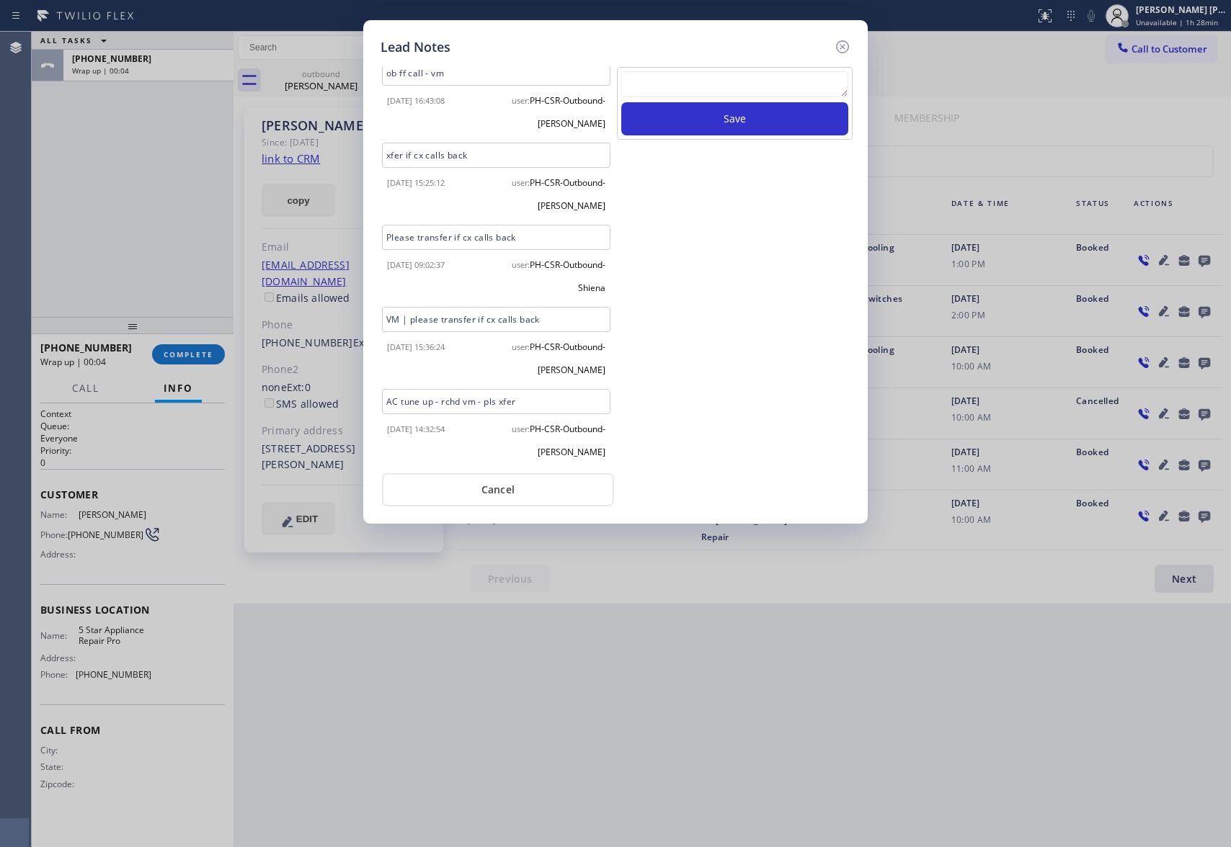
click at [728, 82] on textarea at bounding box center [734, 84] width 227 height 26
paste textarea "please transfer if cx calls back"
type textarea "please transfer if cx calls back"
click at [710, 121] on button "Save" at bounding box center [734, 118] width 227 height 33
click at [842, 46] on icon at bounding box center [842, 46] width 13 height 13
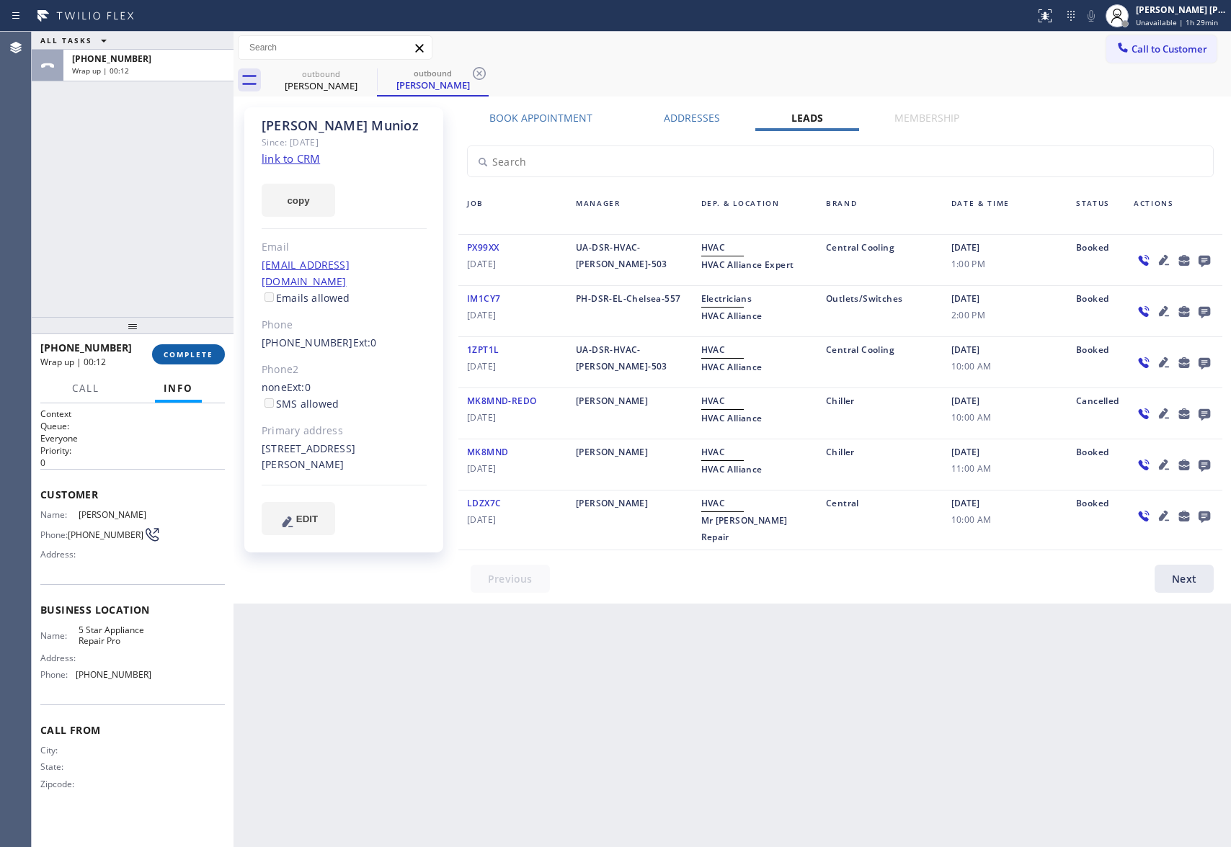
click at [185, 349] on button "COMPLETE" at bounding box center [188, 354] width 73 height 20
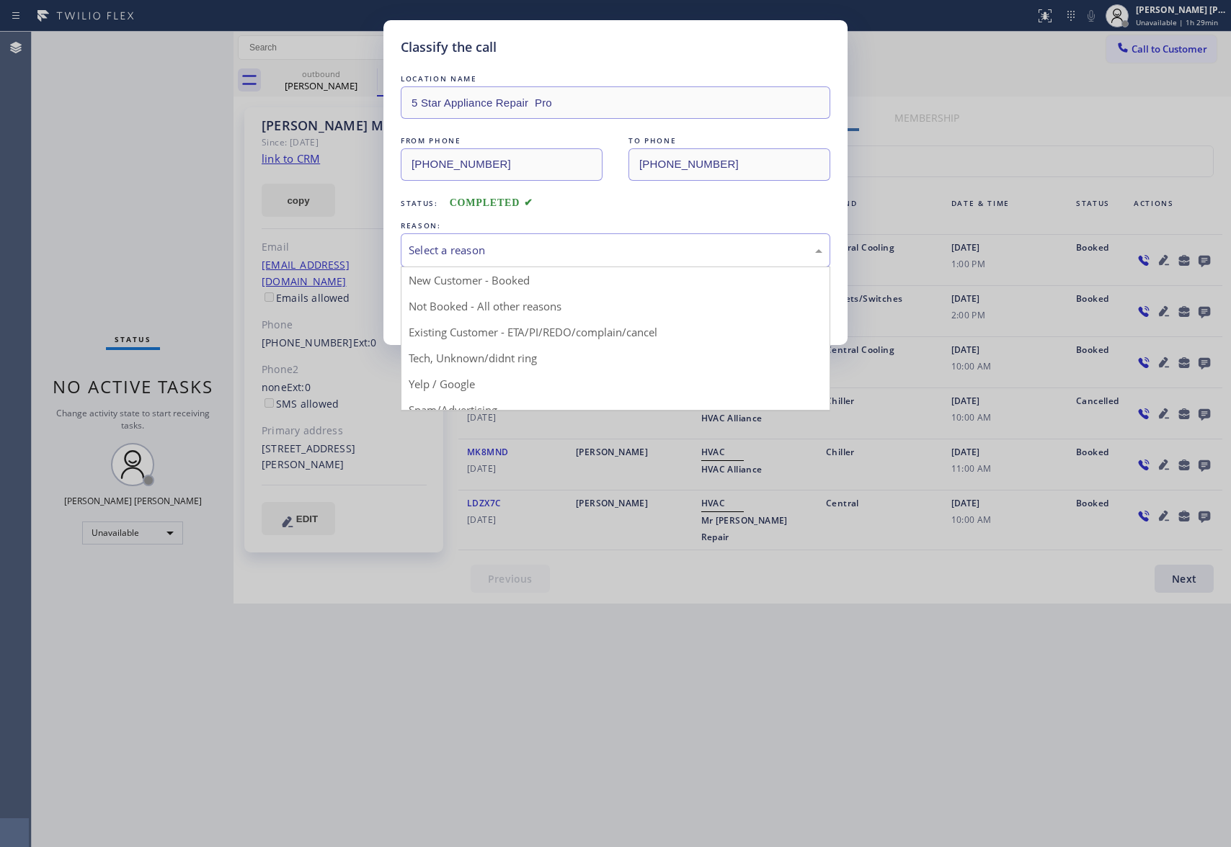
click at [477, 249] on div "Select a reason" at bounding box center [615, 250] width 414 height 17
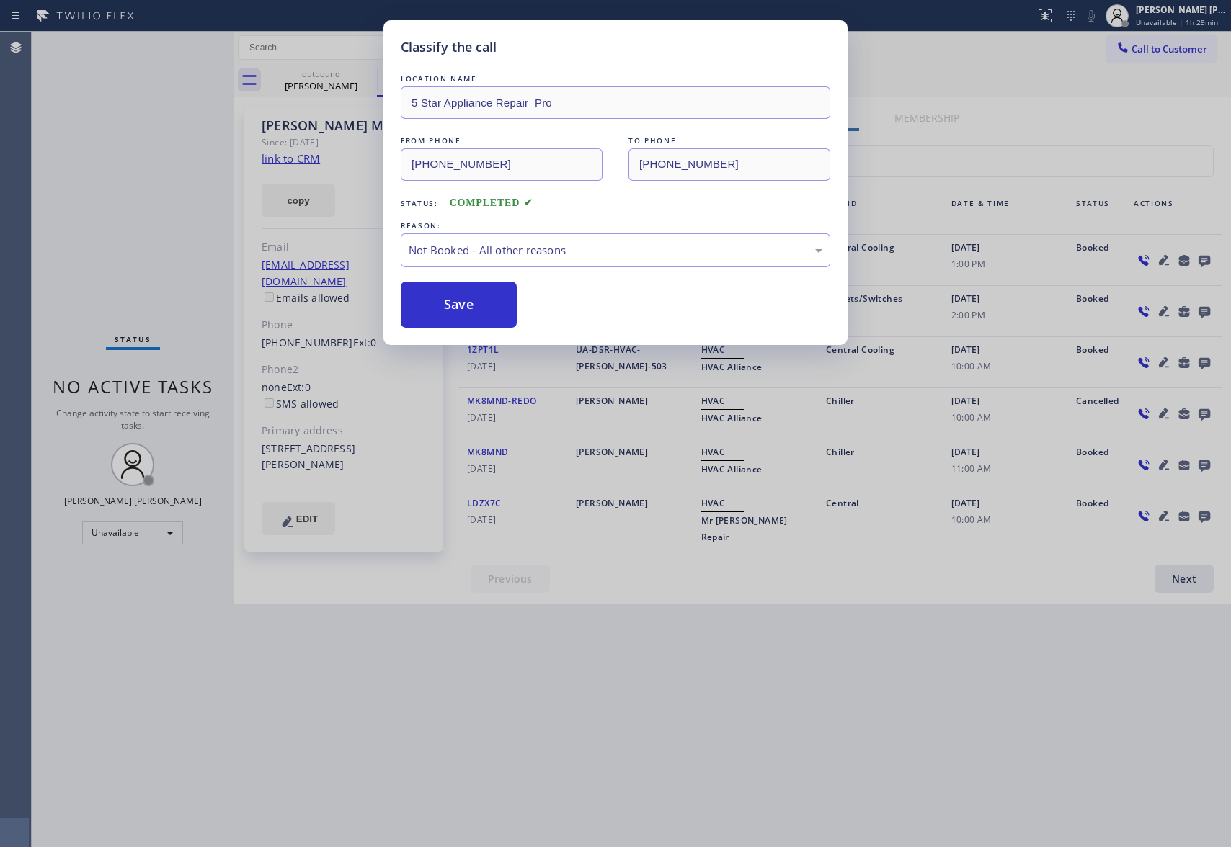
click at [468, 307] on button "Save" at bounding box center [459, 305] width 116 height 46
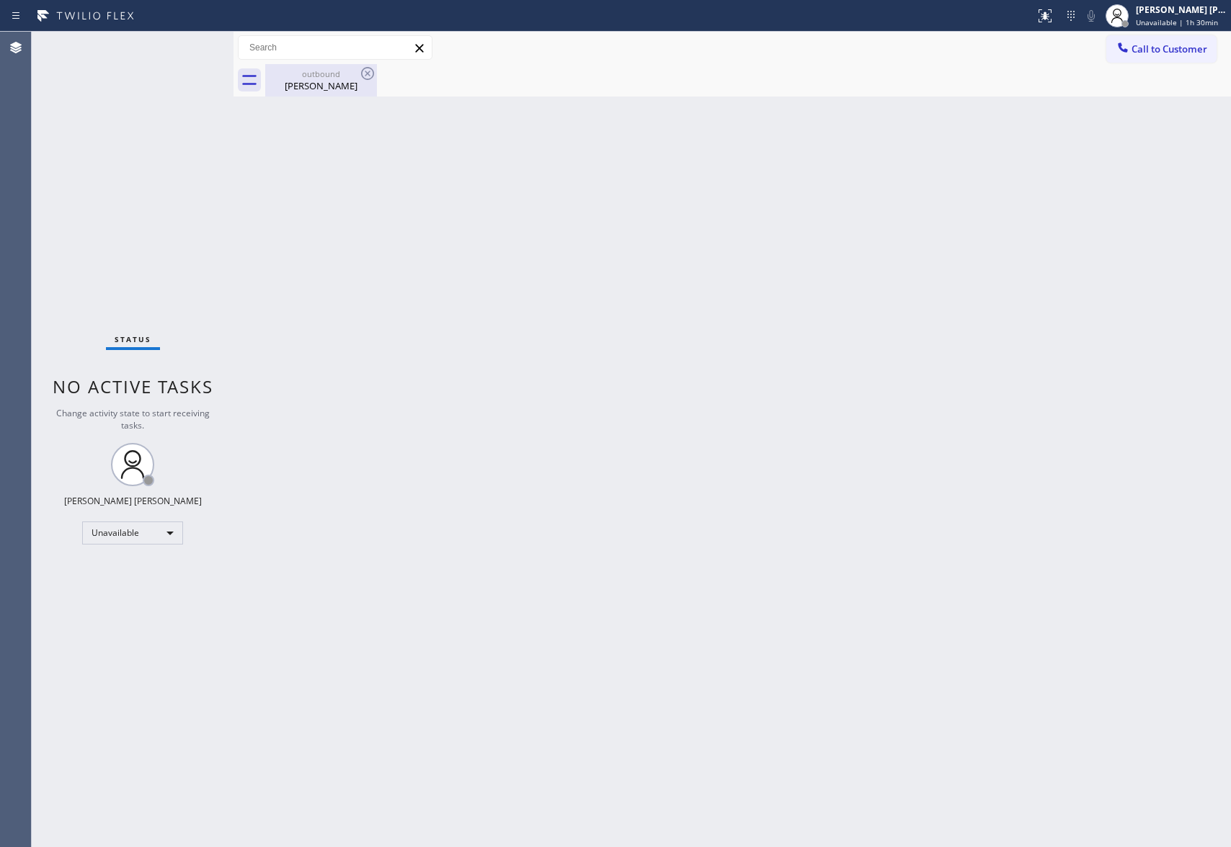
drag, startPoint x: 331, startPoint y: 82, endPoint x: 362, endPoint y: 73, distance: 31.7
click at [332, 81] on div "Rosa Munioz" at bounding box center [321, 85] width 109 height 13
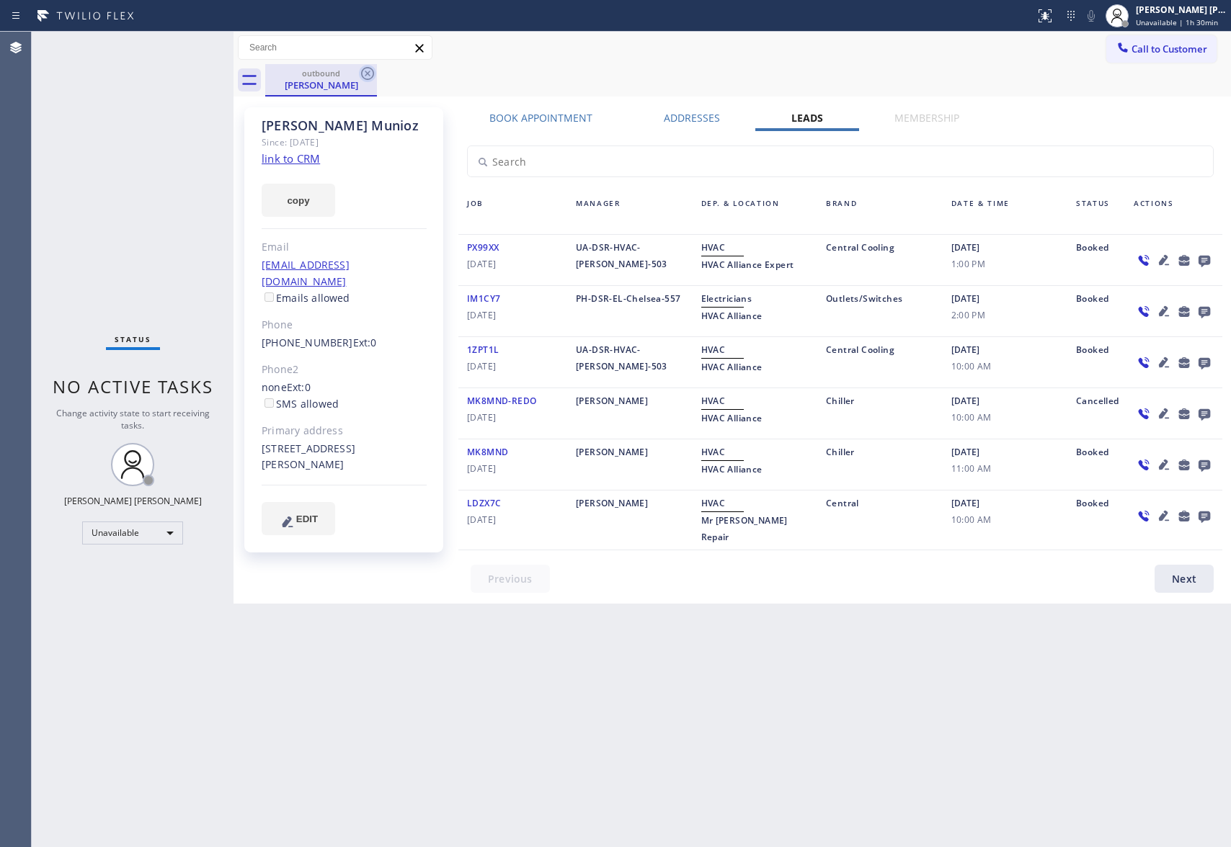
click at [362, 73] on icon at bounding box center [367, 73] width 13 height 13
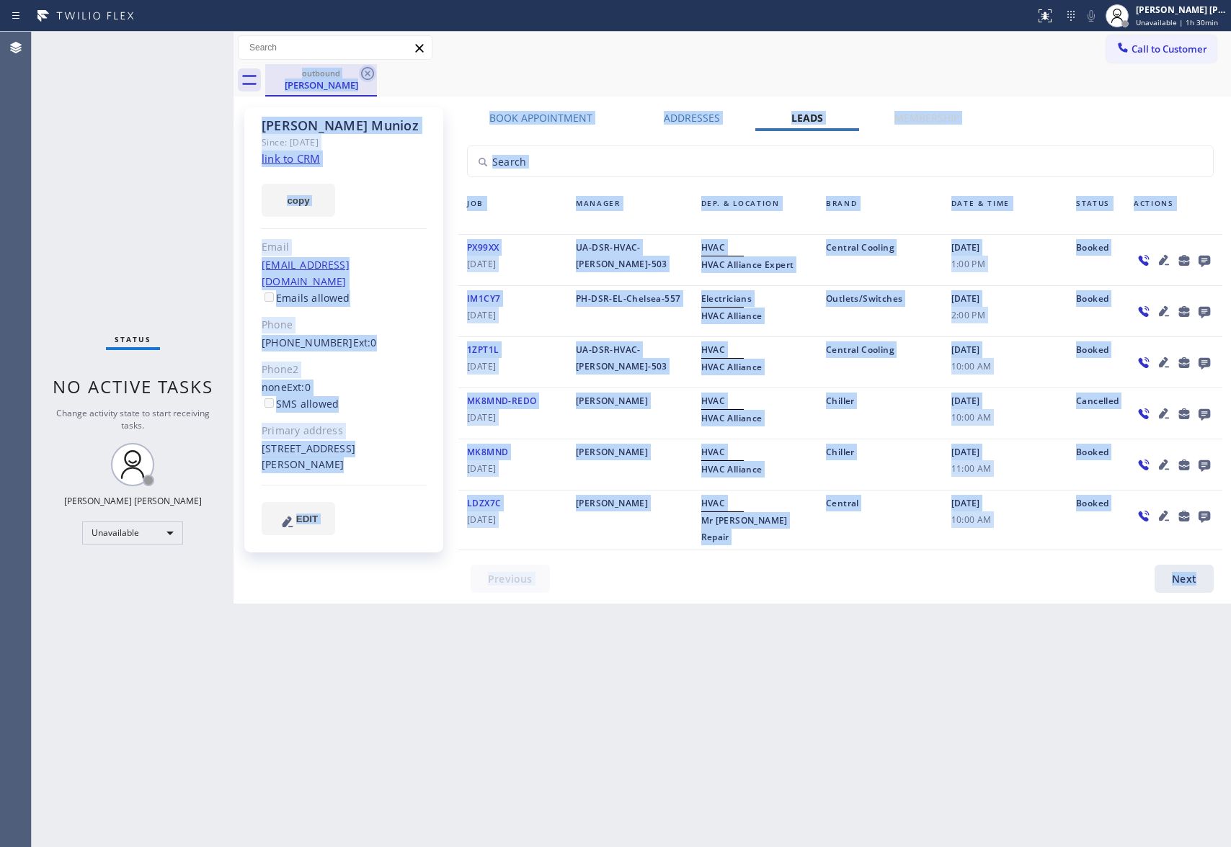
click at [362, 73] on div "outbound Rosa Munioz" at bounding box center [747, 80] width 965 height 32
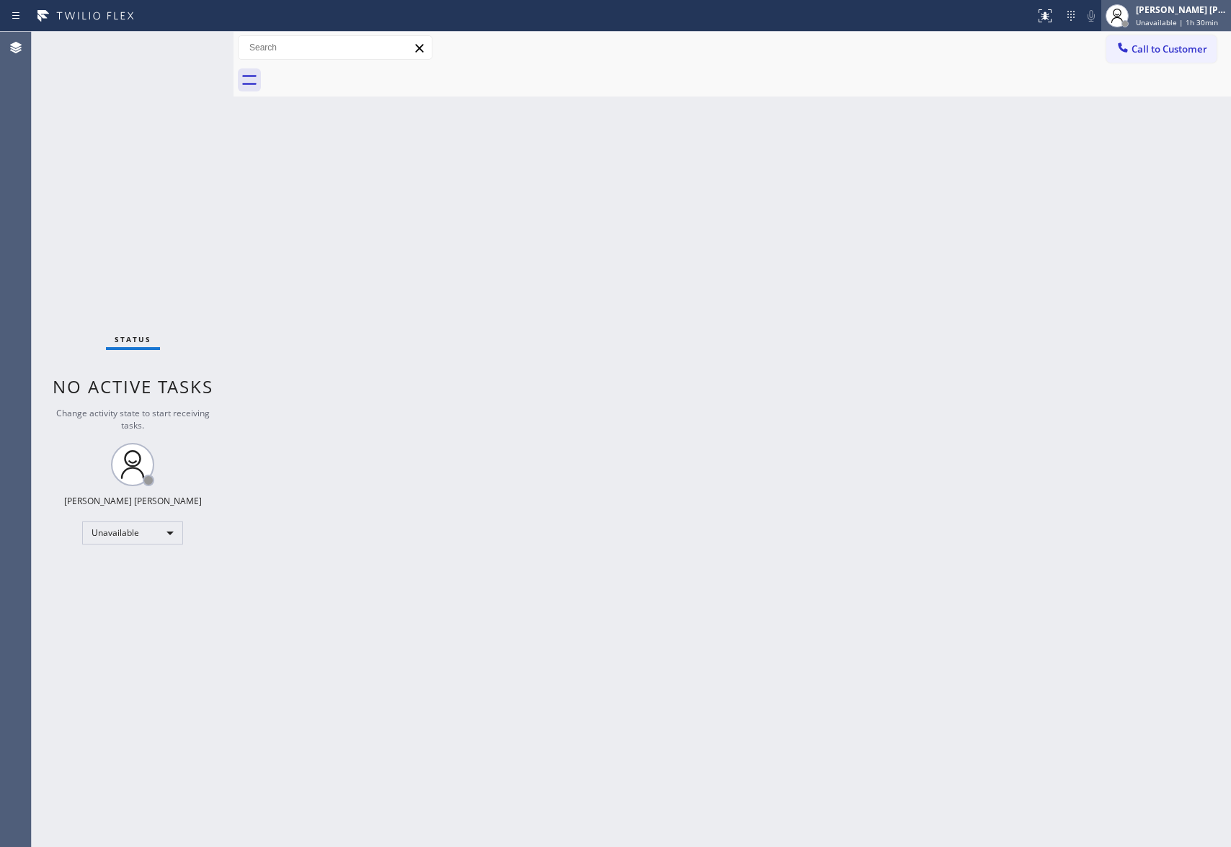
click at [1157, 21] on span "Unavailable | 1h 30min" at bounding box center [1176, 22] width 82 height 10
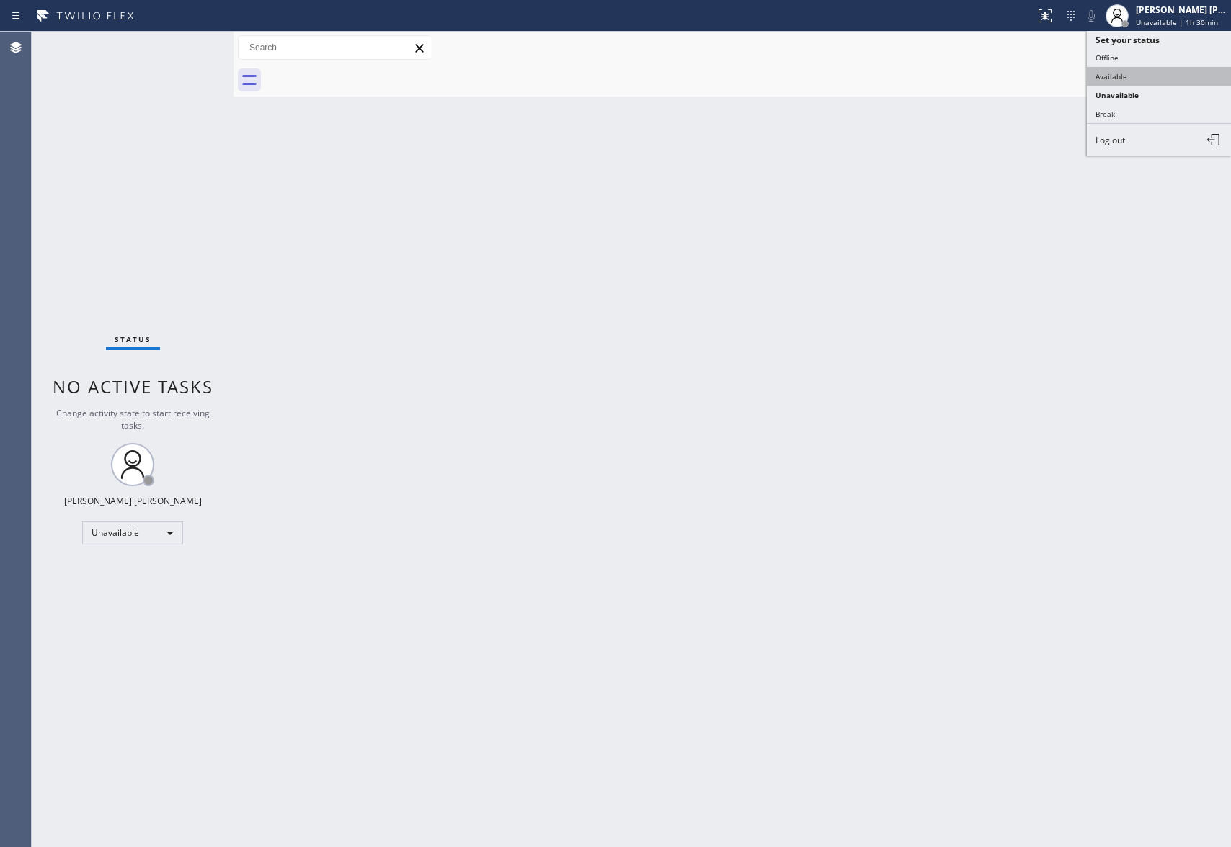
click at [1144, 82] on button "Available" at bounding box center [1158, 76] width 144 height 19
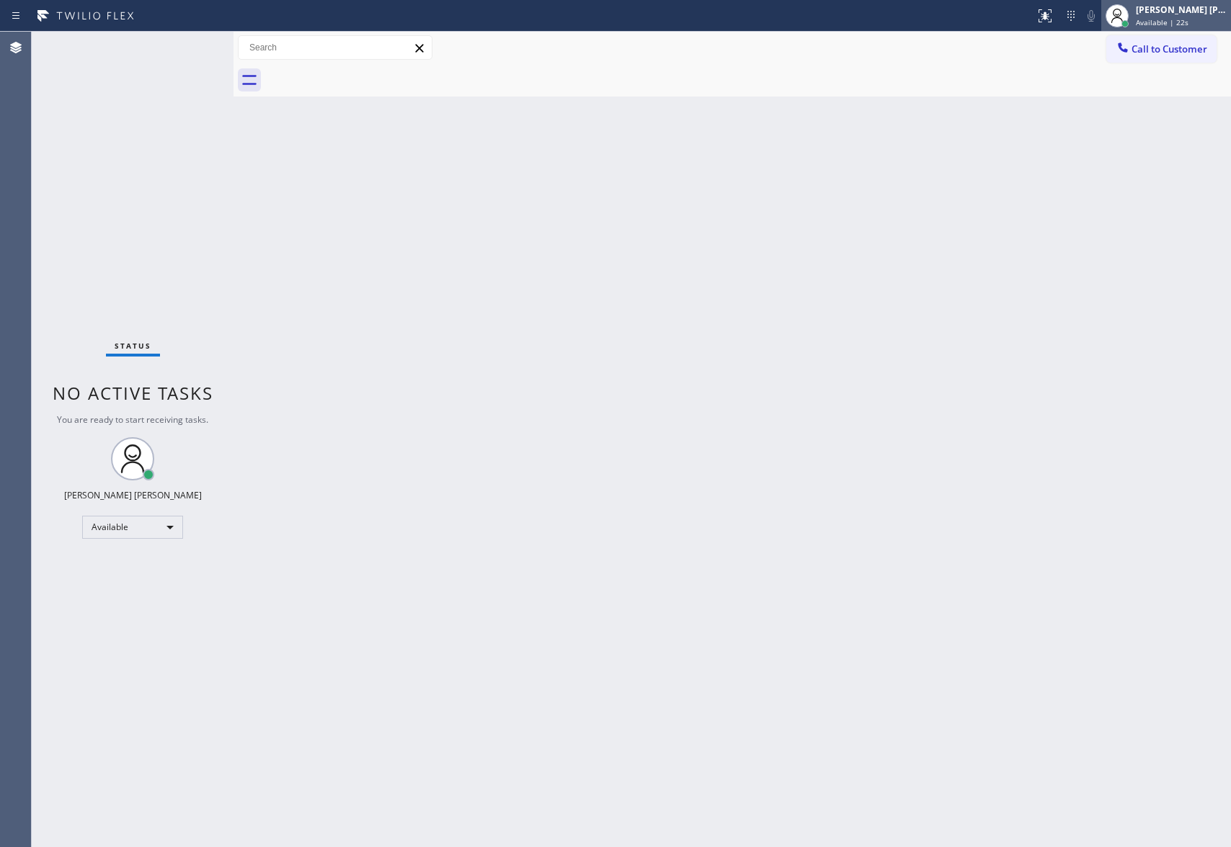
click at [1179, 10] on div "[PERSON_NAME] [PERSON_NAME]" at bounding box center [1180, 10] width 91 height 12
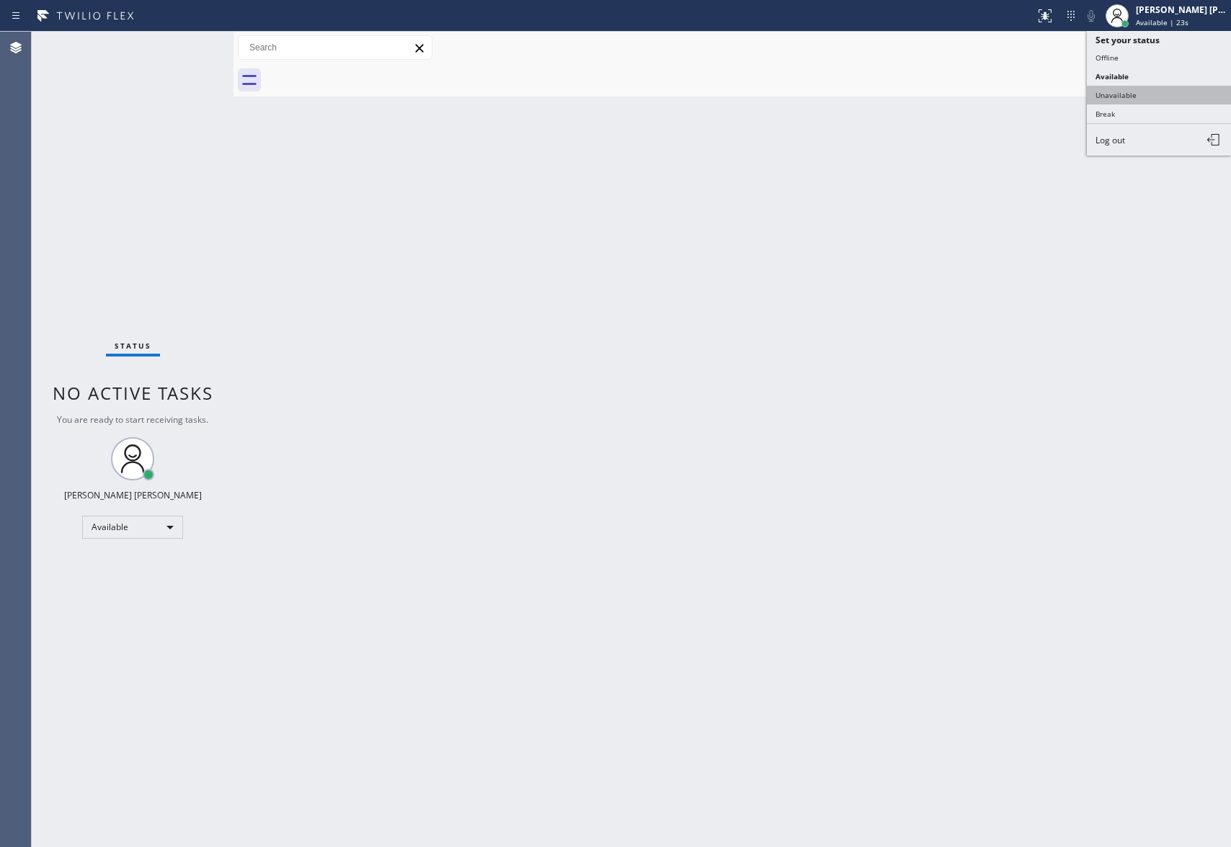
click at [1148, 96] on button "Unavailable" at bounding box center [1158, 95] width 144 height 19
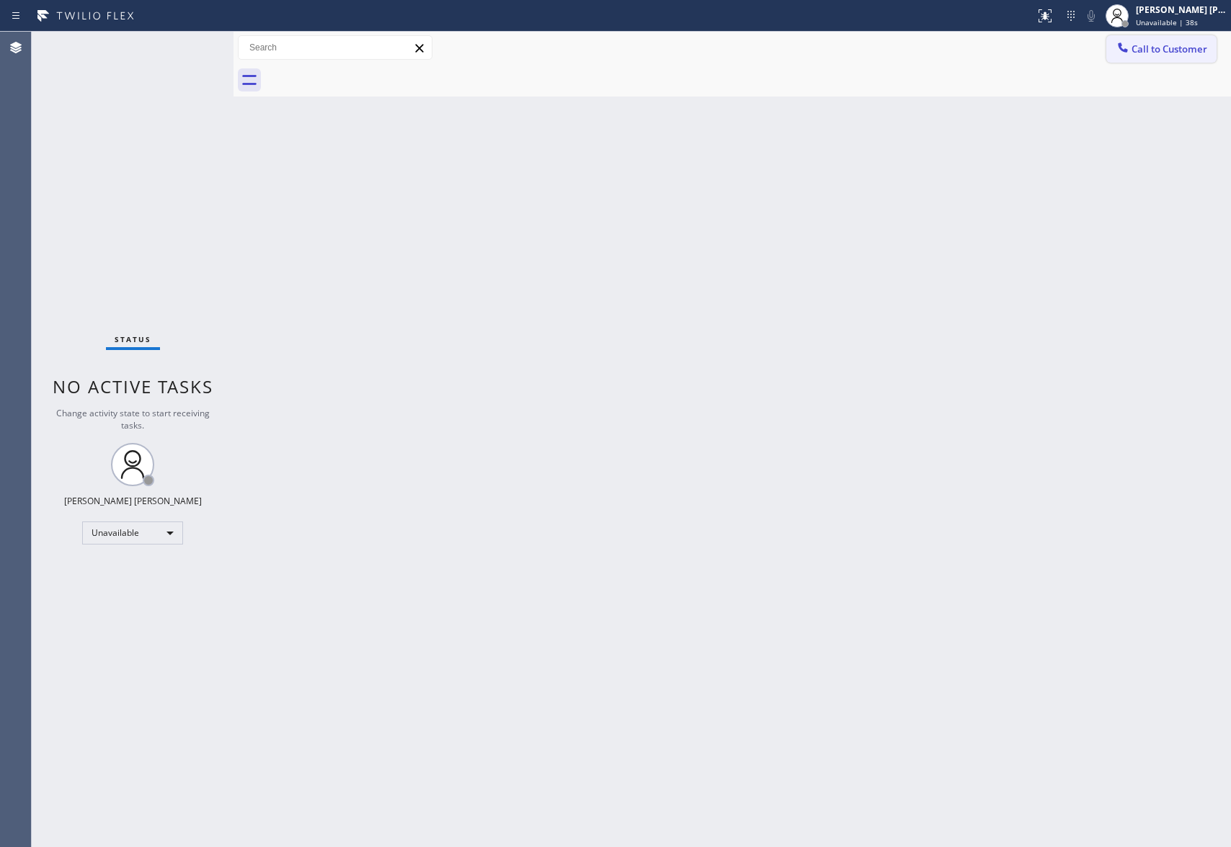
click at [1168, 43] on span "Call to Customer" at bounding box center [1169, 49] width 76 height 13
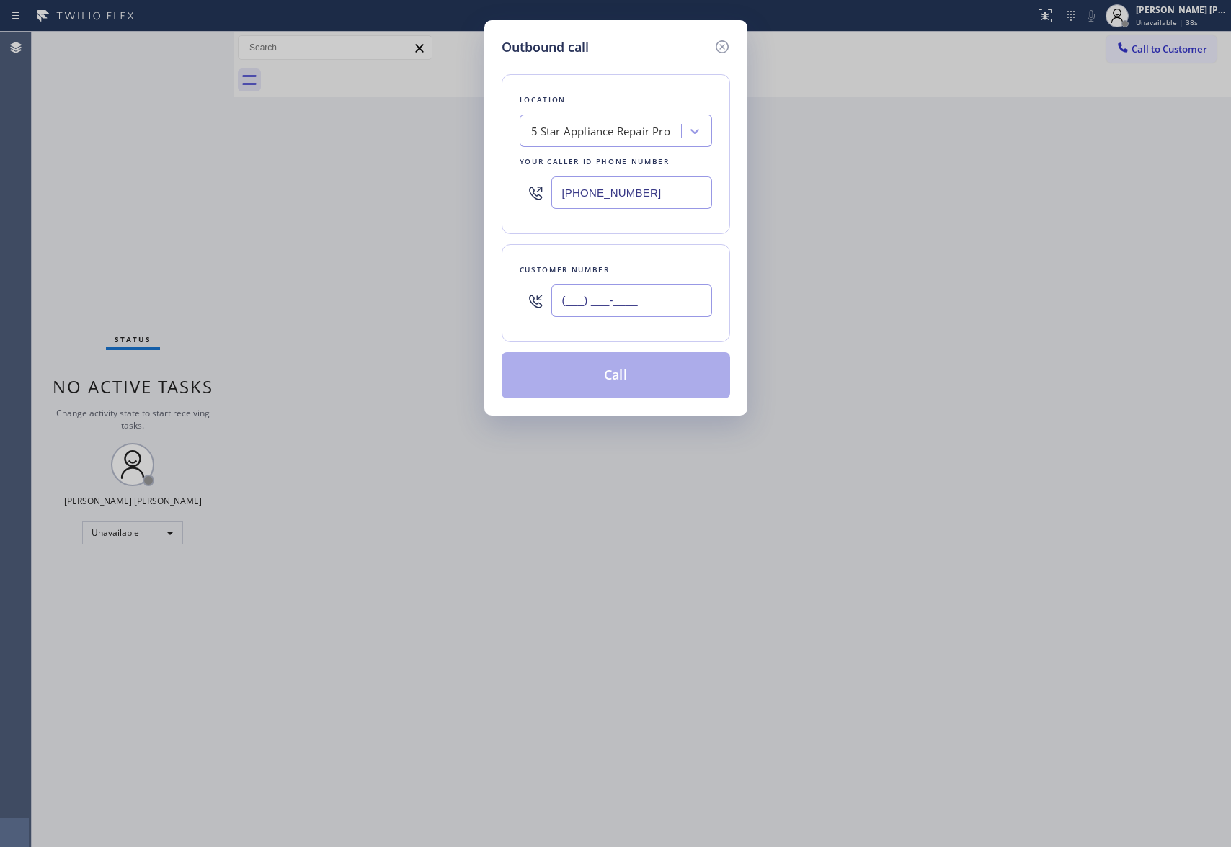
click at [663, 305] on input "(___) ___-____" at bounding box center [631, 301] width 161 height 32
paste input "510) 848-5167"
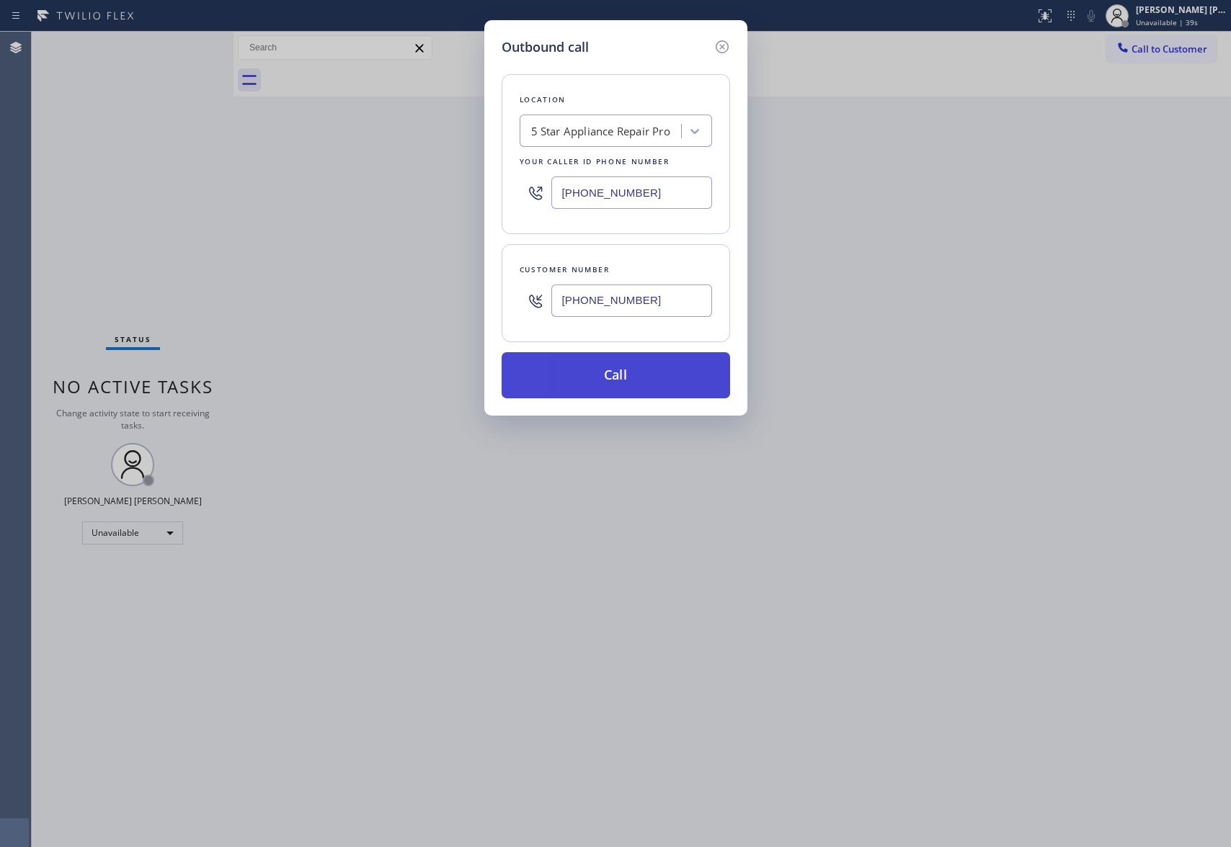
type input "(510) 848-5167"
click at [629, 379] on button "Call" at bounding box center [615, 375] width 228 height 46
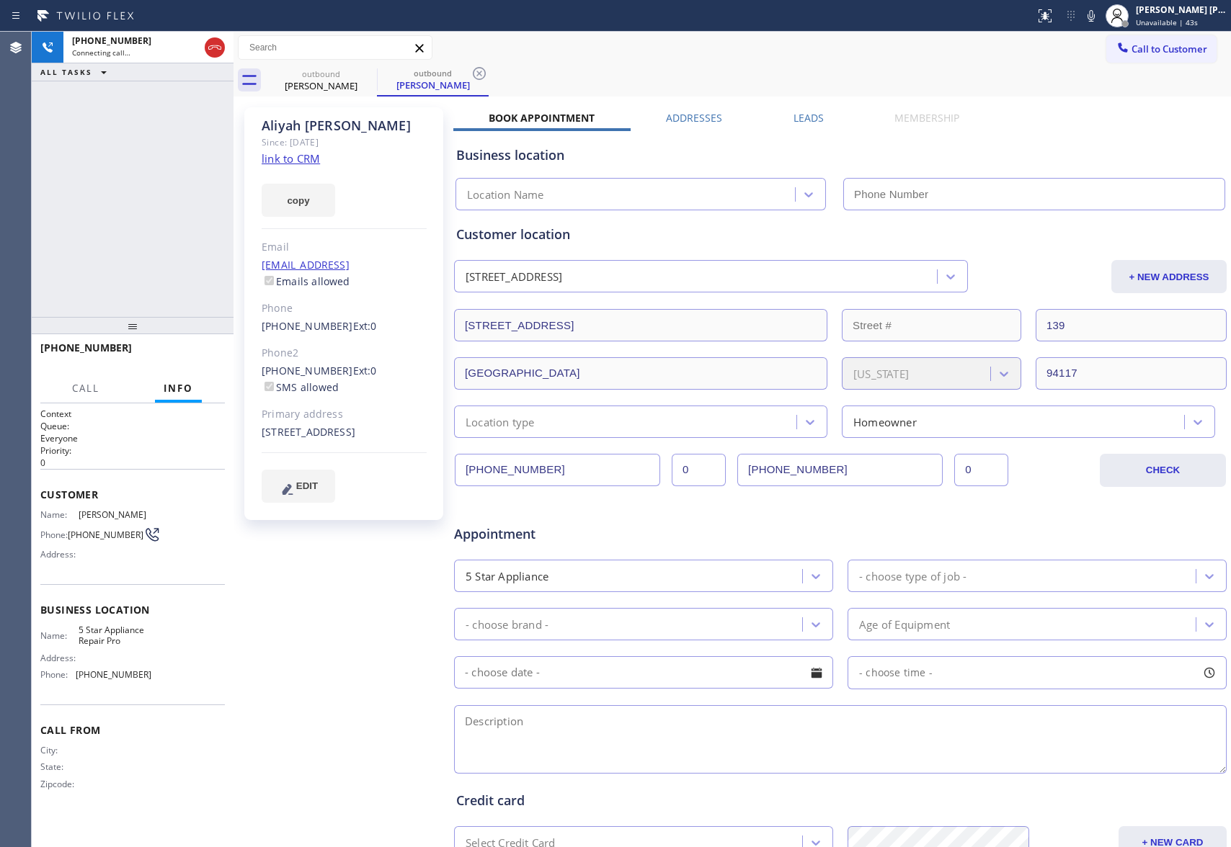
type input "(888) 477-1309"
drag, startPoint x: 217, startPoint y: 49, endPoint x: 22, endPoint y: 45, distance: 195.3
click at [216, 45] on icon at bounding box center [214, 47] width 17 height 17
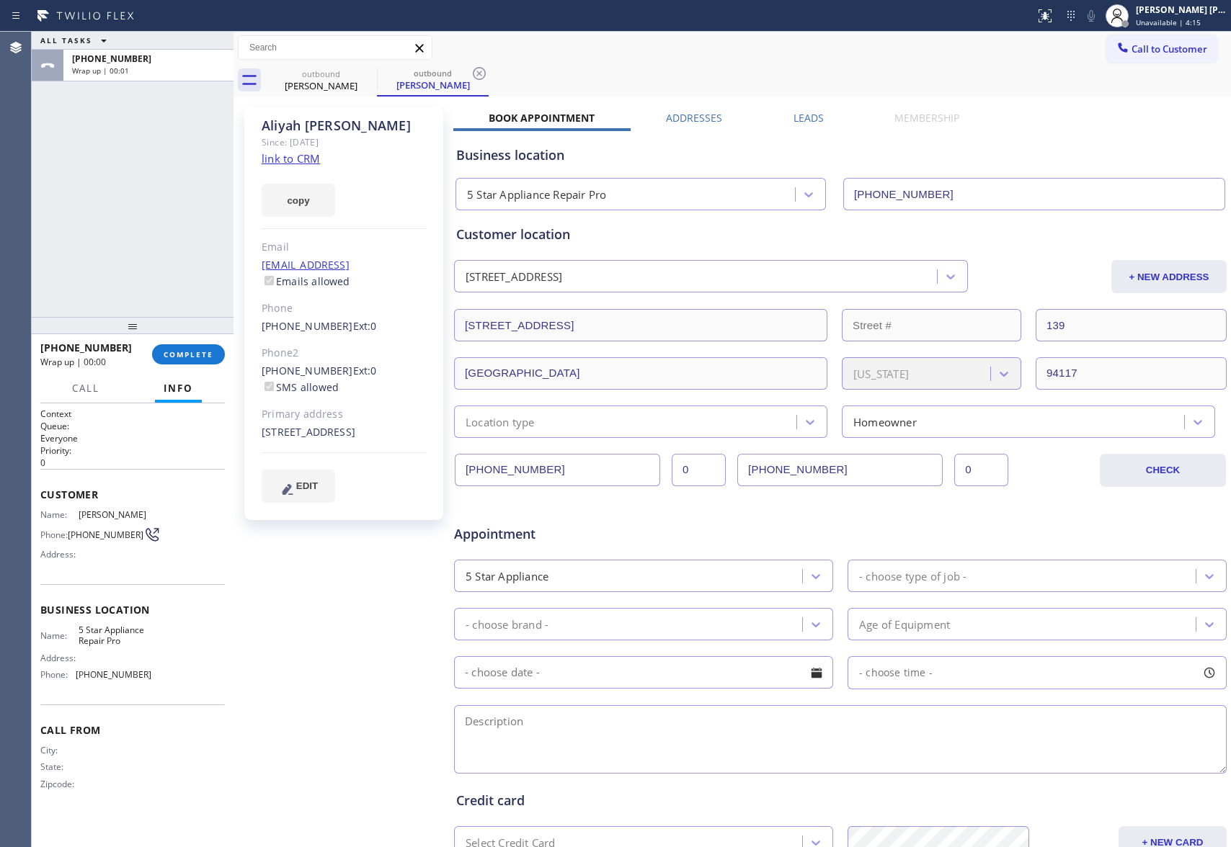
click at [793, 111] on label "Leads" at bounding box center [808, 118] width 30 height 14
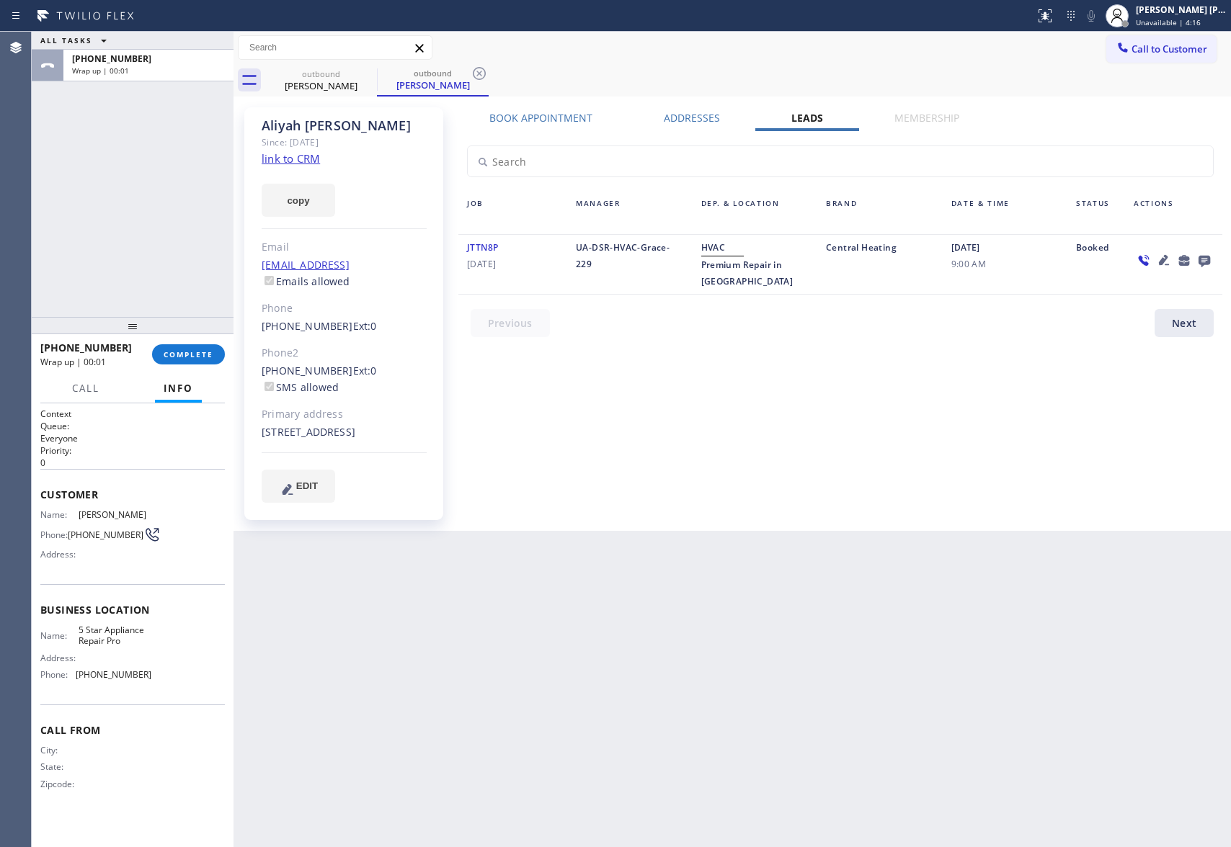
click at [1207, 254] on icon at bounding box center [1203, 260] width 17 height 18
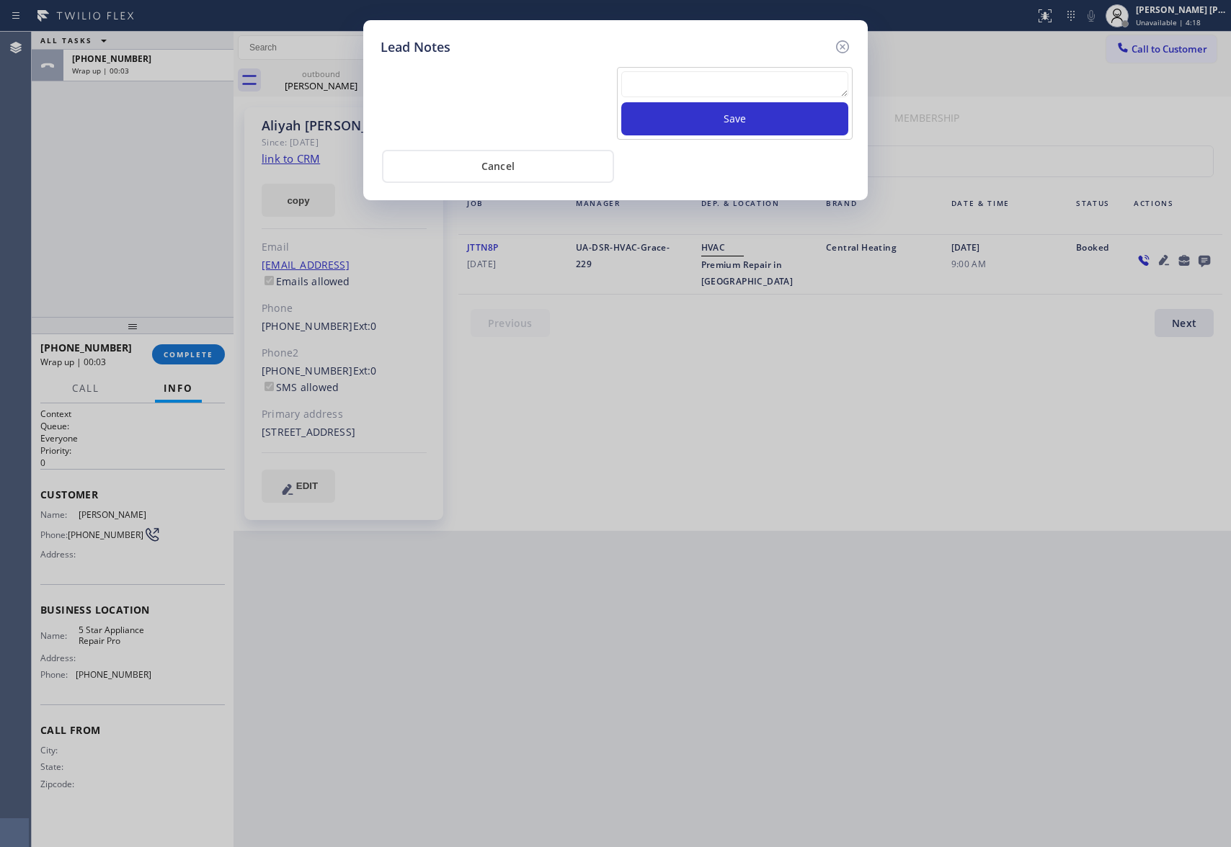
click at [754, 76] on textarea at bounding box center [734, 84] width 227 height 26
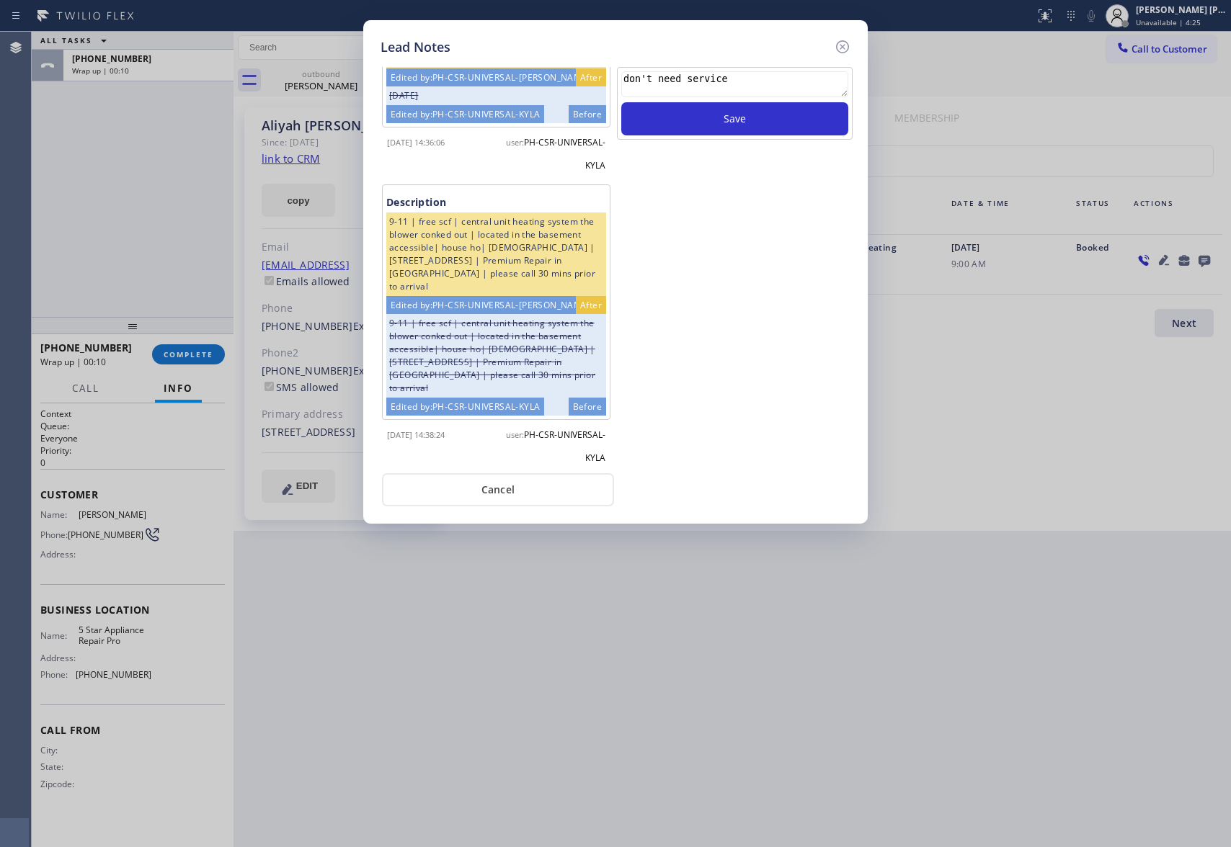
scroll to position [1689, 0]
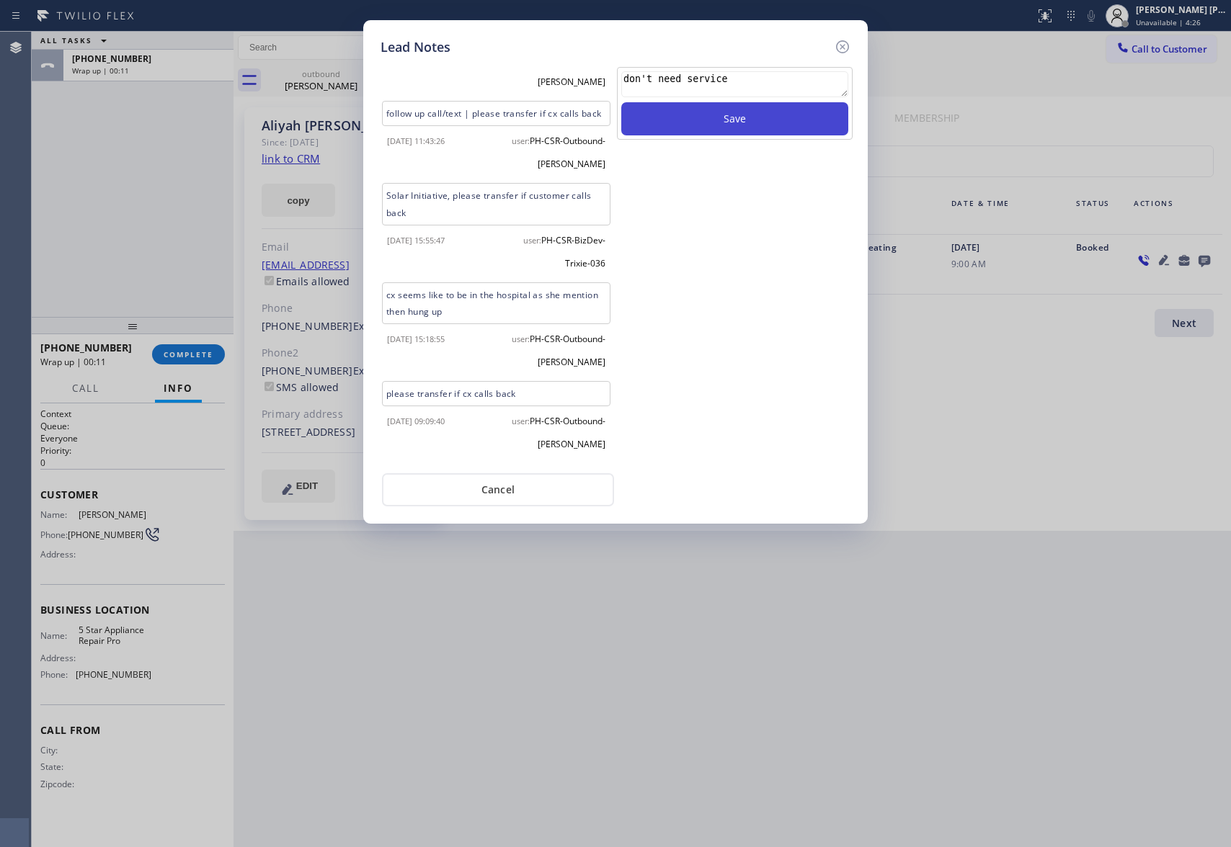
type textarea "don't need service"
click at [749, 125] on button "Save" at bounding box center [734, 118] width 227 height 33
click at [839, 44] on icon at bounding box center [842, 46] width 17 height 17
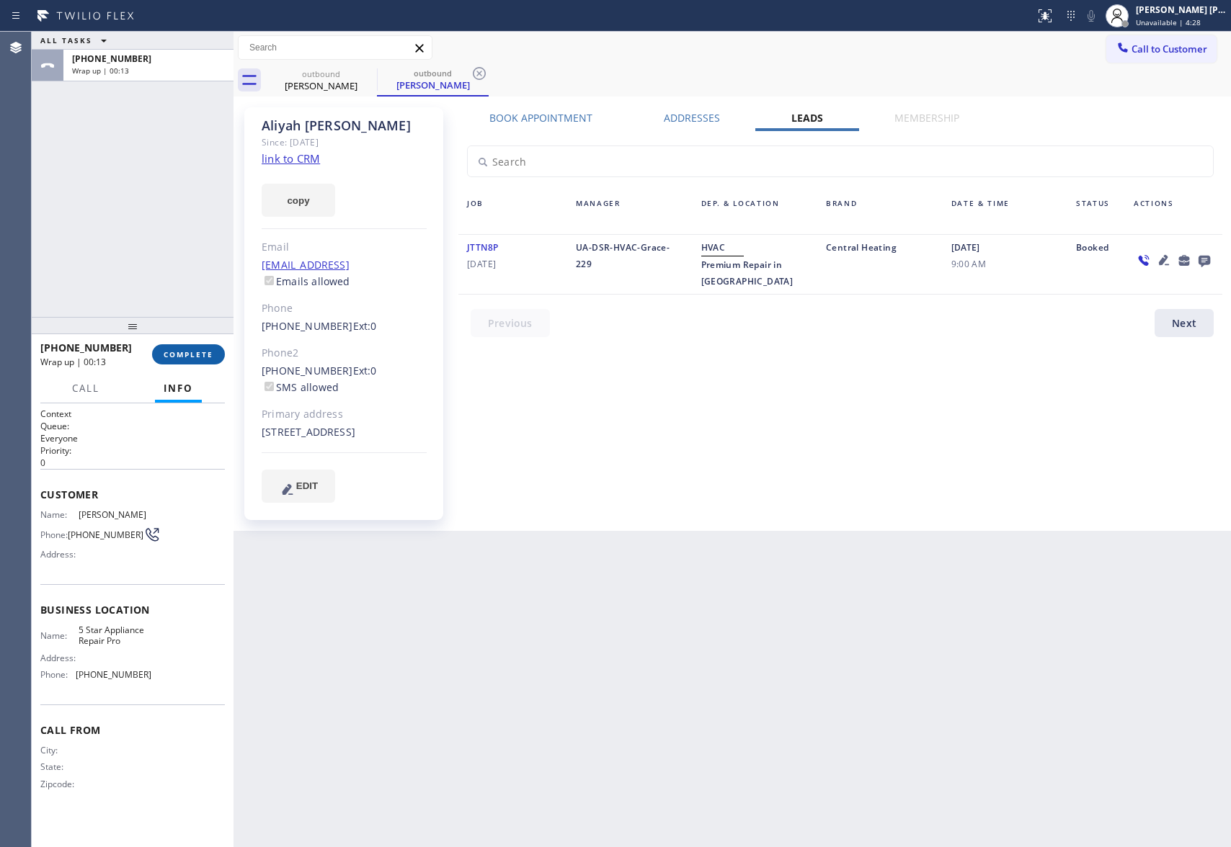
click at [207, 354] on span "COMPLETE" at bounding box center [189, 354] width 50 height 10
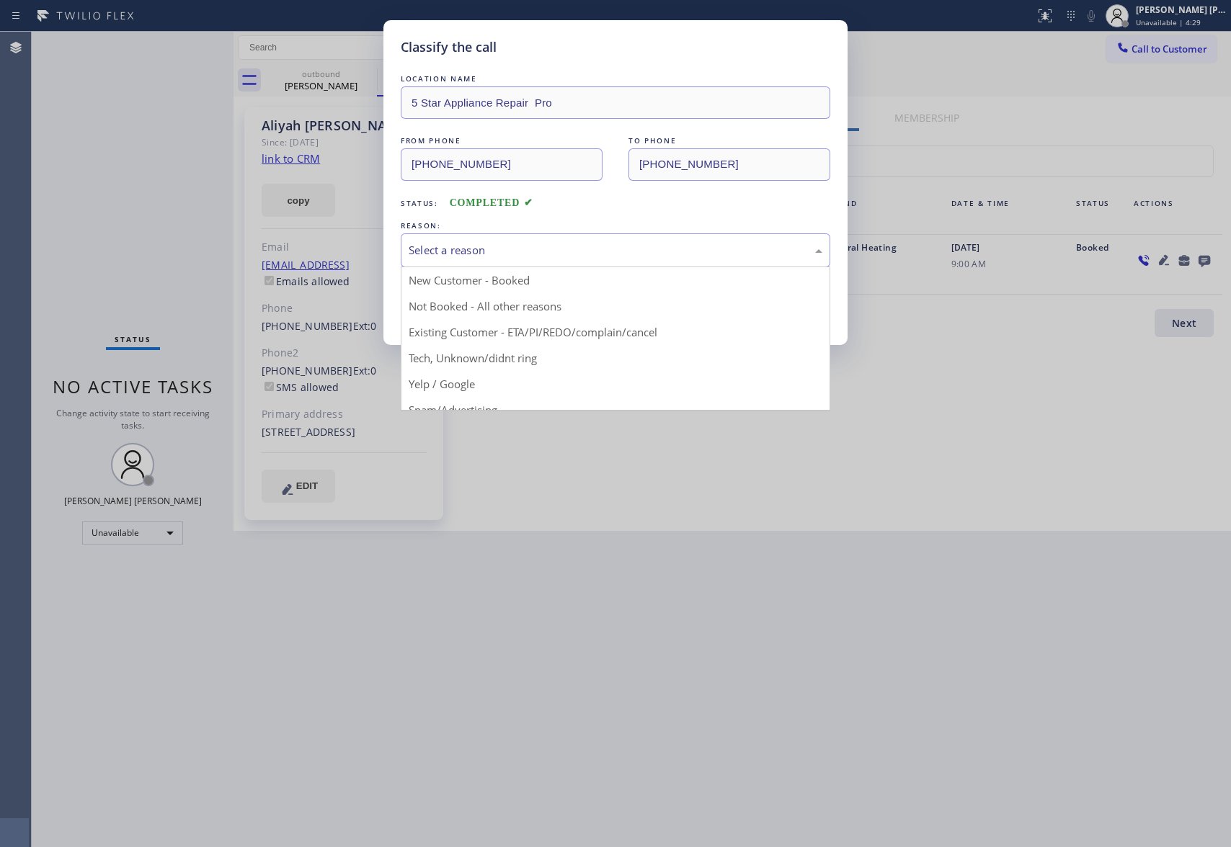
click at [468, 254] on div "Select a reason" at bounding box center [615, 250] width 414 height 17
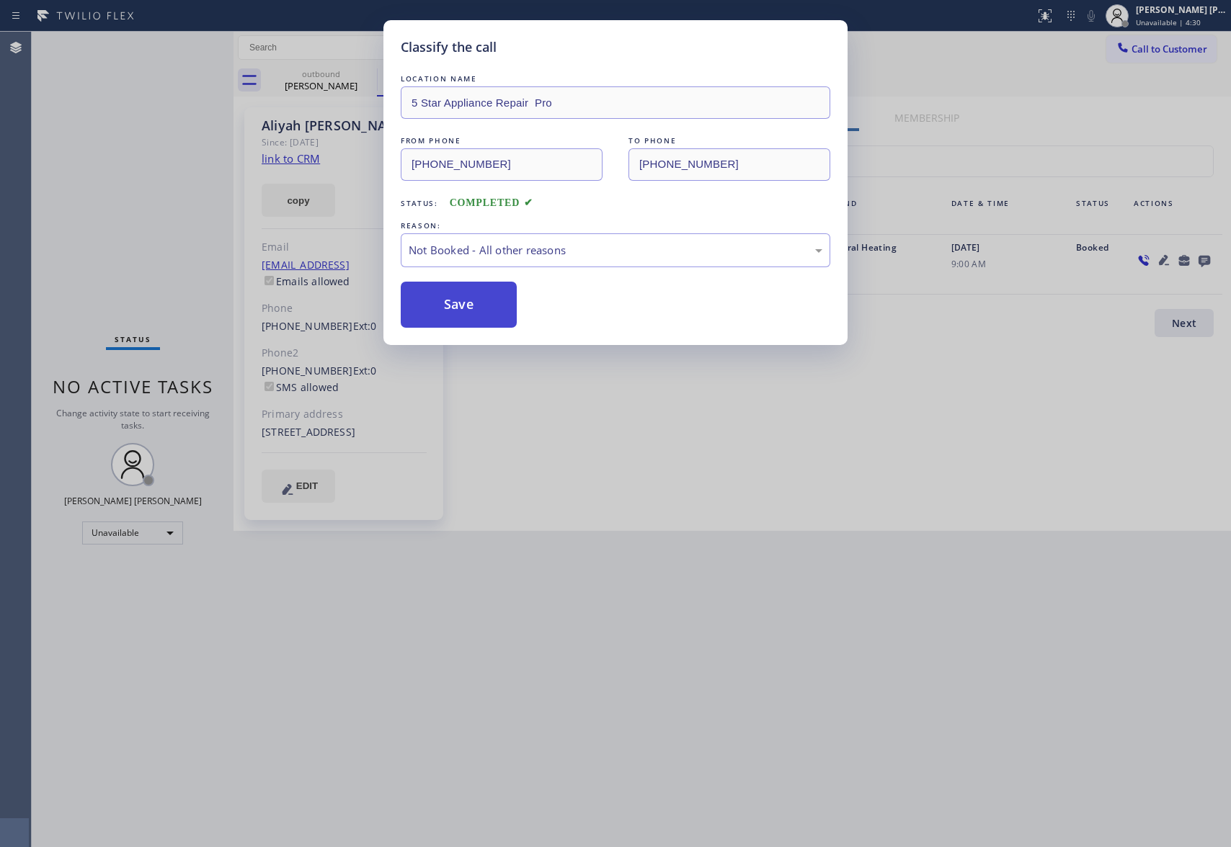
drag, startPoint x: 450, startPoint y: 309, endPoint x: 597, endPoint y: 50, distance: 297.8
click at [450, 308] on button "Save" at bounding box center [459, 305] width 116 height 46
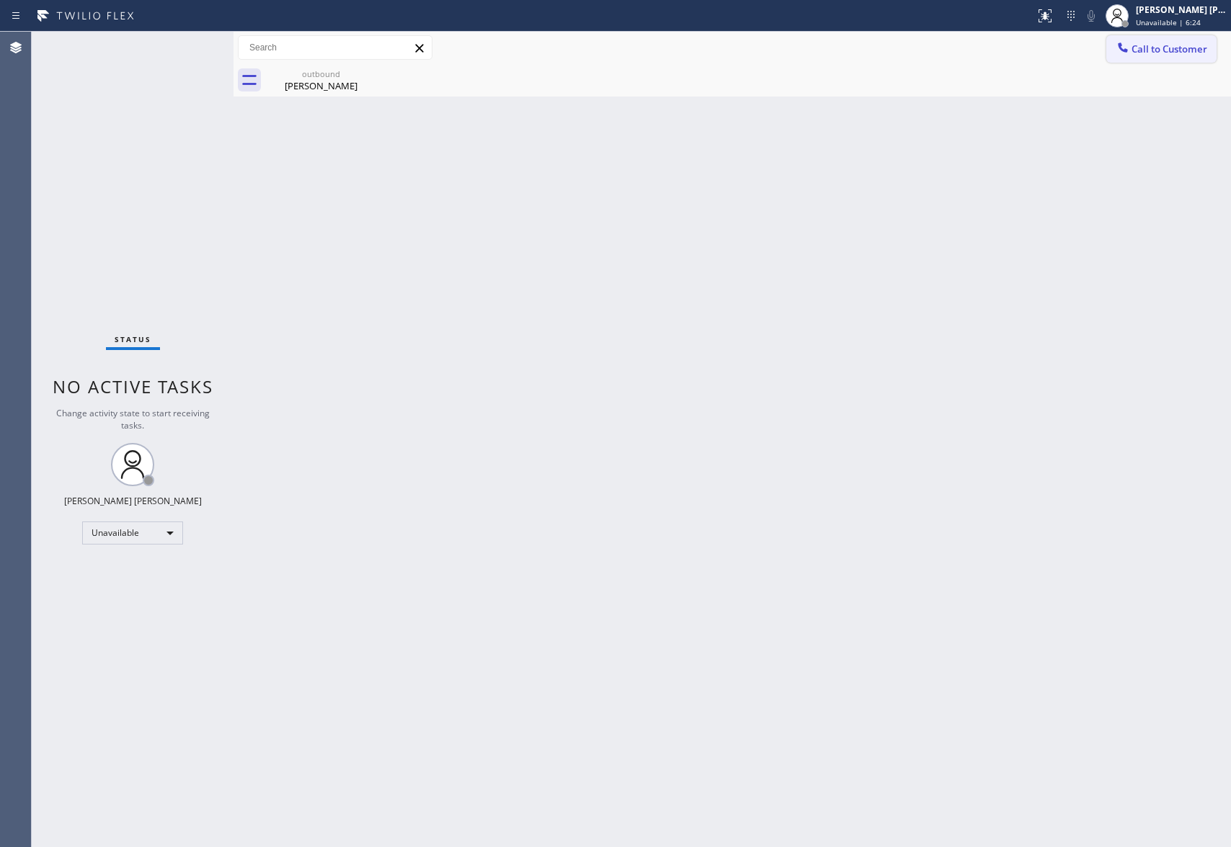
click at [1161, 53] on span "Call to Customer" at bounding box center [1169, 49] width 76 height 13
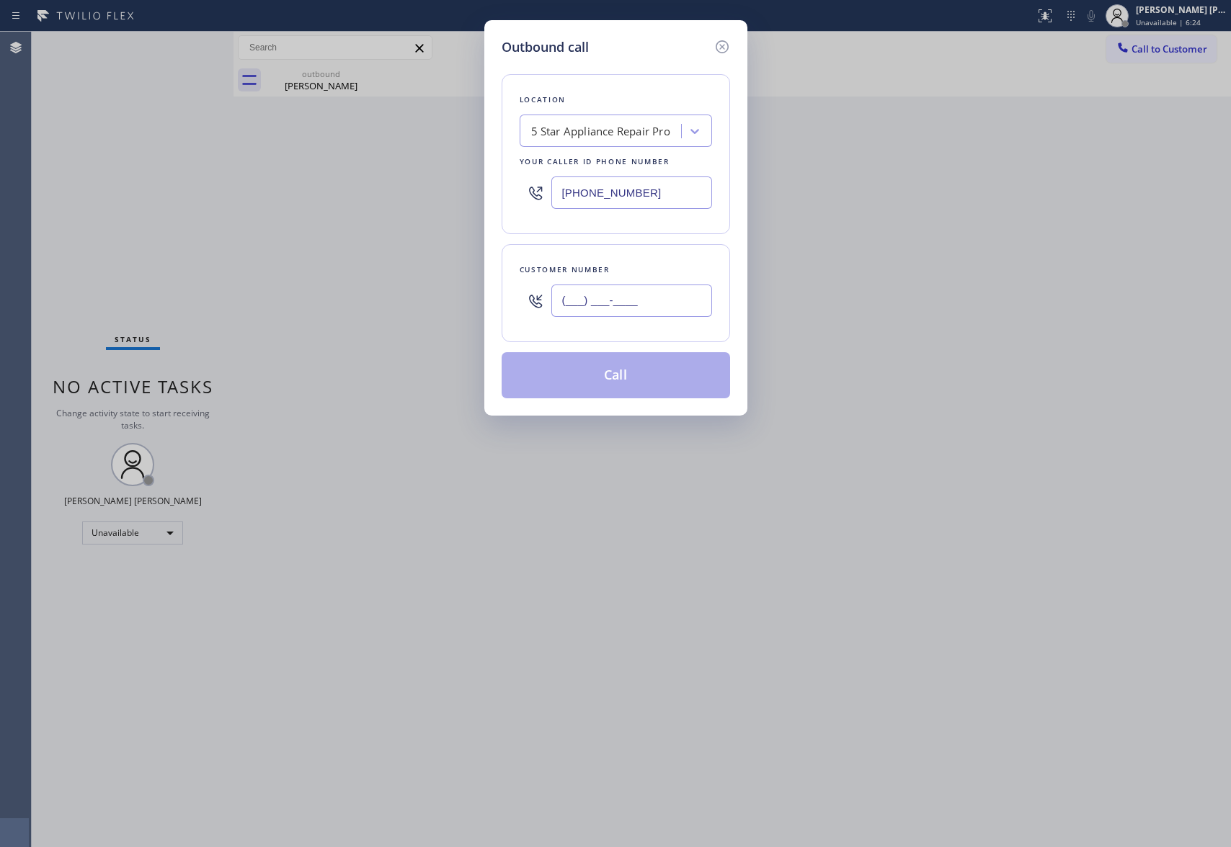
click at [661, 297] on input "(___) ___-____" at bounding box center [631, 301] width 161 height 32
paste input "602) 616-8263"
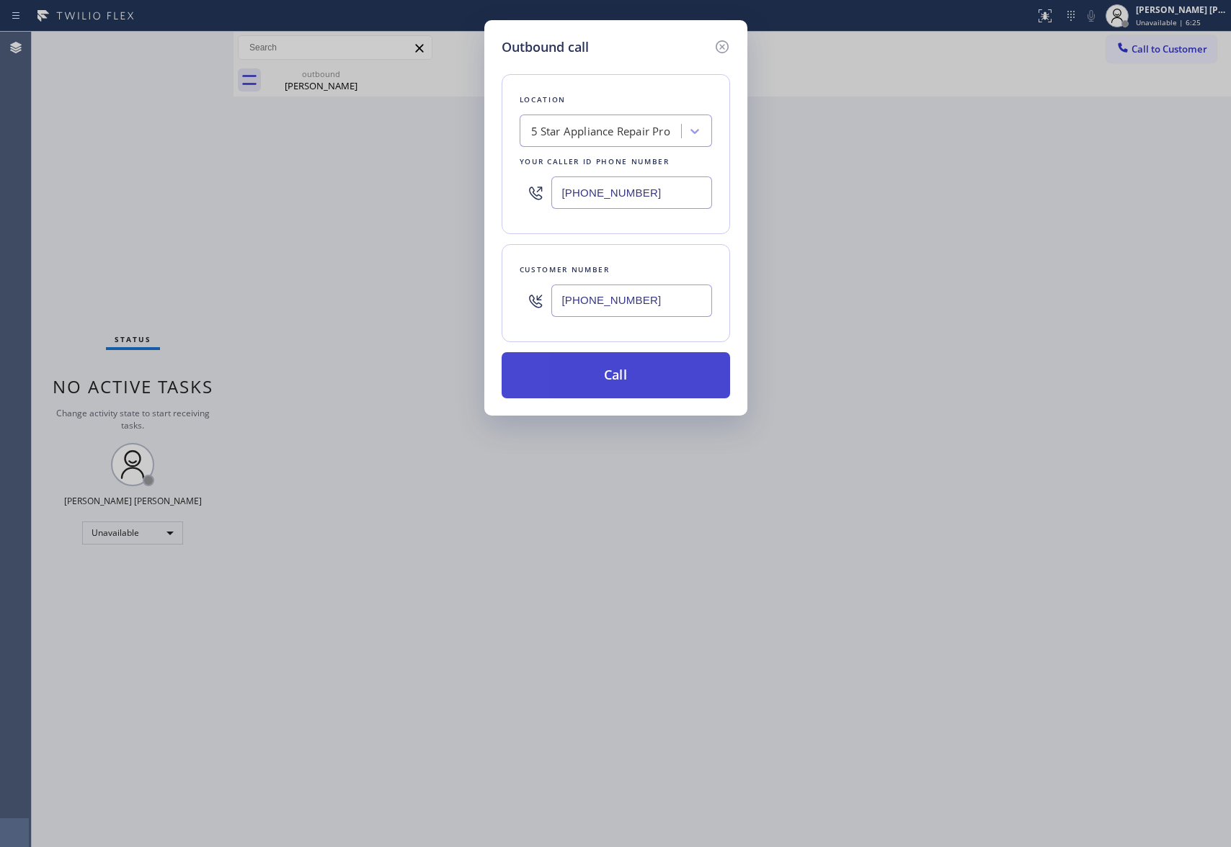
type input "(602) 616-8263"
click at [640, 373] on button "Call" at bounding box center [615, 375] width 228 height 46
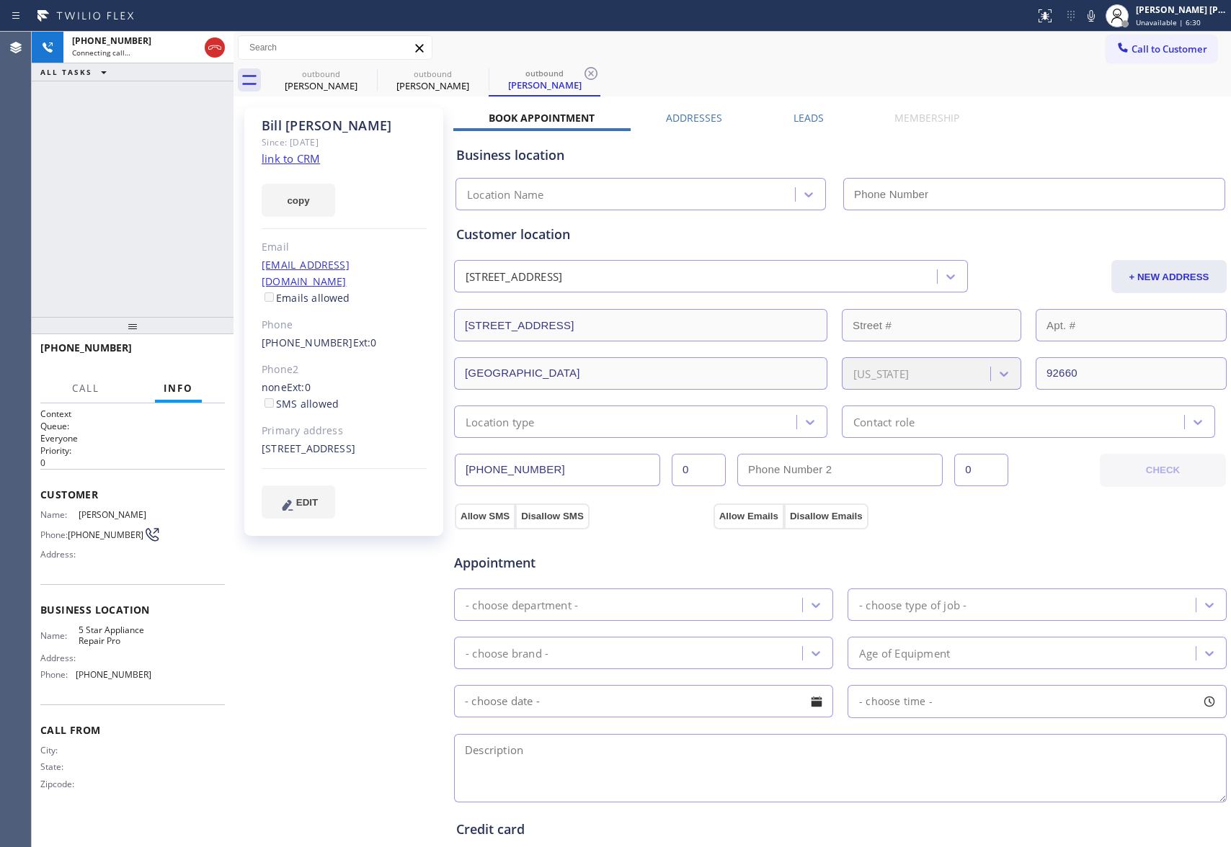
type input "(888) 477-1309"
click at [362, 78] on icon at bounding box center [367, 73] width 17 height 17
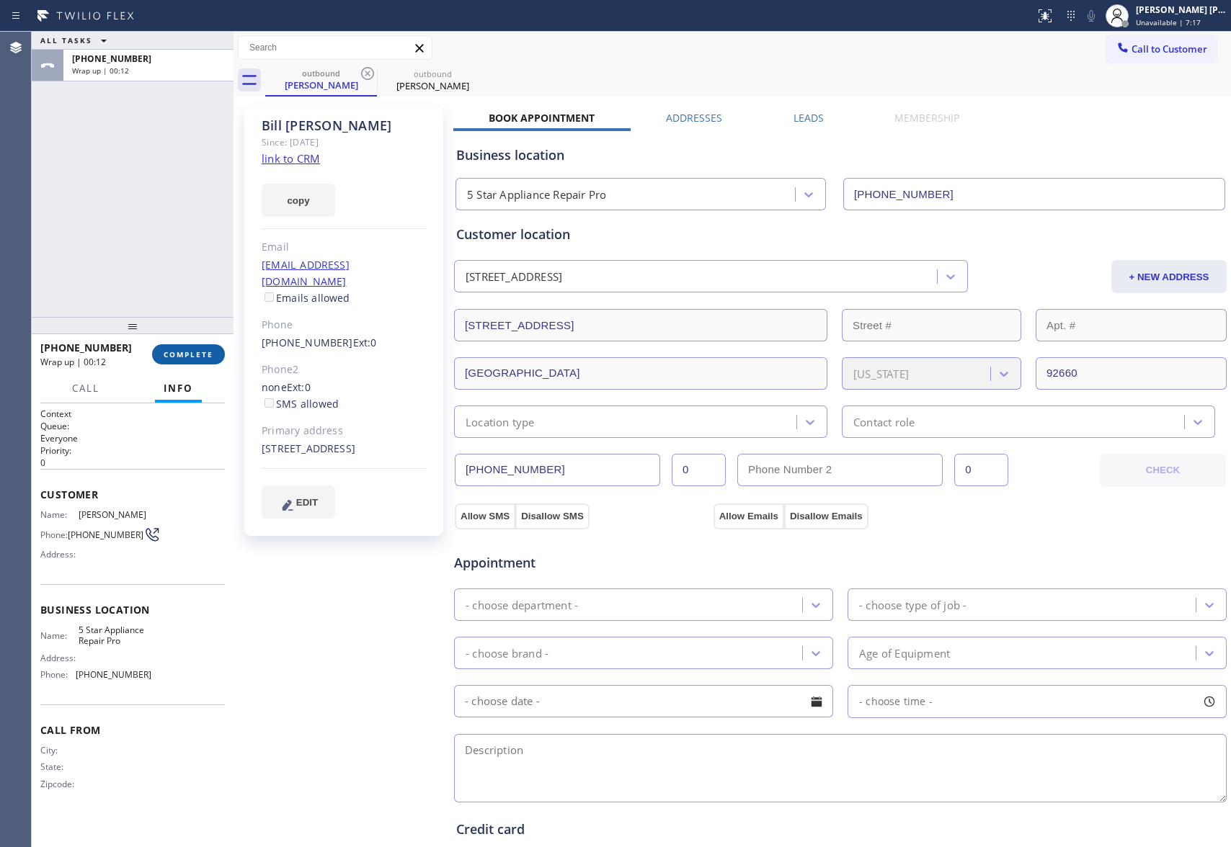
click at [192, 354] on span "COMPLETE" at bounding box center [189, 354] width 50 height 10
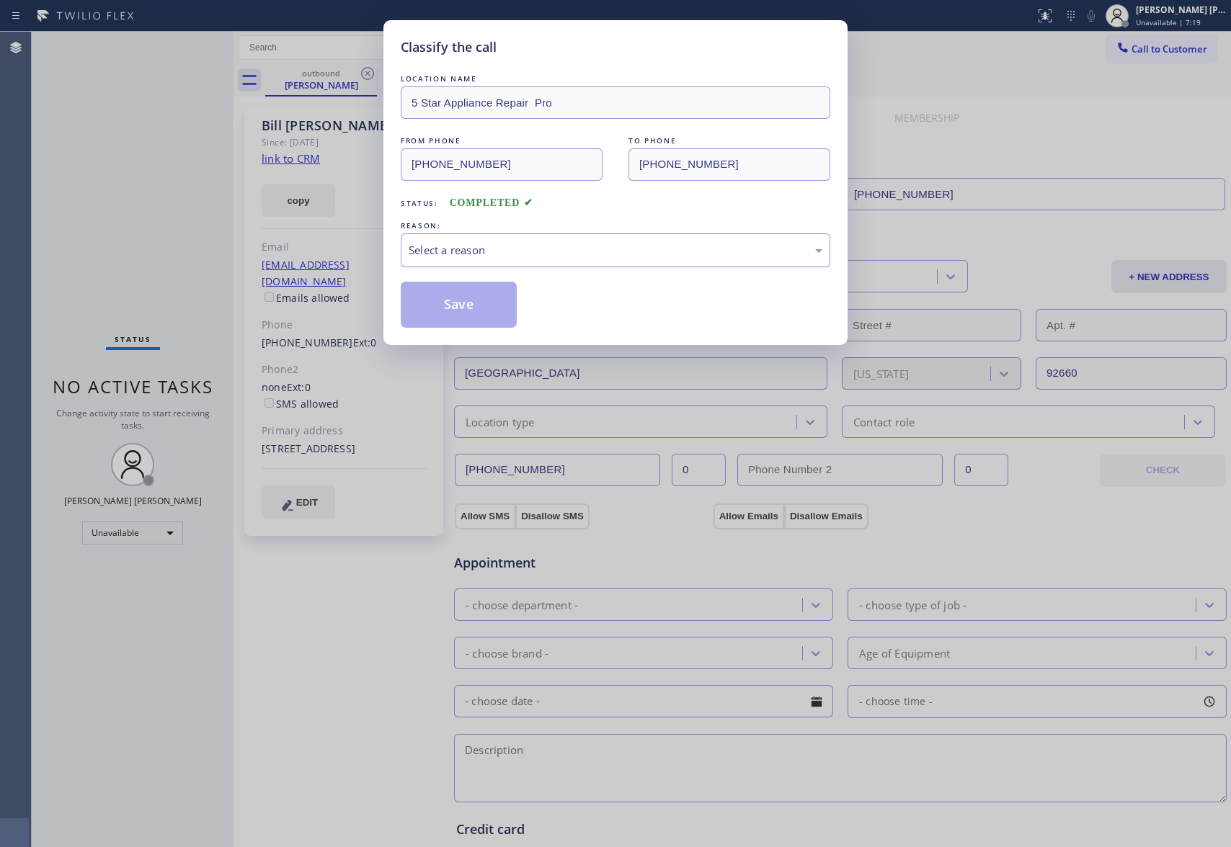
click at [536, 252] on div "Select a reason" at bounding box center [615, 250] width 414 height 17
click at [471, 307] on button "Save" at bounding box center [459, 305] width 116 height 46
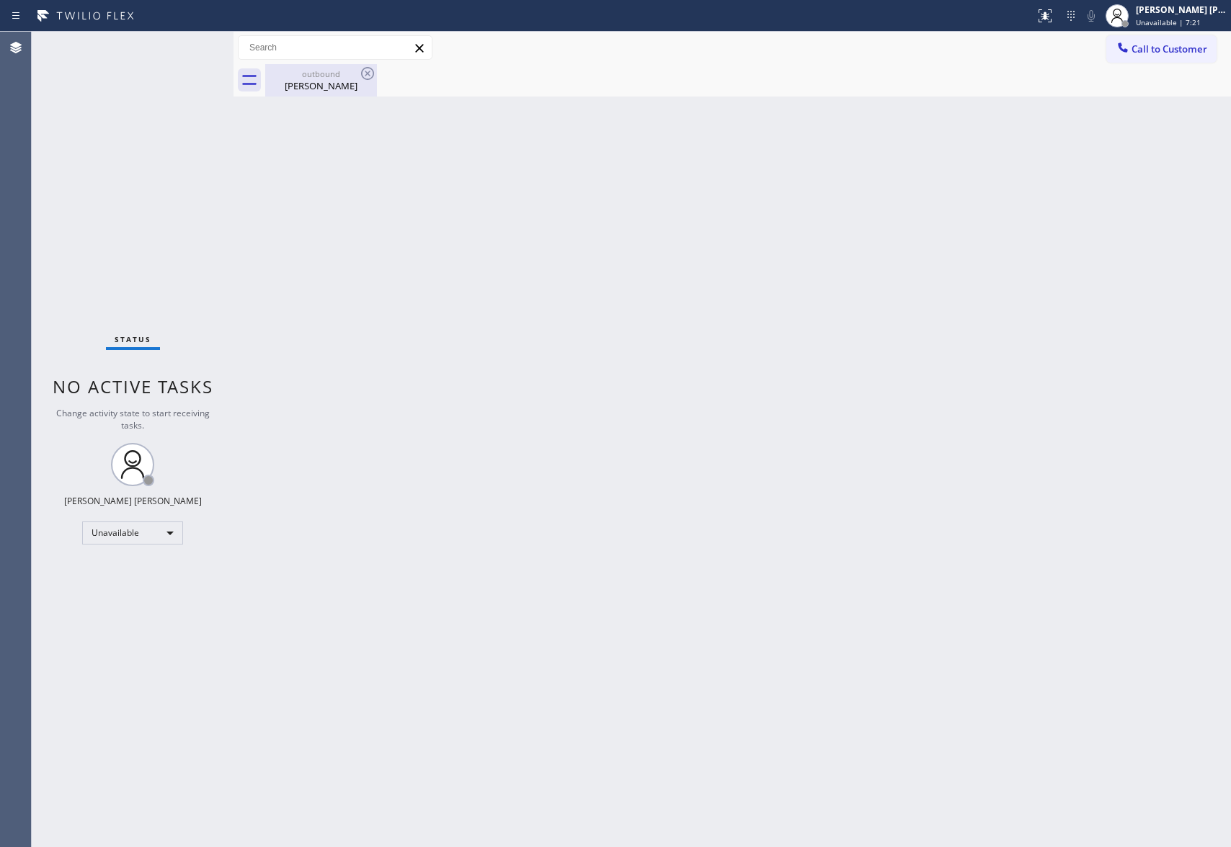
click at [310, 79] on div "Bill McCormick" at bounding box center [321, 85] width 109 height 13
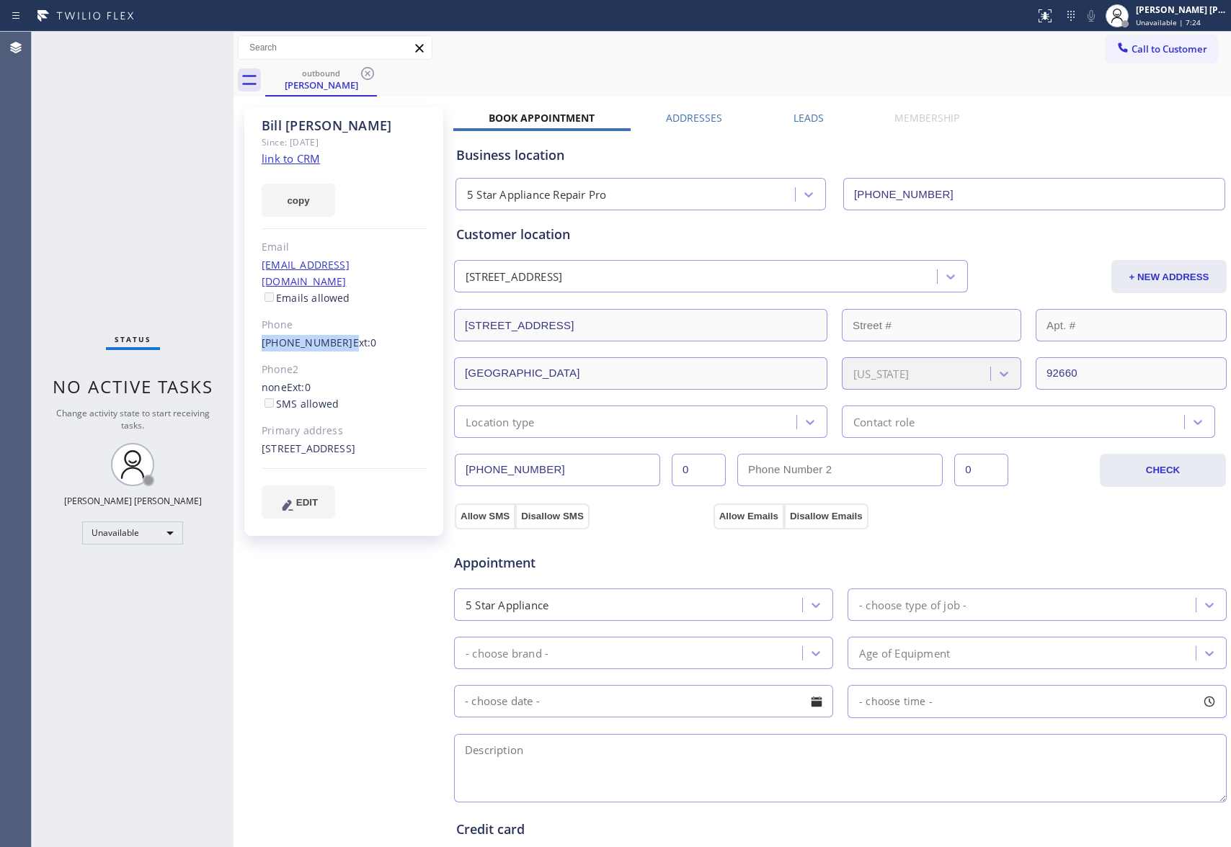
drag, startPoint x: 255, startPoint y: 329, endPoint x: 4, endPoint y: 323, distance: 250.8
click at [335, 329] on div "Bill McCormick Since: 20 may 2020 link to CRM copy Email cpmcpa@aol.com Emails …" at bounding box center [343, 321] width 199 height 429
copy div "(602) 616-8263"
click at [341, 73] on div "outbound" at bounding box center [321, 73] width 109 height 11
click at [373, 72] on icon at bounding box center [367, 73] width 13 height 13
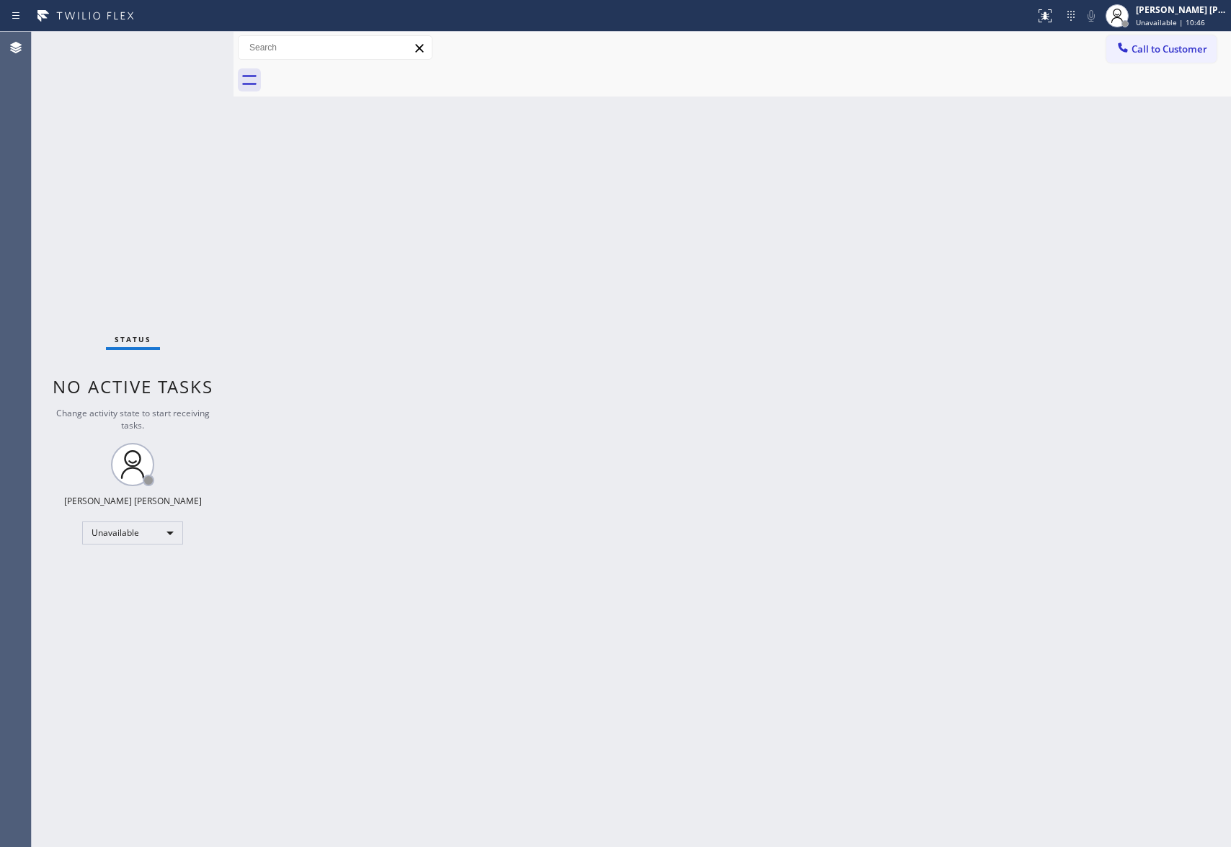
click at [373, 72] on div at bounding box center [747, 80] width 965 height 32
click at [1171, 43] on span "Call to Customer" at bounding box center [1169, 49] width 76 height 13
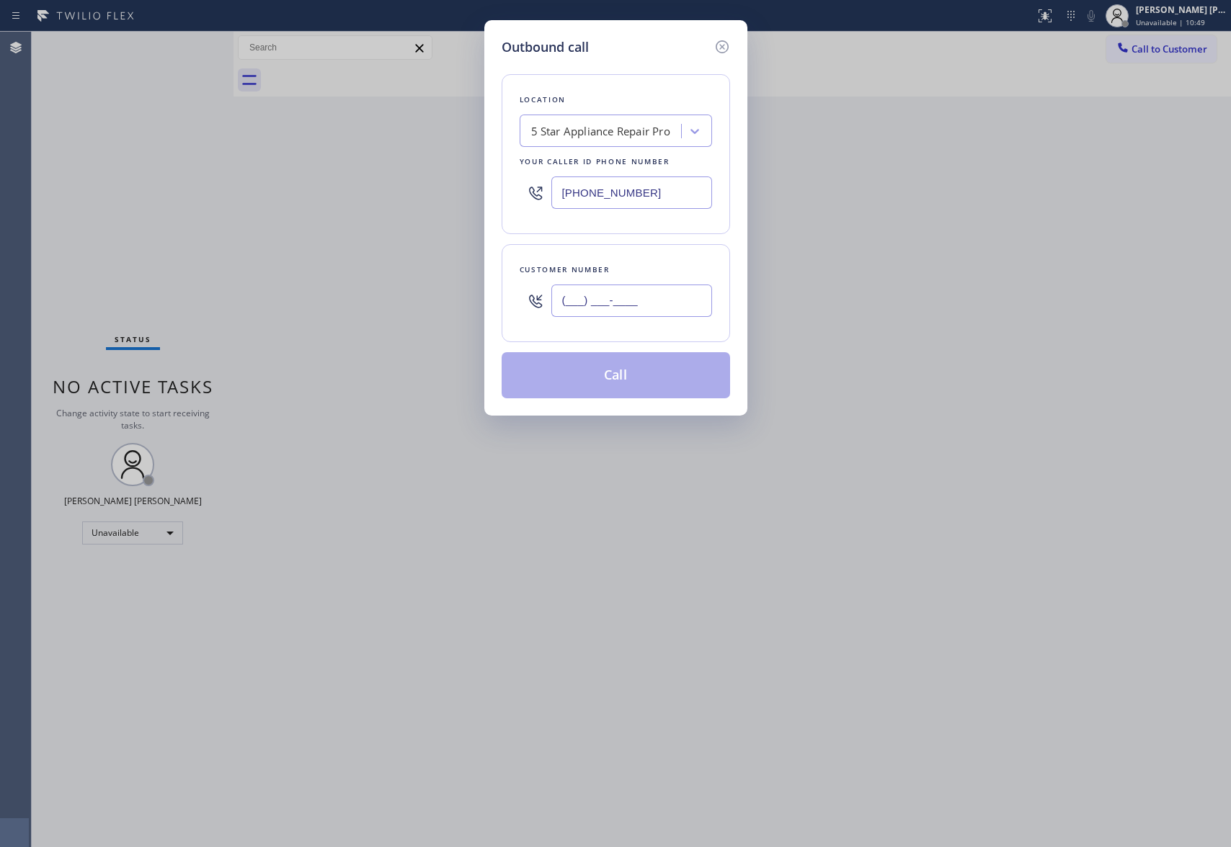
click at [640, 313] on input "(___) ___-____" at bounding box center [631, 301] width 161 height 32
paste input "847) 682-9226"
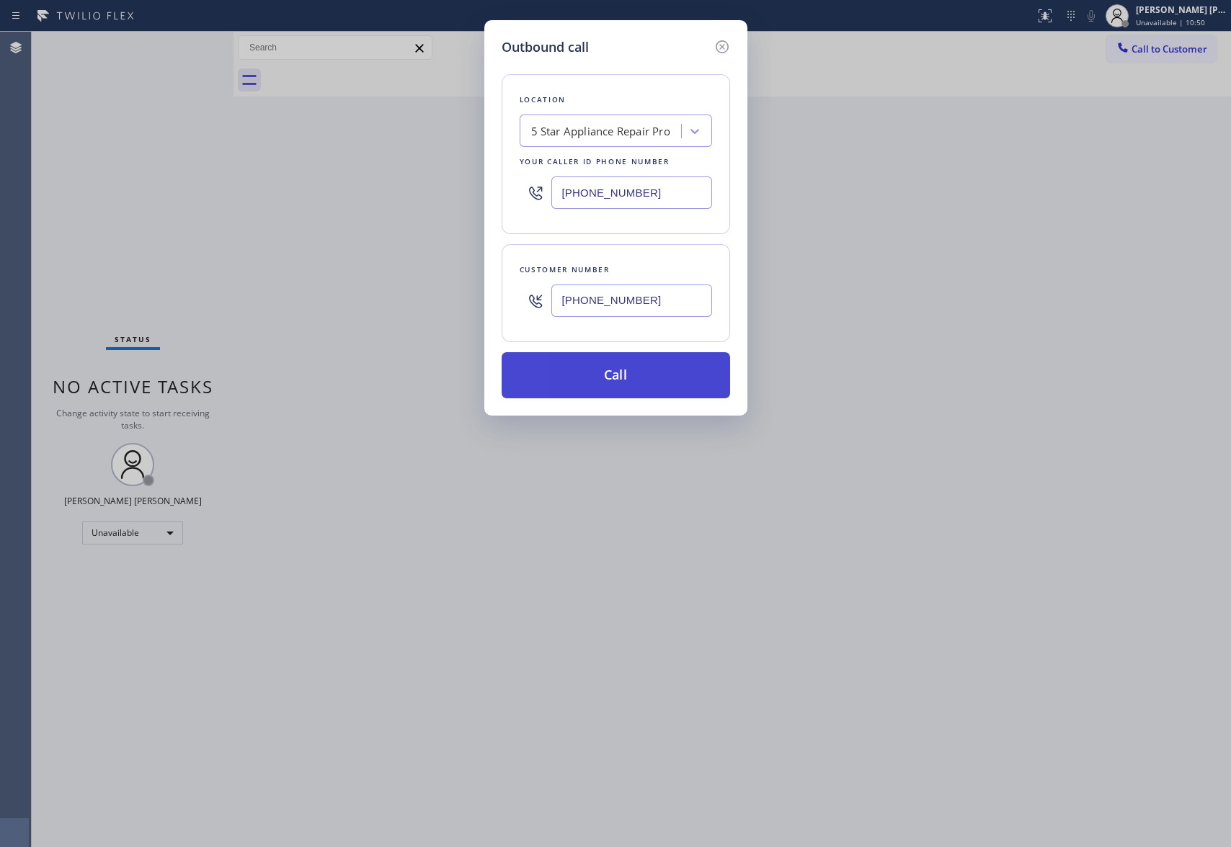
type input "(847) 682-9226"
click at [655, 389] on button "Call" at bounding box center [615, 375] width 228 height 46
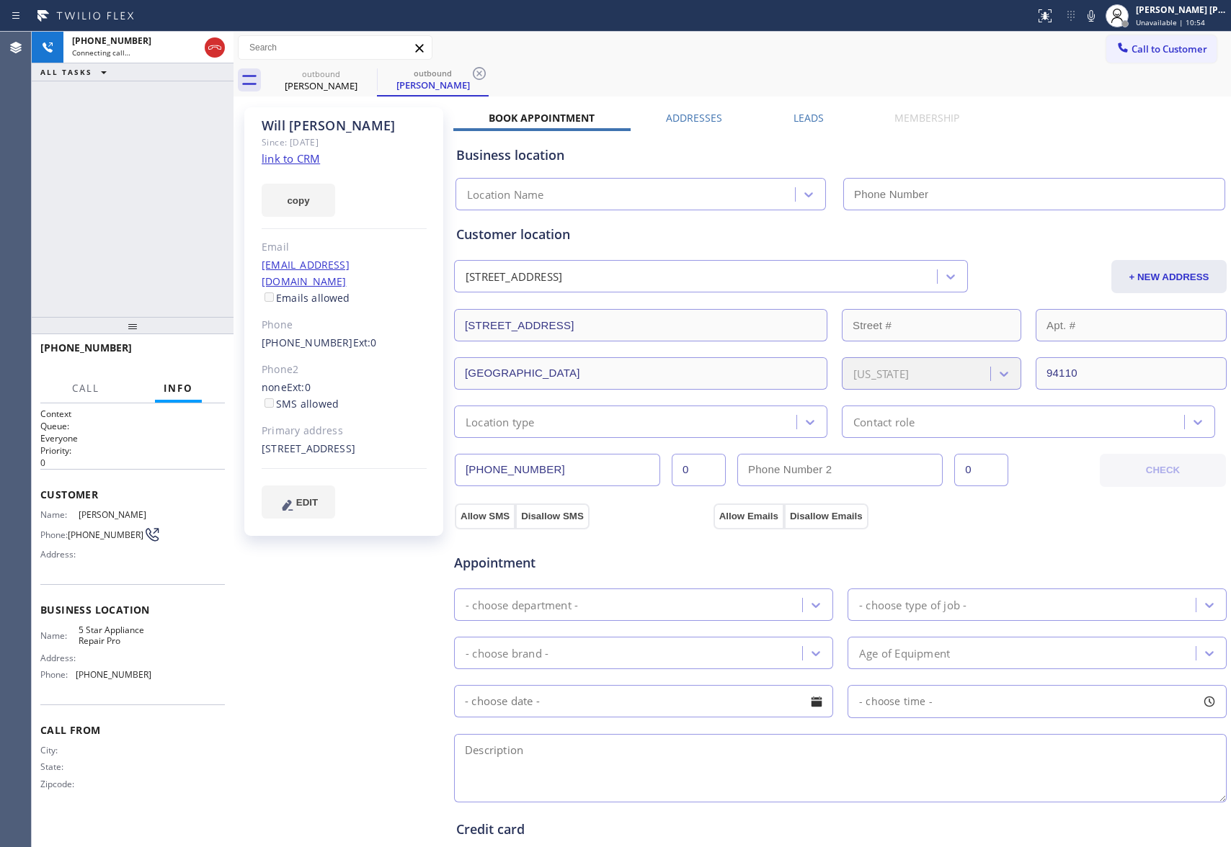
type input "(888) 477-1309"
click at [207, 46] on icon at bounding box center [214, 47] width 17 height 17
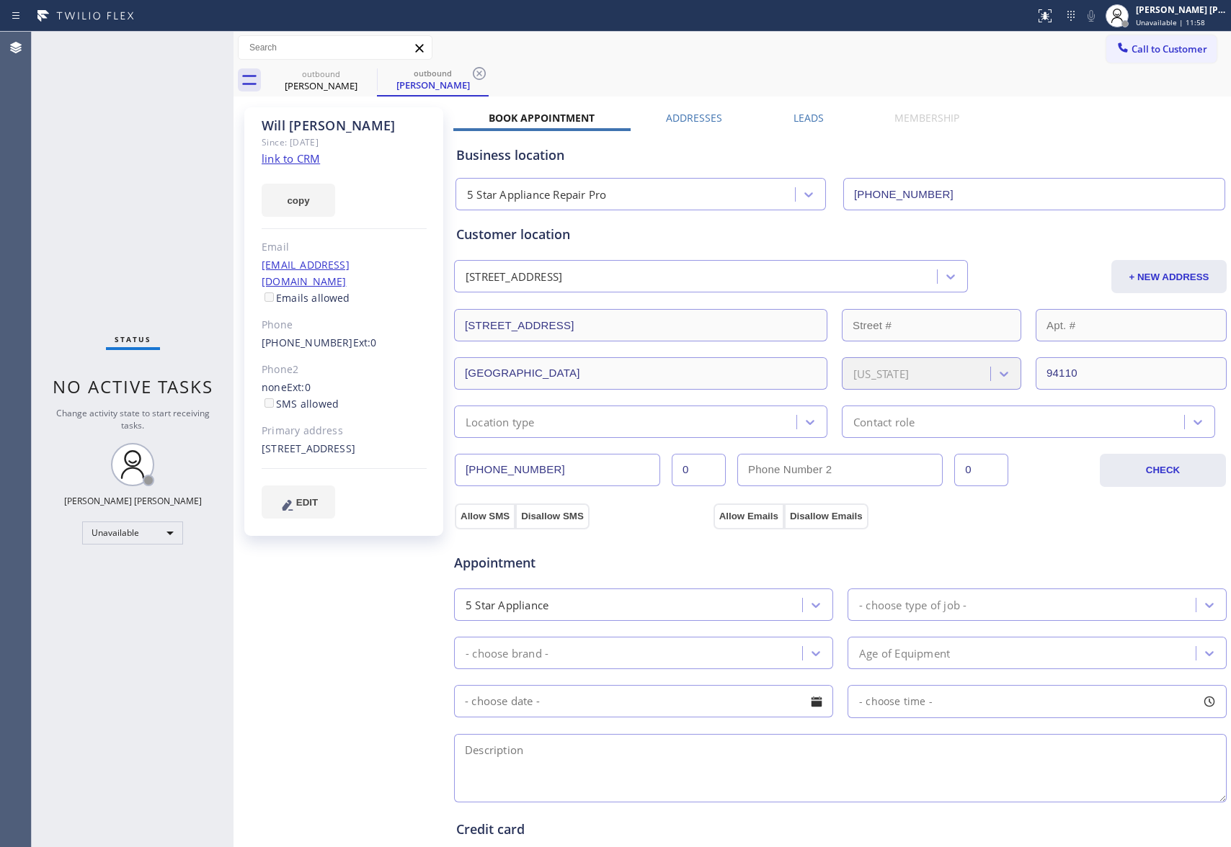
click at [805, 118] on label "Leads" at bounding box center [808, 118] width 30 height 14
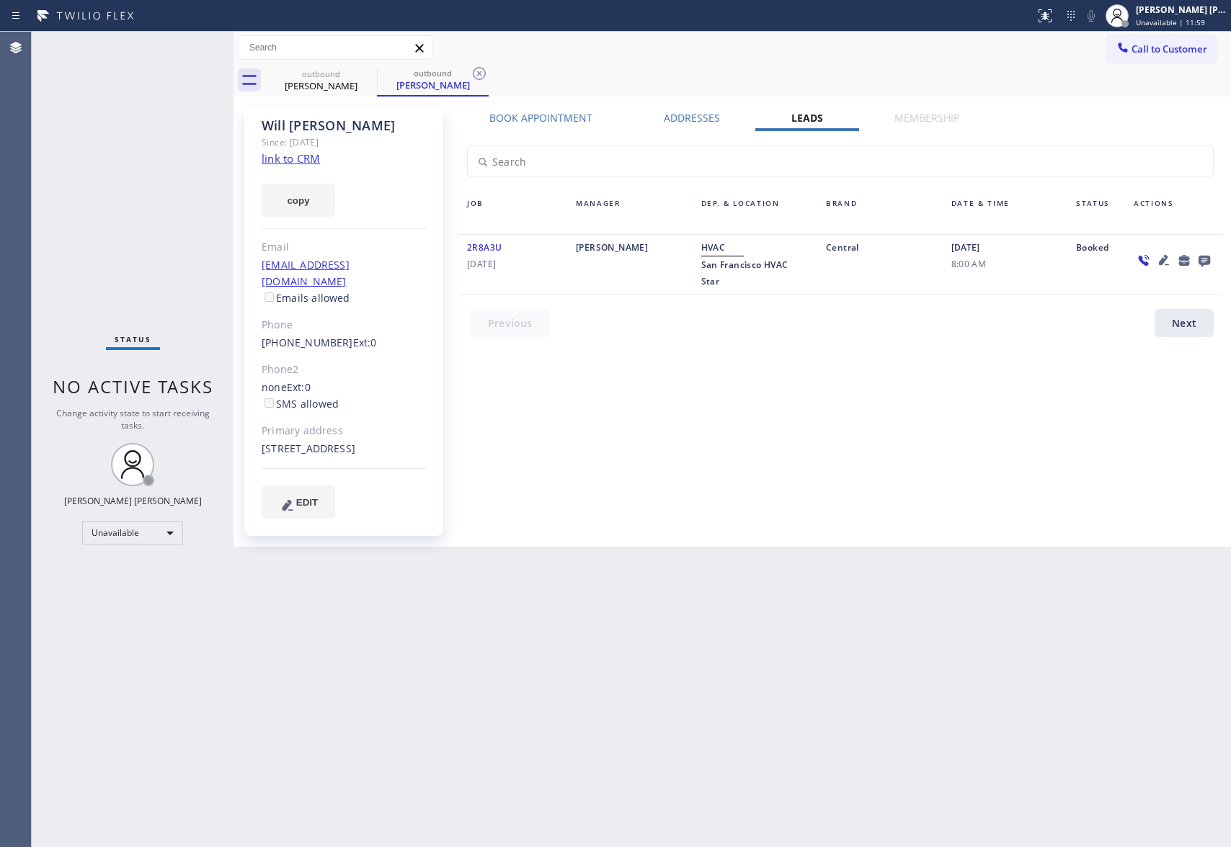
click at [1200, 254] on icon at bounding box center [1203, 260] width 17 height 18
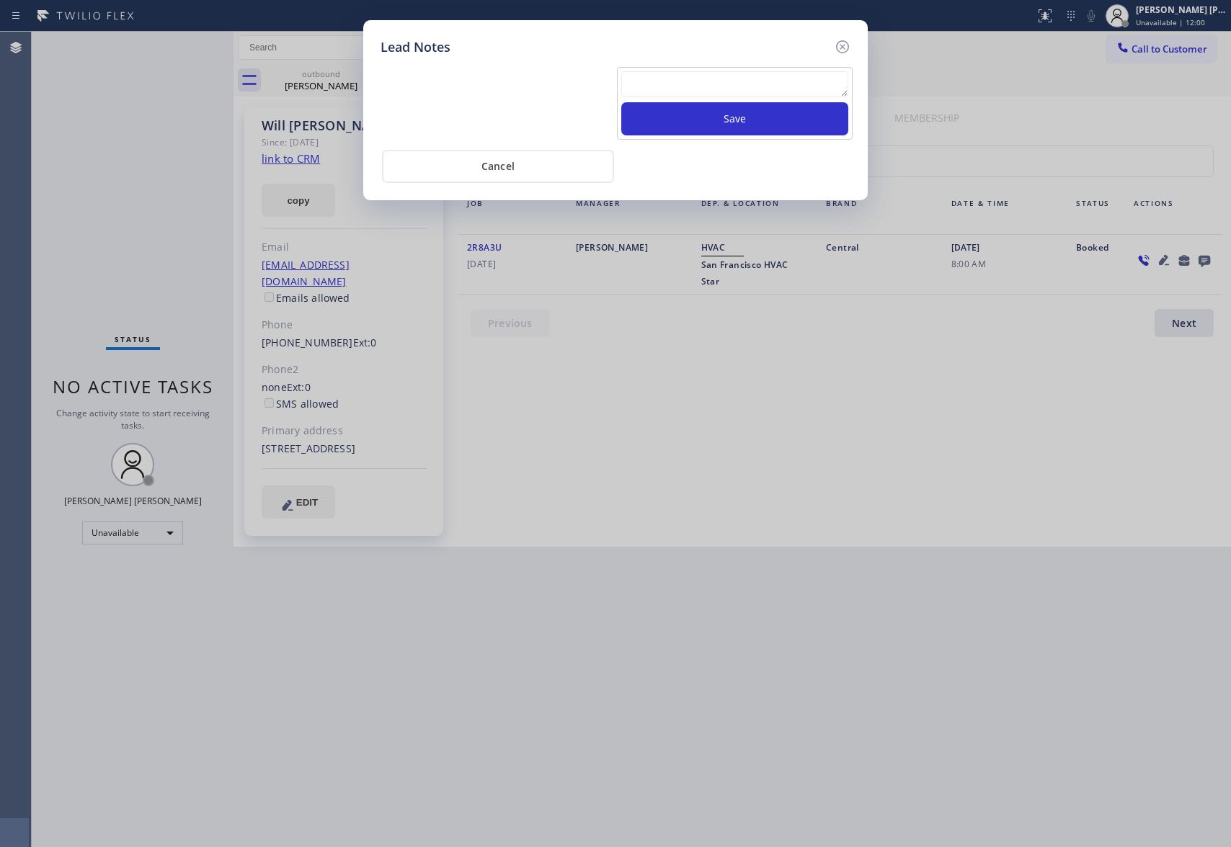
click at [651, 76] on textarea at bounding box center [734, 84] width 227 height 26
paste textarea "please transfer if cx calls back"
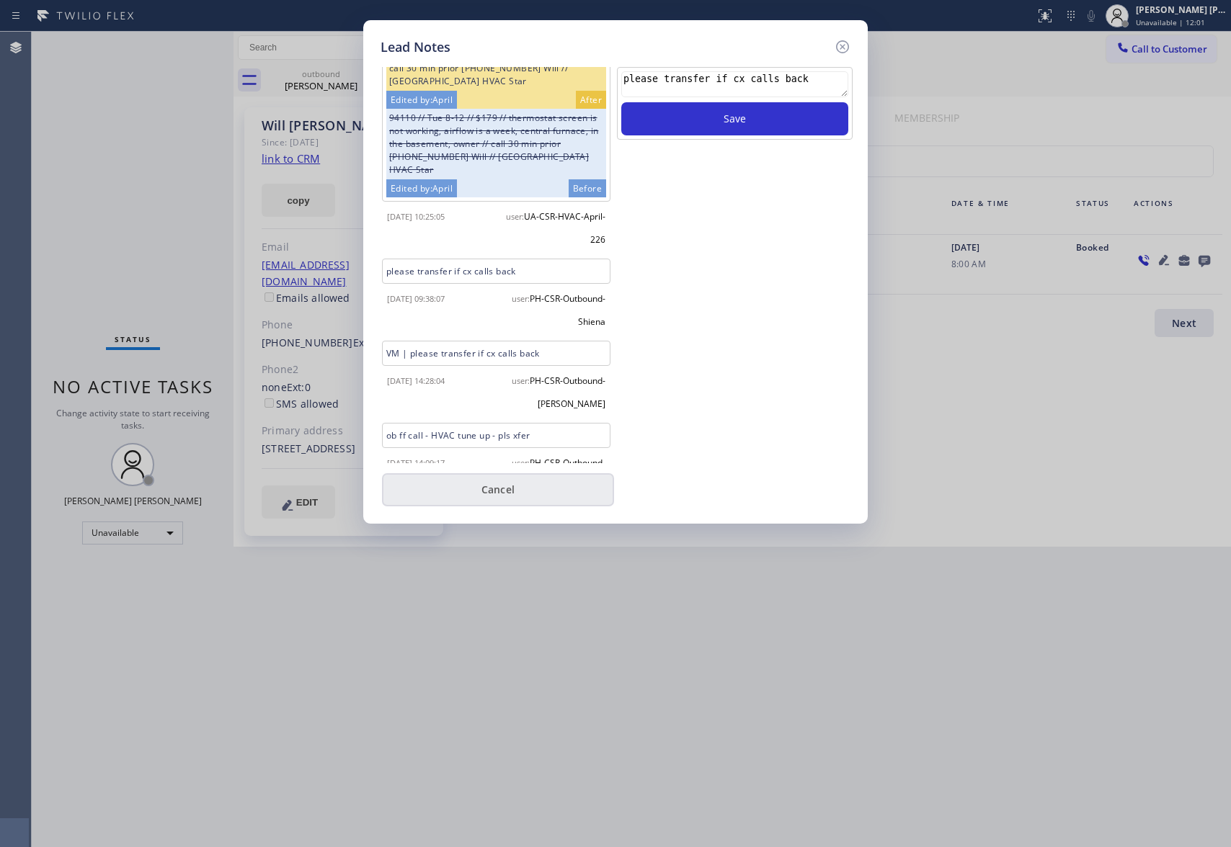
scroll to position [110, 0]
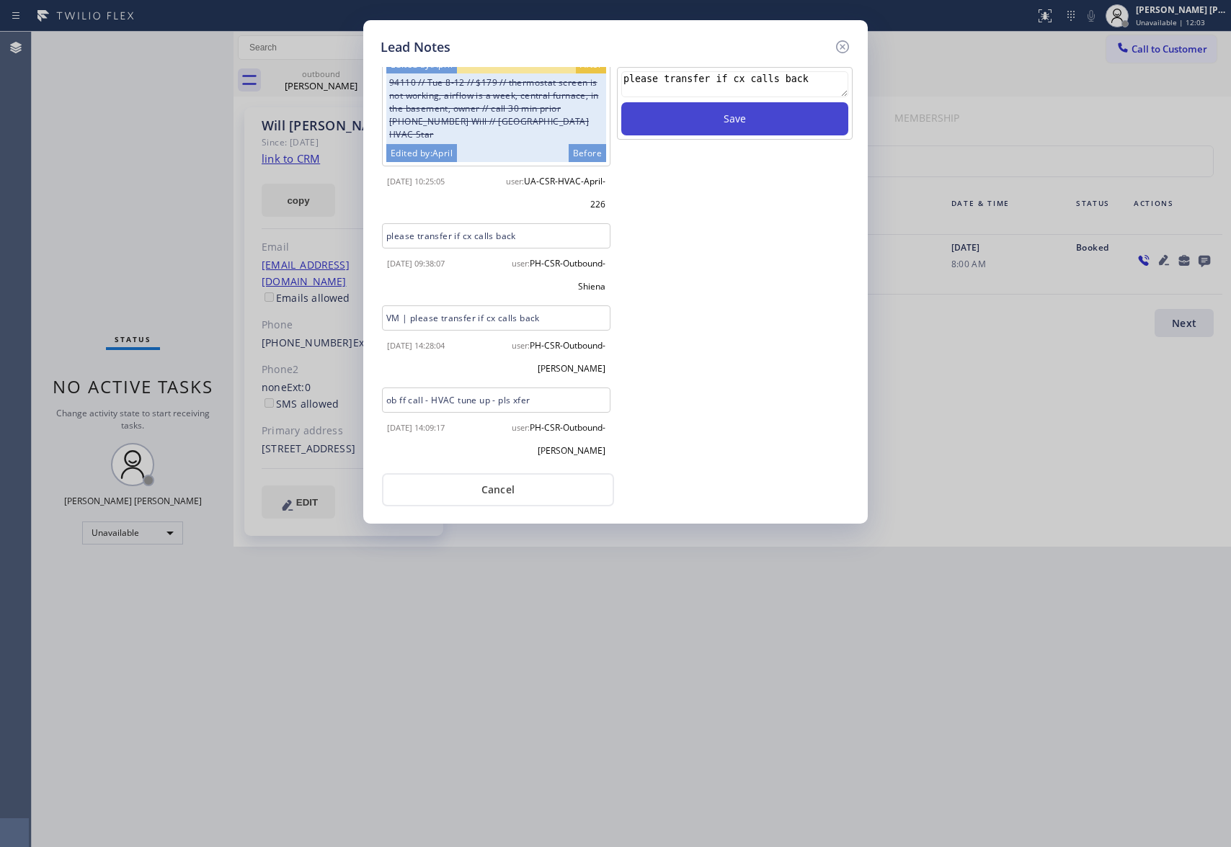
type textarea "please transfer if cx calls back"
click at [699, 122] on button "Save" at bounding box center [734, 118] width 227 height 33
click at [837, 43] on icon at bounding box center [842, 46] width 13 height 13
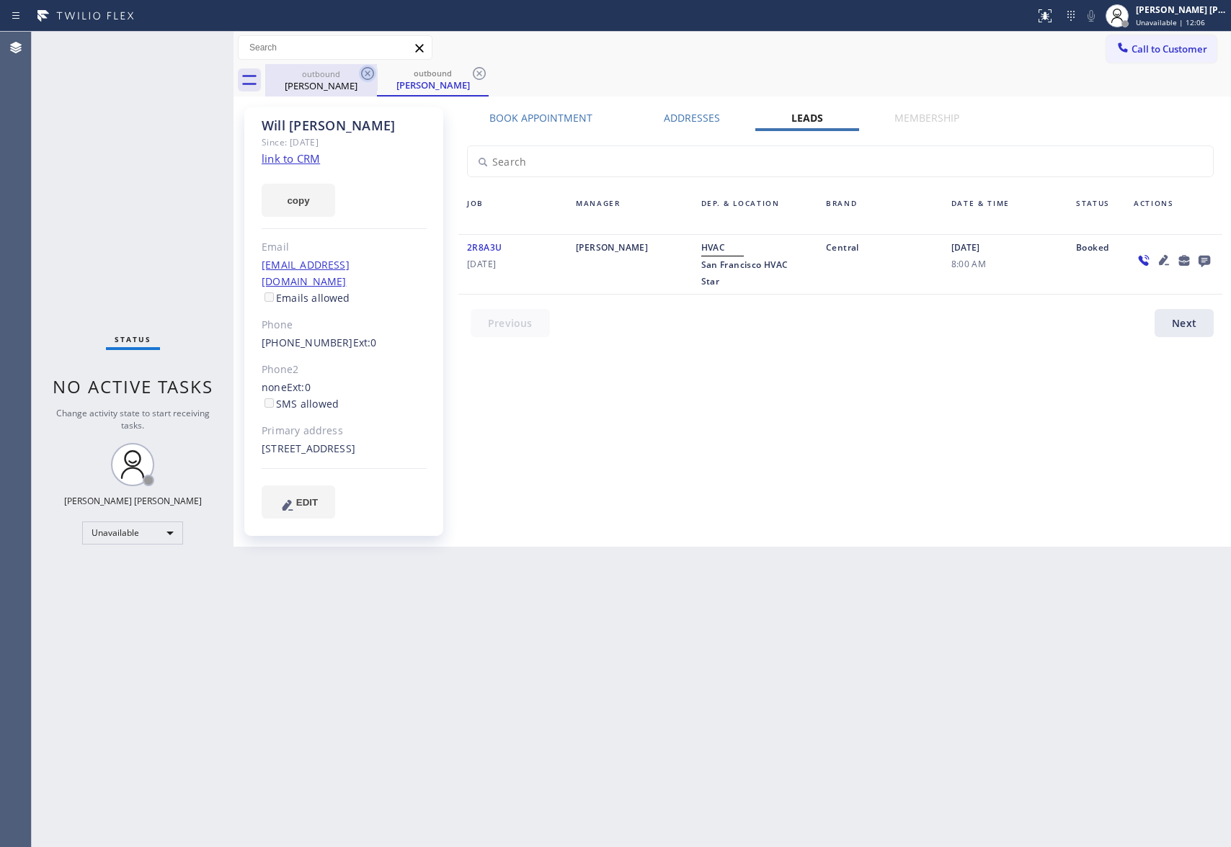
click at [361, 76] on icon at bounding box center [367, 73] width 17 height 17
click at [0, 0] on icon at bounding box center [0, 0] width 0 height 0
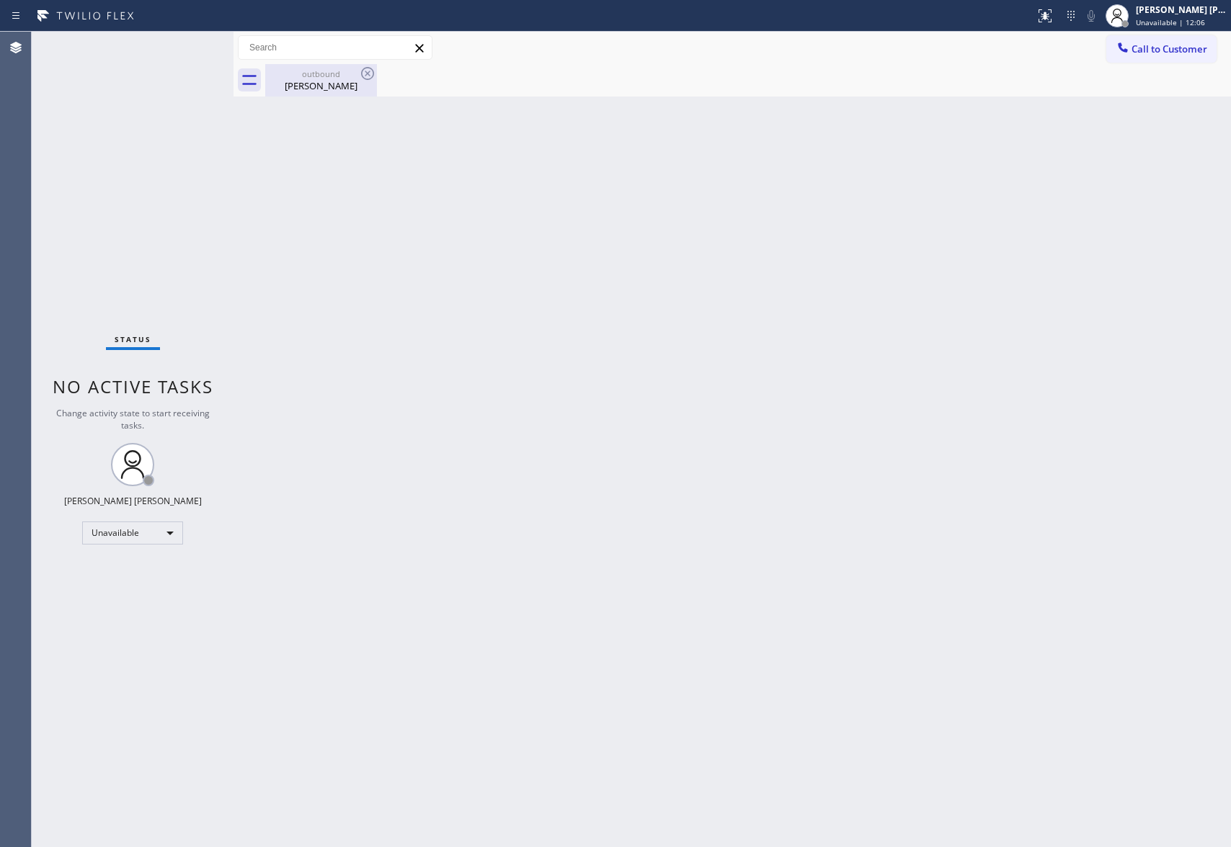
click at [367, 73] on icon at bounding box center [367, 73] width 13 height 13
click at [316, 76] on div "outbound" at bounding box center [321, 73] width 109 height 11
drag, startPoint x: 386, startPoint y: 67, endPoint x: 20, endPoint y: 95, distance: 367.1
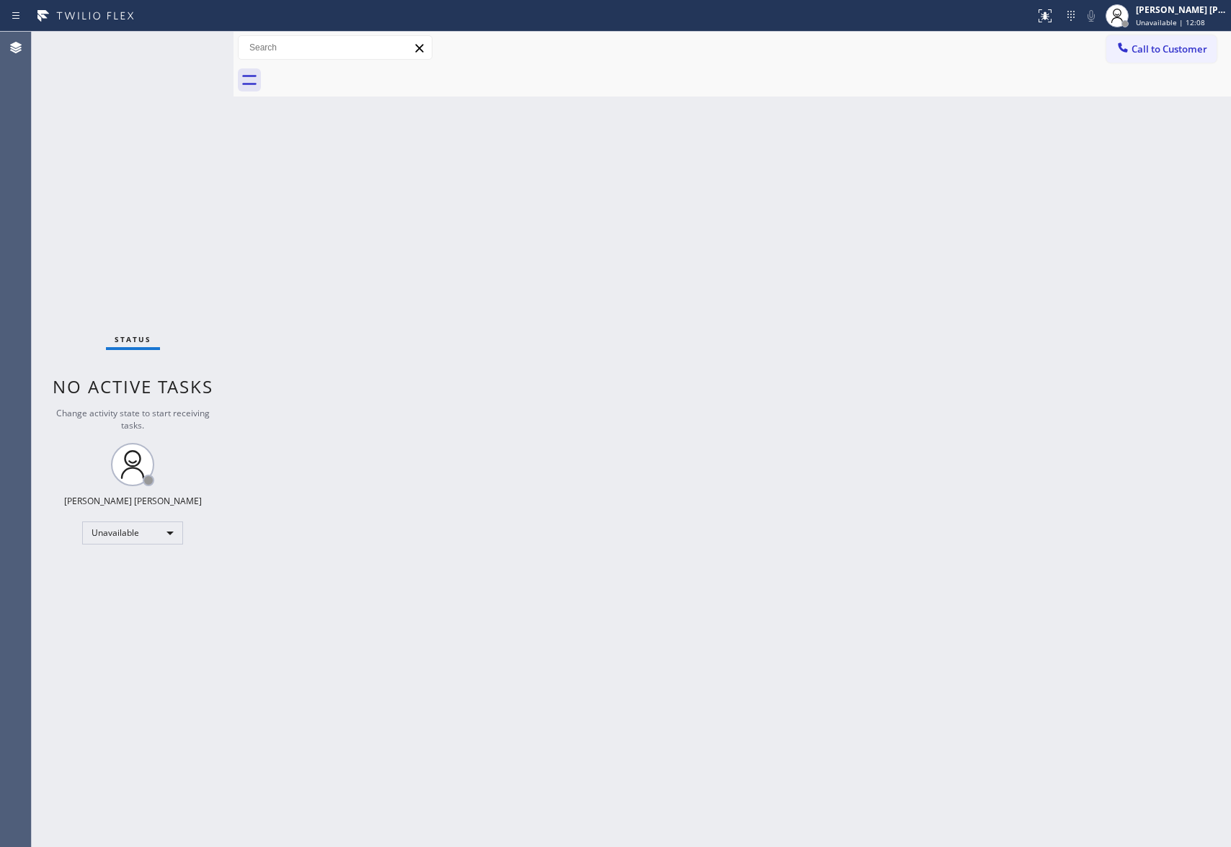
click at [385, 67] on div at bounding box center [747, 80] width 965 height 32
click at [1186, 52] on span "Call to Customer" at bounding box center [1169, 49] width 76 height 13
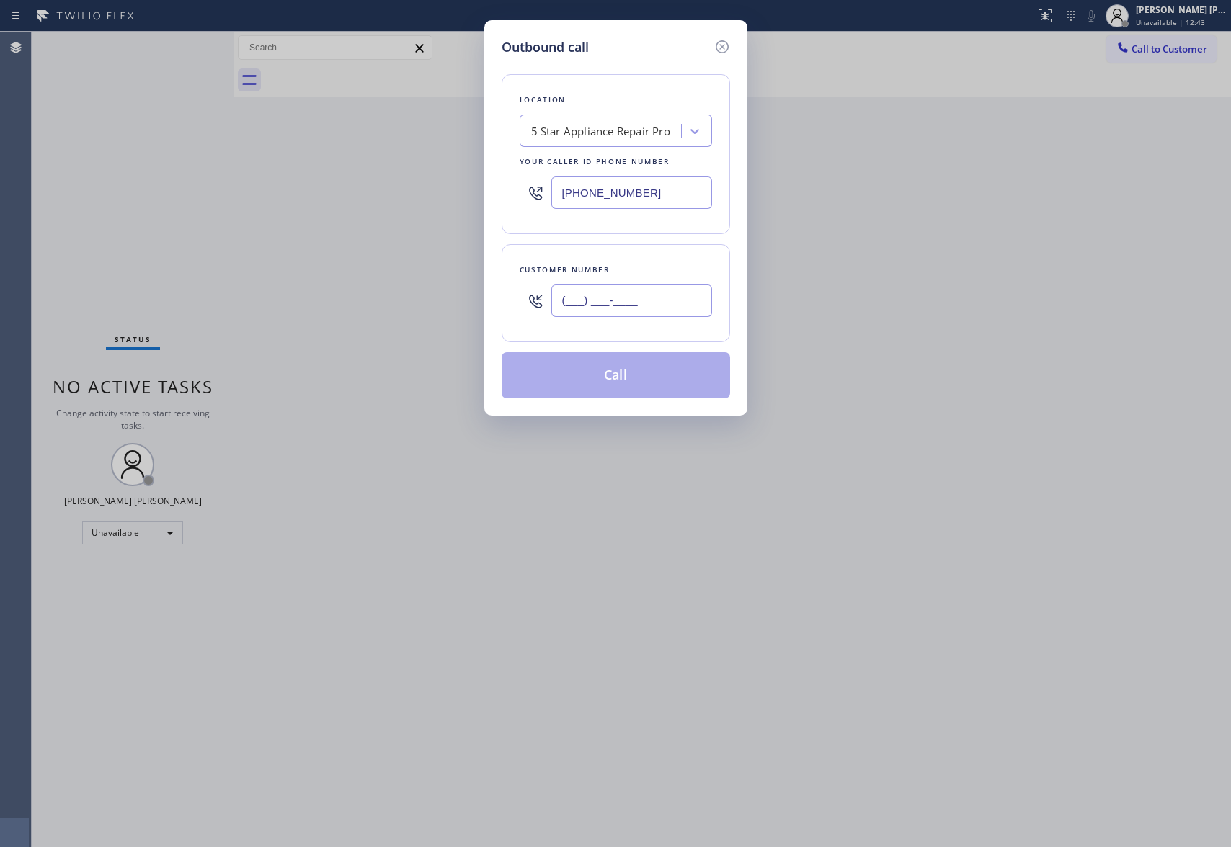
click at [648, 317] on input "(___) ___-____" at bounding box center [631, 301] width 161 height 32
paste input "619) 517-1240"
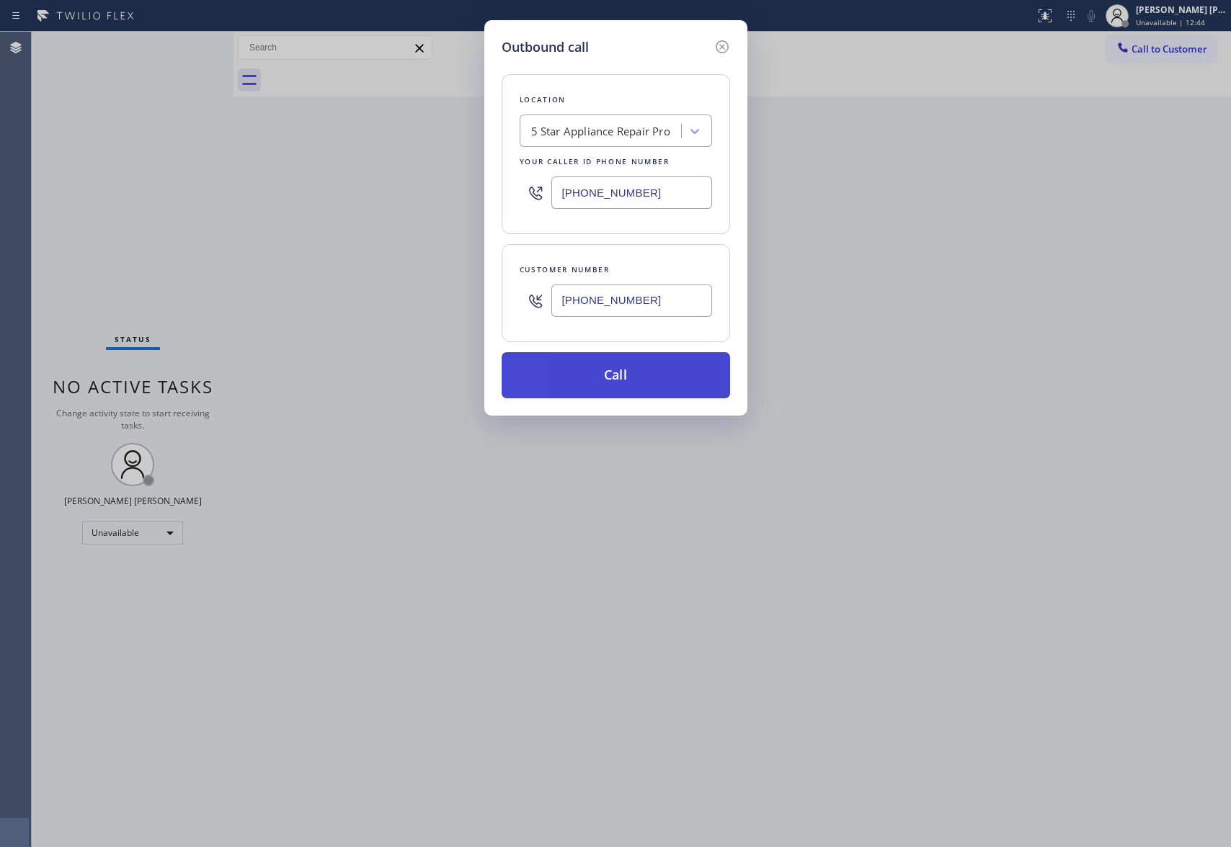
type input "(619) 517-1240"
click at [621, 364] on button "Call" at bounding box center [615, 375] width 228 height 46
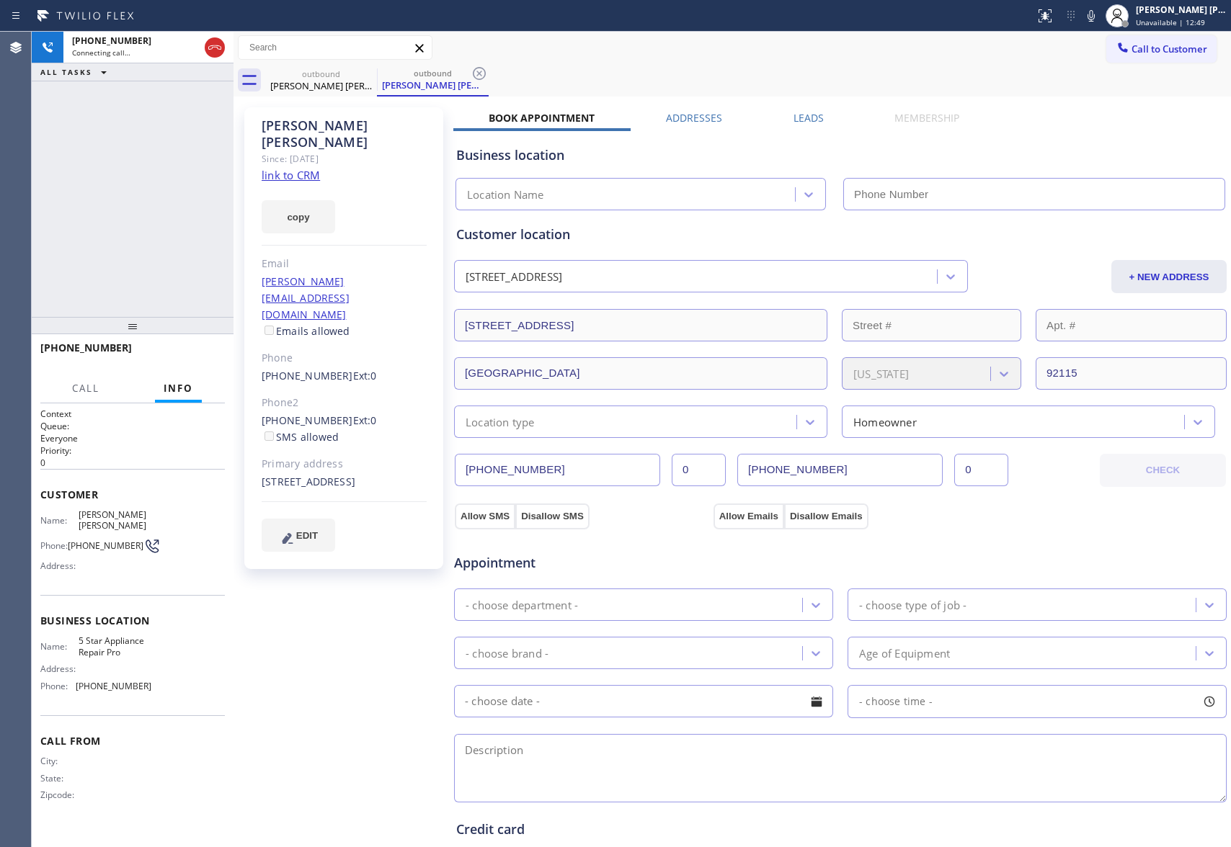
type input "(888) 477-1309"
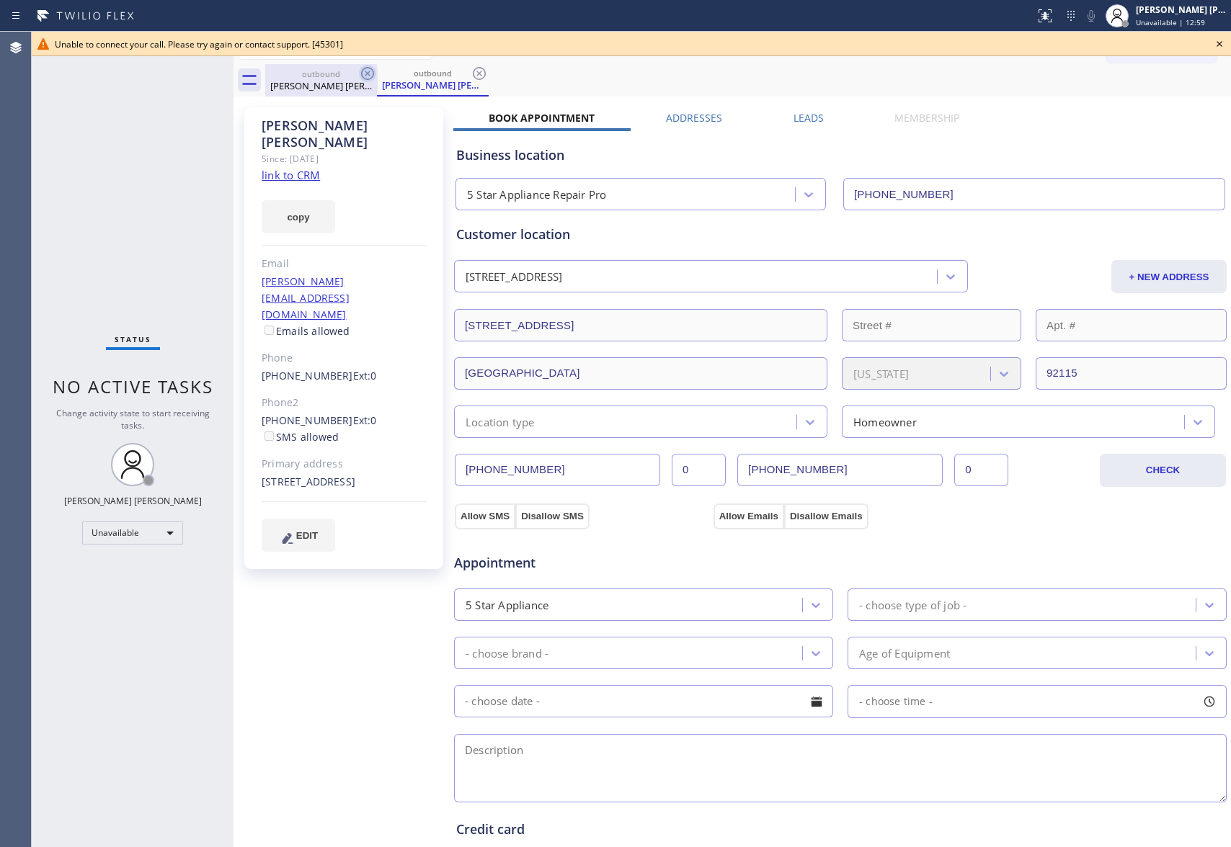
drag, startPoint x: 359, startPoint y: 79, endPoint x: 370, endPoint y: 79, distance: 10.8
click at [363, 79] on icon at bounding box center [367, 73] width 17 height 17
click at [370, 79] on icon at bounding box center [367, 73] width 13 height 13
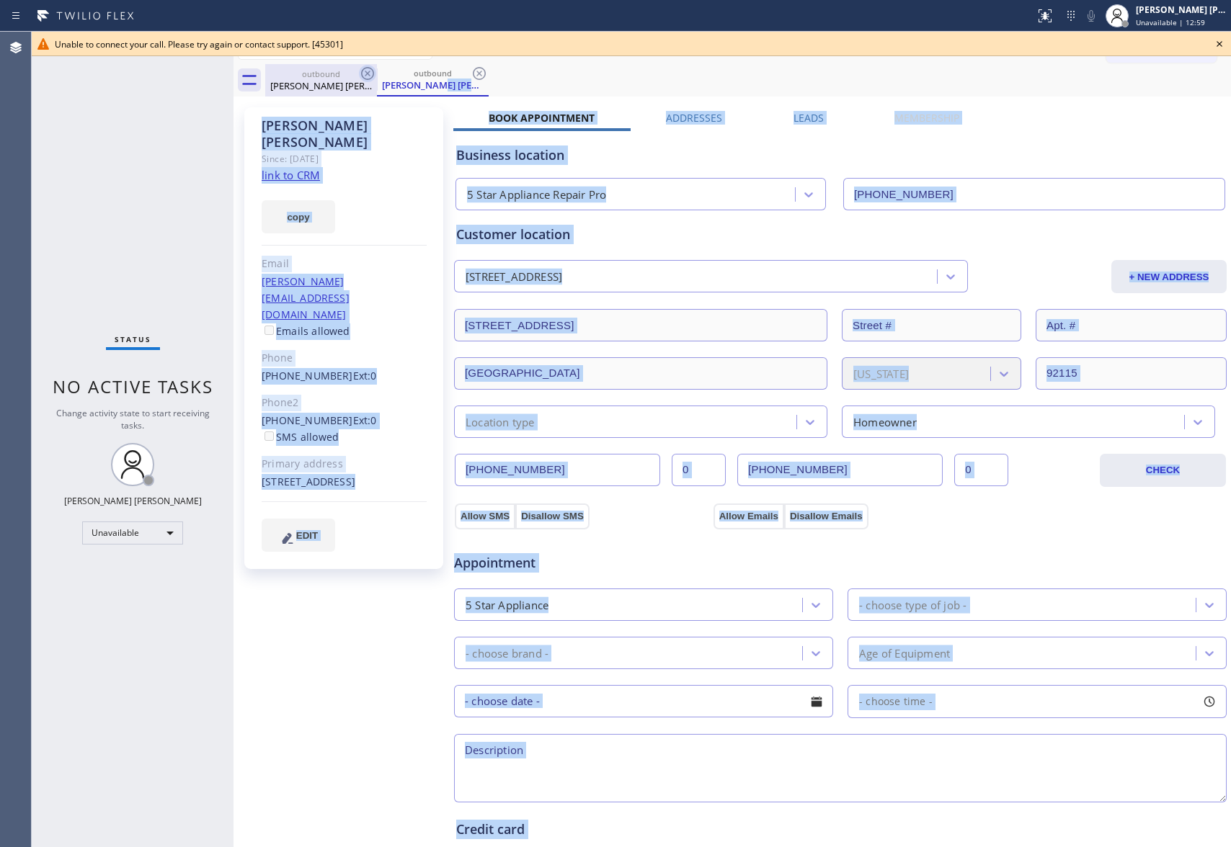
click at [377, 79] on div "outbound Paula Peter" at bounding box center [433, 80] width 112 height 32
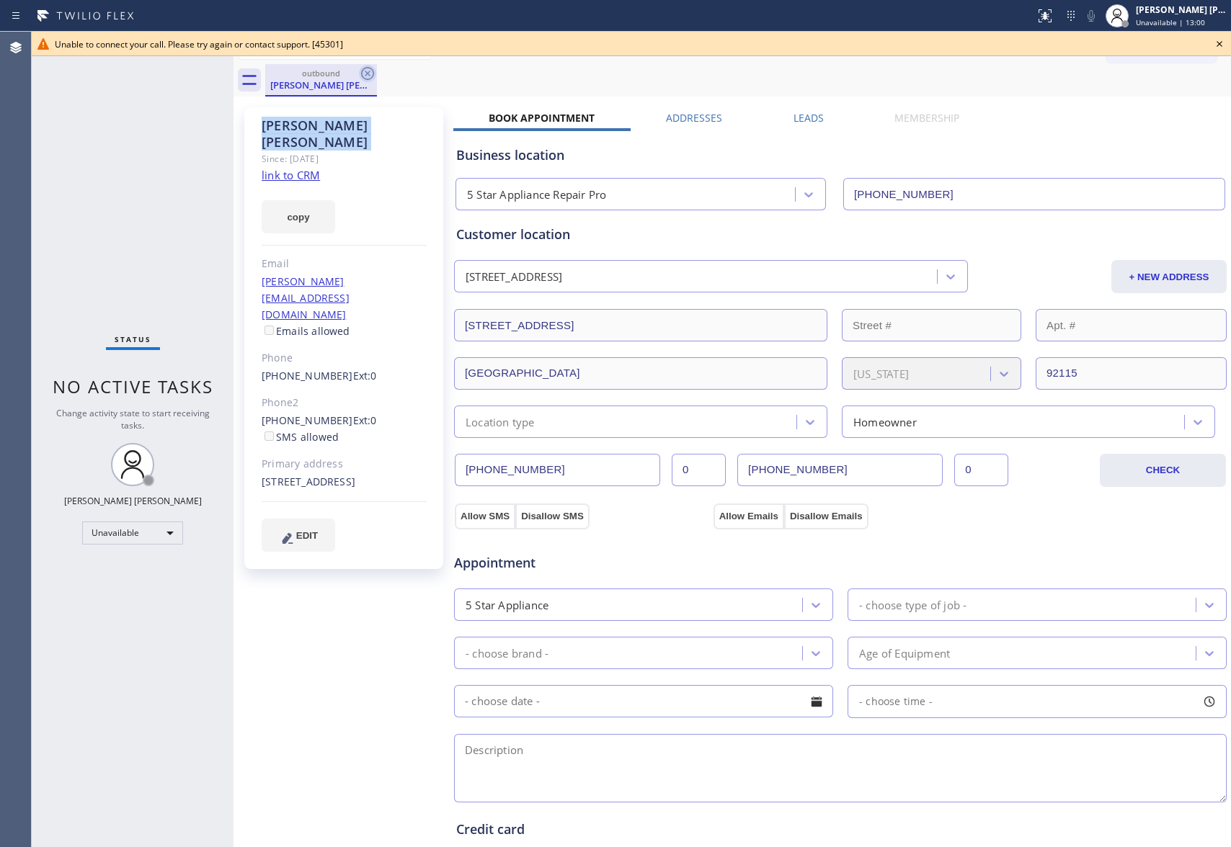
click at [370, 78] on icon at bounding box center [367, 73] width 13 height 13
drag, startPoint x: 370, startPoint y: 78, endPoint x: 246, endPoint y: 65, distance: 125.3
click at [370, 76] on div "outbound Paula Peter" at bounding box center [747, 80] width 965 height 32
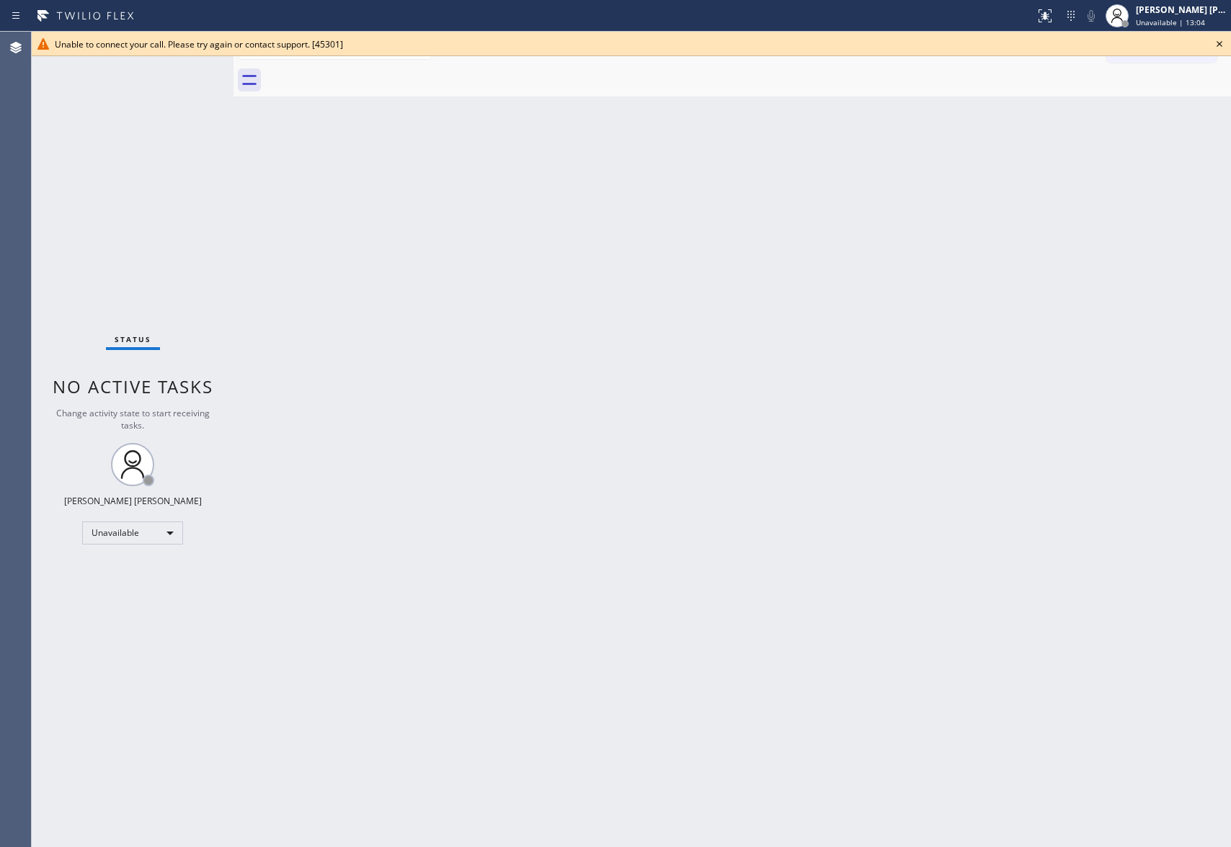
click at [1219, 43] on icon at bounding box center [1218, 43] width 17 height 17
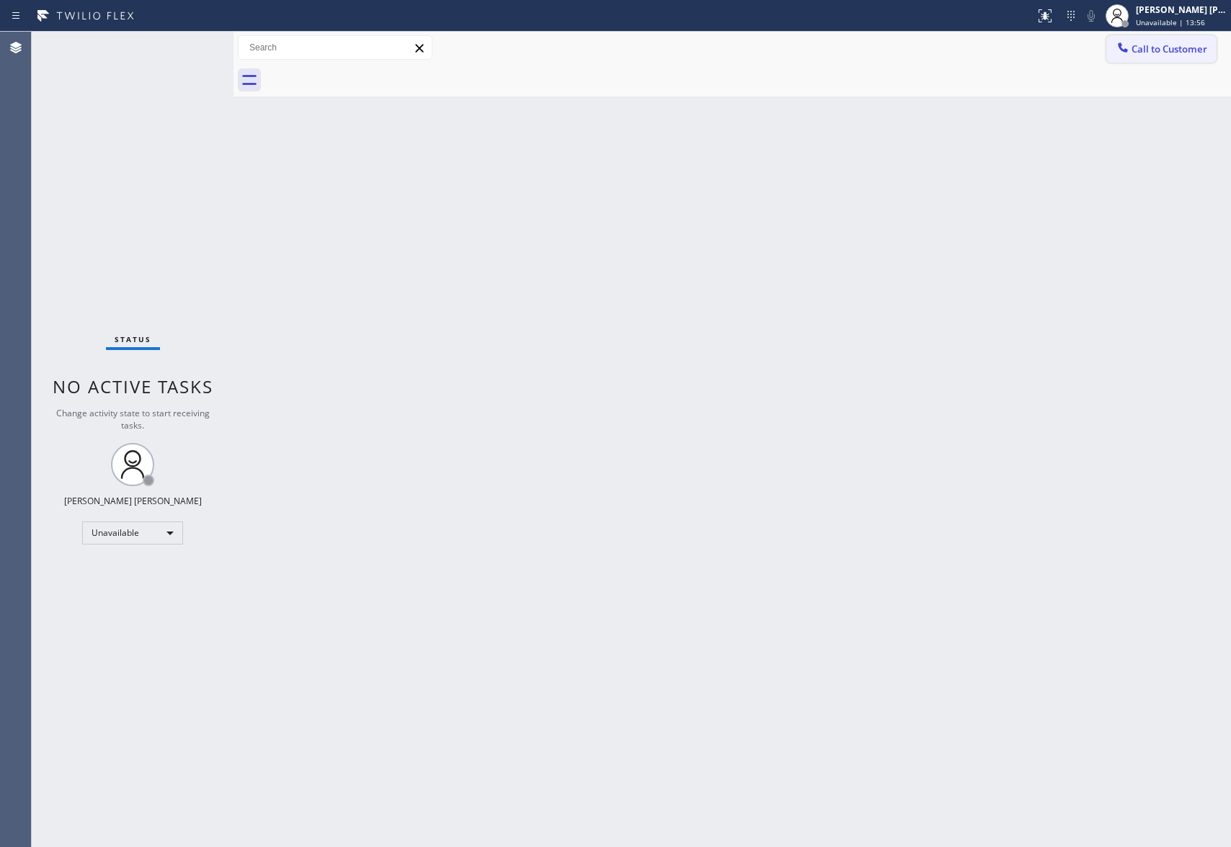
click at [1171, 37] on button "Call to Customer" at bounding box center [1161, 48] width 110 height 27
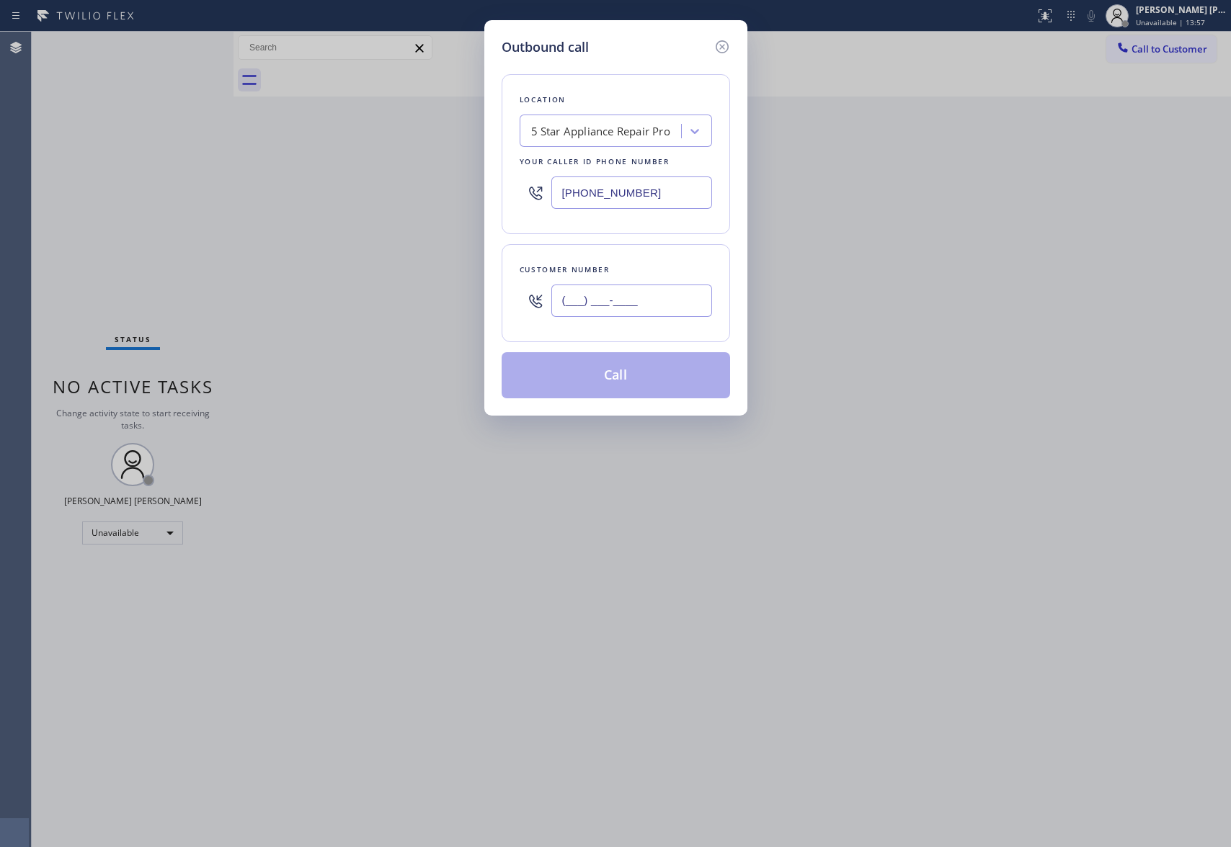
click at [655, 295] on input "(___) ___-____" at bounding box center [631, 301] width 161 height 32
paste input "415) 254-5564"
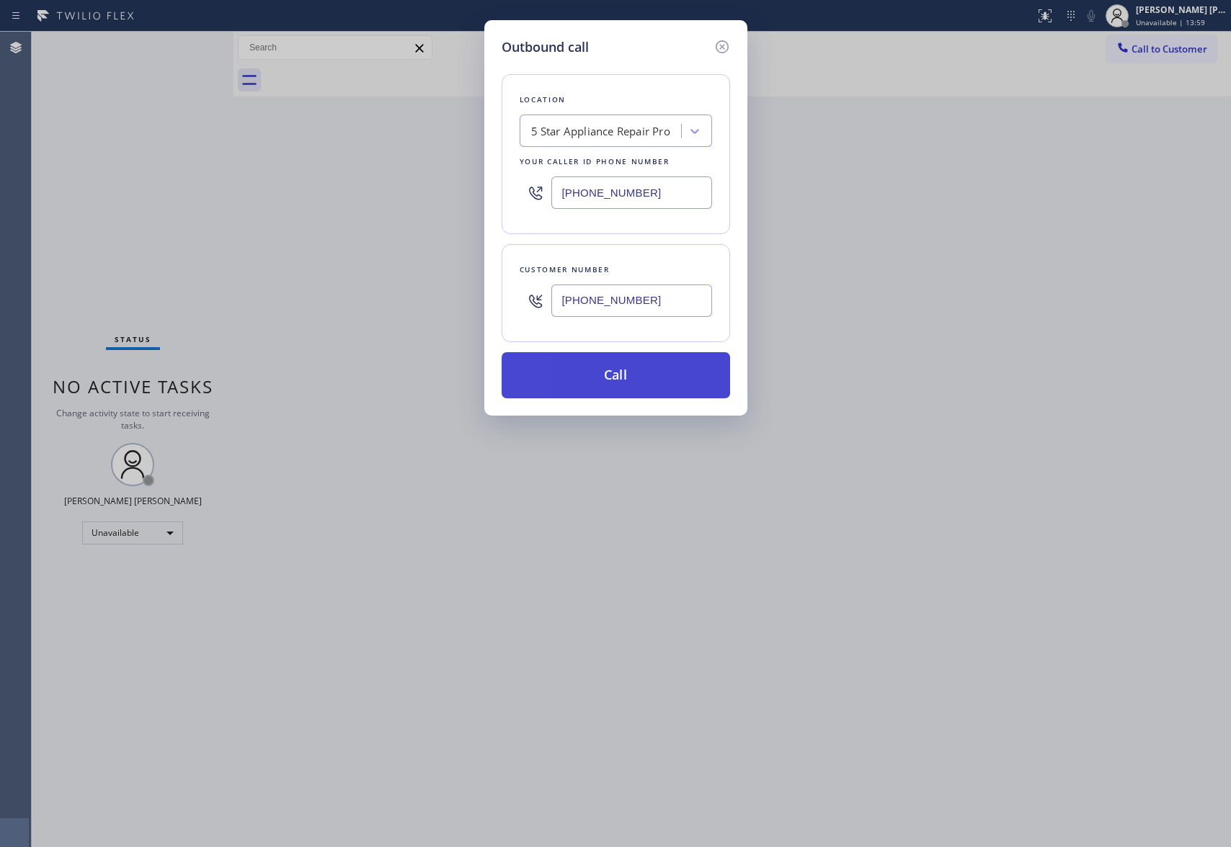
type input "(415) 254-5564"
click at [638, 378] on button "Call" at bounding box center [615, 375] width 228 height 46
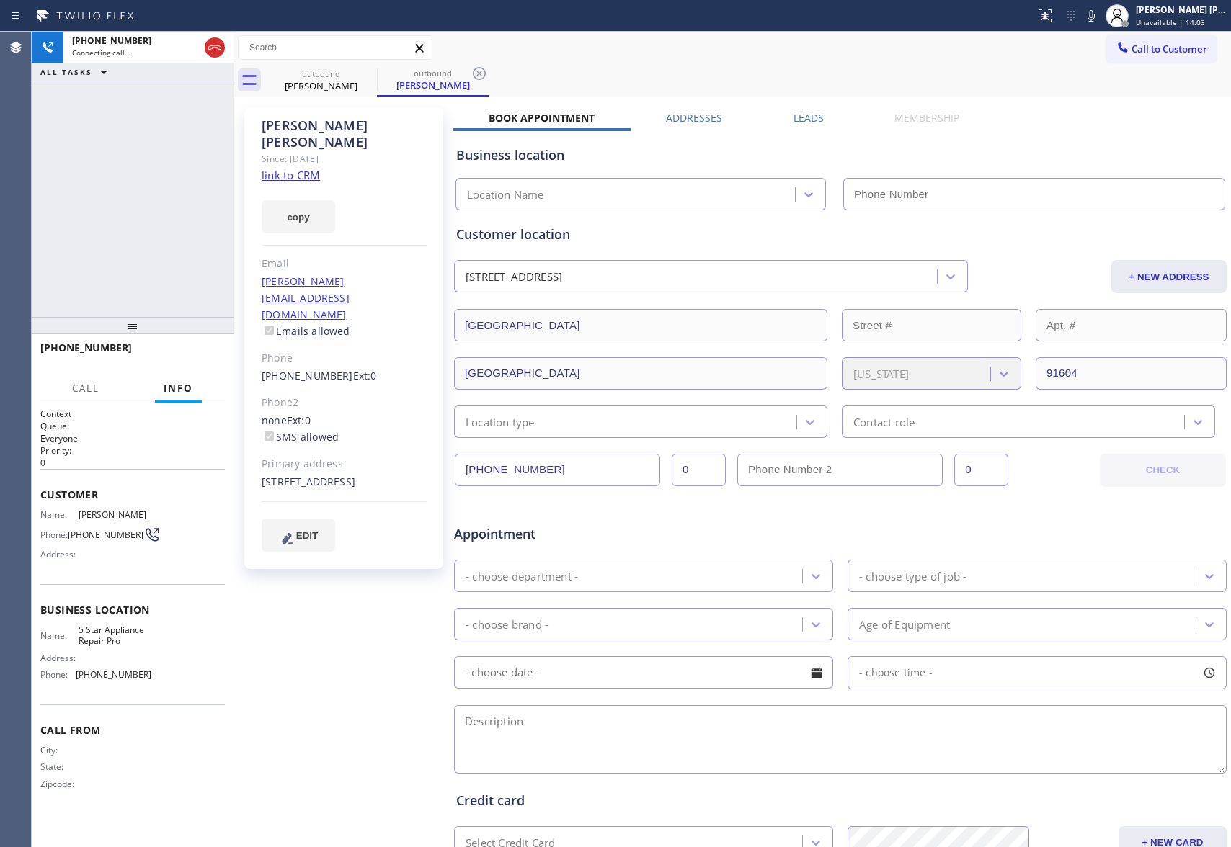
type input "(888) 477-1309"
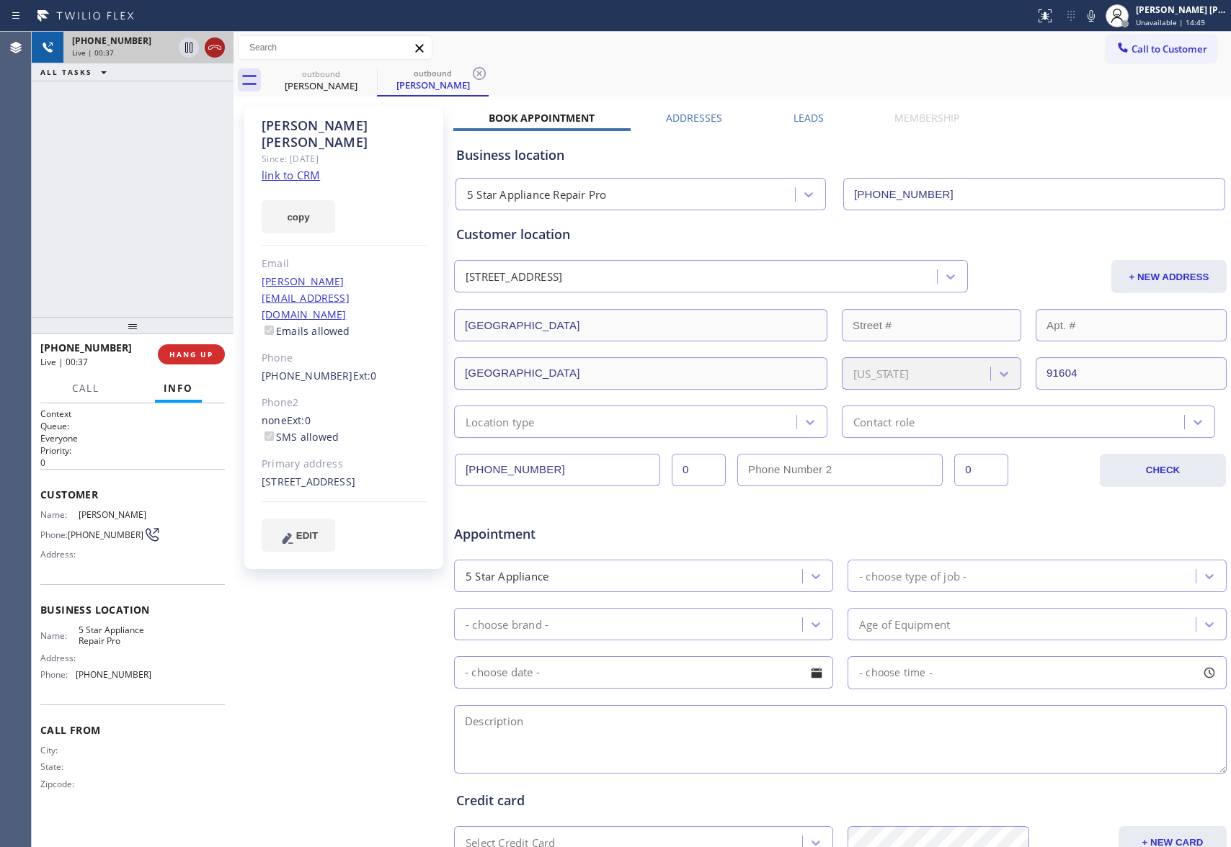
click at [217, 44] on icon at bounding box center [214, 47] width 17 height 17
click at [807, 120] on label "Leads" at bounding box center [808, 118] width 30 height 14
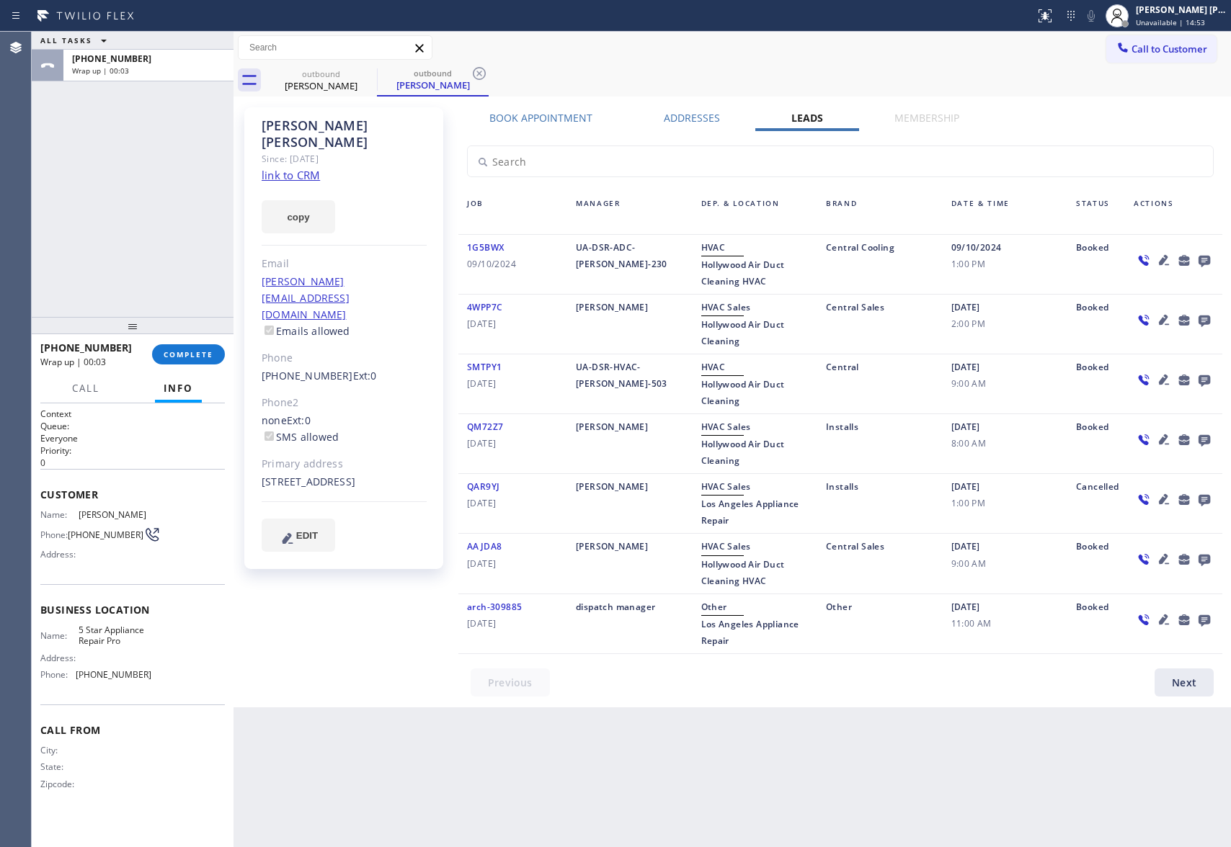
click at [1206, 258] on icon at bounding box center [1203, 260] width 17 height 18
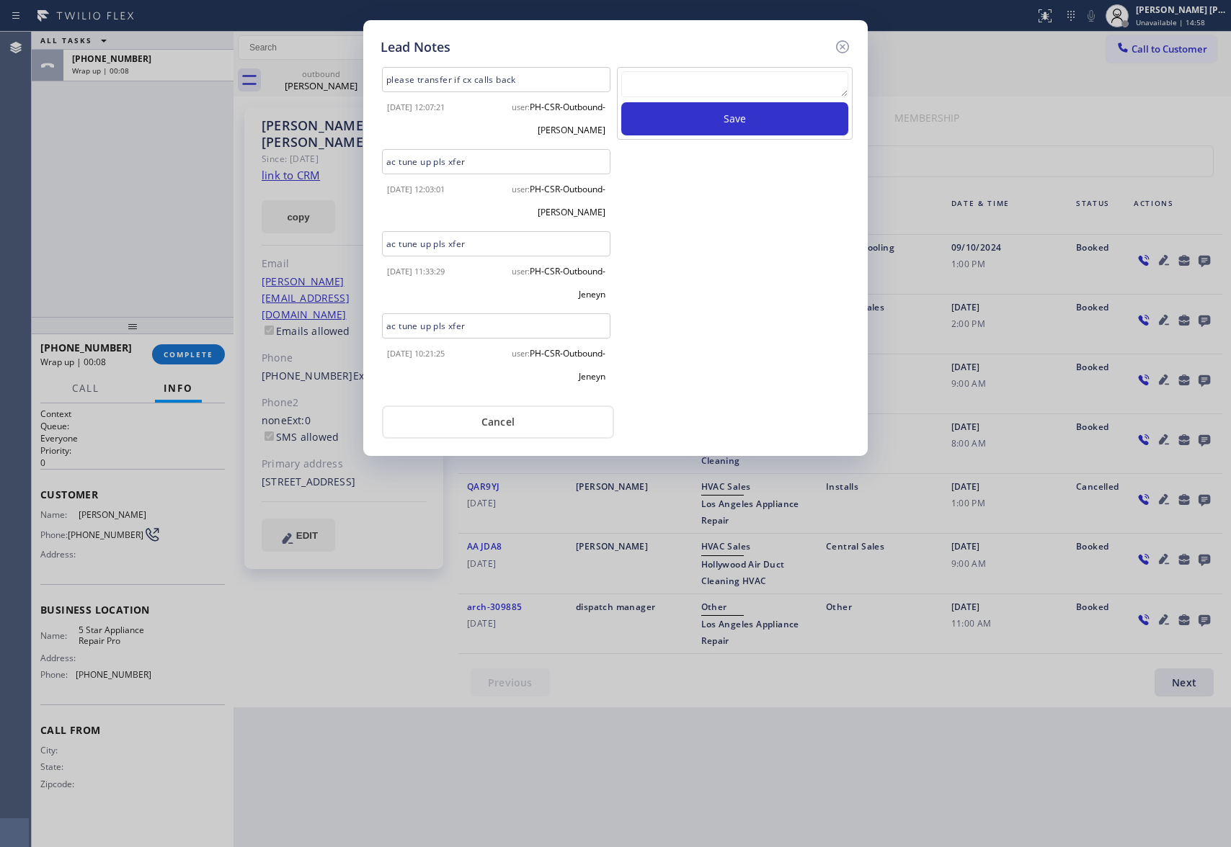
click at [710, 85] on textarea at bounding box center [734, 84] width 227 height 26
paste textarea "please transfer if cx calls back"
type textarea "please transfer if cx calls back"
click at [752, 115] on button "Save" at bounding box center [734, 118] width 227 height 33
click at [841, 43] on icon at bounding box center [842, 46] width 17 height 17
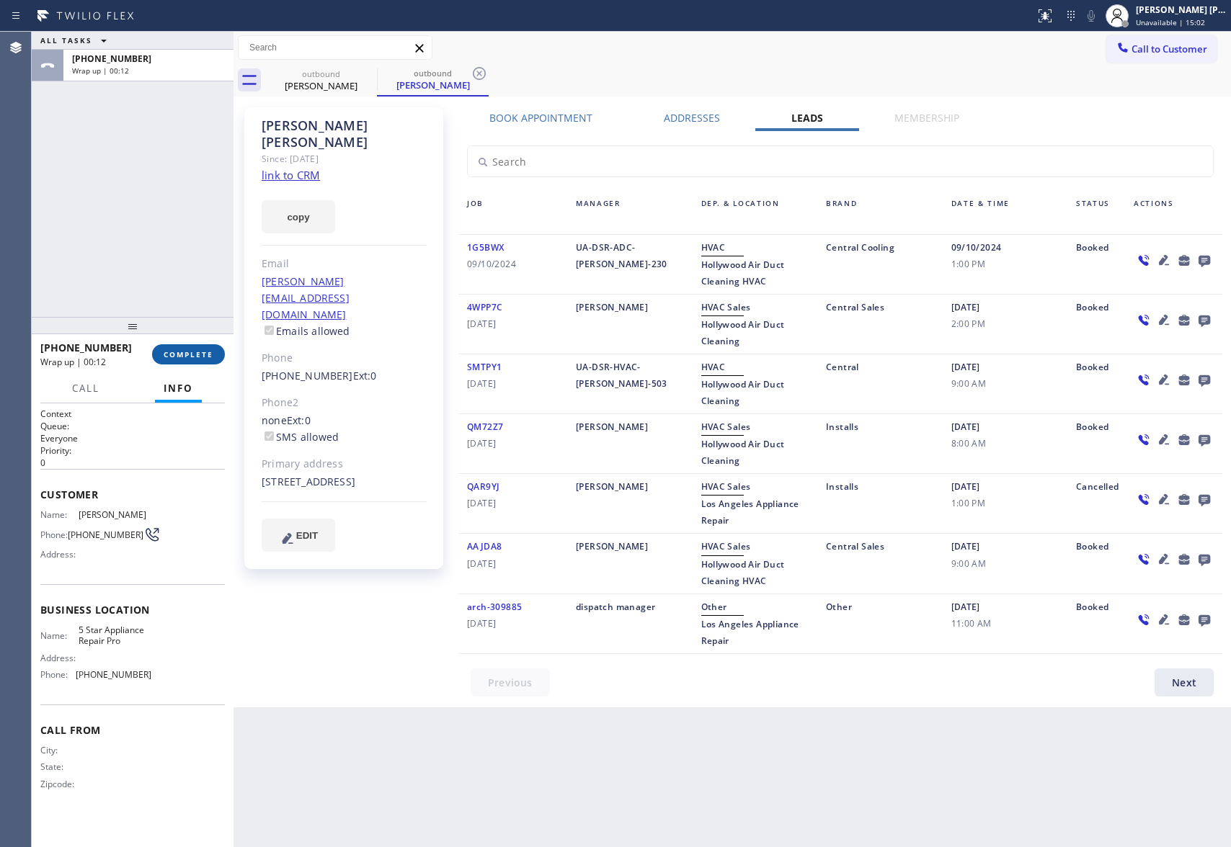
click at [210, 350] on span "COMPLETE" at bounding box center [189, 354] width 50 height 10
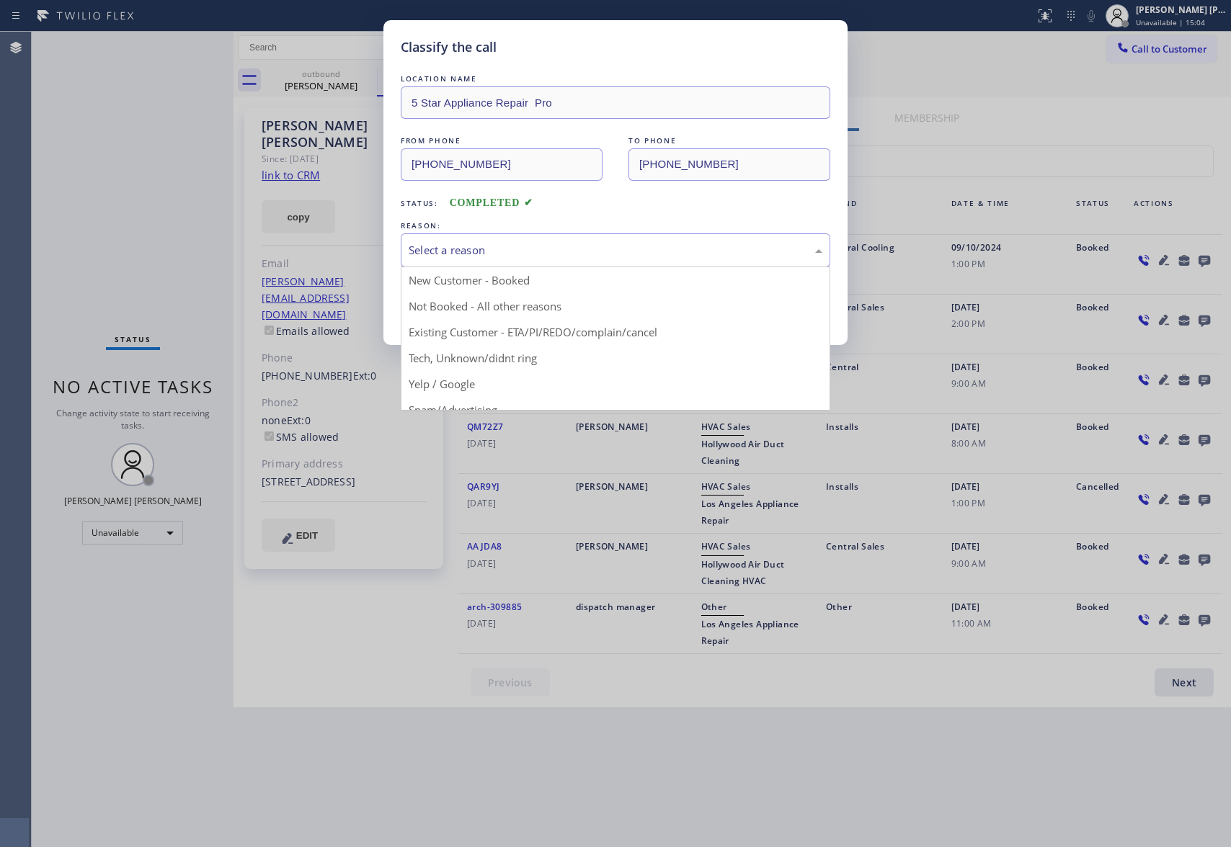
click at [471, 252] on div "Select a reason" at bounding box center [615, 250] width 414 height 17
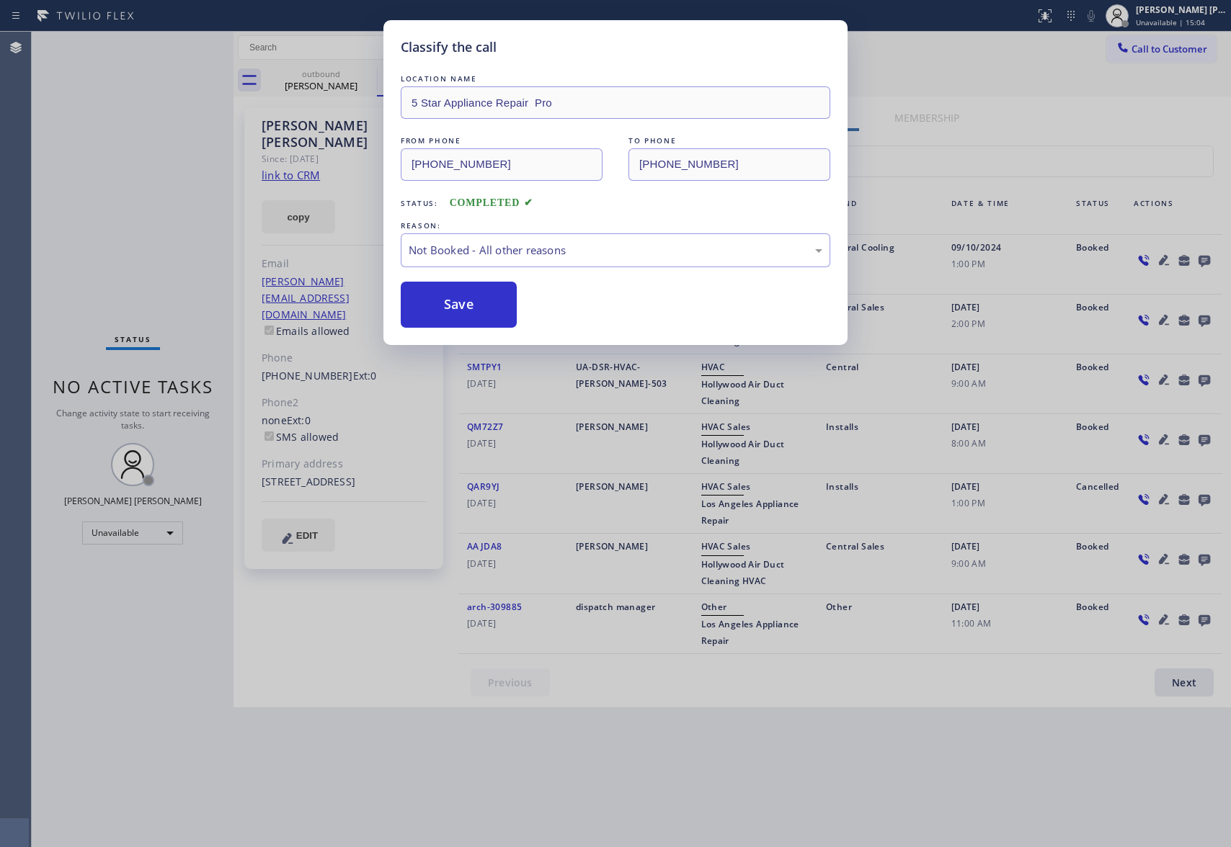
drag, startPoint x: 461, startPoint y: 311, endPoint x: 372, endPoint y: 59, distance: 267.3
click at [459, 311] on button "Save" at bounding box center [459, 305] width 116 height 46
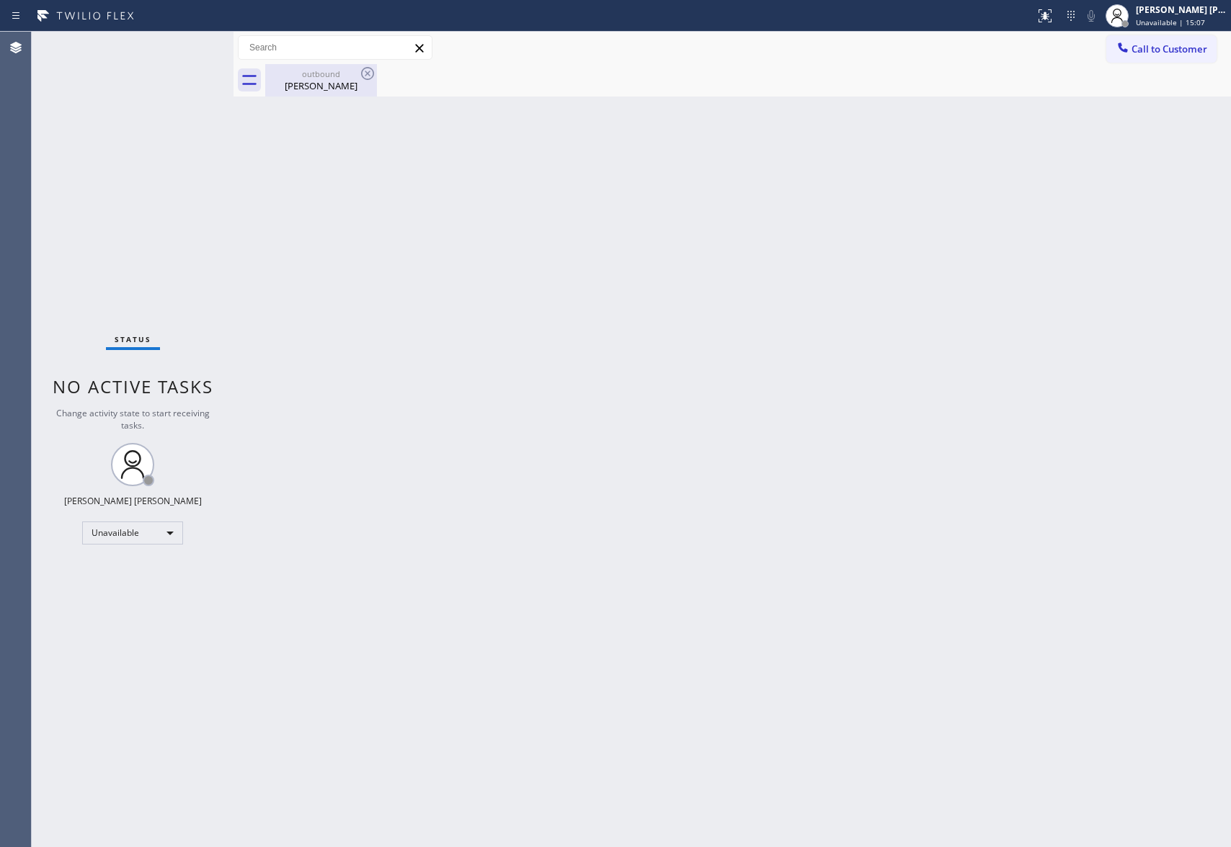
click at [340, 76] on div "outbound" at bounding box center [321, 73] width 109 height 11
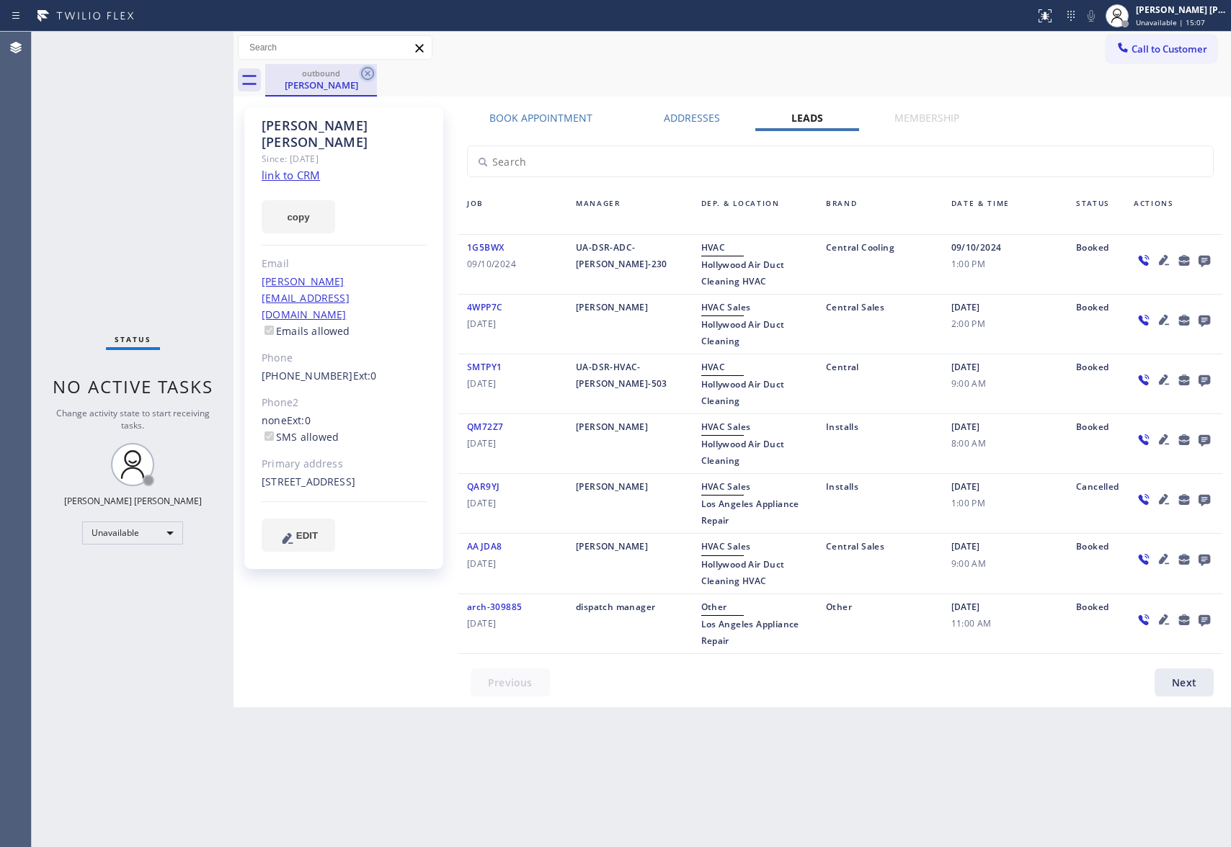
click at [373, 75] on icon at bounding box center [367, 73] width 13 height 13
click at [370, 73] on div "outbound Justin Edwards" at bounding box center [747, 80] width 965 height 32
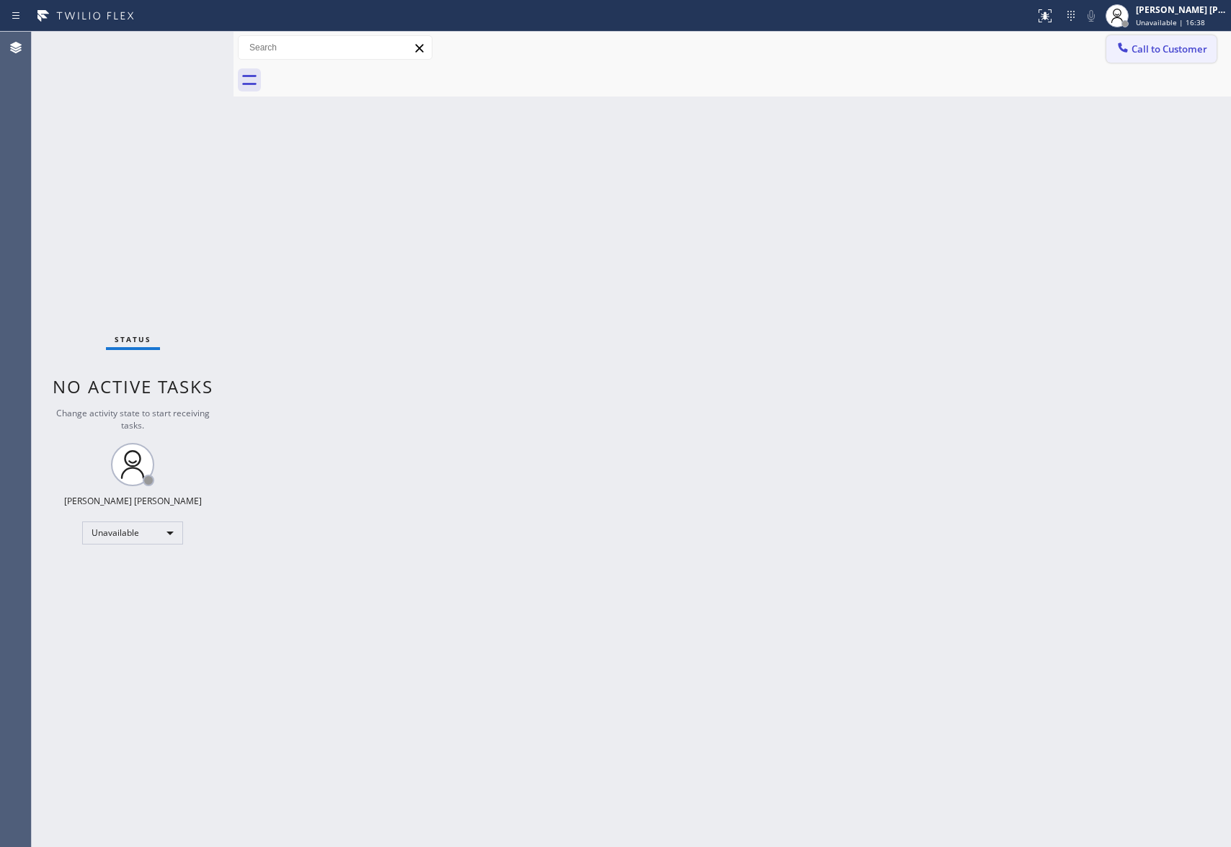
click at [1186, 50] on span "Call to Customer" at bounding box center [1169, 49] width 76 height 13
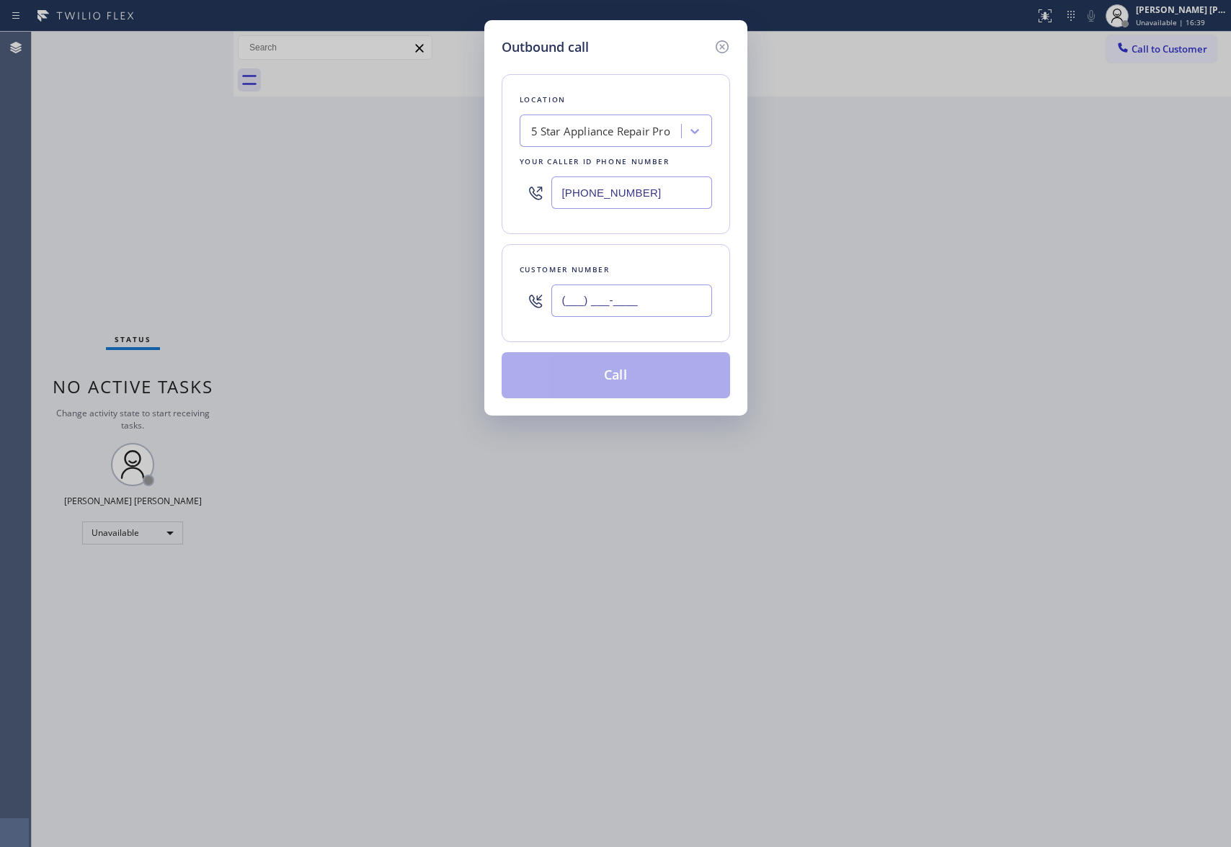
click at [640, 292] on input "(___) ___-____" at bounding box center [631, 301] width 161 height 32
paste input "310) 602-9353"
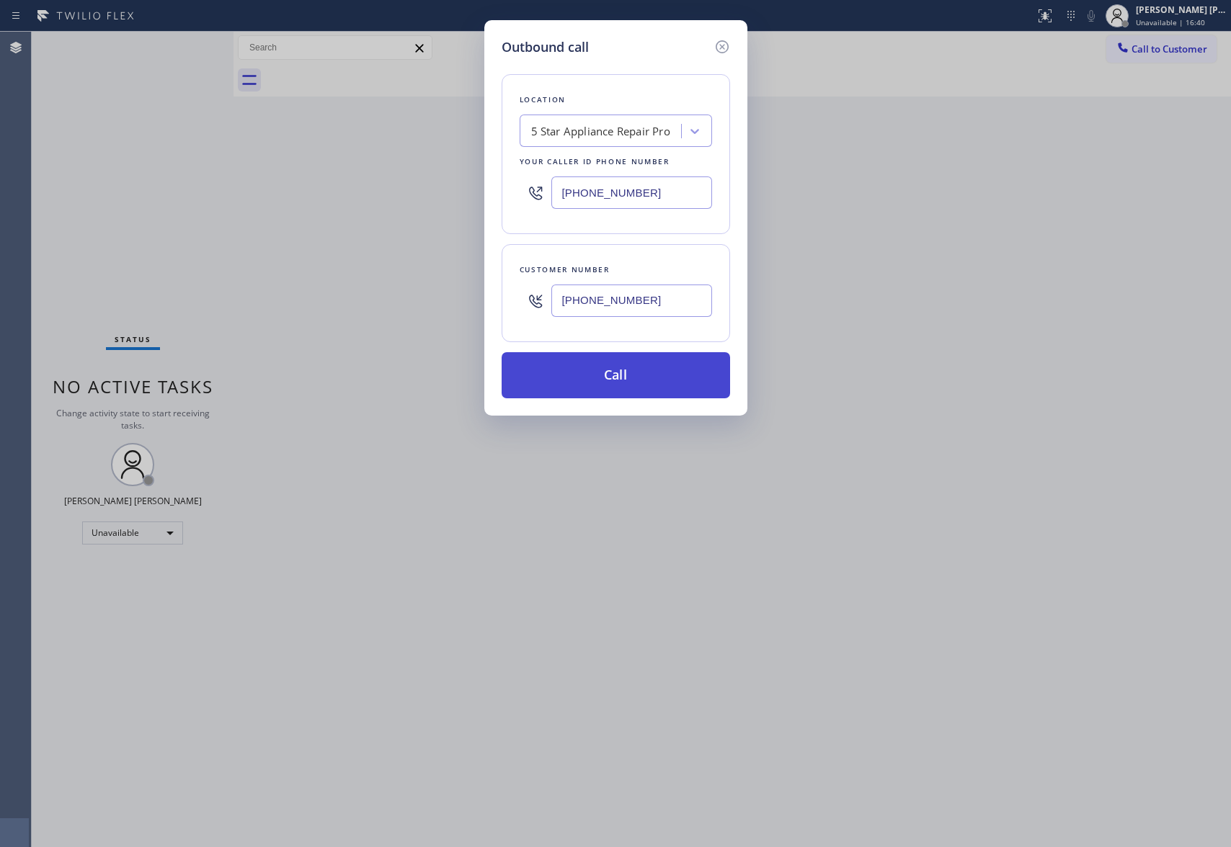
type input "(310) 602-9353"
click at [638, 372] on button "Call" at bounding box center [615, 375] width 228 height 46
click at [719, 44] on icon at bounding box center [721, 46] width 13 height 13
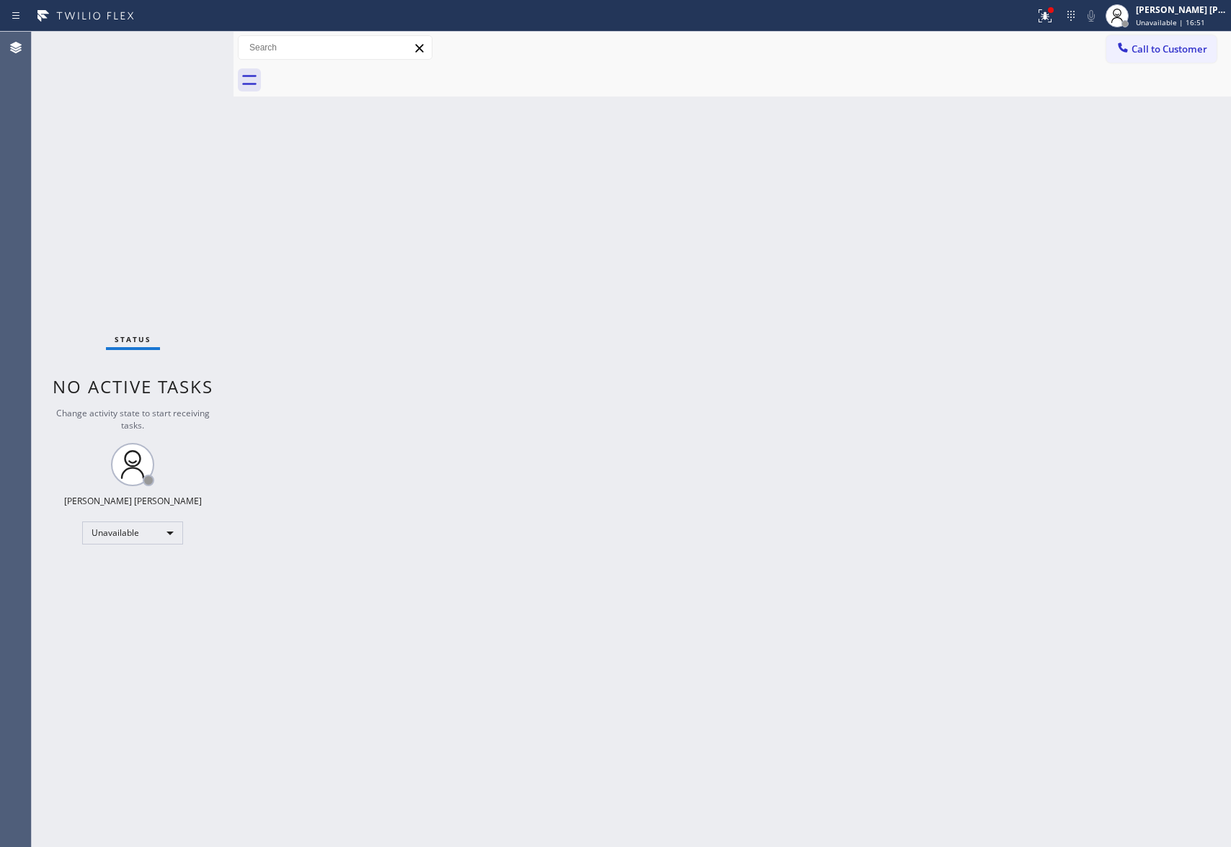
type input "(888) 477-1309"
click at [1040, 20] on icon at bounding box center [1044, 15] width 17 height 17
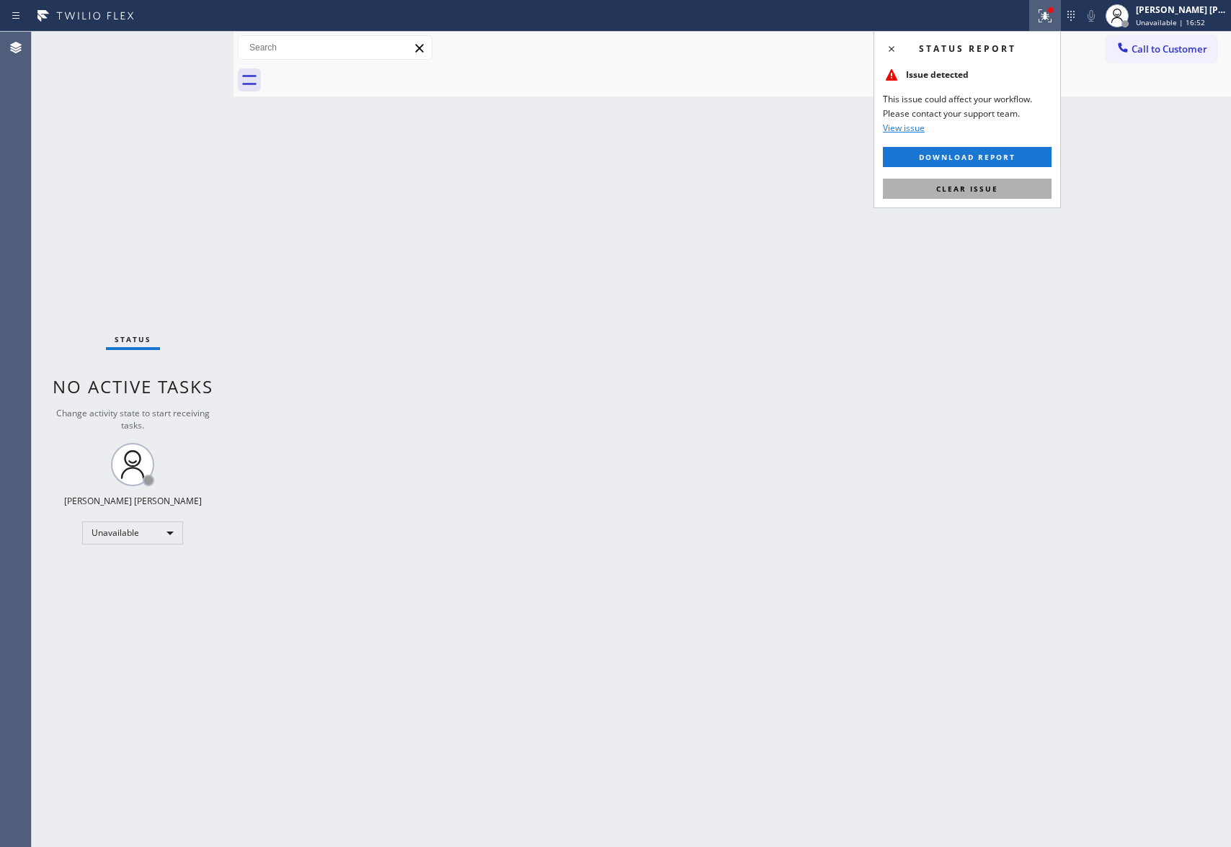
click at [997, 184] on button "Clear issue" at bounding box center [967, 189] width 169 height 20
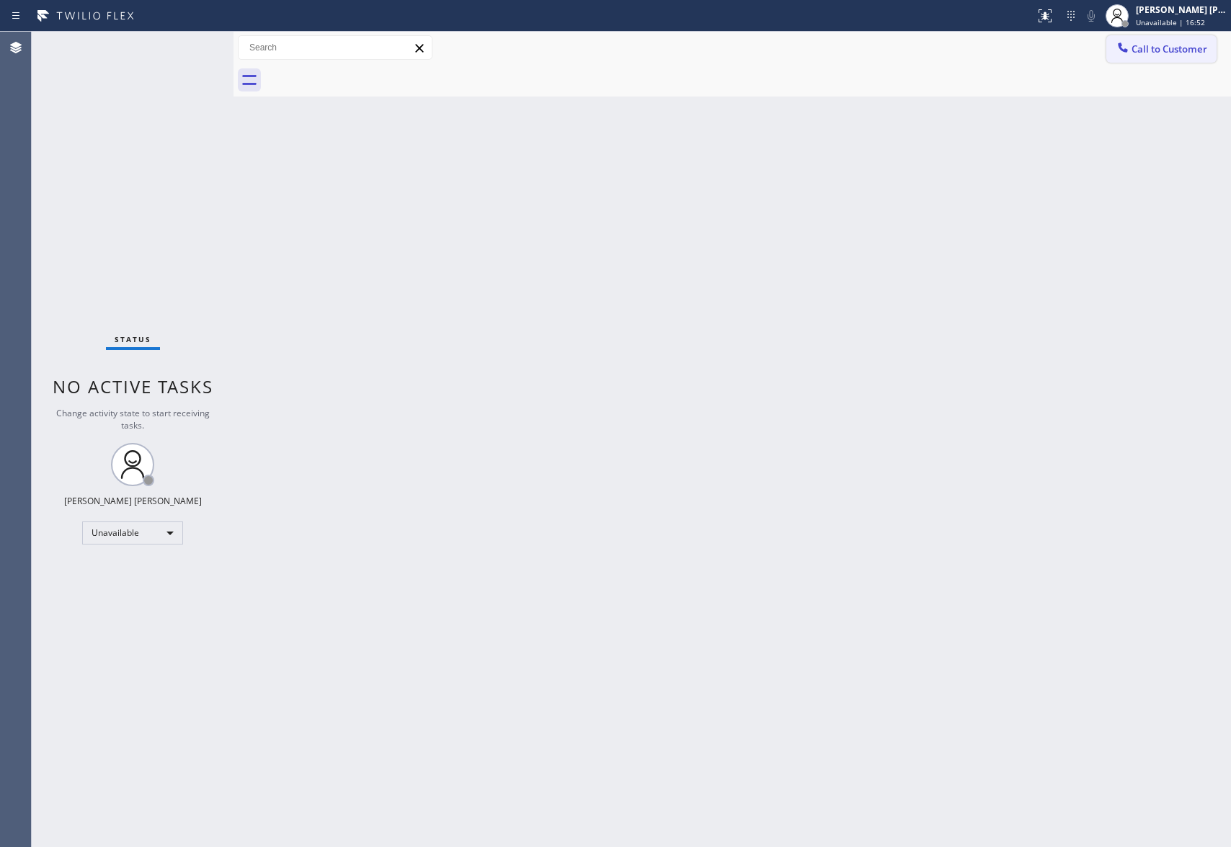
click at [1196, 40] on button "Call to Customer" at bounding box center [1161, 48] width 110 height 27
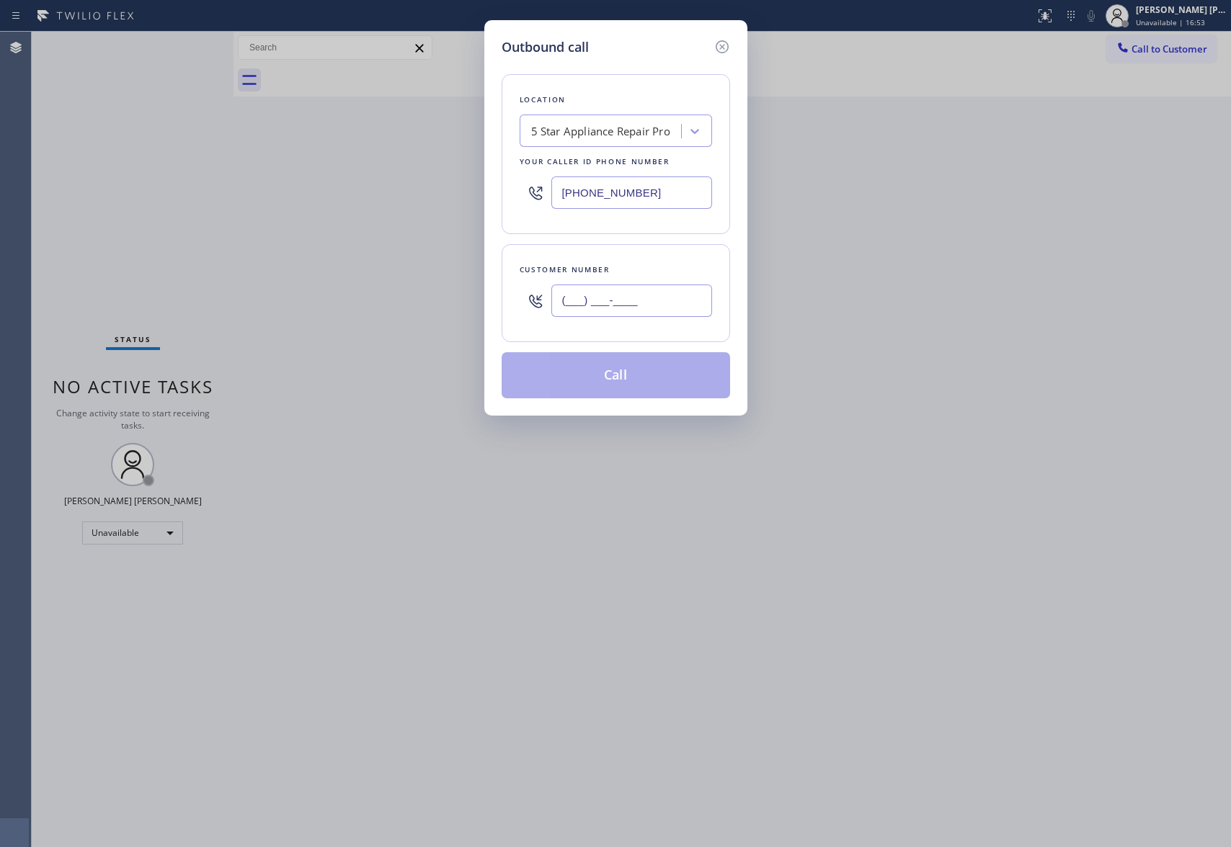
click at [667, 306] on input "(___) ___-____" at bounding box center [631, 301] width 161 height 32
paste input "310) 602-9353"
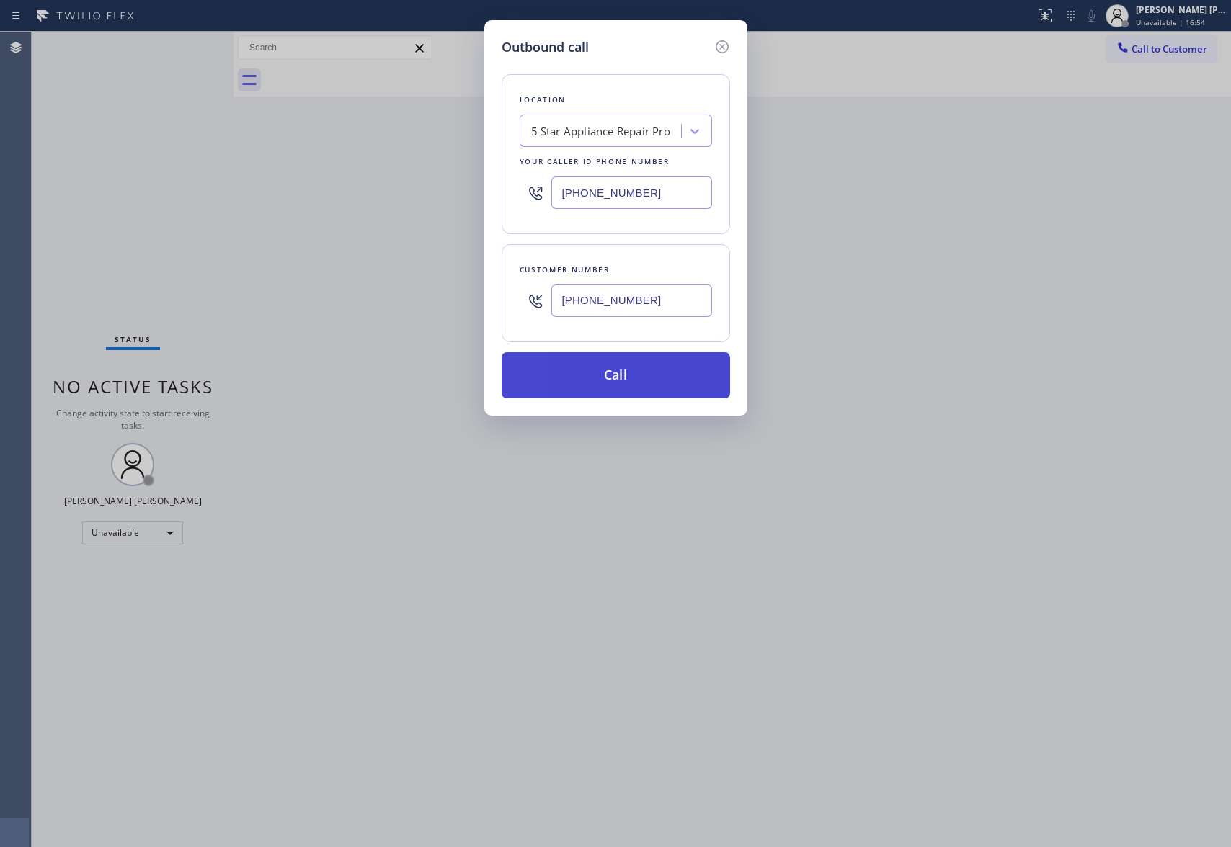
type input "(310) 602-9353"
click at [632, 378] on button "Call" at bounding box center [615, 375] width 228 height 46
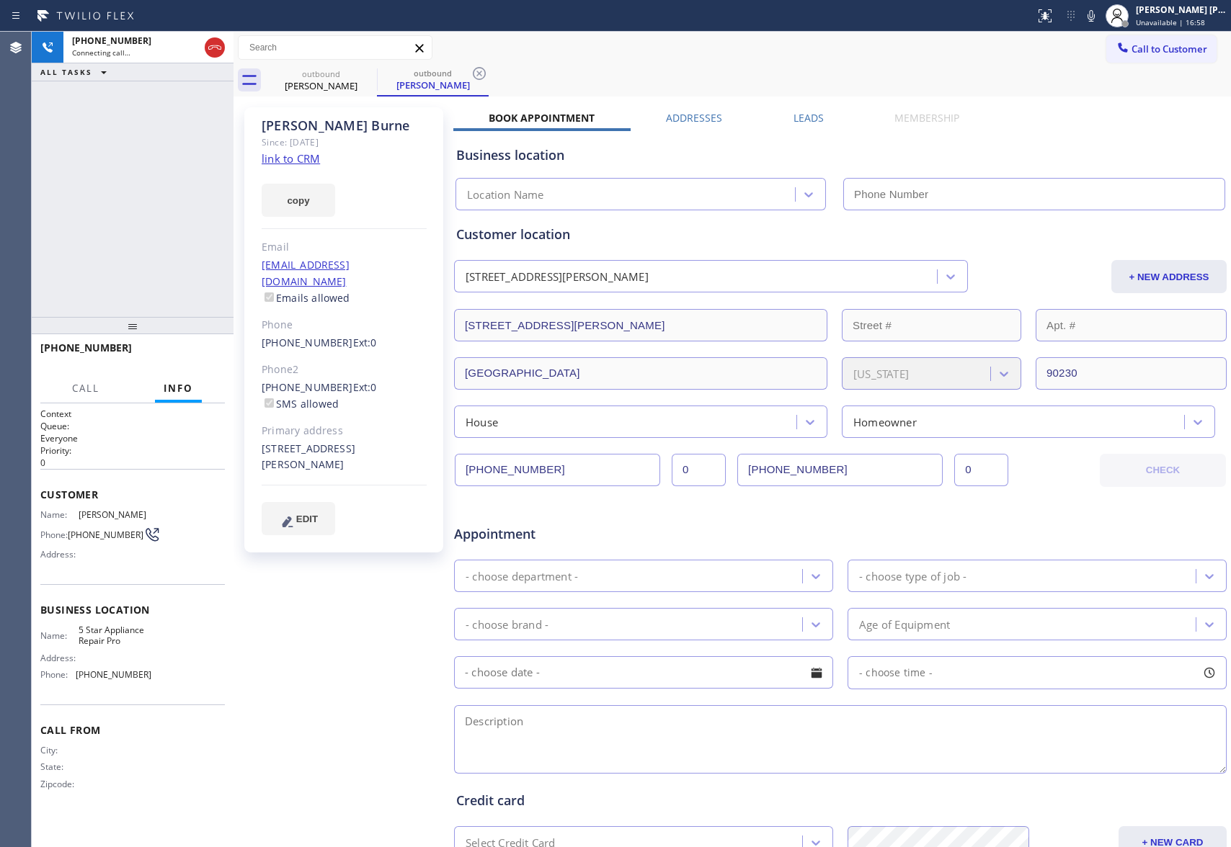
type input "(888) 477-1309"
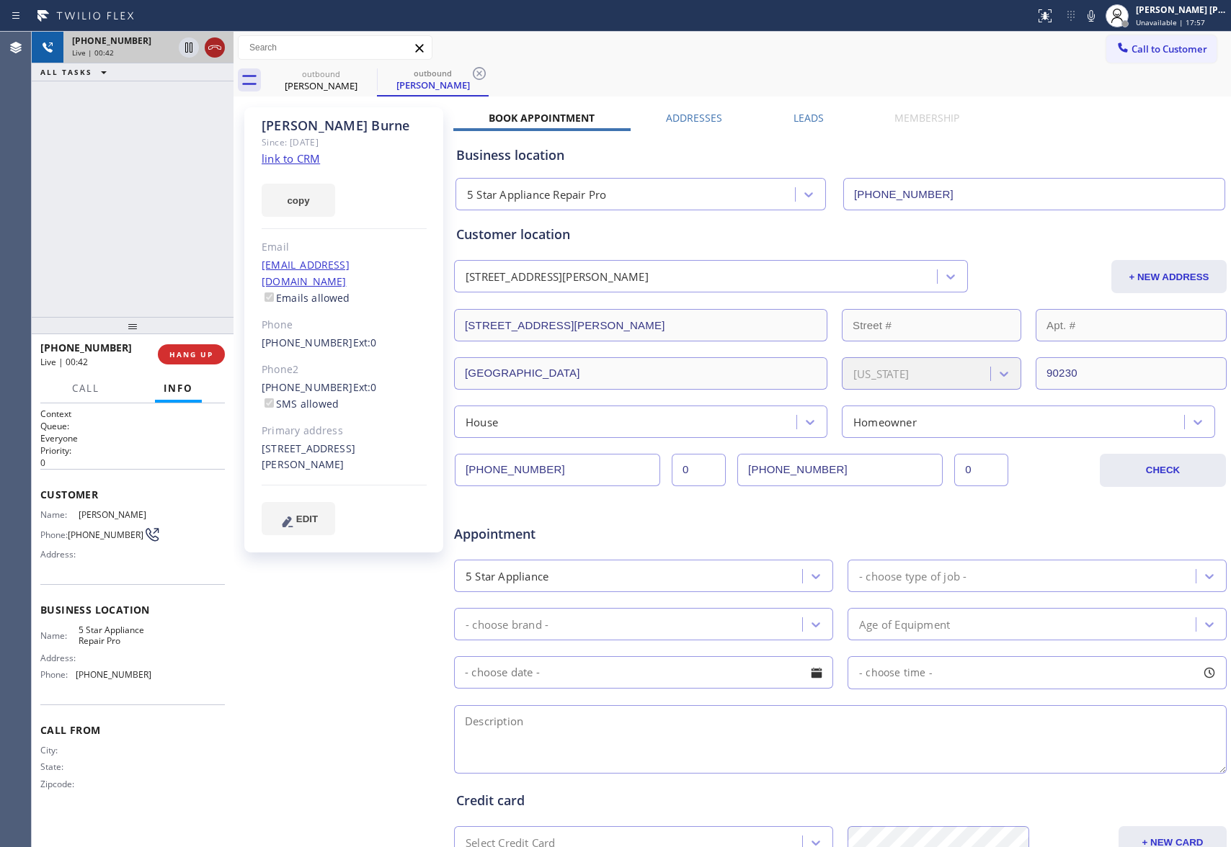
click at [213, 49] on icon at bounding box center [214, 47] width 17 height 17
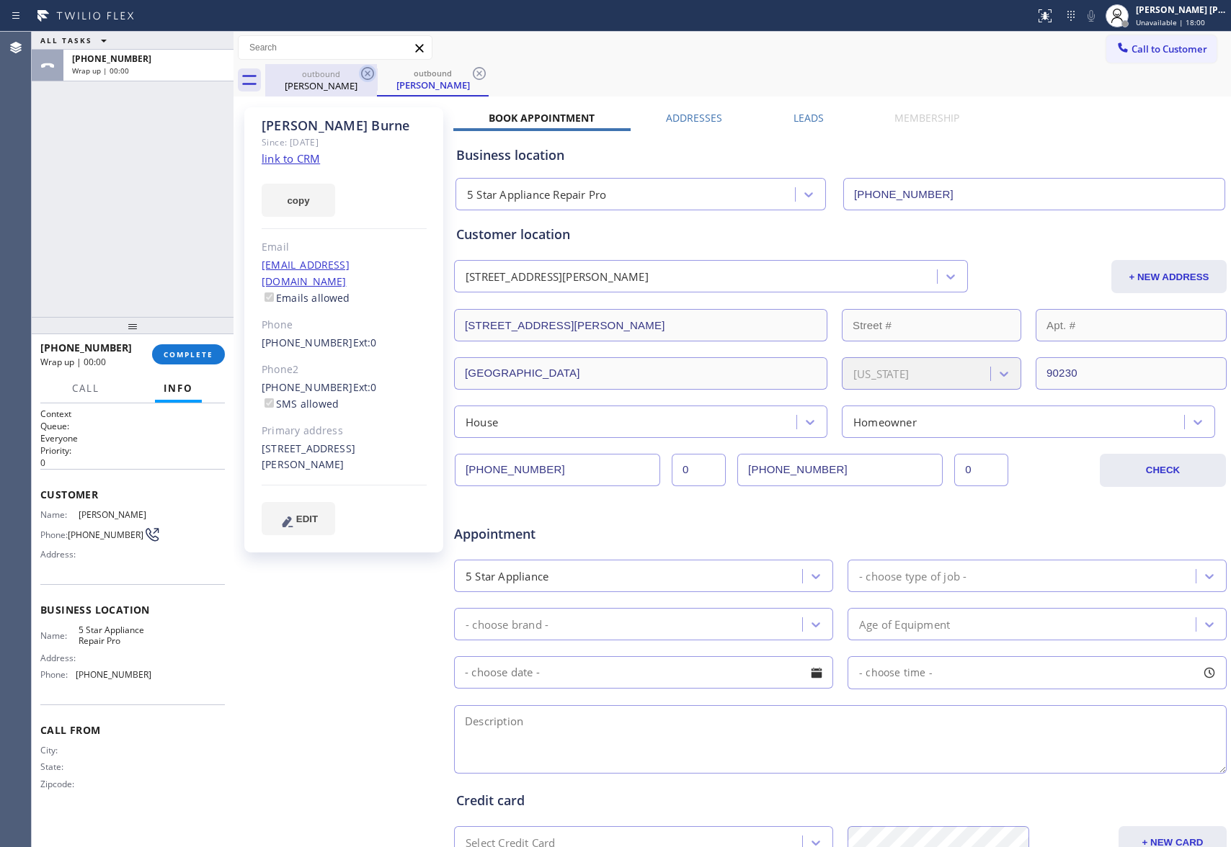
click at [359, 79] on icon at bounding box center [367, 73] width 17 height 17
click at [363, 76] on icon at bounding box center [367, 73] width 13 height 13
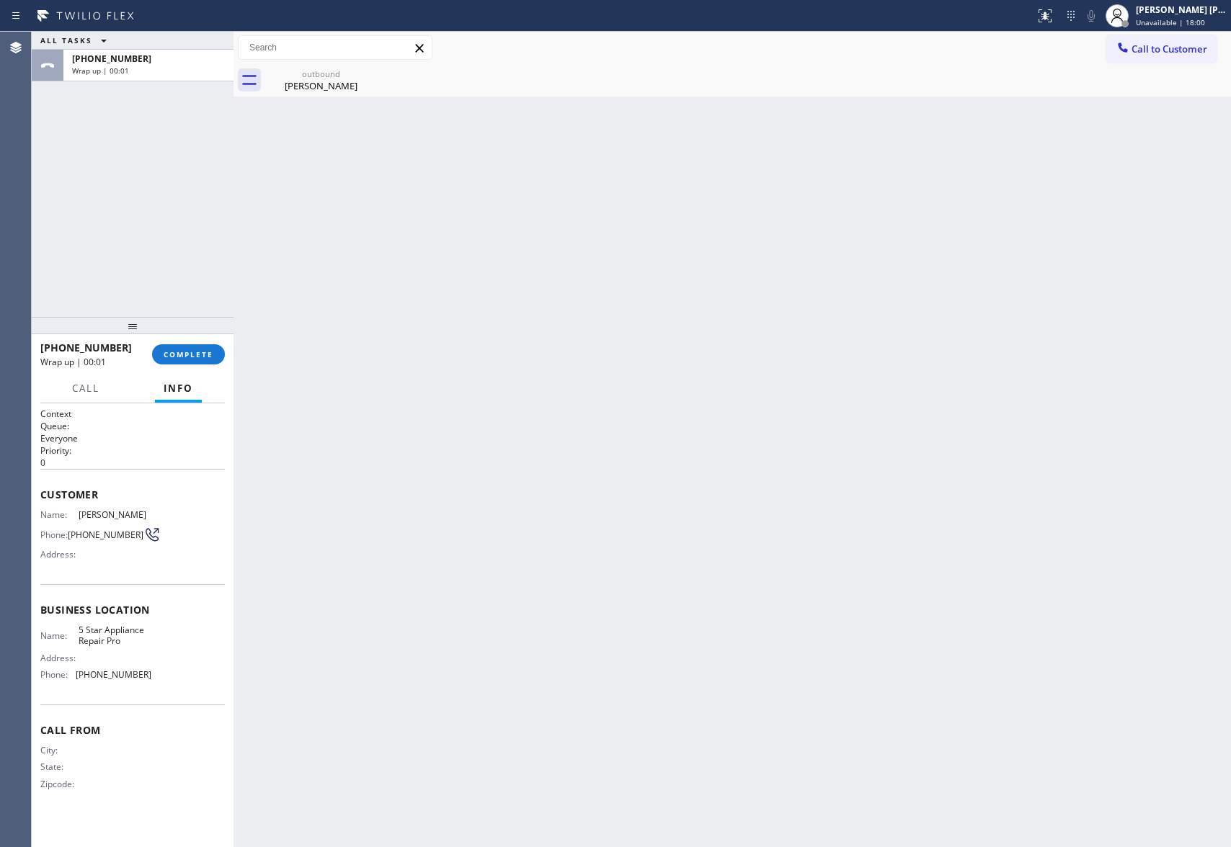
click at [363, 76] on div "outbound Jeff Burne" at bounding box center [321, 80] width 112 height 32
click at [0, 0] on icon at bounding box center [0, 0] width 0 height 0
click at [363, 76] on div "outbound Jeff Burne" at bounding box center [747, 80] width 965 height 32
click at [200, 354] on span "COMPLETE" at bounding box center [189, 354] width 50 height 10
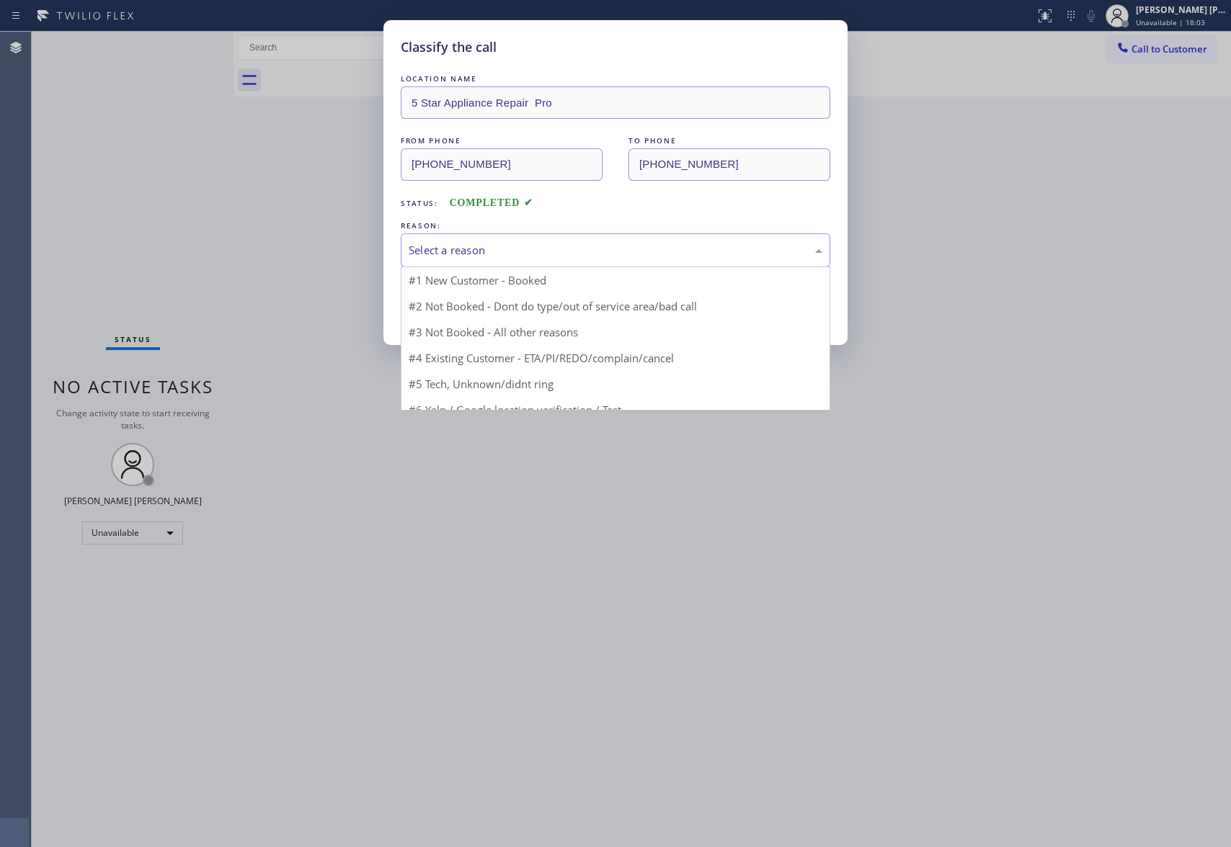
click at [625, 239] on div "Select a reason" at bounding box center [615, 250] width 429 height 34
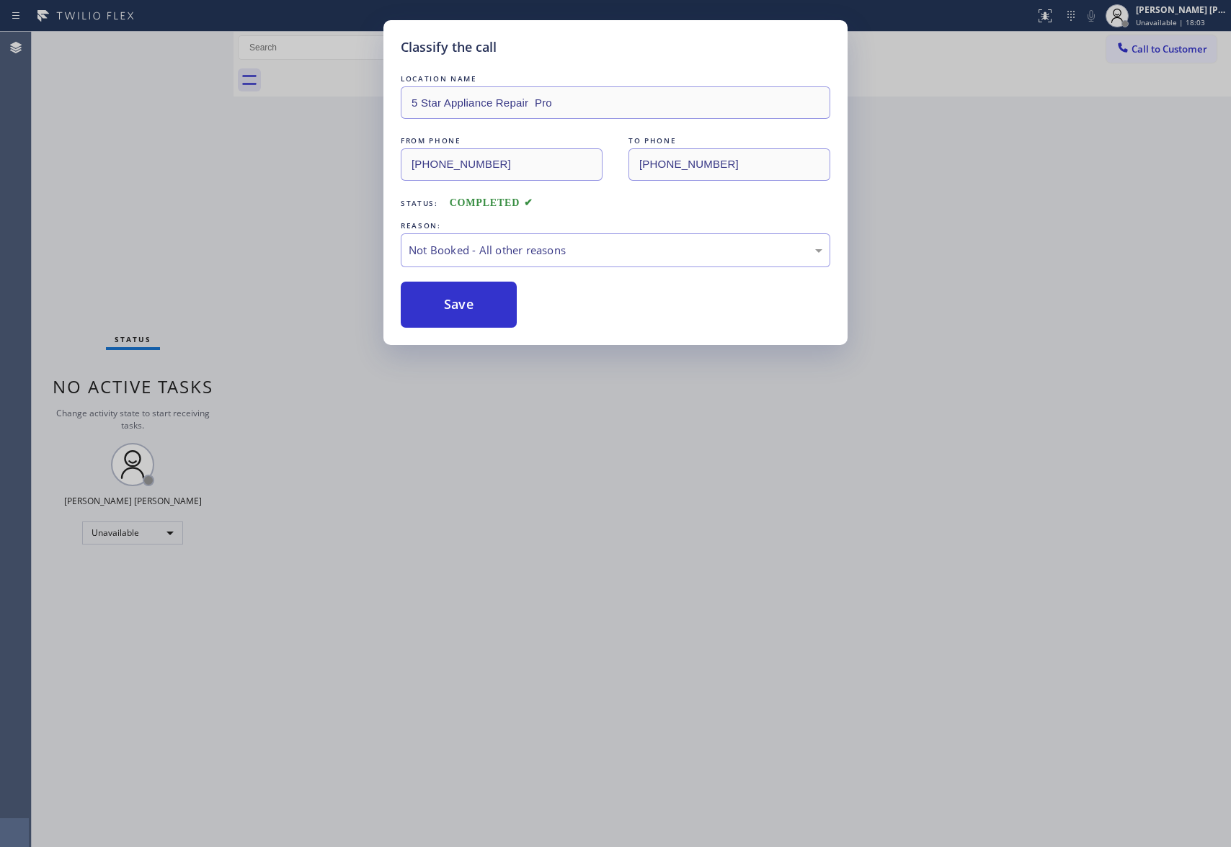
click at [468, 306] on button "Save" at bounding box center [459, 305] width 116 height 46
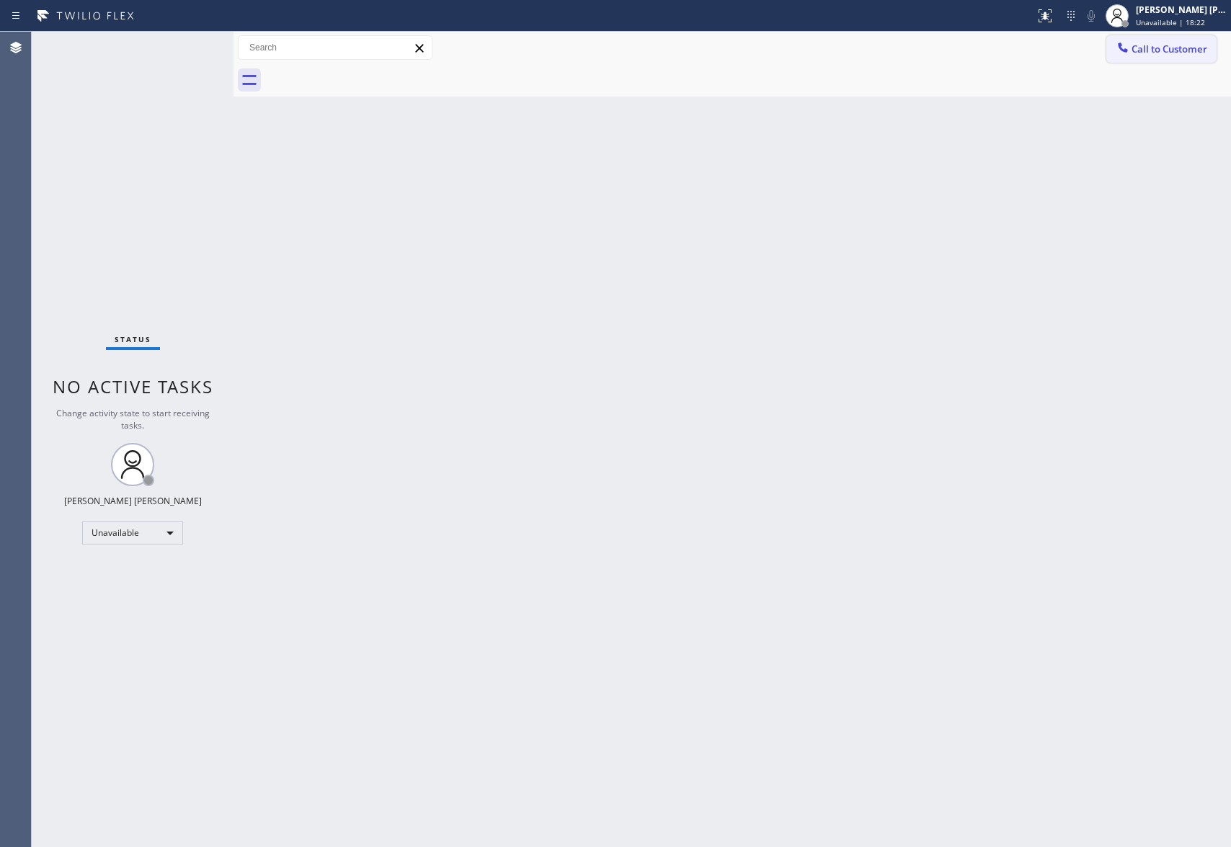
click at [1165, 47] on span "Call to Customer" at bounding box center [1169, 49] width 76 height 13
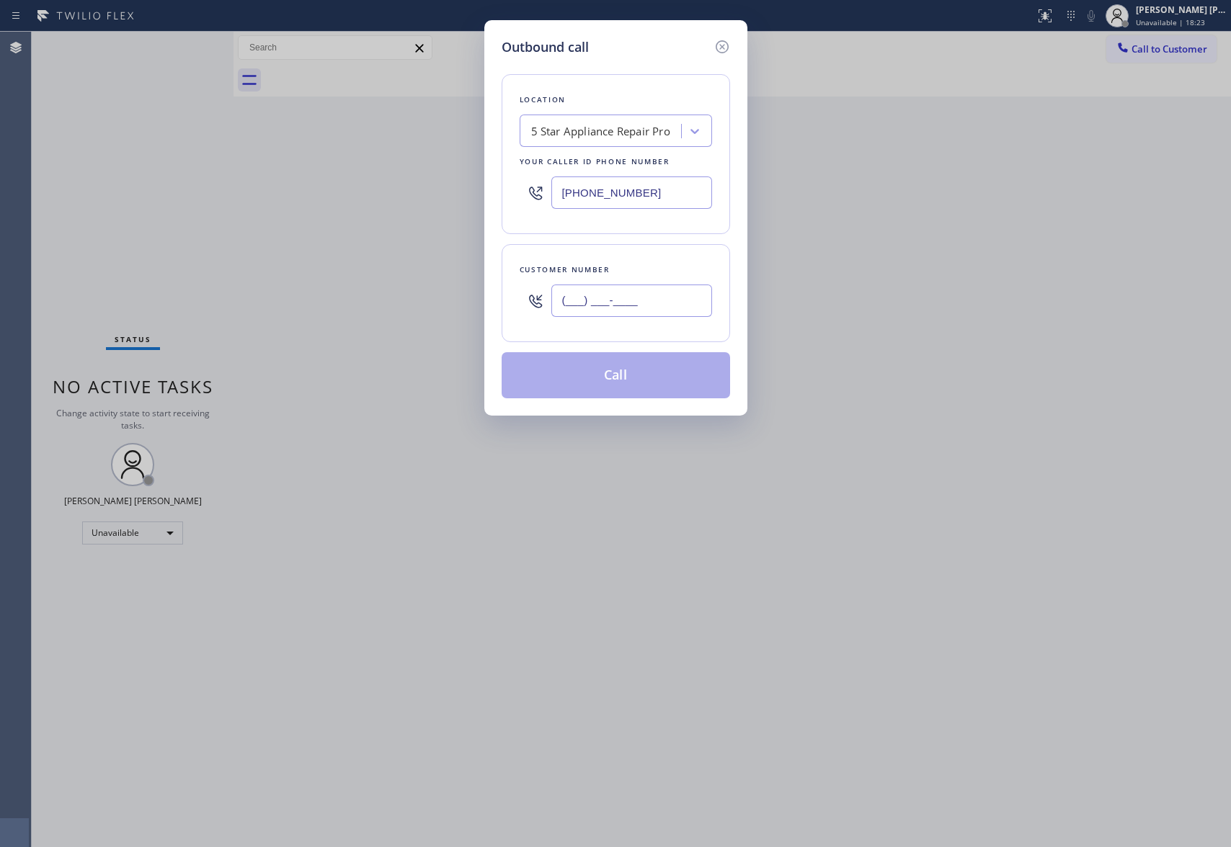
click at [664, 305] on input "(___) ___-____" at bounding box center [631, 301] width 161 height 32
paste input "310) 948-5904"
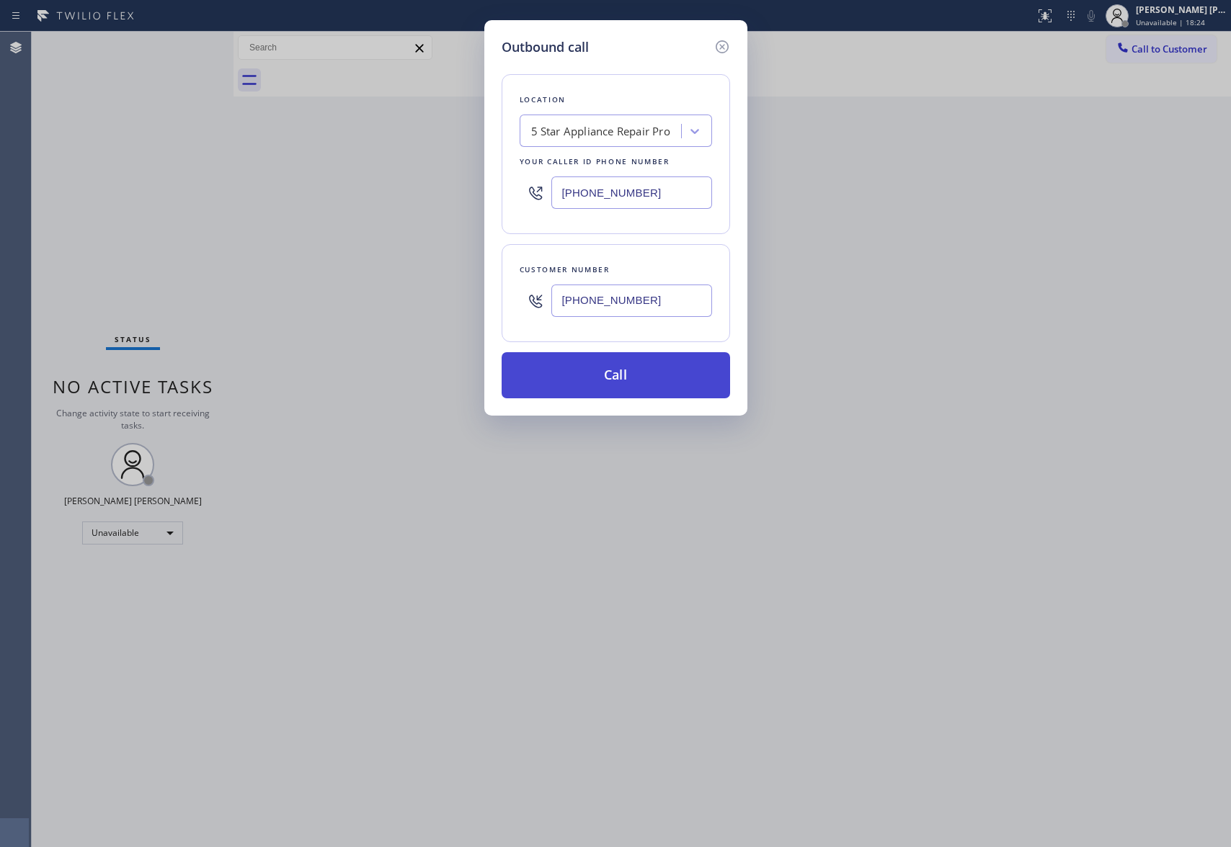
type input "(310) 948-5904"
click at [646, 375] on button "Call" at bounding box center [615, 375] width 228 height 46
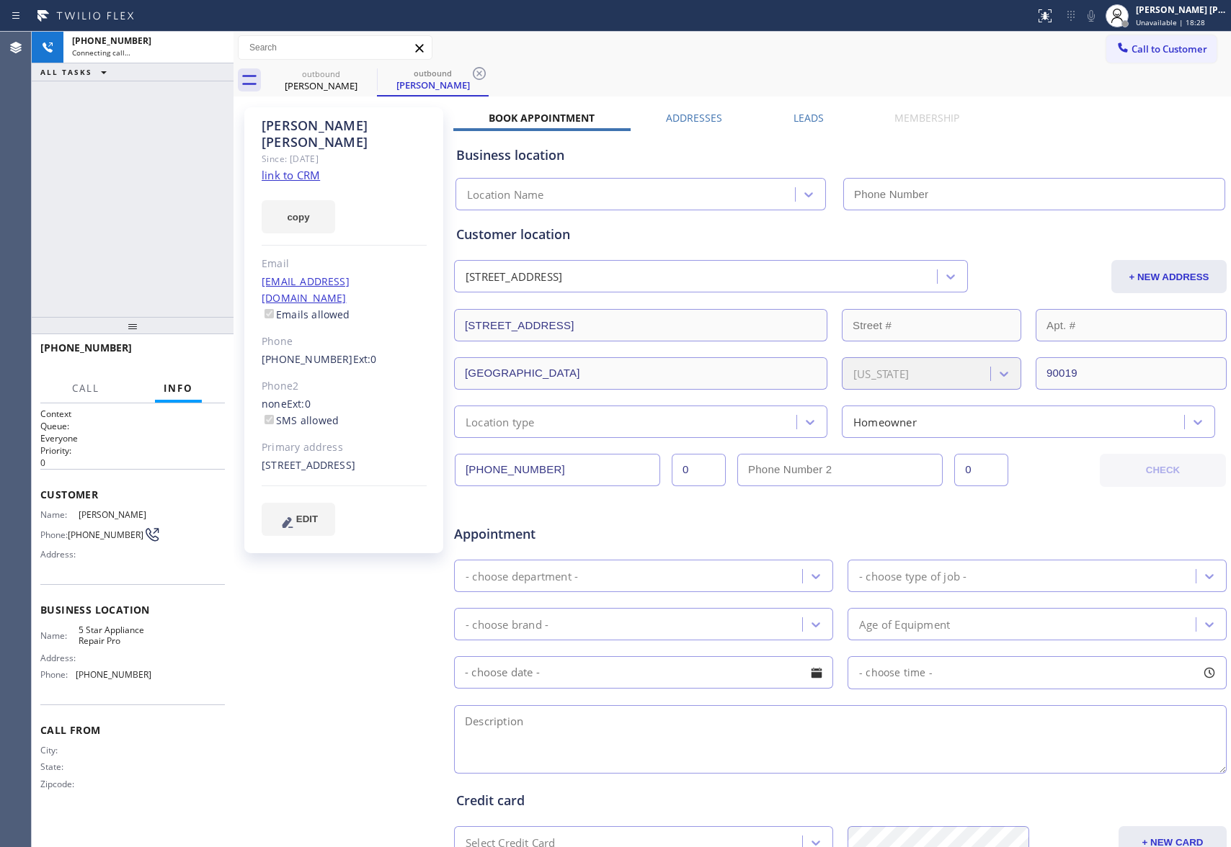
type input "(888) 477-1309"
drag, startPoint x: 816, startPoint y: 112, endPoint x: 825, endPoint y: 115, distance: 9.8
click at [816, 113] on label "Leads" at bounding box center [808, 118] width 30 height 14
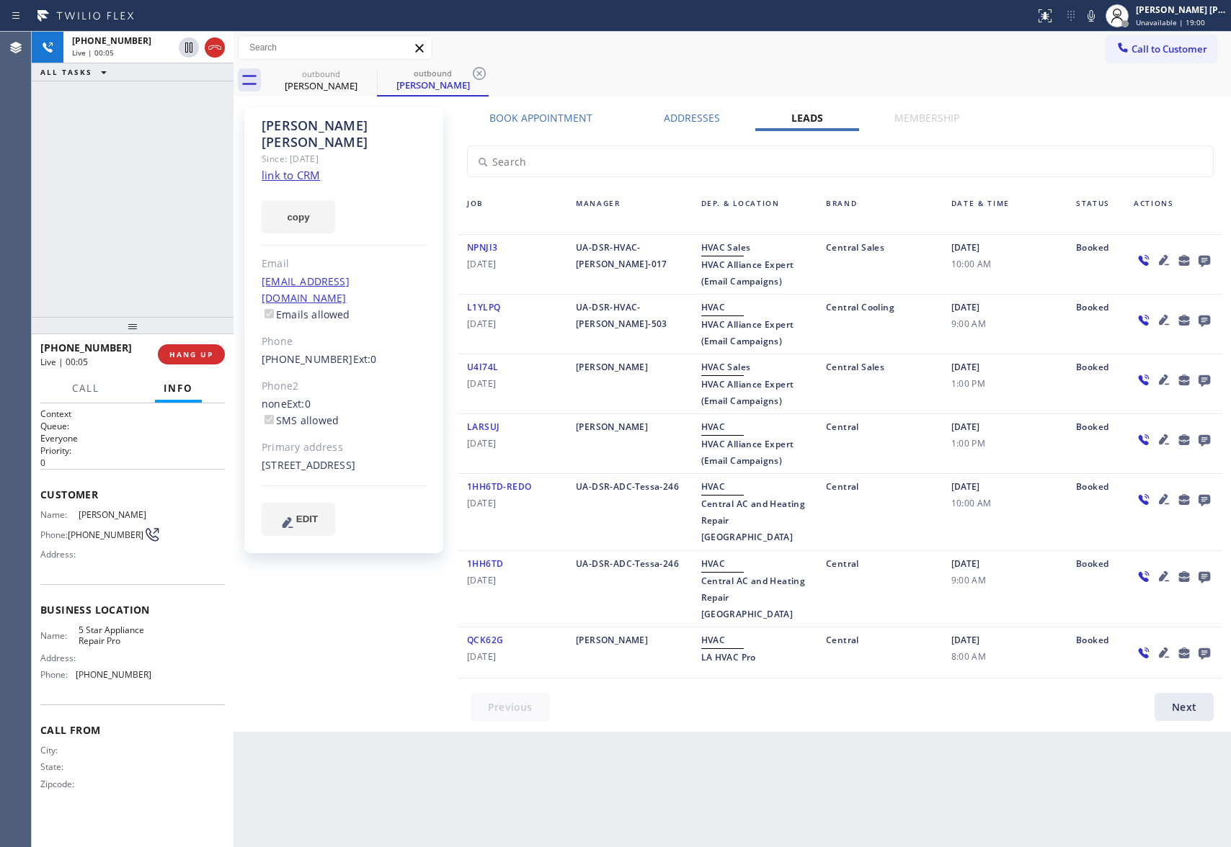
click at [1206, 263] on icon at bounding box center [1204, 262] width 12 height 12
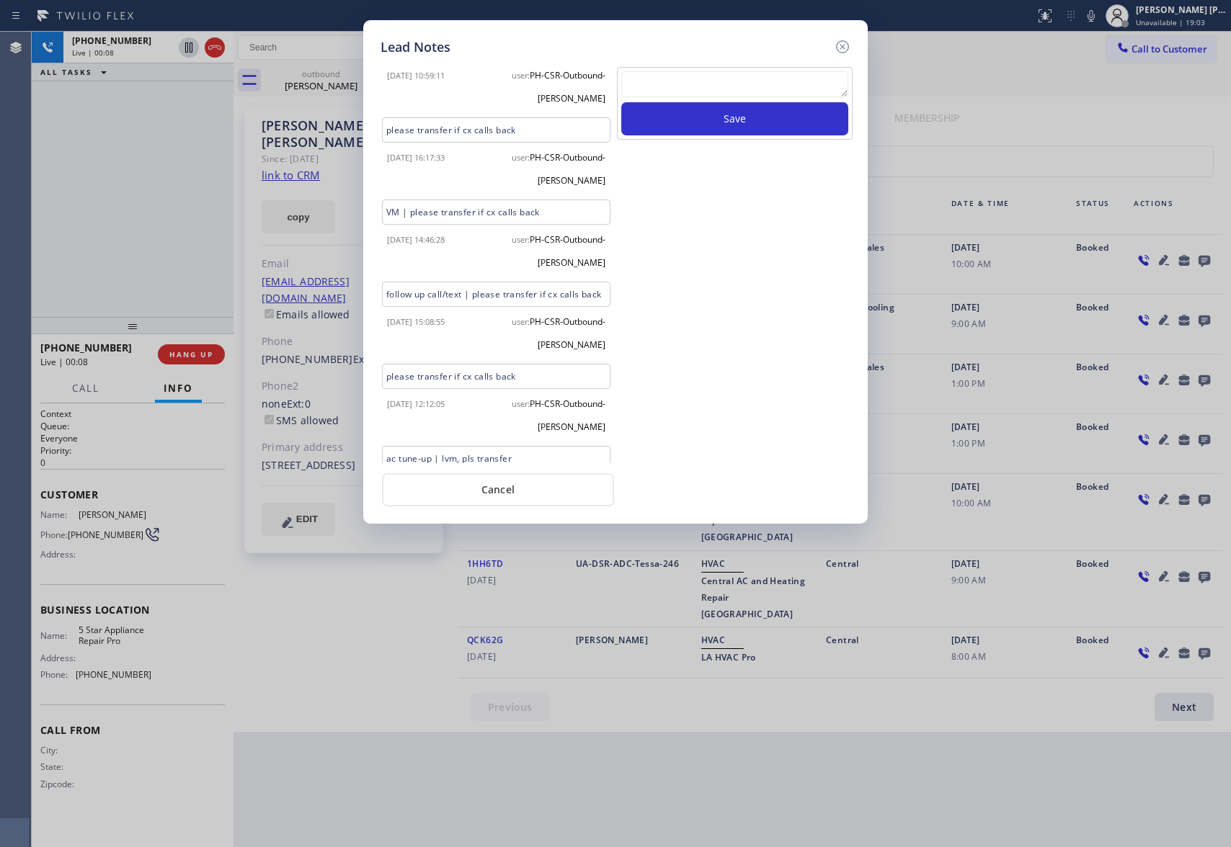
scroll to position [363, 0]
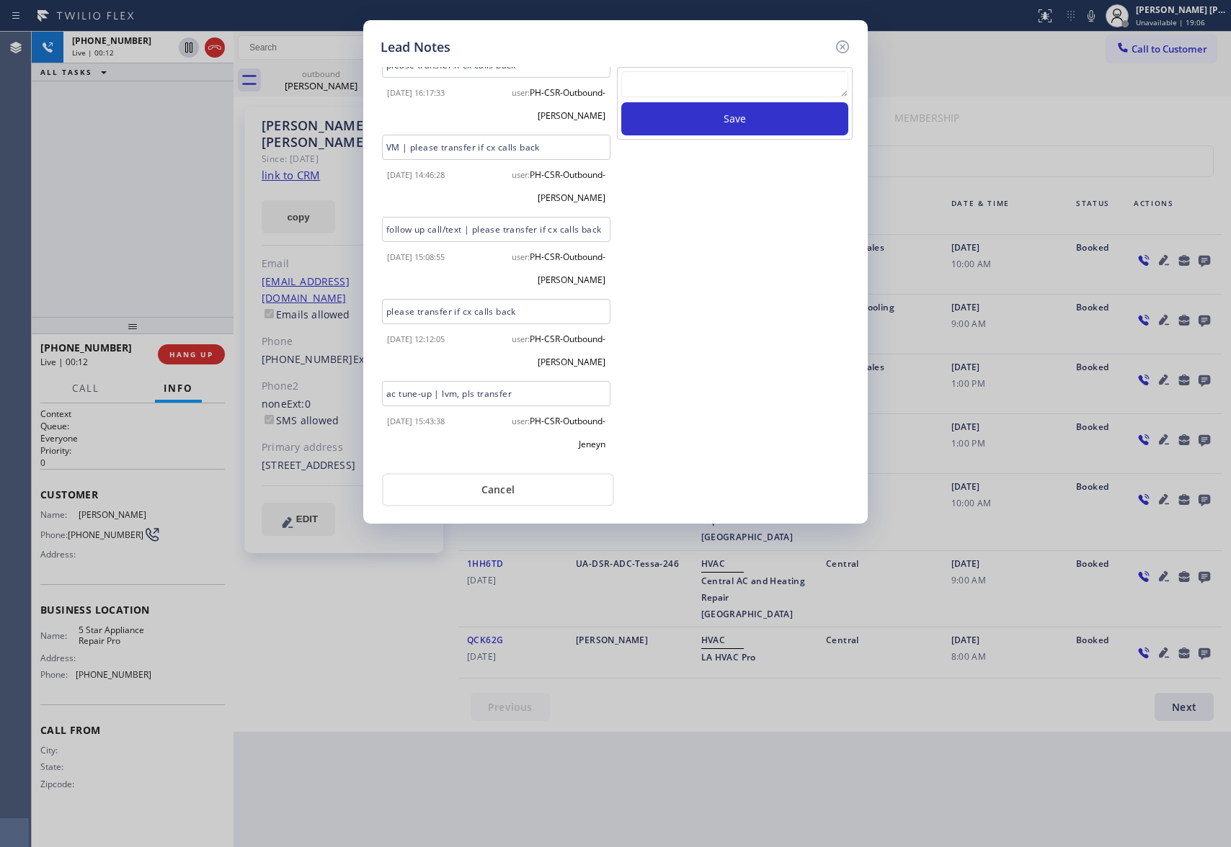
click at [721, 97] on textarea at bounding box center [734, 84] width 227 height 26
paste textarea "please transfer if cx calls back"
type textarea "please transfer if cx calls back"
click at [751, 119] on button "Save" at bounding box center [734, 118] width 227 height 33
click at [842, 47] on icon at bounding box center [842, 46] width 13 height 13
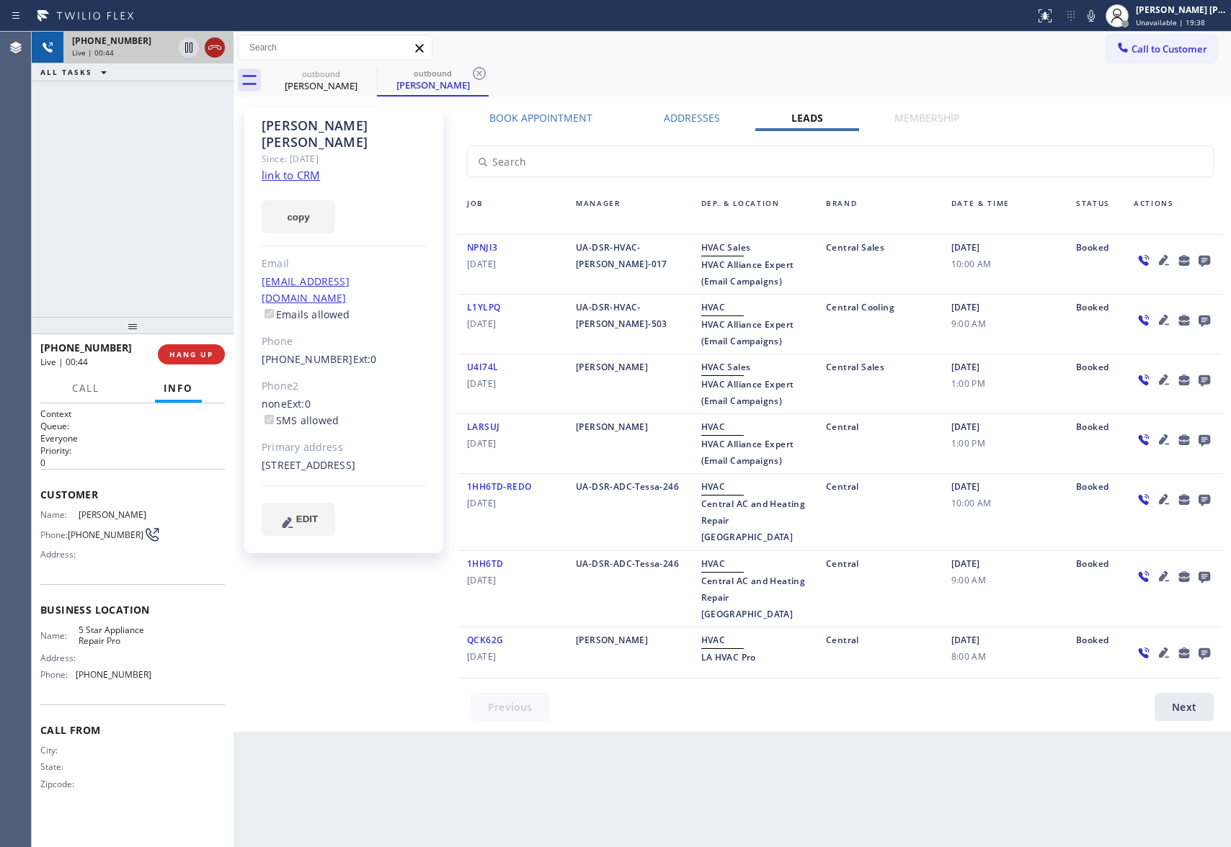
click at [214, 53] on icon at bounding box center [214, 47] width 17 height 17
click at [361, 72] on icon at bounding box center [367, 73] width 13 height 13
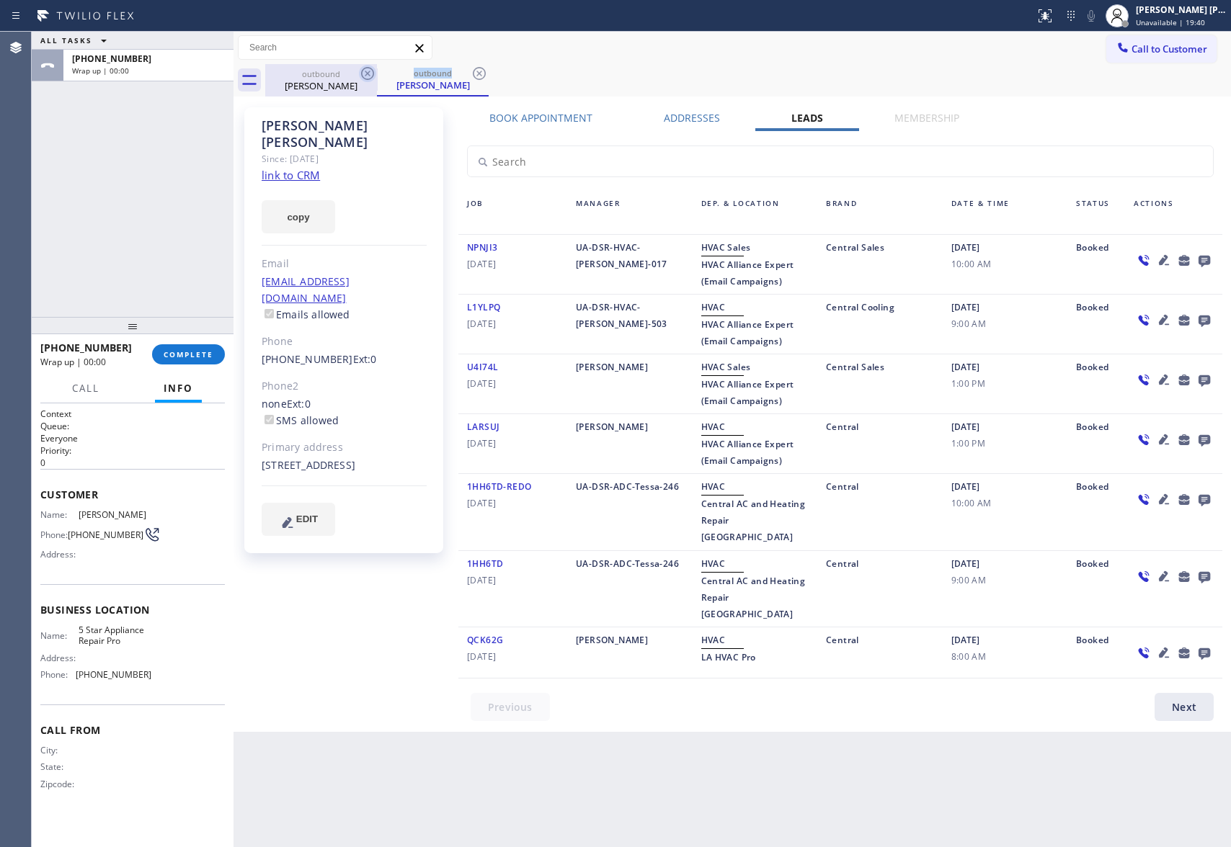
click at [361, 72] on icon at bounding box center [367, 73] width 13 height 13
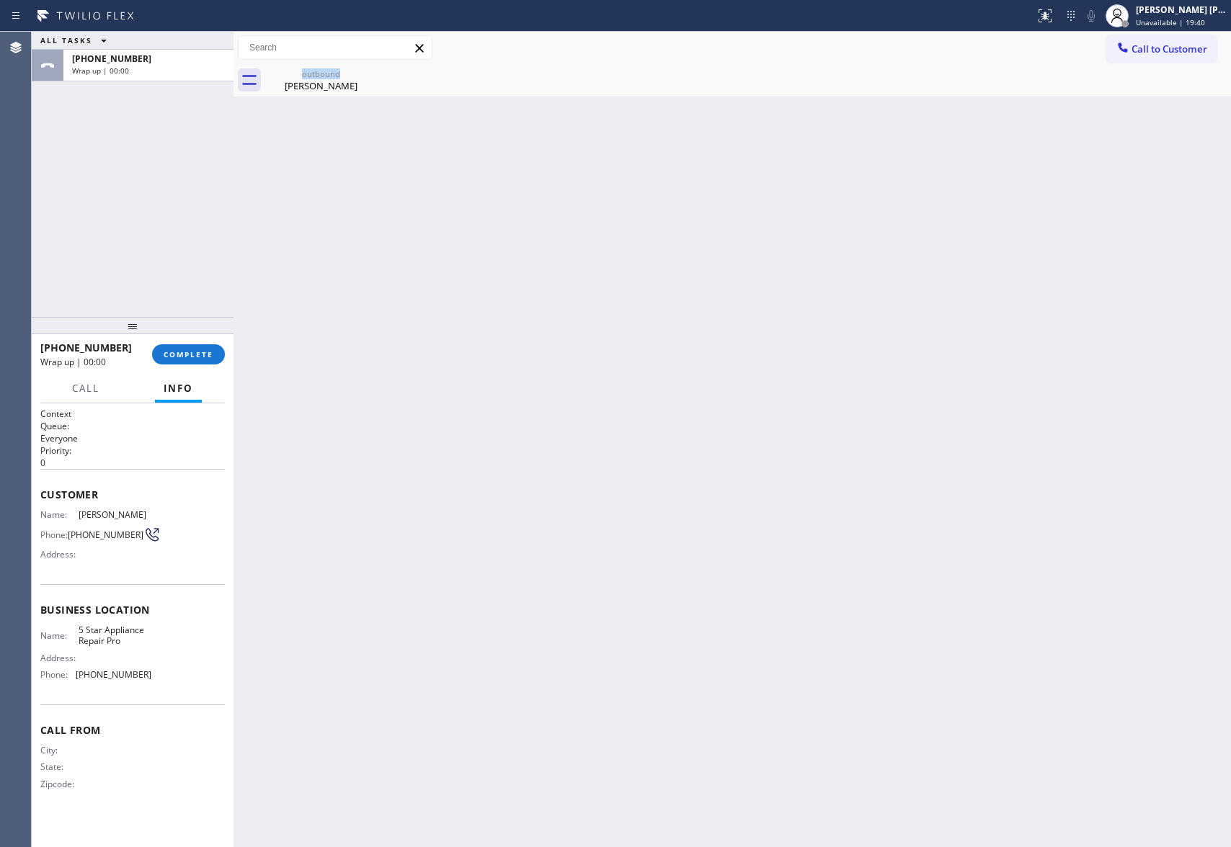
click at [361, 72] on div "outbound Maurice Ramirez" at bounding box center [321, 80] width 112 height 32
click at [361, 72] on icon at bounding box center [367, 73] width 13 height 13
click at [188, 352] on span "COMPLETE" at bounding box center [189, 354] width 50 height 10
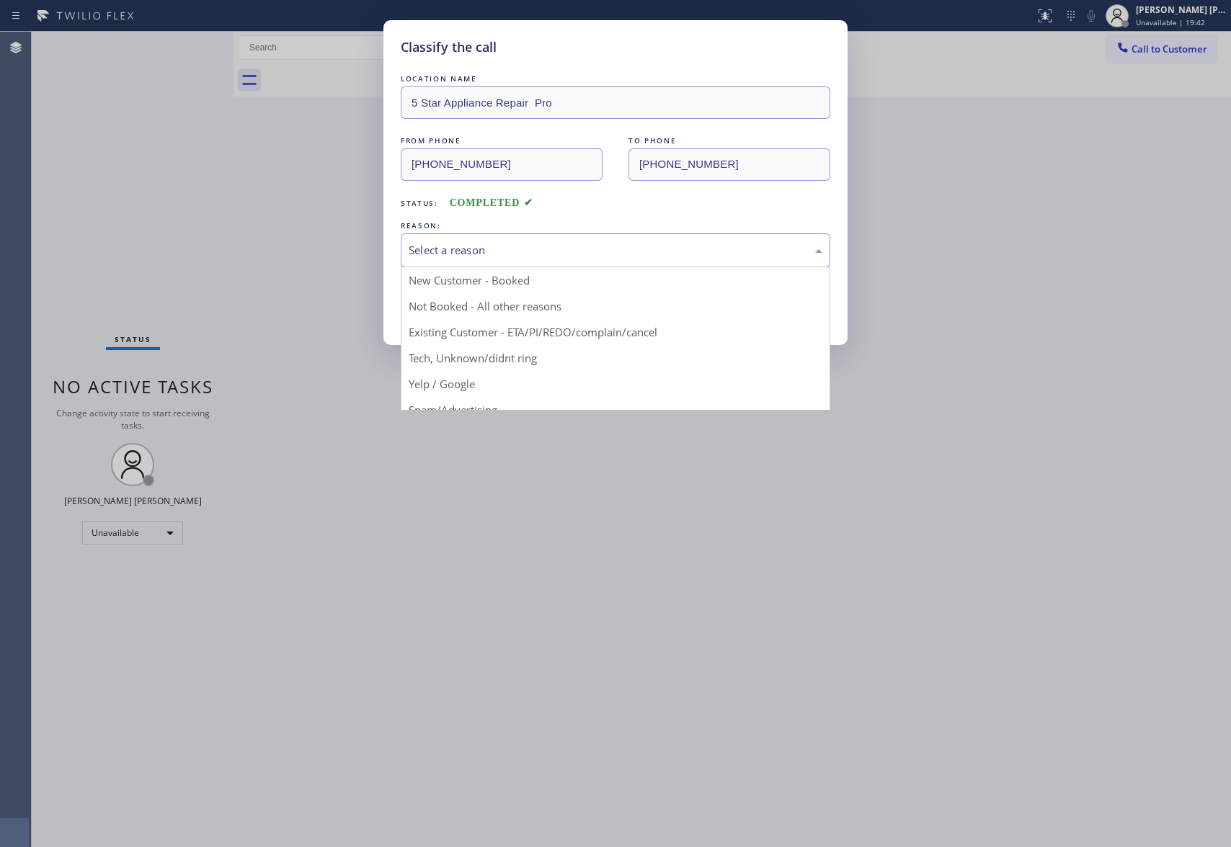
click at [471, 249] on div "Select a reason" at bounding box center [615, 250] width 414 height 17
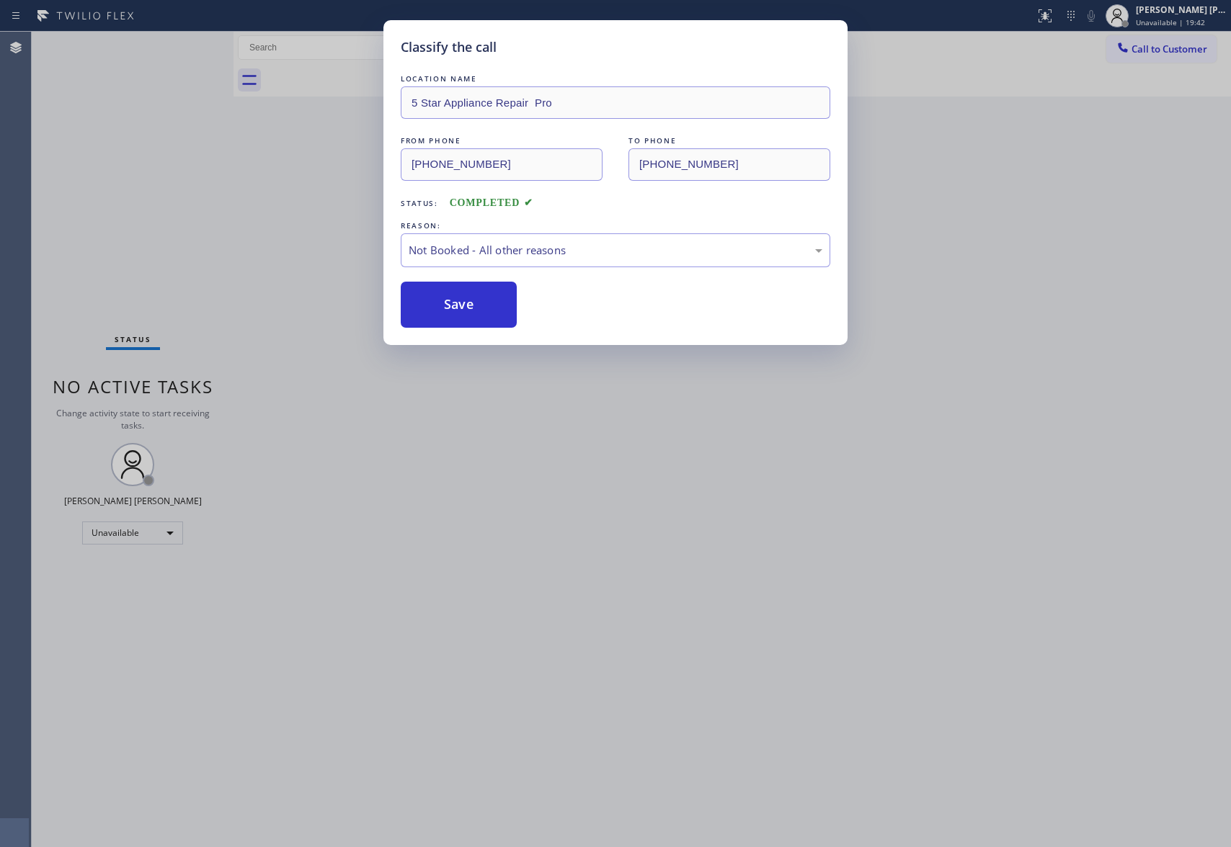
click at [450, 304] on button "Save" at bounding box center [459, 305] width 116 height 46
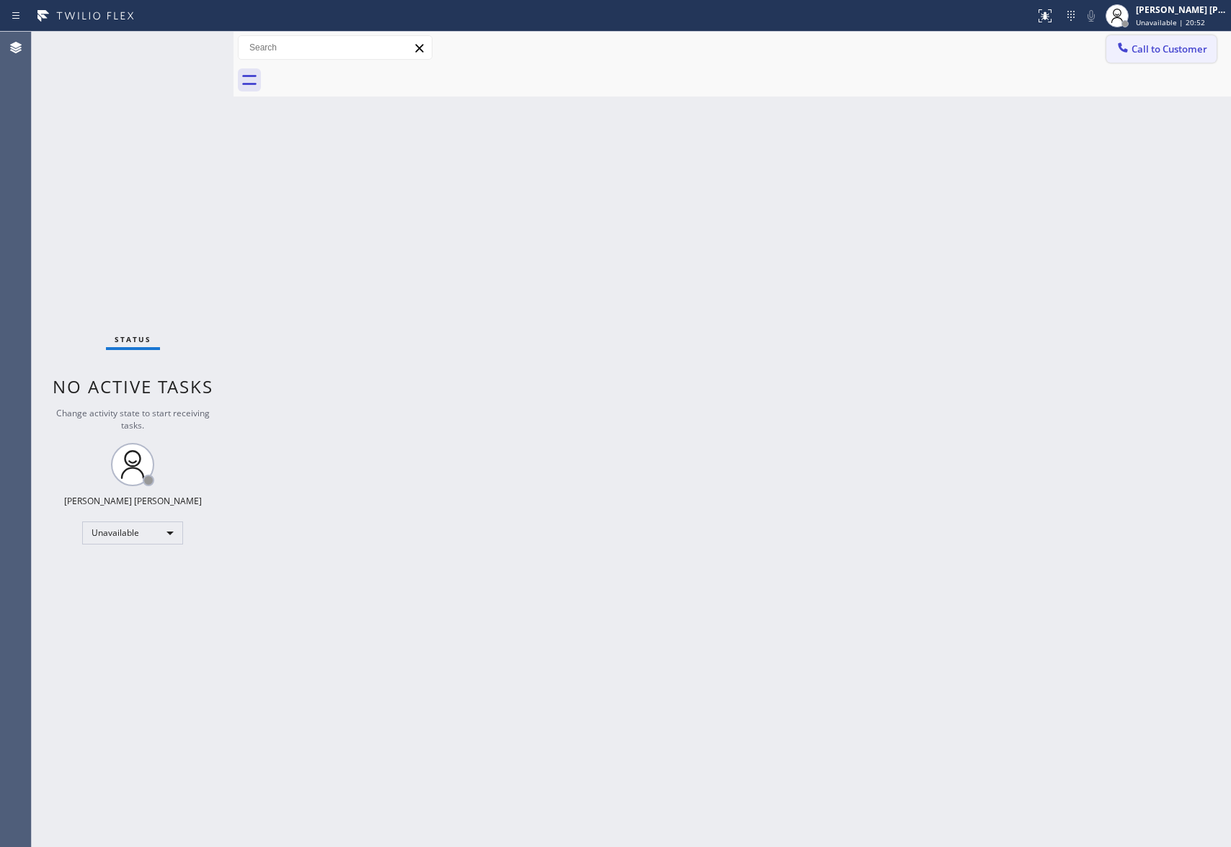
click at [1188, 55] on button "Call to Customer" at bounding box center [1161, 48] width 110 height 27
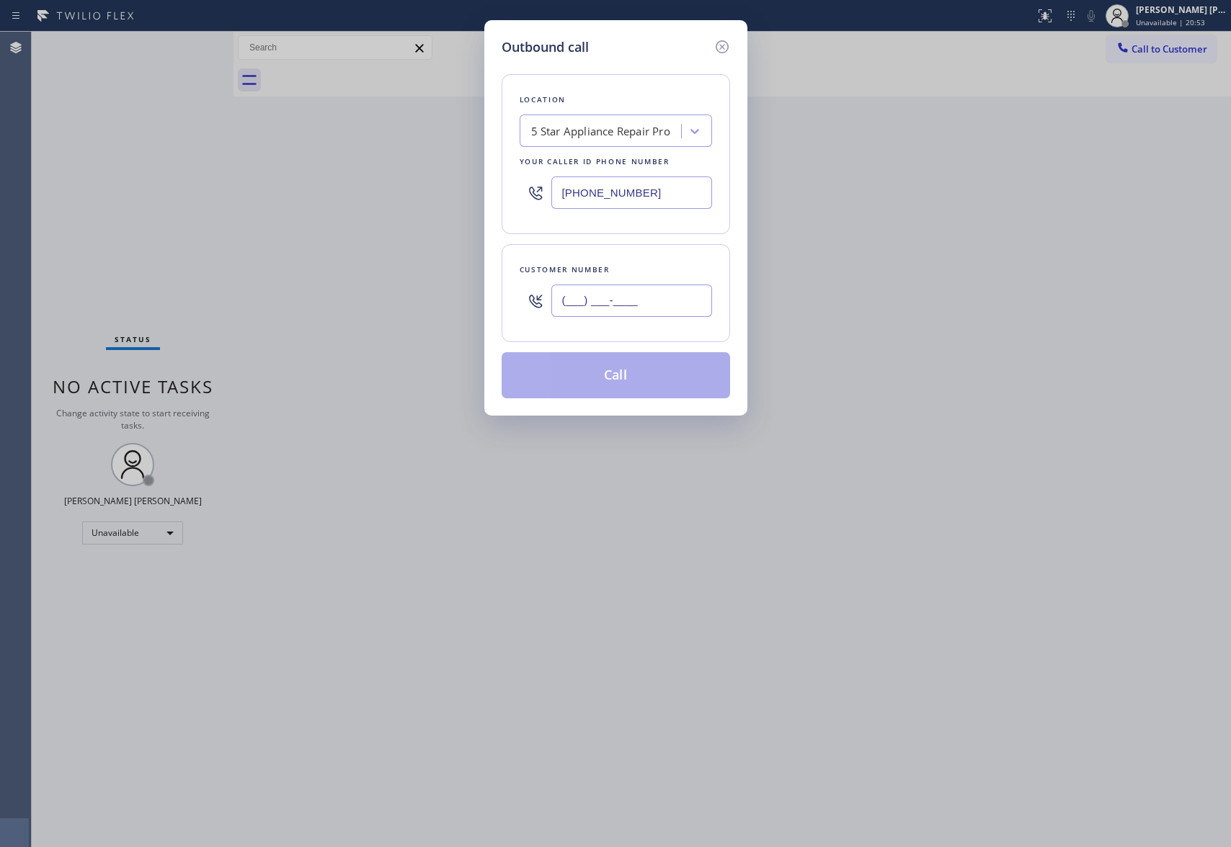
click at [641, 315] on input "(___) ___-____" at bounding box center [631, 301] width 161 height 32
paste input "650) 327-8979"
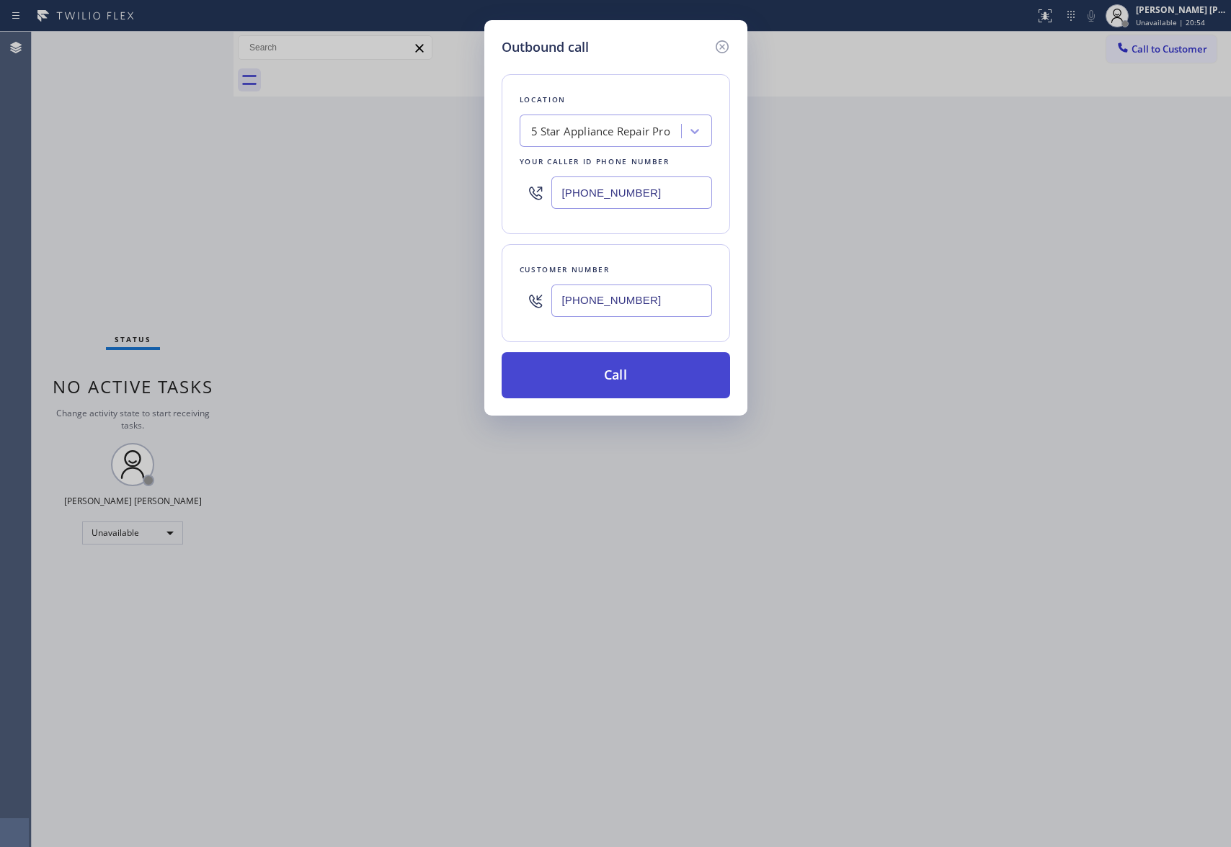
type input "(650) 327-8979"
click at [617, 372] on button "Call" at bounding box center [615, 375] width 228 height 46
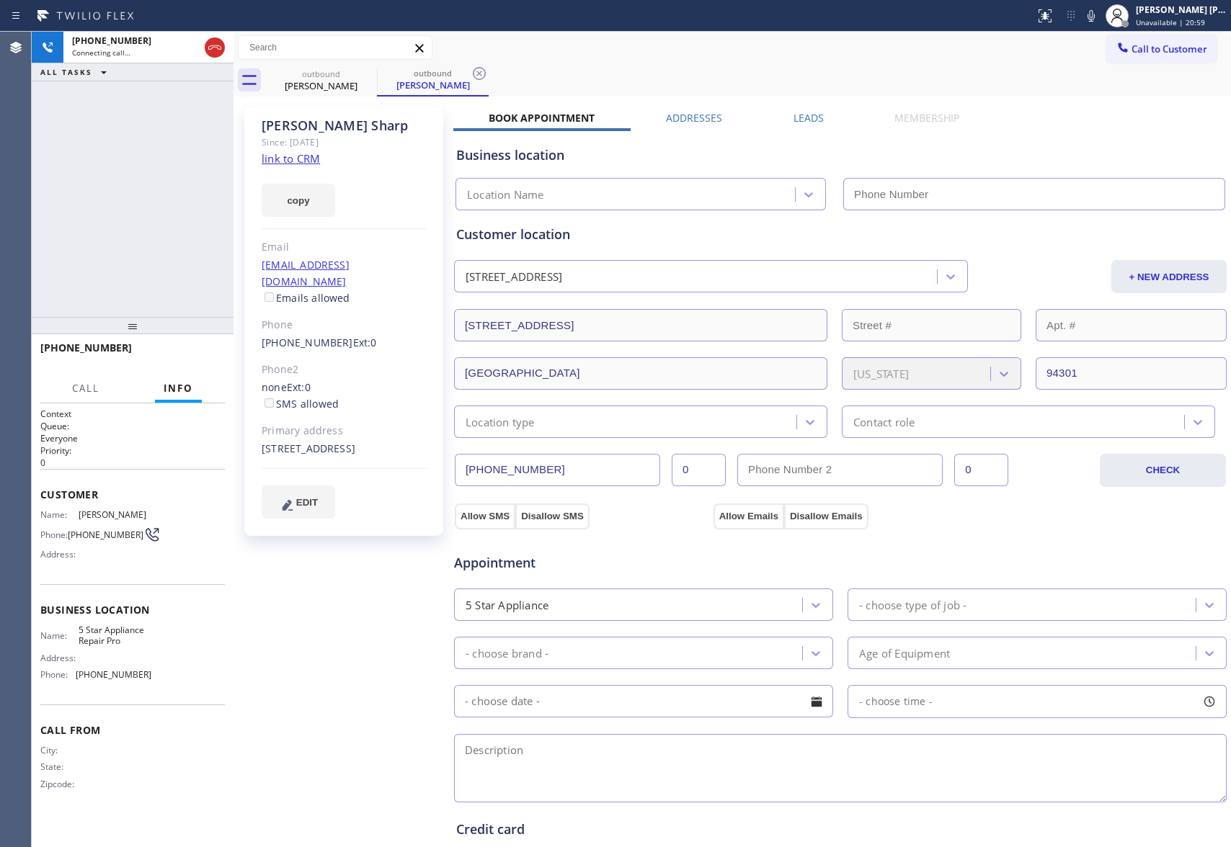
type input "(888) 477-1309"
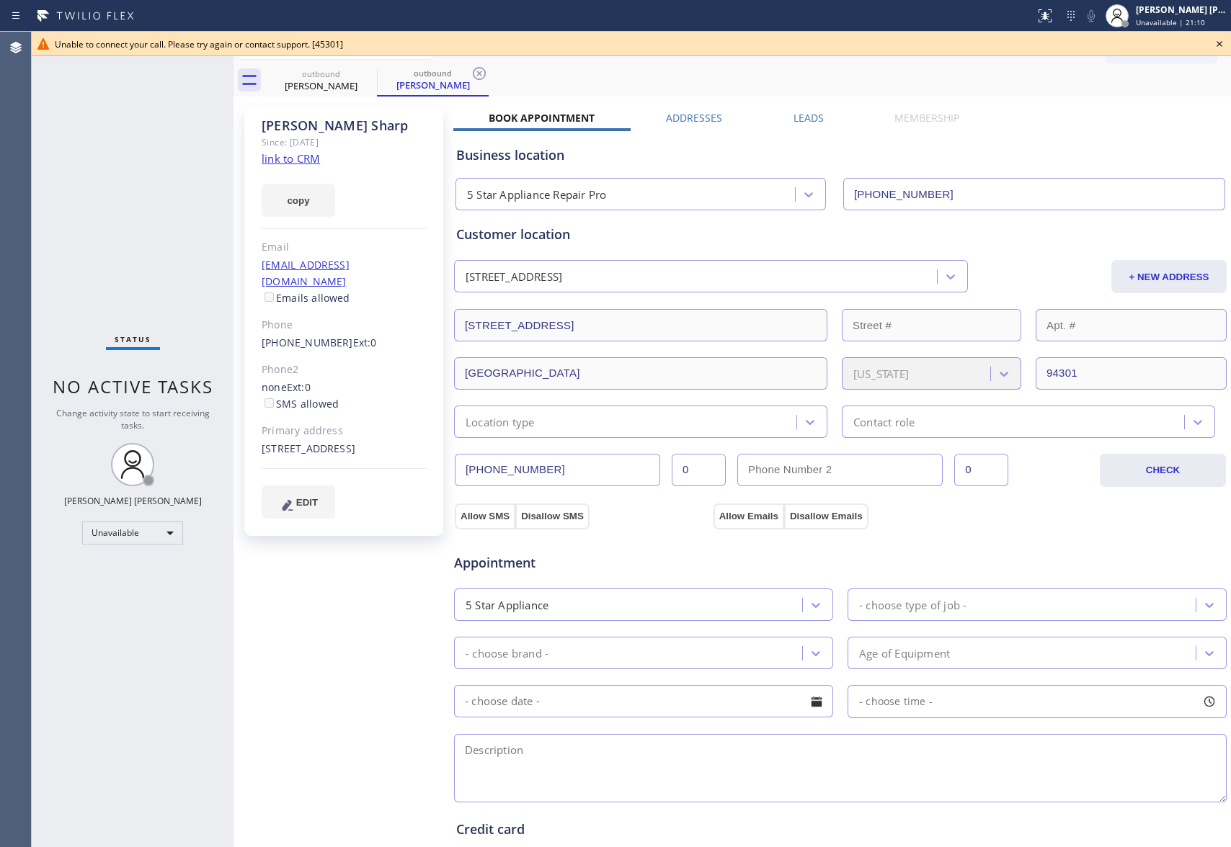
click at [1220, 47] on icon at bounding box center [1218, 43] width 17 height 17
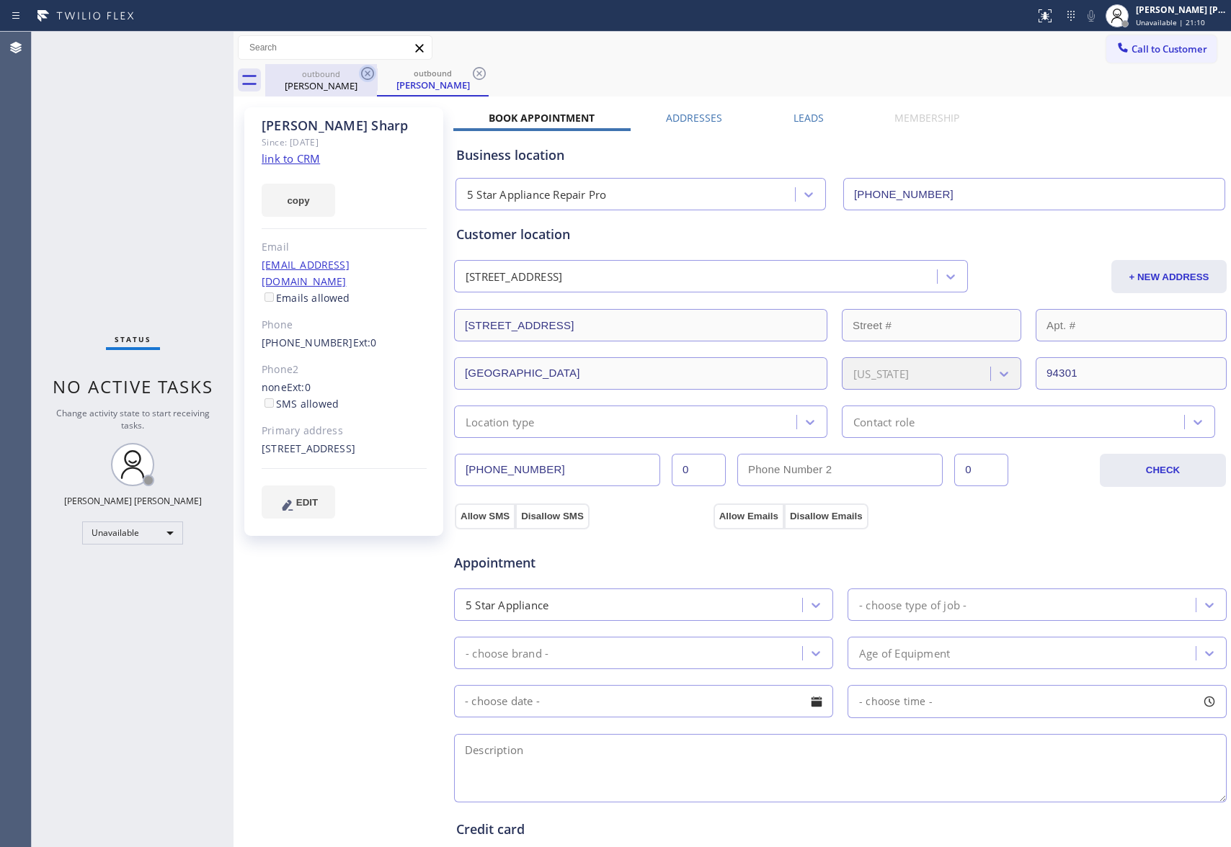
click at [360, 81] on icon at bounding box center [367, 73] width 17 height 17
click at [365, 79] on icon at bounding box center [367, 73] width 13 height 13
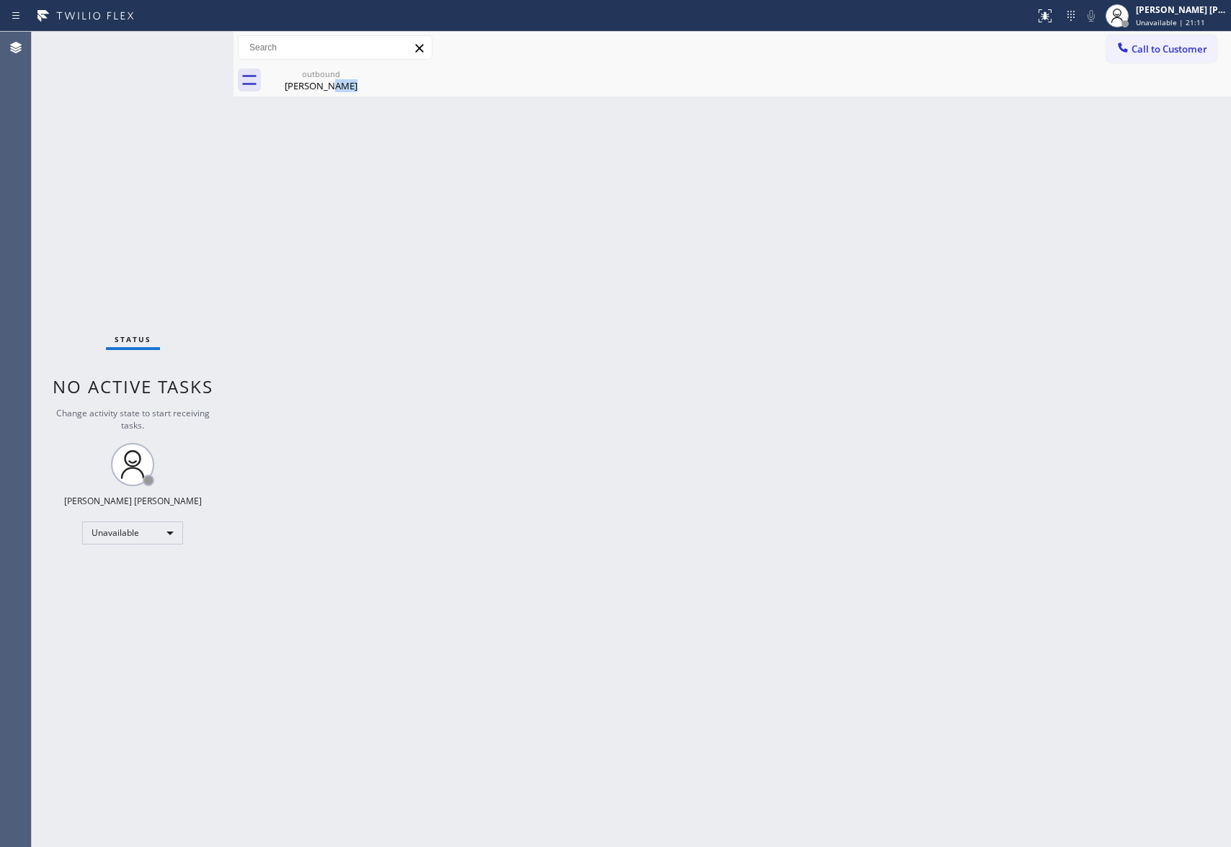
click at [365, 79] on div "outbound Jim Sharp" at bounding box center [321, 80] width 112 height 32
click at [0, 0] on icon at bounding box center [0, 0] width 0 height 0
click at [1184, 53] on span "Call to Customer" at bounding box center [1169, 49] width 76 height 13
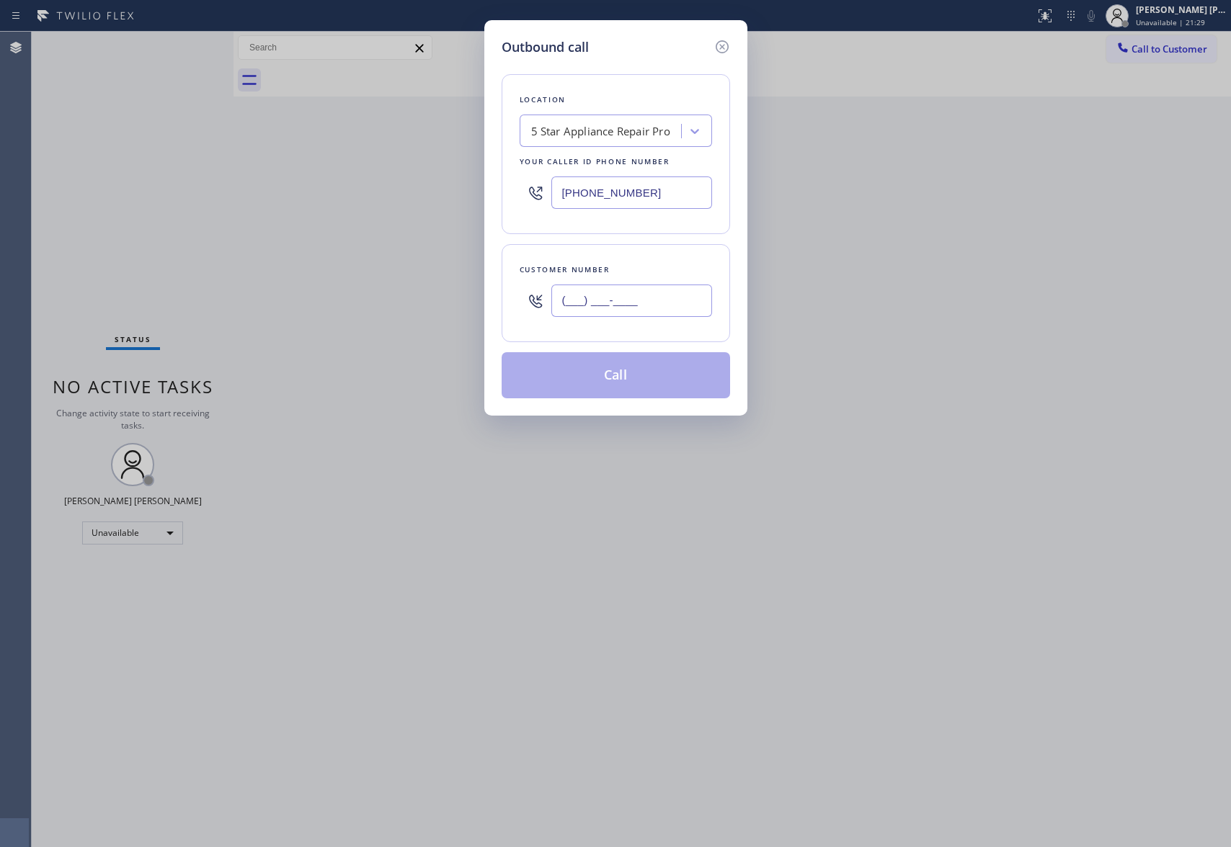
click at [643, 308] on input "(___) ___-____" at bounding box center [631, 301] width 161 height 32
paste input "510) 697-4212"
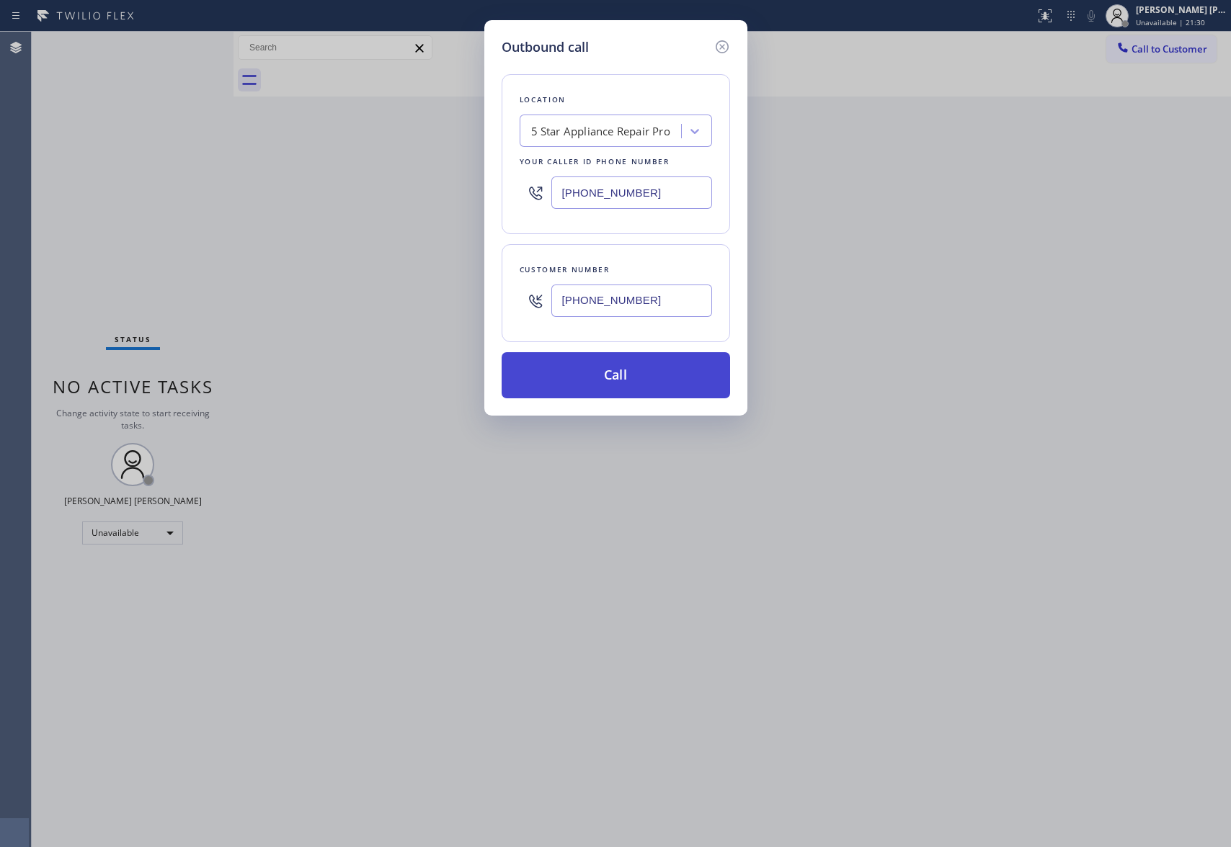
type input "(510) 697-4212"
click at [633, 375] on button "Call" at bounding box center [615, 375] width 228 height 46
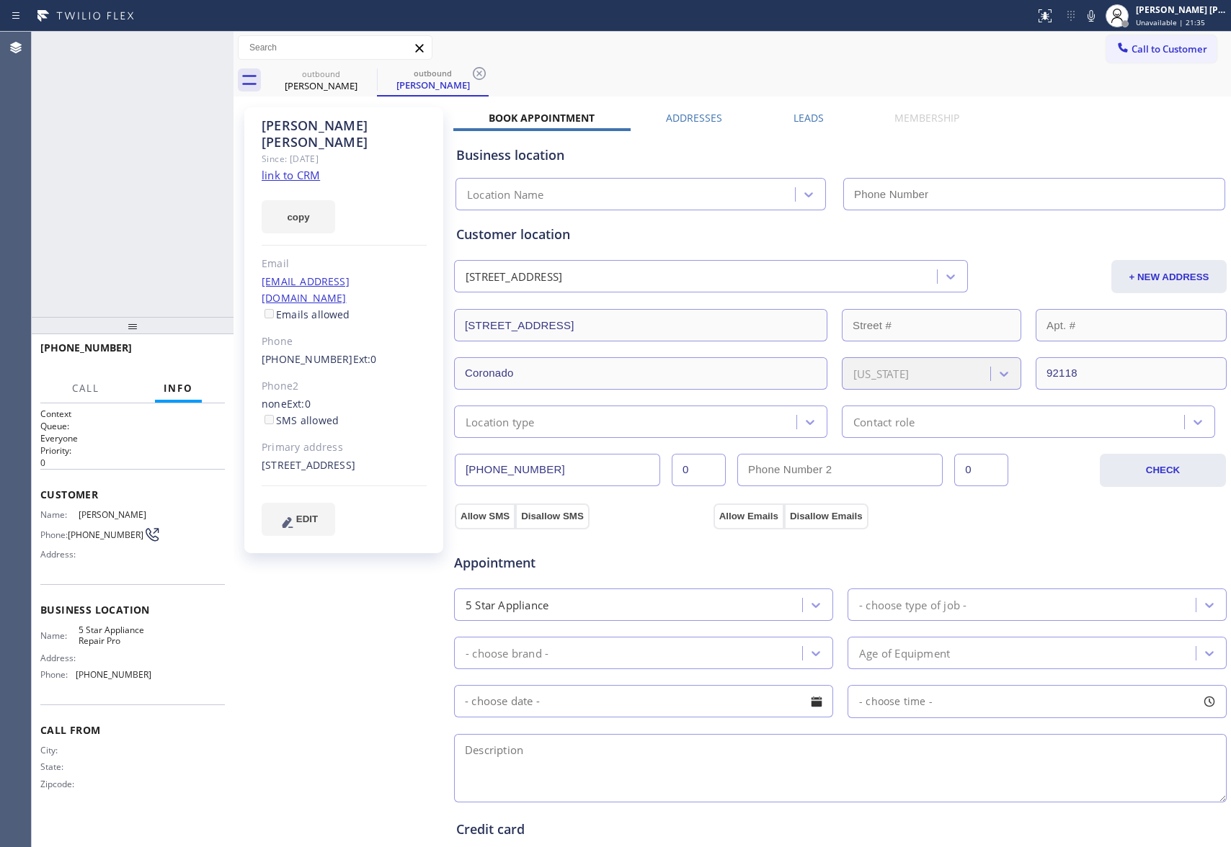
type input "(888) 477-1309"
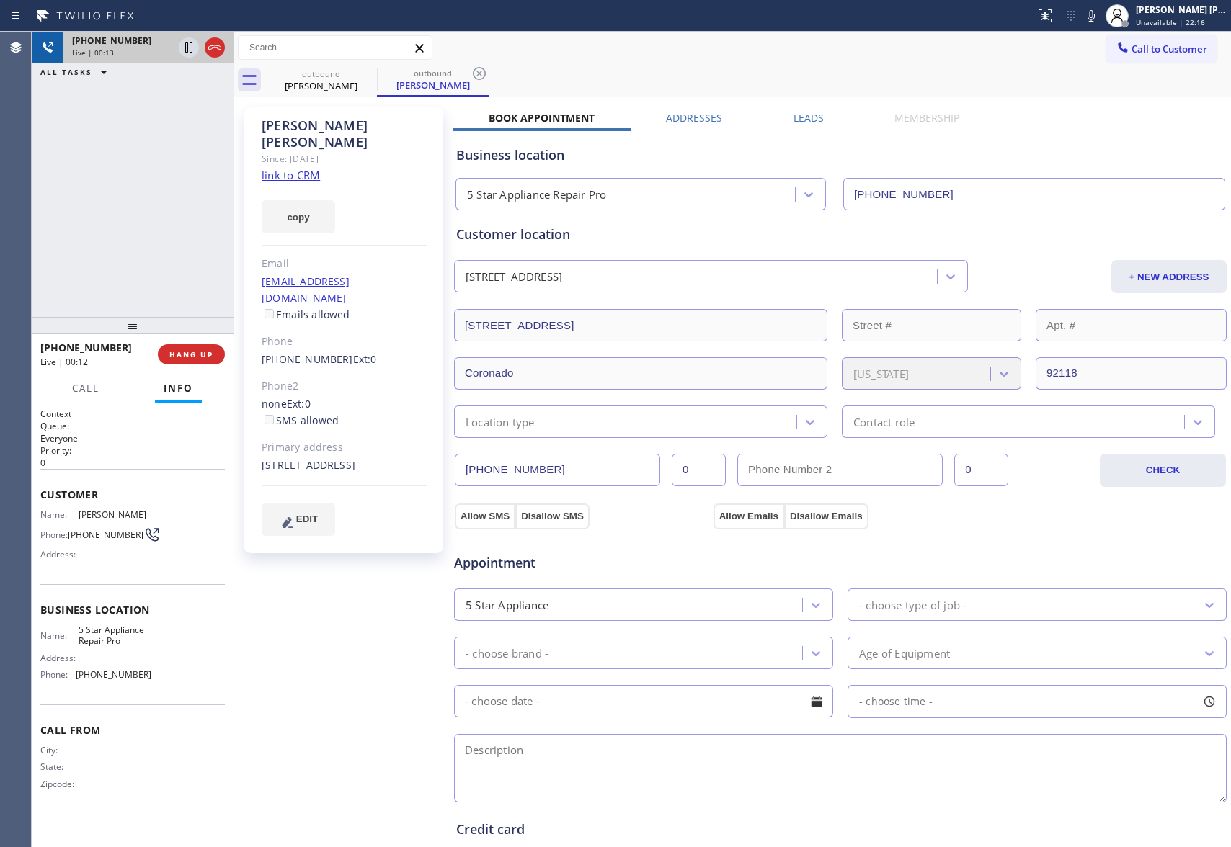
click at [219, 47] on icon at bounding box center [214, 47] width 17 height 17
click at [370, 76] on icon at bounding box center [367, 73] width 17 height 17
click at [470, 72] on icon at bounding box center [478, 73] width 17 height 17
click at [370, 72] on div "outbound Linda Charles outbound Linda Charles" at bounding box center [747, 80] width 965 height 32
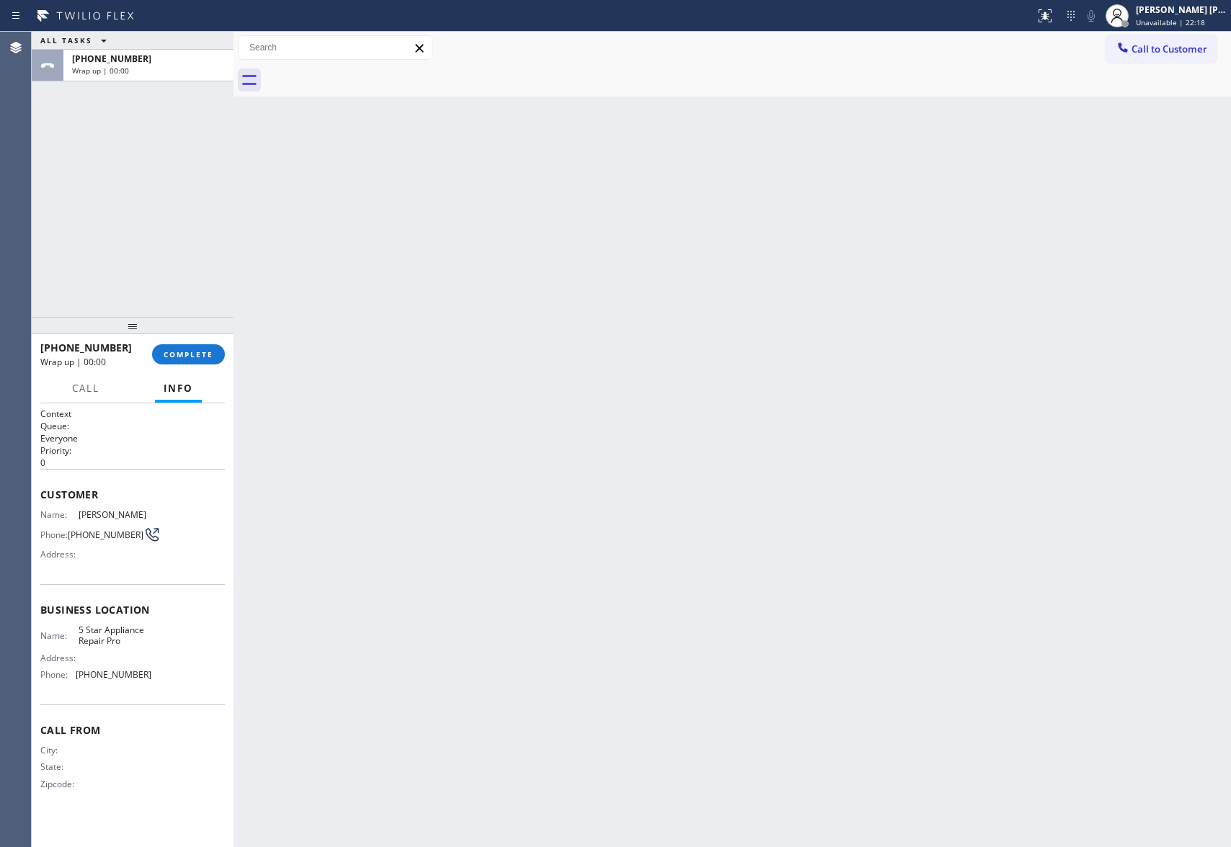
drag, startPoint x: 370, startPoint y: 72, endPoint x: 308, endPoint y: 125, distance: 80.7
click at [370, 72] on div at bounding box center [747, 80] width 965 height 32
click at [205, 339] on div "+15106974212 Wrap up | 00:00 COMPLETE" at bounding box center [132, 354] width 184 height 37
click at [213, 360] on button "COMPLETE" at bounding box center [188, 354] width 73 height 20
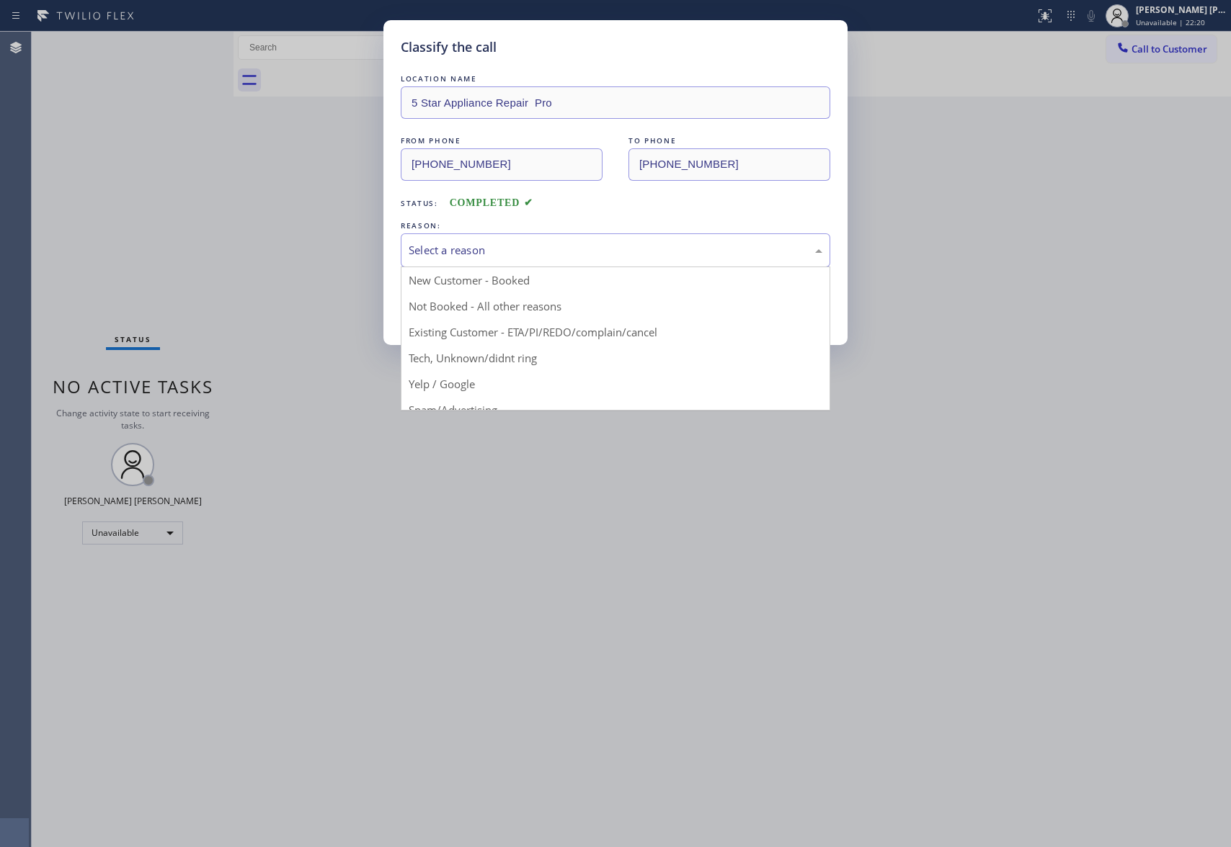
click at [519, 249] on div "Select a reason" at bounding box center [615, 250] width 414 height 17
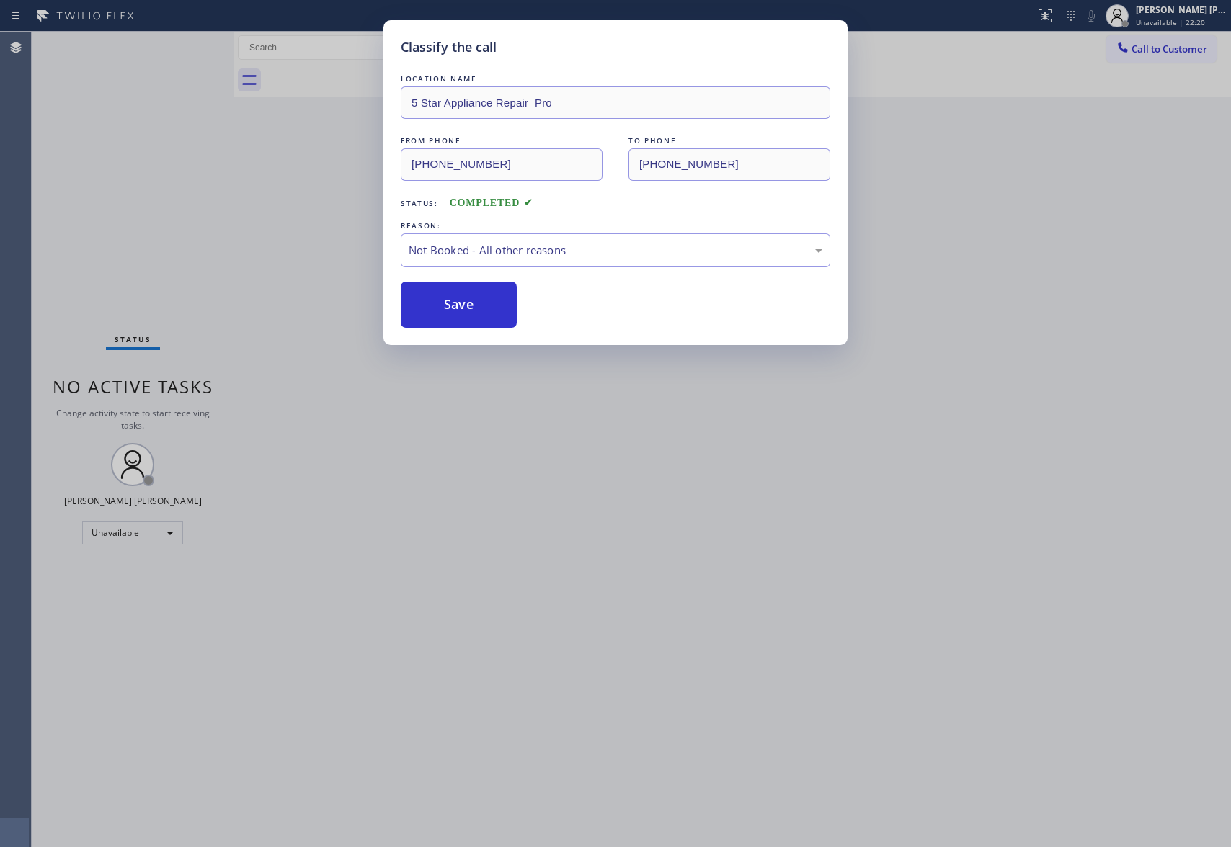
click at [454, 305] on button "Save" at bounding box center [459, 305] width 116 height 46
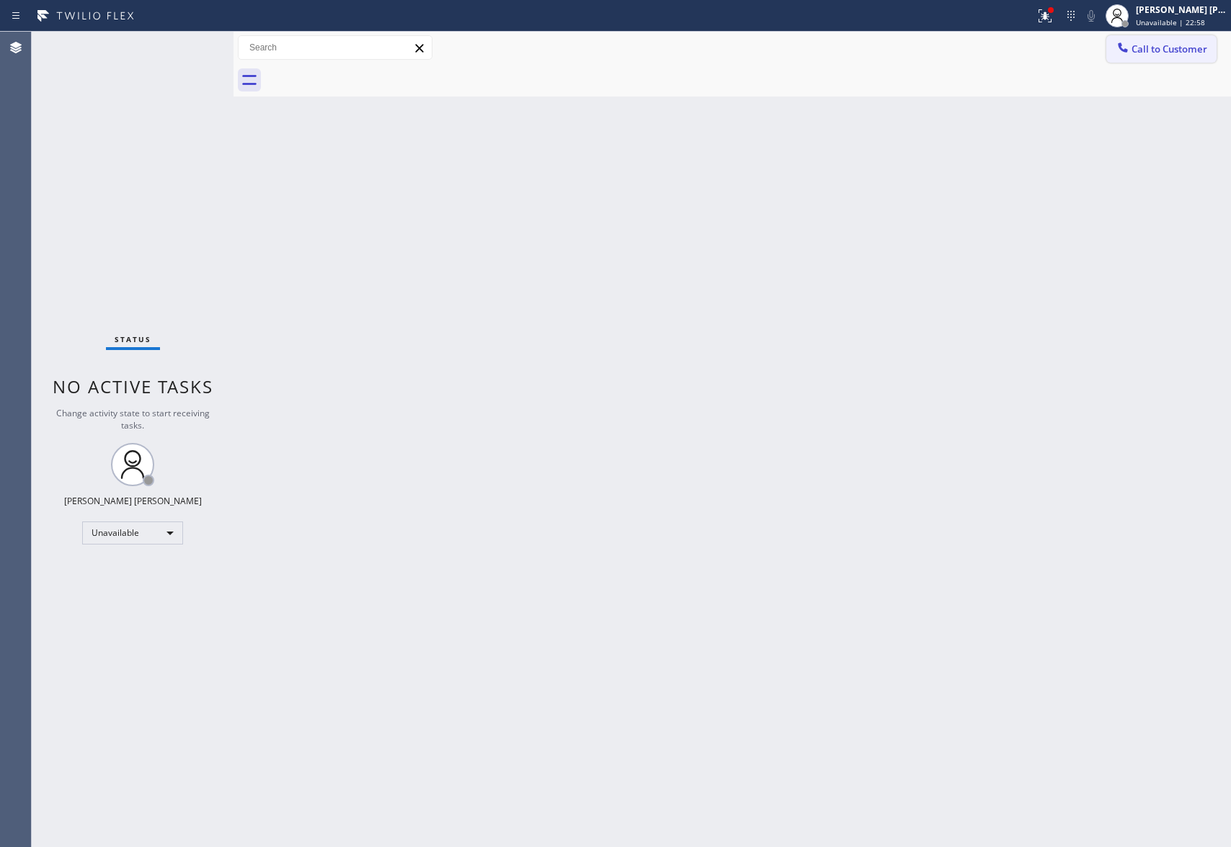
click at [1202, 52] on span "Call to Customer" at bounding box center [1169, 49] width 76 height 13
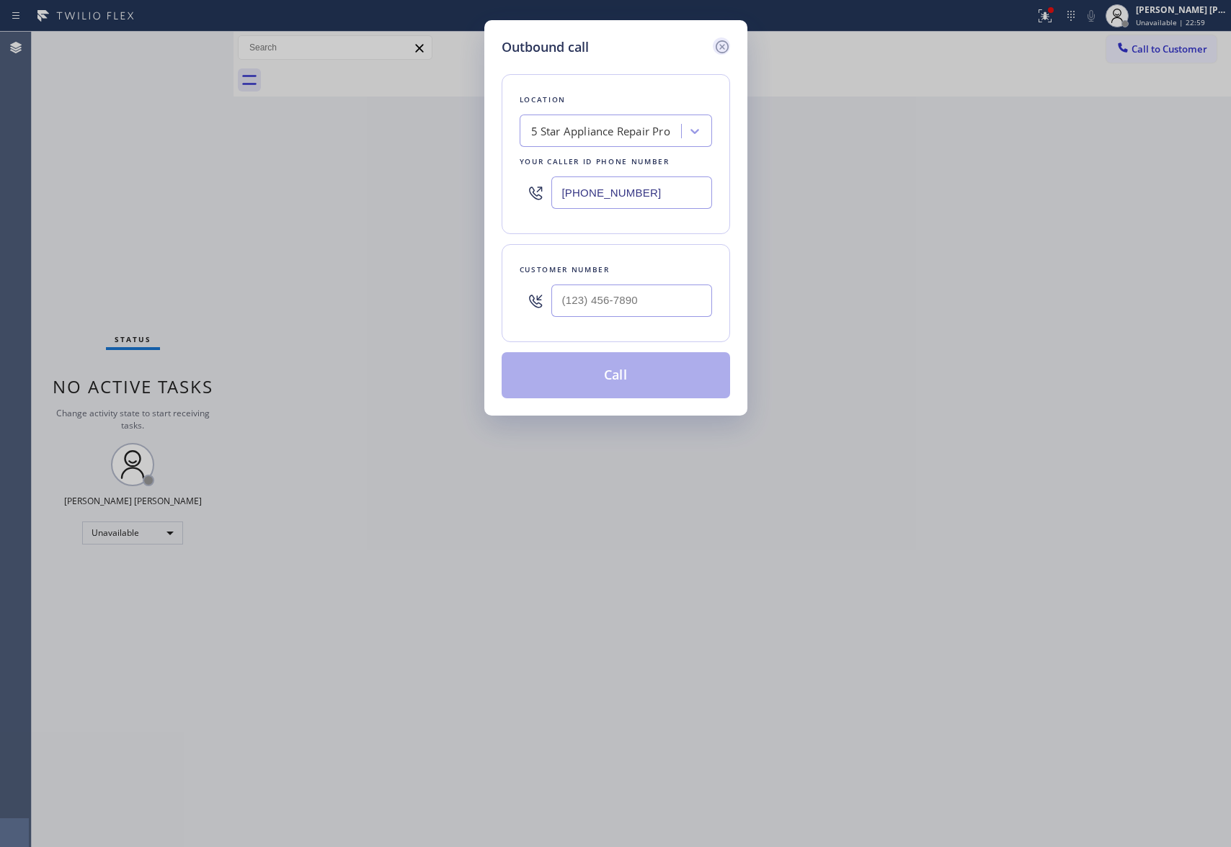
click at [720, 45] on icon at bounding box center [721, 46] width 13 height 13
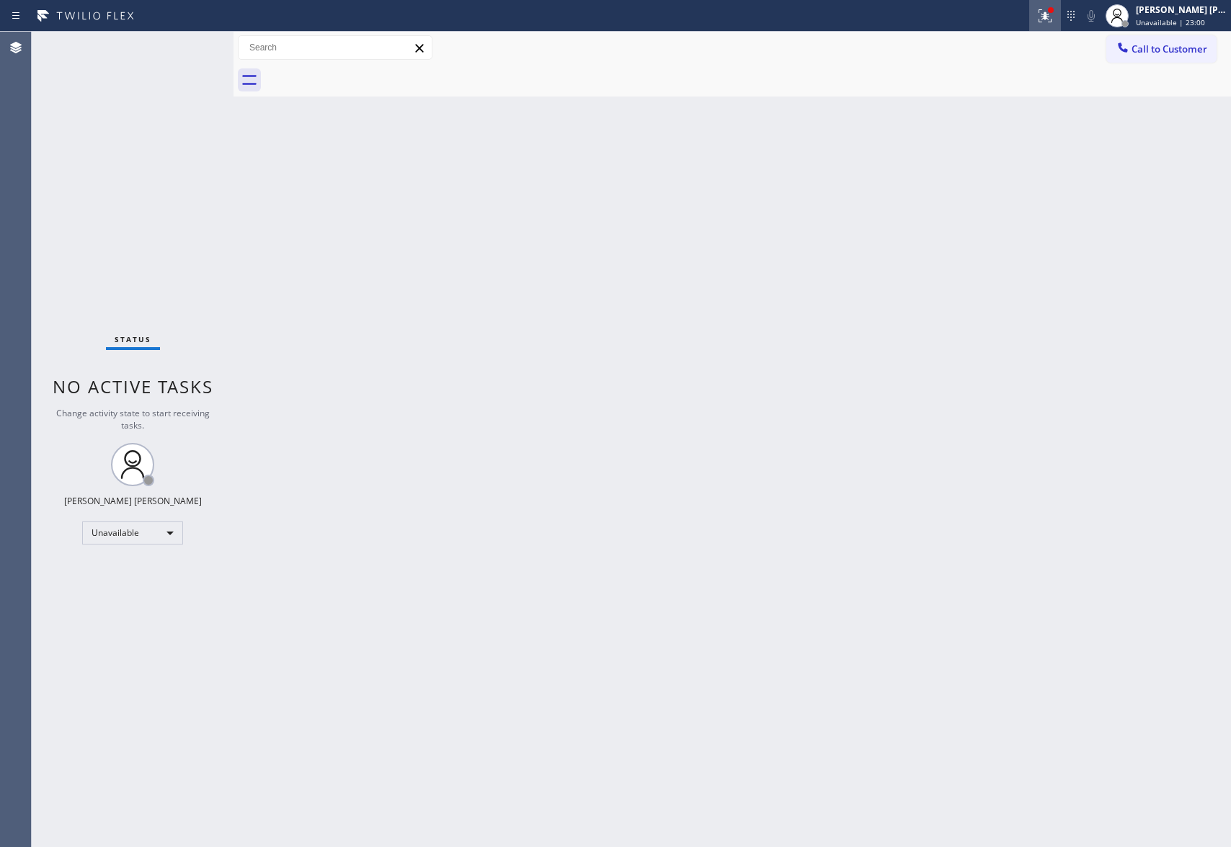
click at [1040, 14] on icon at bounding box center [1044, 15] width 17 height 17
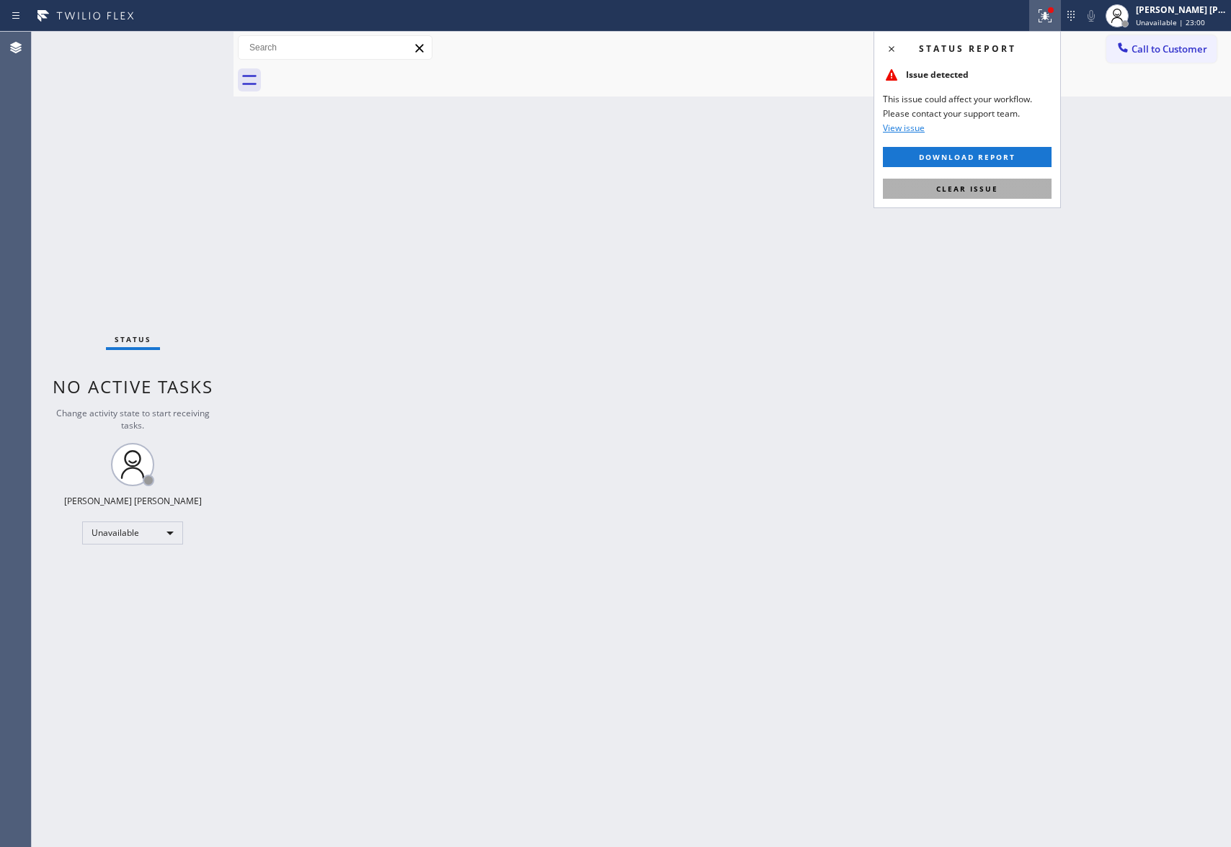
click at [1018, 191] on button "Clear issue" at bounding box center [967, 189] width 169 height 20
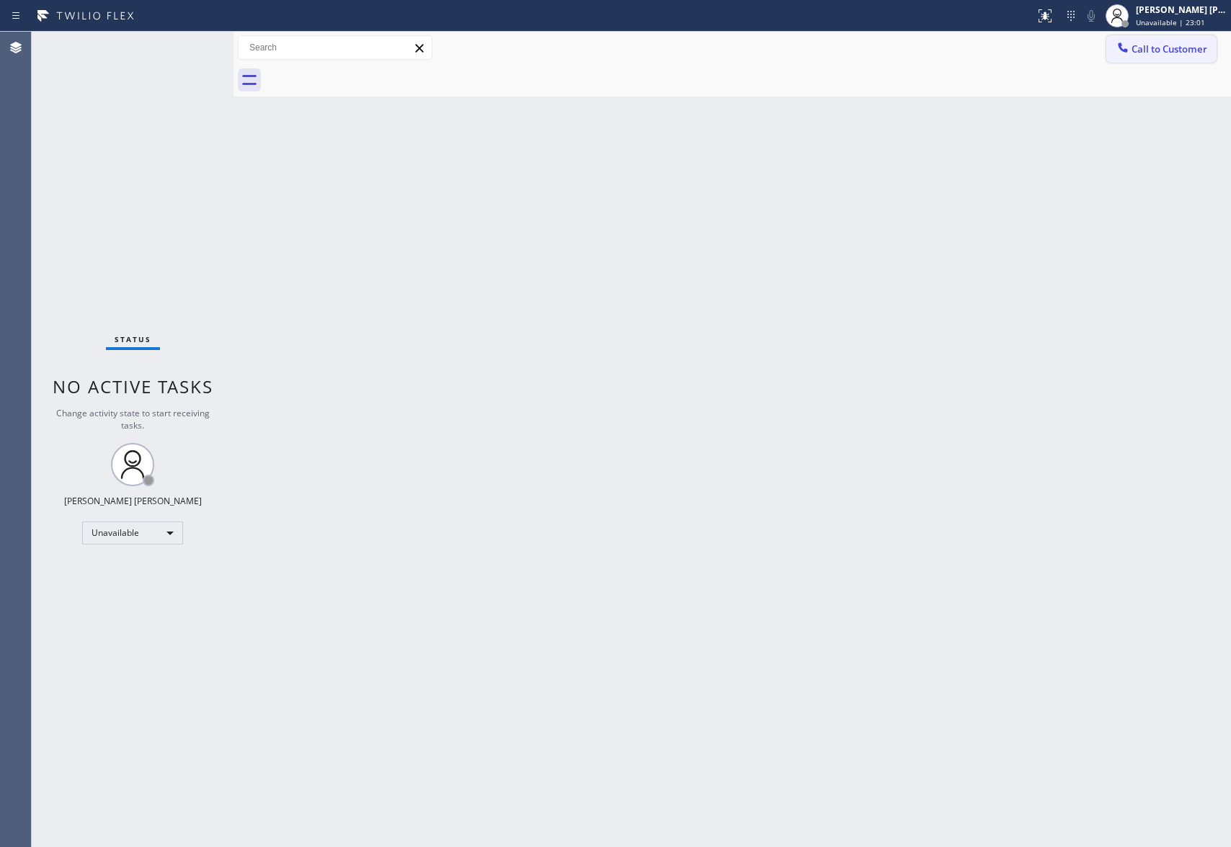
click at [1182, 41] on button "Call to Customer" at bounding box center [1161, 48] width 110 height 27
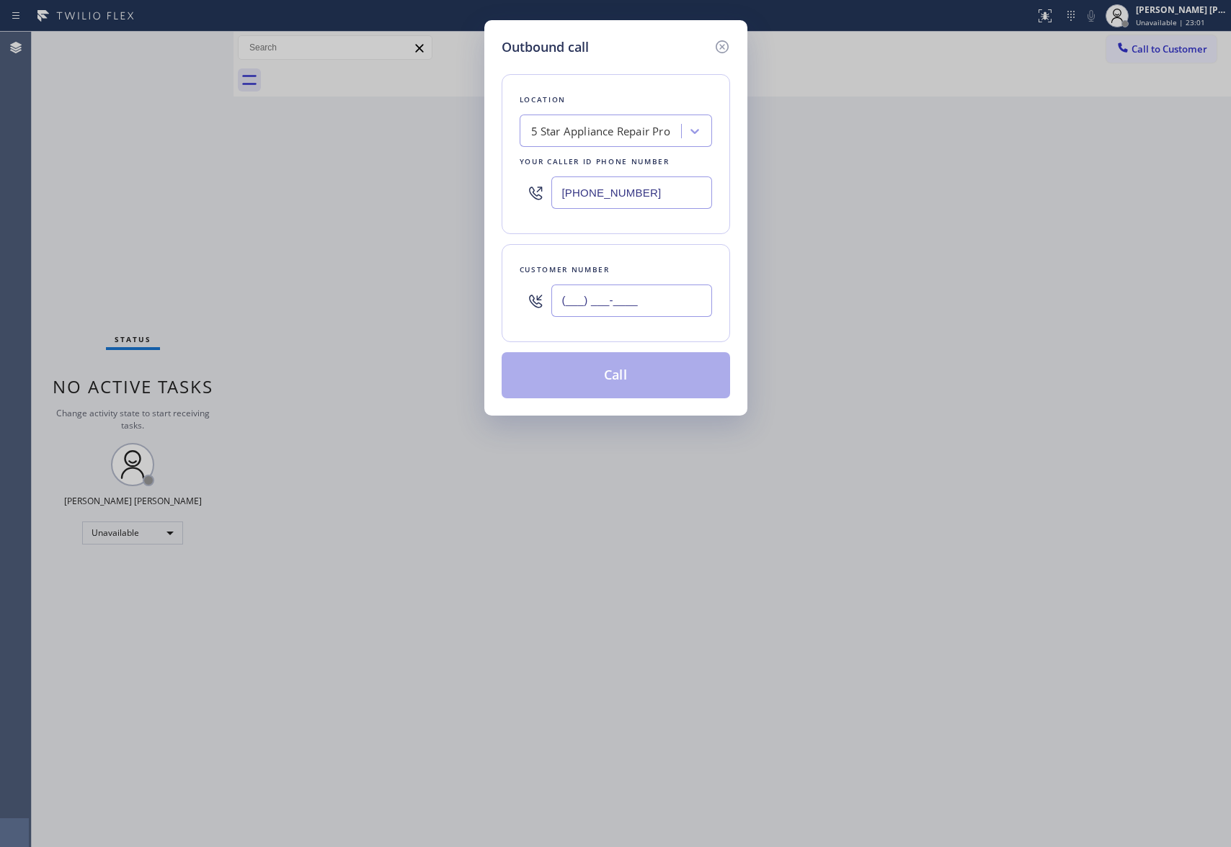
click at [667, 300] on input "(___) ___-____" at bounding box center [631, 301] width 161 height 32
paste input "323) 632-0555"
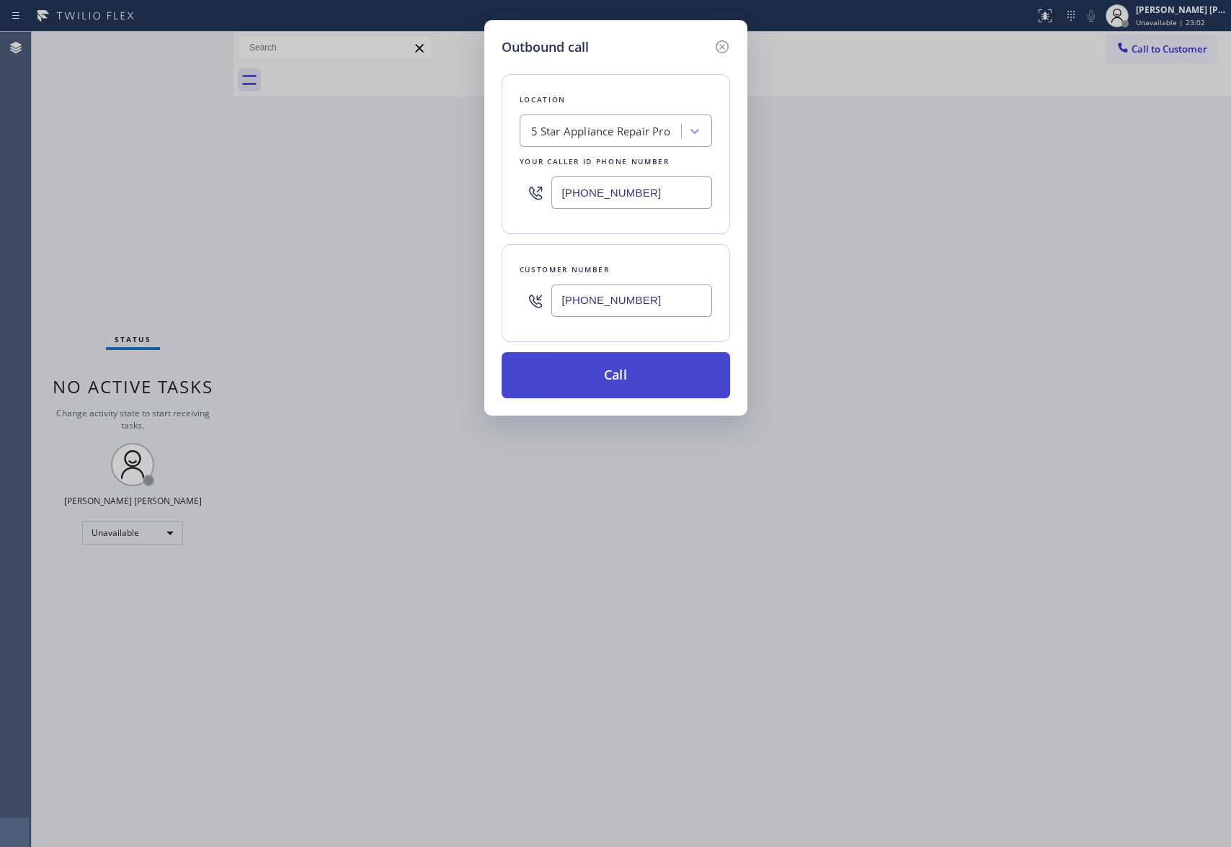
type input "(323) 632-0555"
click at [632, 372] on button "Call" at bounding box center [615, 375] width 228 height 46
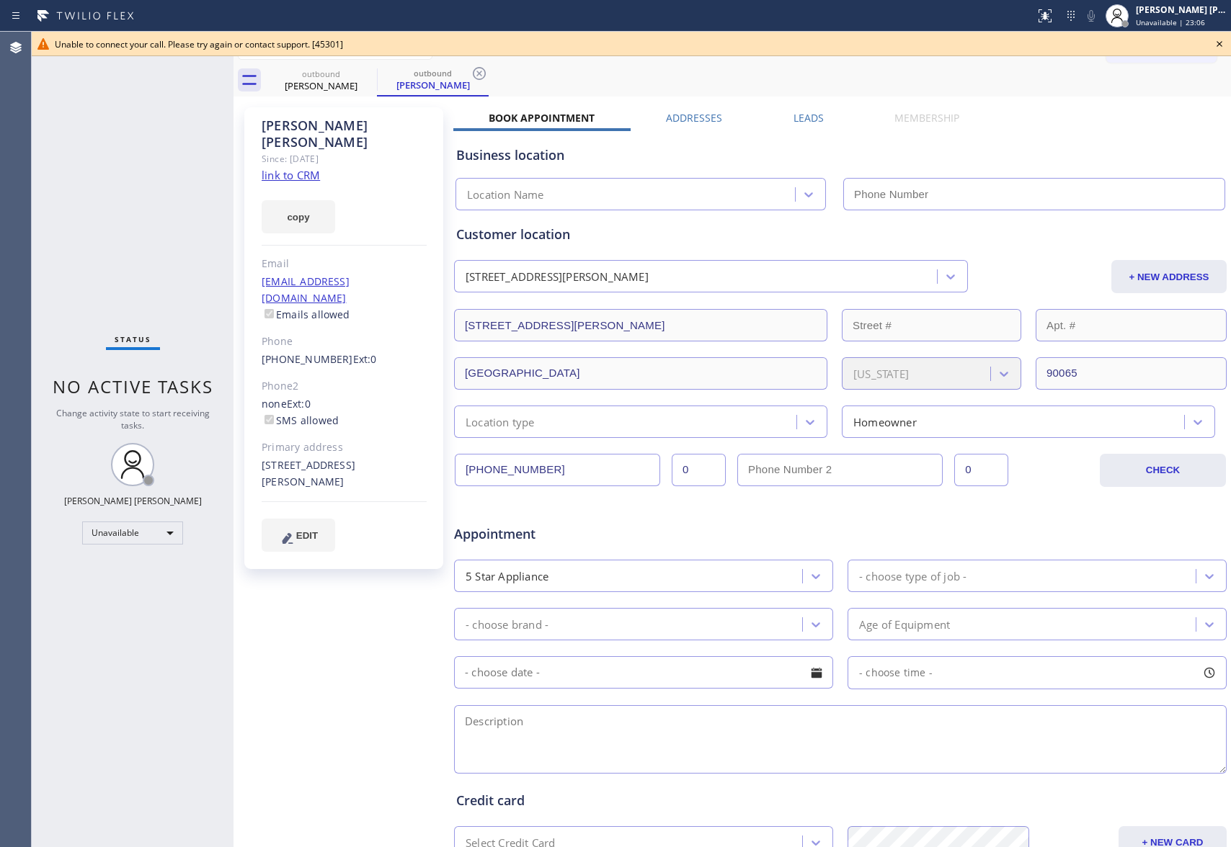
type input "(888) 477-1309"
click at [1220, 43] on icon at bounding box center [1218, 43] width 17 height 17
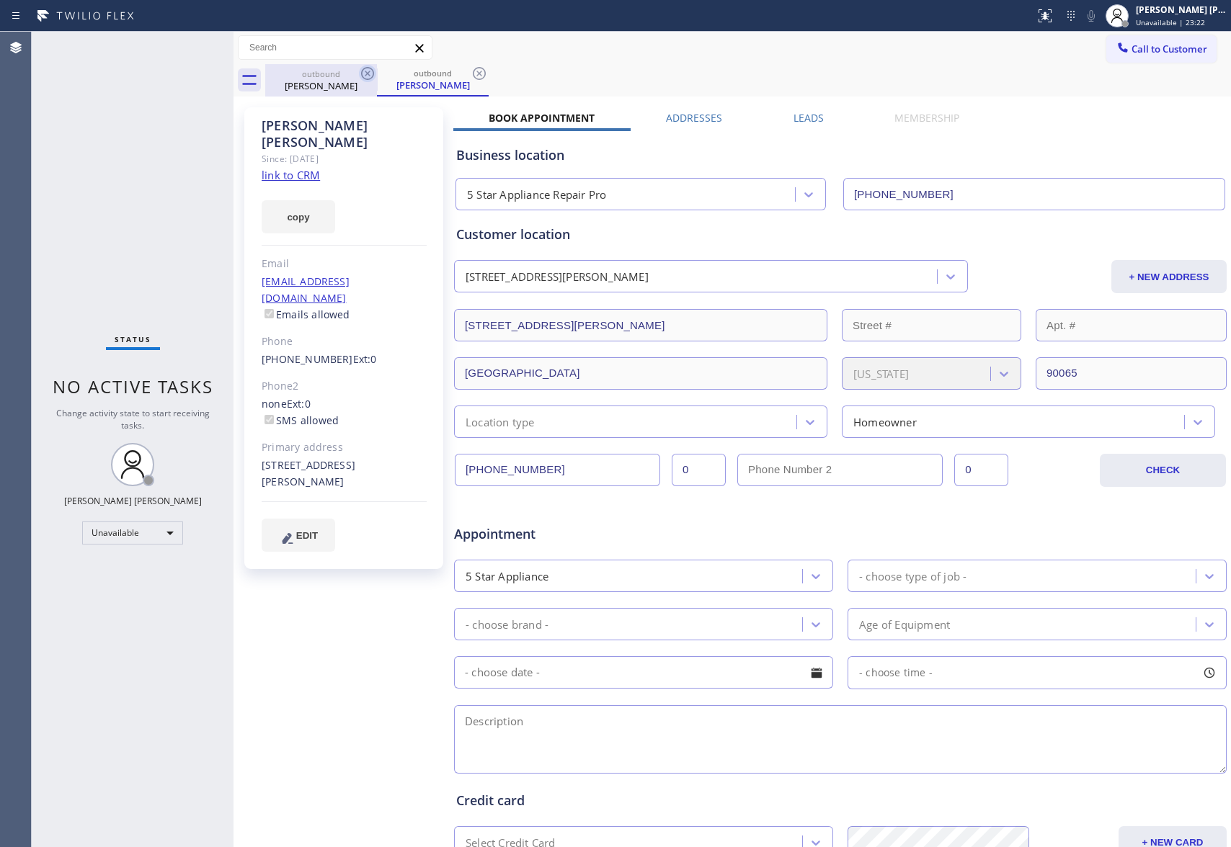
click at [370, 72] on icon at bounding box center [367, 73] width 17 height 17
click at [377, 72] on div "outbound Patrick Belton" at bounding box center [433, 80] width 112 height 32
click at [370, 72] on icon at bounding box center [367, 73] width 17 height 17
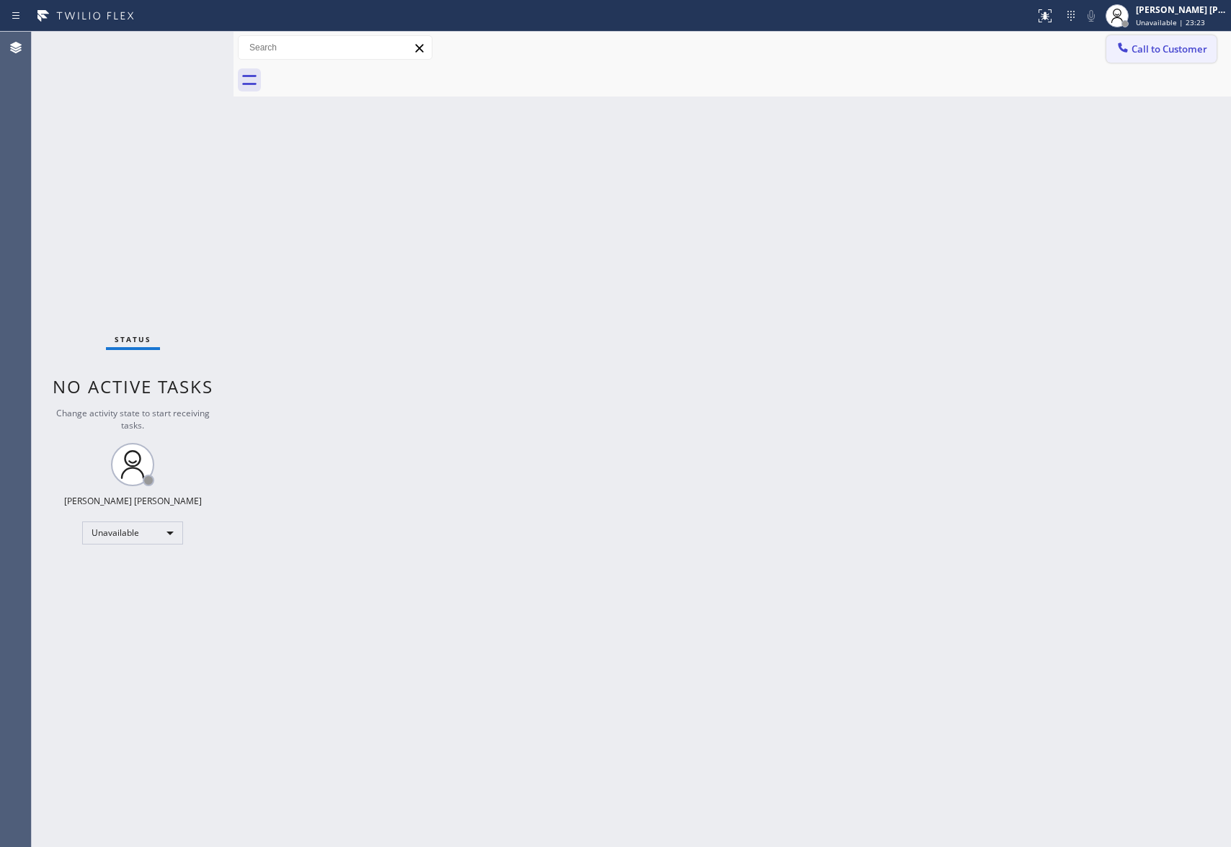
click at [1187, 44] on span "Call to Customer" at bounding box center [1169, 49] width 76 height 13
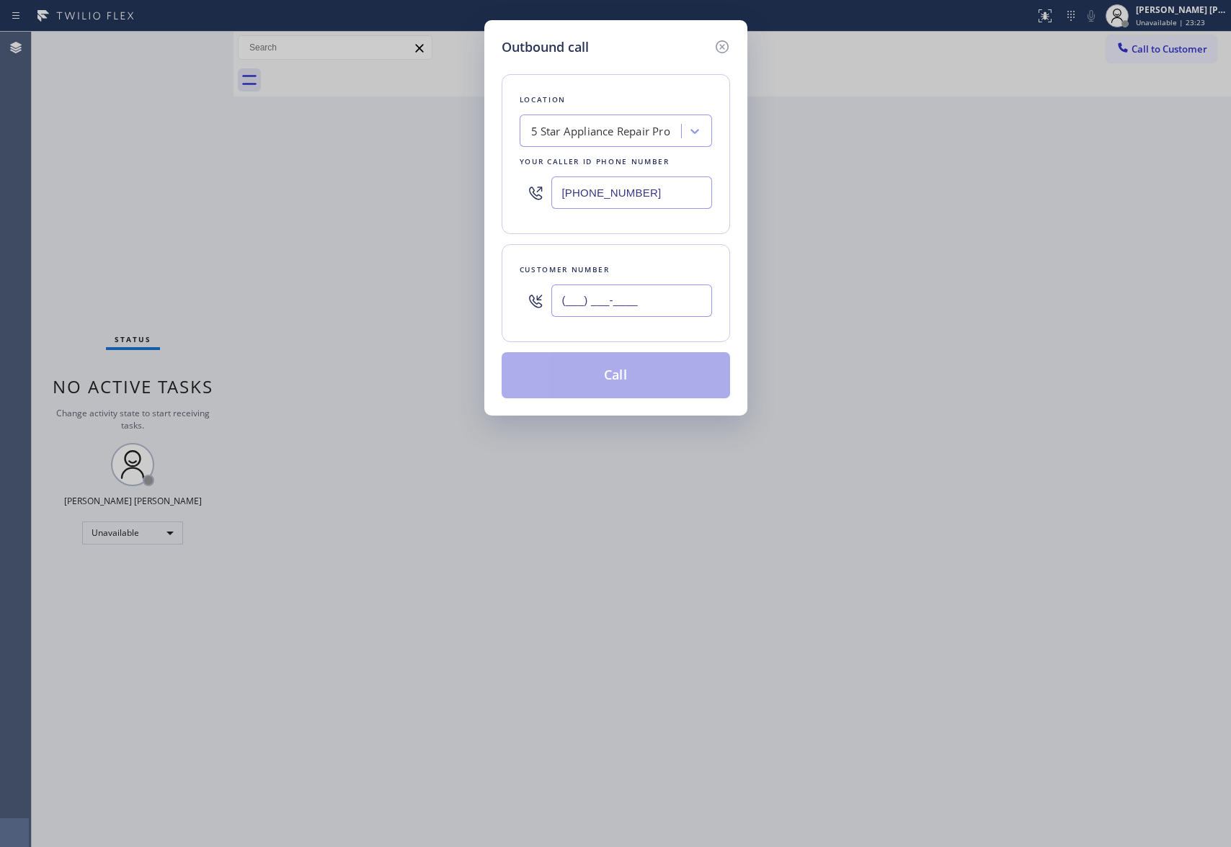
click at [638, 306] on input "(___) ___-____" at bounding box center [631, 301] width 161 height 32
paste input "323) 632-0555"
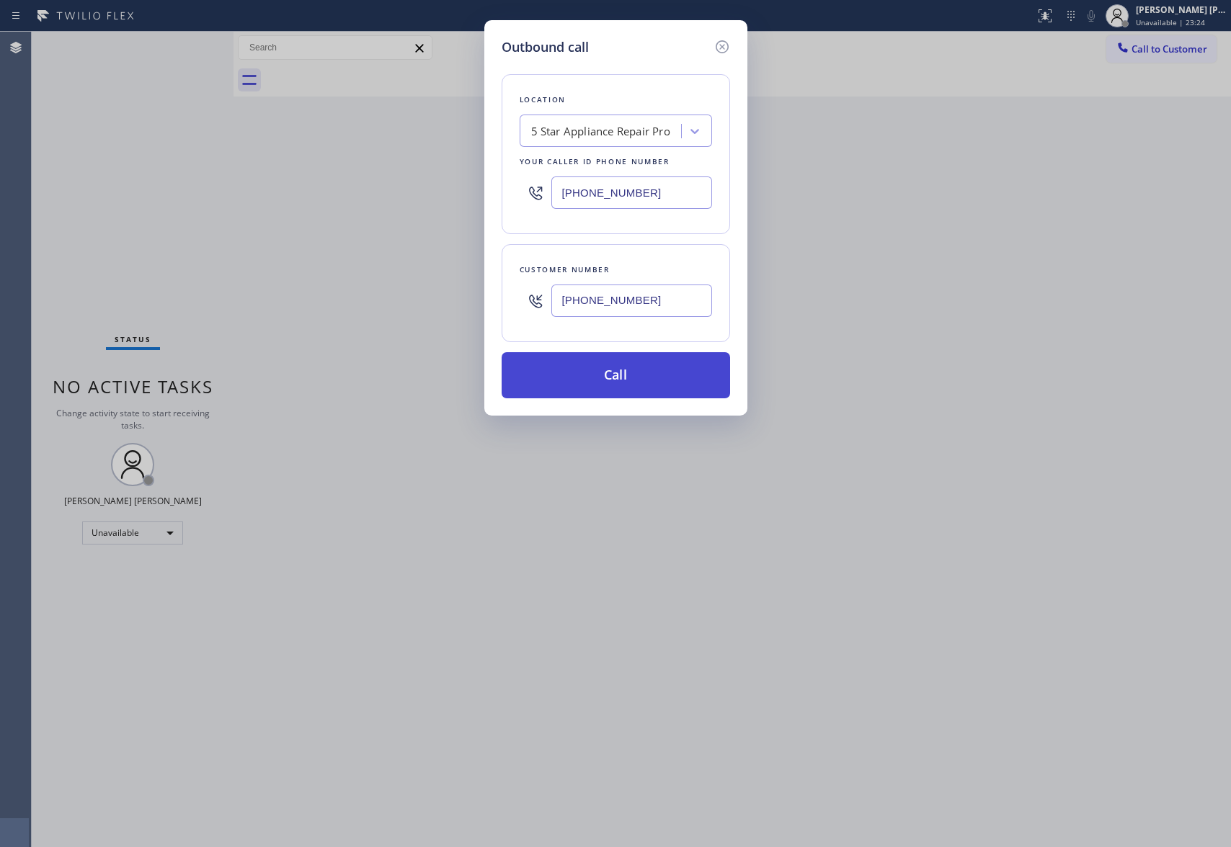
type input "(323) 632-0555"
click at [635, 384] on button "Call" at bounding box center [615, 375] width 228 height 46
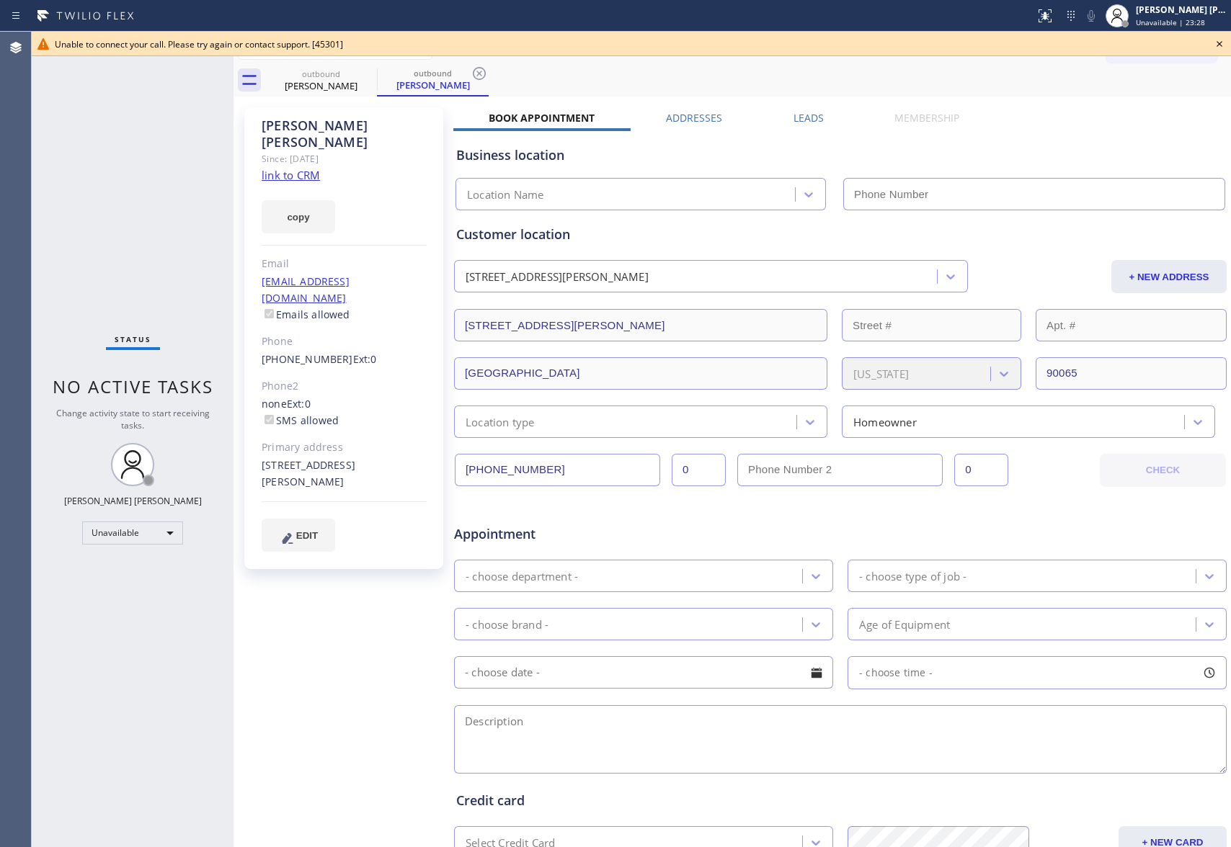
type input "(888) 477-1309"
click at [1220, 47] on icon at bounding box center [1218, 43] width 17 height 17
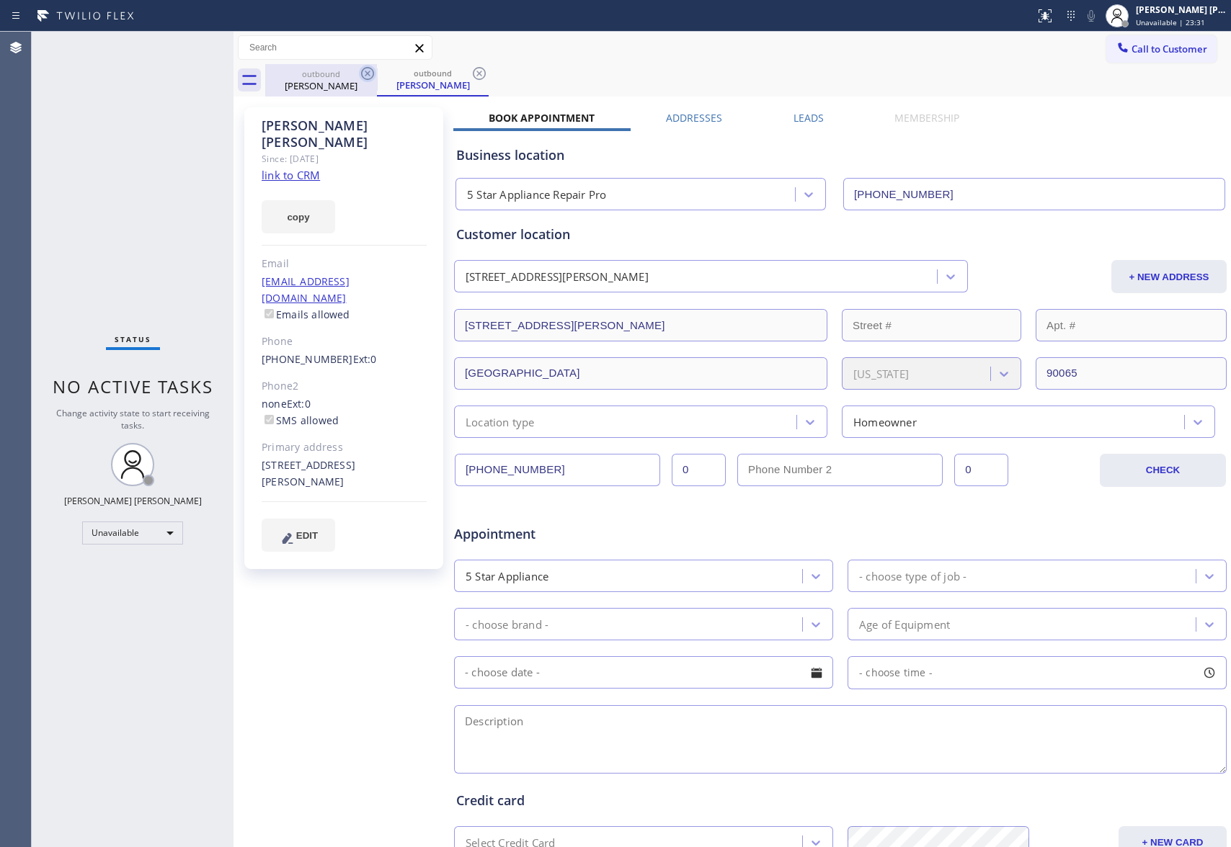
click at [364, 82] on div at bounding box center [367, 73] width 17 height 17
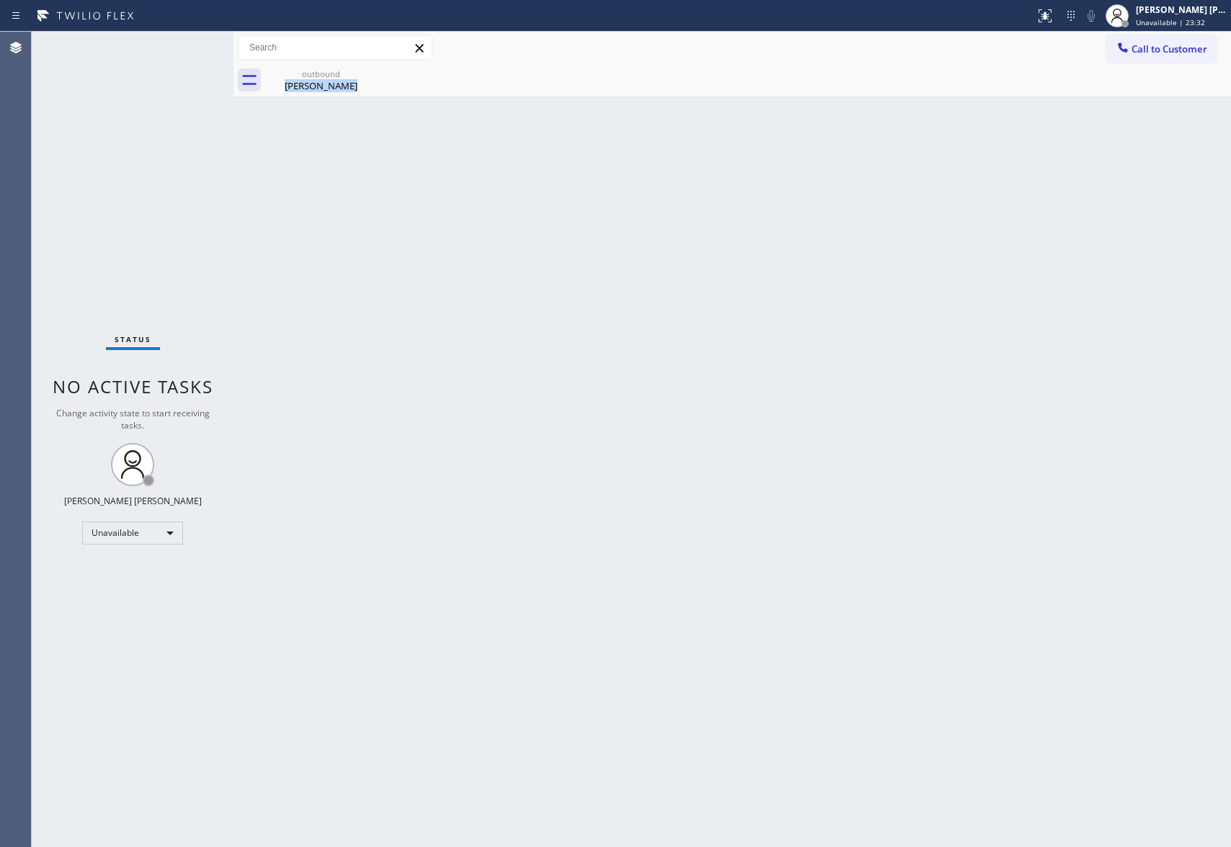
click at [364, 82] on div "outbound Patrick Belton" at bounding box center [321, 80] width 112 height 32
click at [0, 0] on div at bounding box center [0, 0] width 0 height 0
click at [1191, 48] on span "Call to Customer" at bounding box center [1169, 49] width 76 height 13
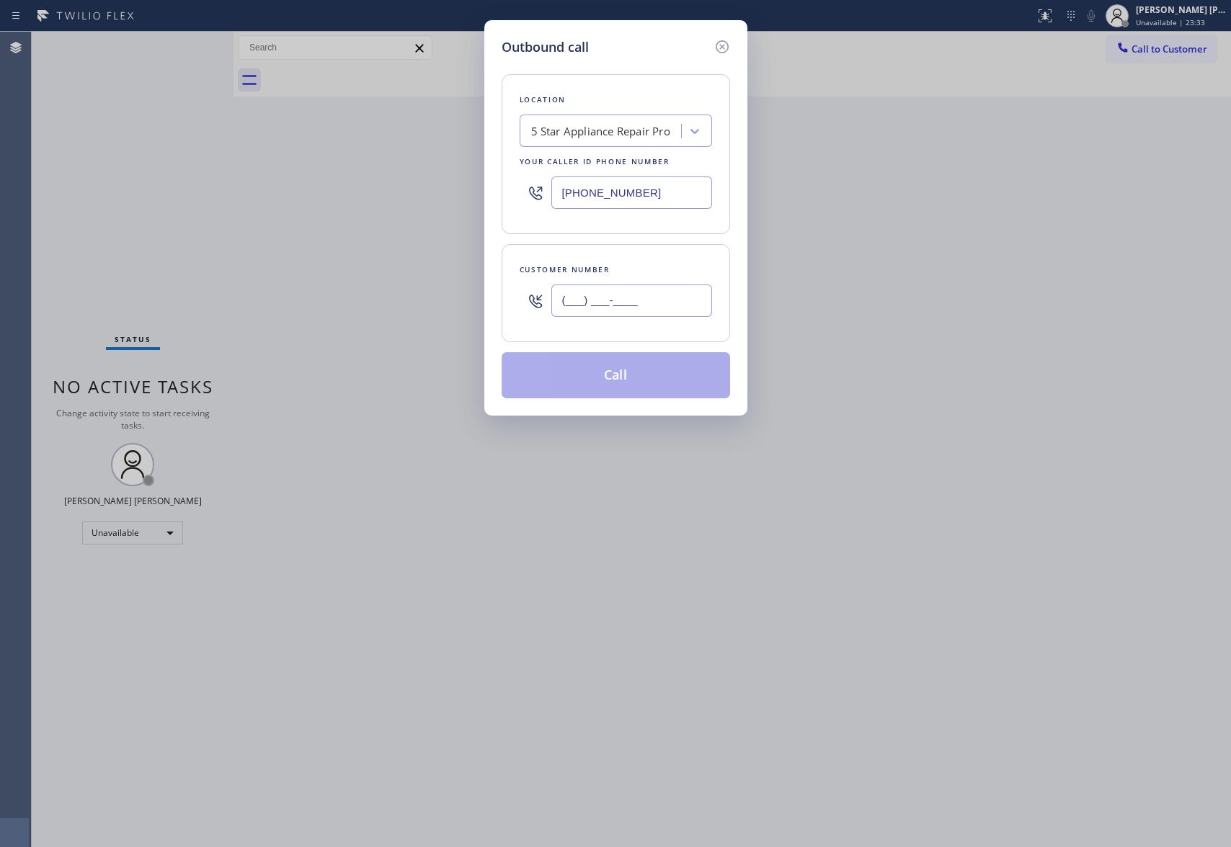
click at [651, 306] on input "(___) ___-____" at bounding box center [631, 301] width 161 height 32
paste input "323) 632-0555"
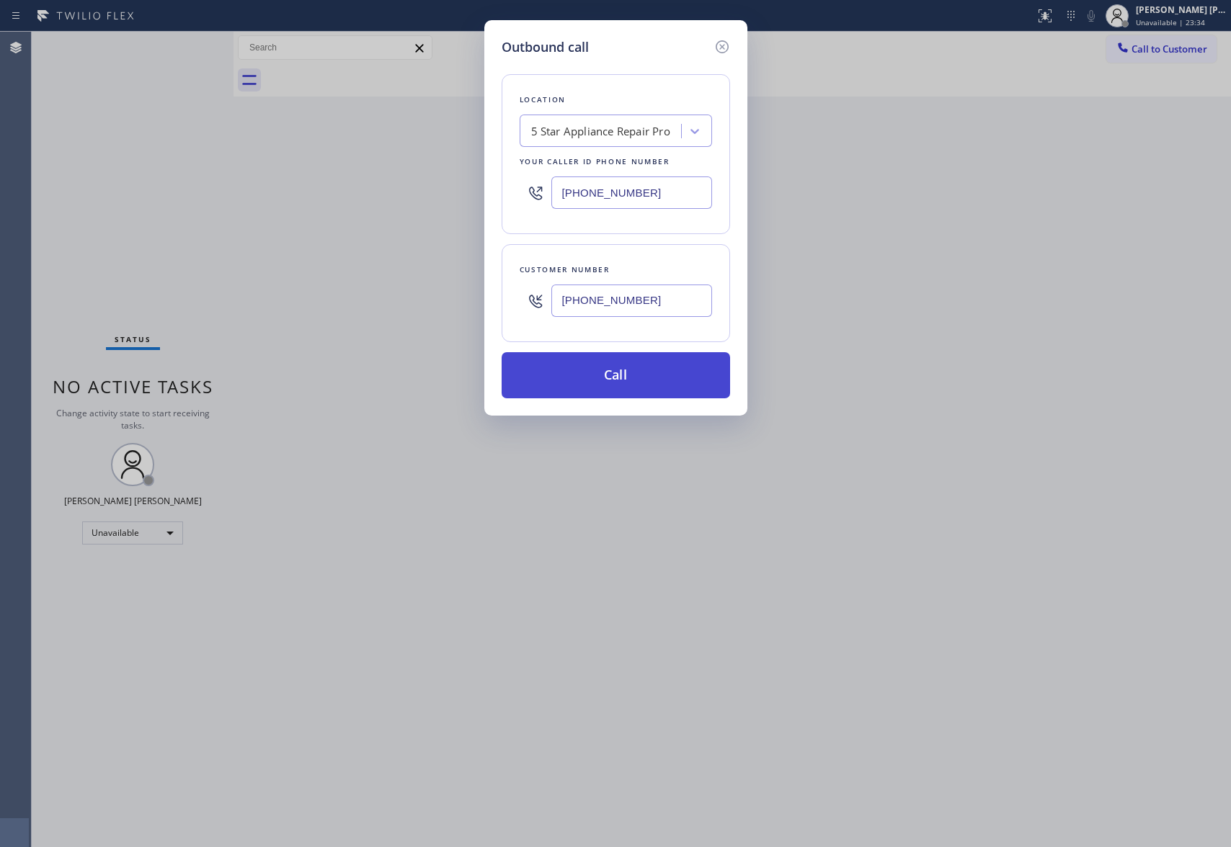
type input "(323) 632-0555"
click at [638, 380] on button "Call" at bounding box center [615, 375] width 228 height 46
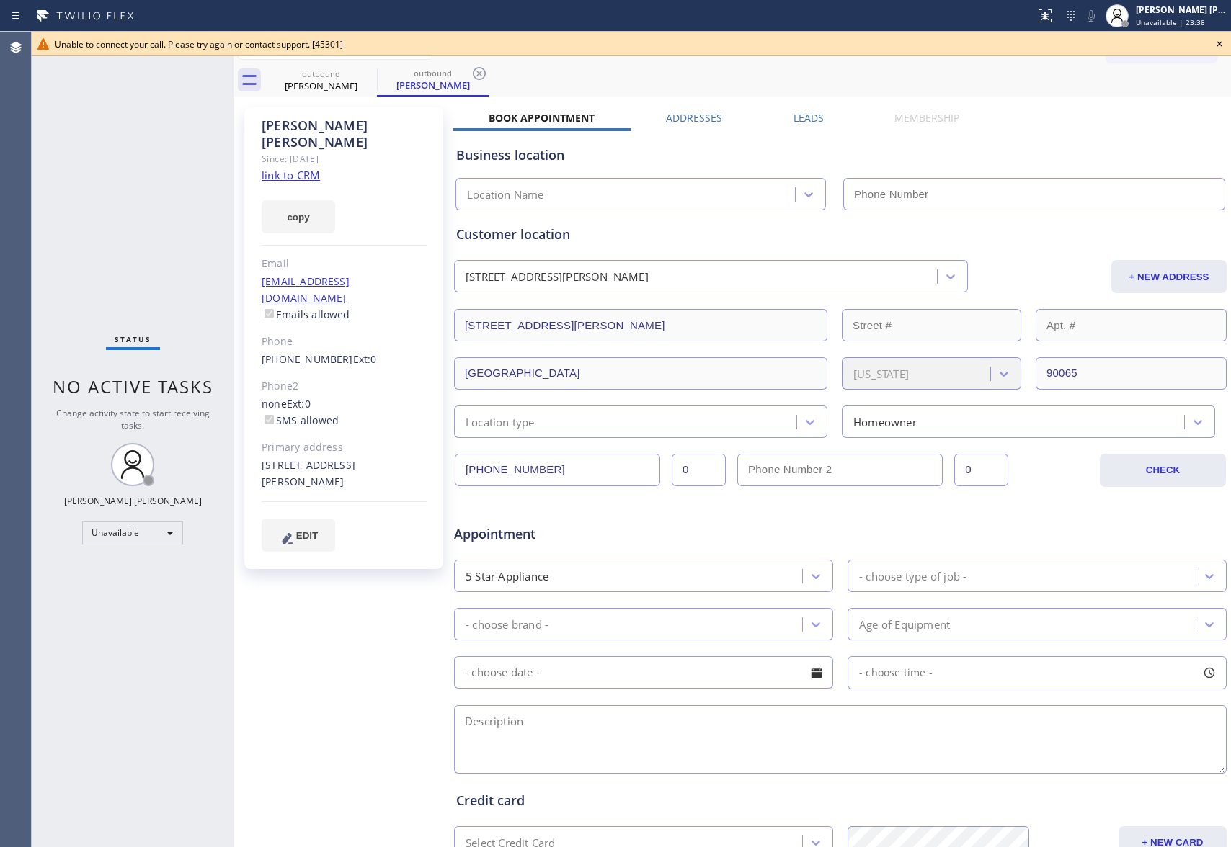
type input "(888) 477-1309"
click at [1220, 43] on icon at bounding box center [1218, 43] width 17 height 17
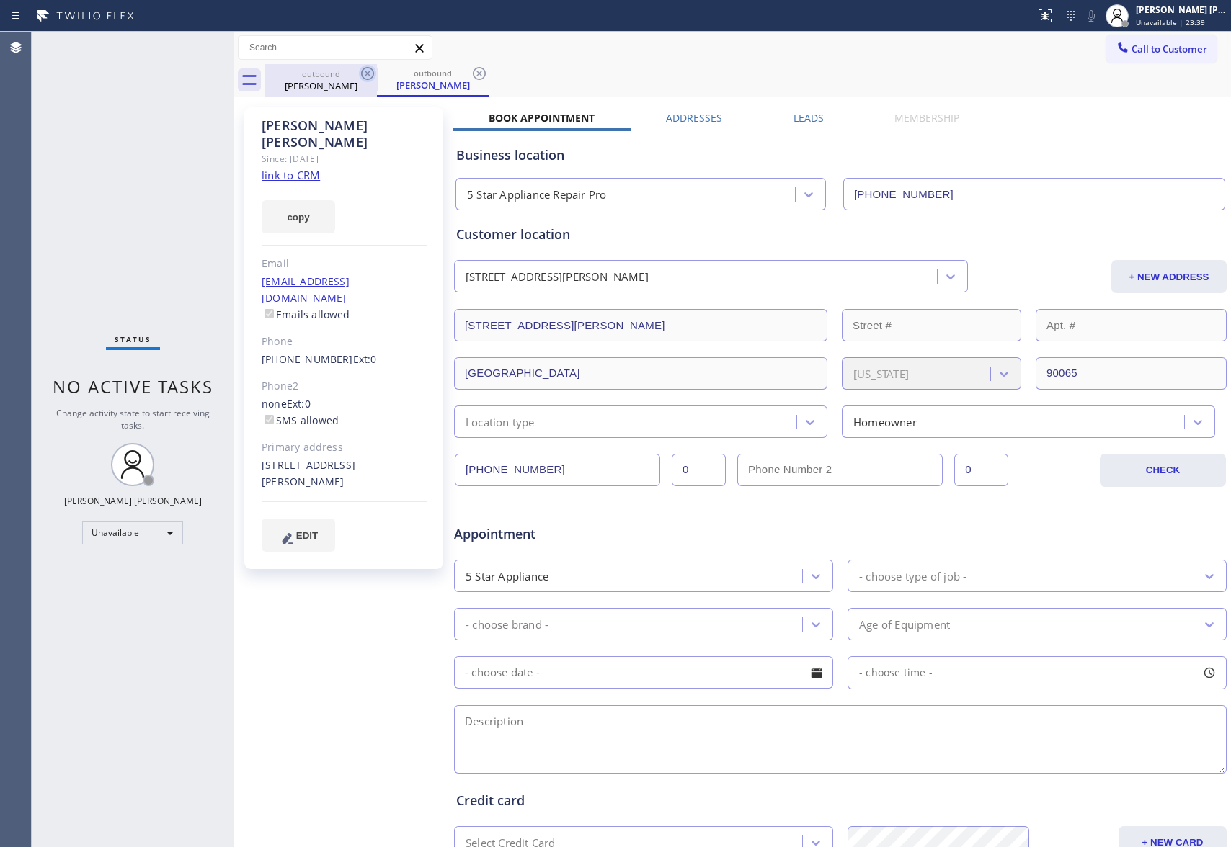
click at [375, 70] on icon at bounding box center [367, 73] width 17 height 17
click at [377, 70] on div "outbound Patrick Belton" at bounding box center [433, 80] width 112 height 32
click at [375, 70] on icon at bounding box center [367, 73] width 17 height 17
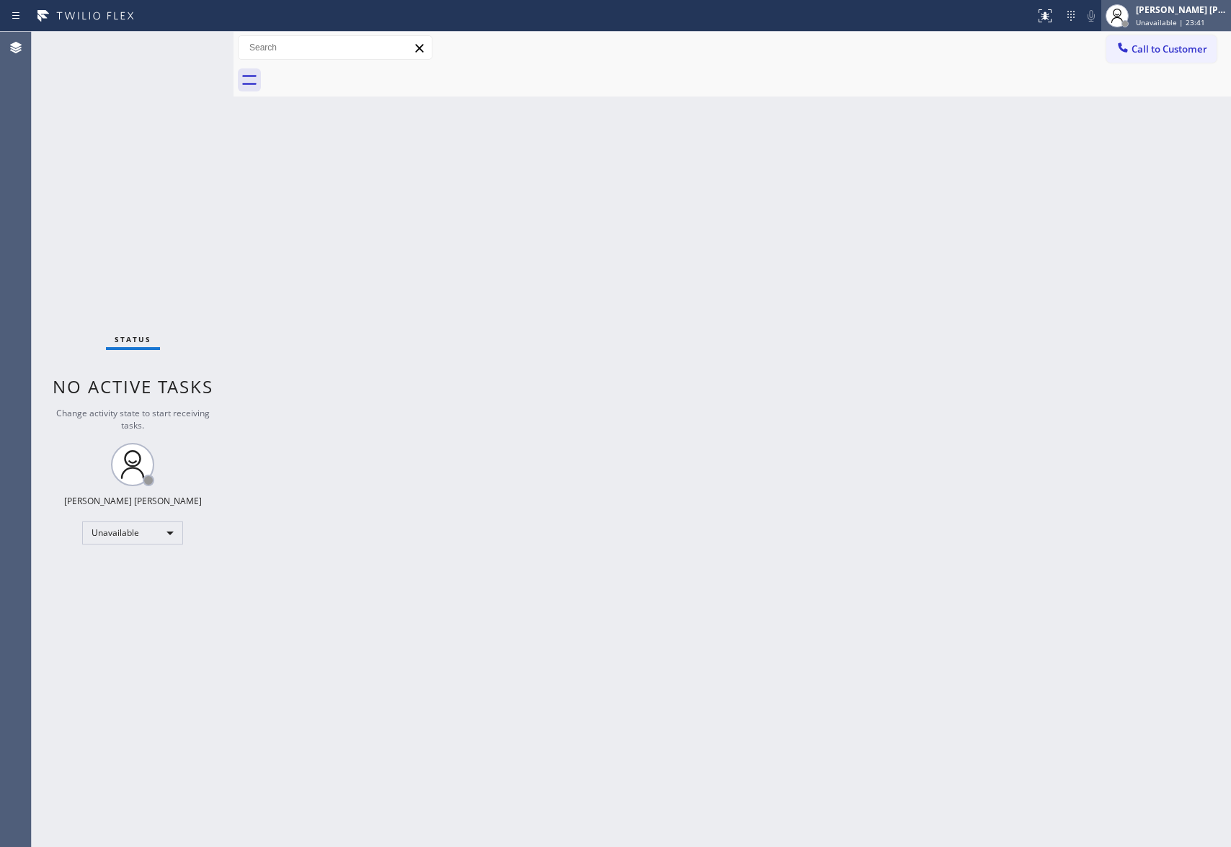
click at [1168, 15] on div "[PERSON_NAME] [PERSON_NAME]" at bounding box center [1180, 10] width 91 height 12
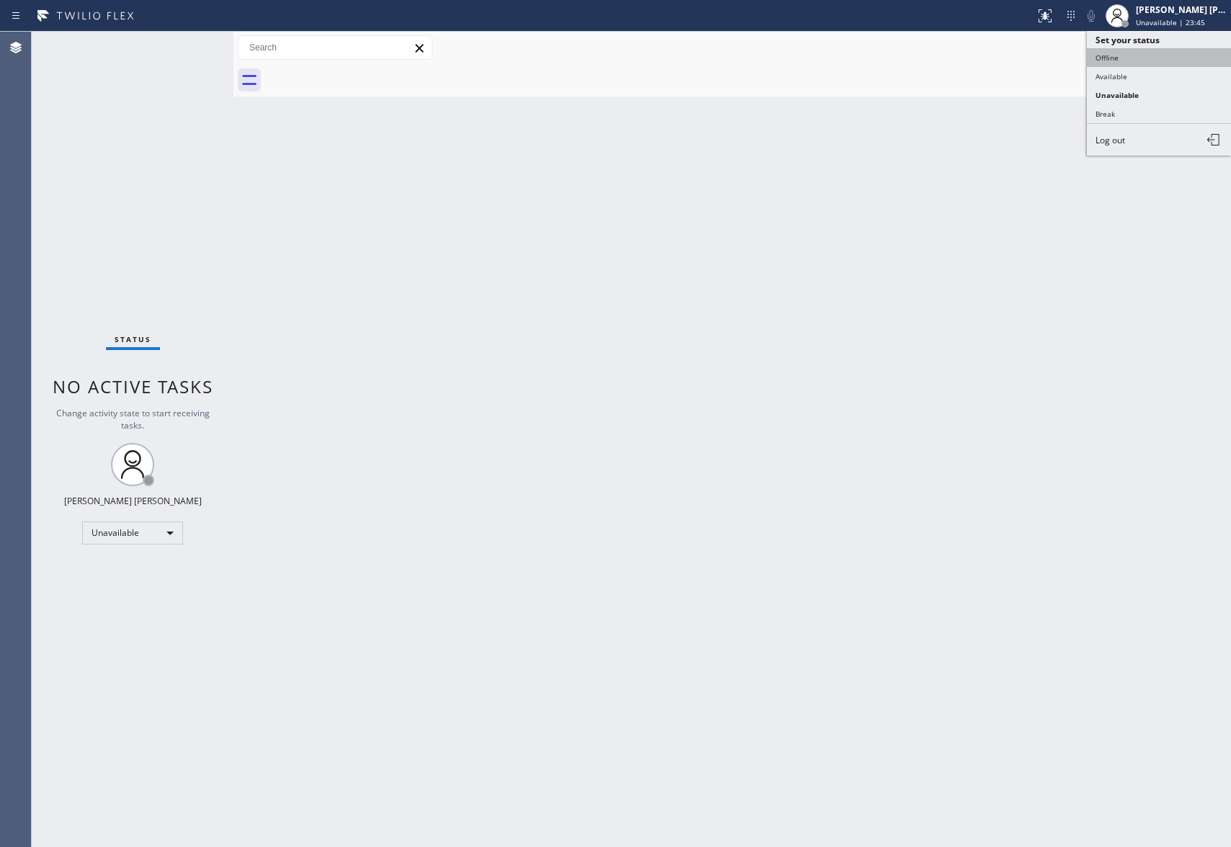
click at [1136, 55] on button "Offline" at bounding box center [1158, 57] width 144 height 19
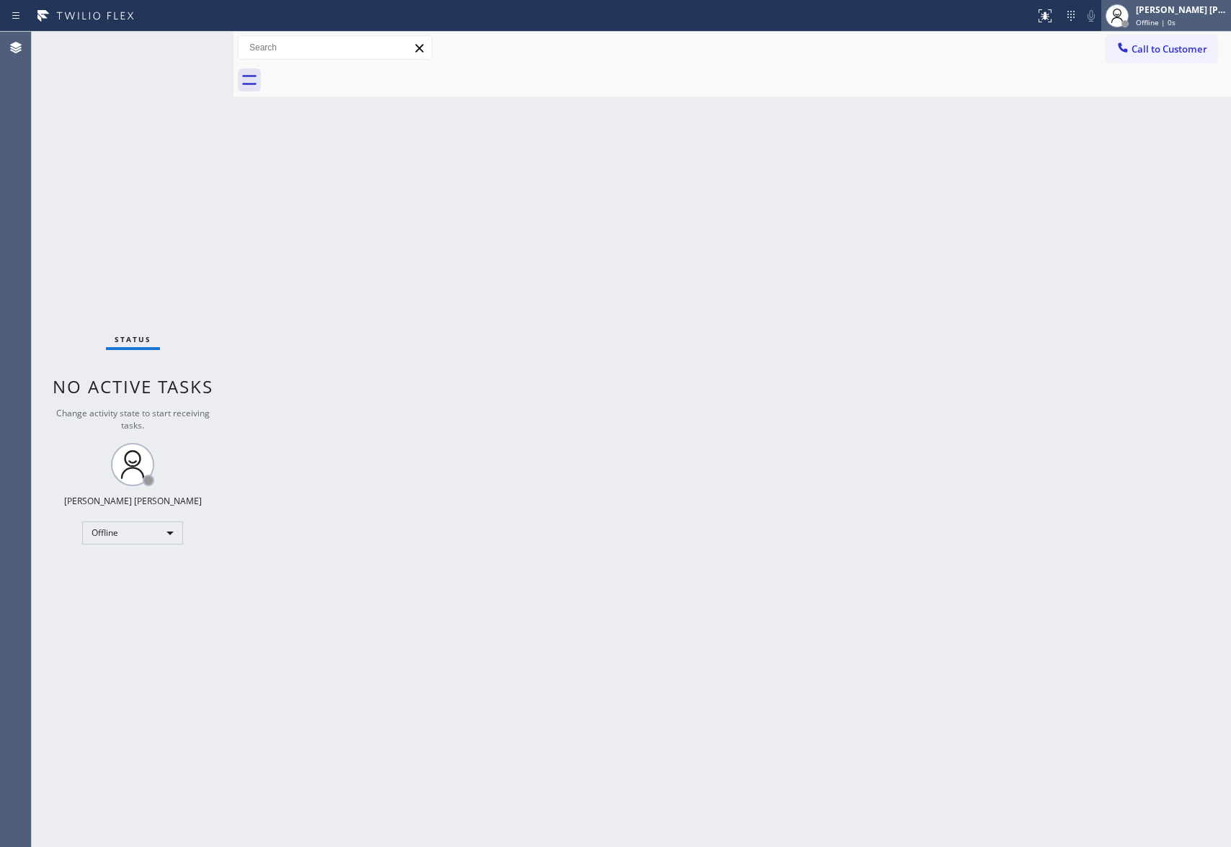
click at [1182, 12] on div "[PERSON_NAME] [PERSON_NAME]" at bounding box center [1180, 10] width 91 height 12
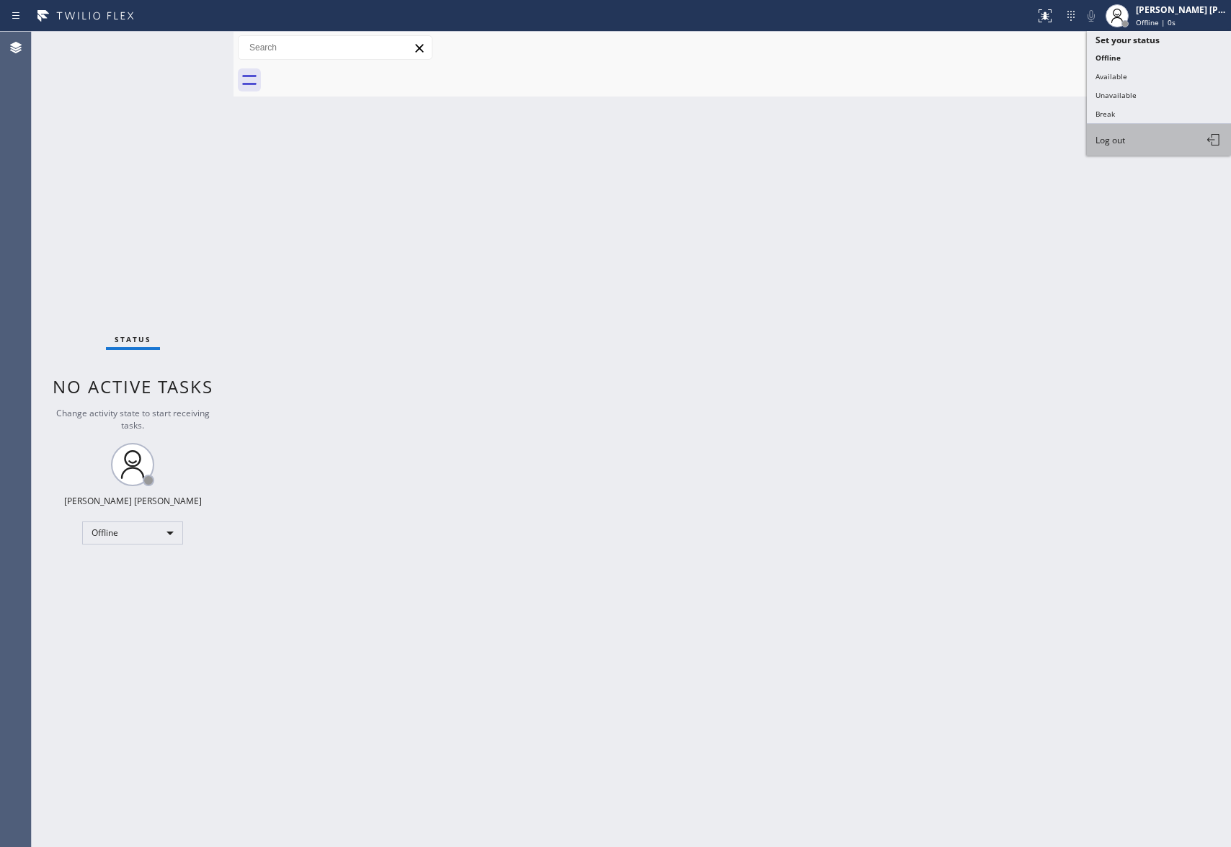
click at [1146, 135] on button "Log out" at bounding box center [1158, 140] width 144 height 32
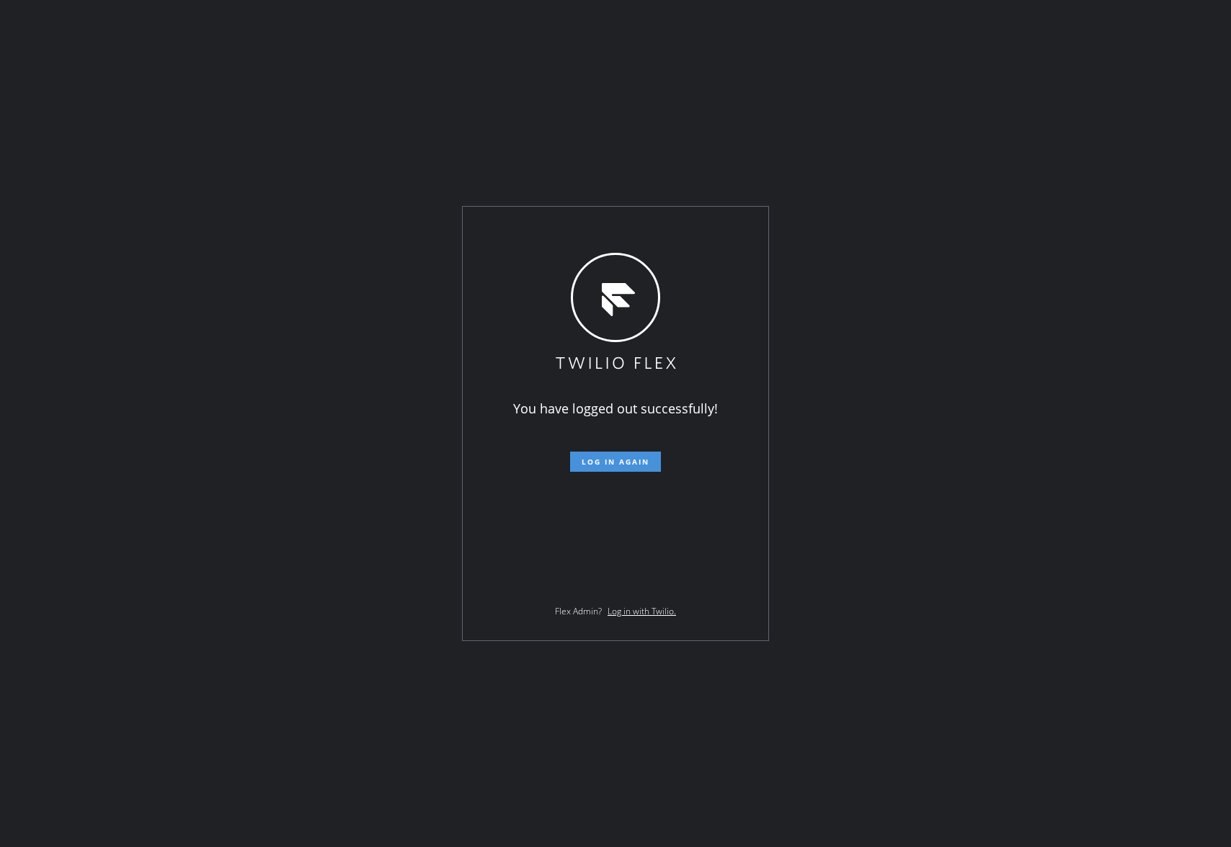
click at [620, 461] on span "Log in again" at bounding box center [615, 462] width 68 height 10
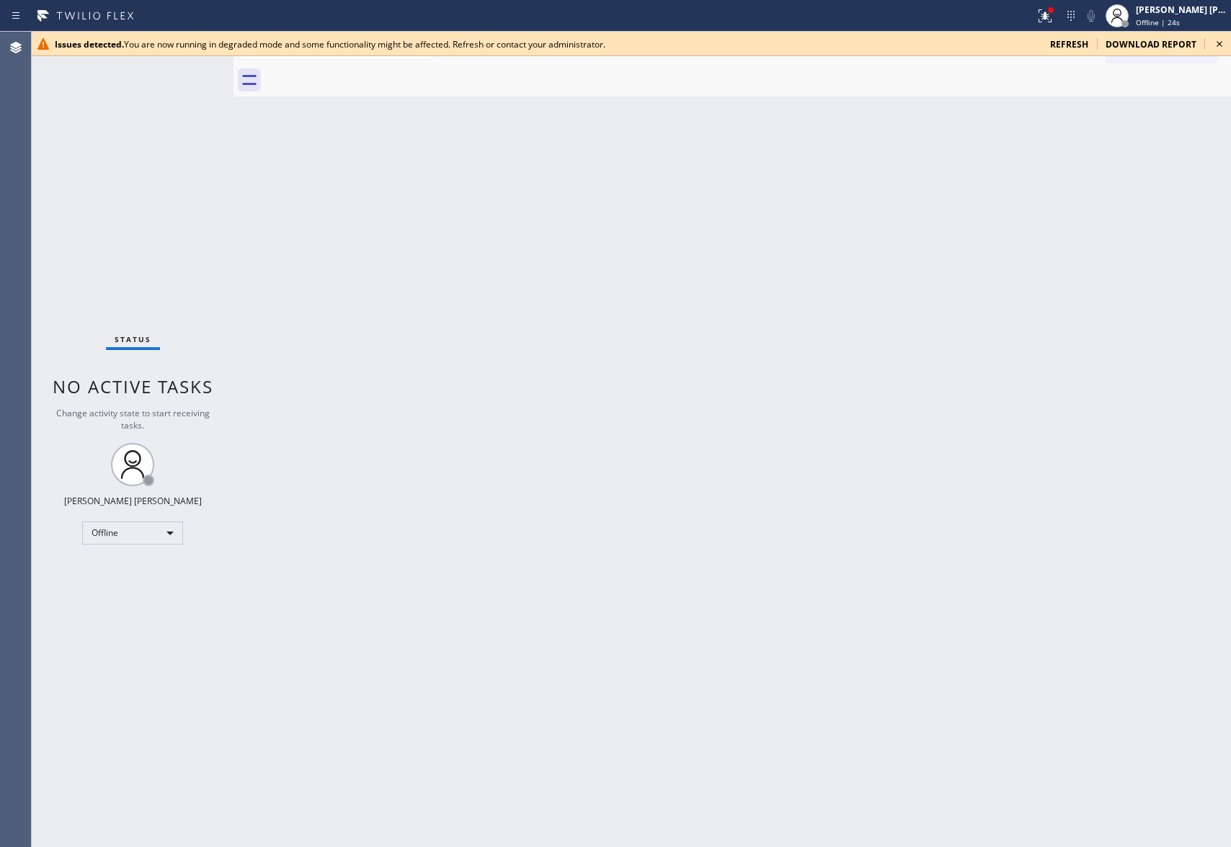
click at [1220, 37] on icon at bounding box center [1218, 43] width 17 height 17
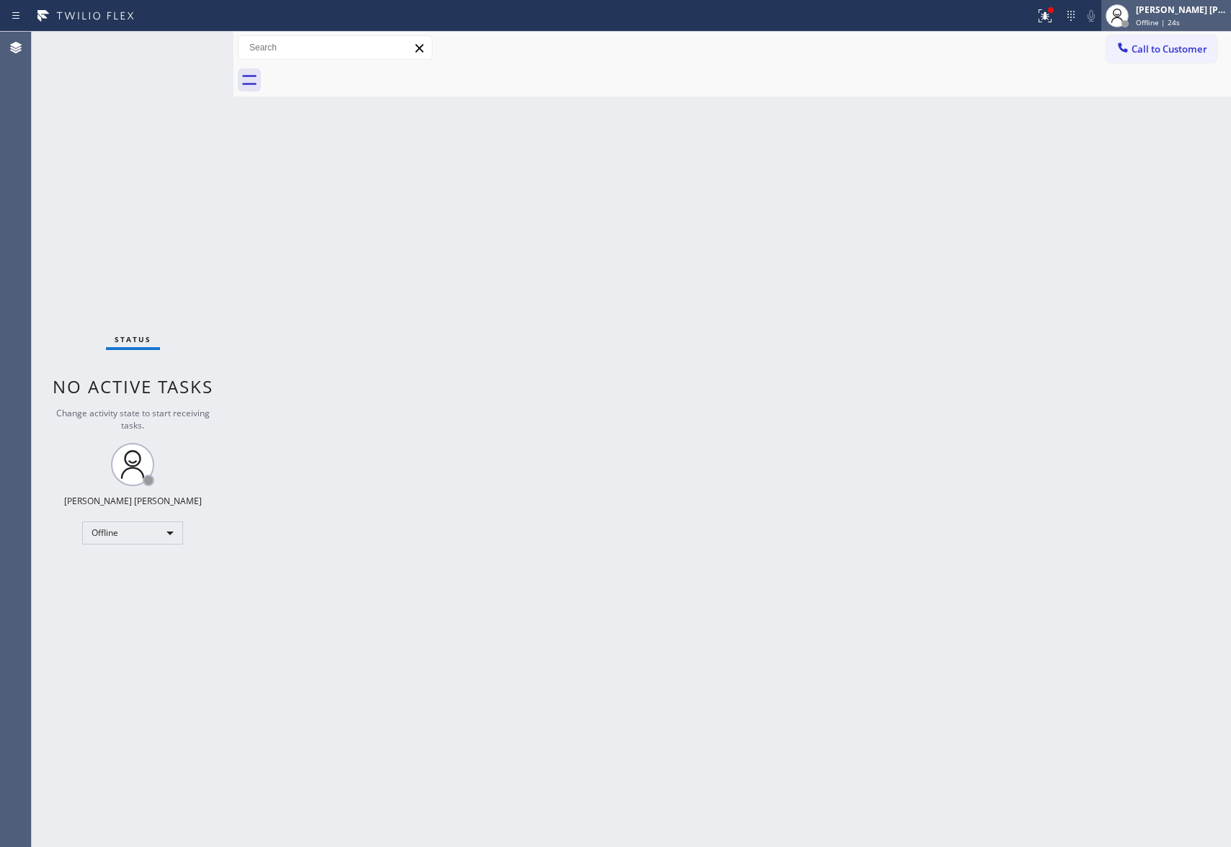
click at [1191, 16] on div "[PERSON_NAME] [PERSON_NAME] Offline | 24s" at bounding box center [1182, 15] width 98 height 25
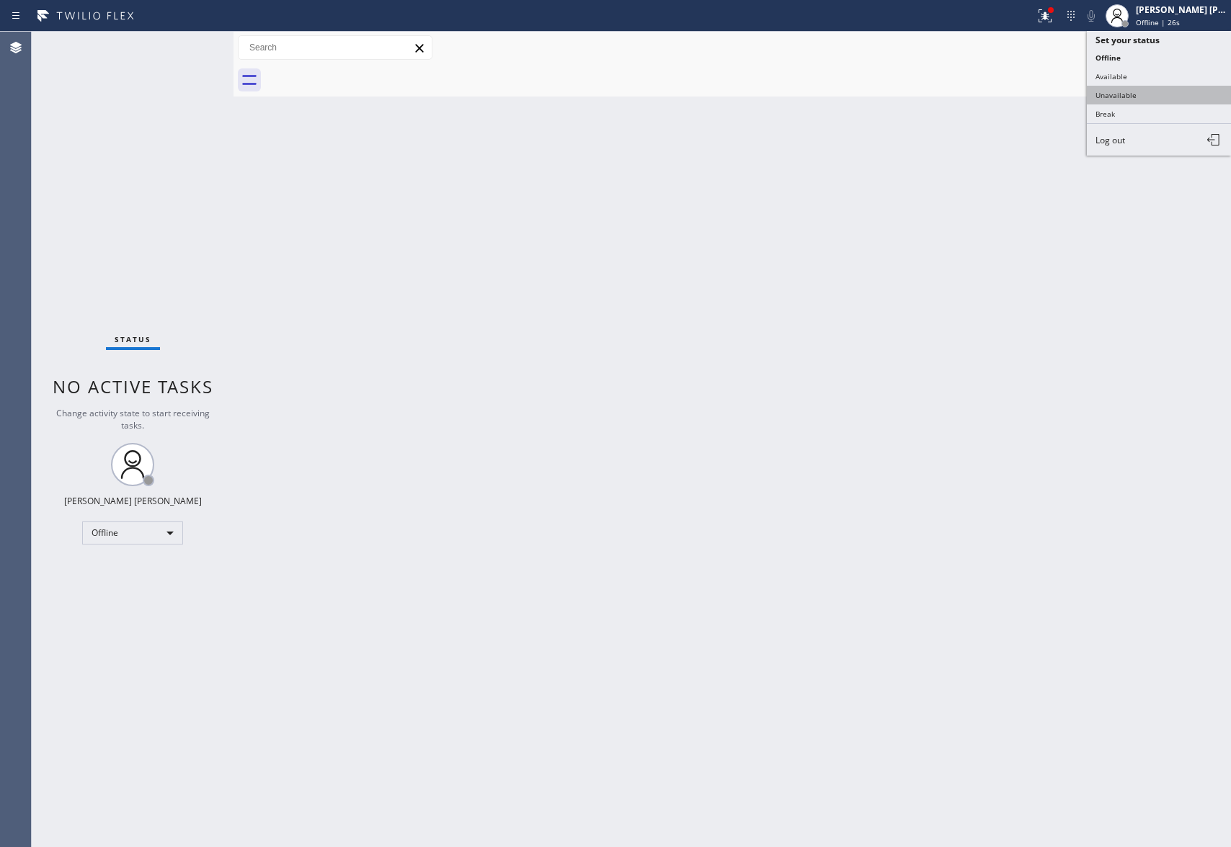
drag, startPoint x: 1148, startPoint y: 93, endPoint x: 1047, endPoint y: 53, distance: 109.3
click at [1147, 94] on button "Unavailable" at bounding box center [1158, 95] width 144 height 19
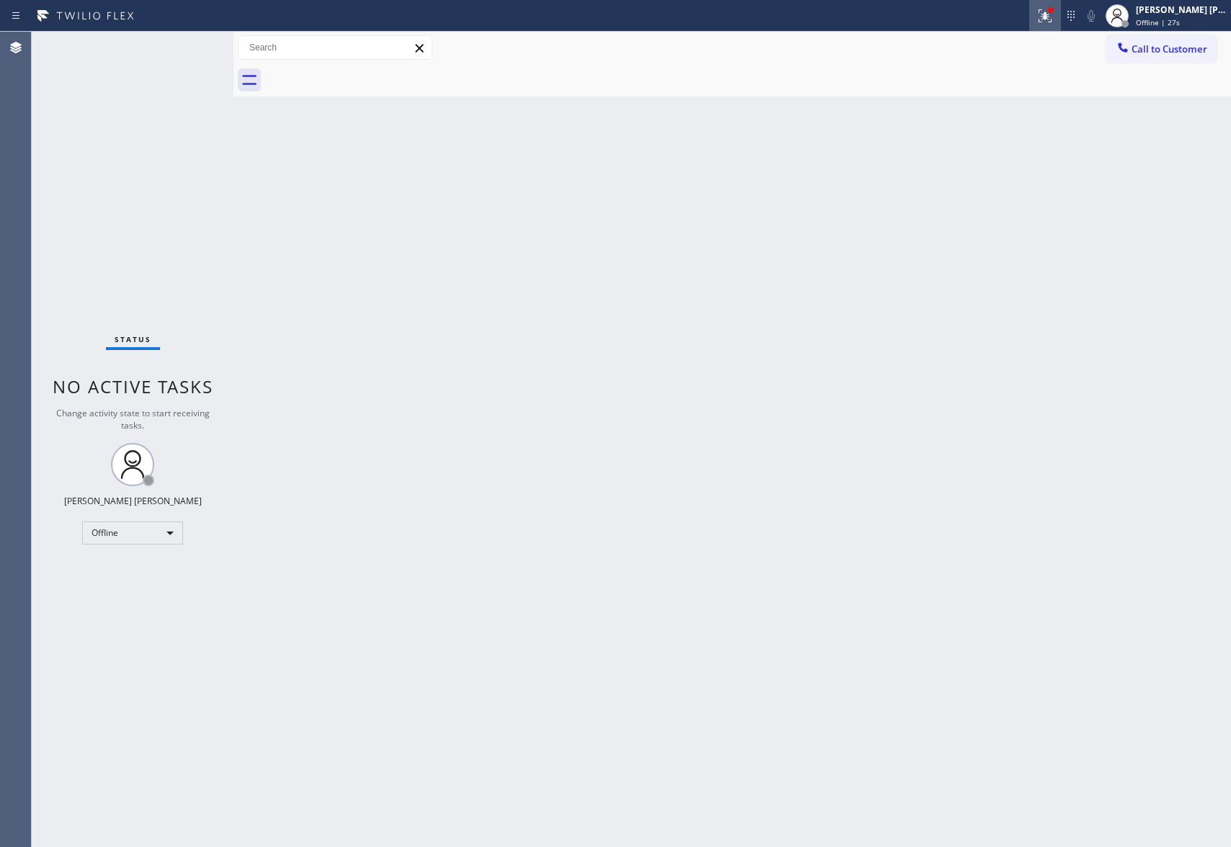
click at [1045, 9] on icon at bounding box center [1044, 15] width 17 height 17
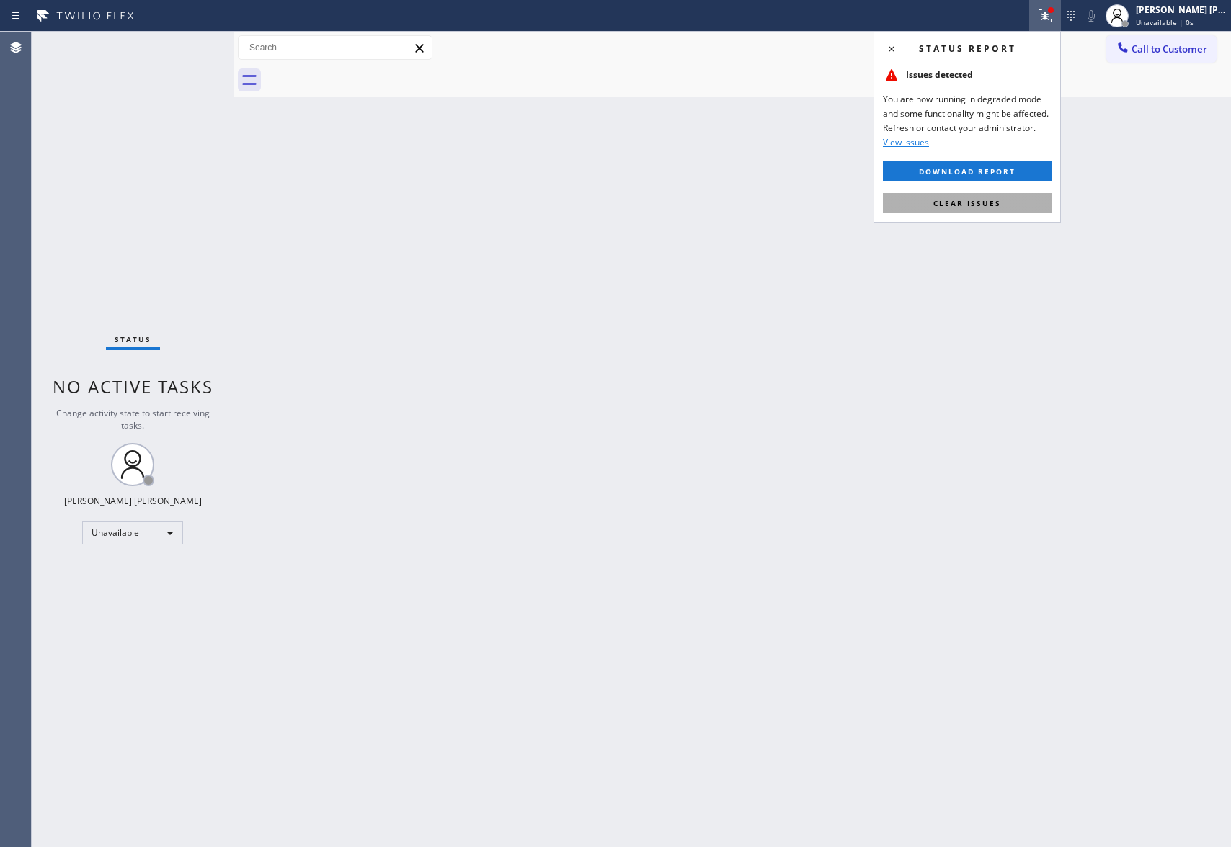
drag, startPoint x: 957, startPoint y: 202, endPoint x: 934, endPoint y: 220, distance: 28.7
click at [955, 202] on span "Clear issues" at bounding box center [967, 203] width 68 height 10
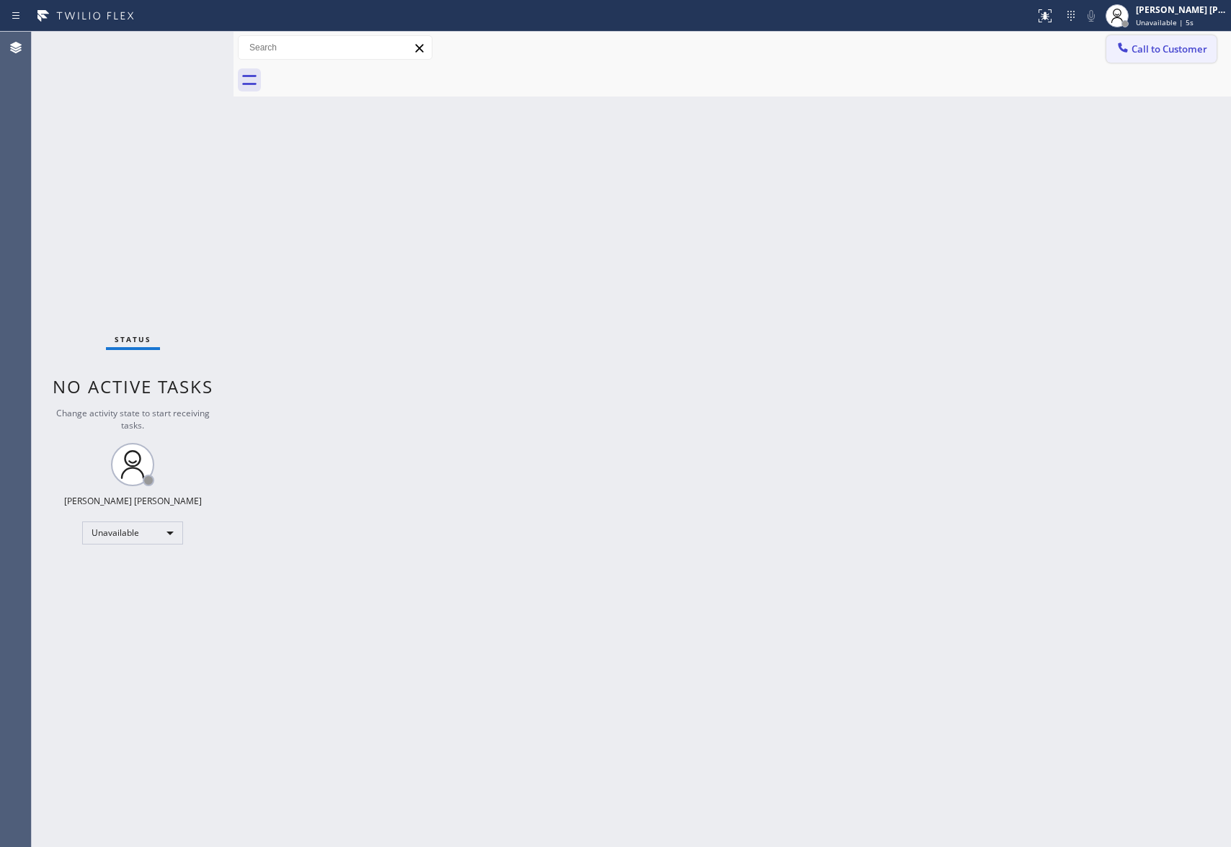
click at [1153, 39] on button "Call to Customer" at bounding box center [1161, 48] width 110 height 27
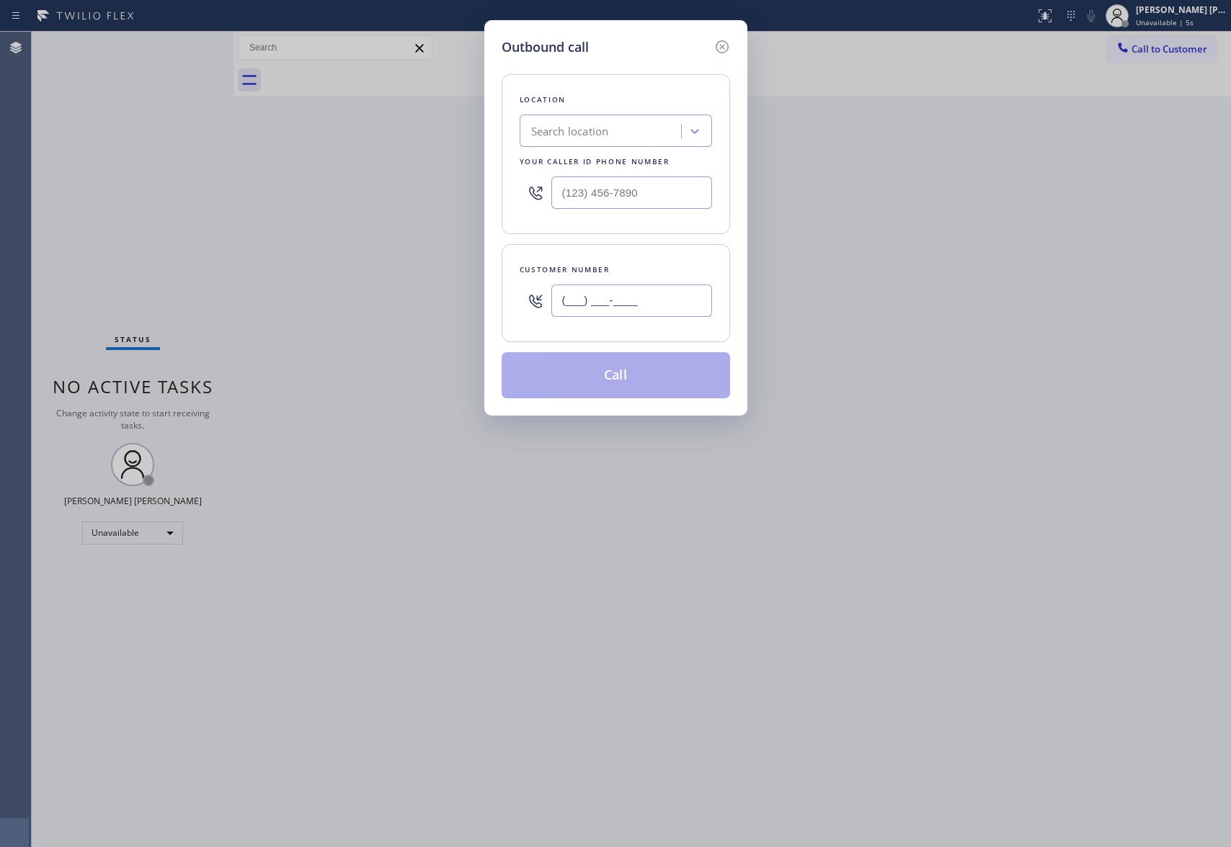
click at [643, 311] on input "(___) ___-____" at bounding box center [631, 301] width 161 height 32
paste input "323) 632-0555"
type input "[PHONE_NUMBER]"
click at [612, 128] on div "Search location" at bounding box center [602, 131] width 157 height 25
type input "5 star appliance repair"
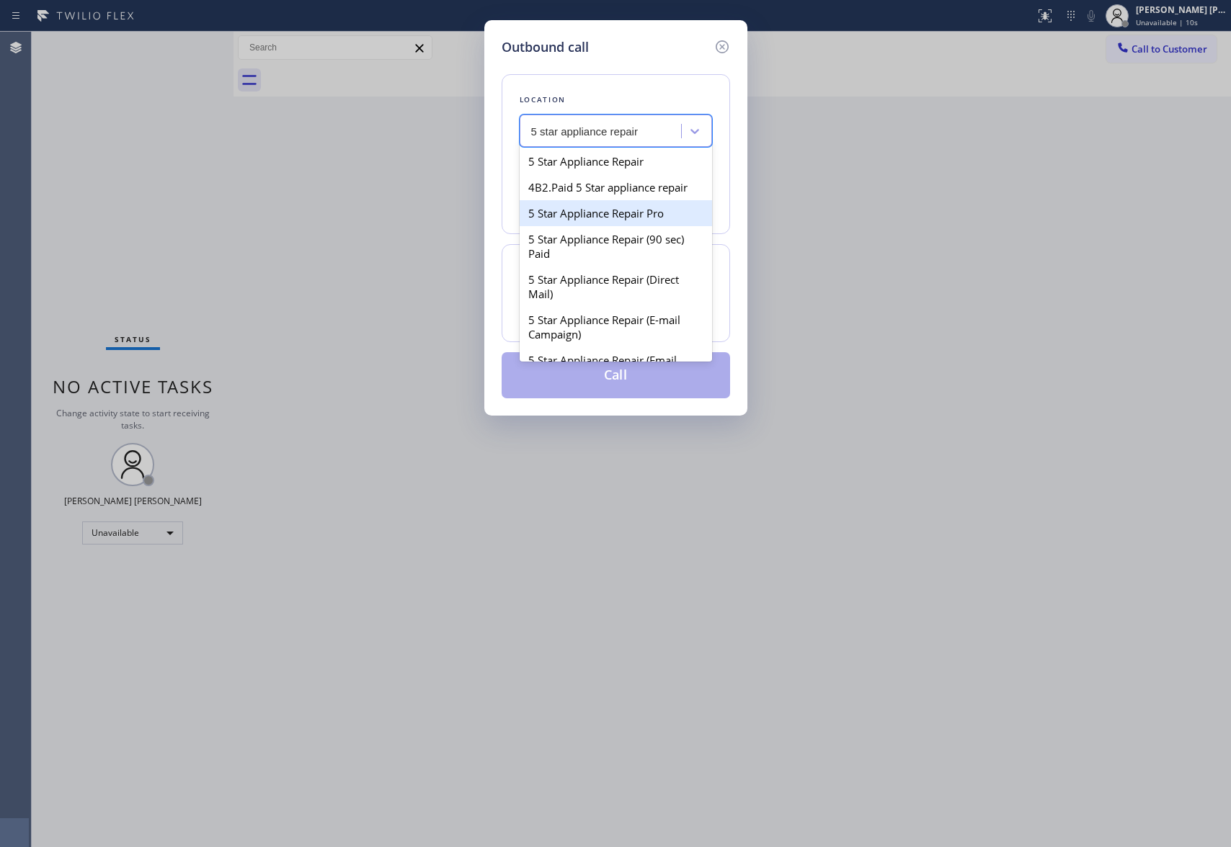
click at [632, 226] on div "5 Star Appliance Repair Pro" at bounding box center [615, 213] width 192 height 26
type input "[PHONE_NUMBER]"
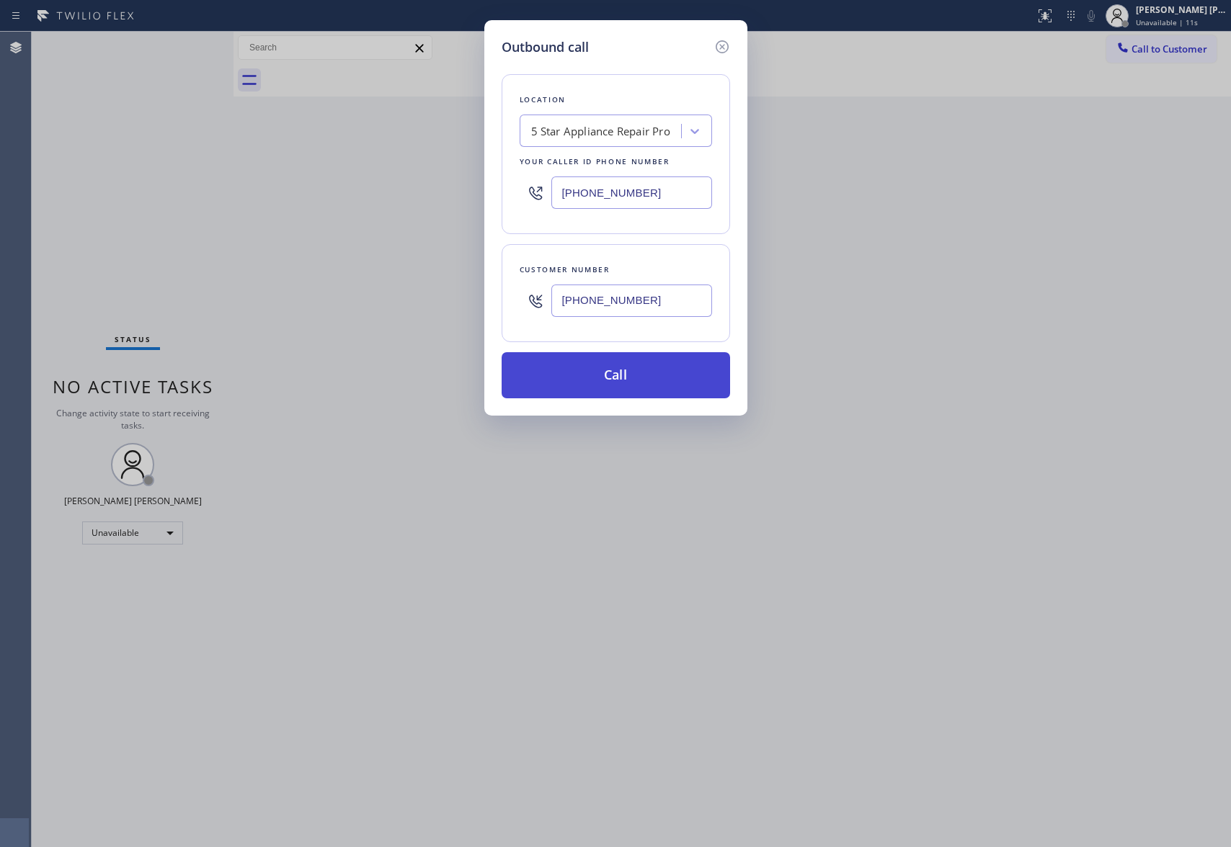
click at [696, 383] on button "Call" at bounding box center [615, 375] width 228 height 46
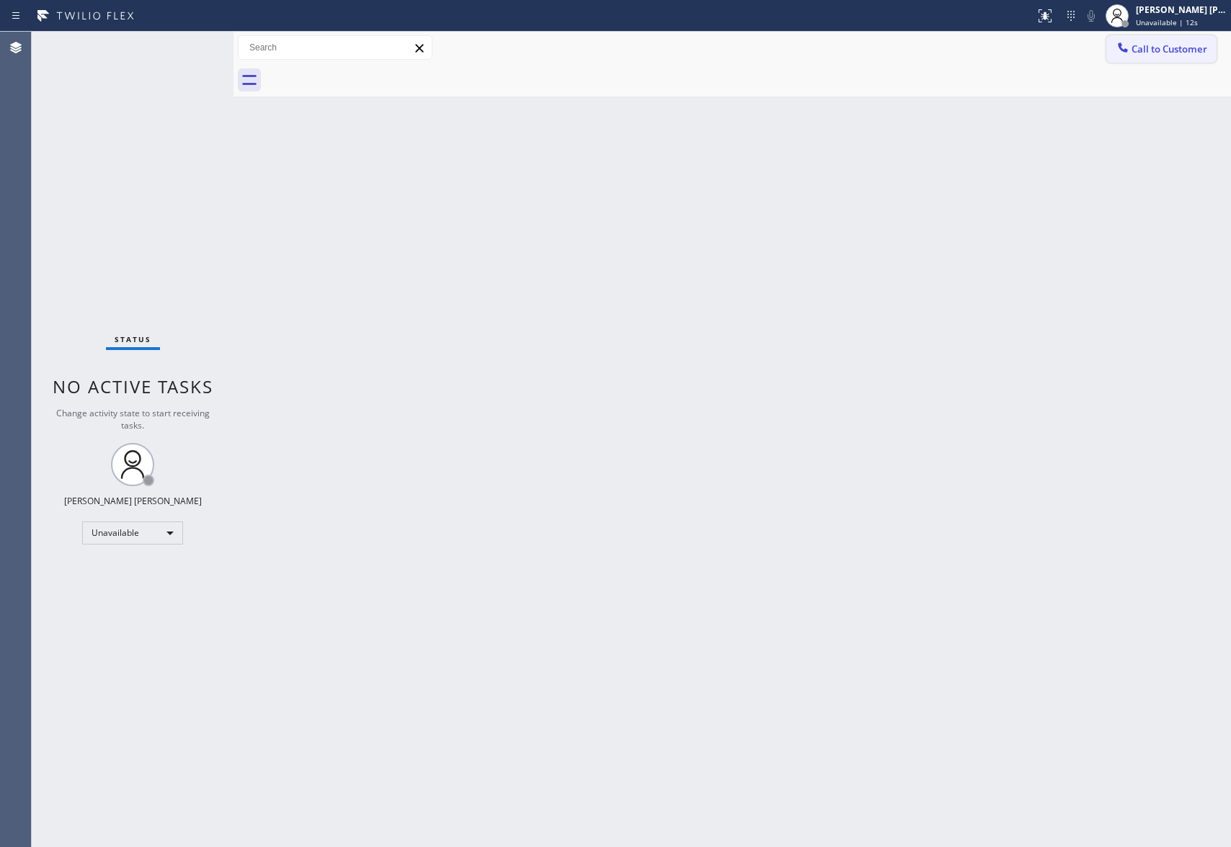
click at [1187, 47] on span "Call to Customer" at bounding box center [1169, 49] width 76 height 13
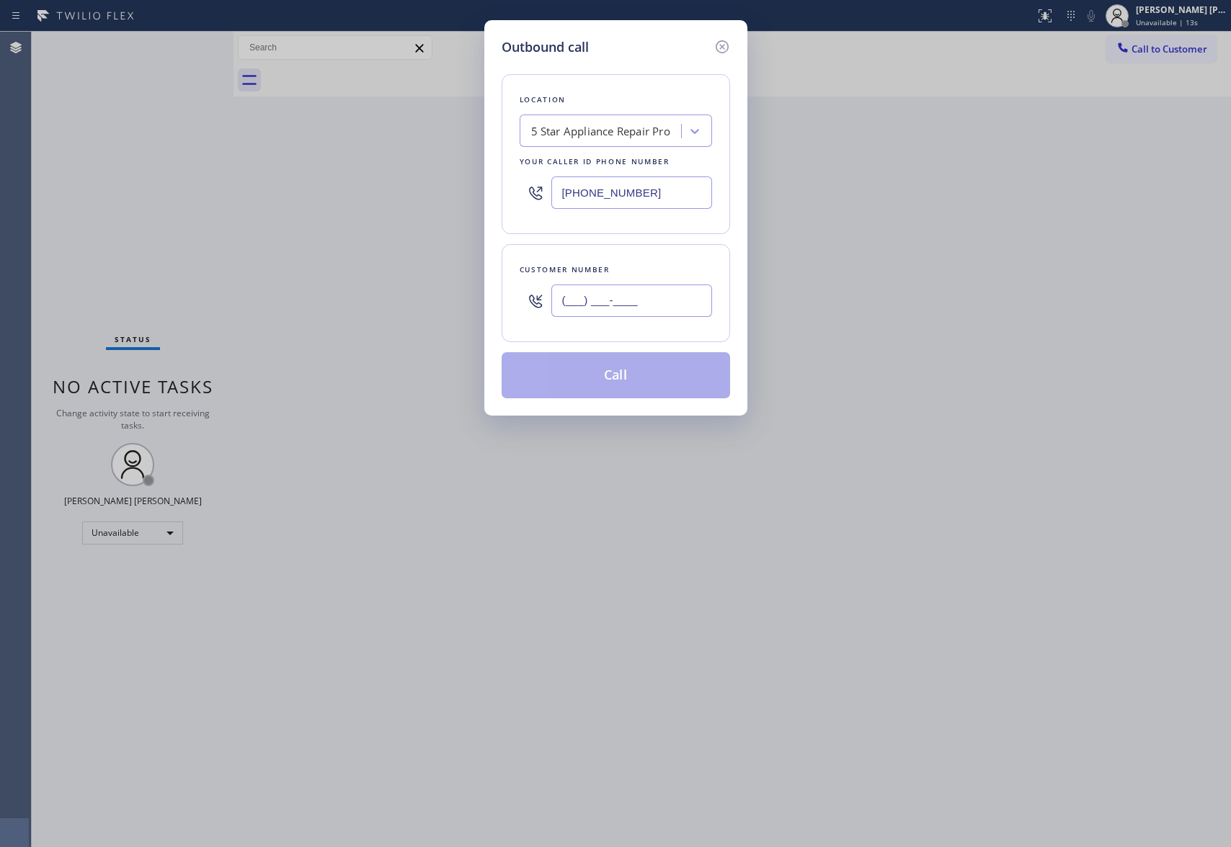
click at [663, 310] on input "(___) ___-____" at bounding box center [631, 301] width 161 height 32
paste input "323) 632-0555"
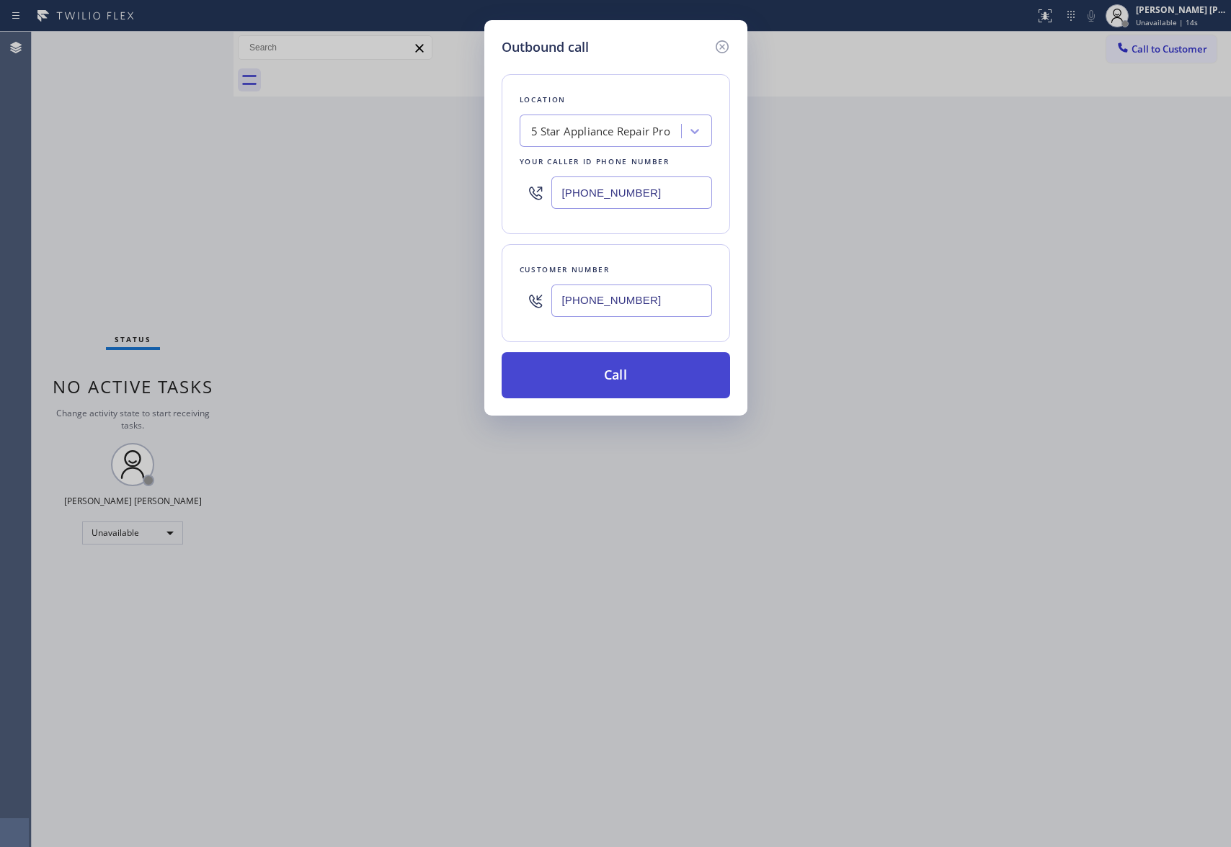
click at [647, 373] on button "Call" at bounding box center [615, 375] width 228 height 46
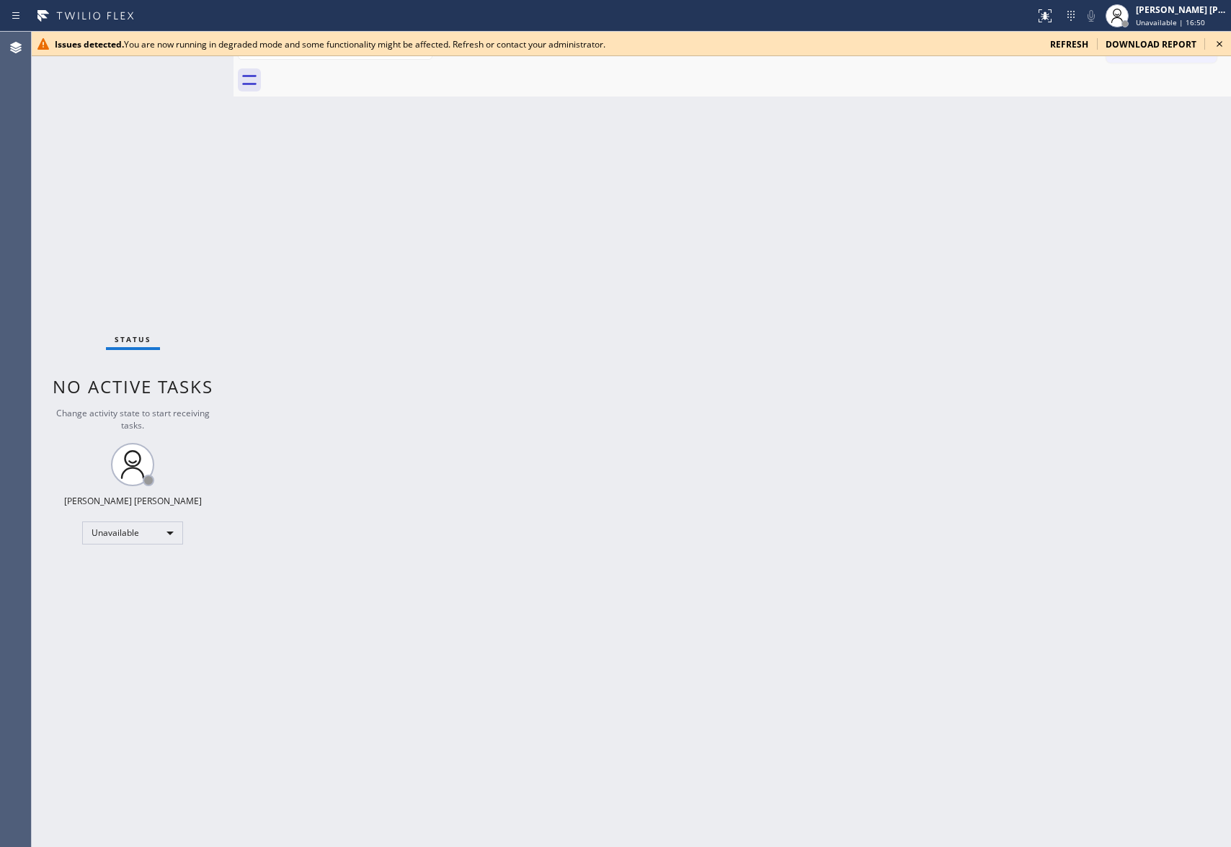
click at [1228, 42] on div "Issues detected. You are now running in degraded mode and some functionality mi…" at bounding box center [631, 44] width 1199 height 24
click at [1216, 44] on icon at bounding box center [1218, 43] width 17 height 17
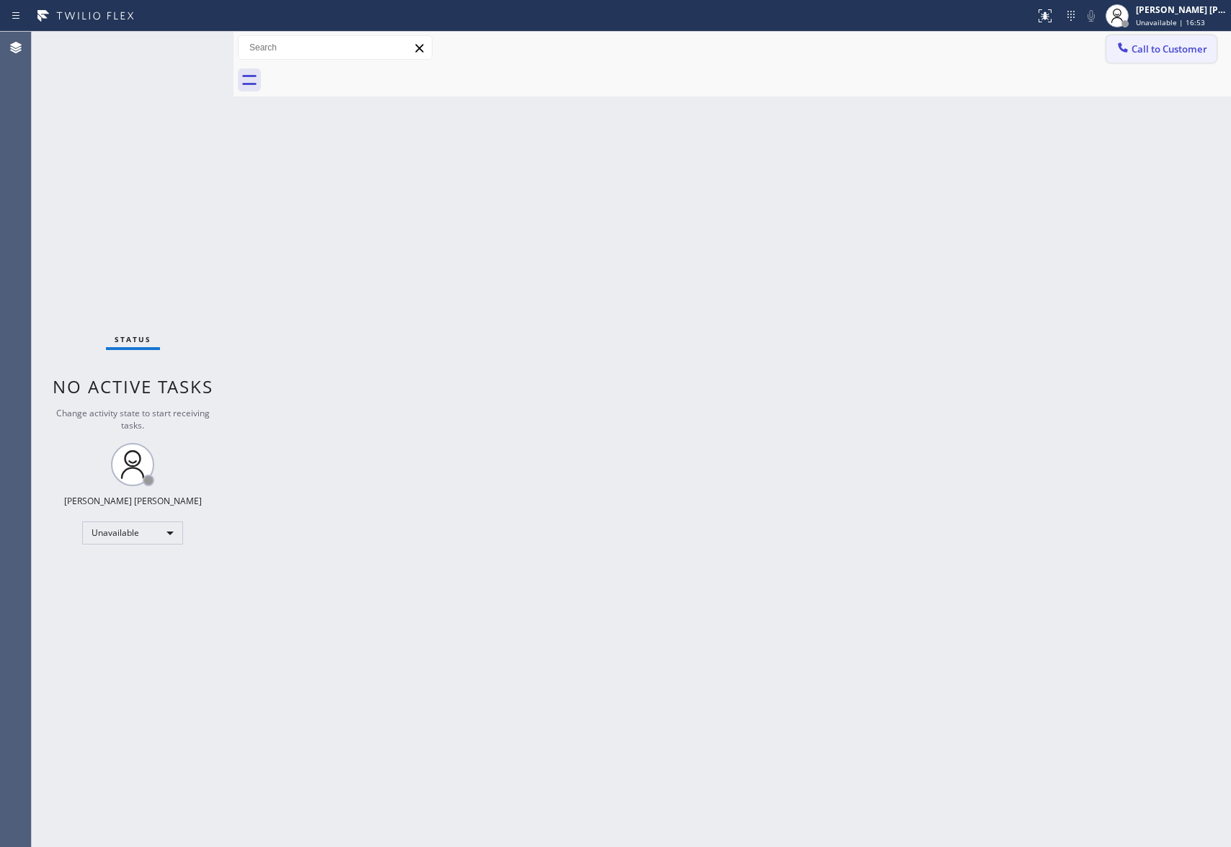
click at [1184, 46] on span "Call to Customer" at bounding box center [1169, 49] width 76 height 13
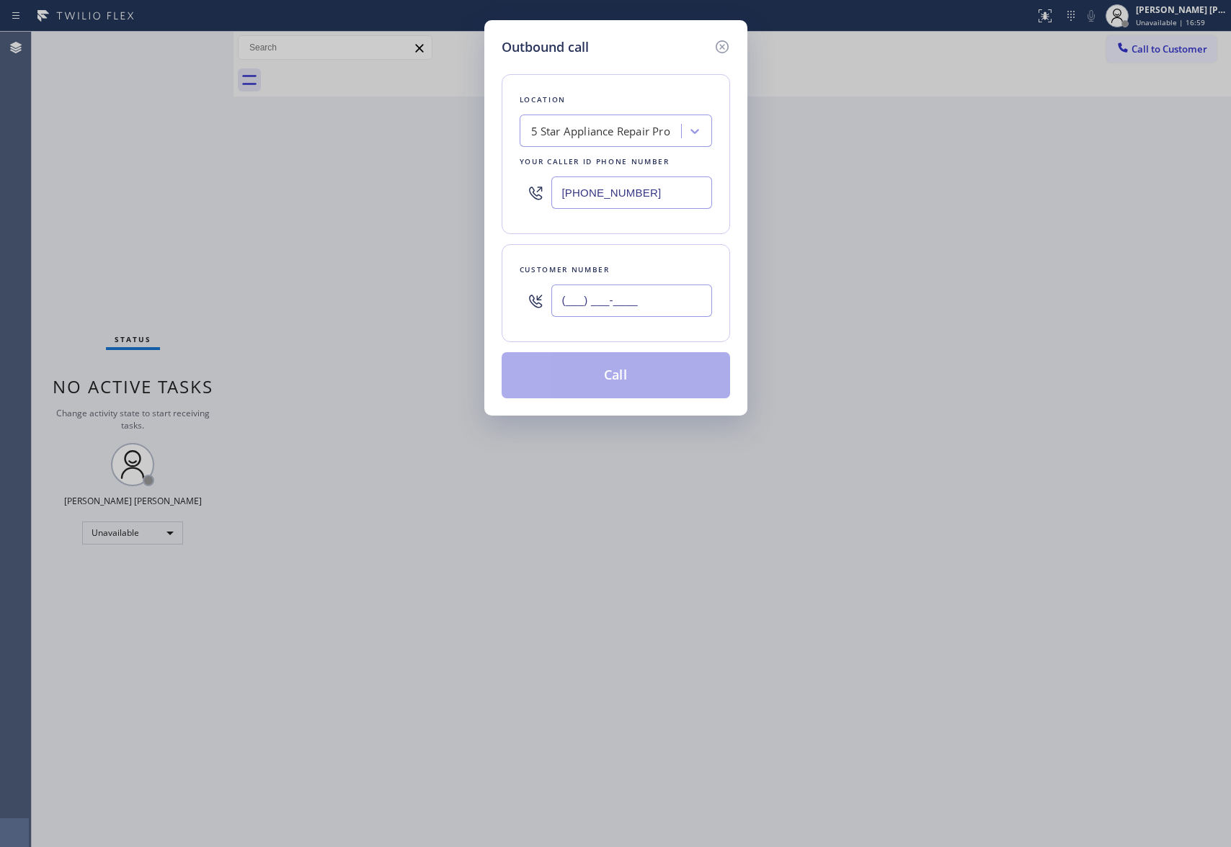
click at [669, 294] on input "(___) ___-____" at bounding box center [631, 301] width 161 height 32
paste input "323) 632-0555"
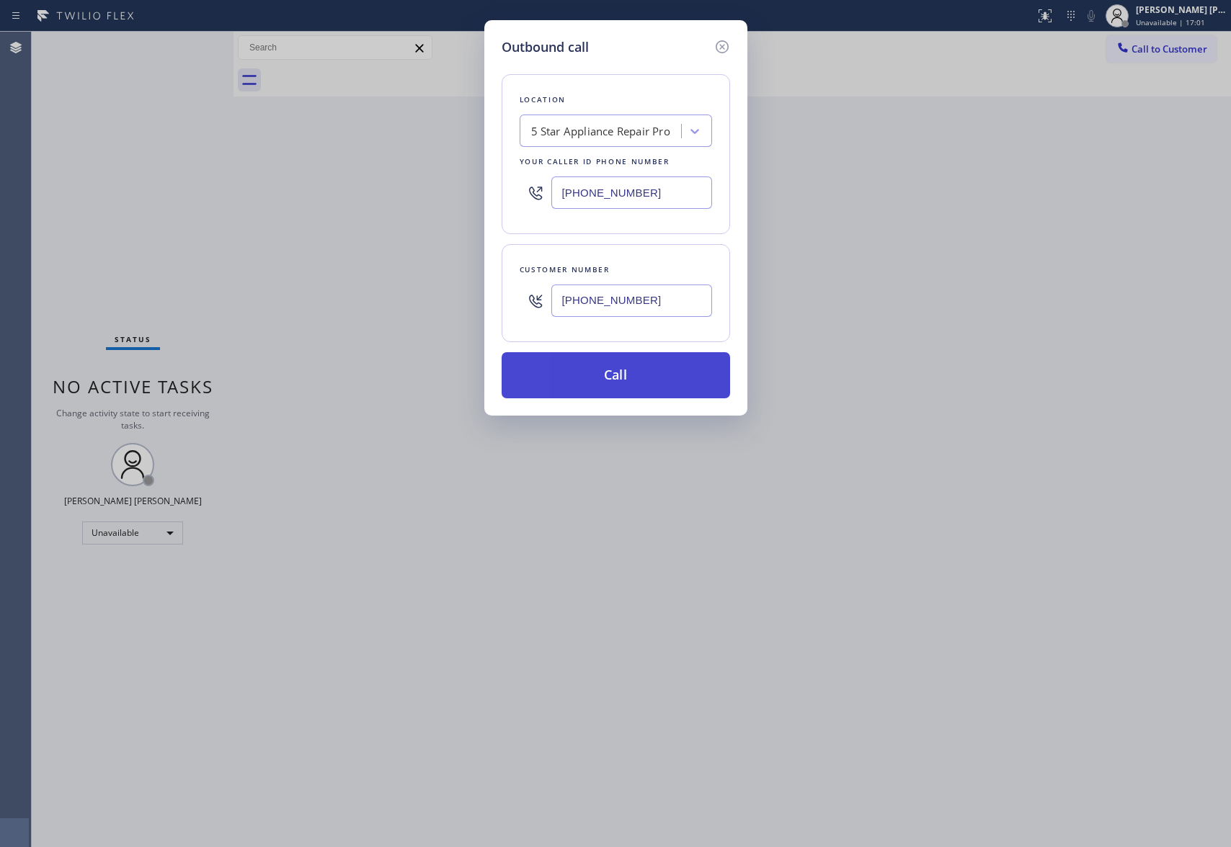
click at [655, 375] on button "Call" at bounding box center [615, 375] width 228 height 46
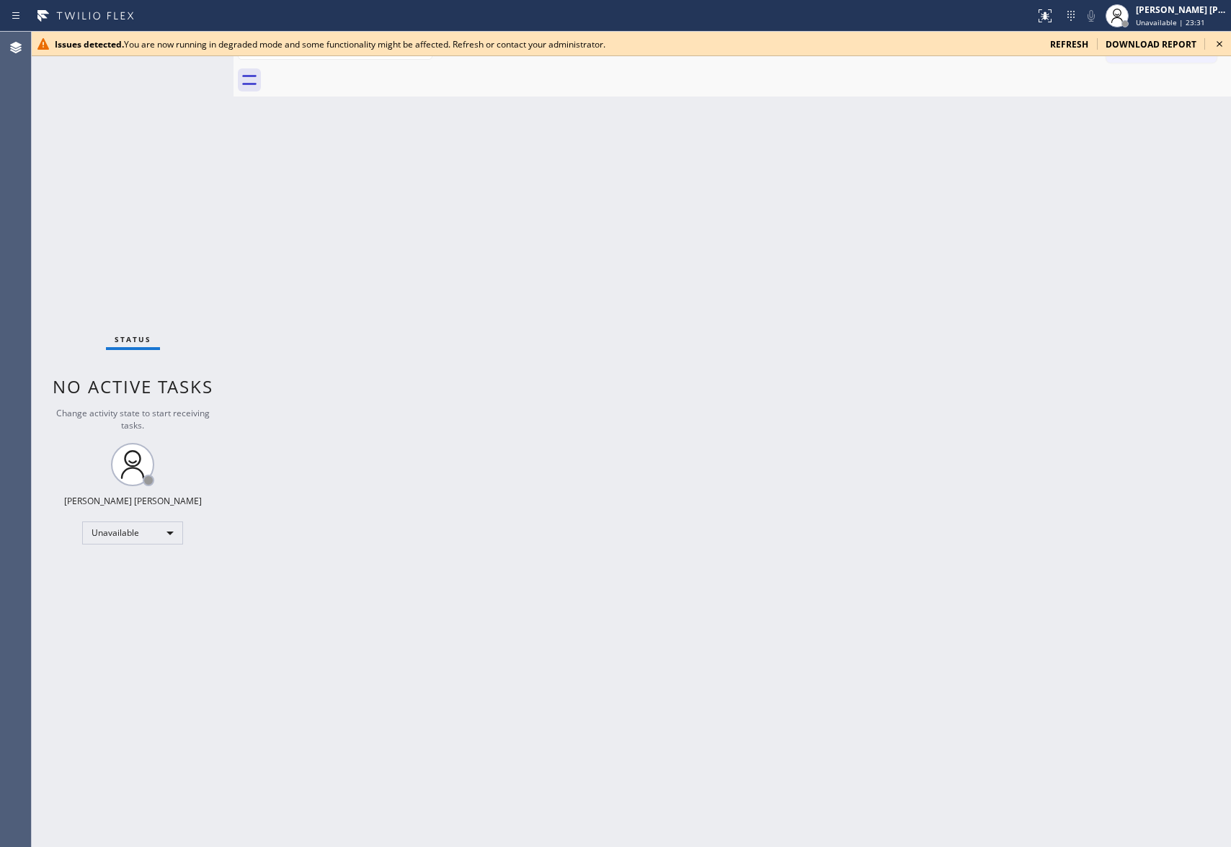
click at [1215, 42] on icon at bounding box center [1218, 43] width 17 height 17
click at [1222, 45] on icon at bounding box center [1218, 43] width 17 height 17
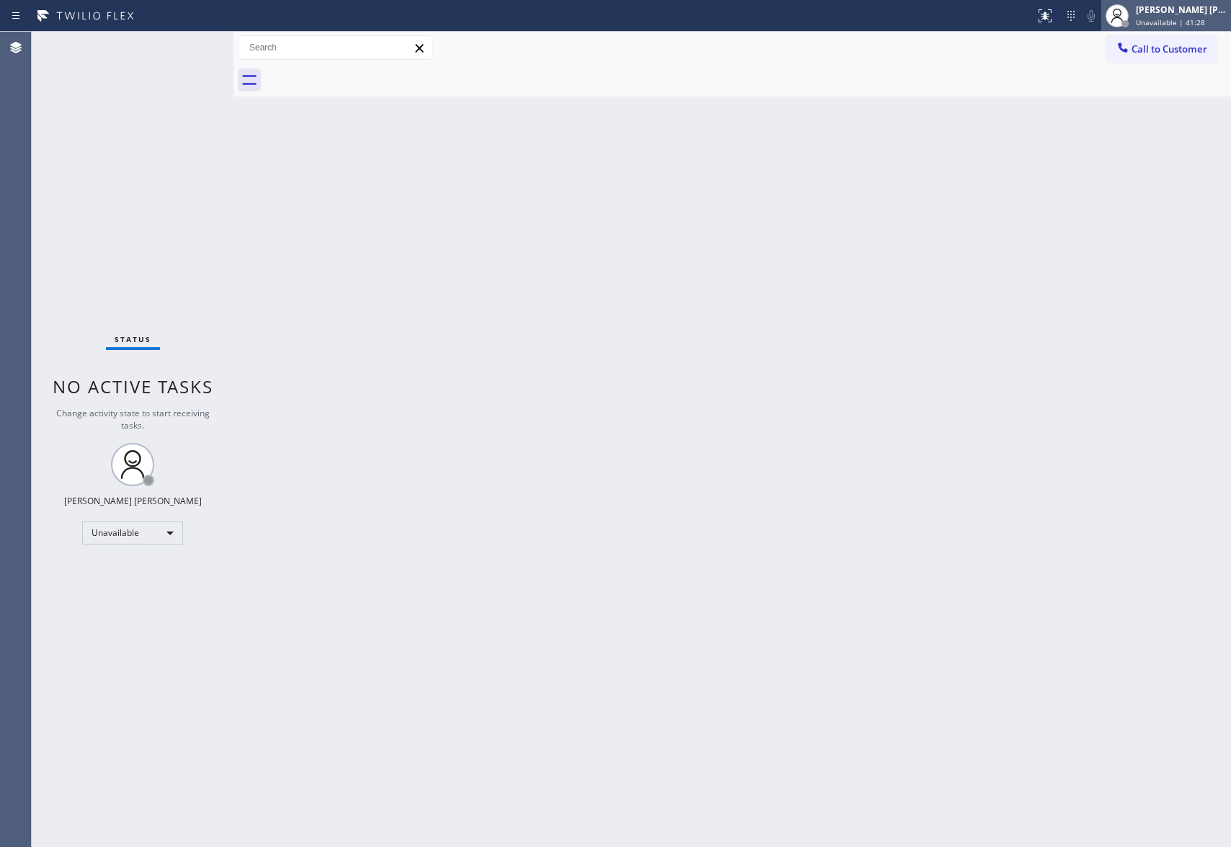
click at [1207, 20] on div "Unavailable | 41:28" at bounding box center [1180, 22] width 91 height 10
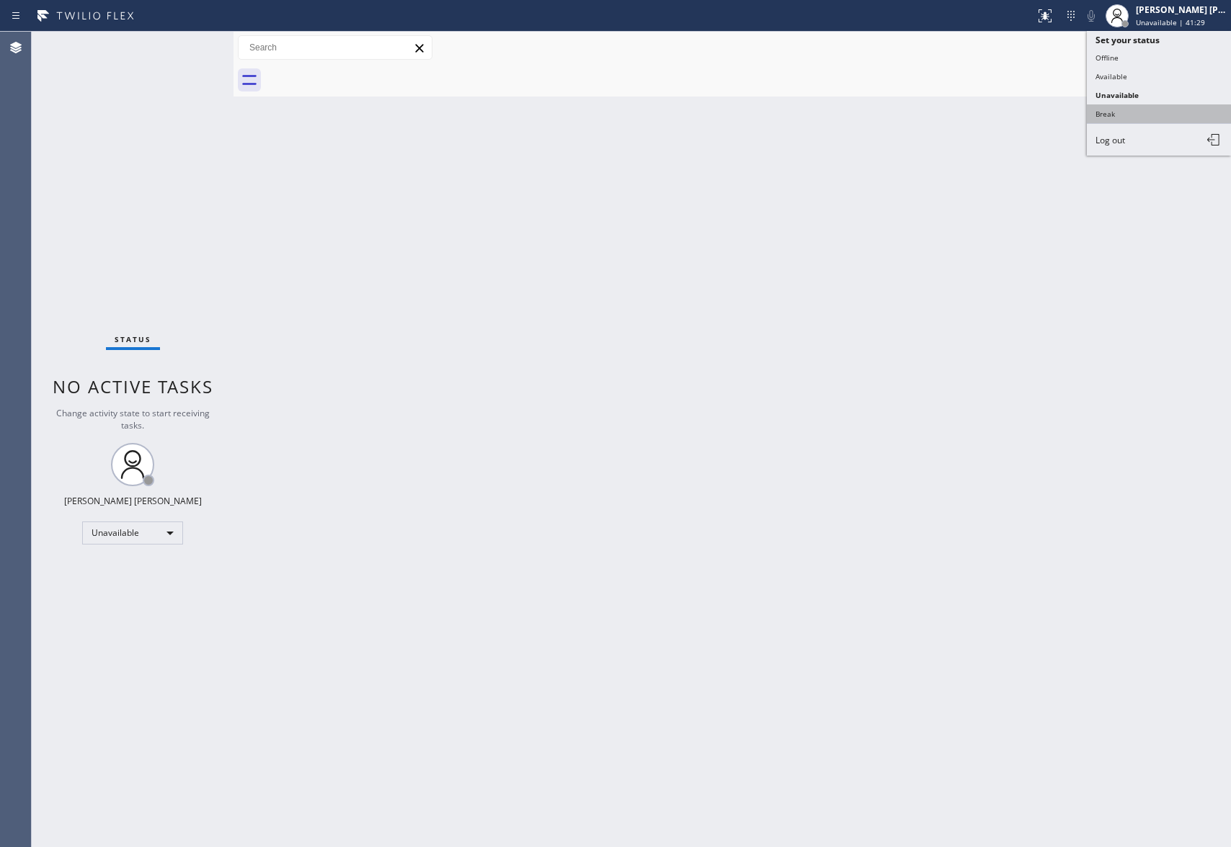
click at [1136, 112] on button "Break" at bounding box center [1158, 113] width 144 height 19
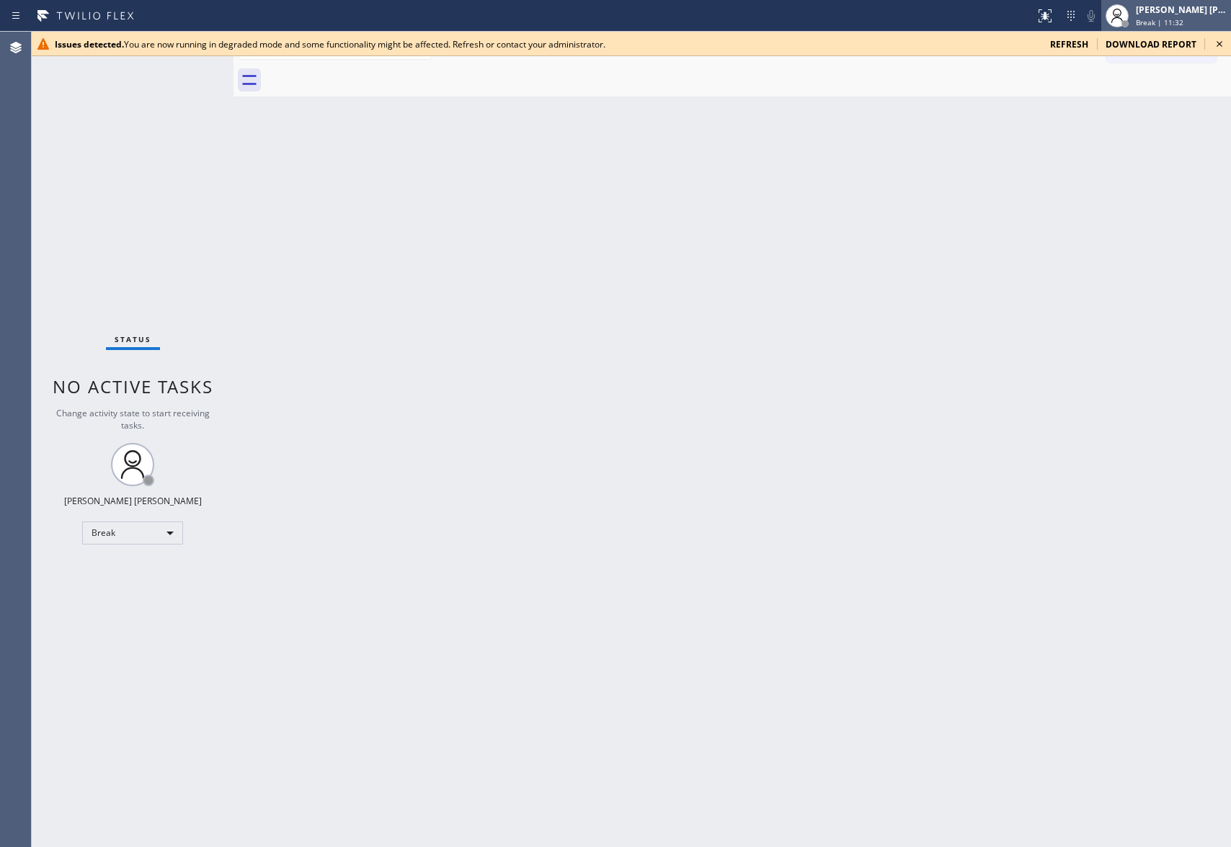
click at [1186, 17] on div "Break | 11:32" at bounding box center [1180, 22] width 91 height 10
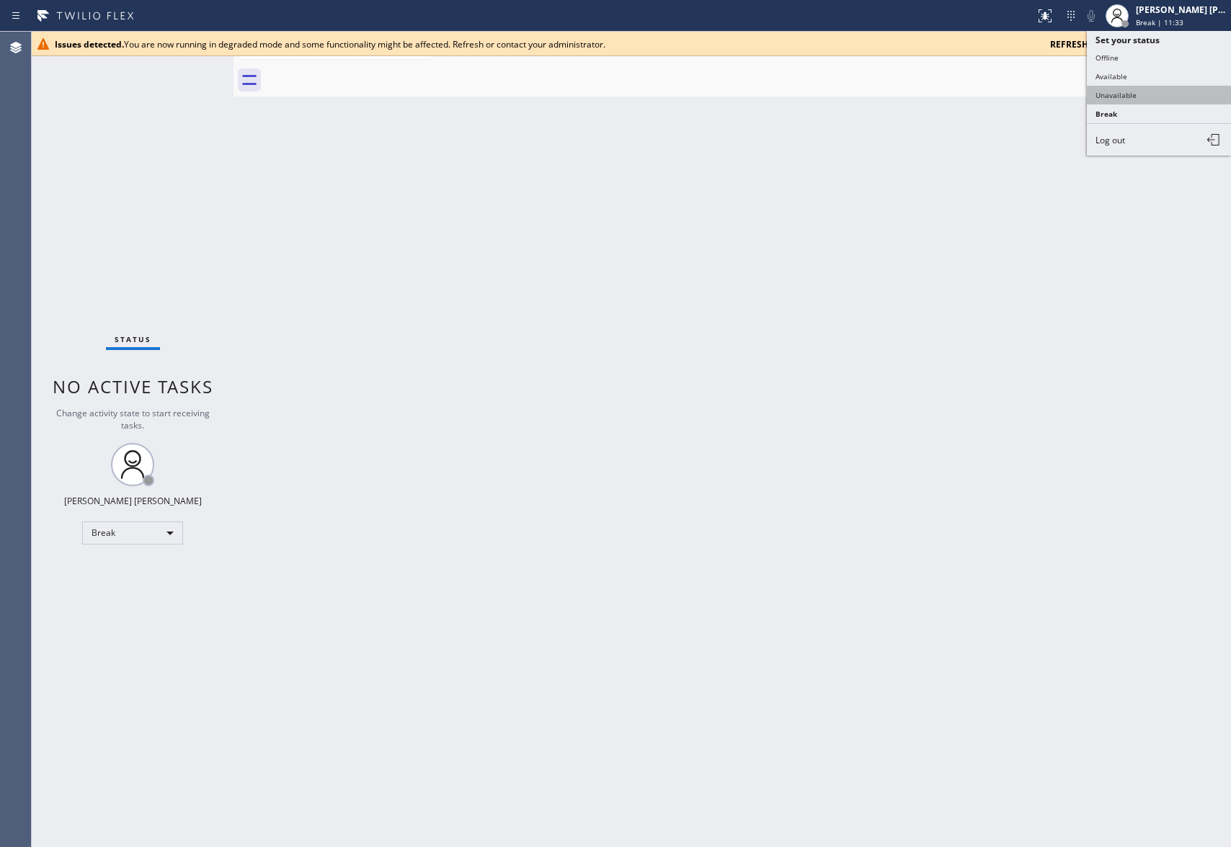
click at [1146, 96] on button "Unavailable" at bounding box center [1158, 95] width 144 height 19
click at [1222, 46] on icon at bounding box center [1218, 43] width 17 height 17
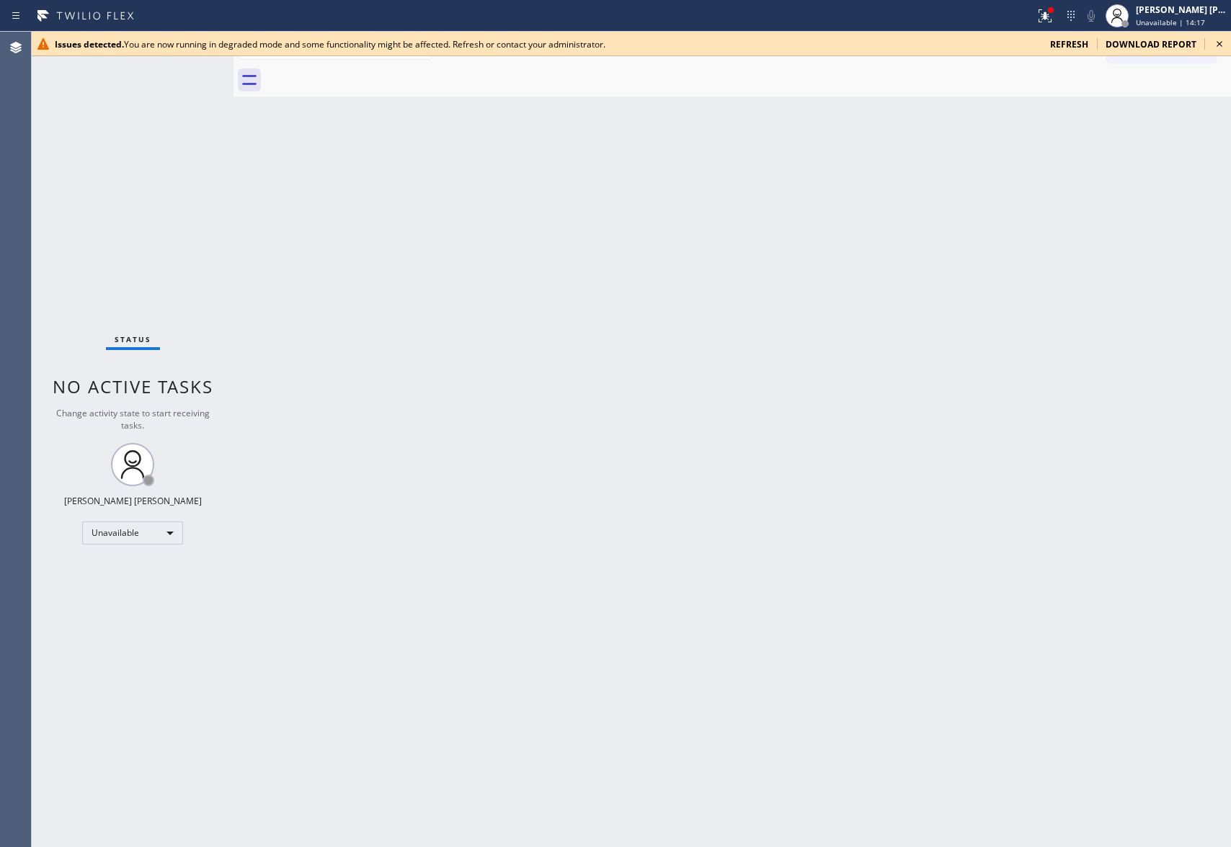
click at [1220, 38] on icon at bounding box center [1218, 43] width 17 height 17
click at [1200, 14] on div "[PERSON_NAME] [PERSON_NAME]" at bounding box center [1180, 10] width 91 height 12
click at [1215, 43] on icon at bounding box center [1218, 43] width 17 height 17
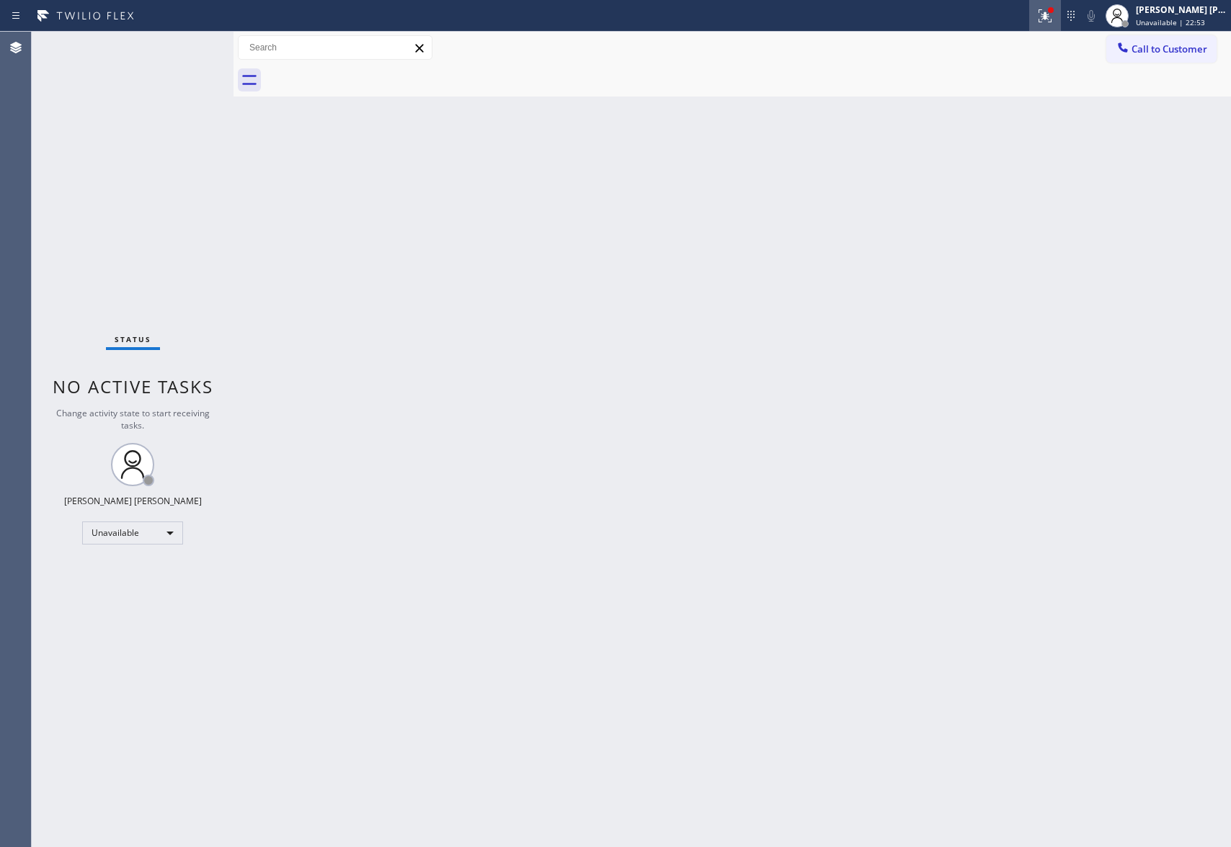
click at [1050, 22] on icon at bounding box center [1044, 15] width 17 height 17
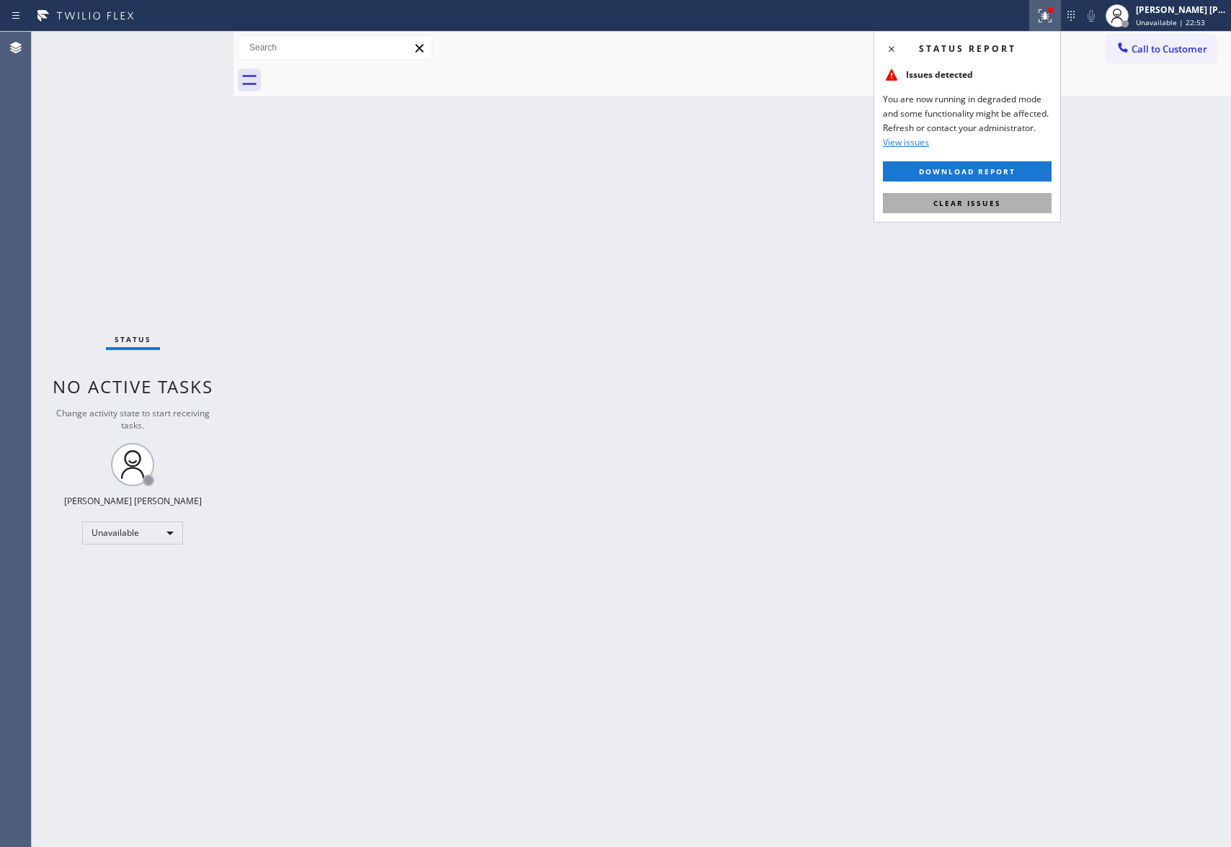
click at [976, 202] on span "Clear issues" at bounding box center [967, 203] width 68 height 10
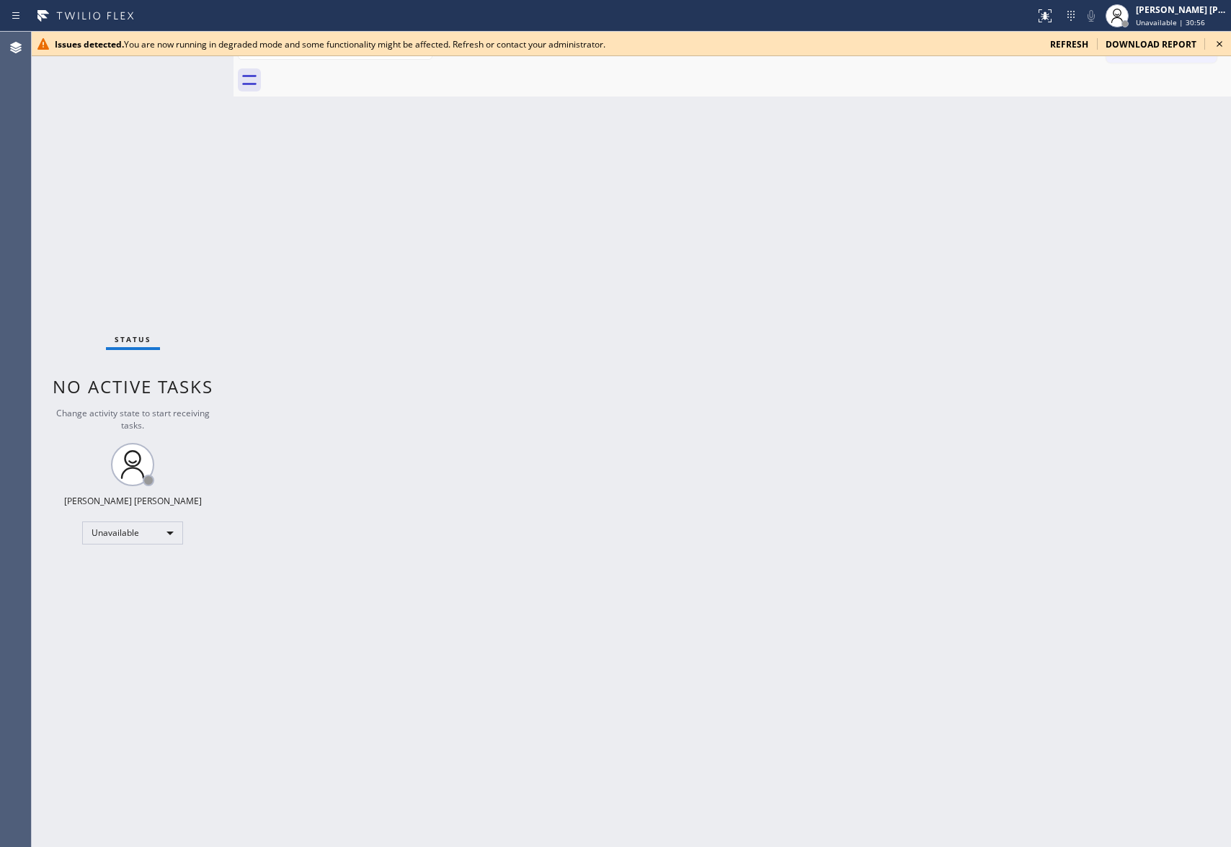
click at [1213, 44] on icon at bounding box center [1218, 43] width 17 height 17
click at [1220, 39] on icon at bounding box center [1218, 43] width 17 height 17
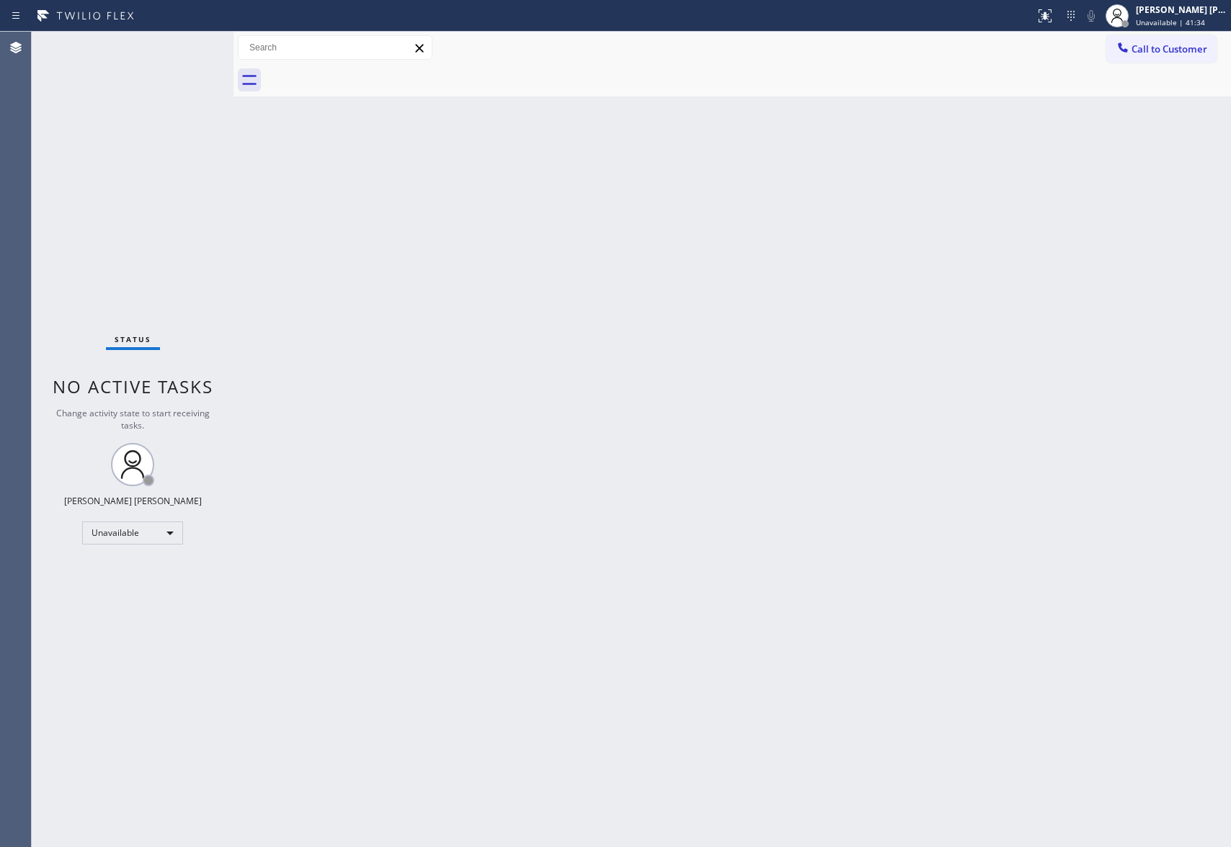
drag, startPoint x: 1197, startPoint y: 46, endPoint x: 862, endPoint y: 124, distance: 343.2
click at [1197, 45] on span "Call to Customer" at bounding box center [1169, 49] width 76 height 13
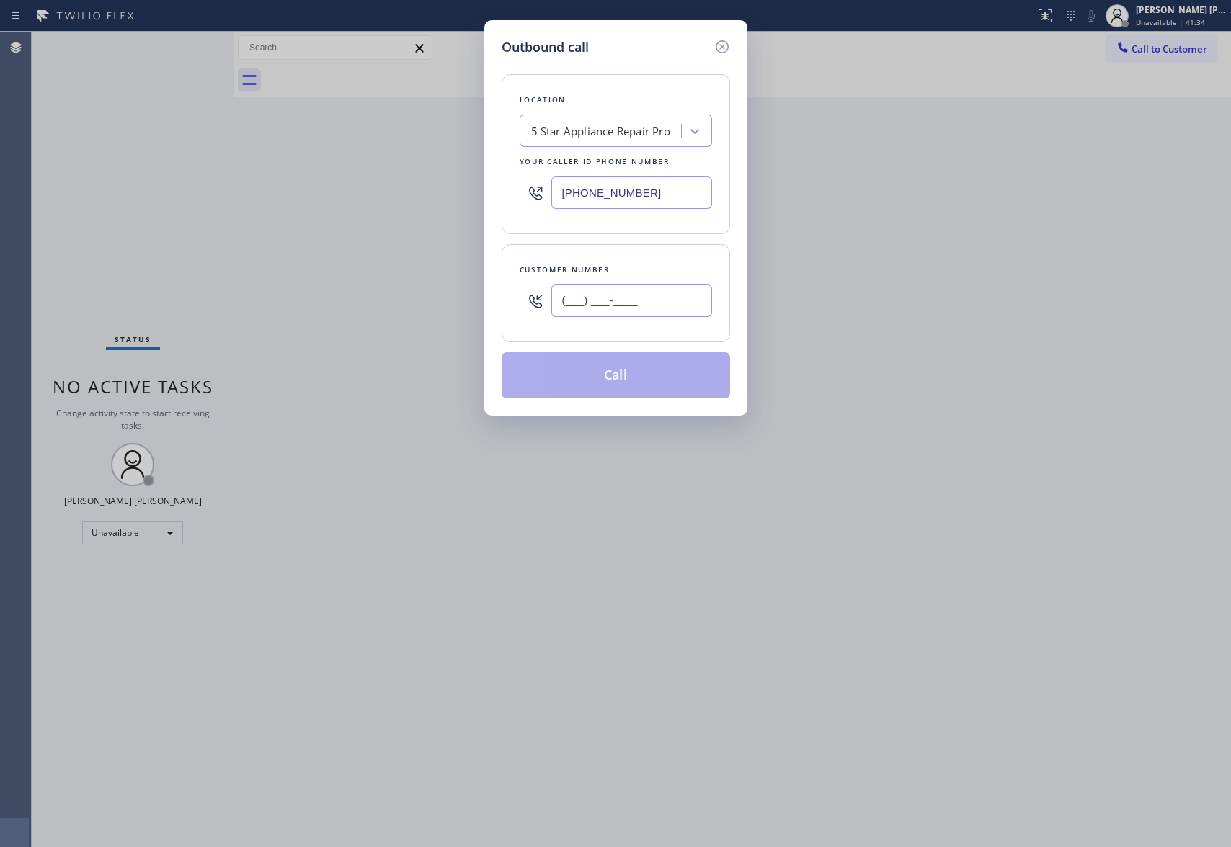
click at [666, 297] on input "(___) ___-____" at bounding box center [631, 301] width 161 height 32
paste input "626) 393-3633"
type input "(626) 393-3633"
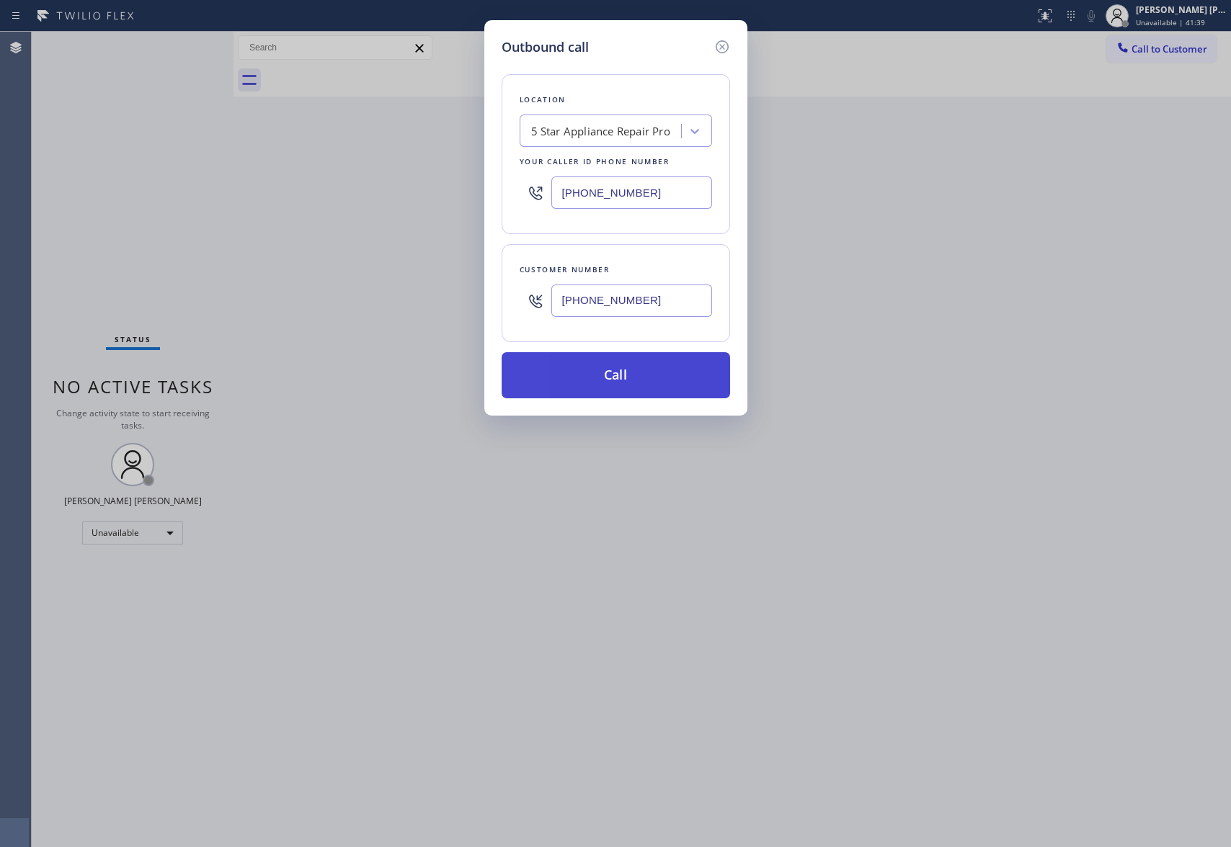
click at [630, 373] on button "Call" at bounding box center [615, 375] width 228 height 46
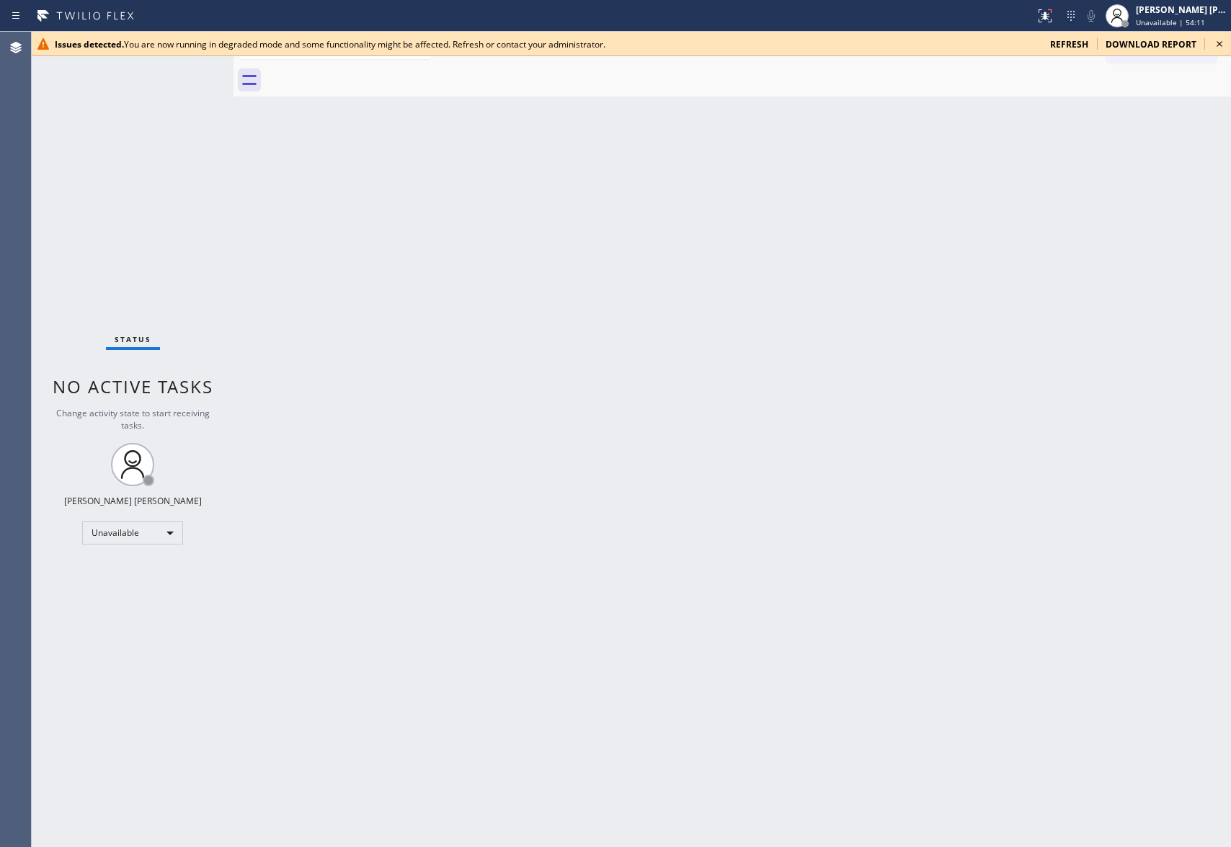
click at [1225, 36] on icon at bounding box center [1218, 43] width 17 height 17
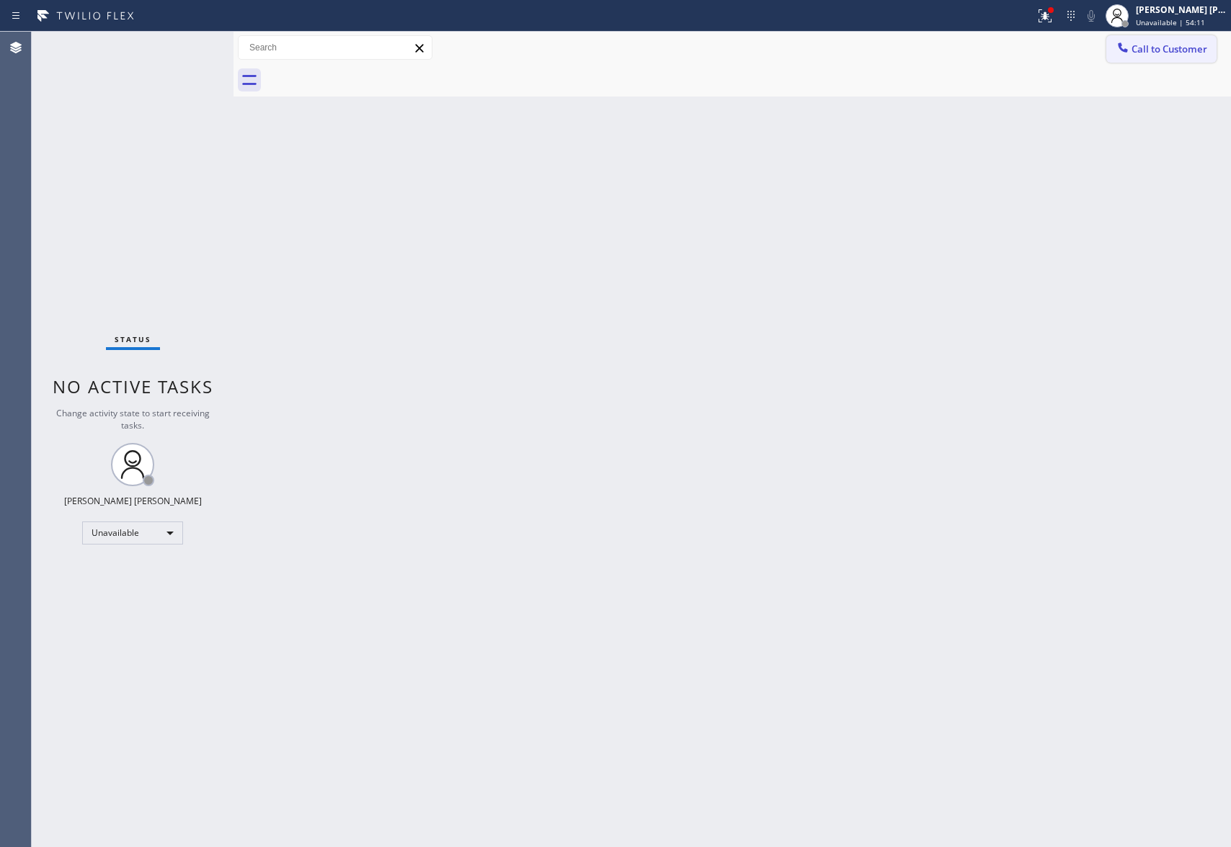
click at [1206, 40] on button "Call to Customer" at bounding box center [1161, 48] width 110 height 27
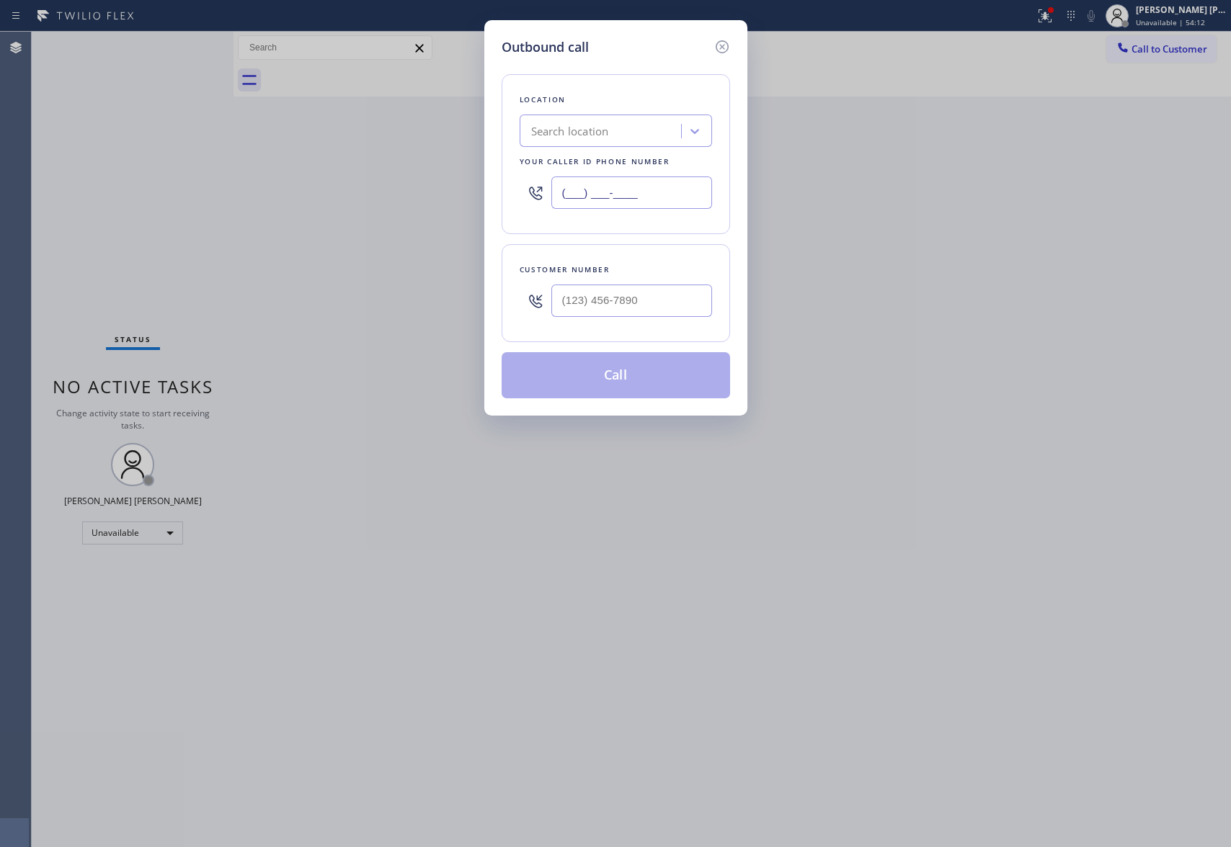
drag, startPoint x: 658, startPoint y: 193, endPoint x: 220, endPoint y: 182, distance: 438.9
click at [220, 182] on div "Outbound call Location Search location Your caller id phone number (___) ___-__…" at bounding box center [615, 423] width 1231 height 847
paste input "415) 371-9413"
type input "(415) 371-9413"
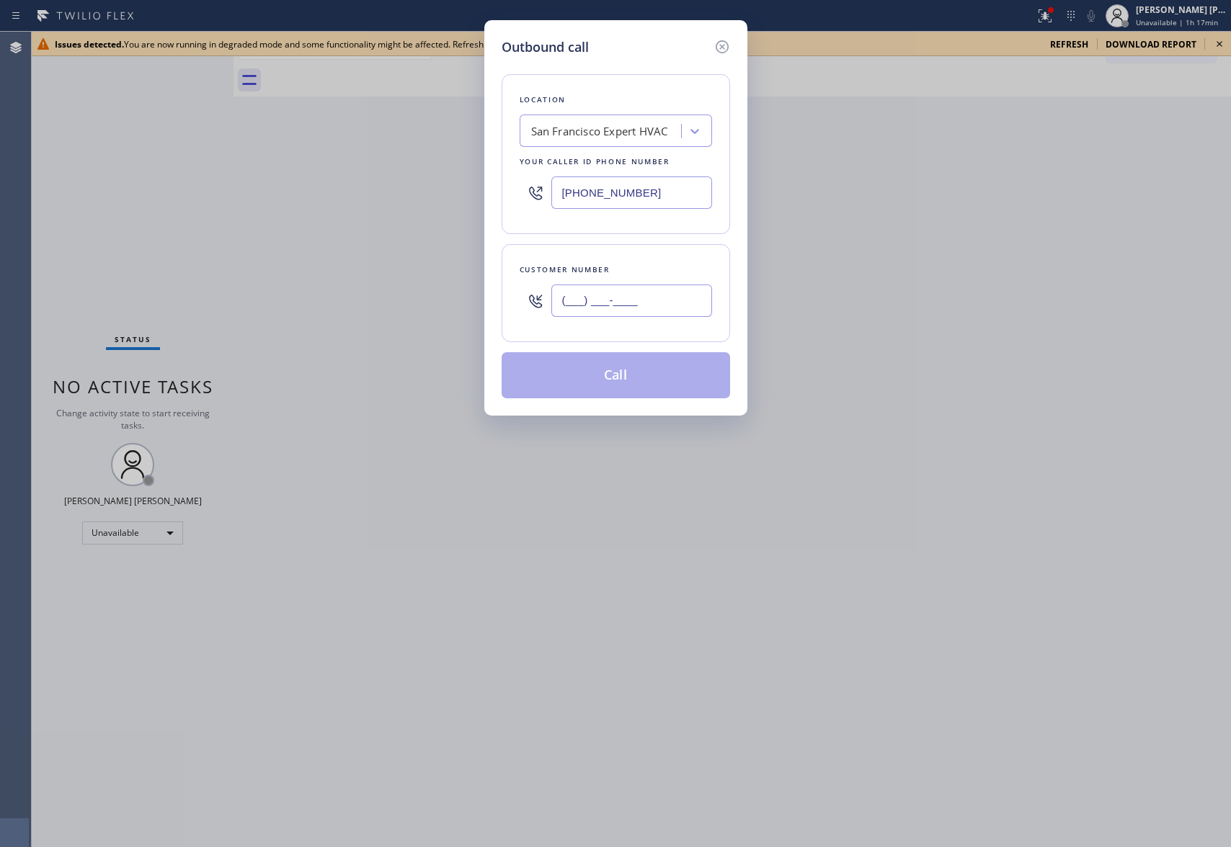
click at [658, 301] on input "(___) ___-____" at bounding box center [631, 301] width 161 height 32
paste input "157) 121-6998"
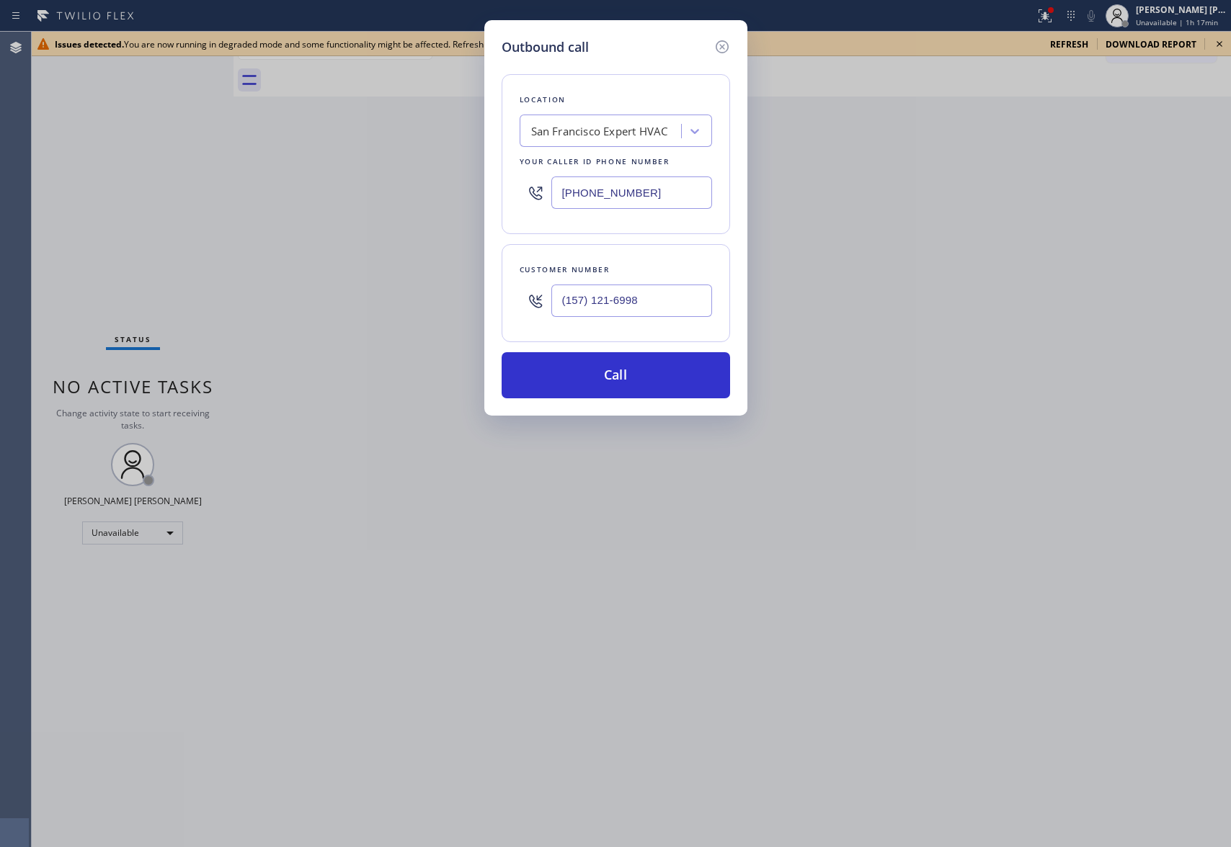
drag, startPoint x: 658, startPoint y: 303, endPoint x: 393, endPoint y: 295, distance: 265.2
click at [393, 297] on div "Outbound call Location San Francisco Expert HVAC Your caller id phone number (4…" at bounding box center [615, 423] width 1231 height 847
paste input "571) 216-9983"
type input "(571) 216-9983"
click at [651, 378] on button "Call" at bounding box center [615, 375] width 228 height 46
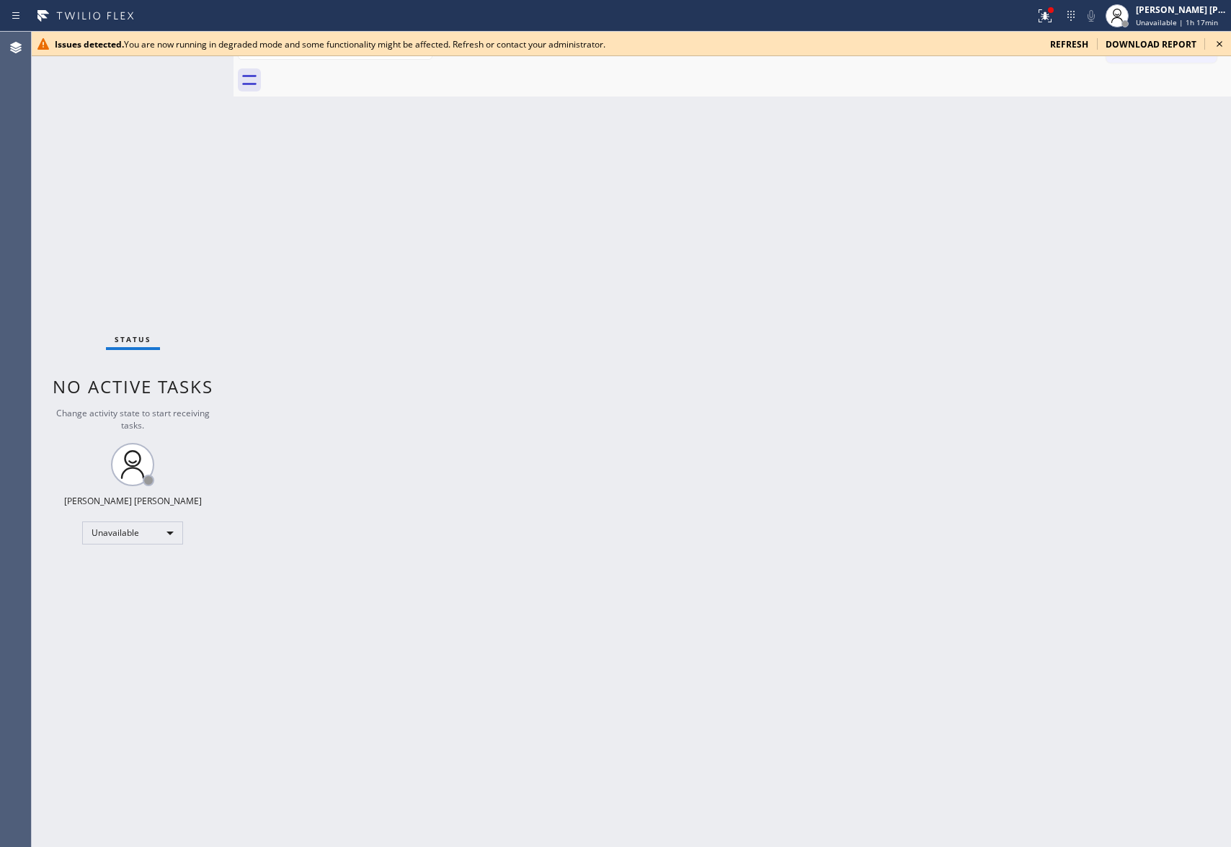
click at [1228, 43] on div "Issues detected. You are now running in degraded mode and some functionality mi…" at bounding box center [631, 44] width 1199 height 24
drag, startPoint x: 1053, startPoint y: 6, endPoint x: 1050, endPoint y: 15, distance: 9.8
click at [1053, 7] on div at bounding box center [1050, 10] width 9 height 9
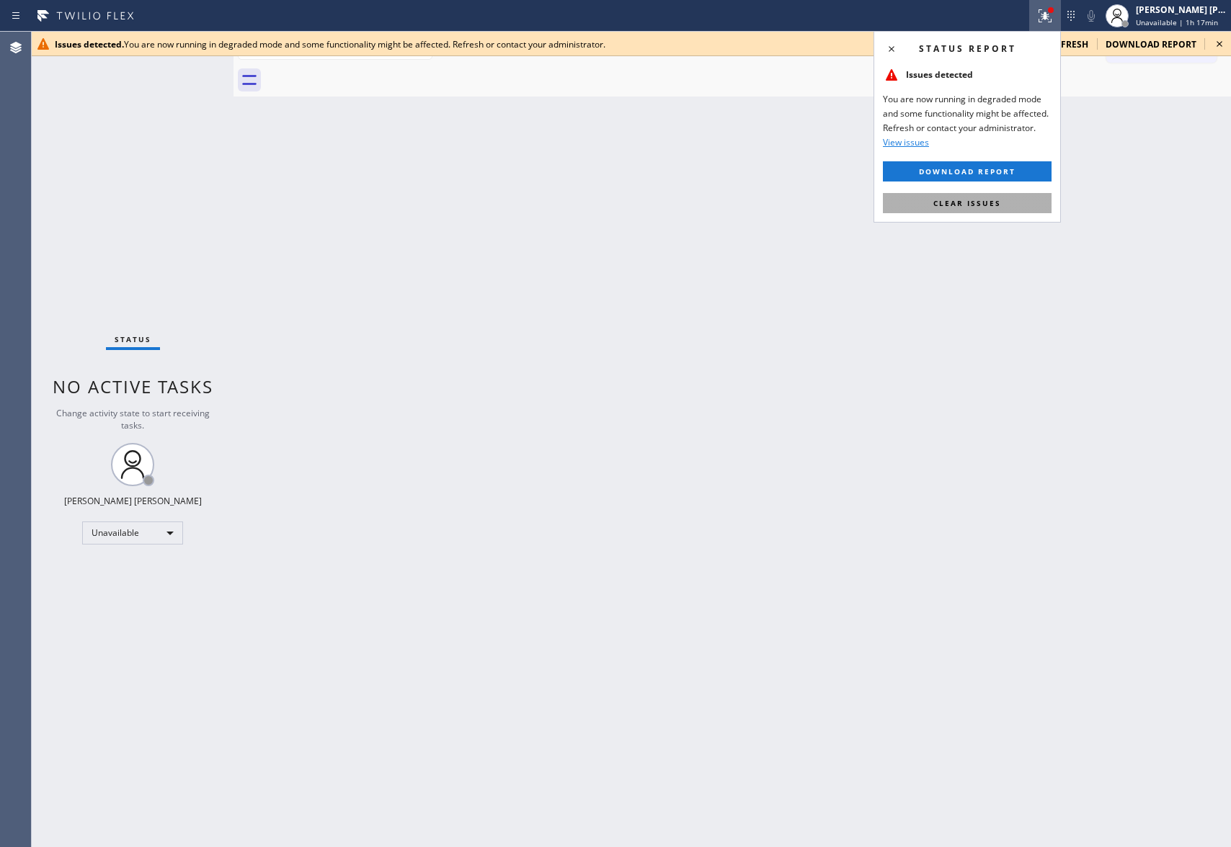
click at [991, 202] on span "Clear issues" at bounding box center [967, 203] width 68 height 10
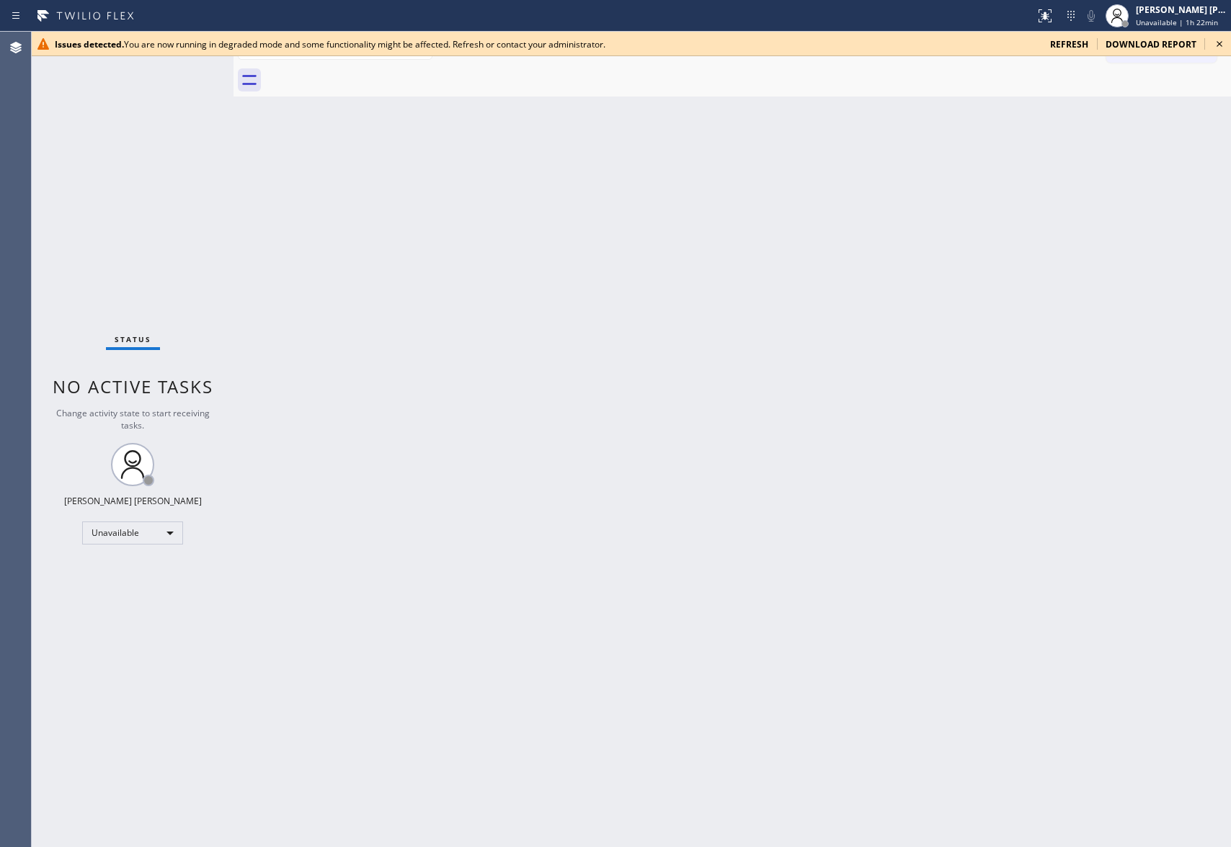
click at [1217, 42] on icon at bounding box center [1219, 44] width 6 height 6
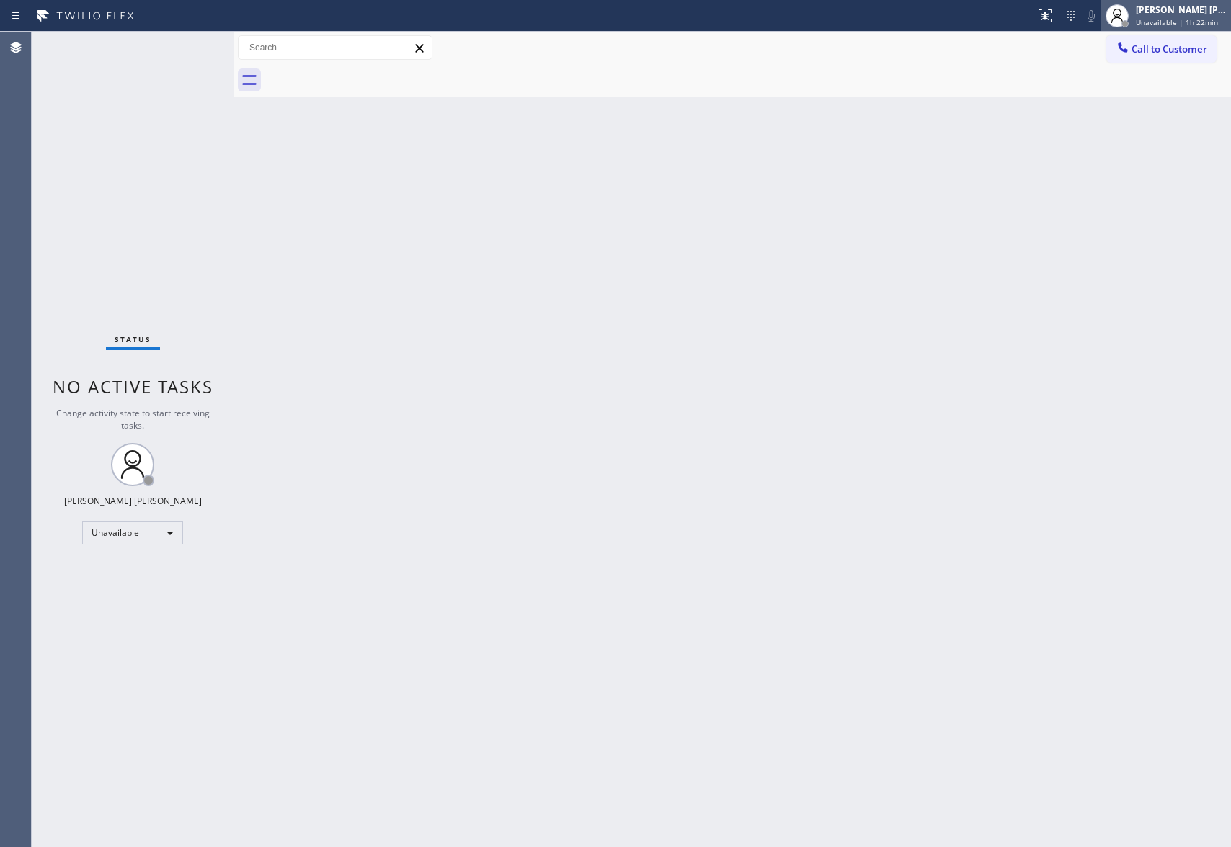
click at [1186, 16] on div "Keith Joshua Dela Cruz Unavailable | 1h 22min" at bounding box center [1182, 15] width 98 height 25
